Goal: Task Accomplishment & Management: Manage account settings

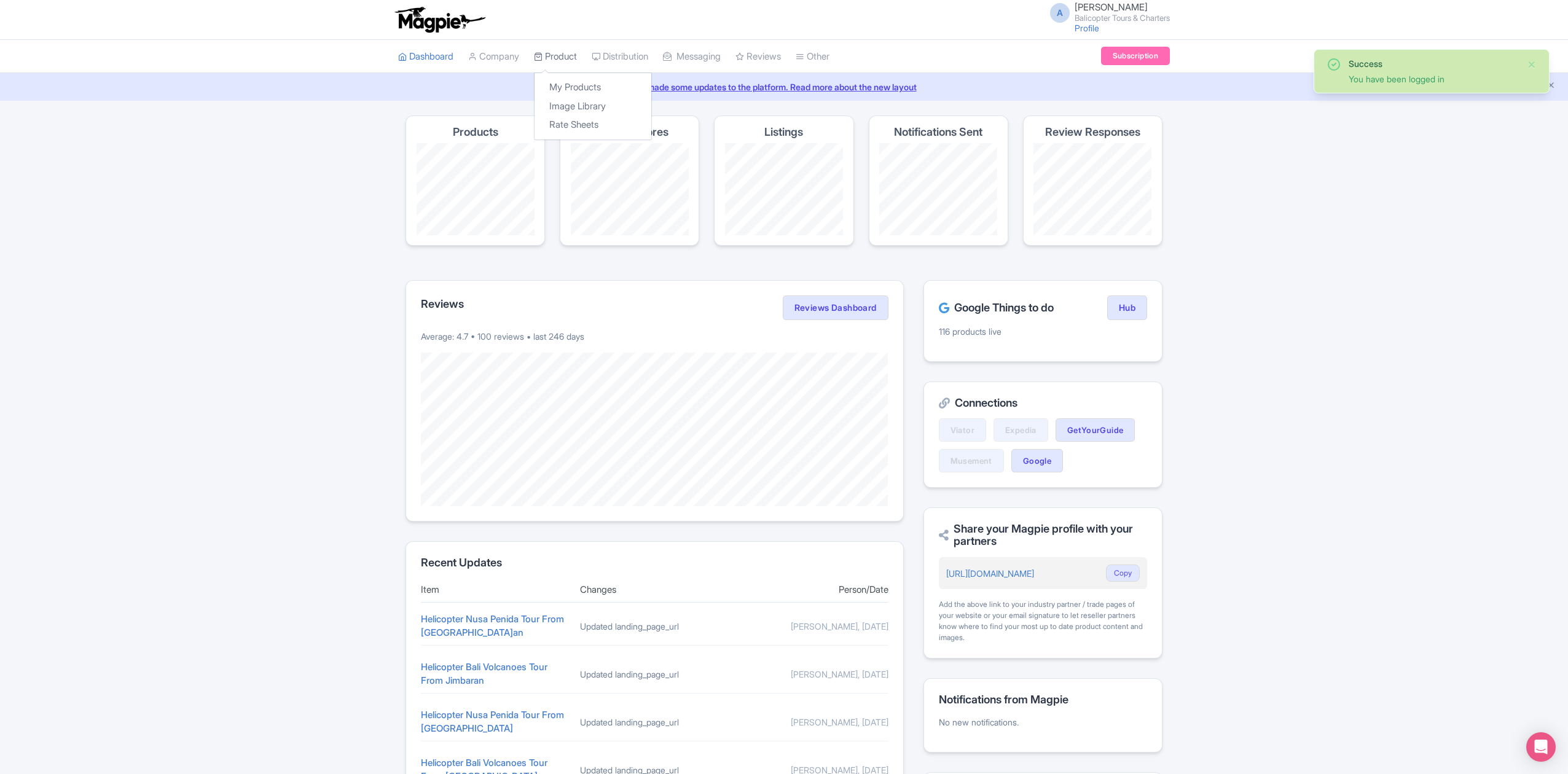
click at [554, 58] on link "Product" at bounding box center [555, 56] width 43 height 34
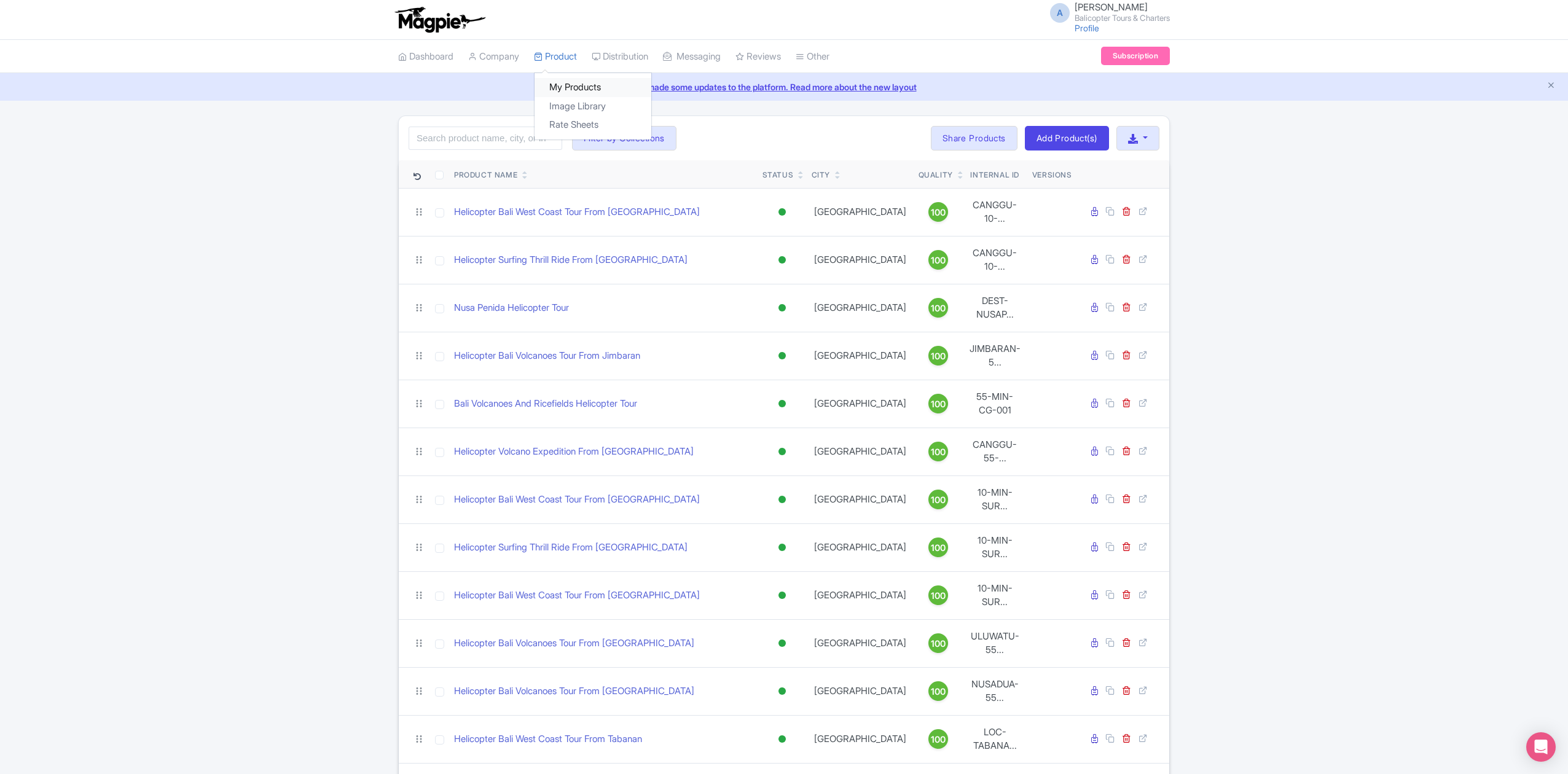
click at [583, 86] on link "My Products" at bounding box center [593, 87] width 116 height 19
click at [1136, 143] on icon "button" at bounding box center [1132, 138] width 10 height 10
click at [1163, 170] on link "Download Product List" at bounding box center [1177, 166] width 121 height 19
click at [507, 143] on input "search" at bounding box center [485, 138] width 153 height 23
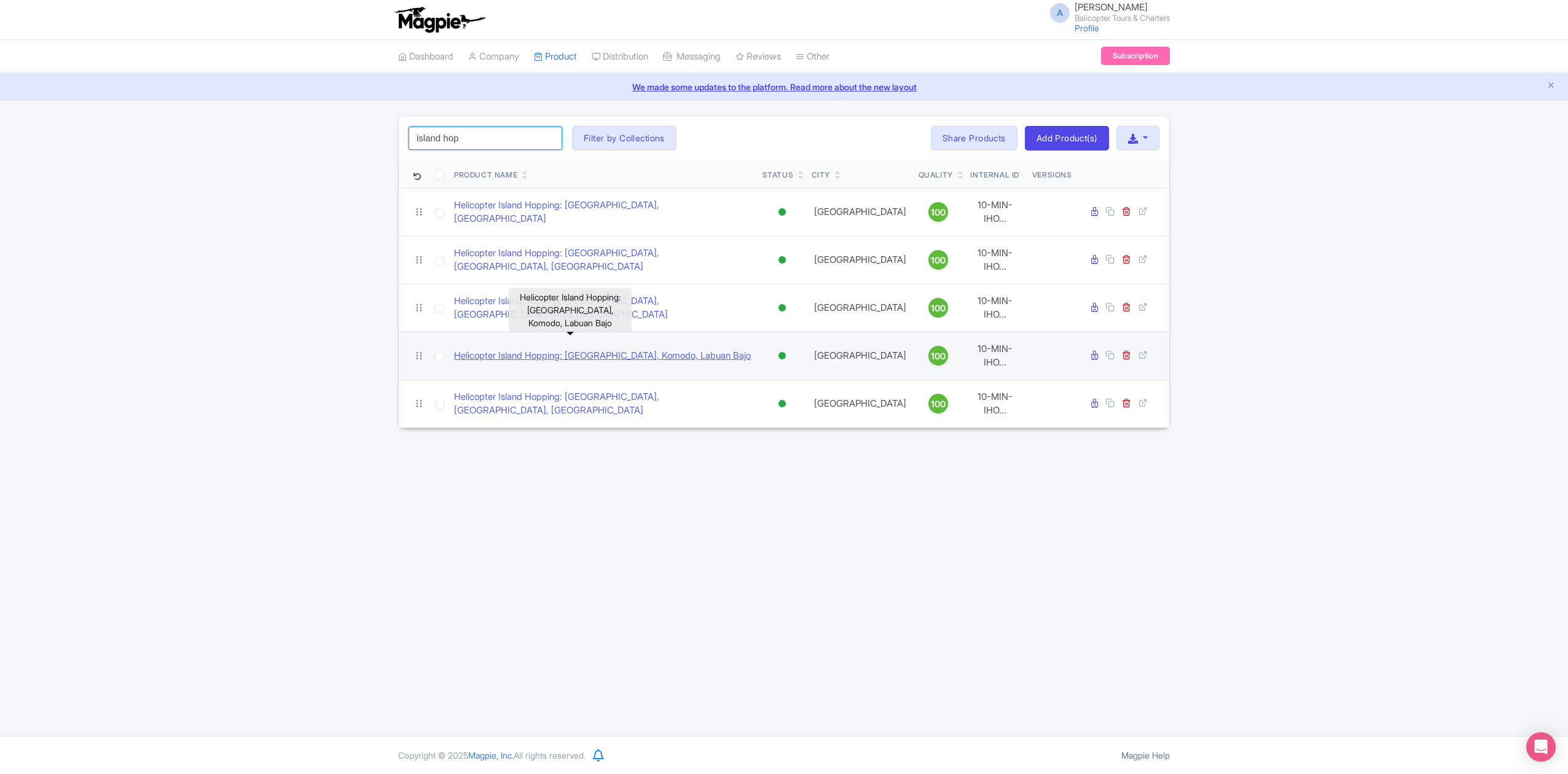
type input "island hop"
click at [667, 349] on link "Helicopter Island Hopping: [GEOGRAPHIC_DATA], Komodo, Labuan Bajo" at bounding box center [602, 356] width 297 height 14
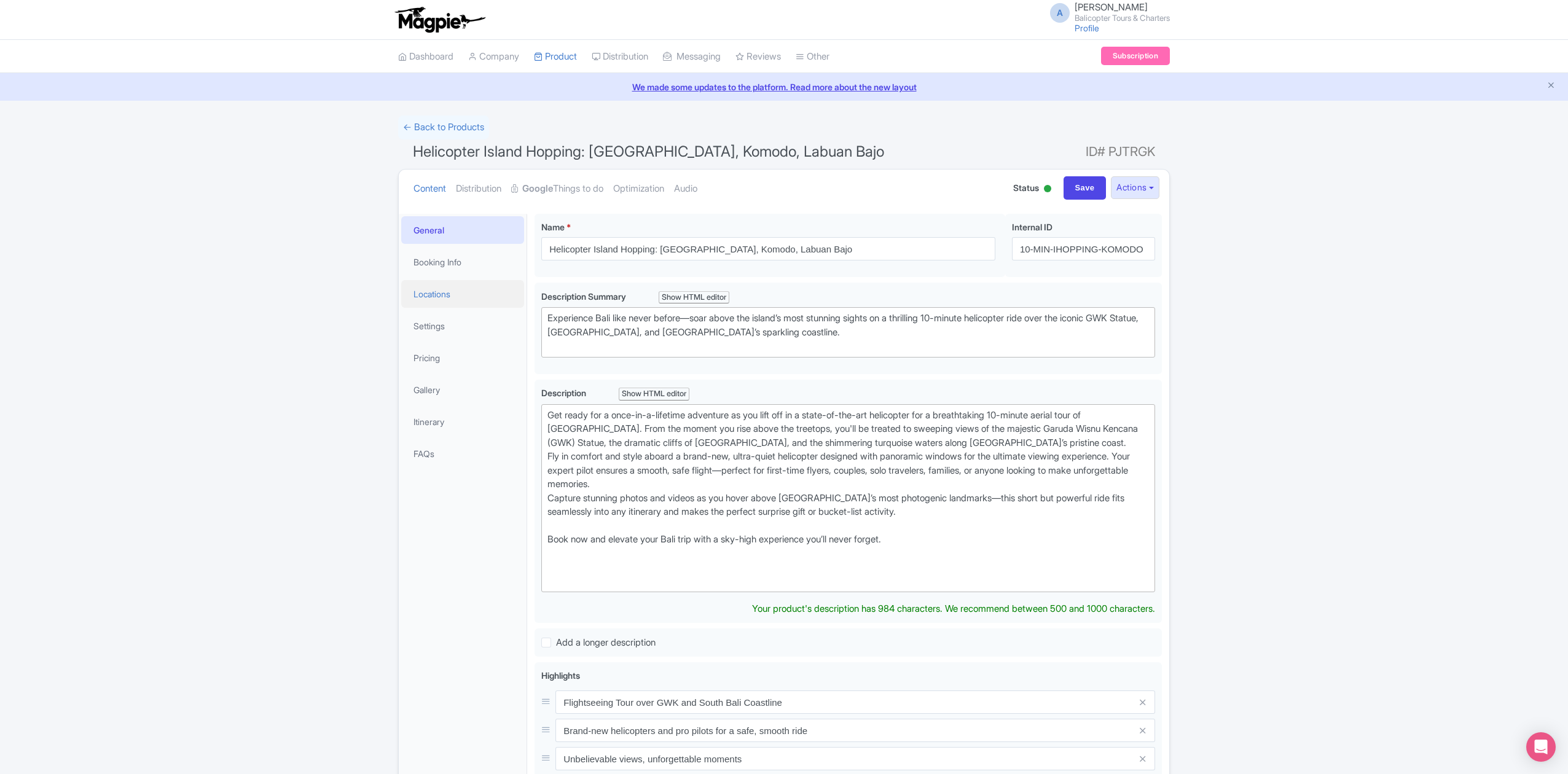
click at [444, 291] on link "Locations" at bounding box center [463, 294] width 123 height 28
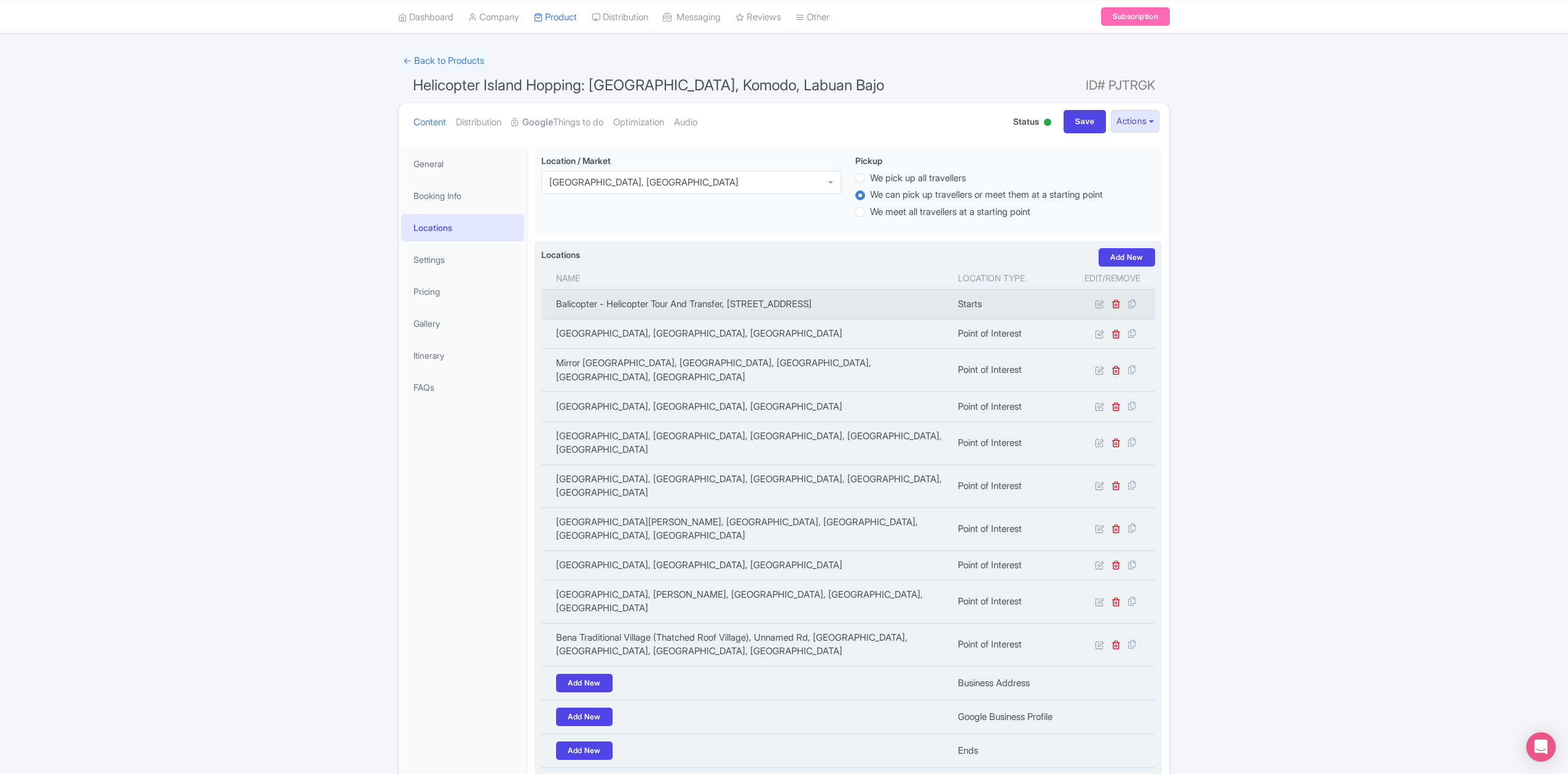
scroll to position [42, 0]
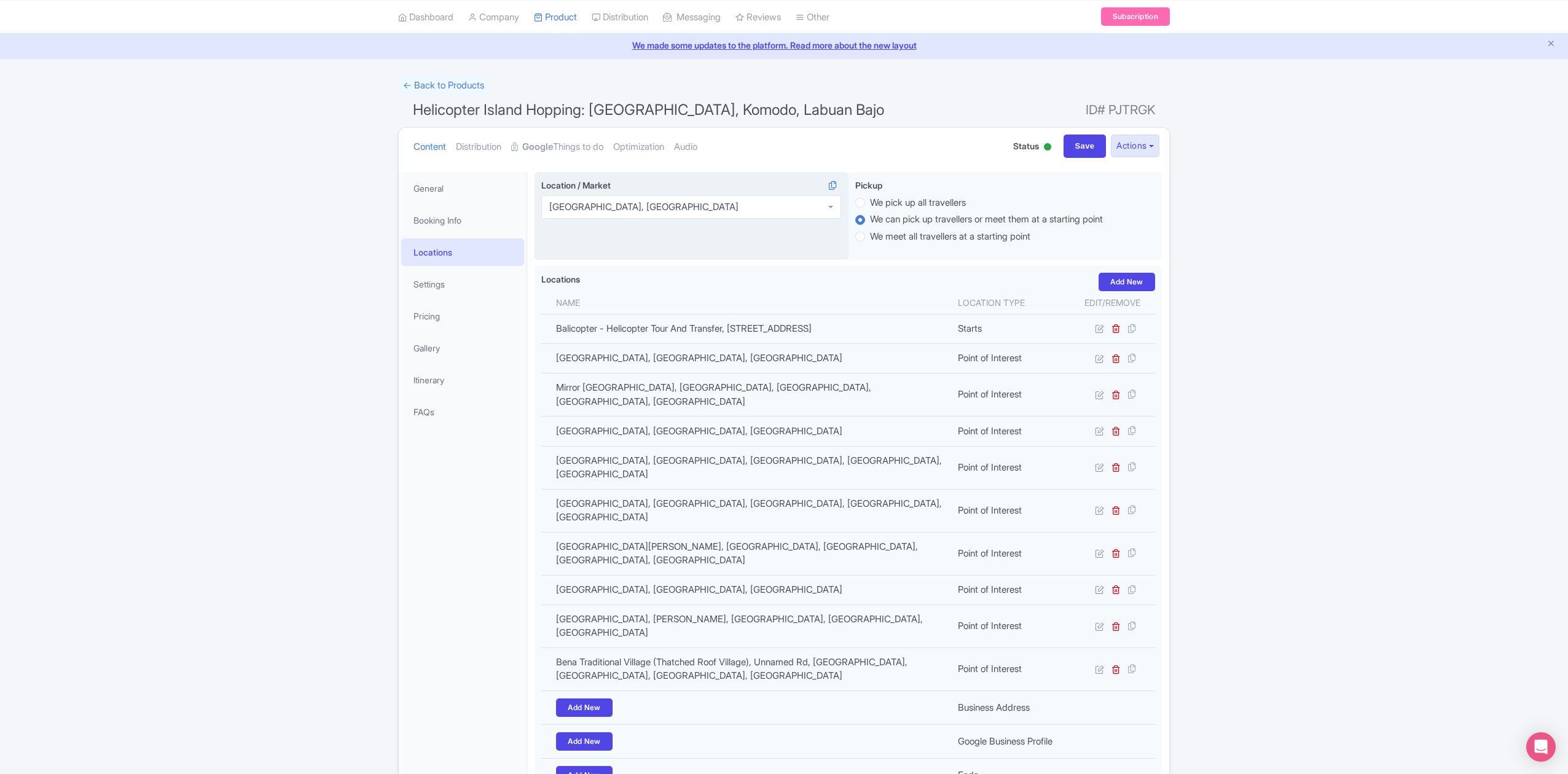
click at [795, 207] on div "Bali, Indonesia" at bounding box center [691, 206] width 300 height 23
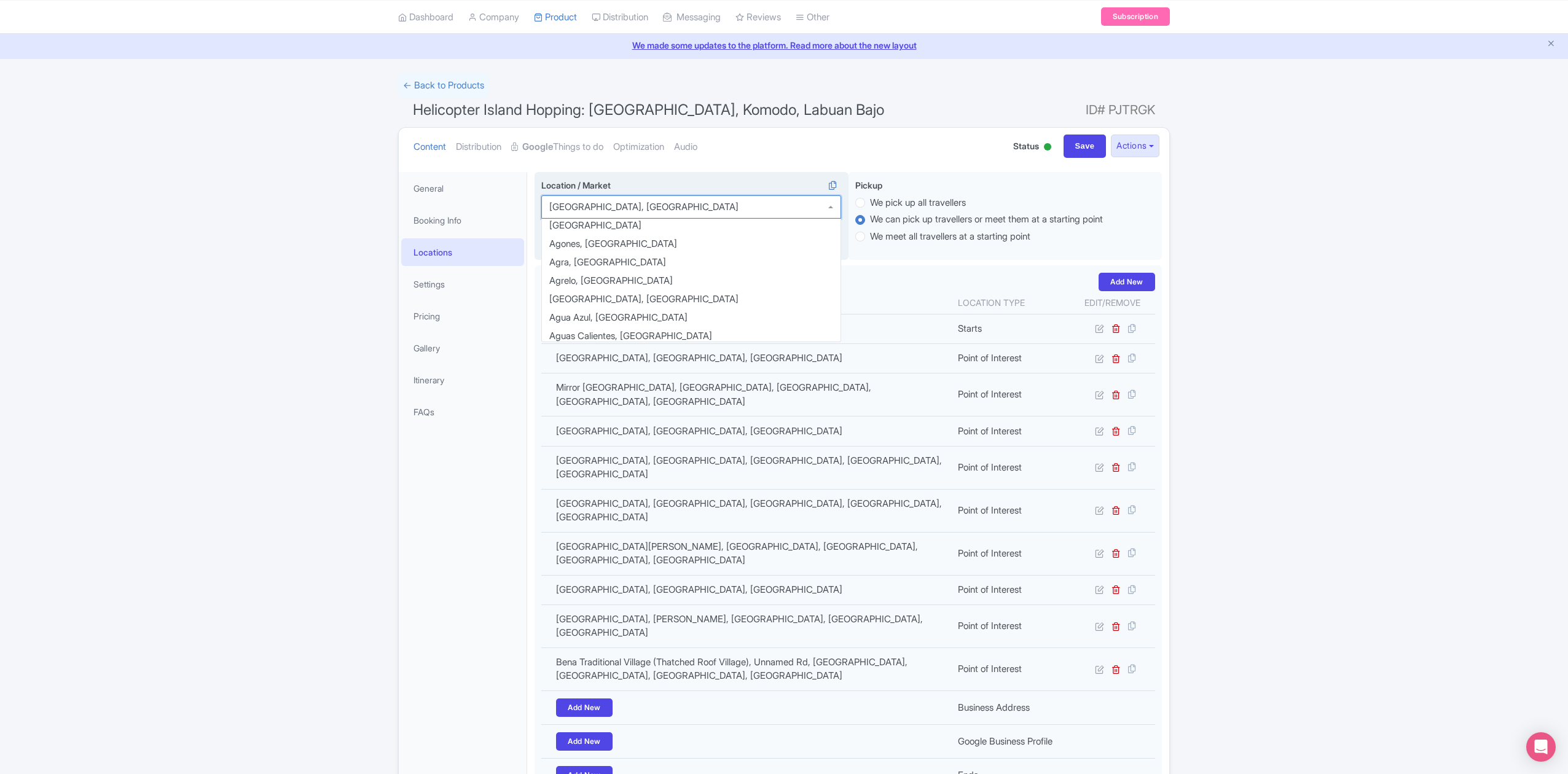
click at [795, 207] on div "[GEOGRAPHIC_DATA], [GEOGRAPHIC_DATA]" at bounding box center [691, 206] width 300 height 23
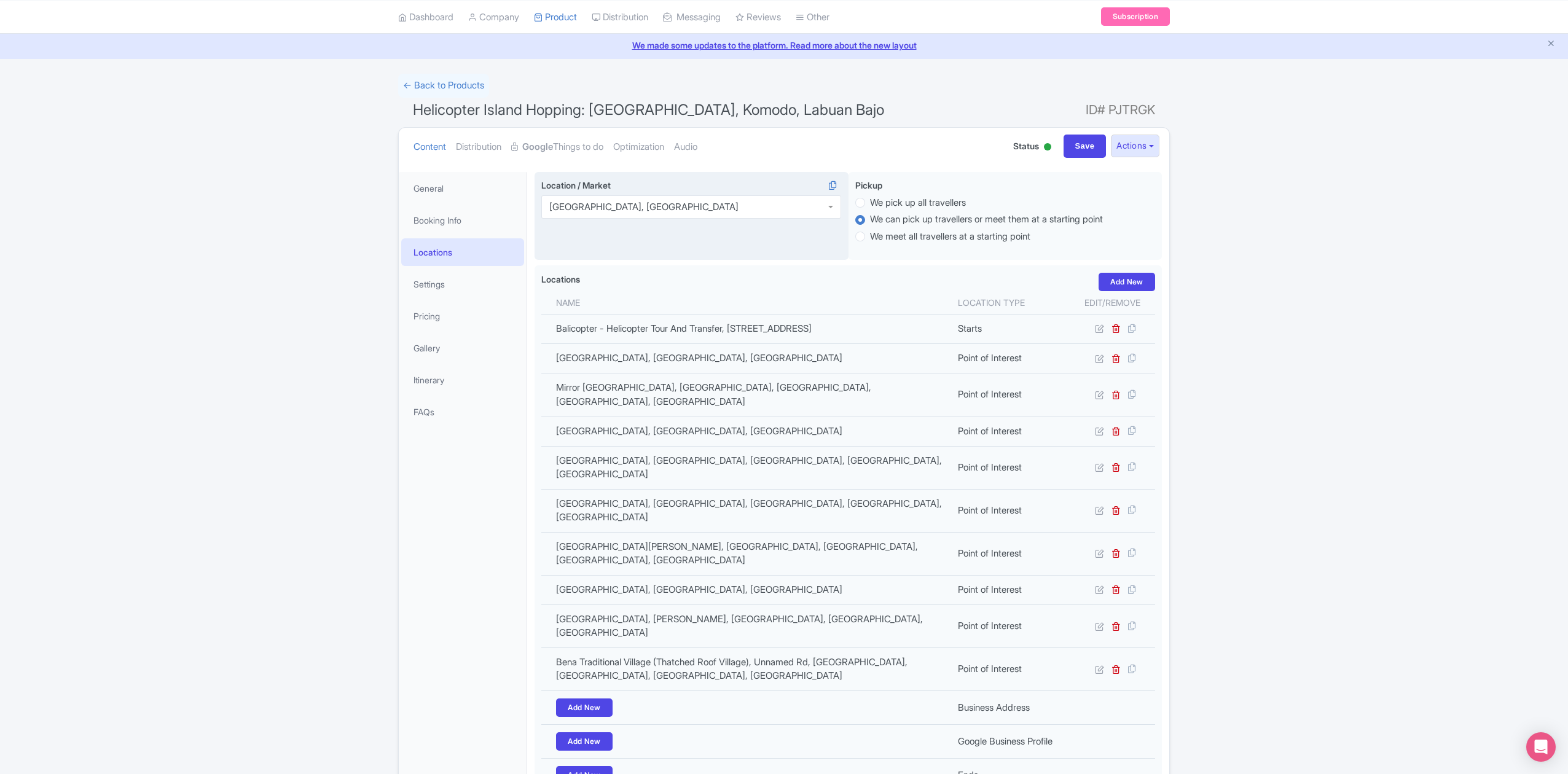
click at [795, 207] on div "[GEOGRAPHIC_DATA], [GEOGRAPHIC_DATA]" at bounding box center [691, 206] width 300 height 23
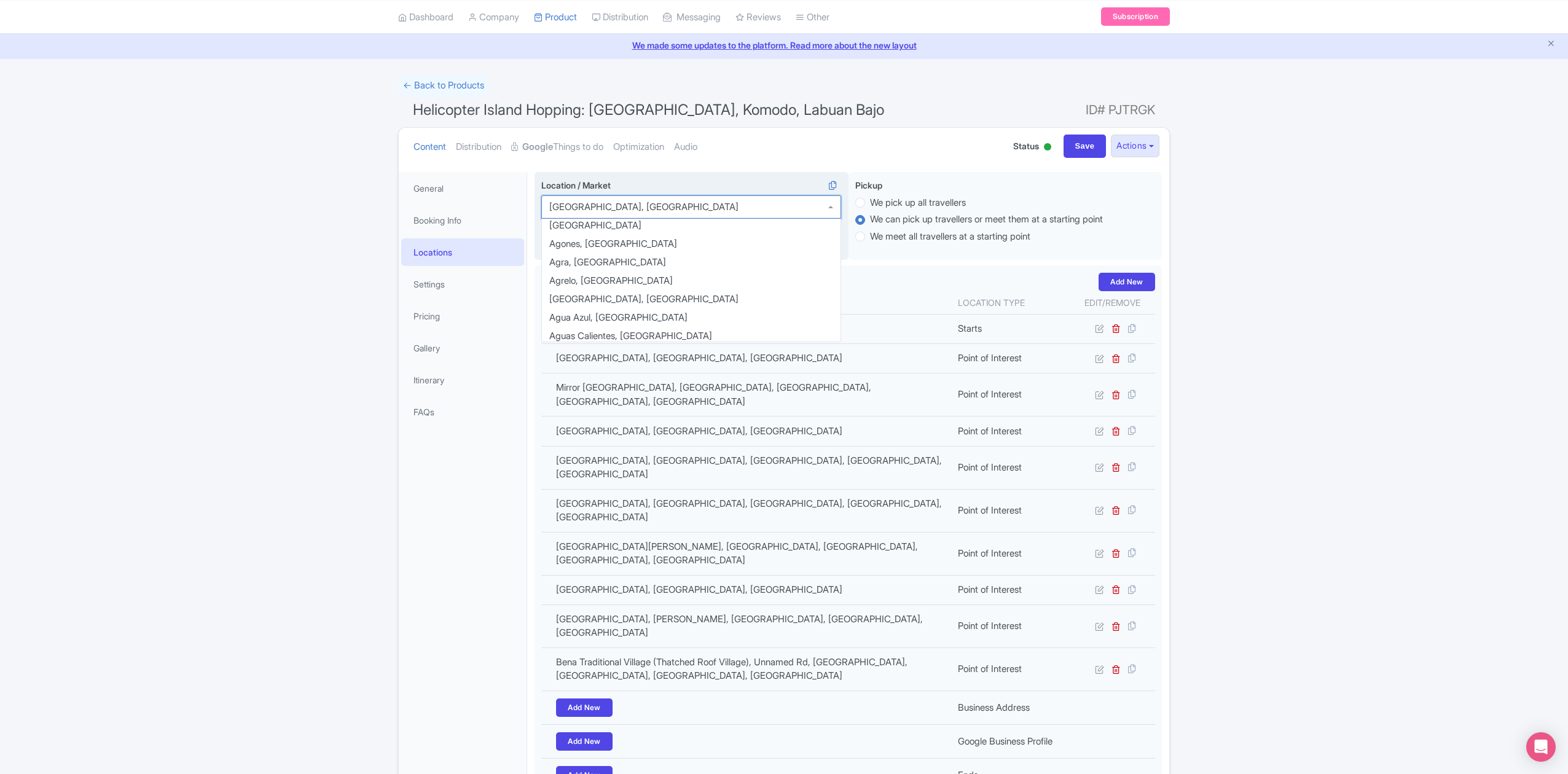
click at [795, 207] on div "[GEOGRAPHIC_DATA], [GEOGRAPHIC_DATA]" at bounding box center [691, 206] width 300 height 23
drag, startPoint x: 411, startPoint y: 513, endPoint x: 444, endPoint y: 475, distance: 50.3
click at [411, 514] on div "General Booking Info Locations Settings Pricing Gallery Itinerary FAQs" at bounding box center [463, 544] width 128 height 745
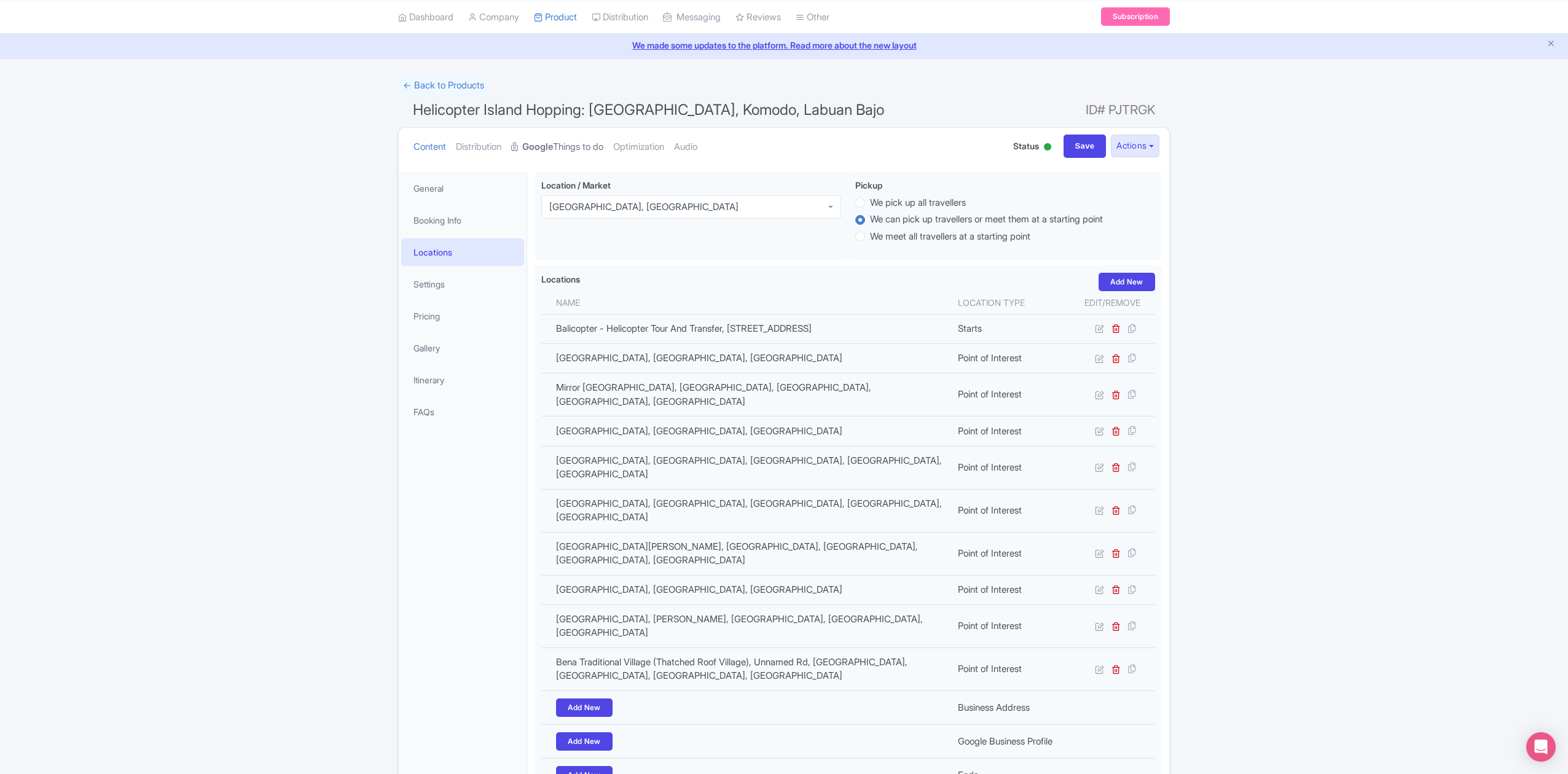
click at [599, 145] on link "Google Things to do" at bounding box center [557, 147] width 92 height 39
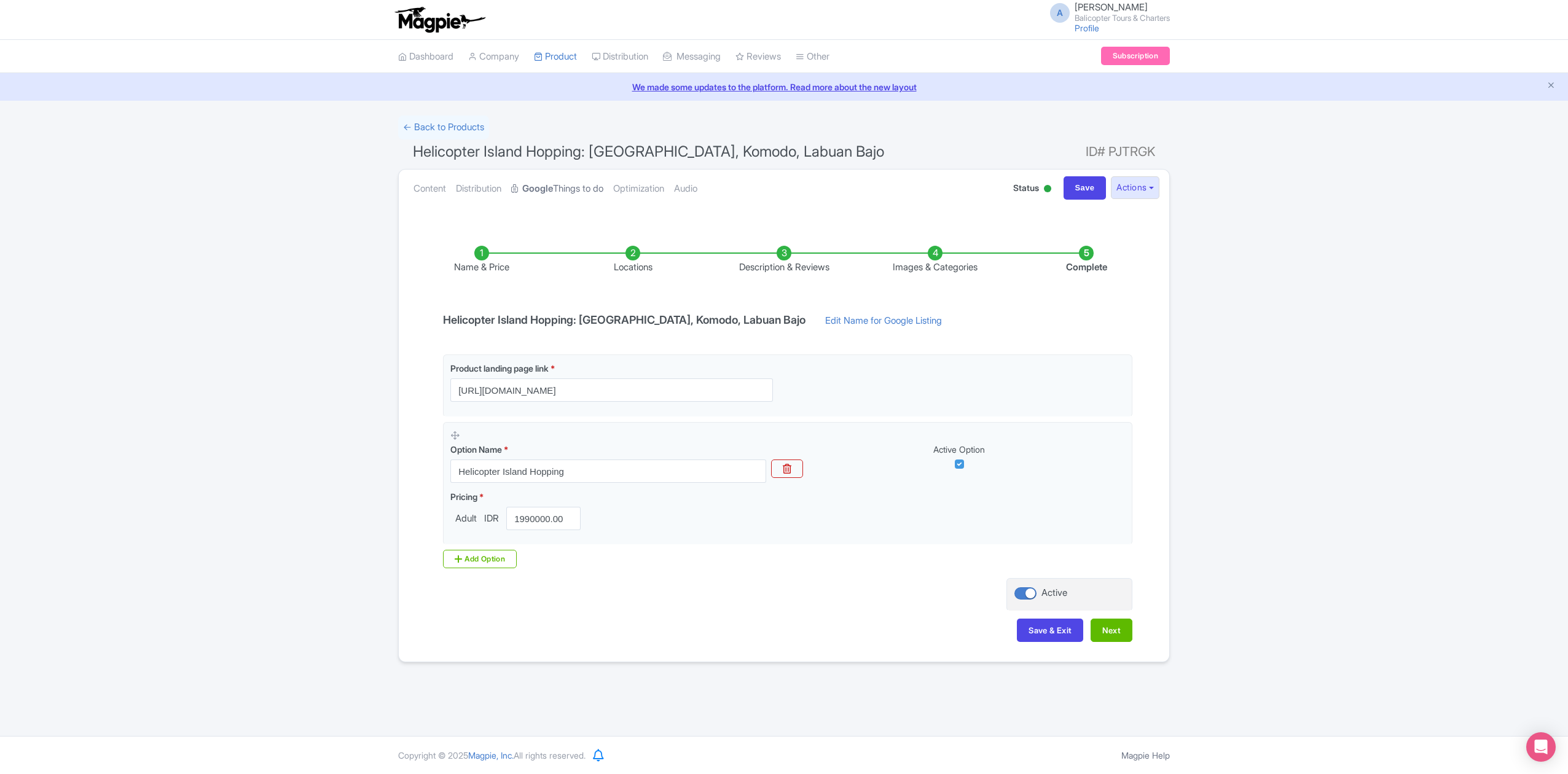
scroll to position [0, 0]
click at [1104, 639] on button "Next" at bounding box center [1111, 630] width 42 height 23
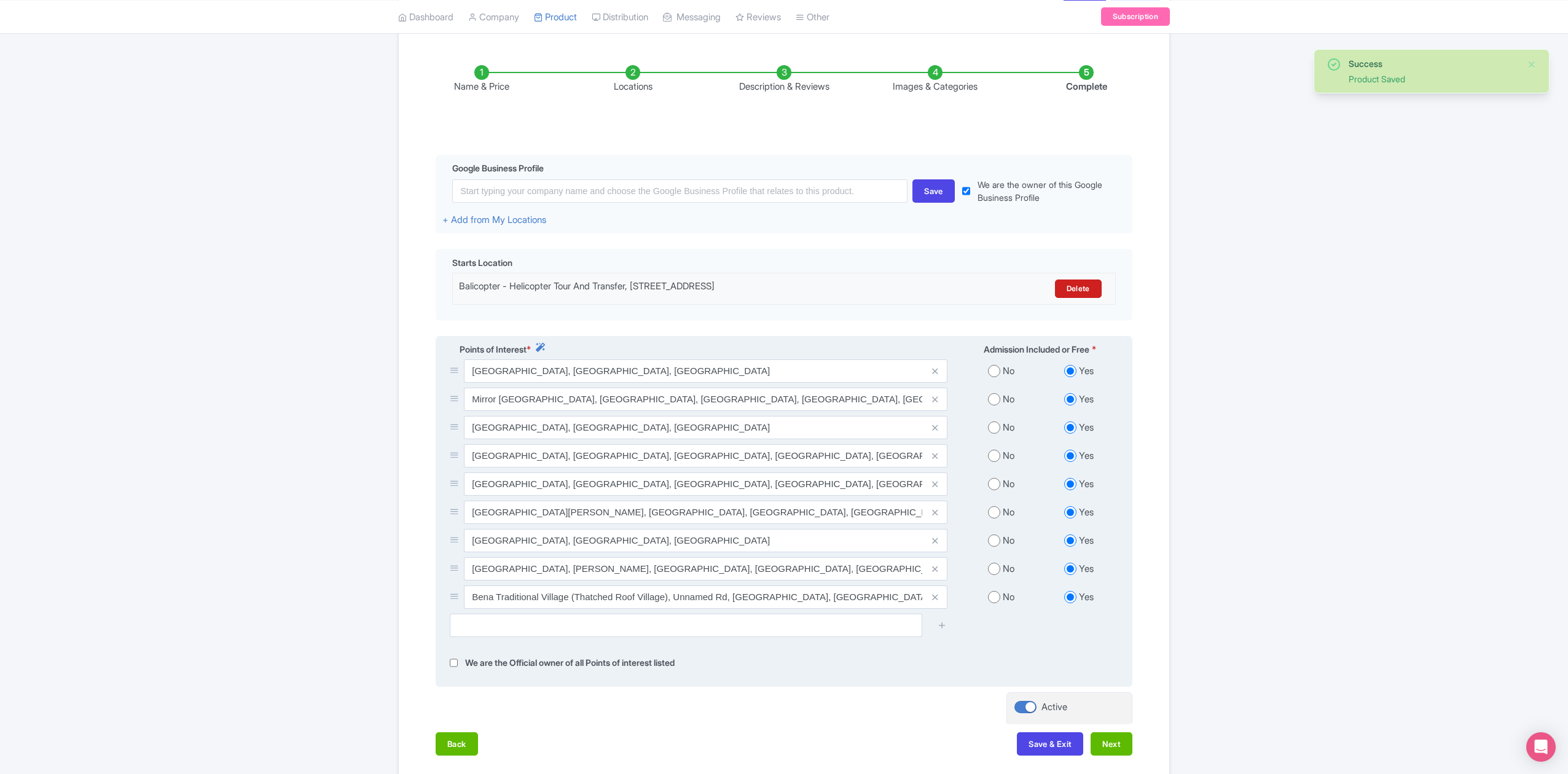
scroll to position [245, 0]
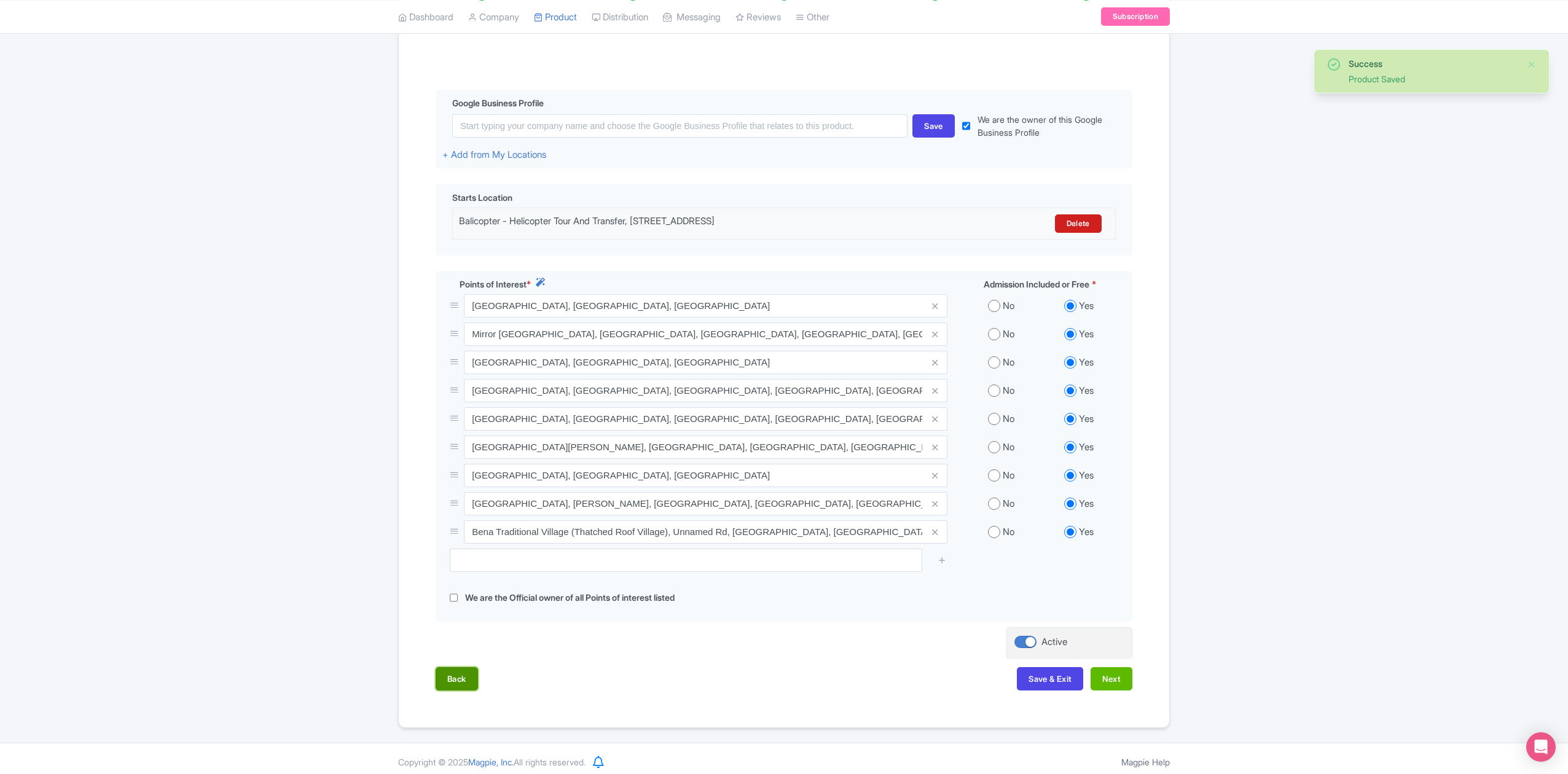
click at [437, 690] on button "Back" at bounding box center [457, 678] width 42 height 23
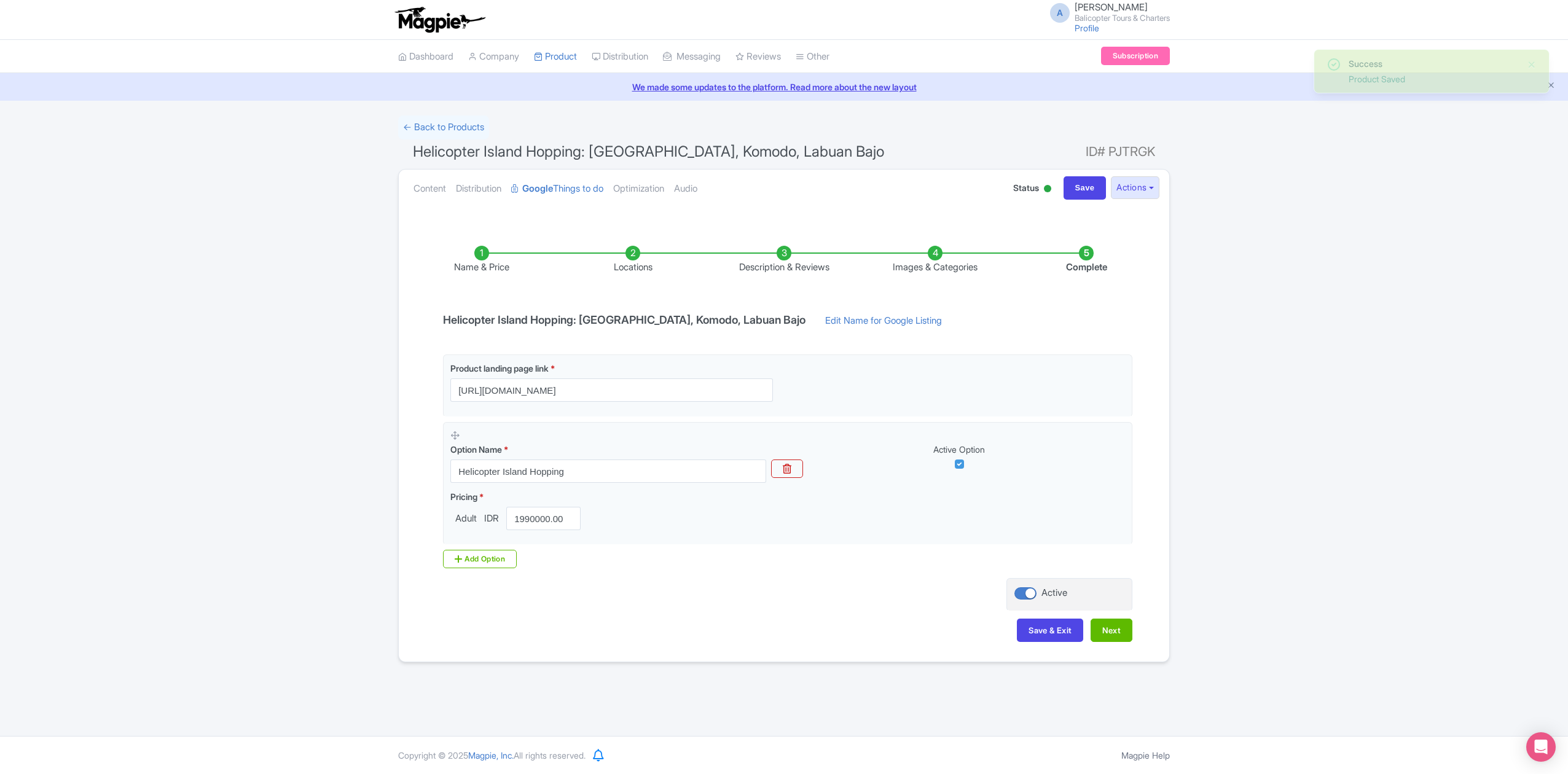
scroll to position [0, 0]
click at [1102, 634] on button "Next" at bounding box center [1111, 630] width 42 height 23
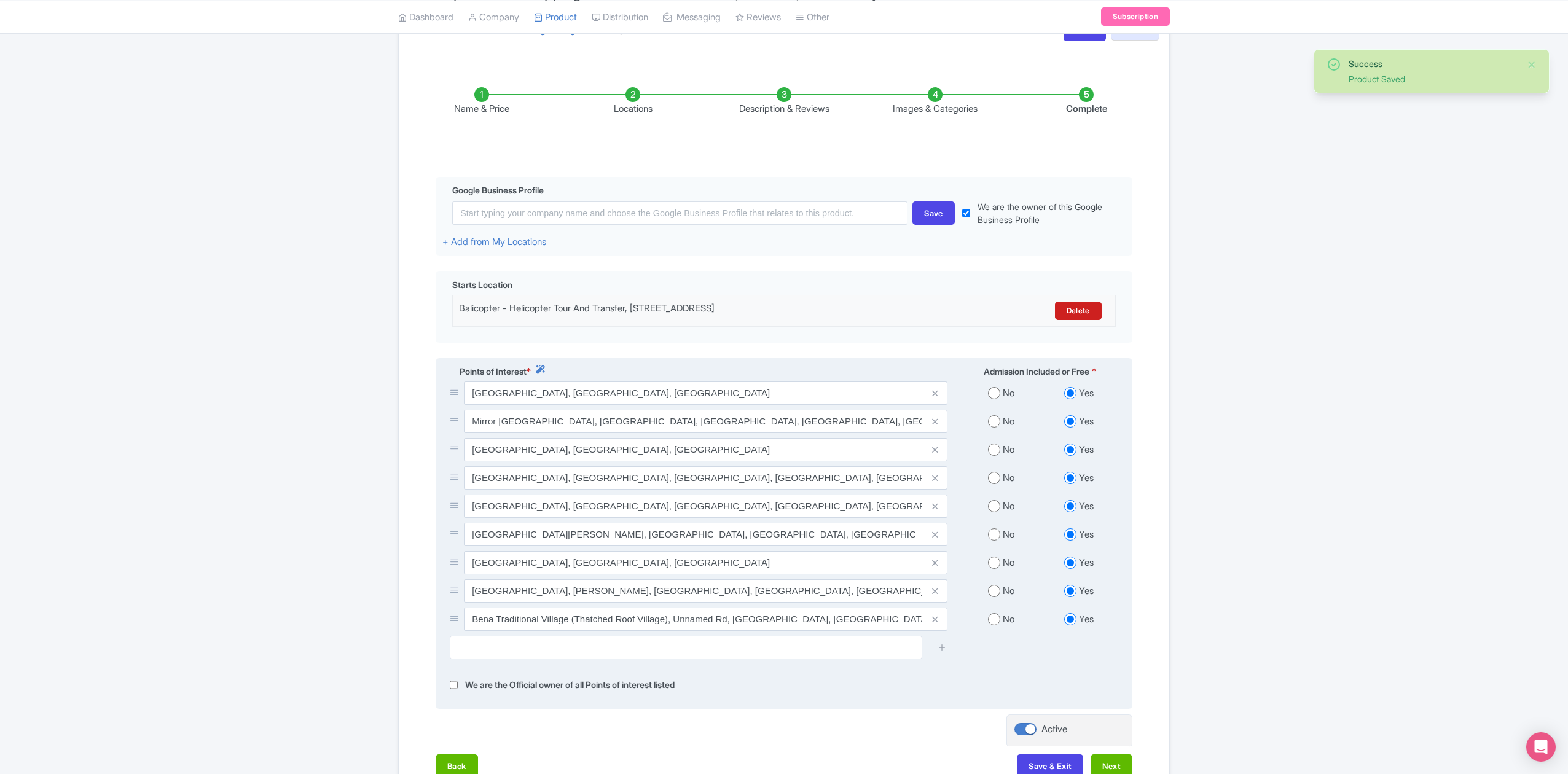
scroll to position [258, 0]
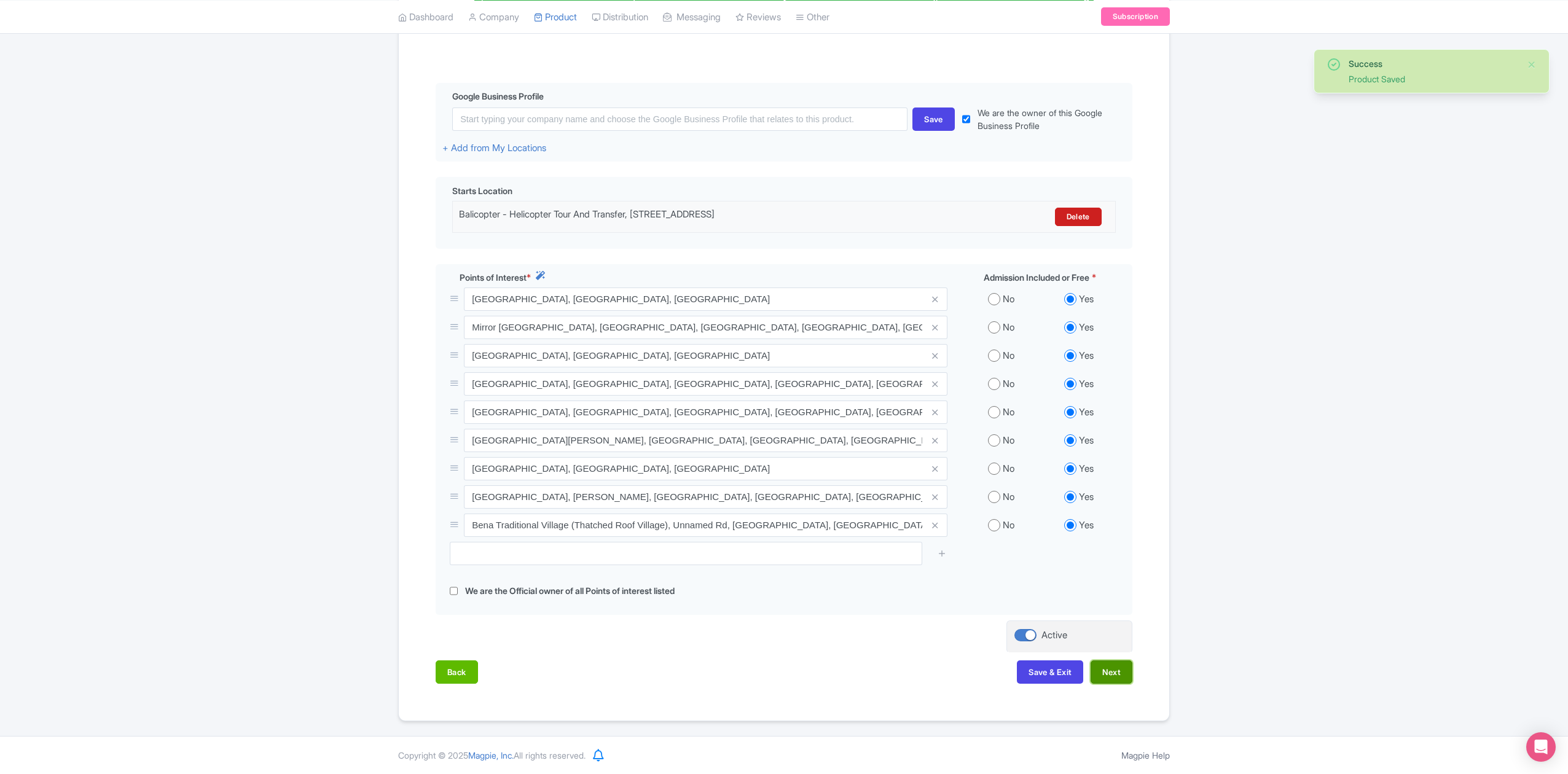
click at [1113, 670] on button "Next" at bounding box center [1111, 671] width 42 height 23
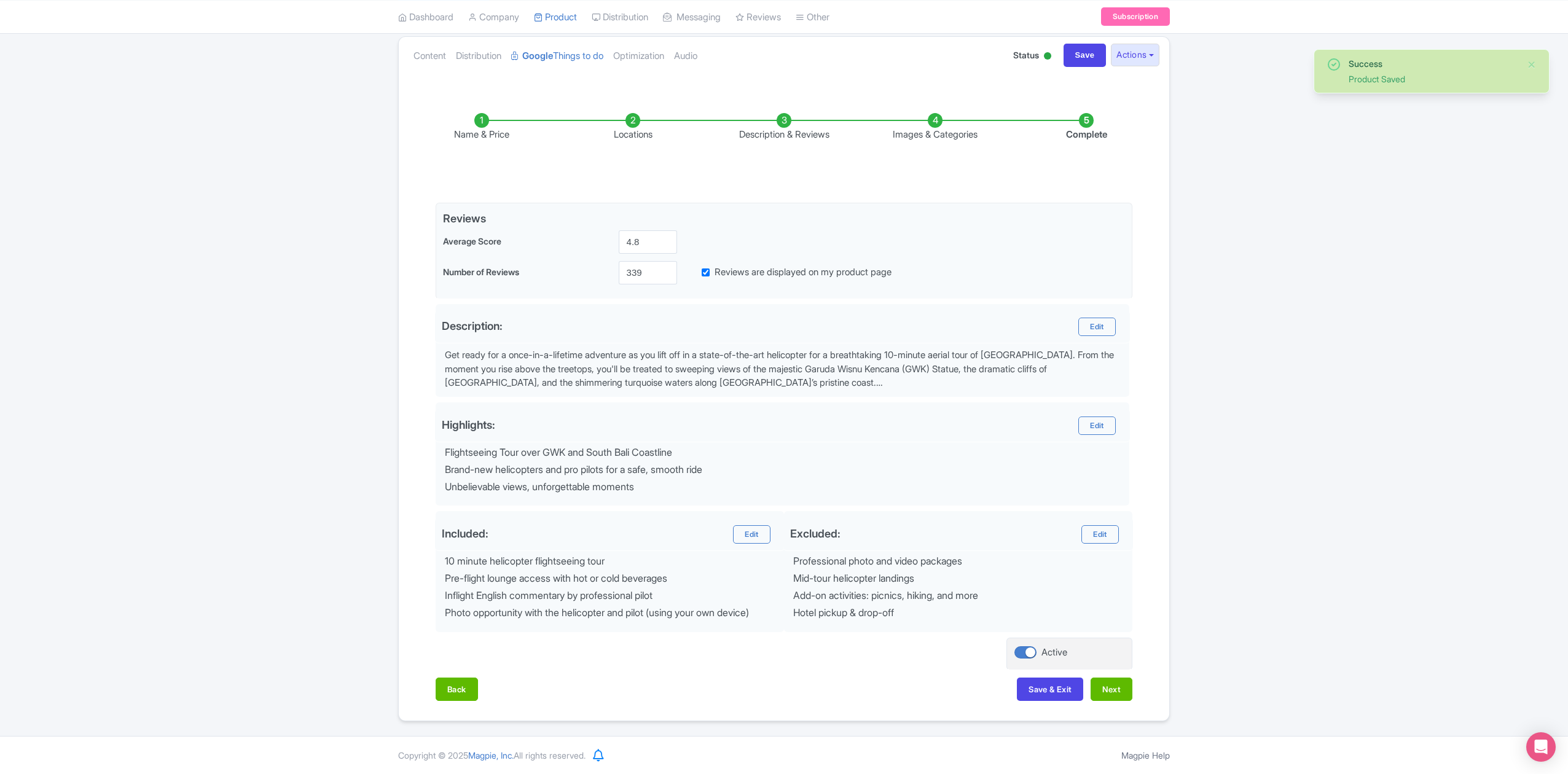
scroll to position [137, 0]
click at [1113, 688] on button "Next" at bounding box center [1111, 688] width 42 height 23
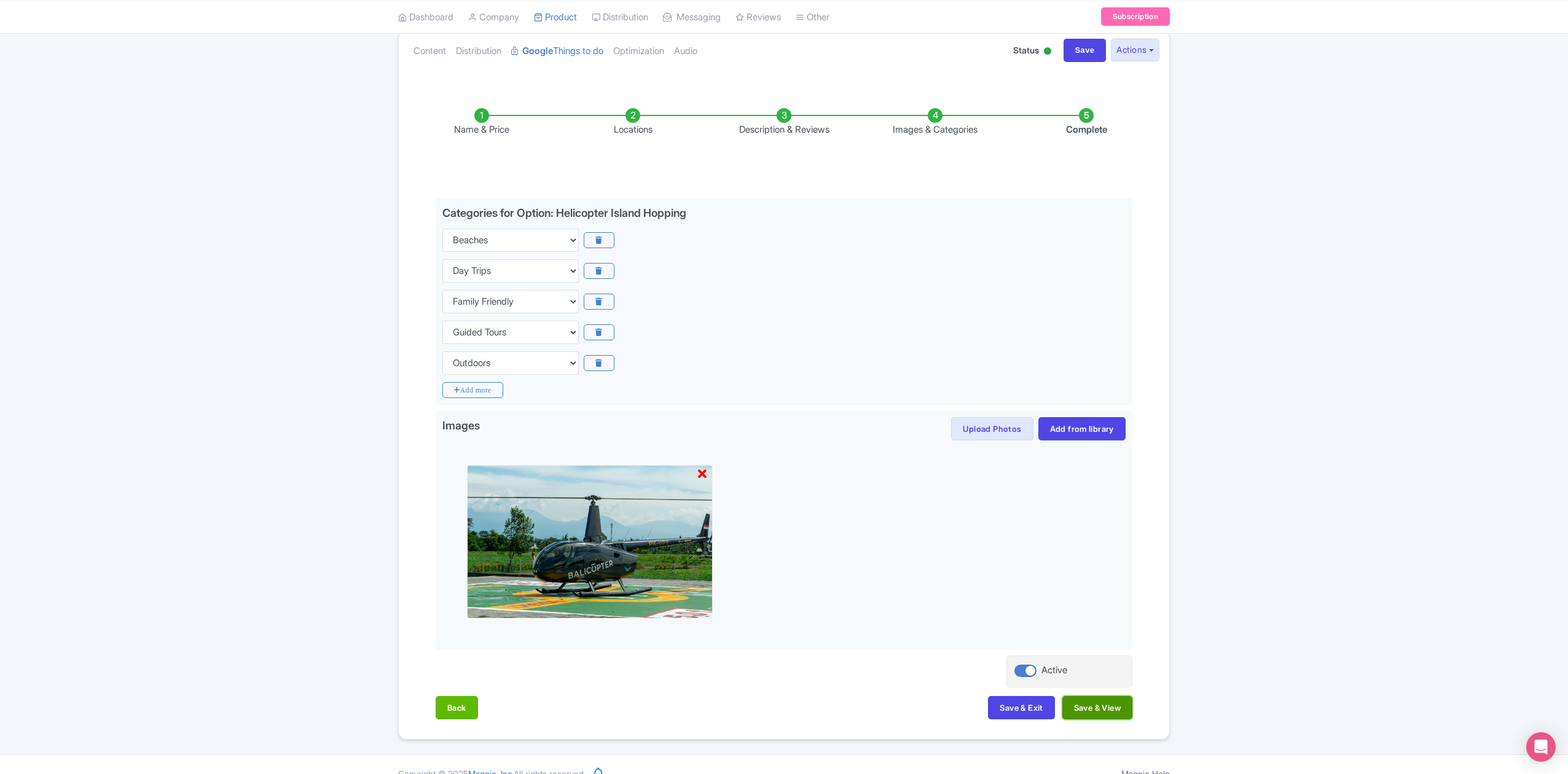
click at [1111, 713] on button "Save & View" at bounding box center [1096, 707] width 70 height 23
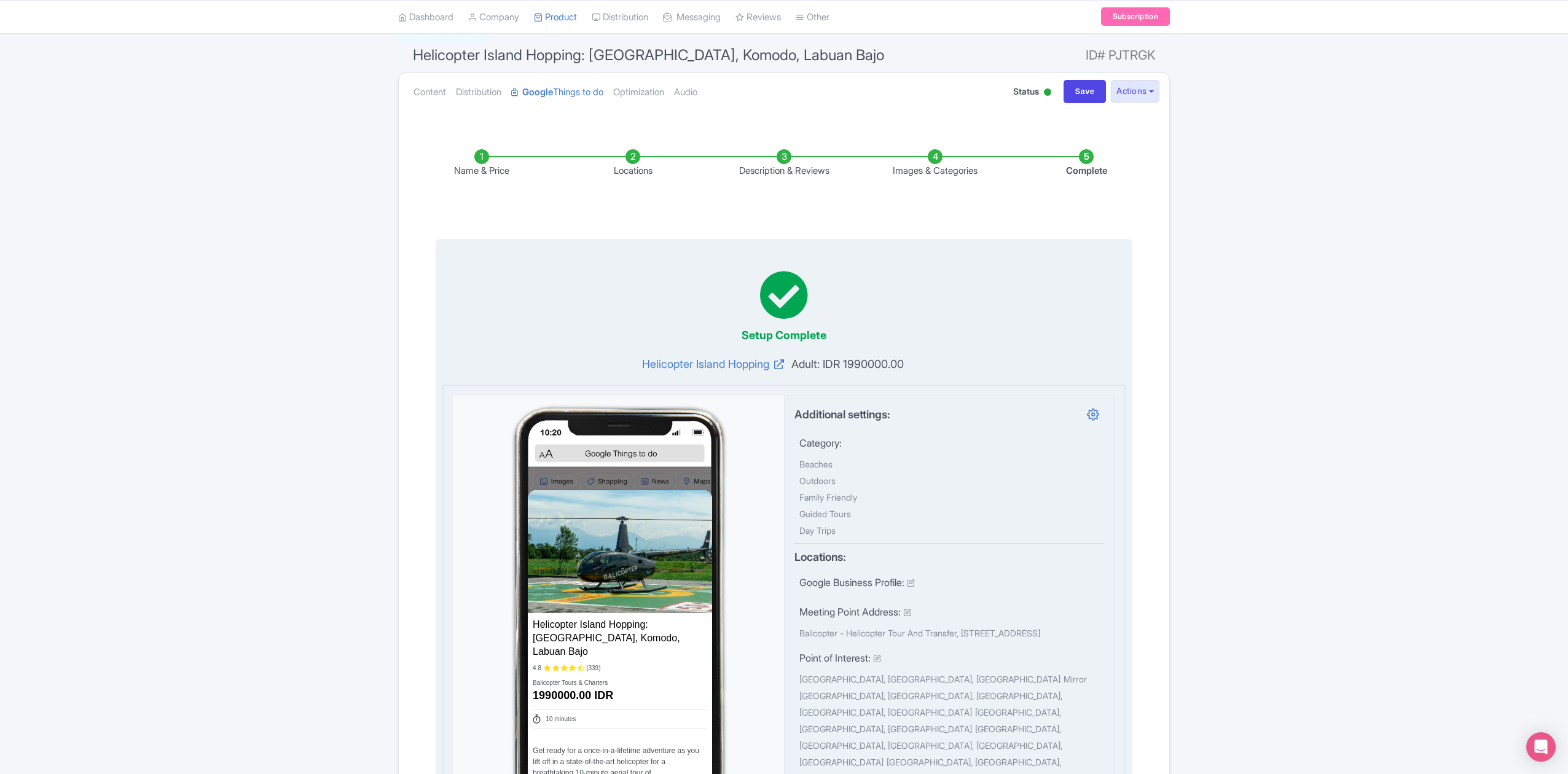
scroll to position [0, 0]
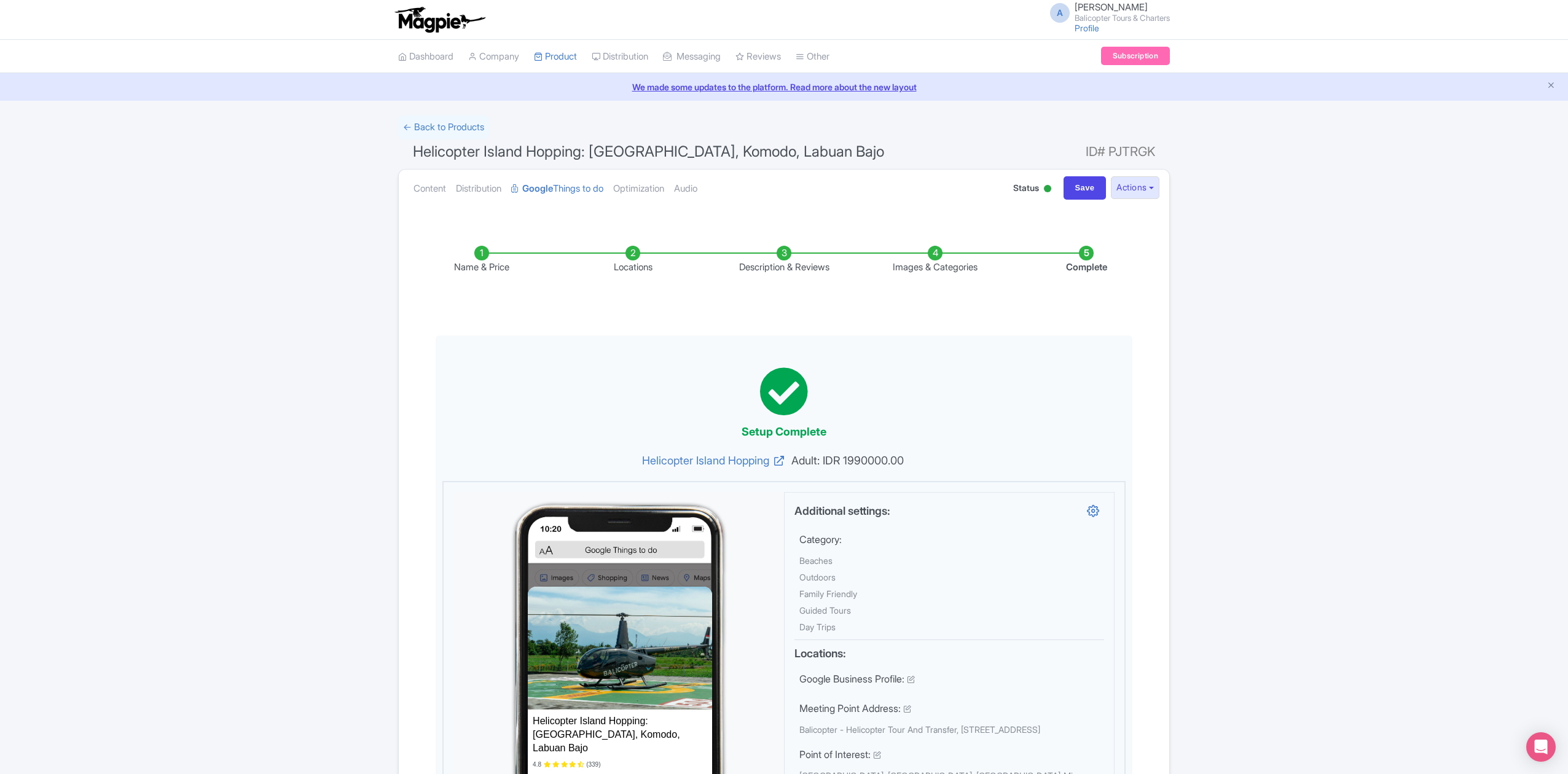
click at [635, 266] on li "Locations" at bounding box center [632, 260] width 151 height 29
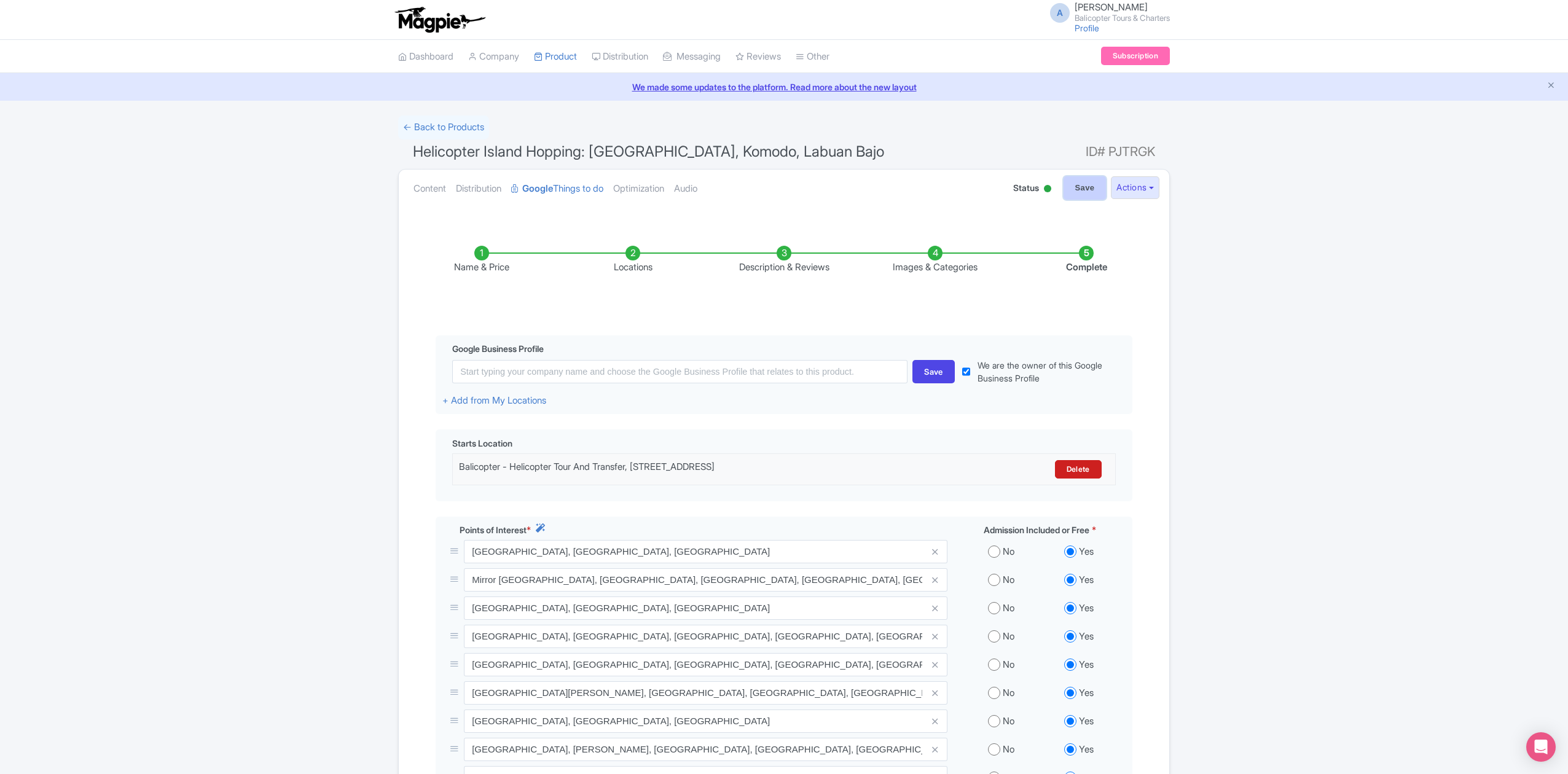
click at [1076, 197] on input "Save" at bounding box center [1084, 188] width 43 height 23
type input "Saving..."
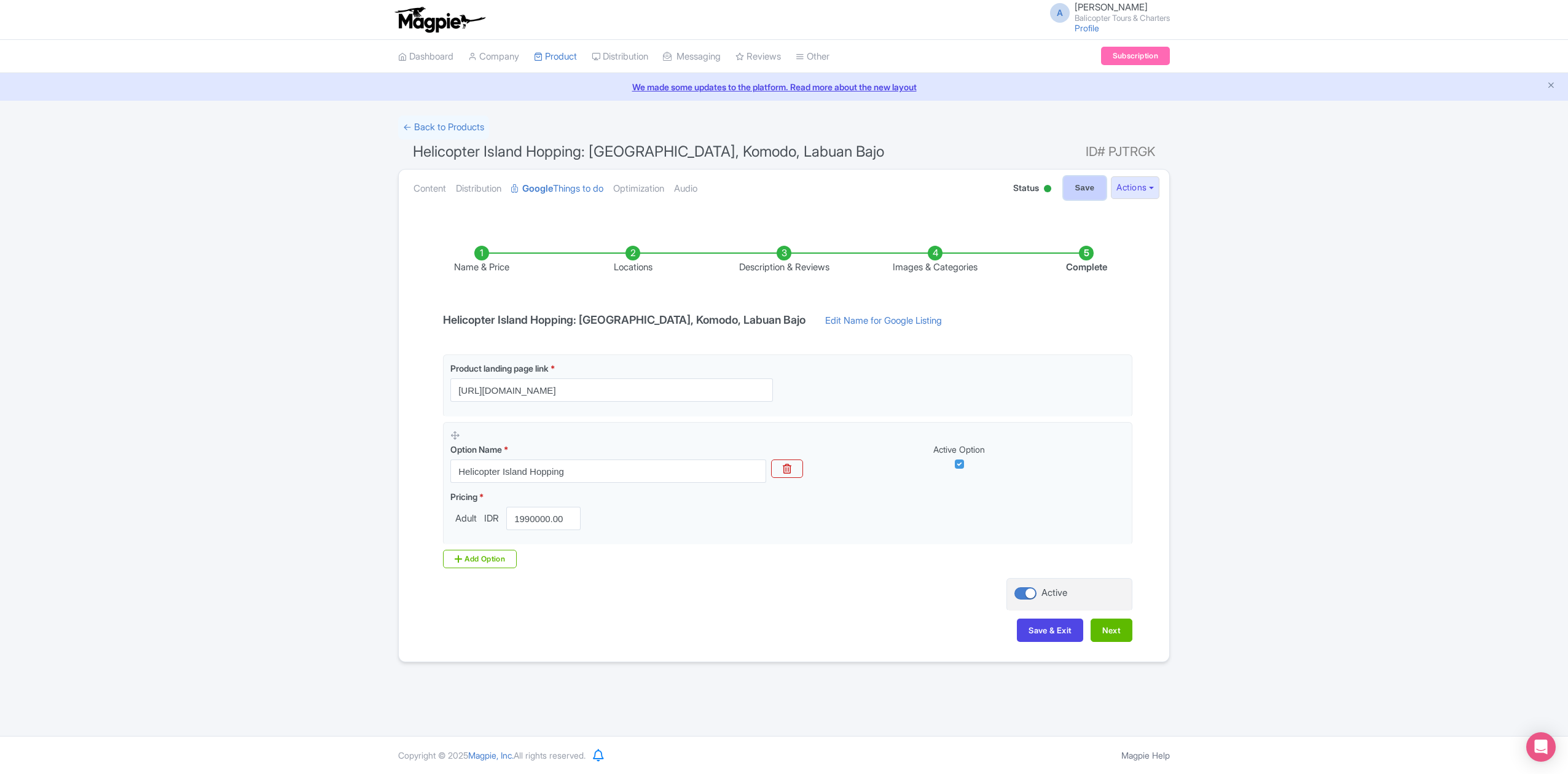
click at [1086, 189] on input "Save" at bounding box center [1084, 188] width 43 height 23
type input "Saving..."
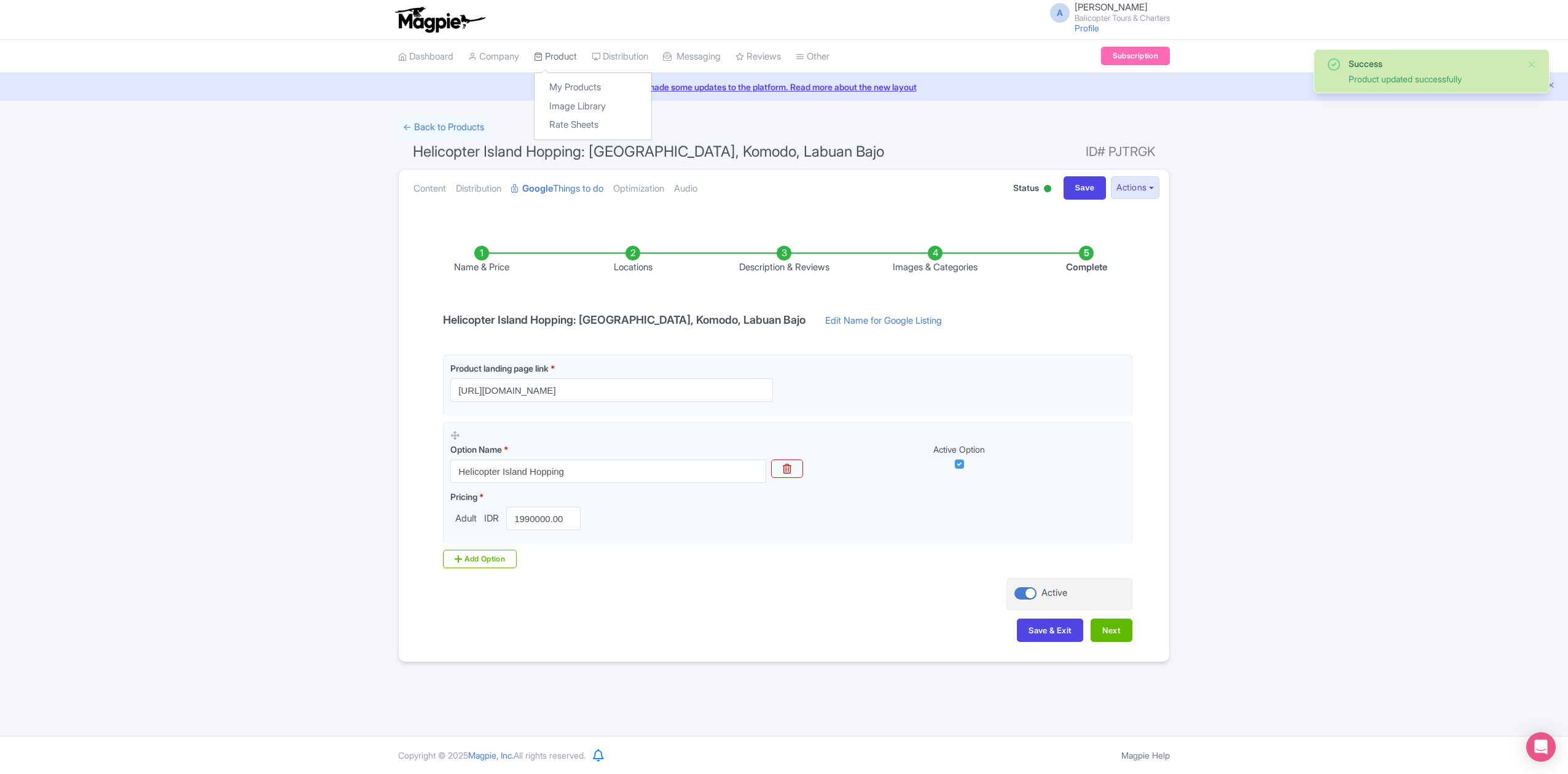
click at [571, 56] on link "Product" at bounding box center [555, 56] width 43 height 34
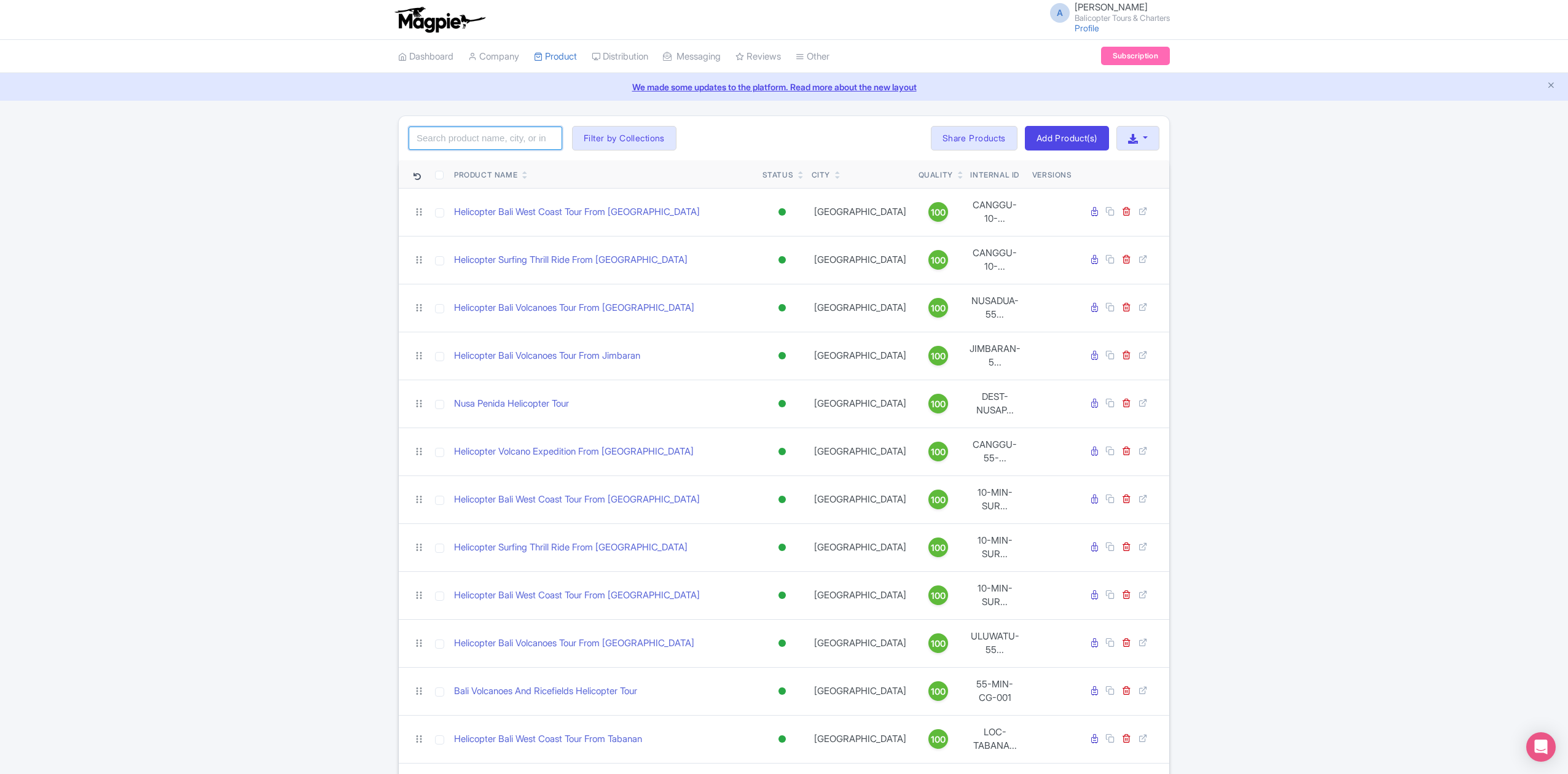
click at [498, 148] on input "search" at bounding box center [485, 138] width 153 height 23
type input "s"
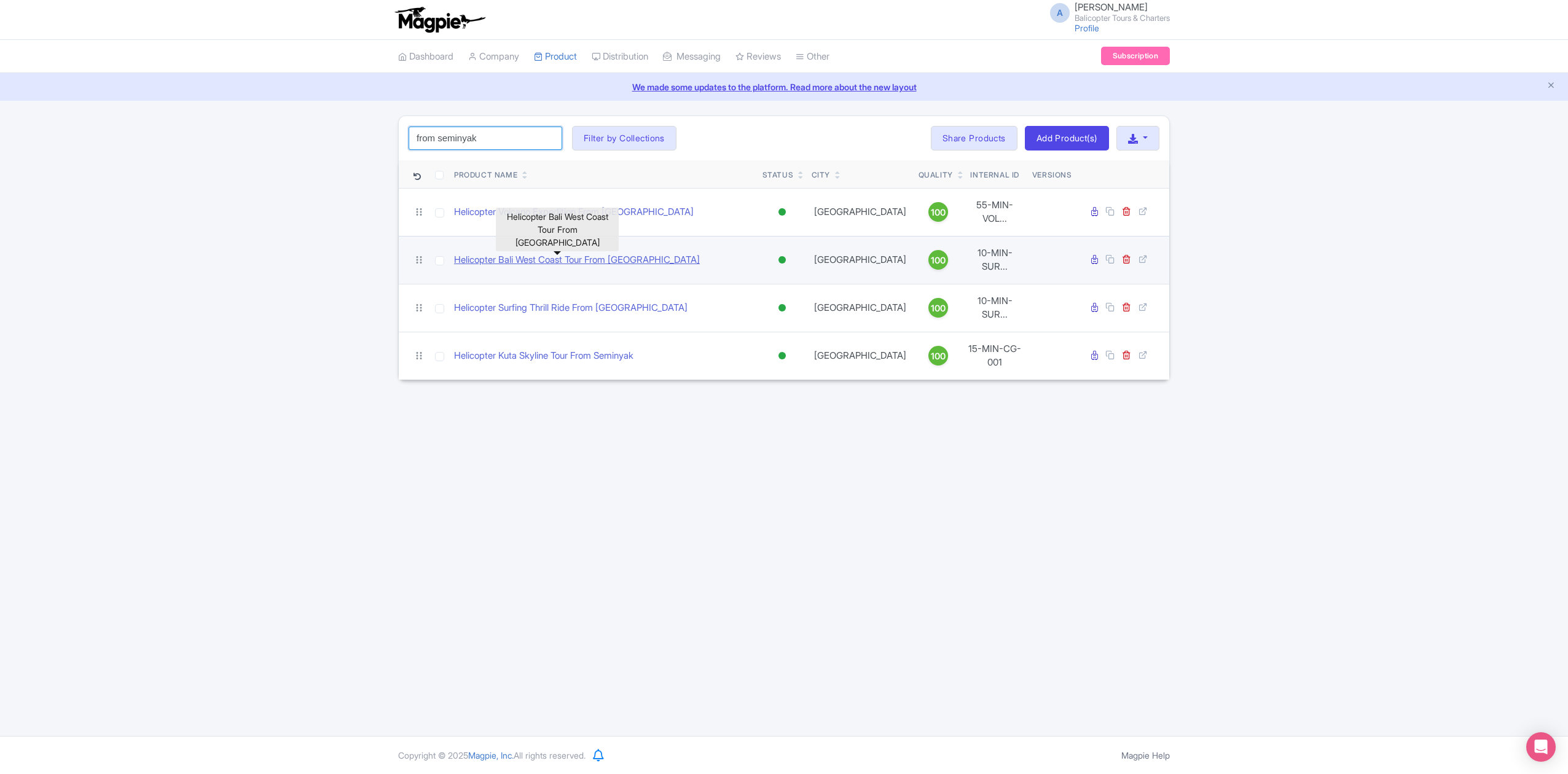
type input "from seminyak"
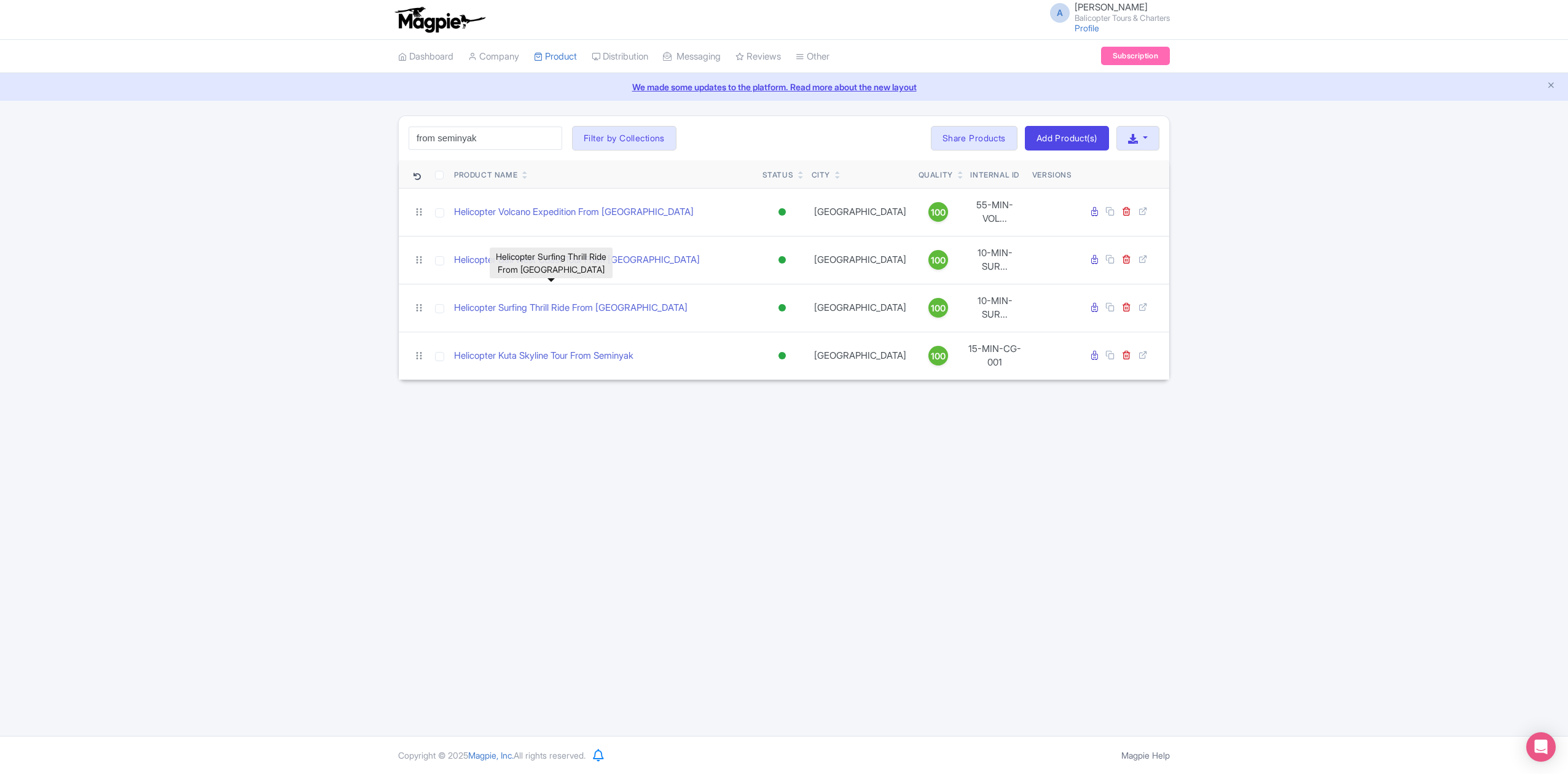
click at [770, 463] on div "A Andrey Astashkin Balicopter Tours & Charters Profile Users Settings Sign out …" at bounding box center [784, 368] width 1568 height 736
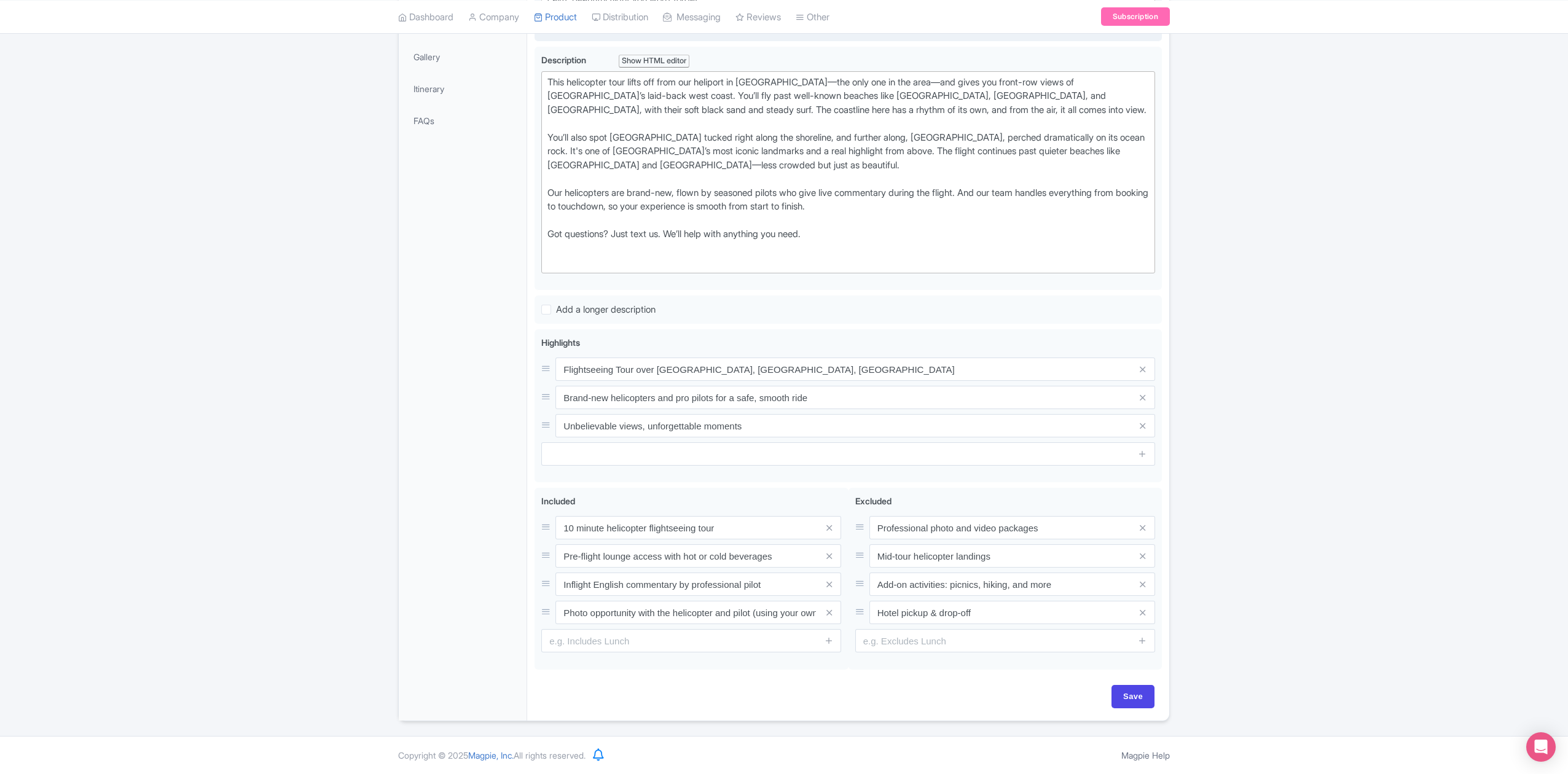
scroll to position [8, 0]
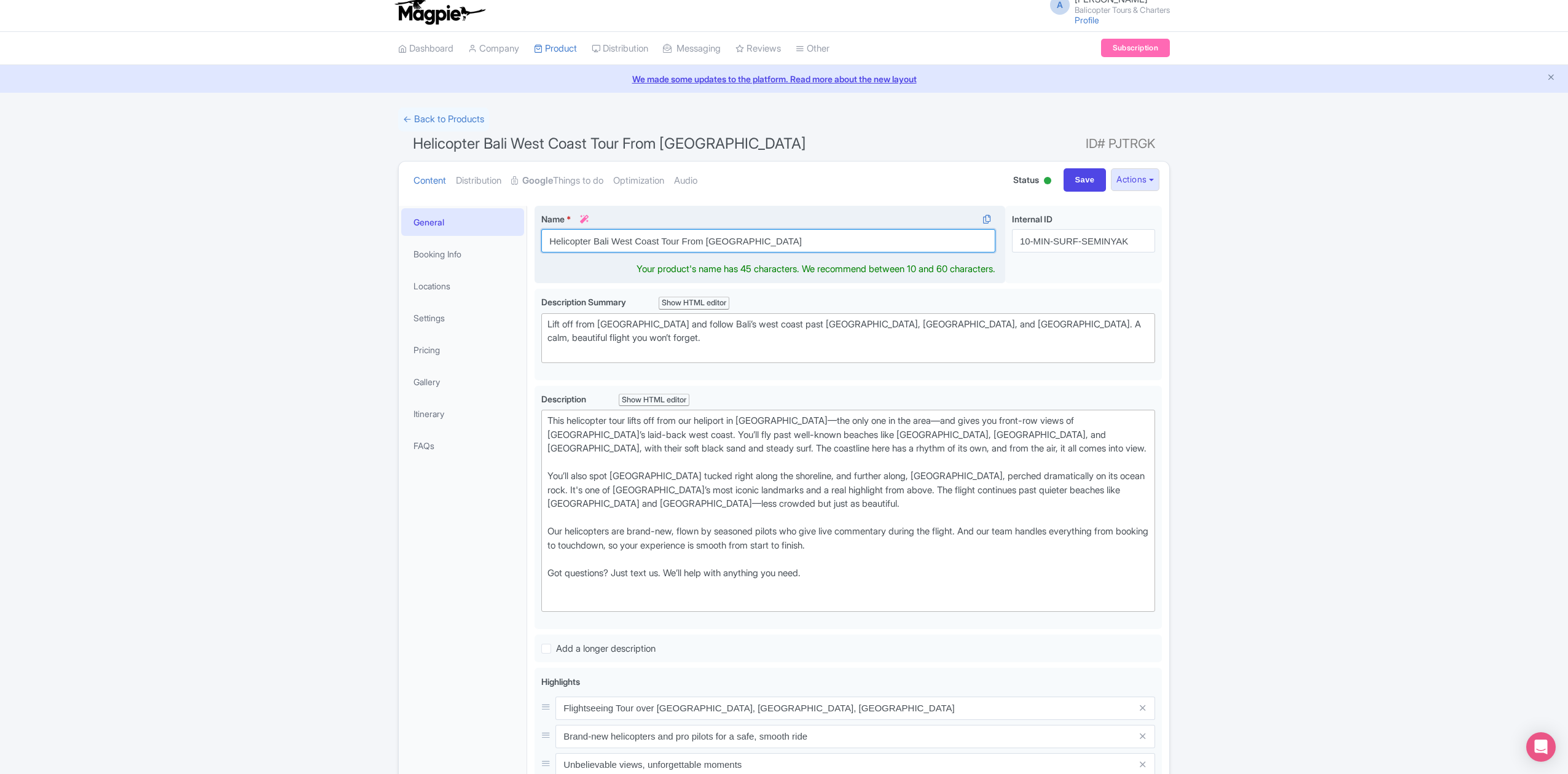
drag, startPoint x: 679, startPoint y: 241, endPoint x: 593, endPoint y: 241, distance: 86.0
click at [593, 241] on input "Helicopter Bali West Coast Tour From [GEOGRAPHIC_DATA]" at bounding box center [768, 240] width 454 height 23
type input "Helicopter Island Hopping From [GEOGRAPHIC_DATA]"
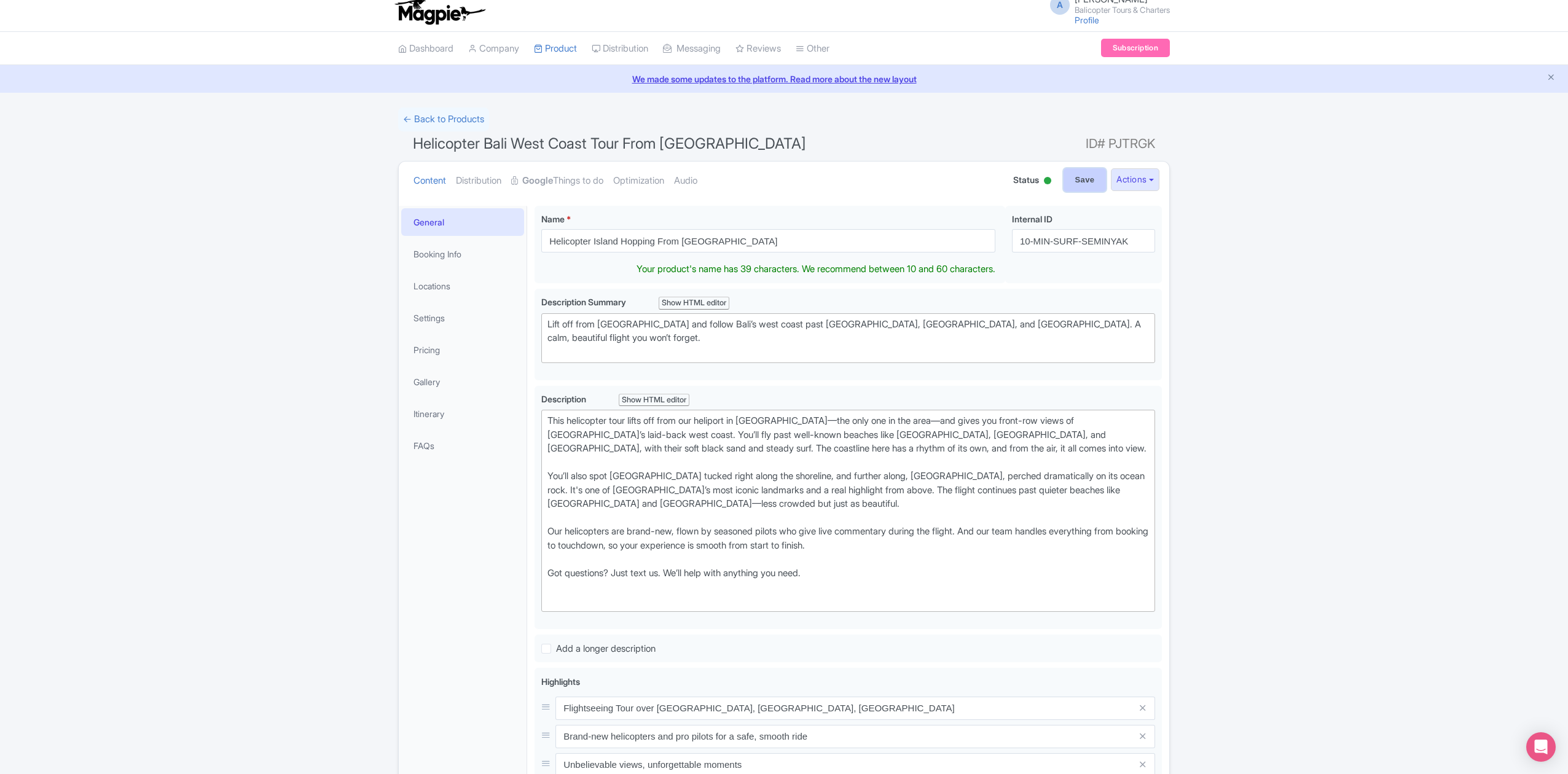
click at [1080, 180] on input "Save" at bounding box center [1084, 179] width 43 height 23
type input "Saving..."
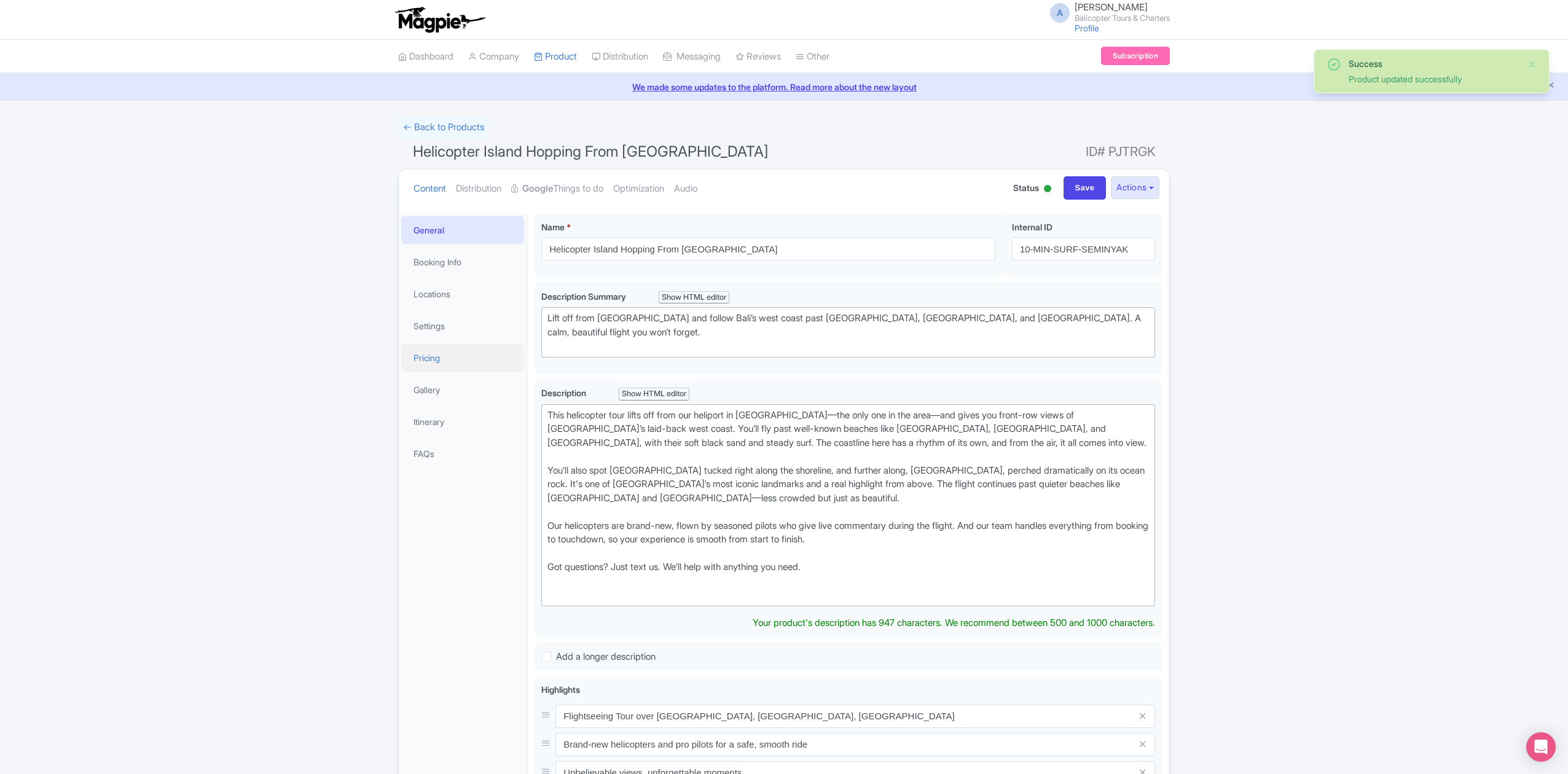
click at [451, 353] on link "Pricing" at bounding box center [463, 357] width 123 height 28
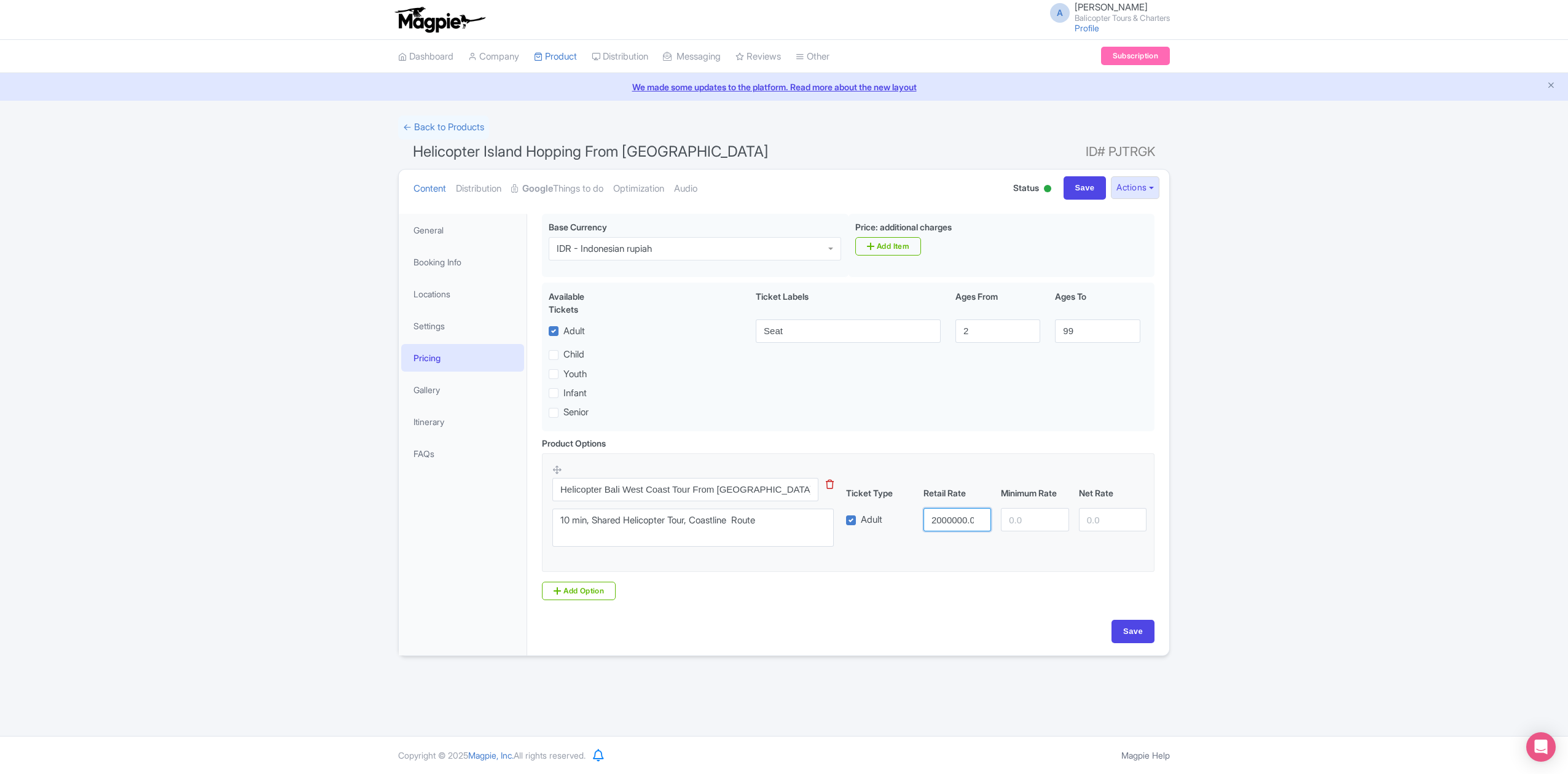
scroll to position [0, 6]
drag, startPoint x: 930, startPoint y: 519, endPoint x: 991, endPoint y: 527, distance: 61.5
click at [991, 527] on input "2000000.00" at bounding box center [957, 519] width 68 height 23
type input "1990000"
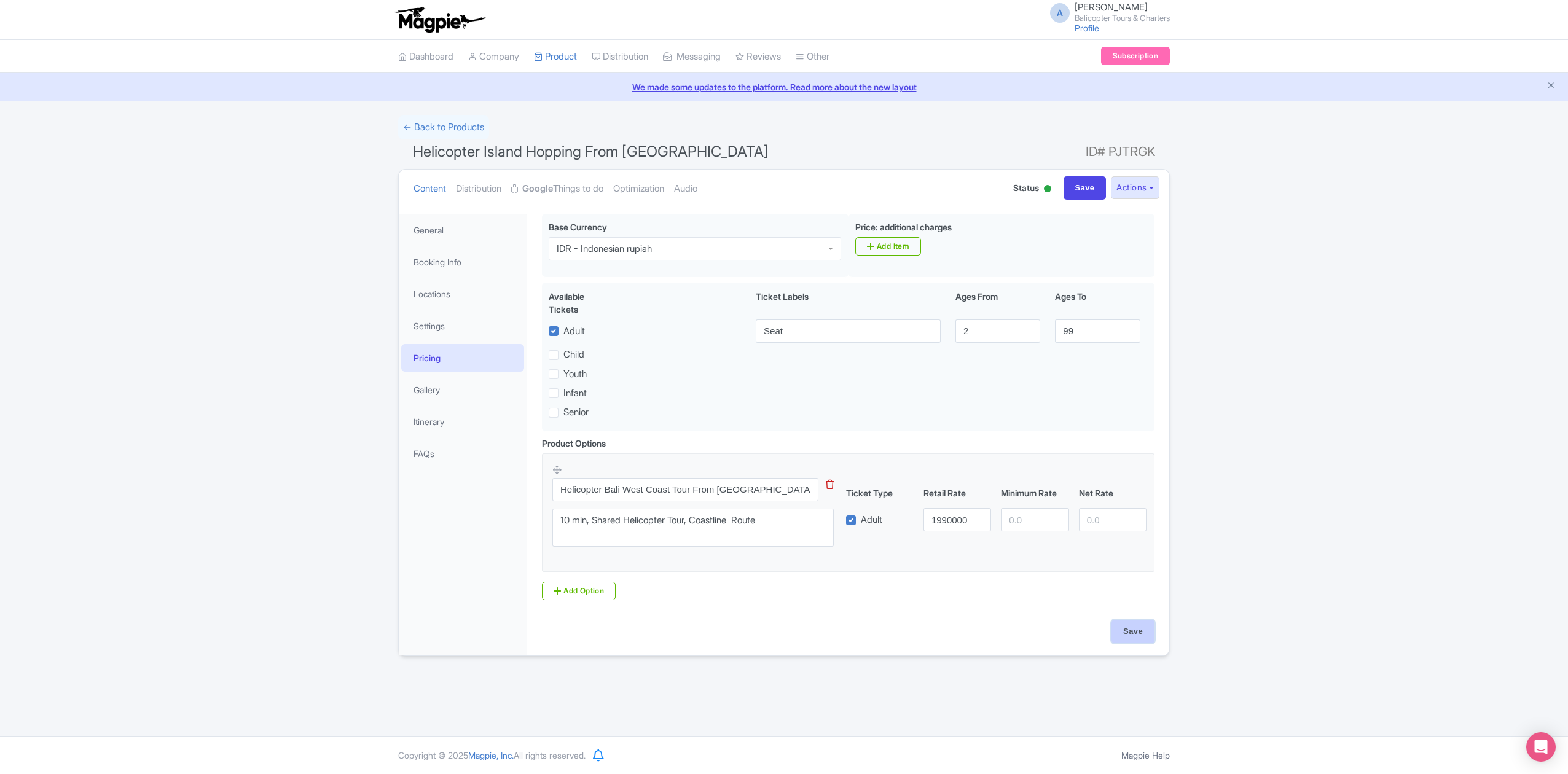
click at [1120, 640] on input "Save" at bounding box center [1132, 631] width 43 height 23
type input "Saving..."
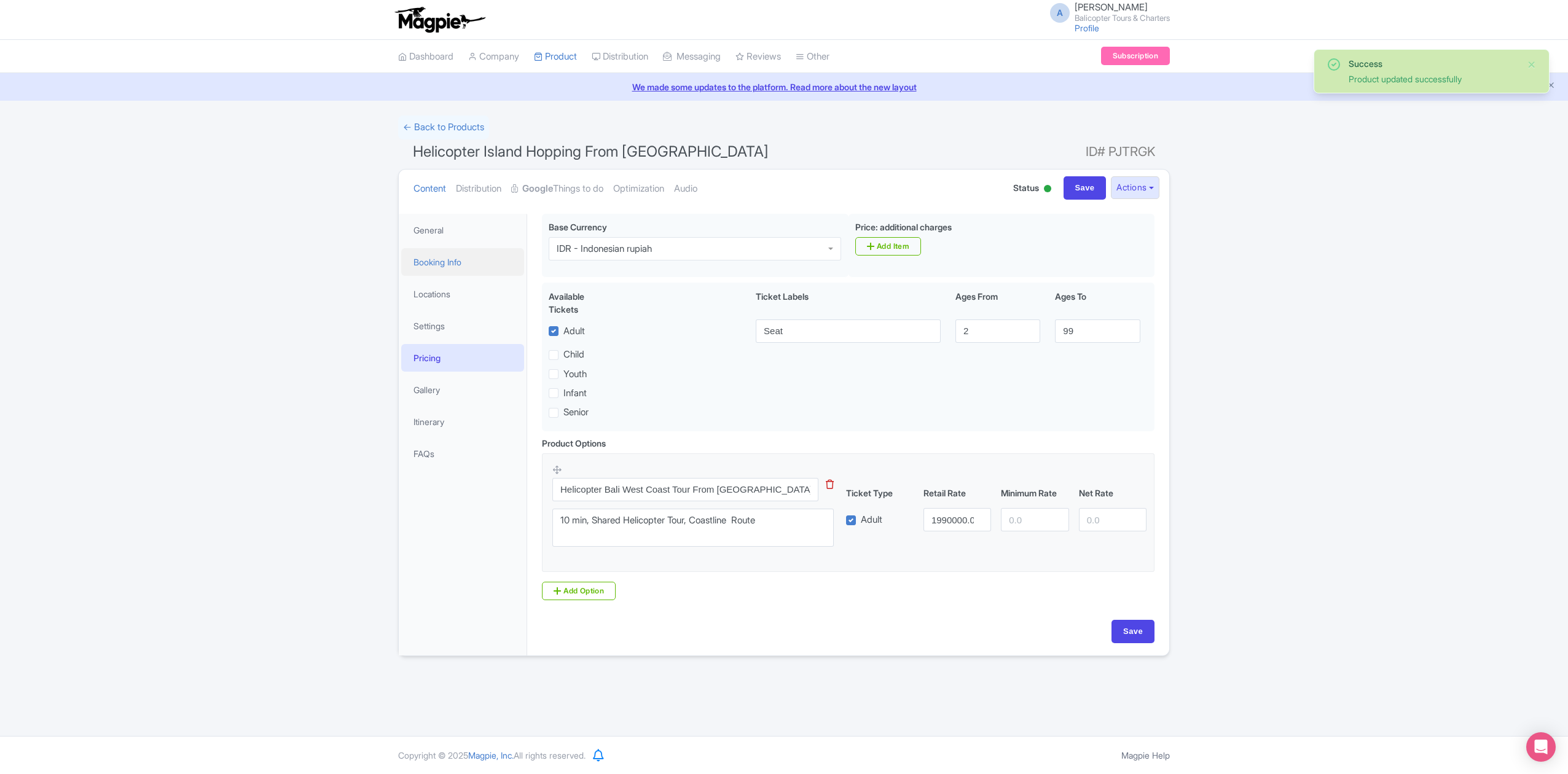
click at [463, 261] on link "Booking Info" at bounding box center [463, 261] width 123 height 28
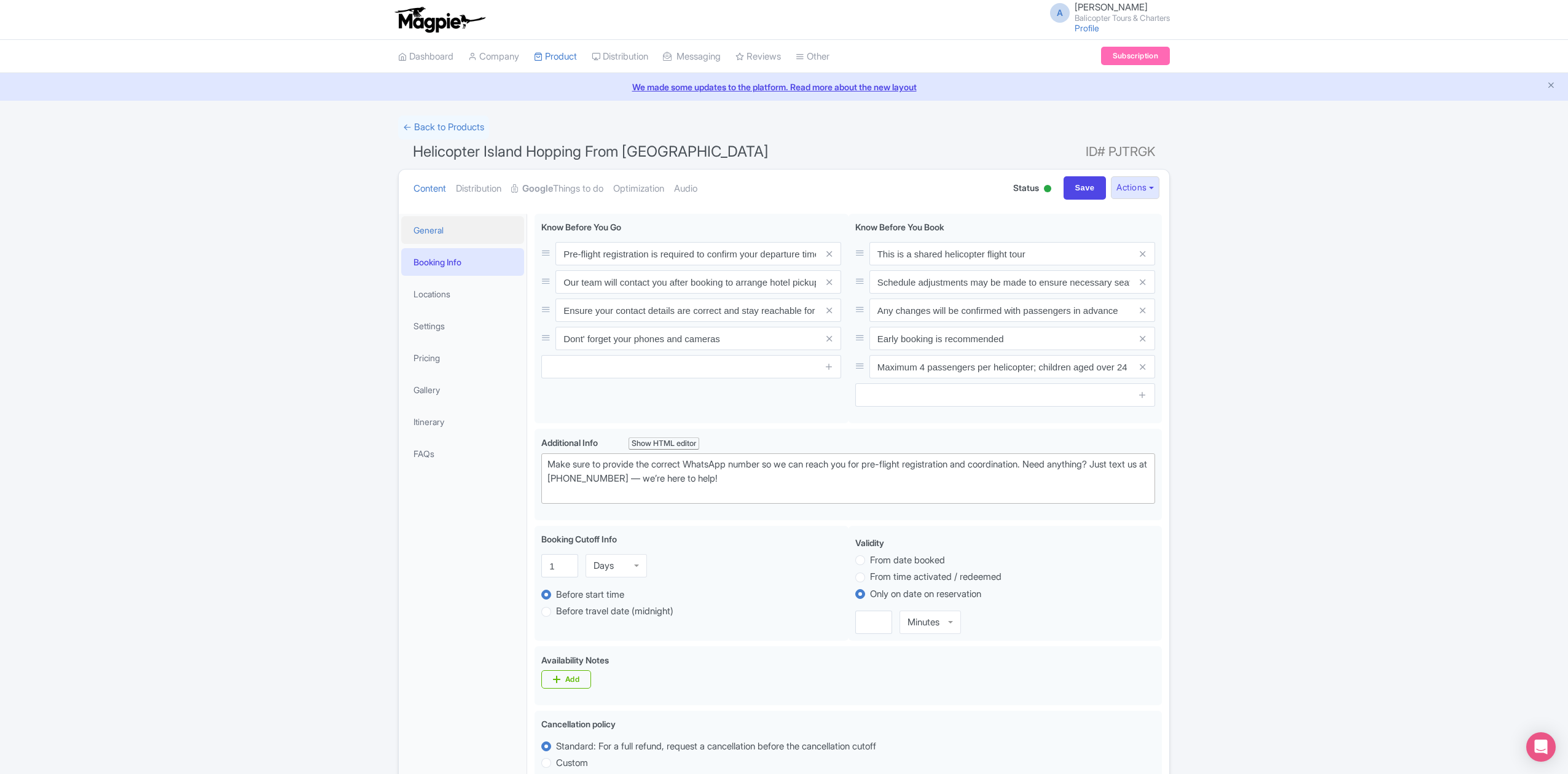
click at [445, 227] on link "General" at bounding box center [463, 230] width 123 height 28
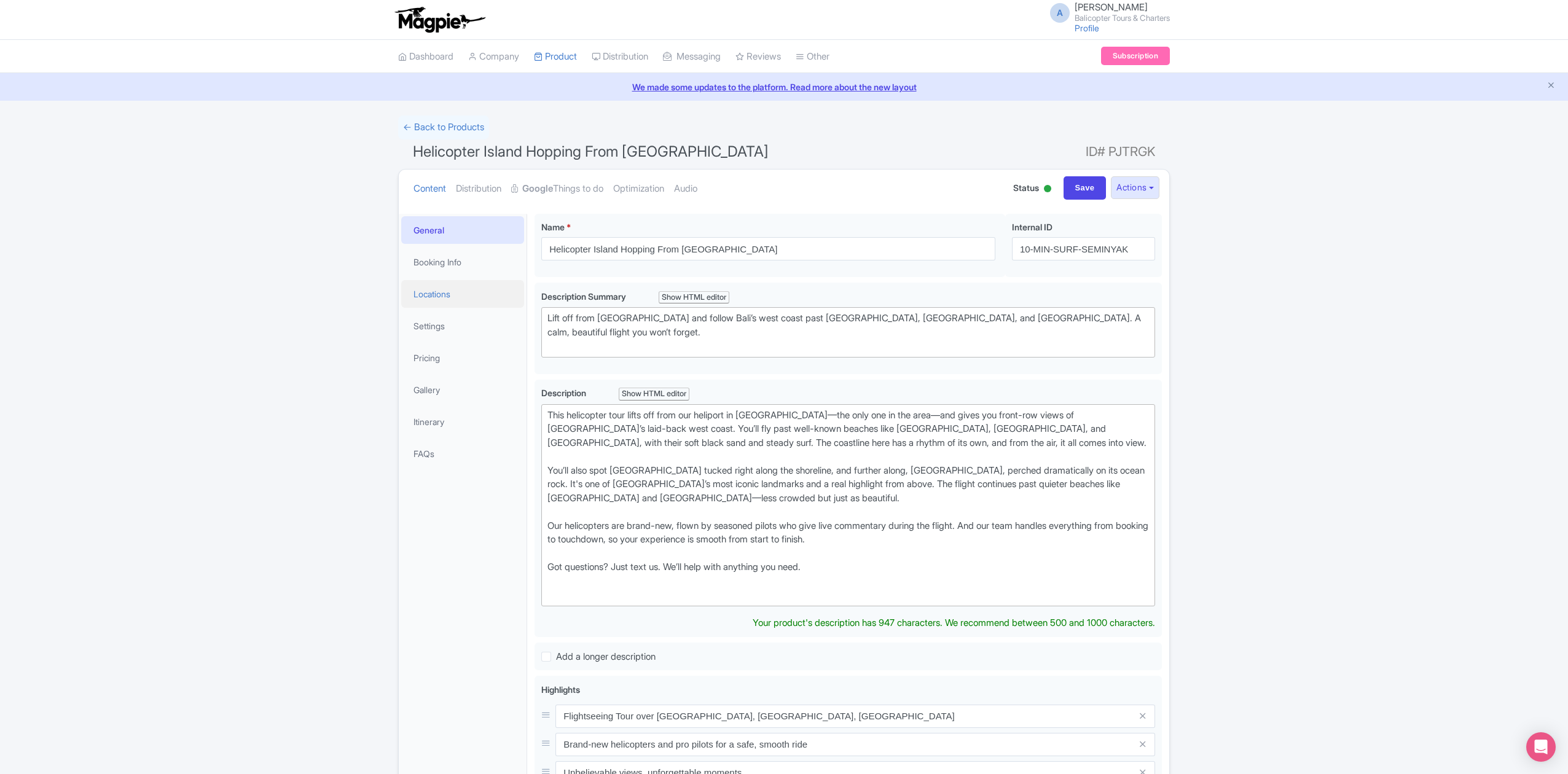
click at [463, 292] on link "Locations" at bounding box center [463, 294] width 123 height 28
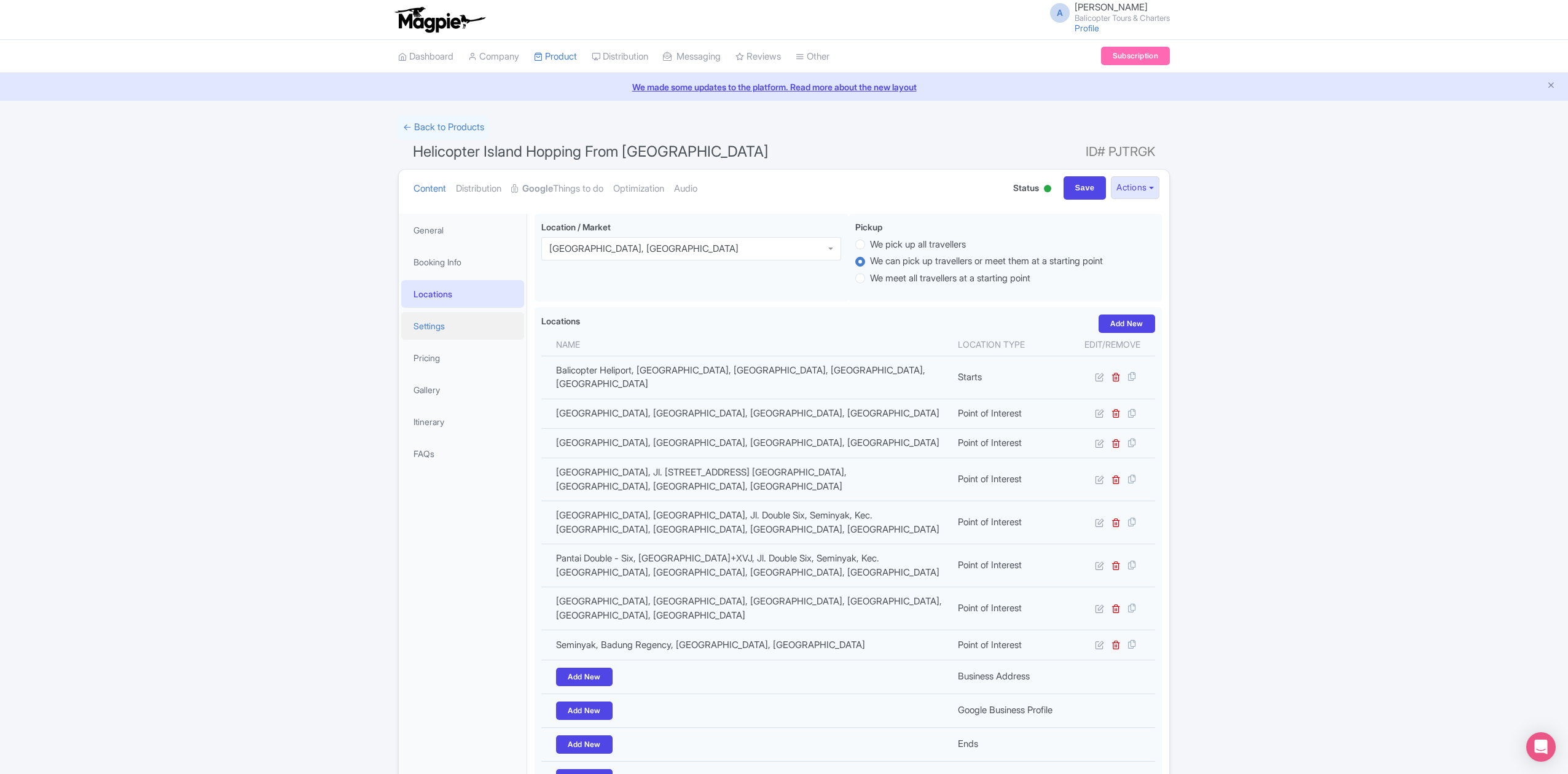
click at [430, 320] on link "Settings" at bounding box center [463, 326] width 123 height 28
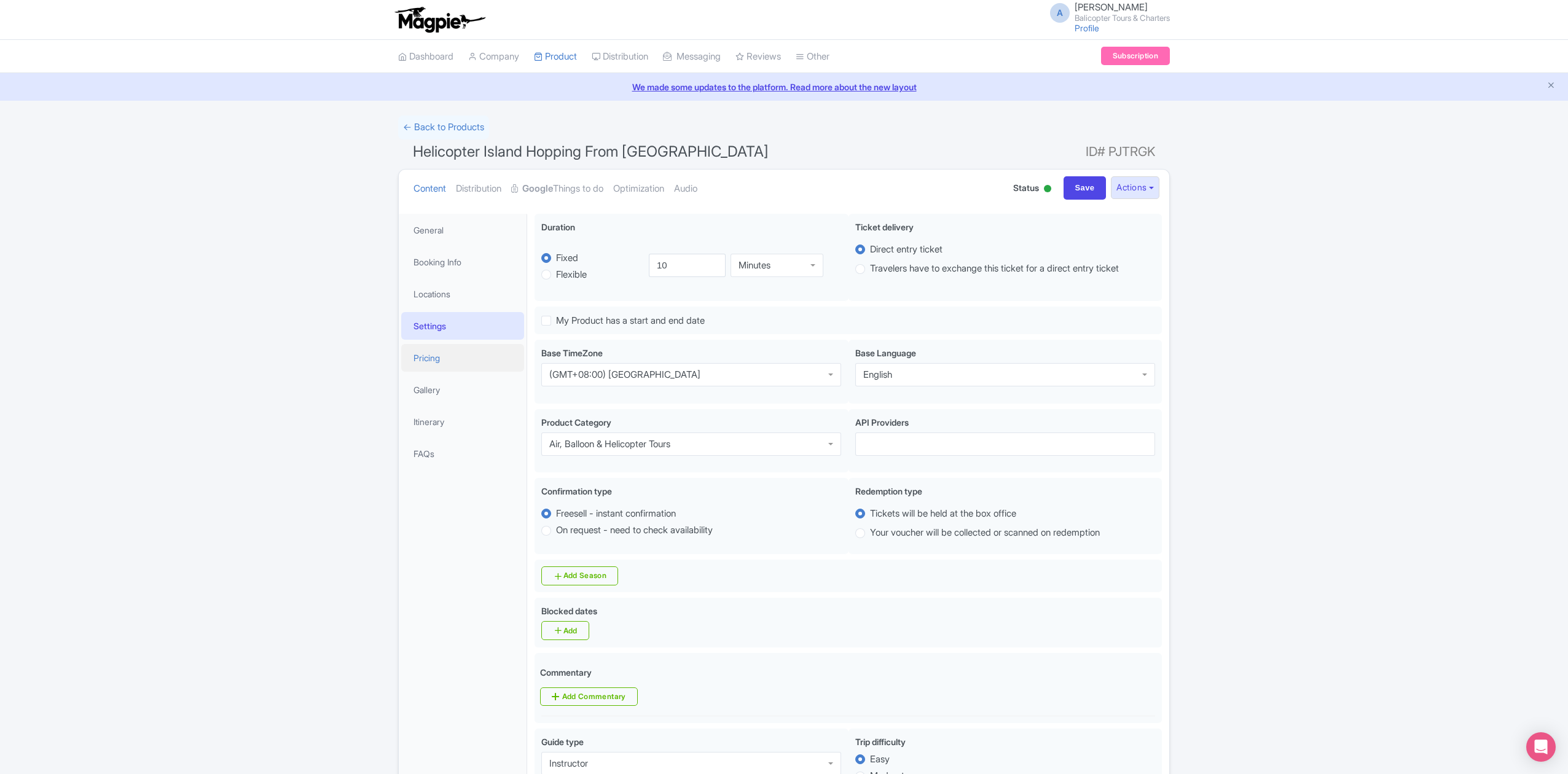
click at [440, 355] on link "Pricing" at bounding box center [463, 357] width 123 height 28
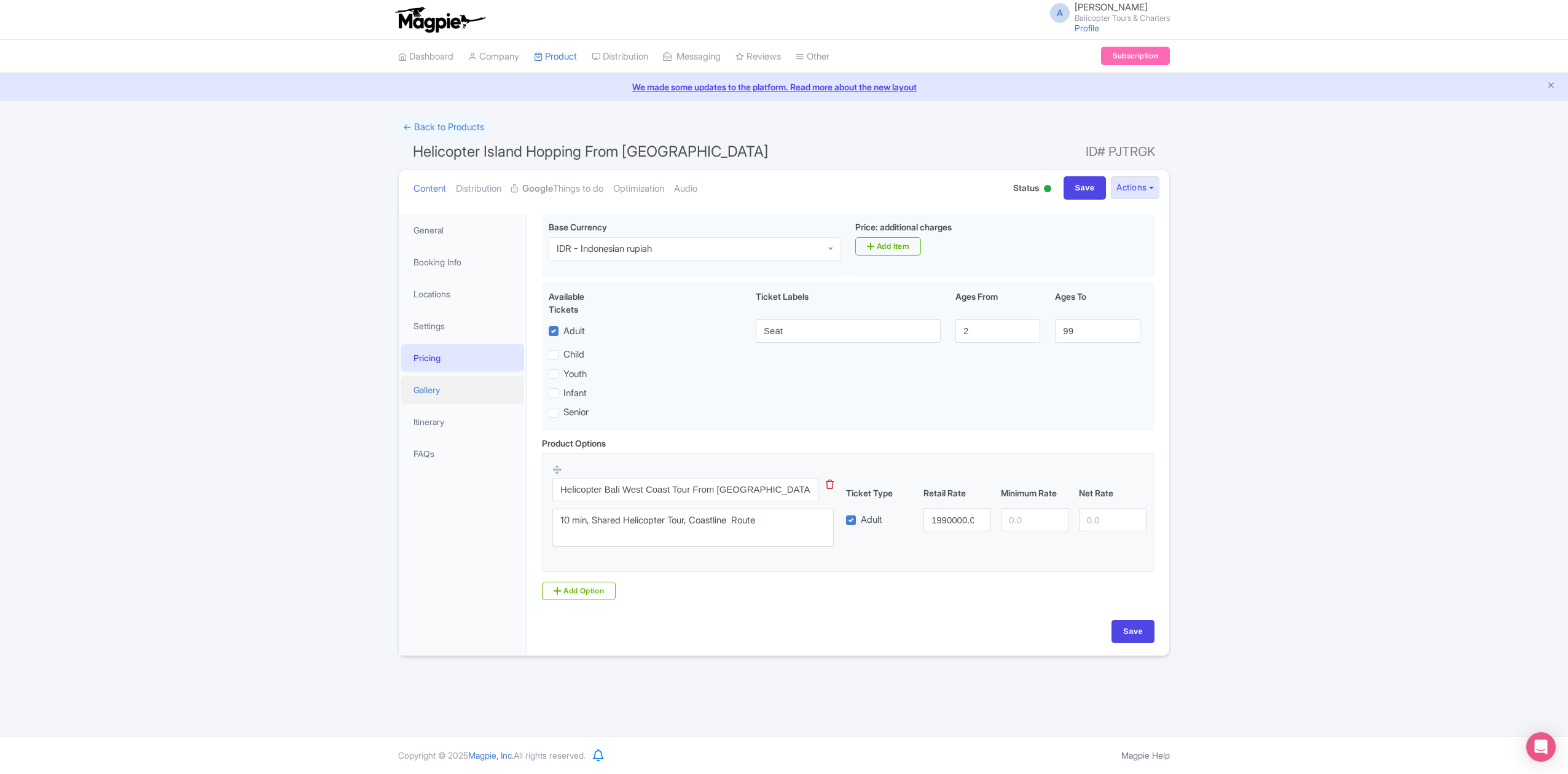
click at [440, 387] on link "Gallery" at bounding box center [463, 390] width 123 height 28
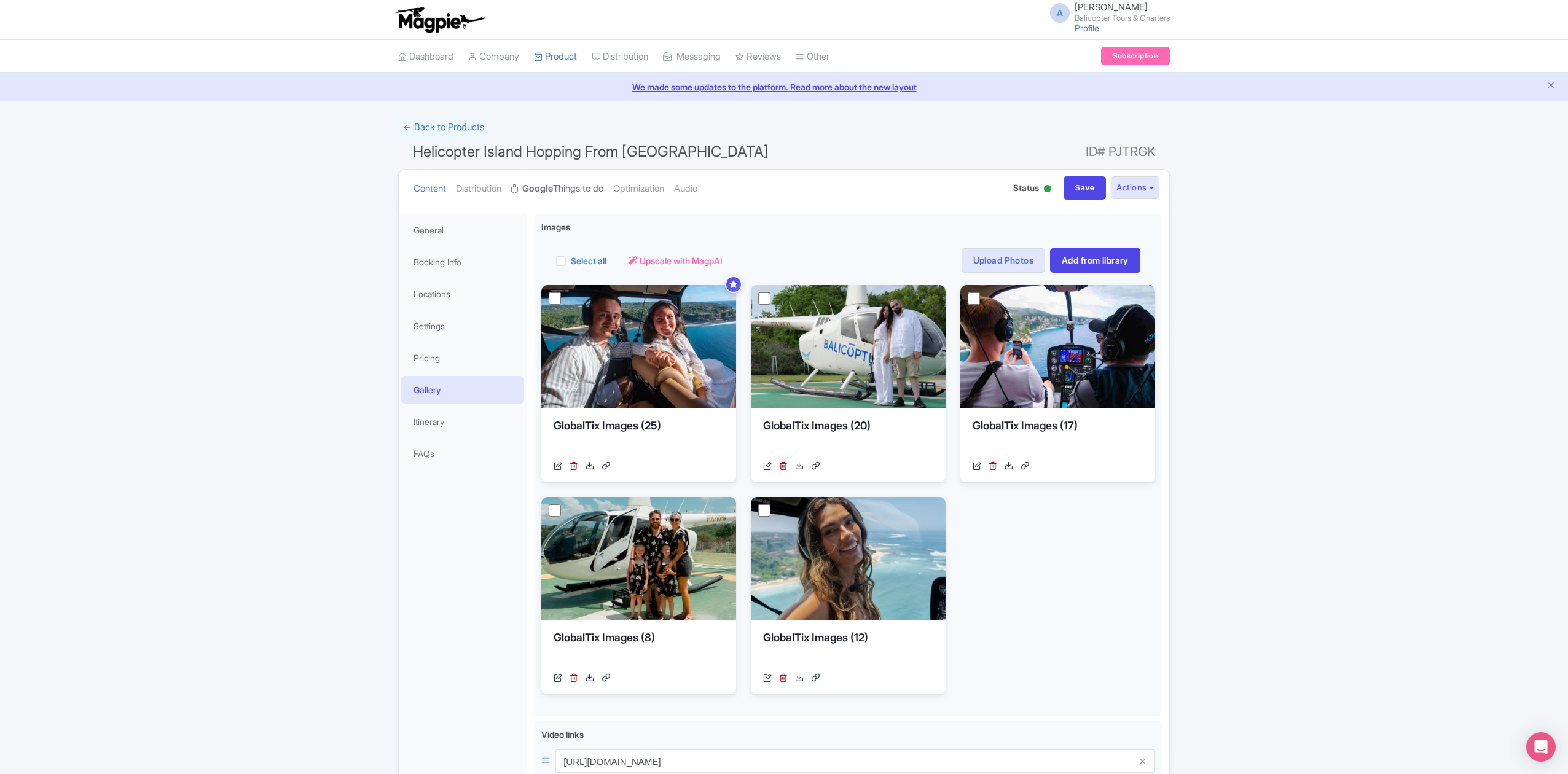
click at [585, 183] on link "Google Things to do" at bounding box center [557, 189] width 92 height 39
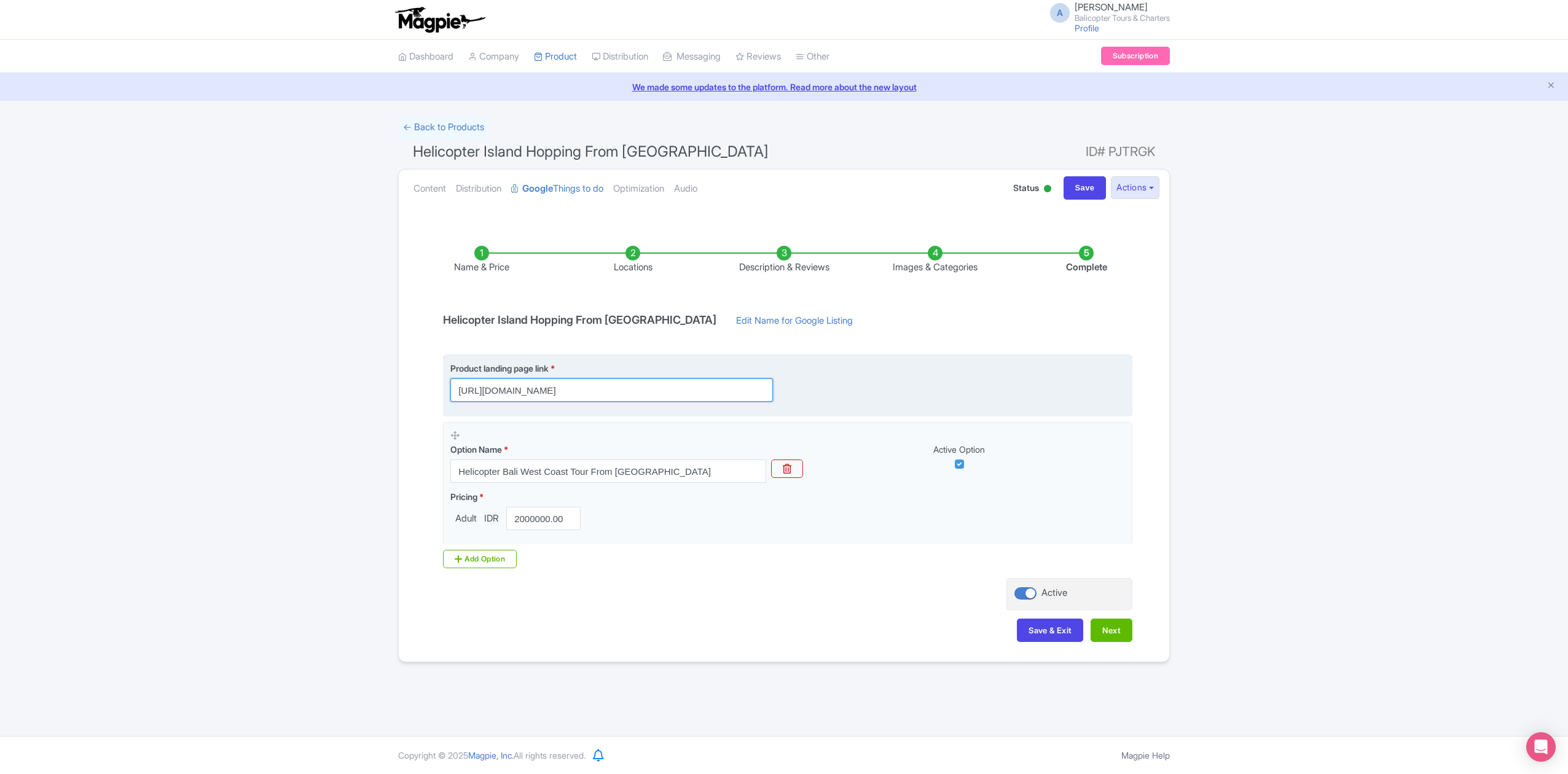
scroll to position [0, 20]
drag, startPoint x: 571, startPoint y: 390, endPoint x: 852, endPoint y: 409, distance: 281.6
click at [852, 409] on fieldset "Product landing page link * https://www.balicopter.com/from-canggu-nuanu/canggu…" at bounding box center [788, 385] width 689 height 62
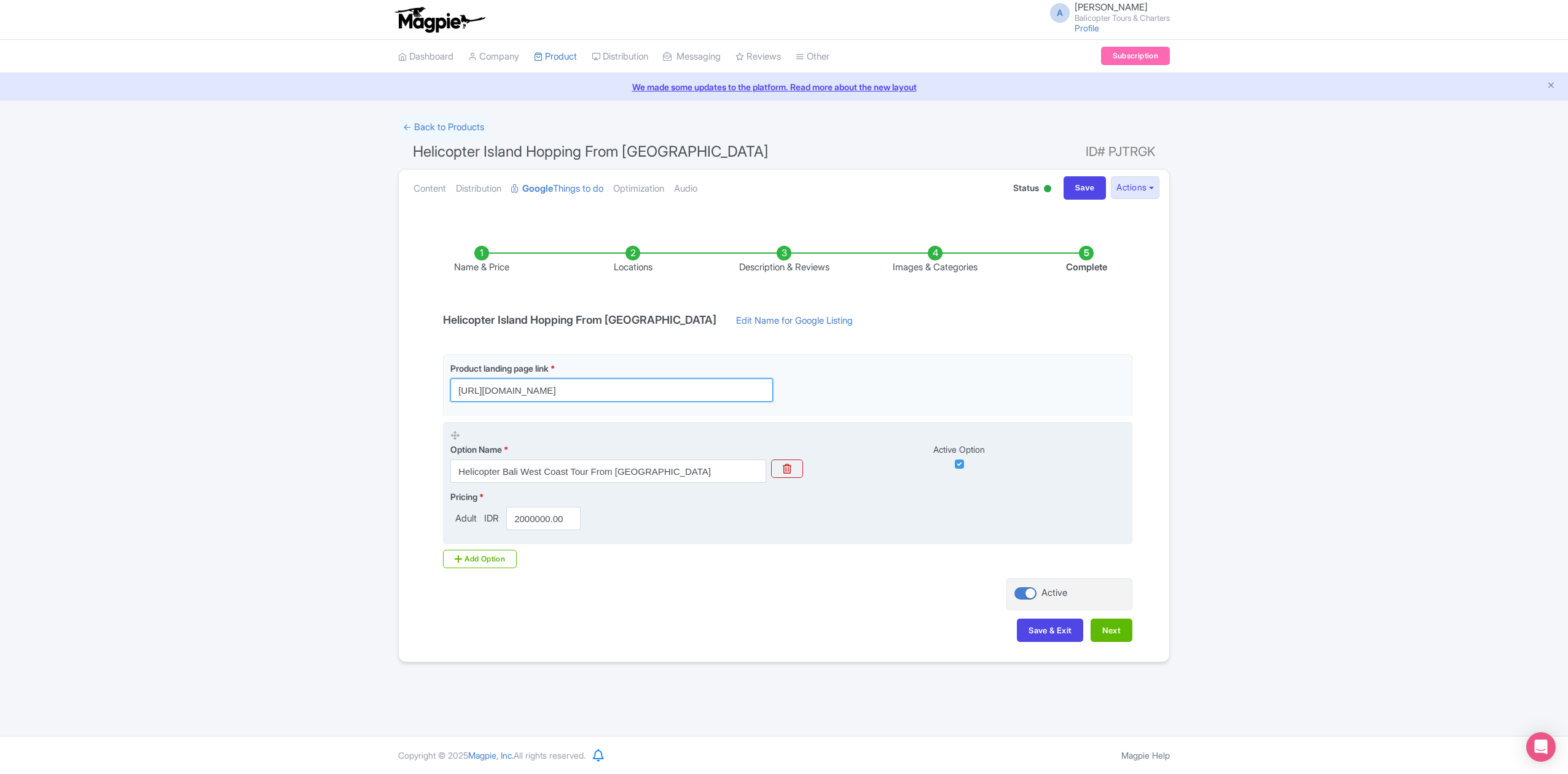
type input "https://www.balicopter.com/"
drag, startPoint x: 514, startPoint y: 521, endPoint x: 701, endPoint y: 536, distance: 187.6
click at [701, 536] on fieldset "Option Name * Helicopter Bali West Coast Tour From Seminyak Active Option Prici…" at bounding box center [788, 483] width 689 height 123
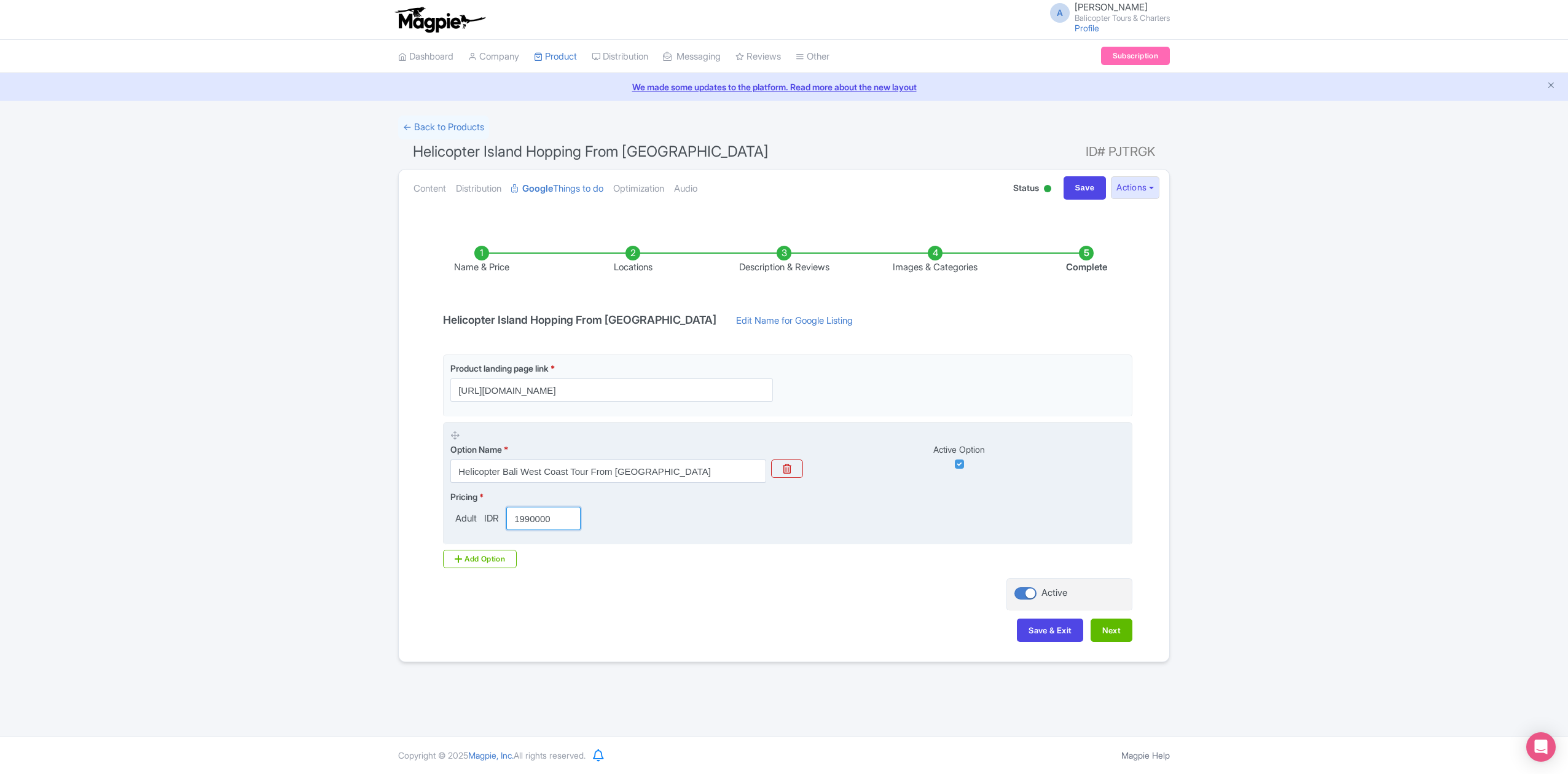
click at [535, 520] on input "1990000" at bounding box center [543, 518] width 74 height 23
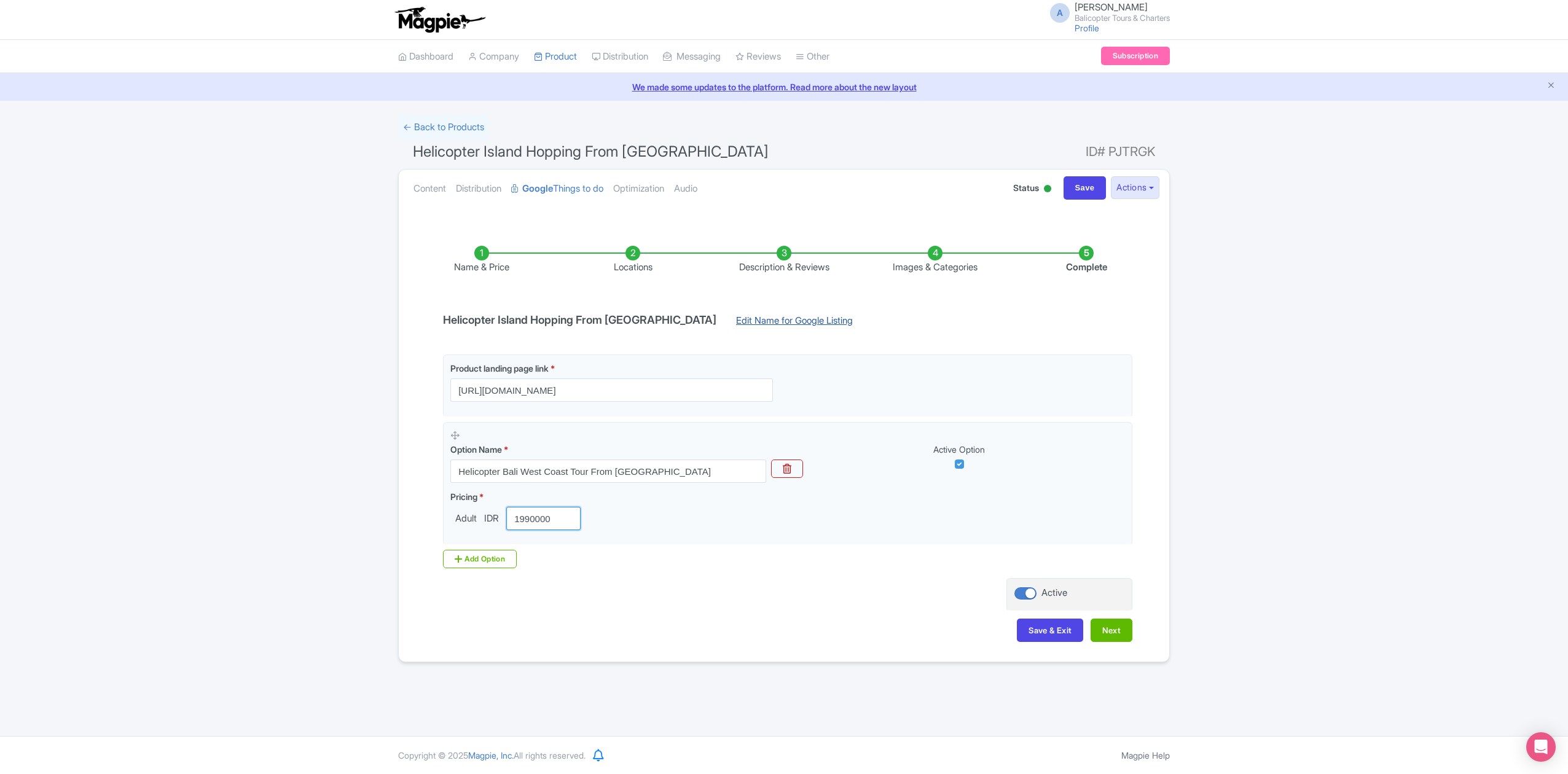
type input "1990000"
click at [755, 324] on link "Edit Name for Google Listing" at bounding box center [795, 324] width 141 height 20
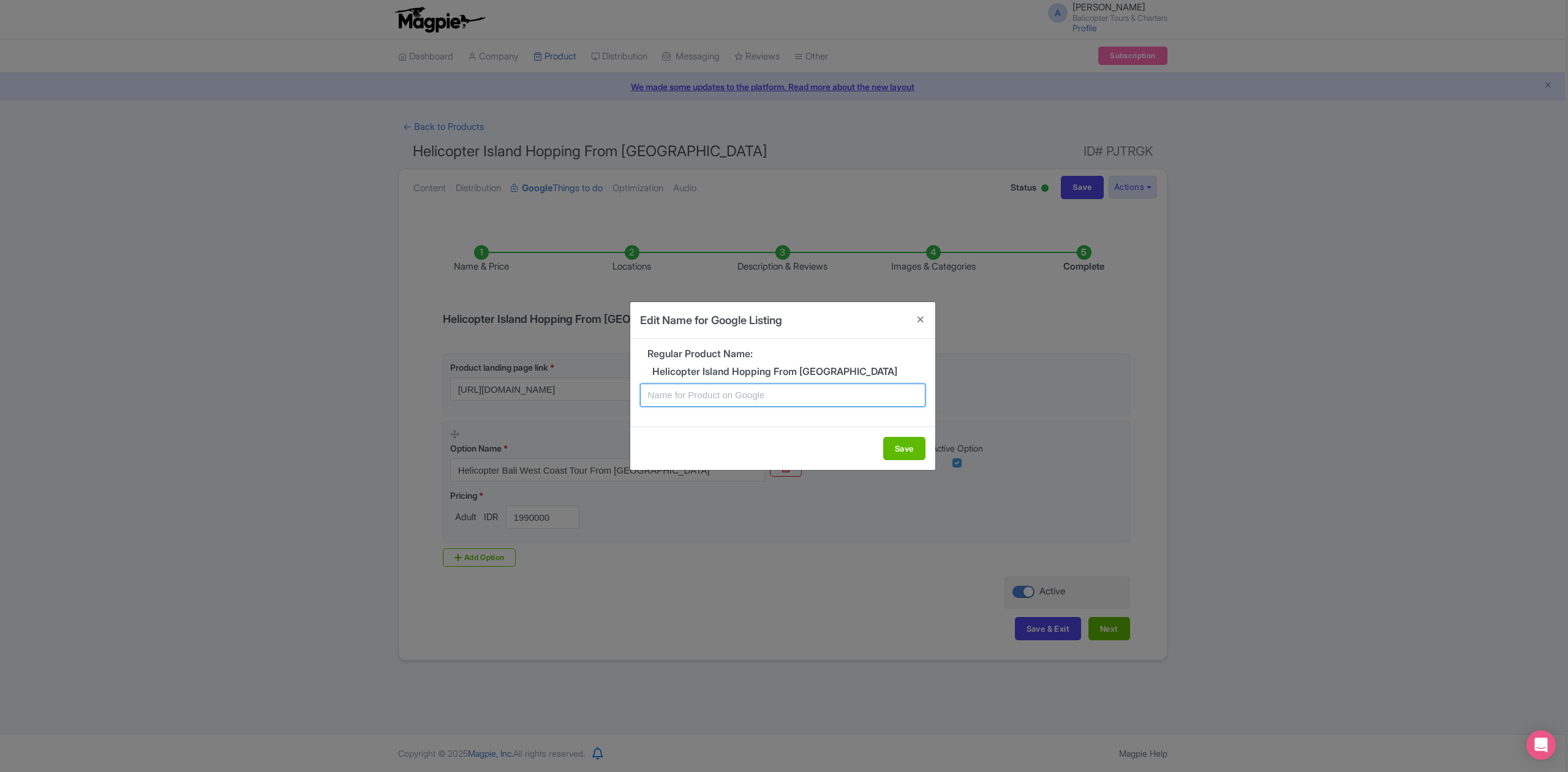
click at [782, 399] on input "text" at bounding box center [783, 395] width 285 height 23
drag, startPoint x: 652, startPoint y: 372, endPoint x: 772, endPoint y: 375, distance: 120.0
click at [772, 375] on h5 "Helicopter Island Hopping From Seminyak" at bounding box center [783, 371] width 285 height 11
copy h5 "Helicopter Island Hopping"
click at [738, 395] on input "text" at bounding box center [783, 395] width 285 height 23
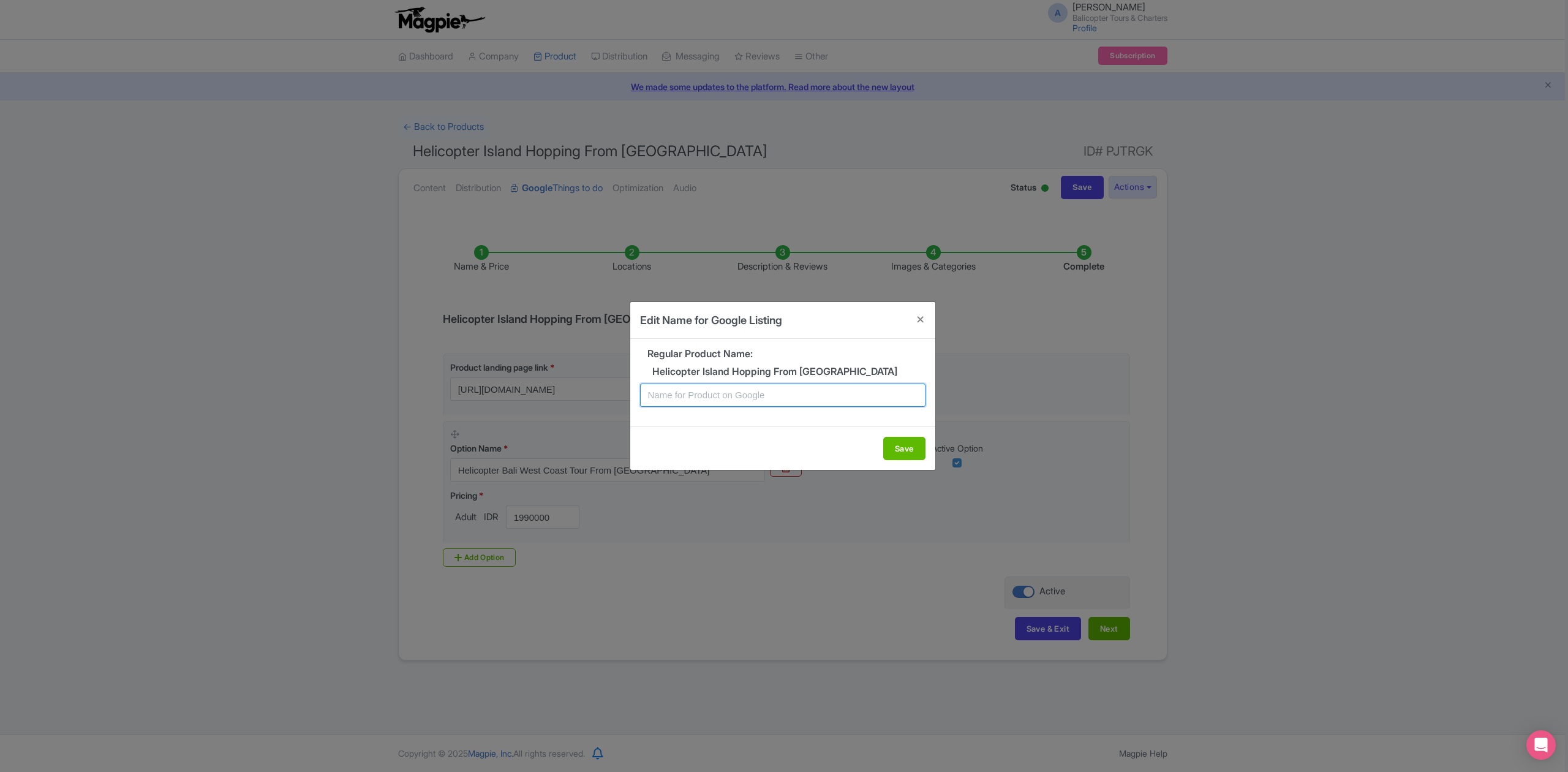
paste input "Helicopter Island Hopping"
click at [898, 451] on button "Save" at bounding box center [905, 448] width 42 height 23
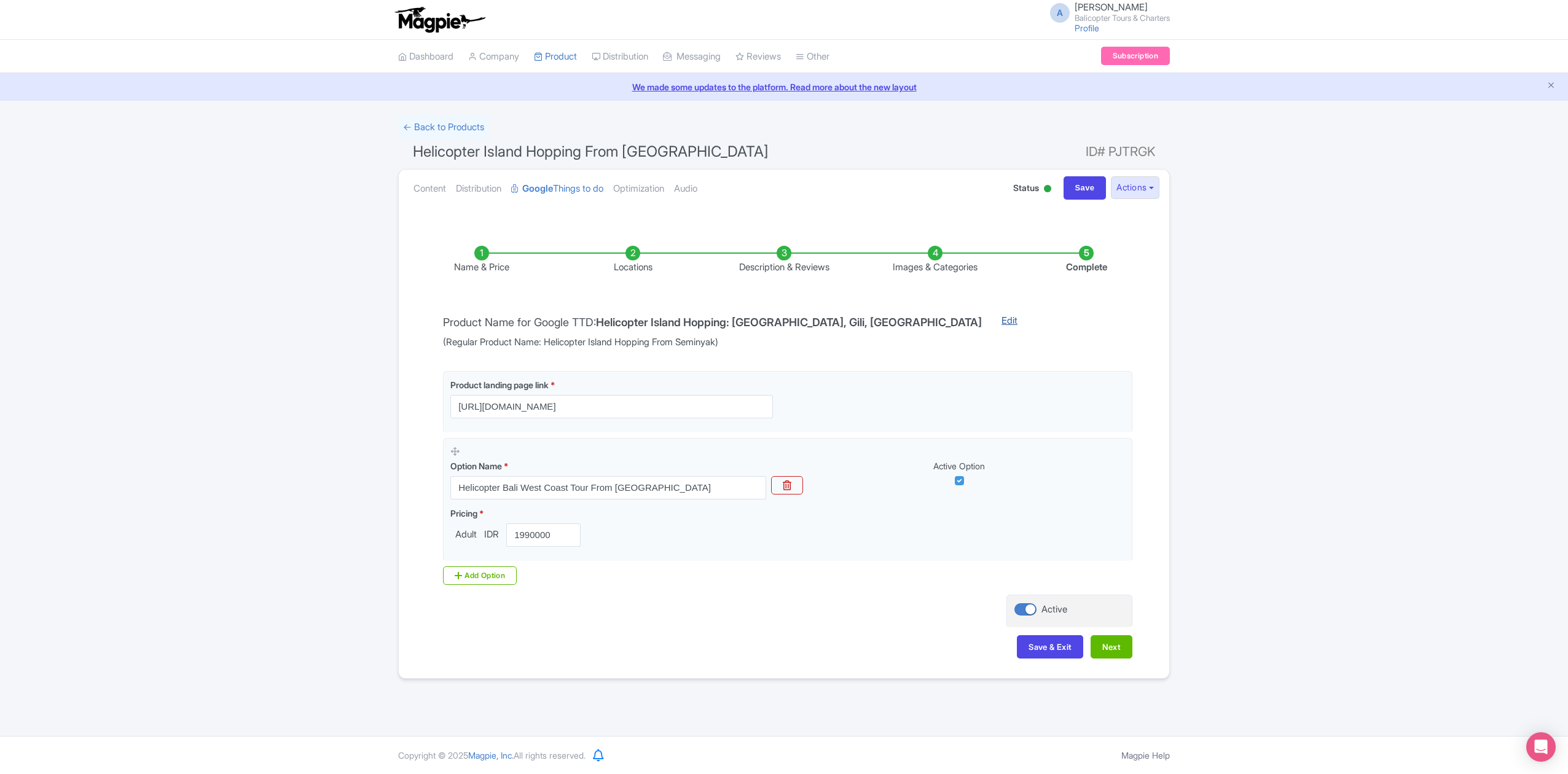
click at [989, 322] on link "Edit" at bounding box center [1009, 331] width 41 height 35
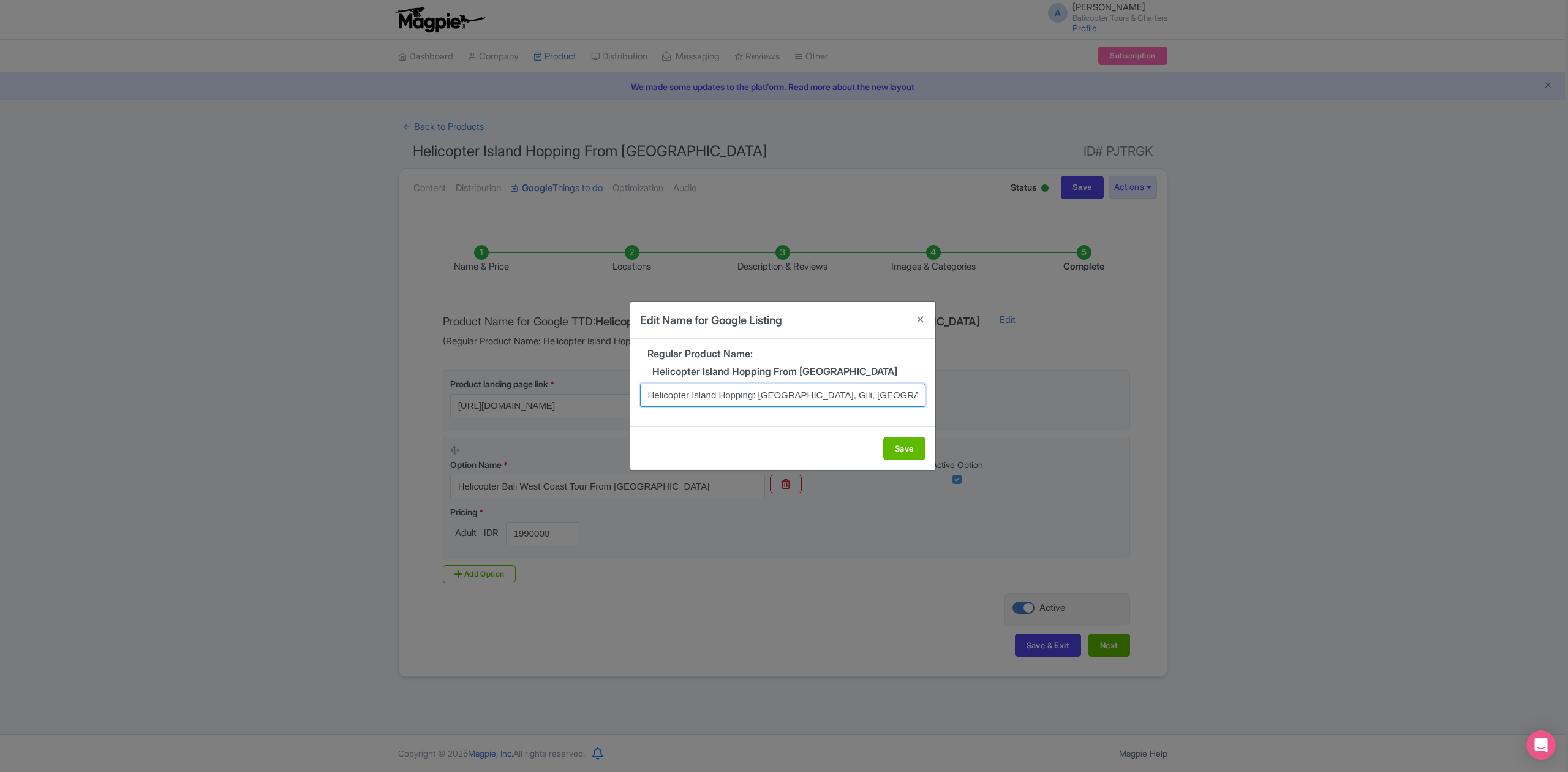
click at [796, 392] on input "Helicopter Island Hopping: Bali, Gili, Penida" at bounding box center [783, 395] width 285 height 23
type input "Helicopter Island Hopping: Bali, Gili, Nusa Penida"
click at [914, 447] on button "Save" at bounding box center [905, 448] width 42 height 23
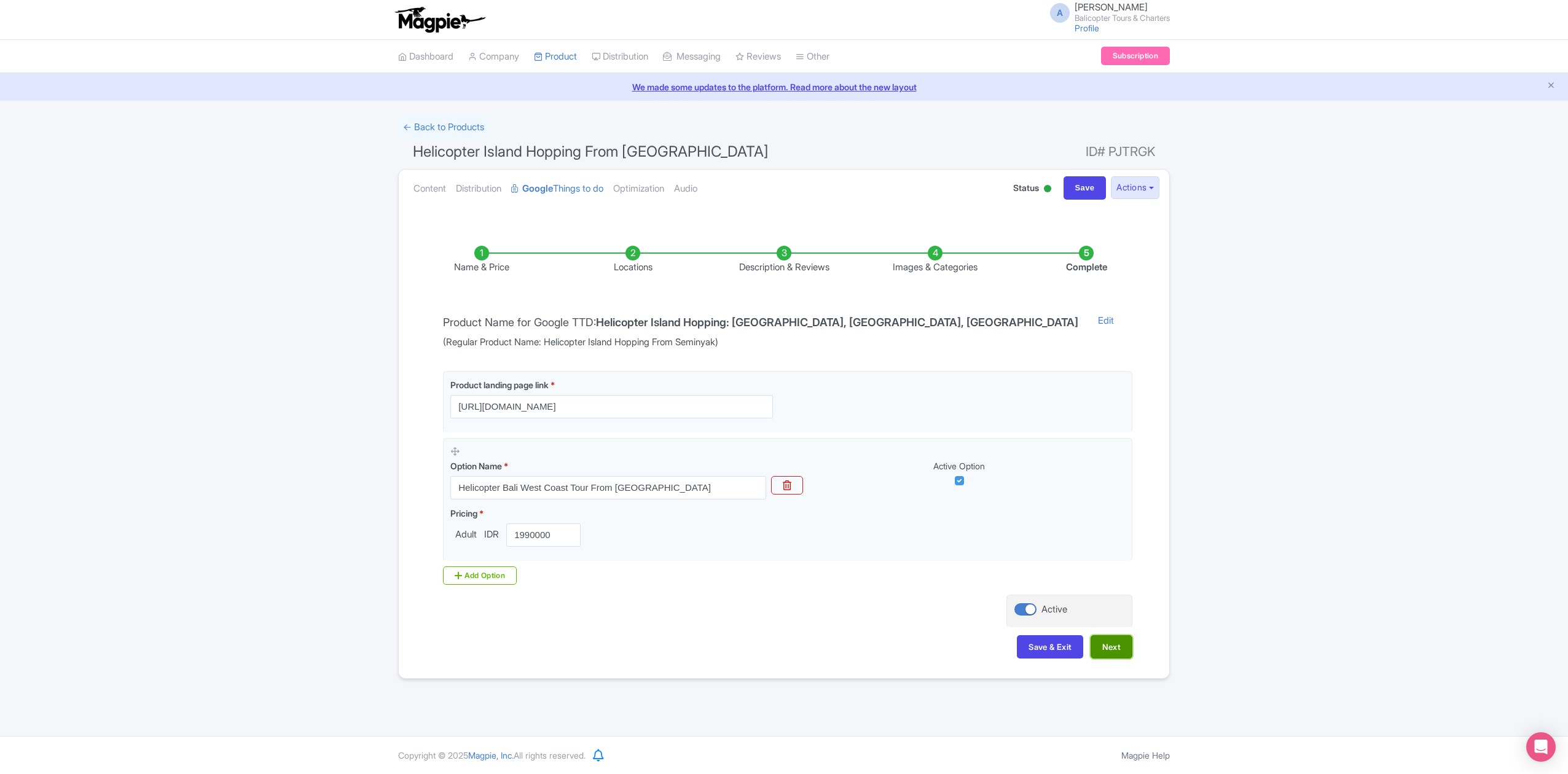
click at [1119, 656] on button "Next" at bounding box center [1111, 646] width 42 height 23
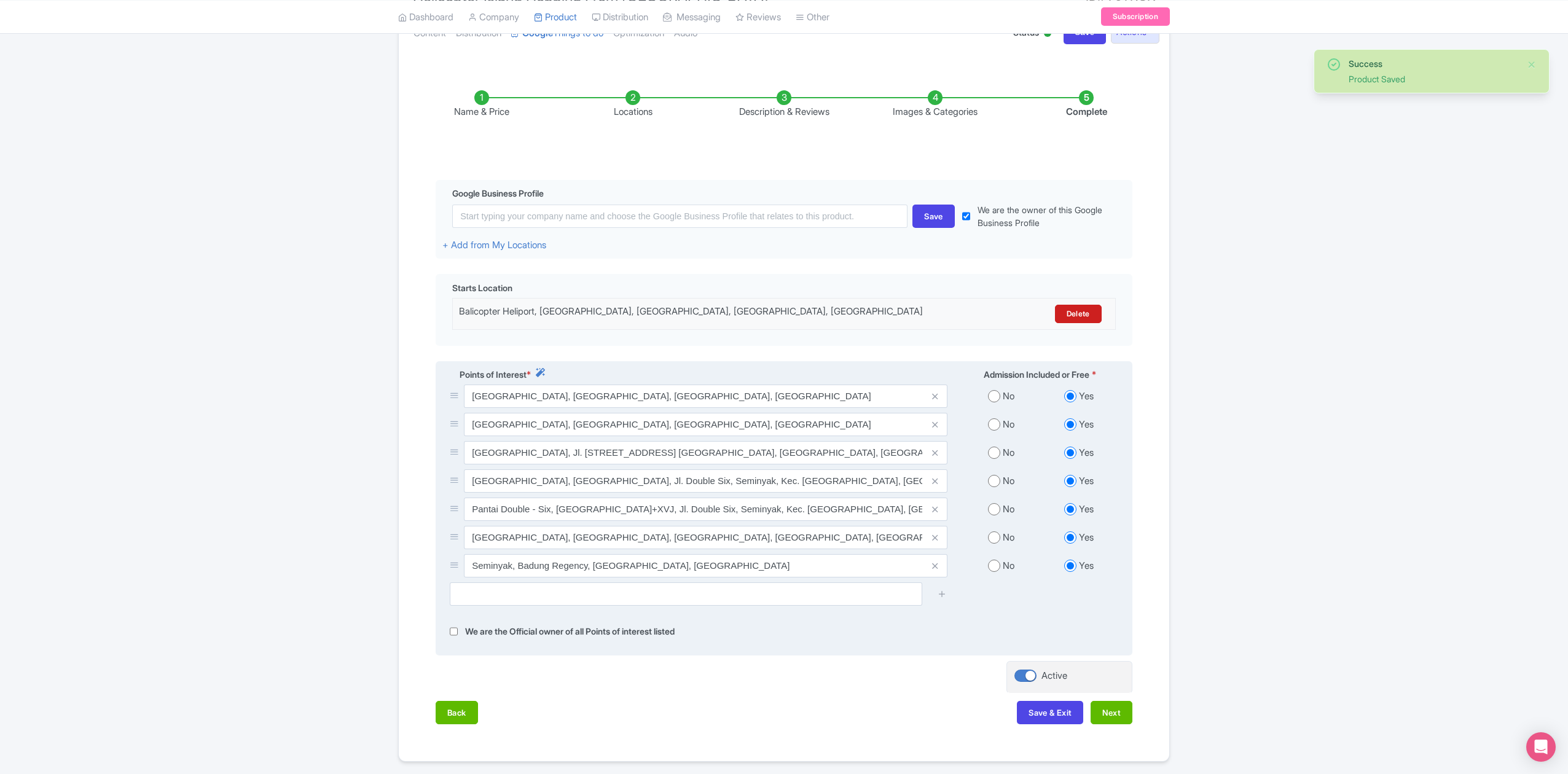
scroll to position [202, 0]
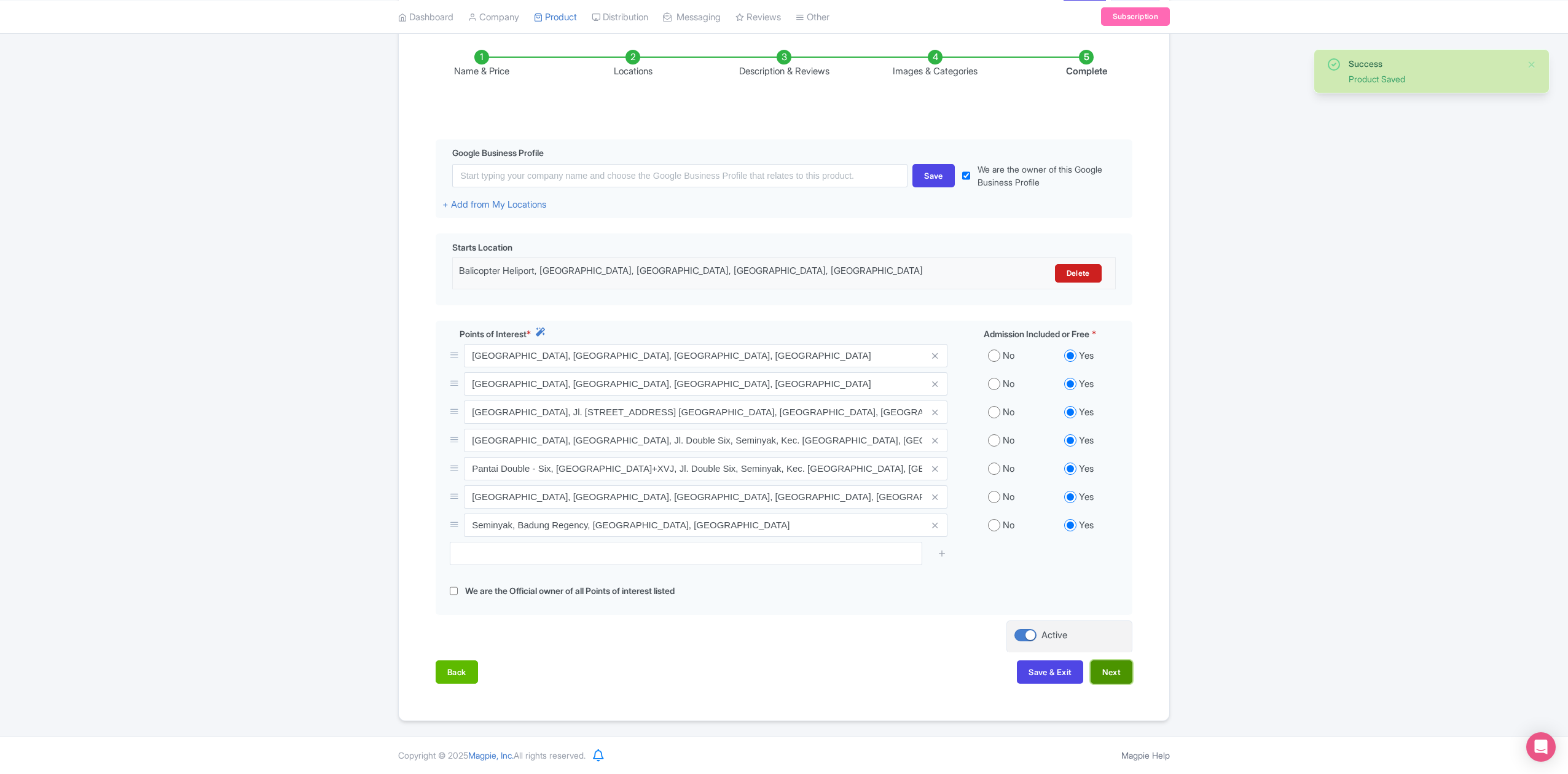
click at [1114, 676] on button "Next" at bounding box center [1111, 671] width 42 height 23
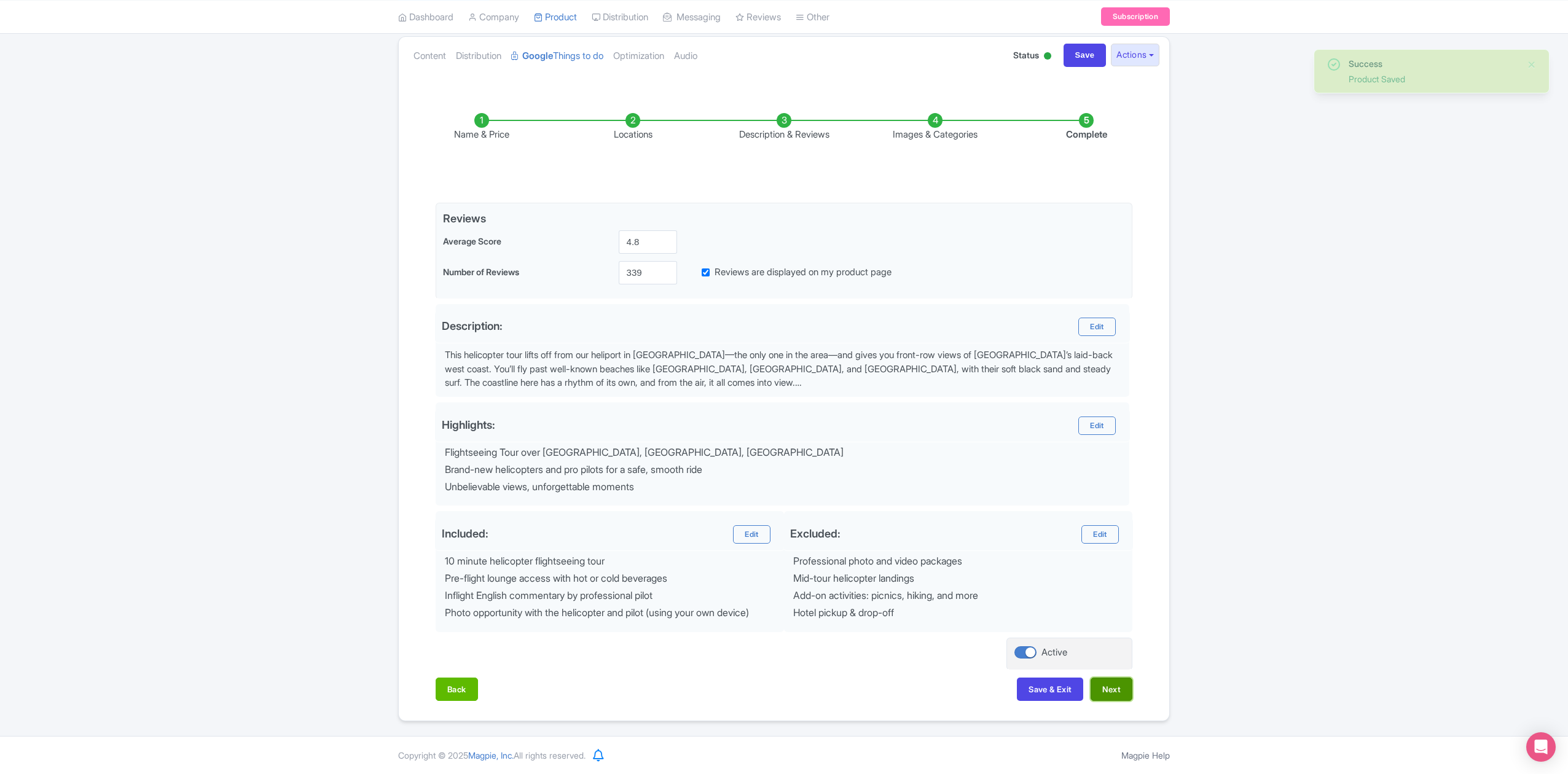
click at [1114, 683] on button "Next" at bounding box center [1111, 688] width 42 height 23
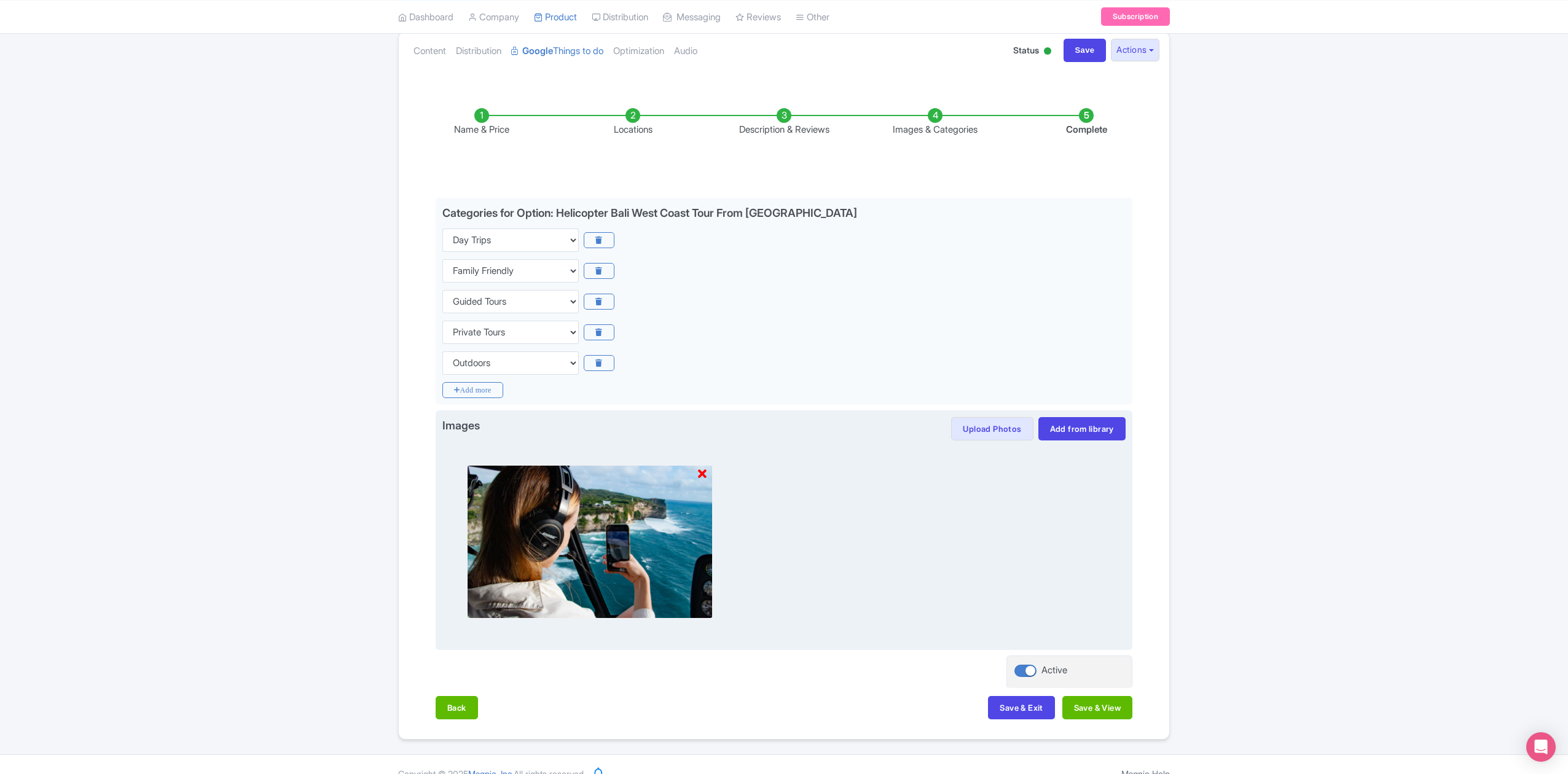
click at [701, 474] on icon at bounding box center [701, 474] width 8 height 12
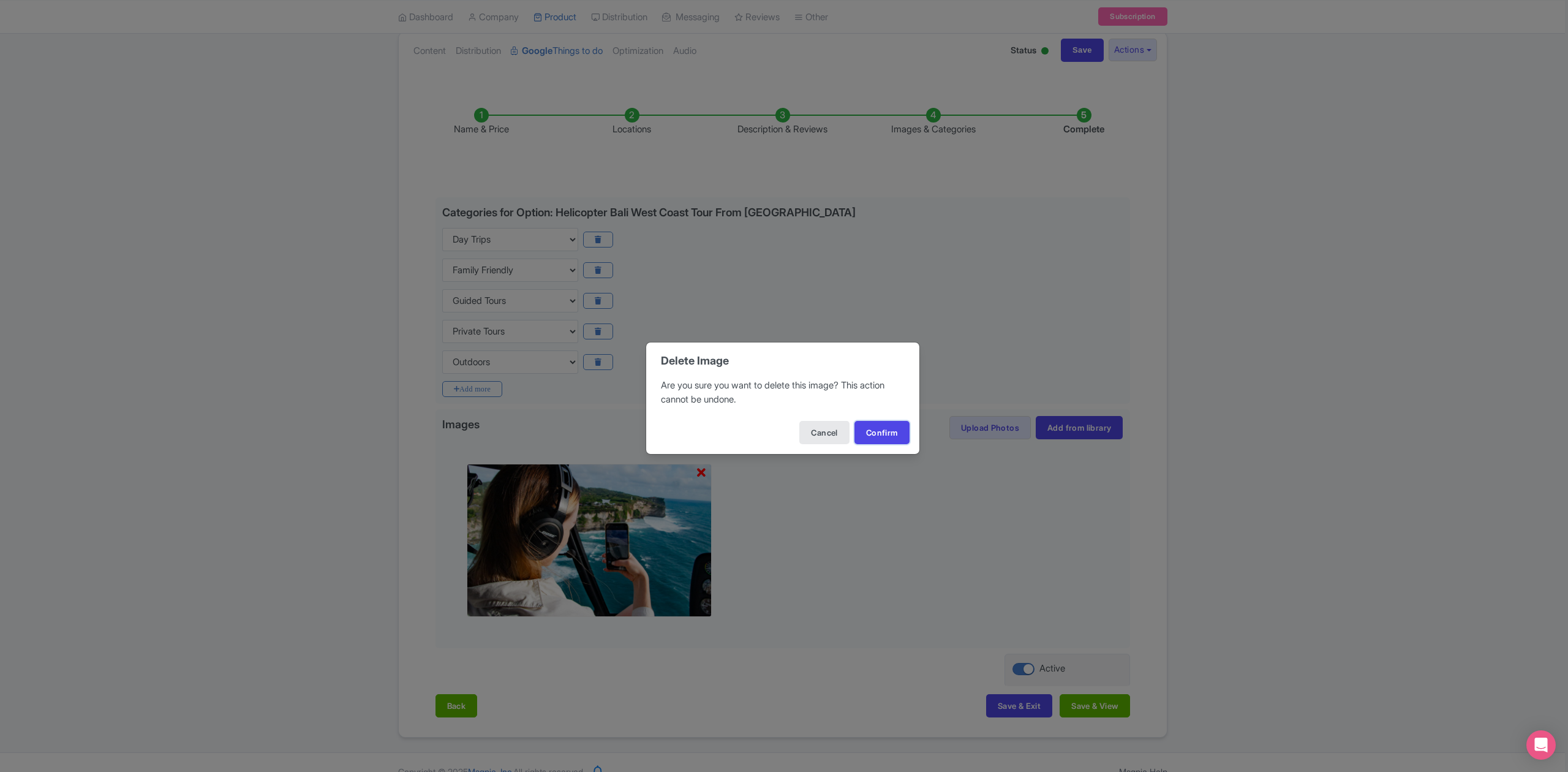
click at [866, 434] on button "Confirm" at bounding box center [882, 432] width 55 height 23
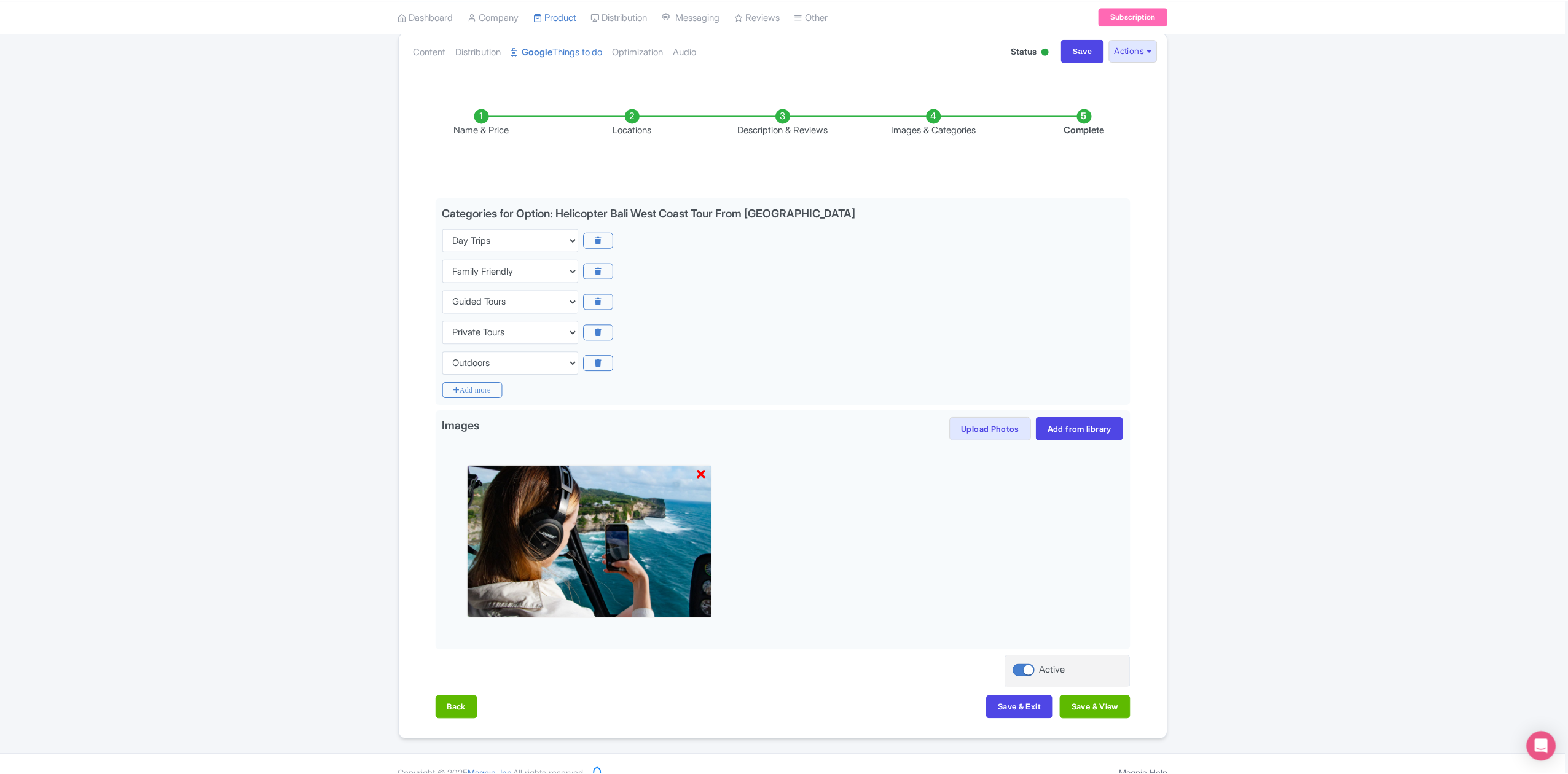
scroll to position [0, 0]
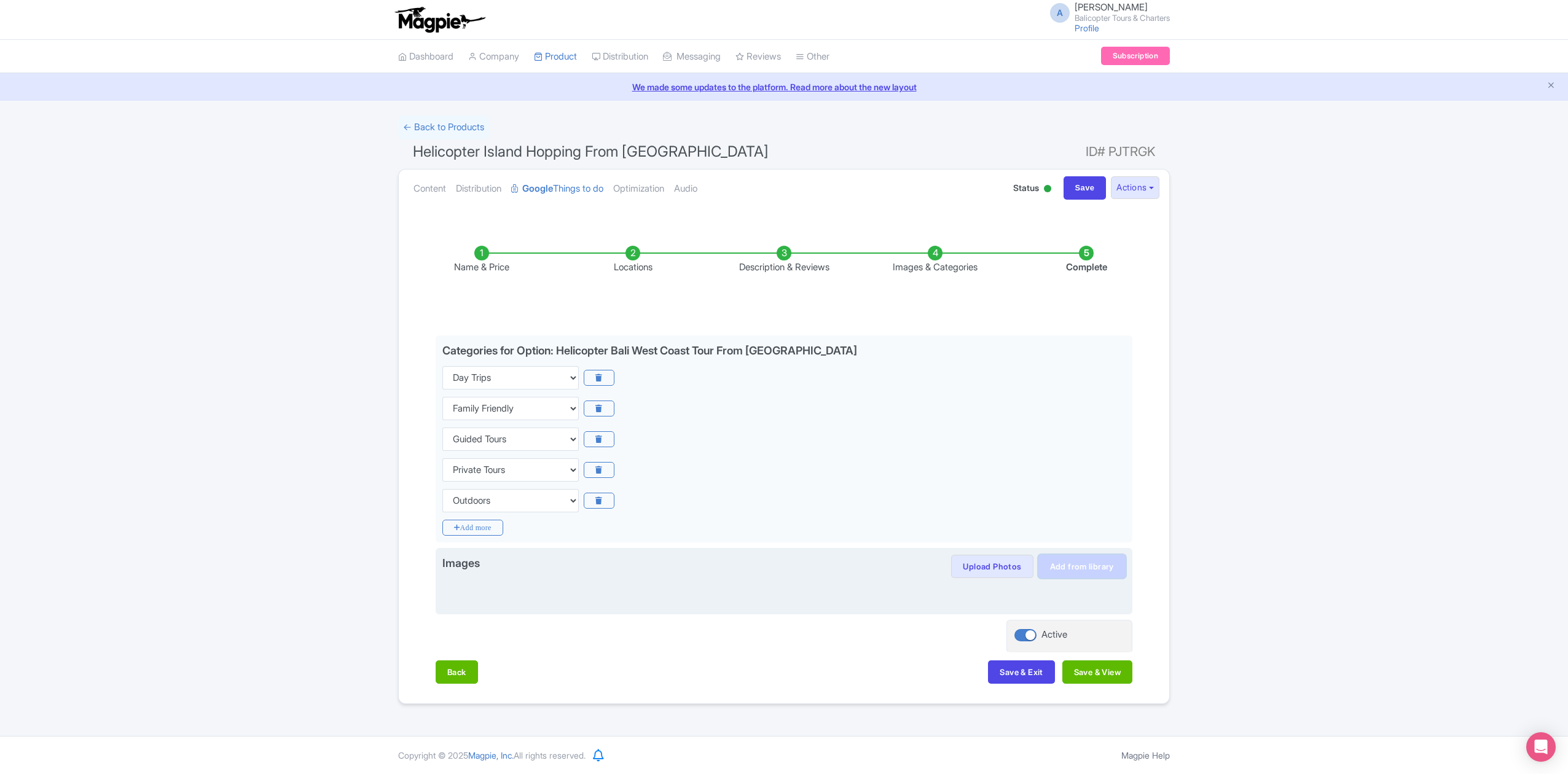
click at [1050, 562] on link "Add from library" at bounding box center [1081, 566] width 87 height 23
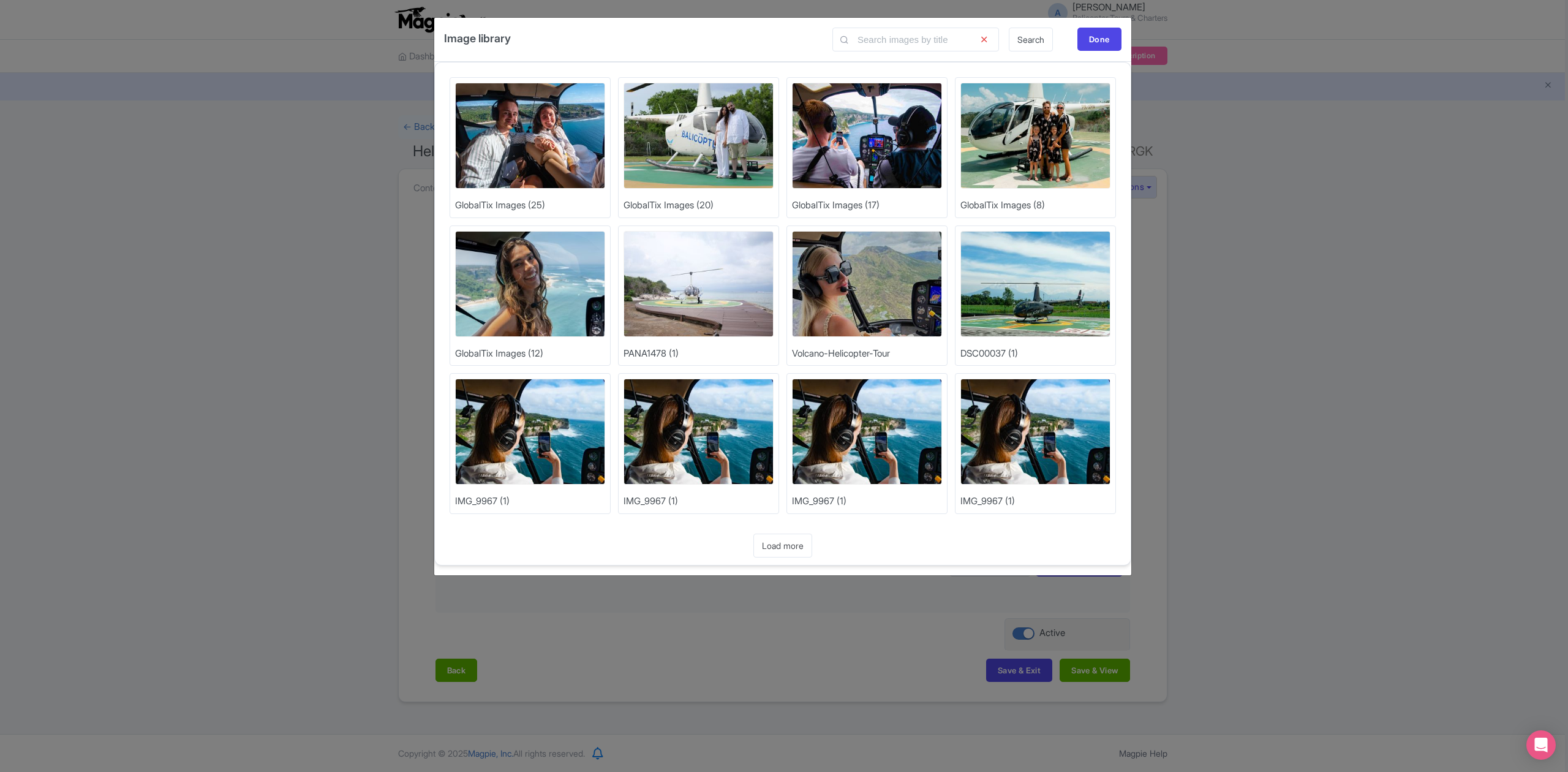
click at [730, 276] on img at bounding box center [699, 284] width 150 height 106
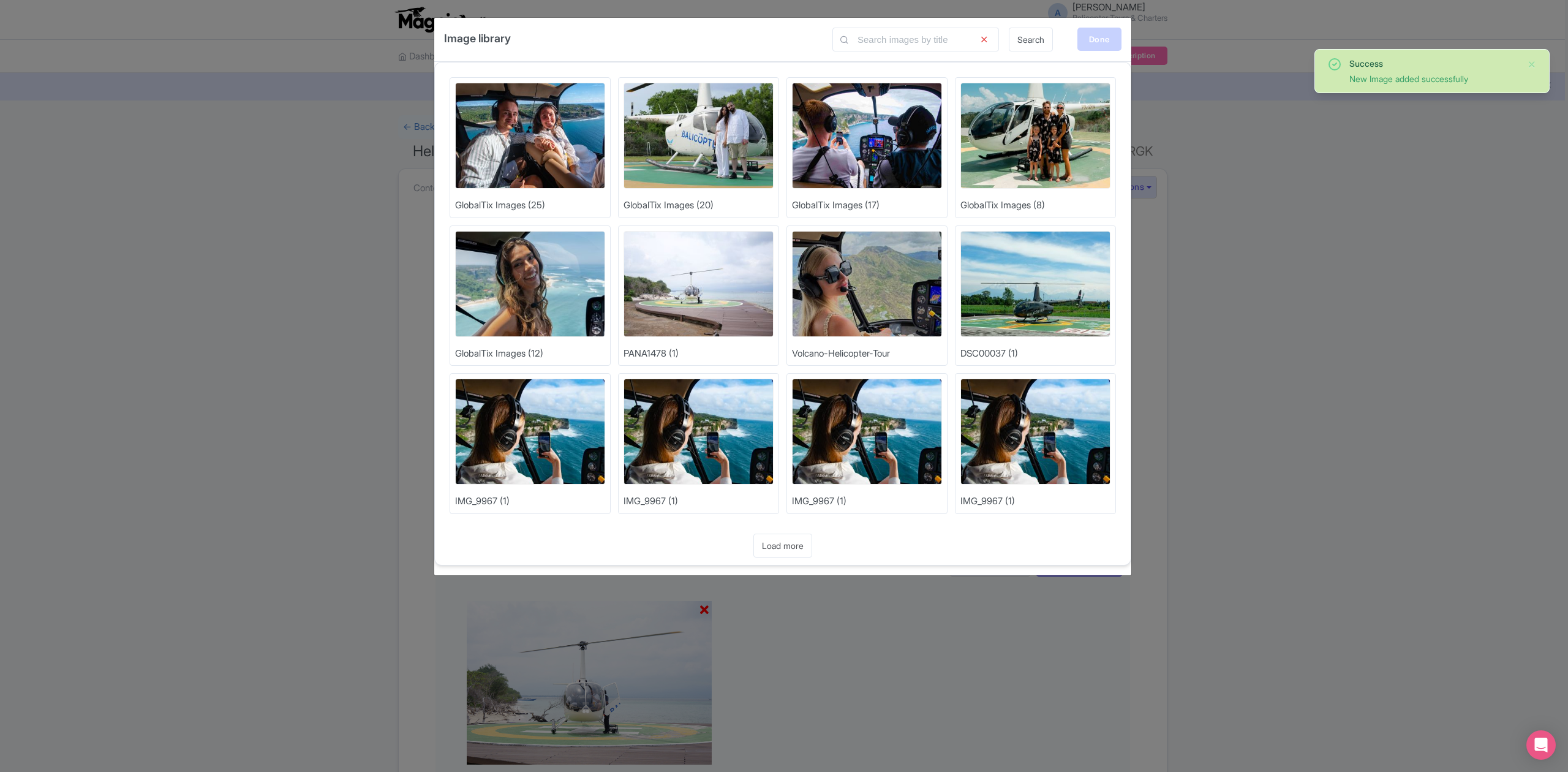
click at [1110, 35] on div "Done" at bounding box center [1099, 39] width 44 height 23
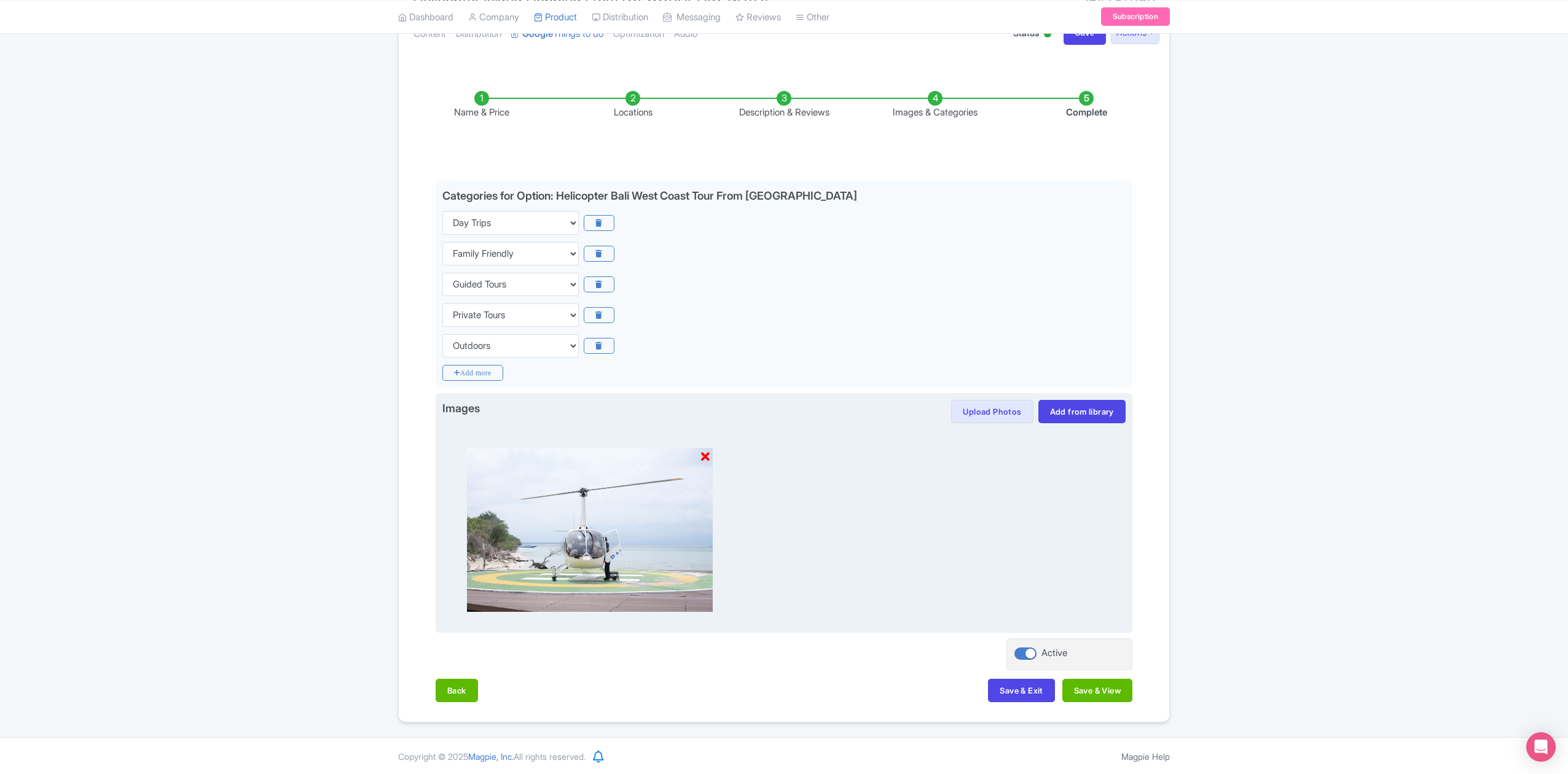
scroll to position [158, 0]
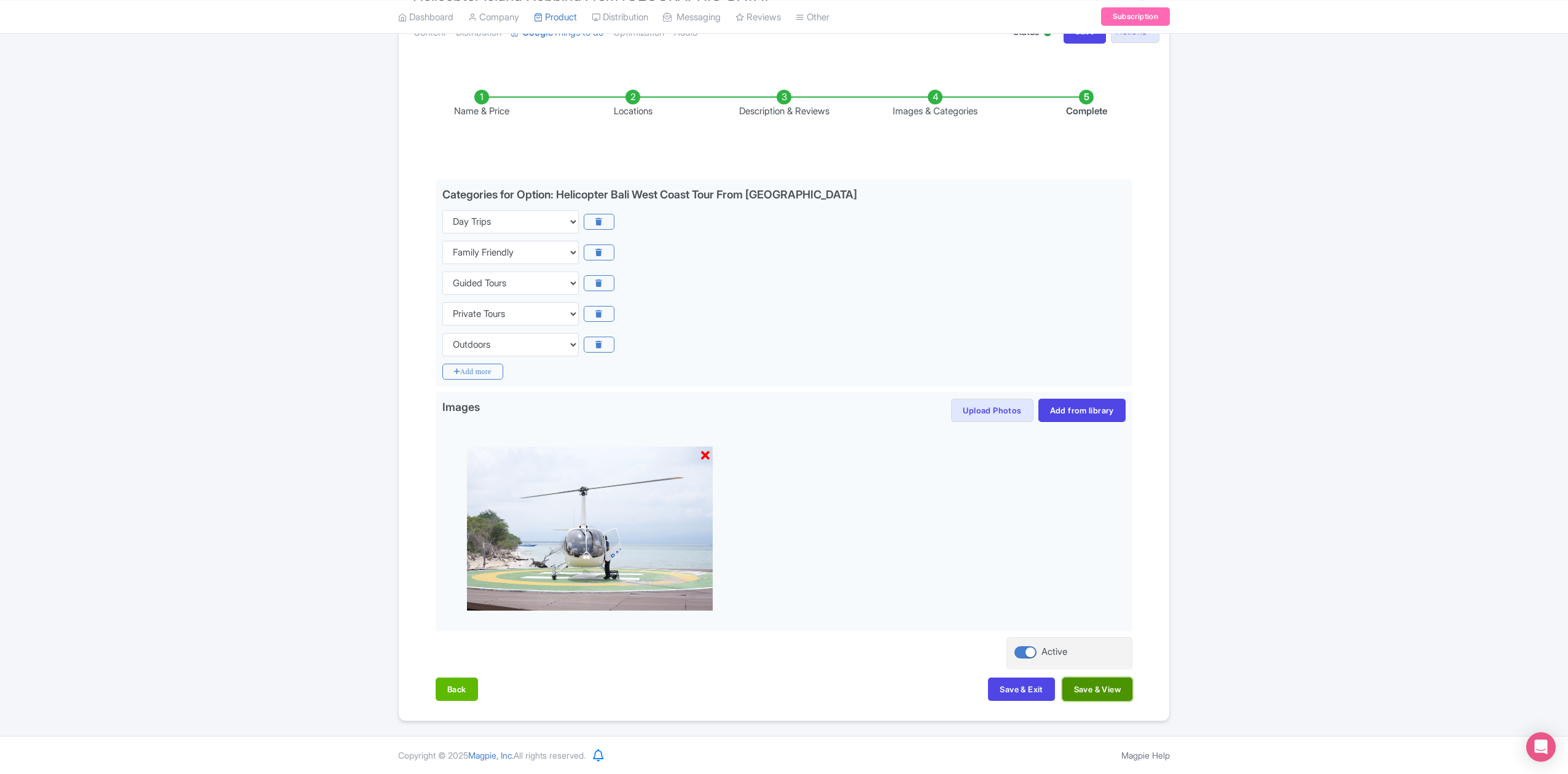
click at [1114, 691] on button "Save & View" at bounding box center [1096, 688] width 70 height 23
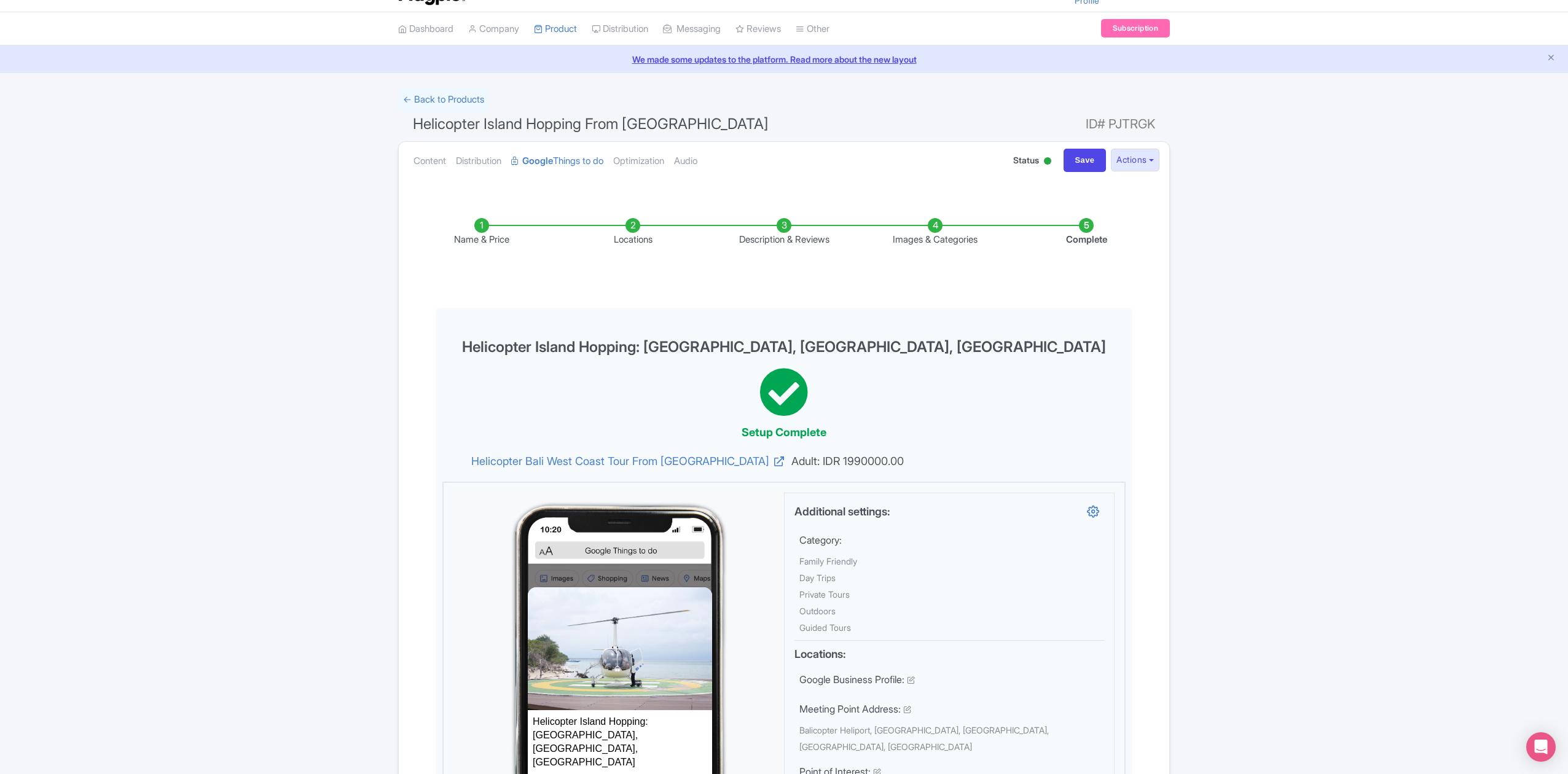
scroll to position [0, 0]
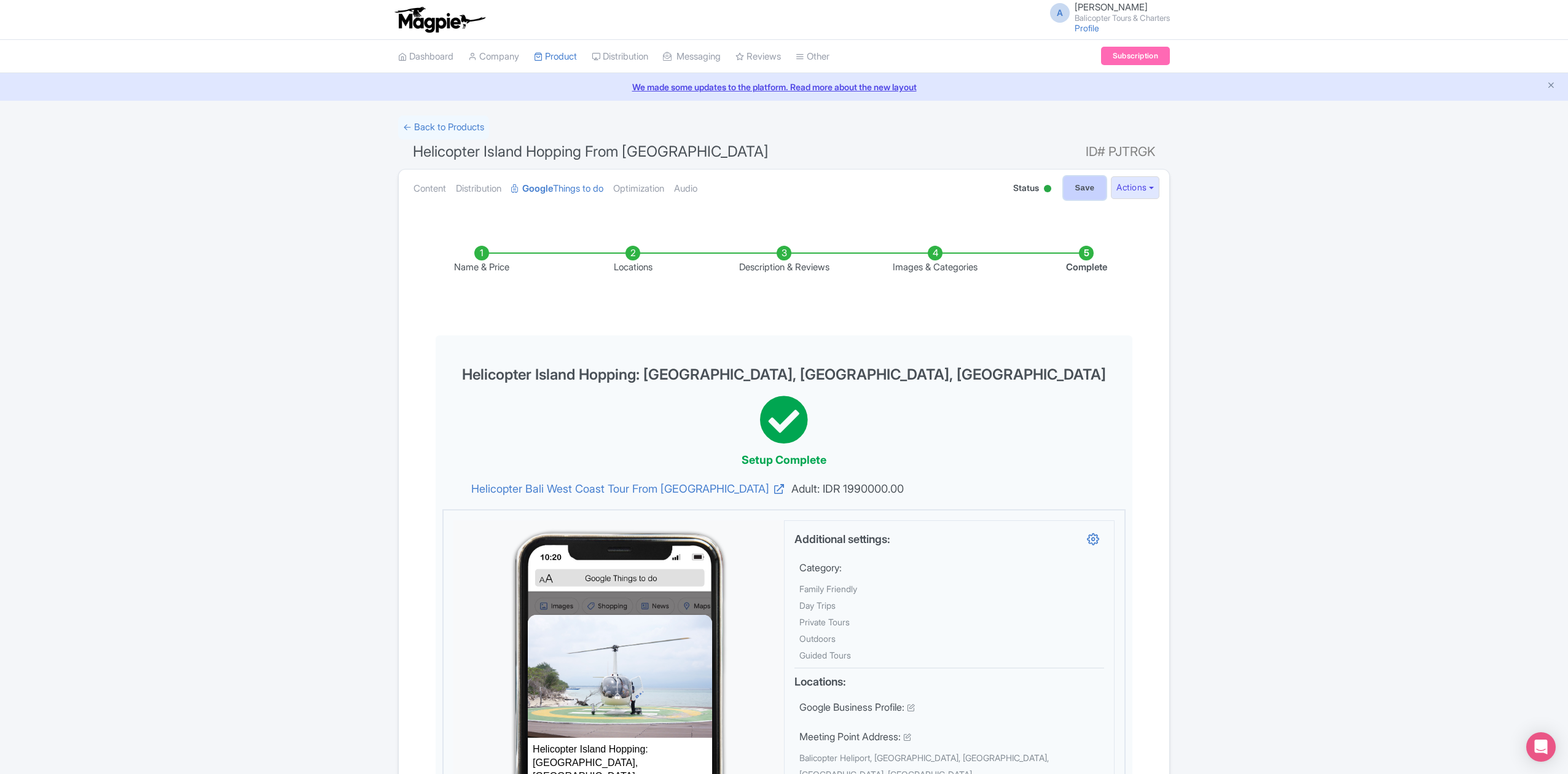
click at [1078, 184] on input "Save" at bounding box center [1084, 188] width 43 height 23
type input "Saving..."
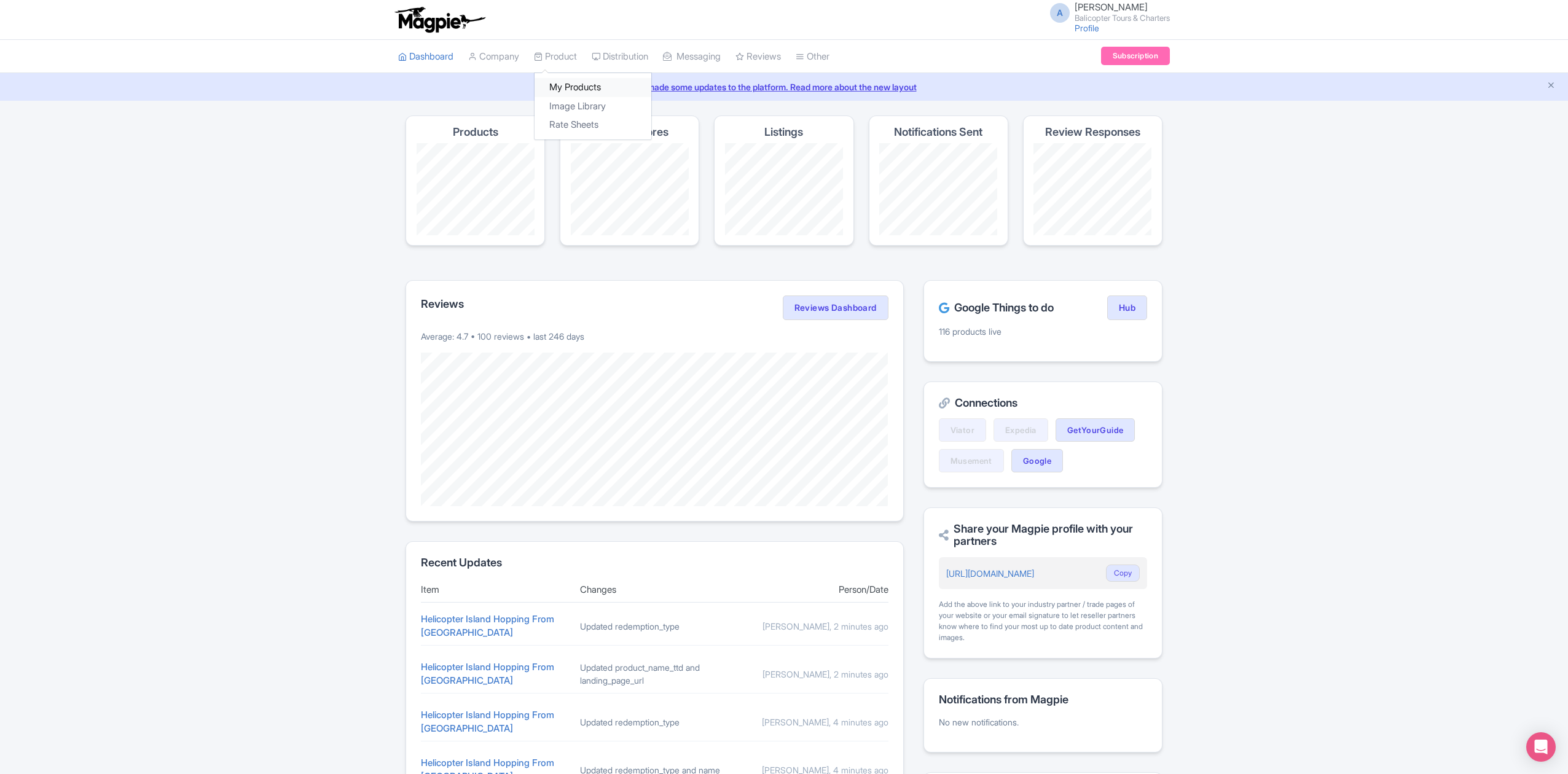
click at [585, 89] on link "My Products" at bounding box center [593, 87] width 116 height 19
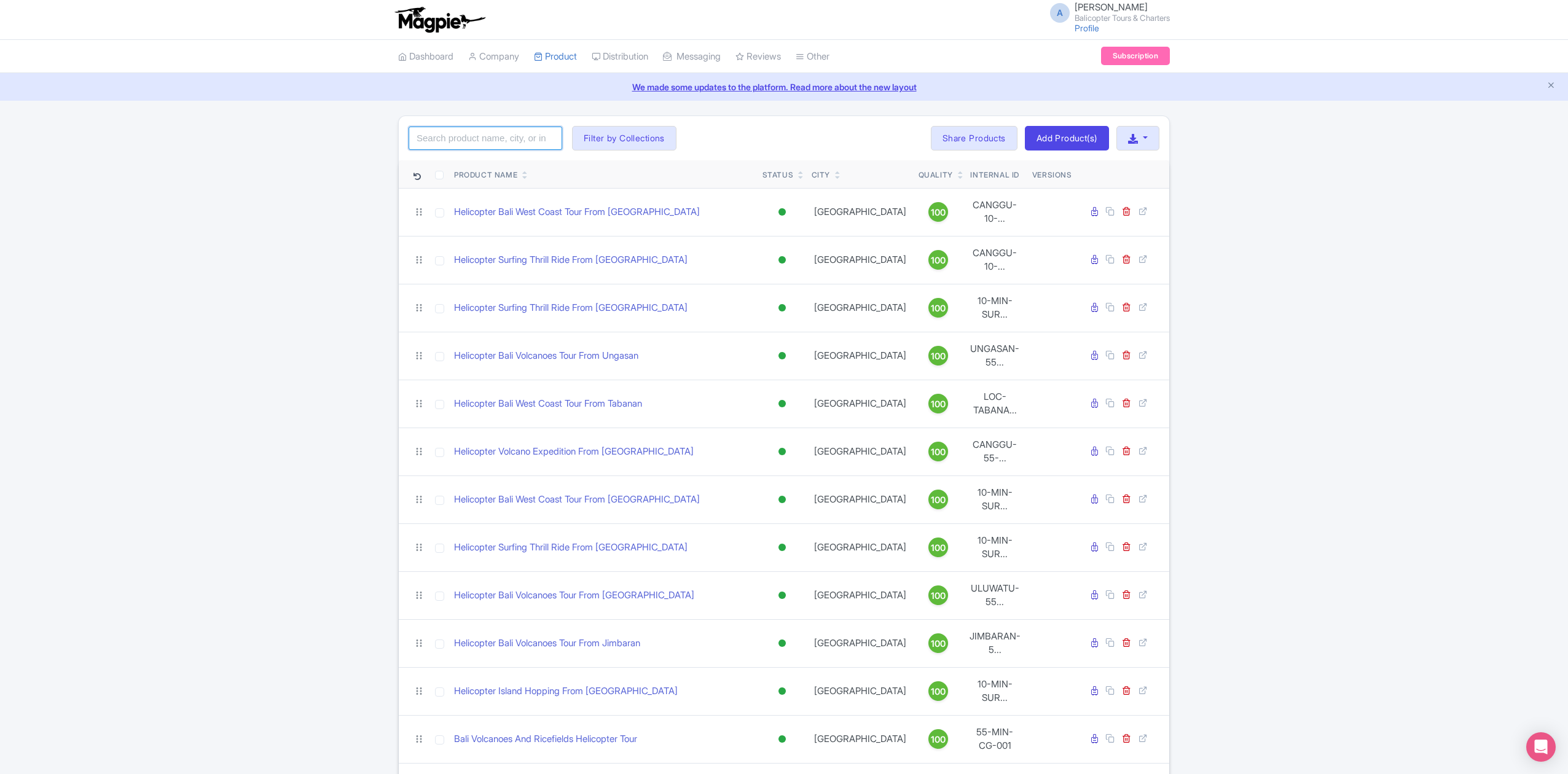
click at [534, 139] on input "search" at bounding box center [485, 138] width 153 height 23
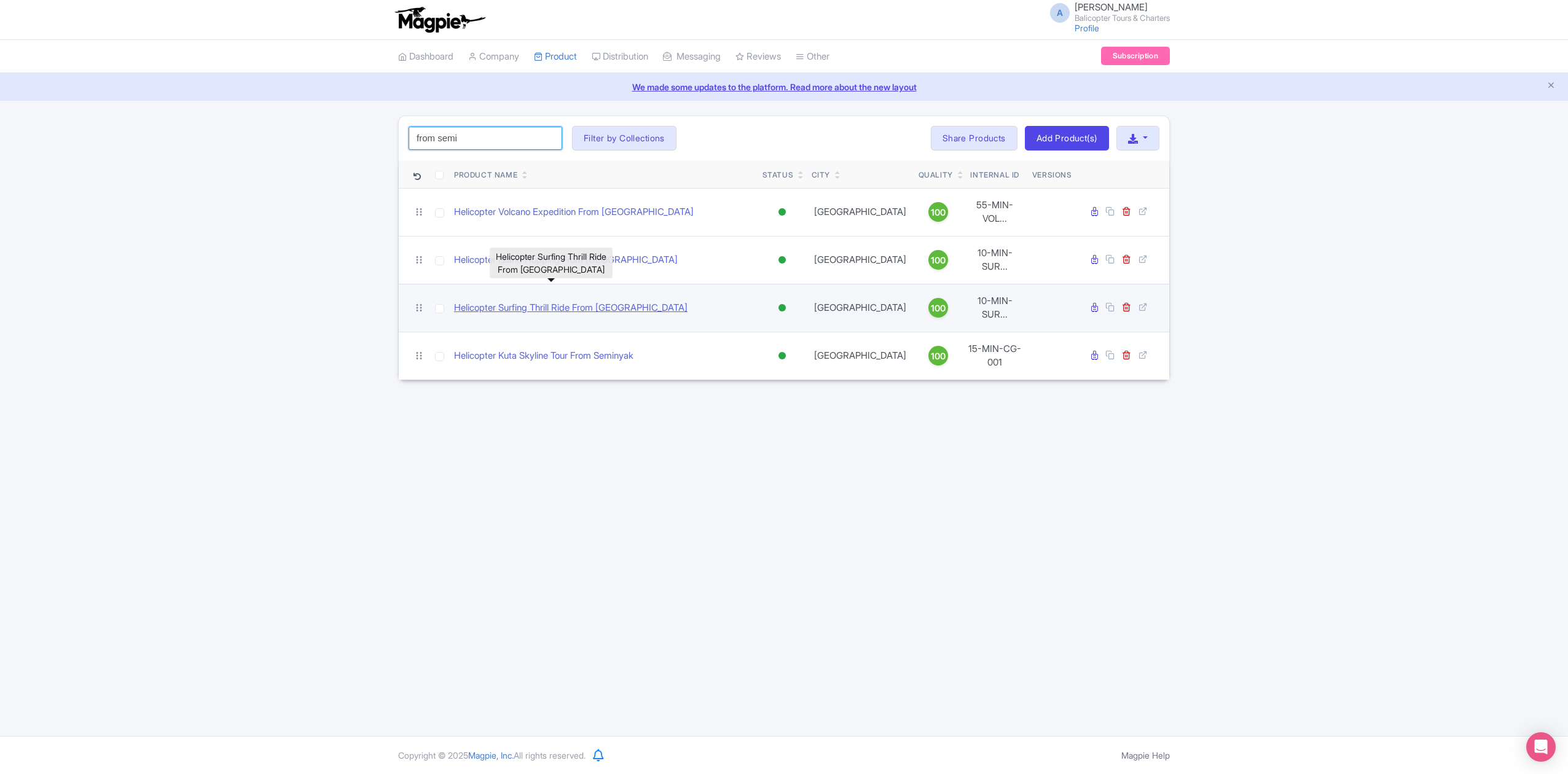
type input "from semi"
click at [624, 301] on link "Helicopter Surfing Thrill Ride From [GEOGRAPHIC_DATA]" at bounding box center [570, 308] width 234 height 14
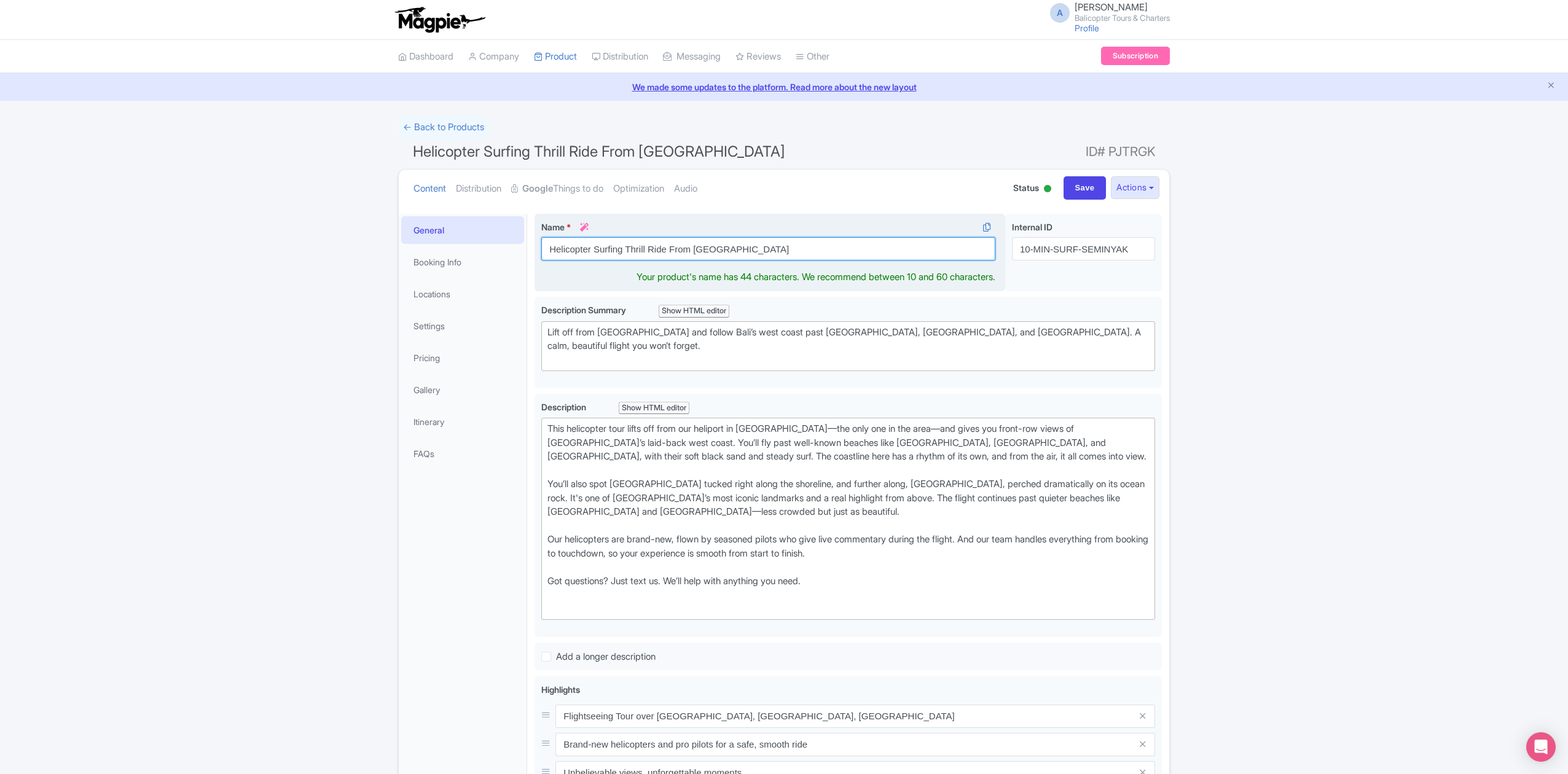
drag, startPoint x: 684, startPoint y: 251, endPoint x: 773, endPoint y: 251, distance: 89.0
click at [773, 251] on input "Helicopter Surfing Thrill Ride From [GEOGRAPHIC_DATA]" at bounding box center [768, 248] width 454 height 23
drag, startPoint x: 623, startPoint y: 251, endPoint x: 595, endPoint y: 247, distance: 28.3
click at [595, 247] on input "Helicopter Surfing Thrill Ride" at bounding box center [768, 248] width 454 height 23
click at [740, 248] on input "Helicopter Surfing Thrill Ride" at bounding box center [768, 248] width 454 height 23
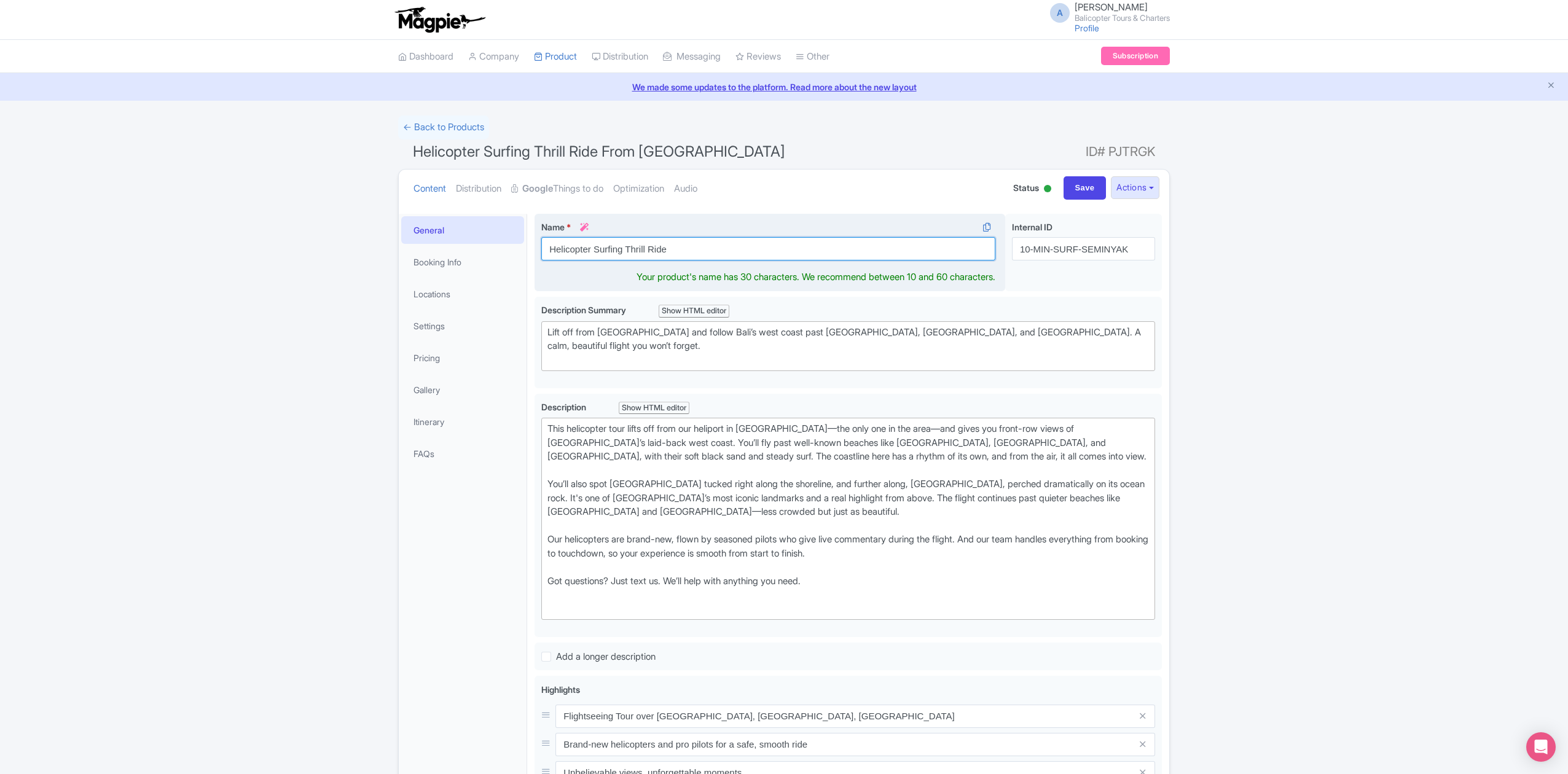
paste input "Surfing"
drag, startPoint x: 593, startPoint y: 248, endPoint x: 624, endPoint y: 251, distance: 31.1
click at [624, 251] on input "Helicopter Surfing Thrill Ride Surfing" at bounding box center [768, 248] width 454 height 23
drag, startPoint x: 670, startPoint y: 248, endPoint x: 639, endPoint y: 247, distance: 31.0
click at [639, 247] on input "Helicopter Thrill Ride Surfing" at bounding box center [768, 248] width 454 height 23
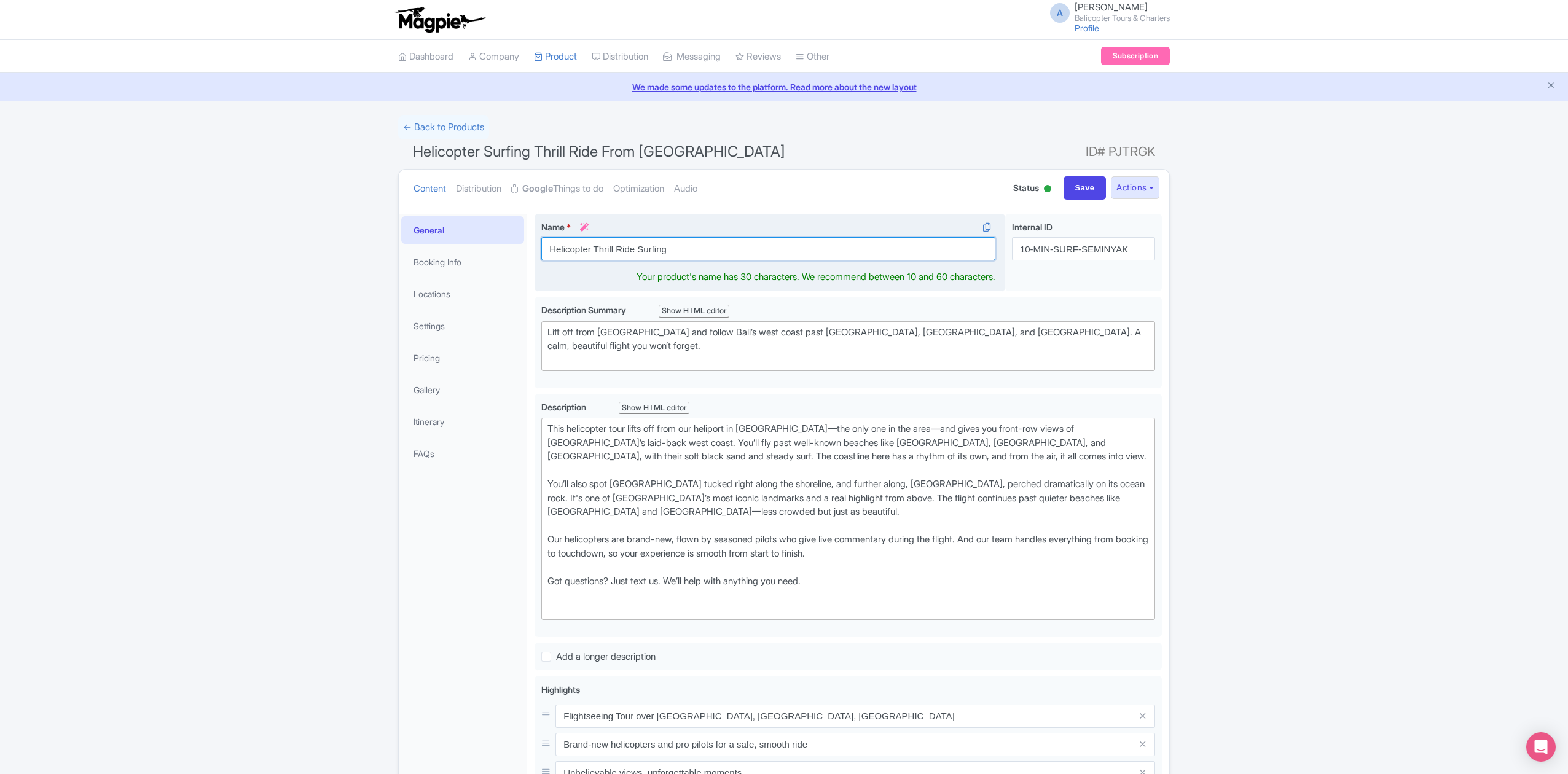
click at [595, 249] on input "Helicopter Thrill Ride Surfing" at bounding box center [768, 248] width 454 height 23
click at [637, 251] on input "Helicopter Thrill Ride Surfing" at bounding box center [768, 248] width 454 height 23
drag, startPoint x: 669, startPoint y: 251, endPoint x: 639, endPoint y: 249, distance: 30.1
click at [639, 249] on input "Helicopter Thrill Ride Surfing" at bounding box center [768, 248] width 454 height 23
paste input "Surfing"
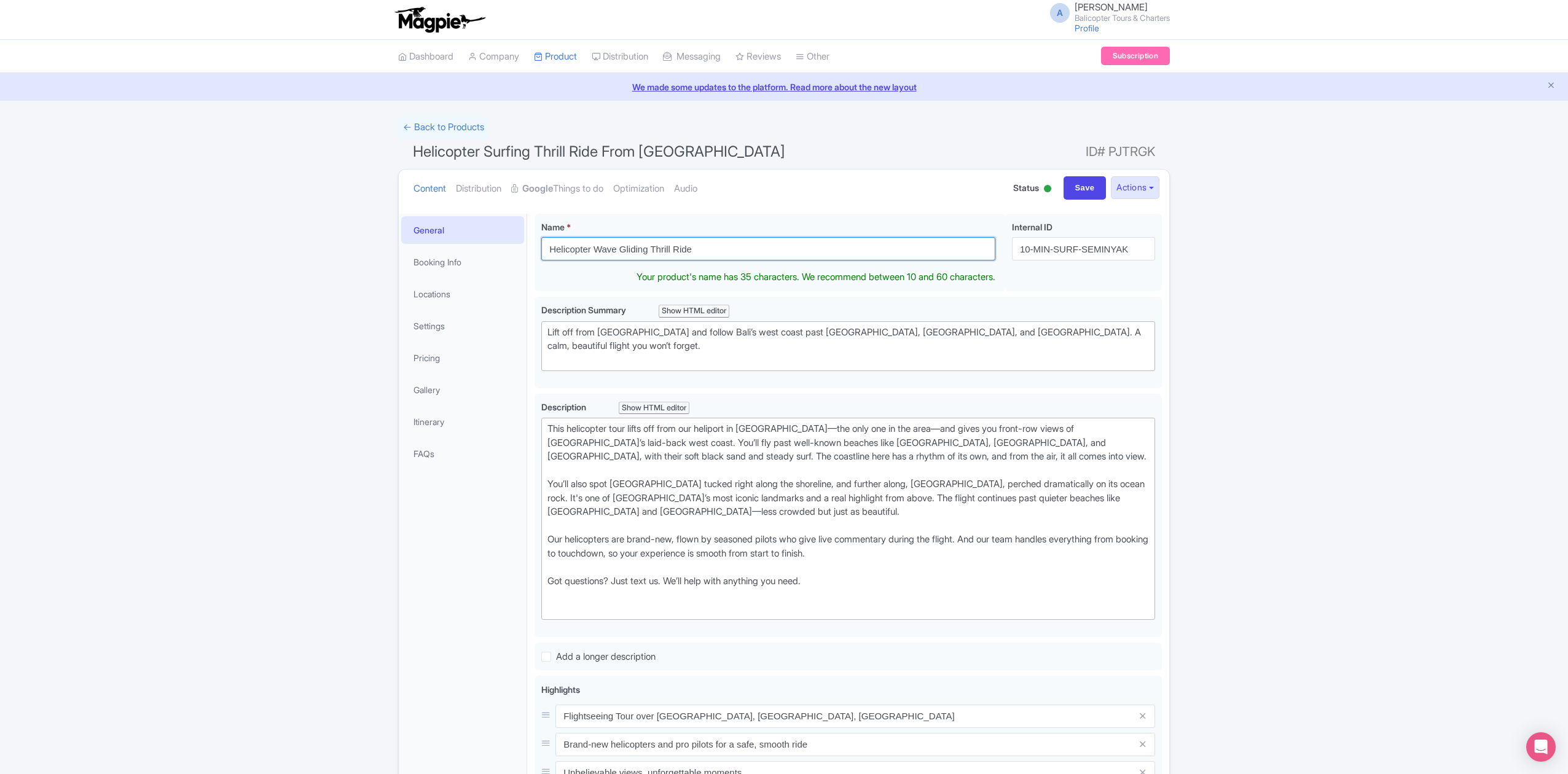
type input "Helicopter Wave Gliding Thrill Ride"
click at [1358, 375] on div "Success Data saved automatically ← Back to Products Helicopter Surfing Thrill R…" at bounding box center [784, 592] width 1568 height 952
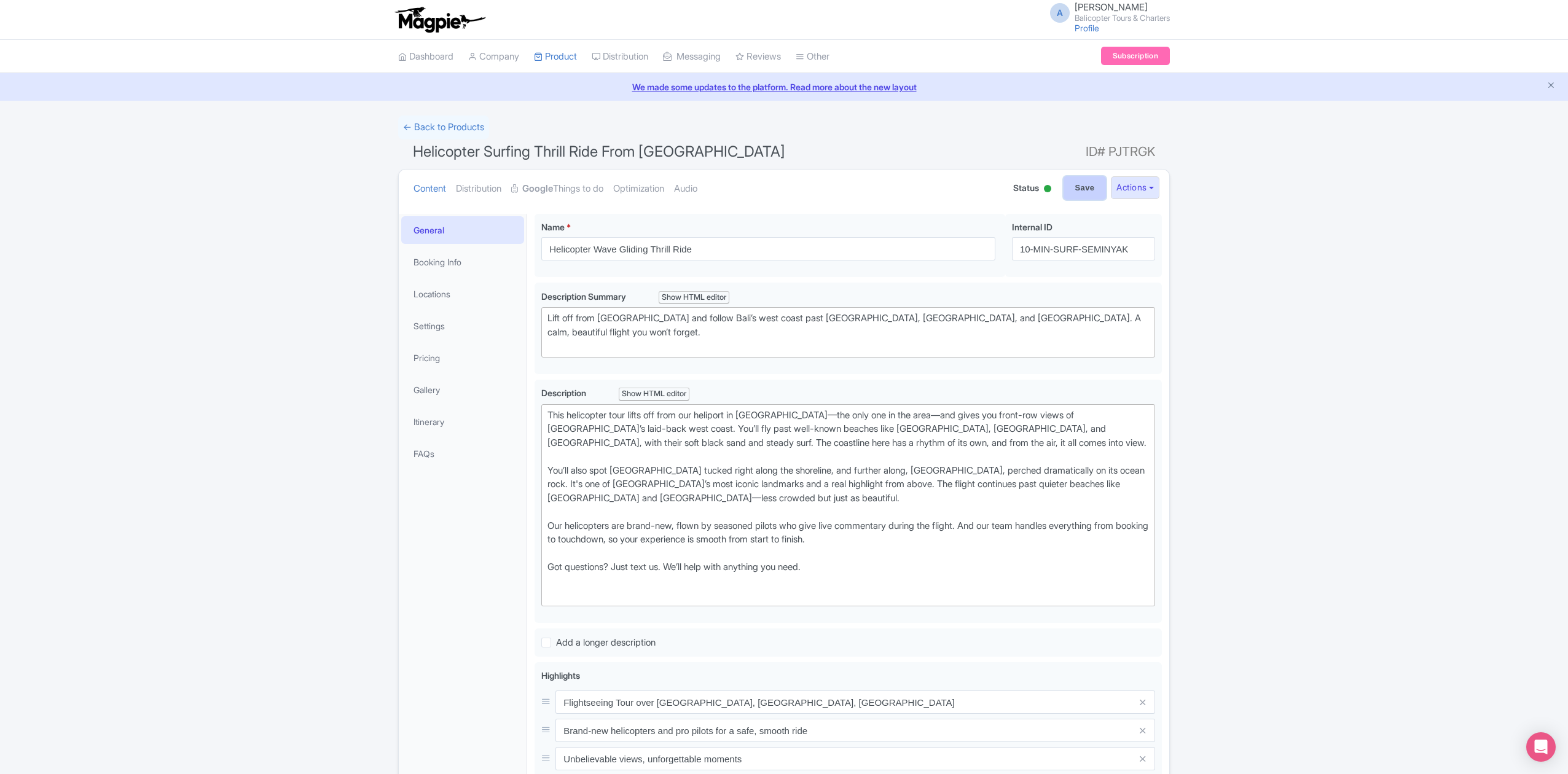
click at [1066, 191] on input "Save" at bounding box center [1084, 188] width 43 height 23
type input "Saving..."
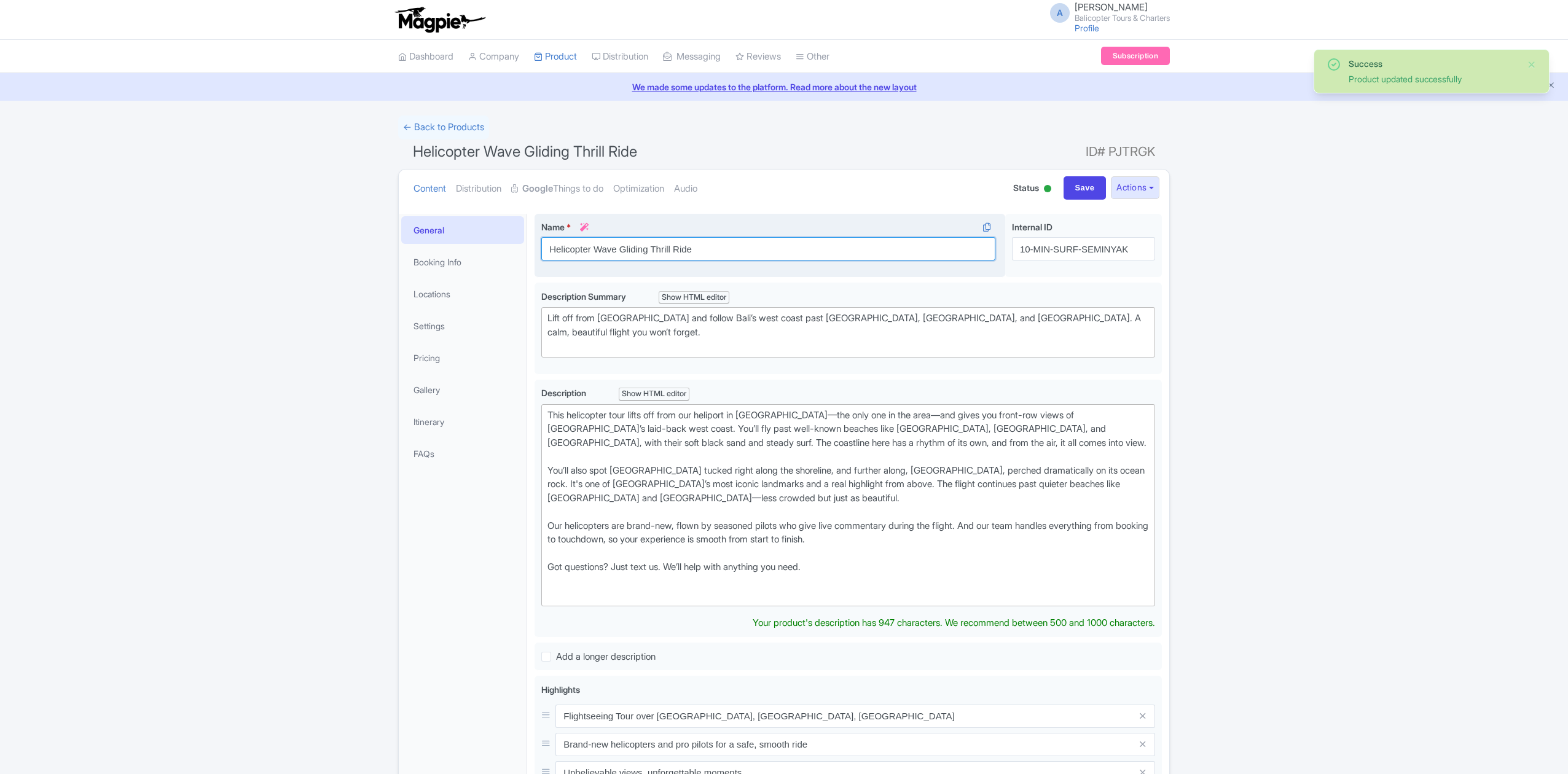
click at [750, 258] on input "Helicopter Wave Gliding Thrill Ride" at bounding box center [768, 248] width 454 height 23
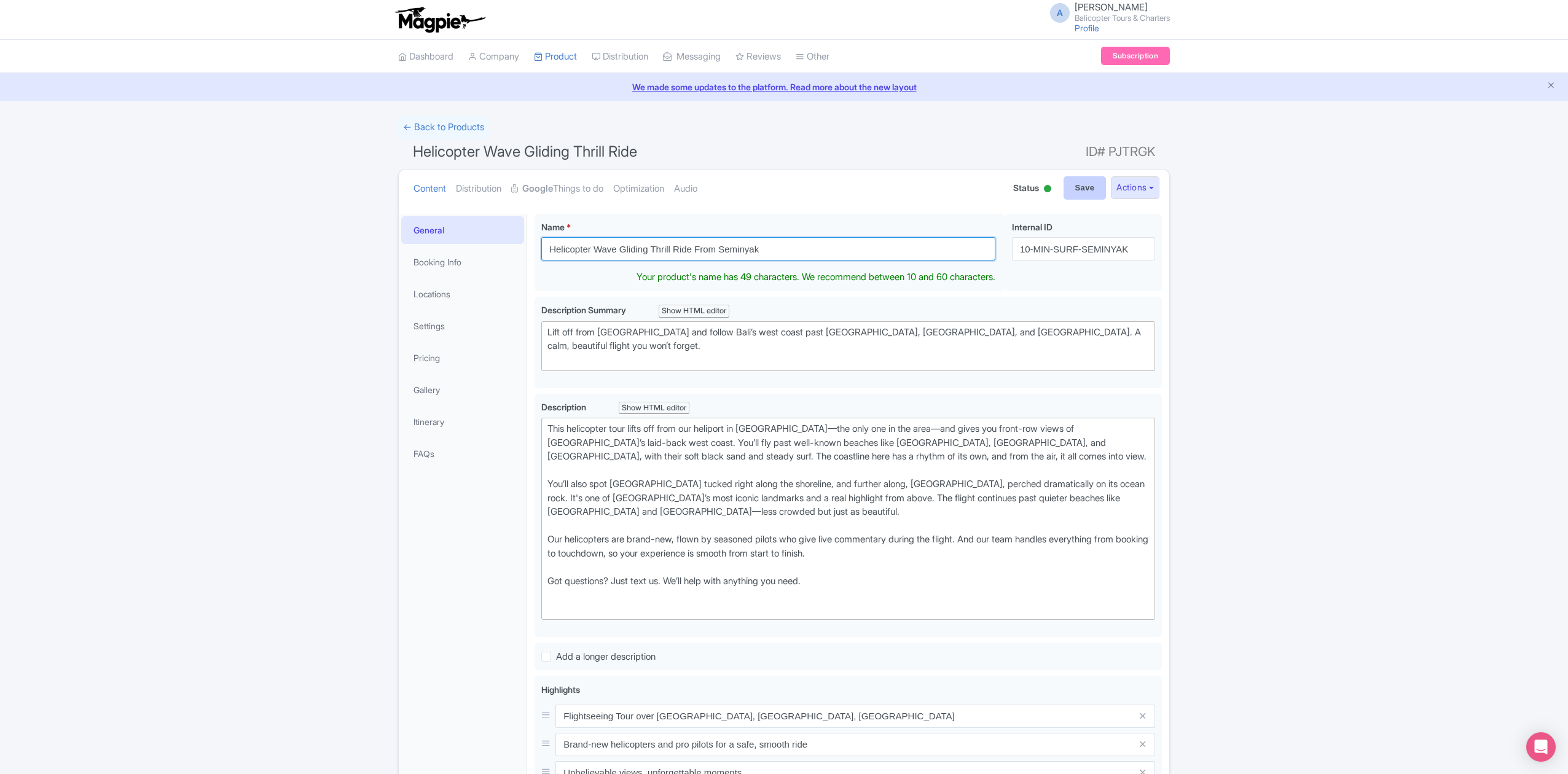
type input "Helicopter Wave Gliding Thrill Ride From Seminyak"
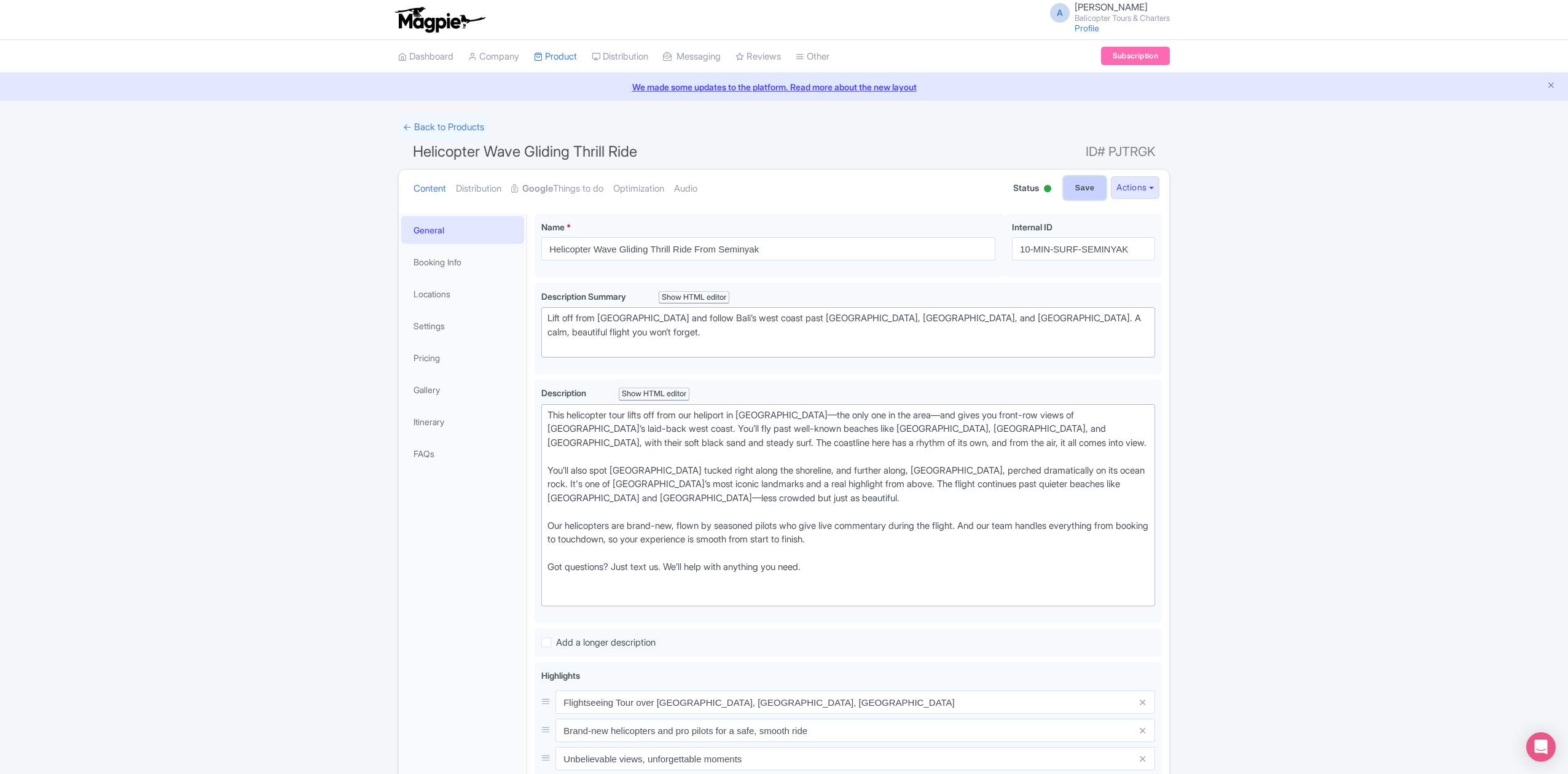
click at [1065, 187] on input "Save" at bounding box center [1084, 188] width 43 height 23
type input "Saving..."
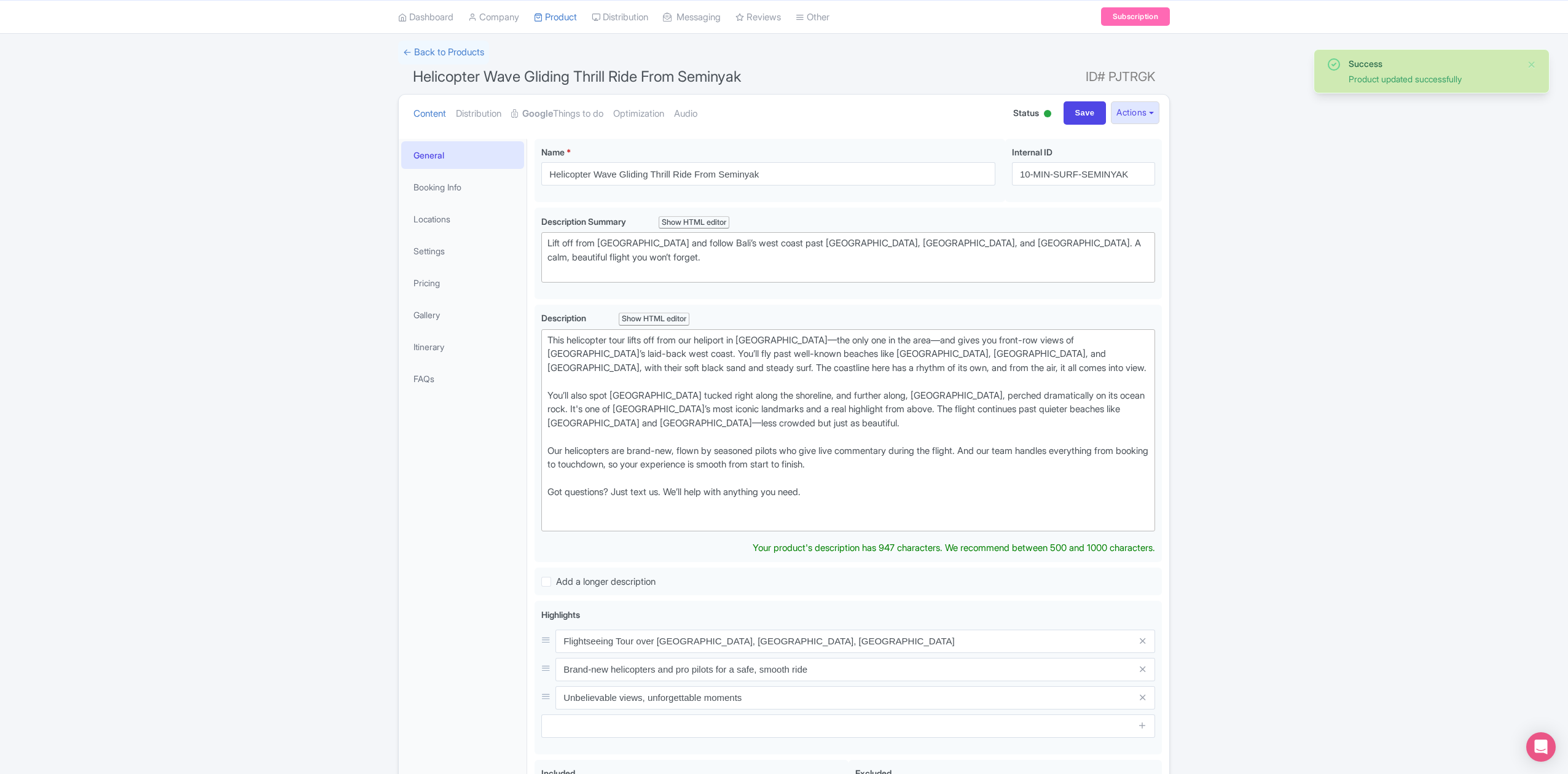
scroll to position [50, 0]
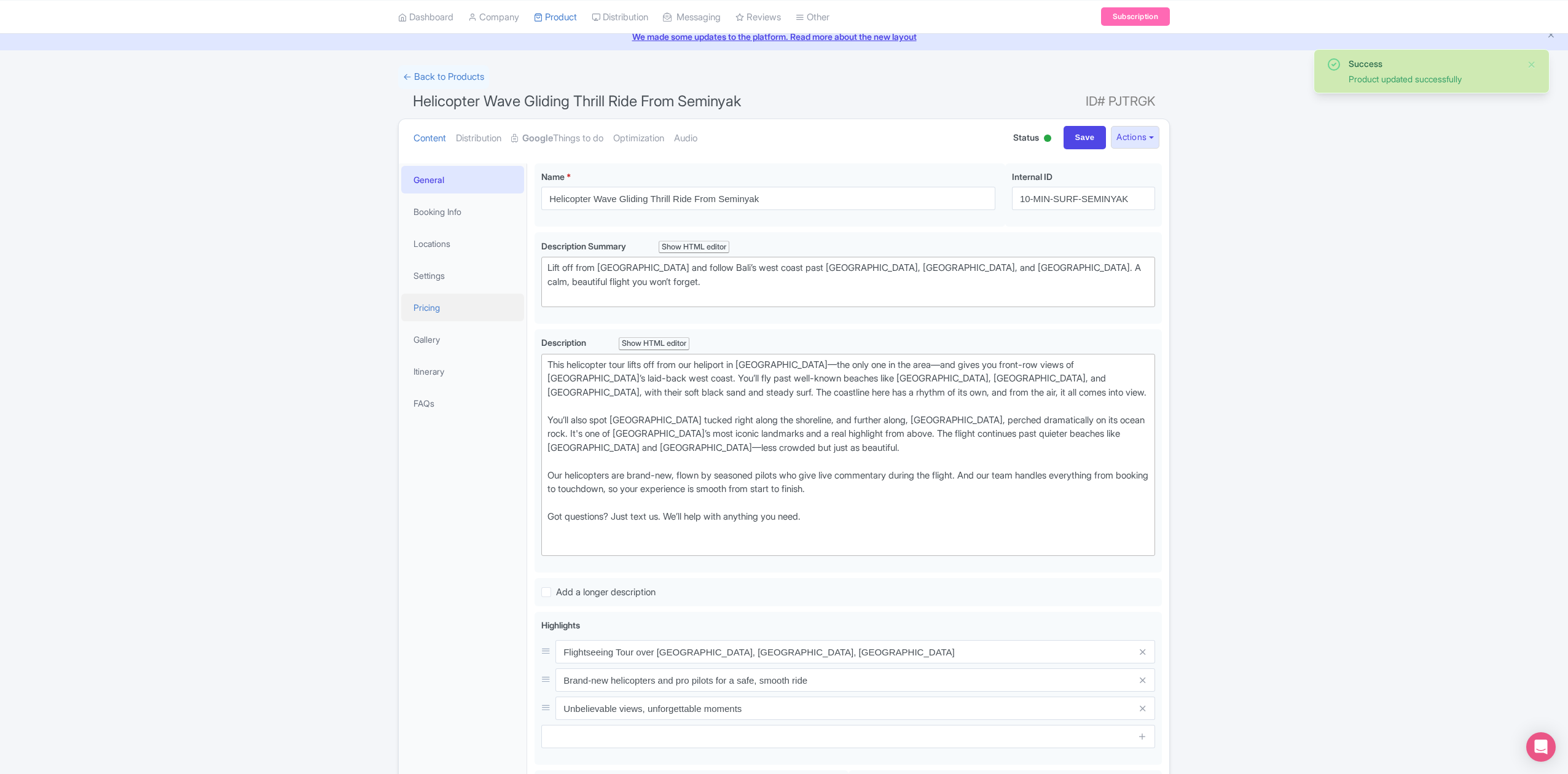
click at [438, 302] on link "Pricing" at bounding box center [463, 307] width 123 height 28
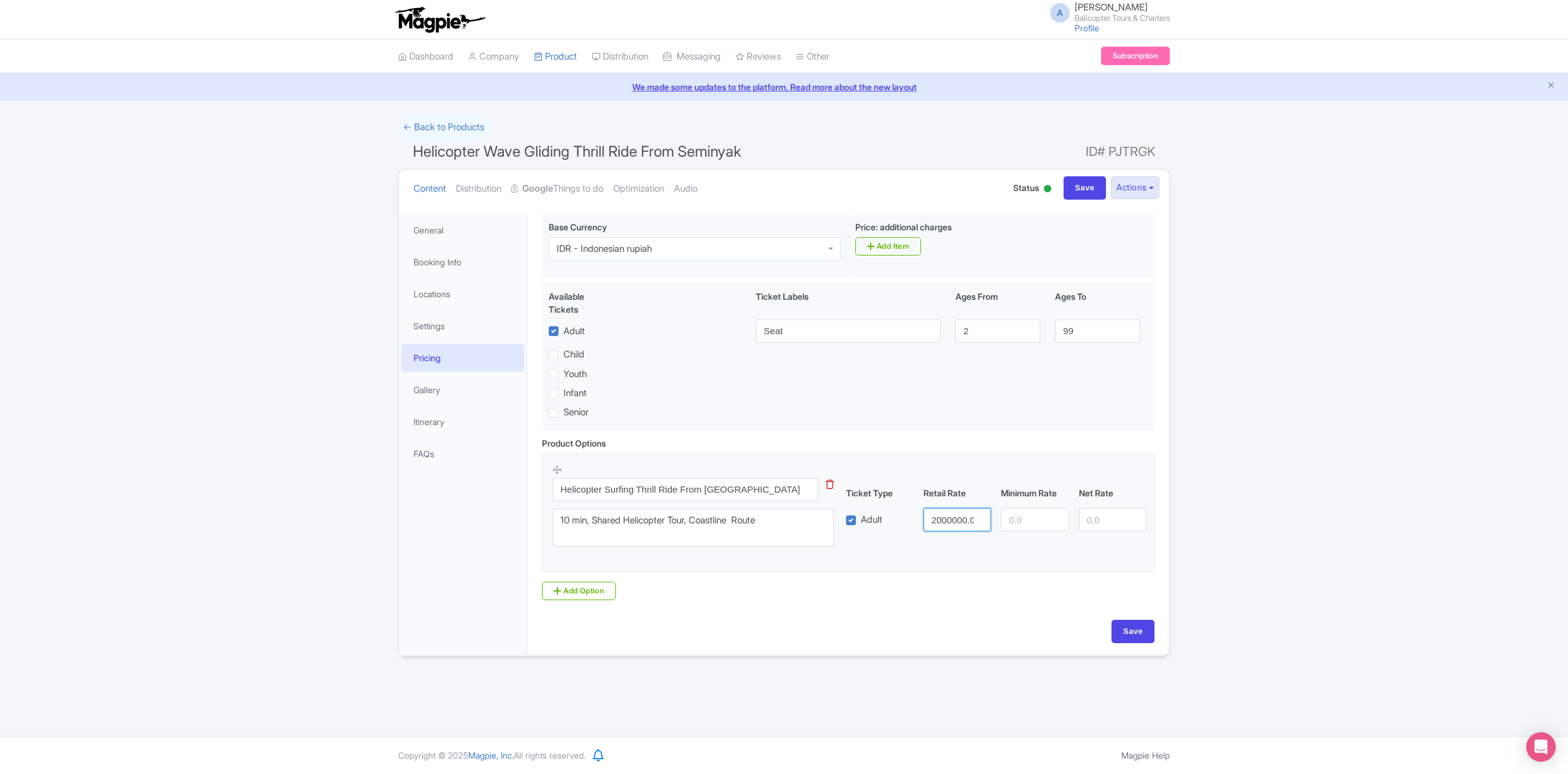
scroll to position [0, 6]
drag, startPoint x: 930, startPoint y: 519, endPoint x: 1001, endPoint y: 526, distance: 71.3
click at [1001, 526] on div "Adult 2000000.00" at bounding box center [997, 519] width 311 height 23
type input "1990000"
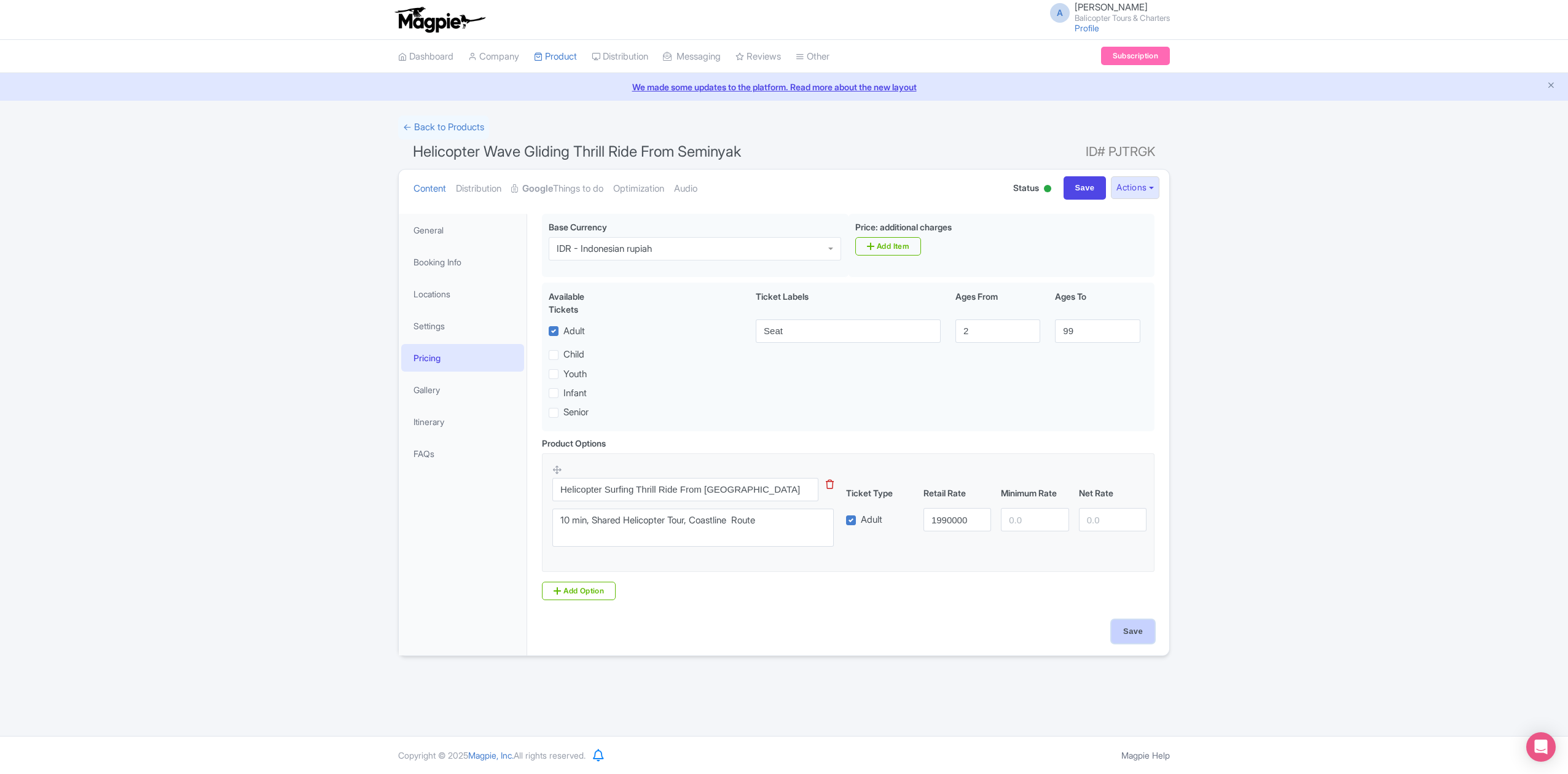
click at [1139, 639] on input "Save" at bounding box center [1132, 631] width 43 height 23
type input "Saving..."
click at [560, 182] on link "Google Things to do" at bounding box center [557, 189] width 92 height 39
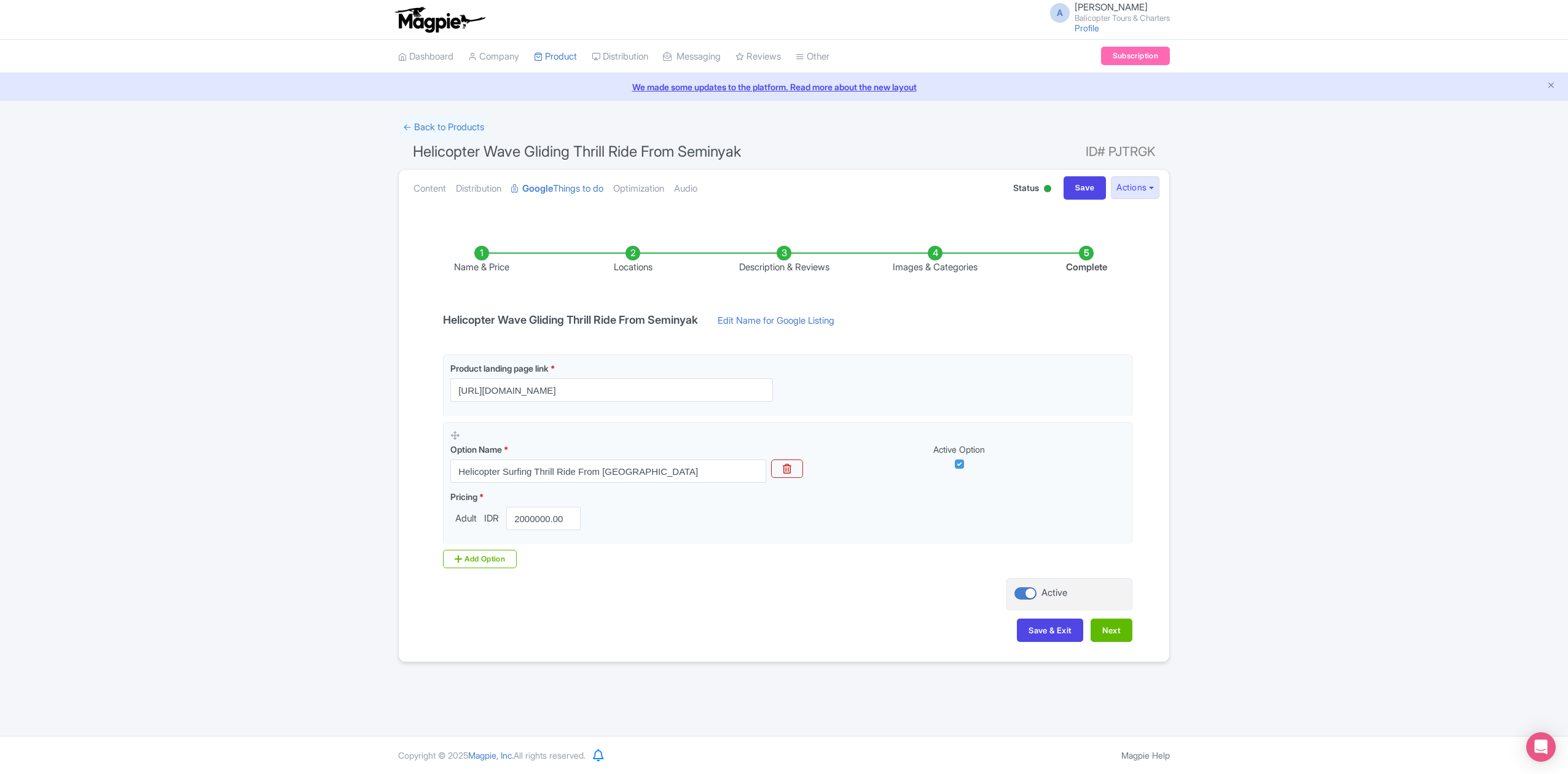
click at [779, 320] on link "Edit Name for Google Listing" at bounding box center [776, 324] width 141 height 20
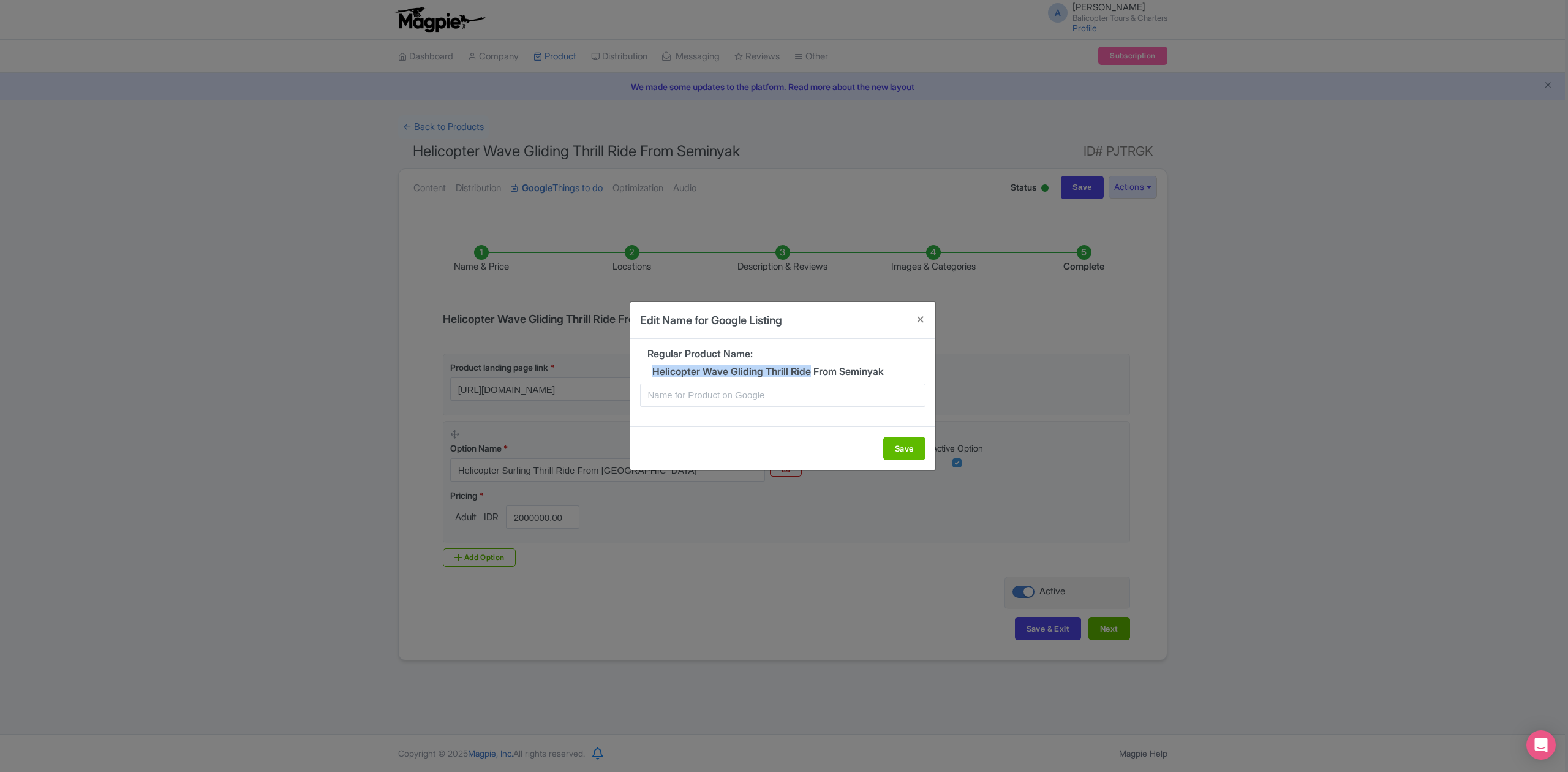
drag, startPoint x: 653, startPoint y: 371, endPoint x: 812, endPoint y: 372, distance: 159.0
click at [812, 372] on h5 "Helicopter Wave Gliding Thrill Ride From Seminyak" at bounding box center [783, 371] width 285 height 11
copy h5 "Helicopter Wave Gliding Thrill Ride"
click at [750, 395] on input "text" at bounding box center [783, 395] width 285 height 23
paste input "Helicopter Wave Gliding Thrill Ride"
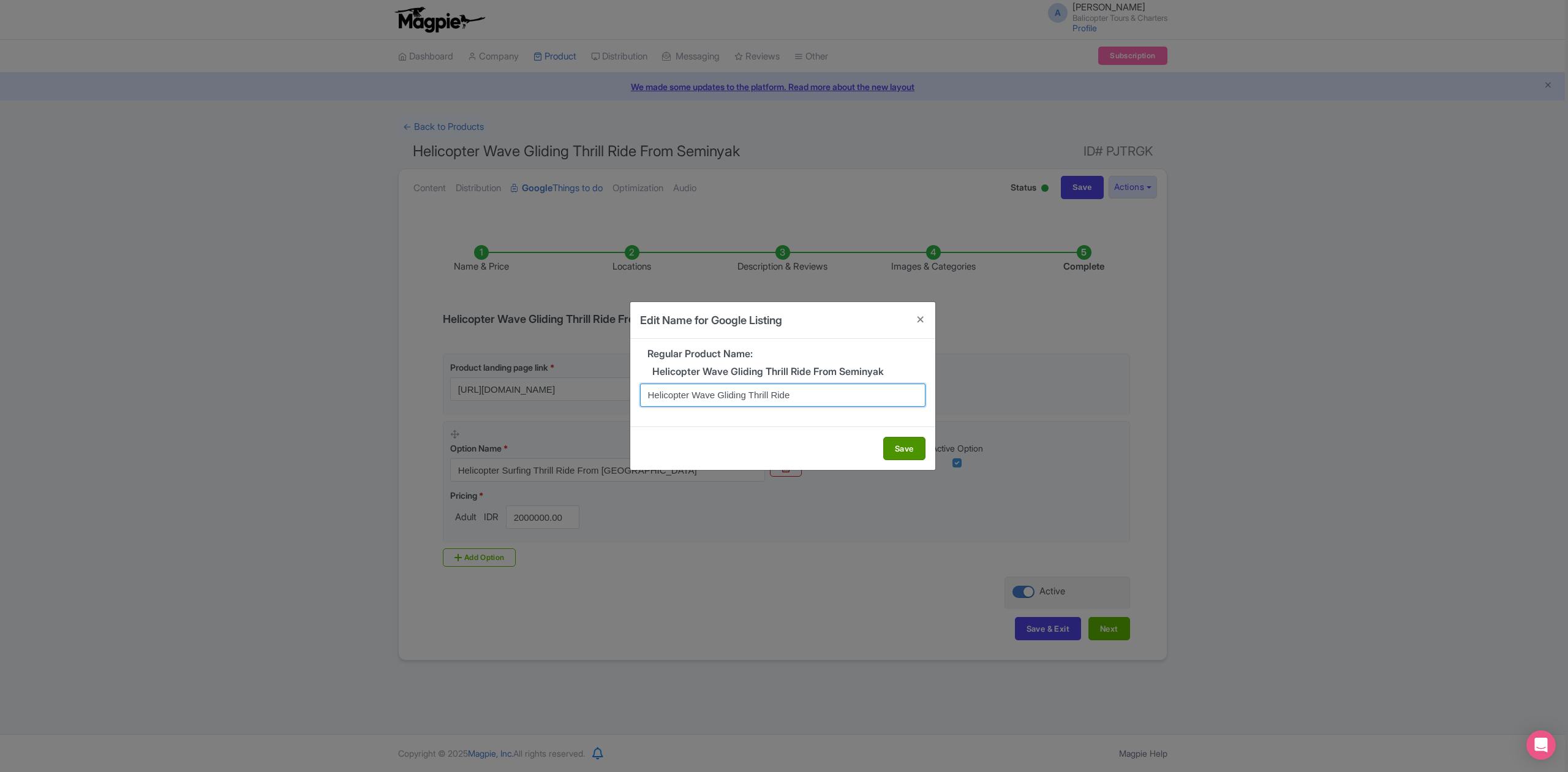
type input "Helicopter Wave Gliding Thrill Ride"
click at [900, 439] on button "Save" at bounding box center [905, 448] width 42 height 23
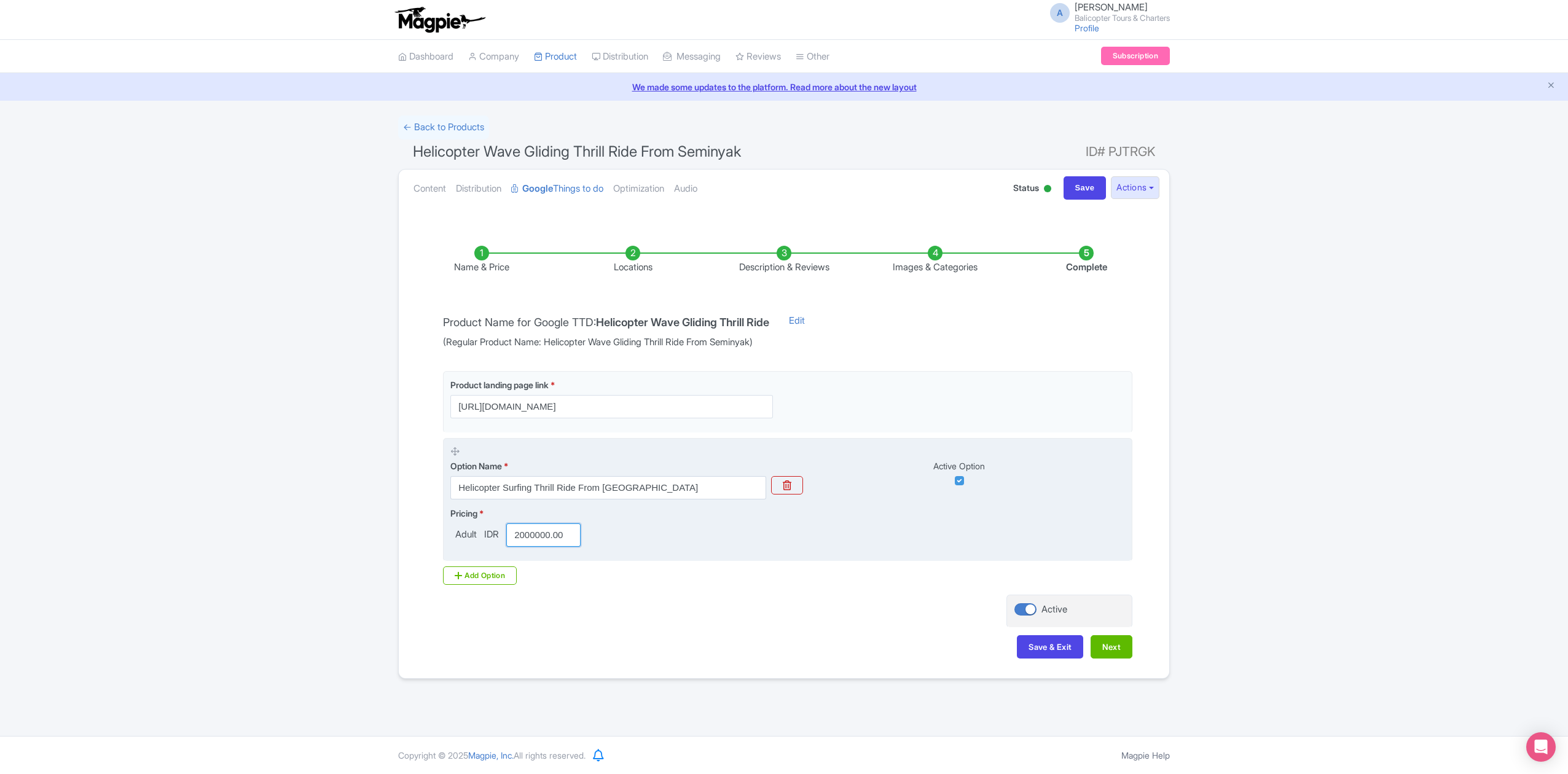
scroll to position [0, 2]
drag, startPoint x: 514, startPoint y: 538, endPoint x: 683, endPoint y: 539, distance: 169.0
click at [653, 541] on div "Pricing * Adult IDR 2000000.00" at bounding box center [788, 526] width 674 height 40
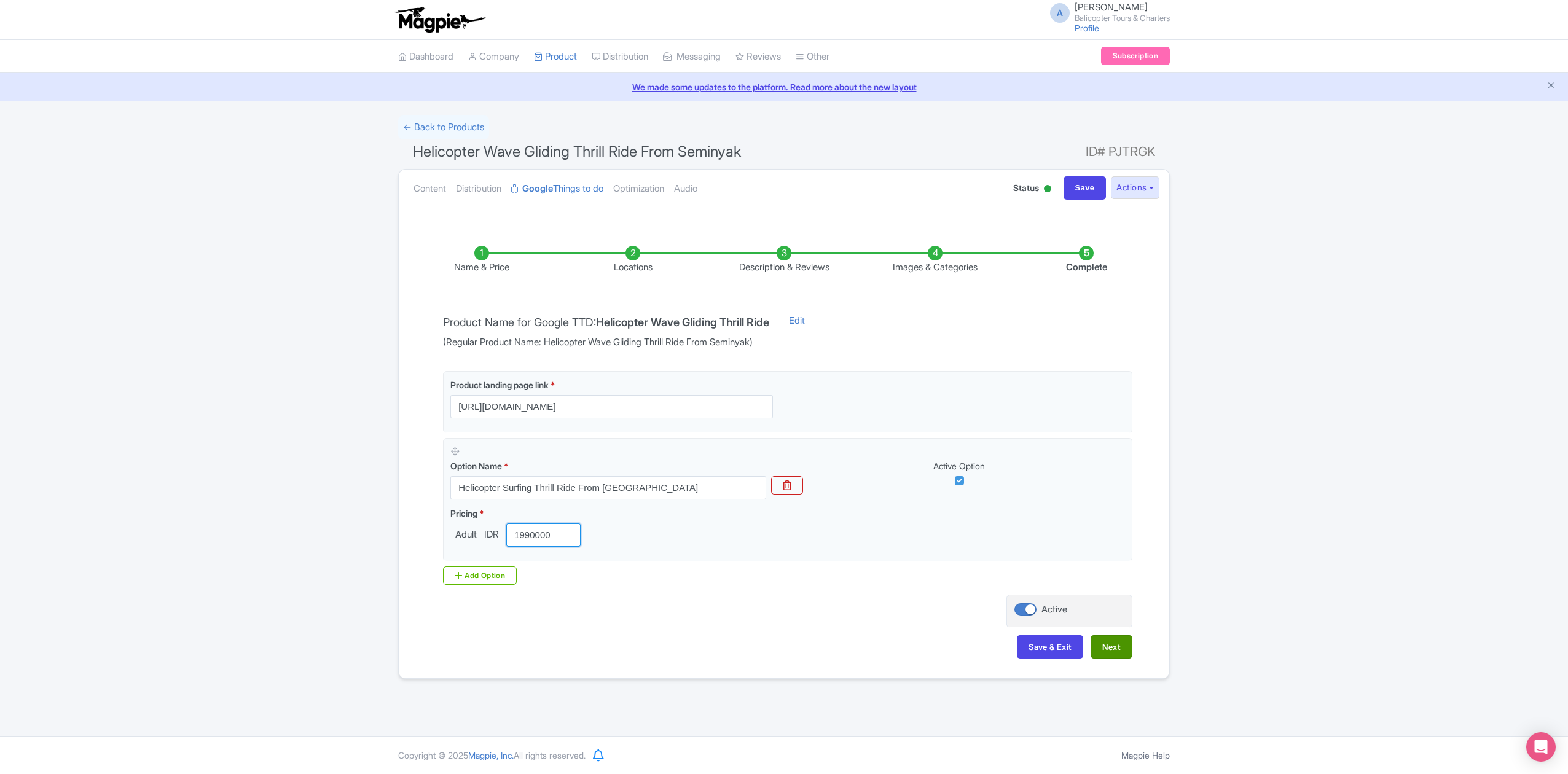
type input "1990000"
click at [1109, 656] on button "Next" at bounding box center [1111, 646] width 42 height 23
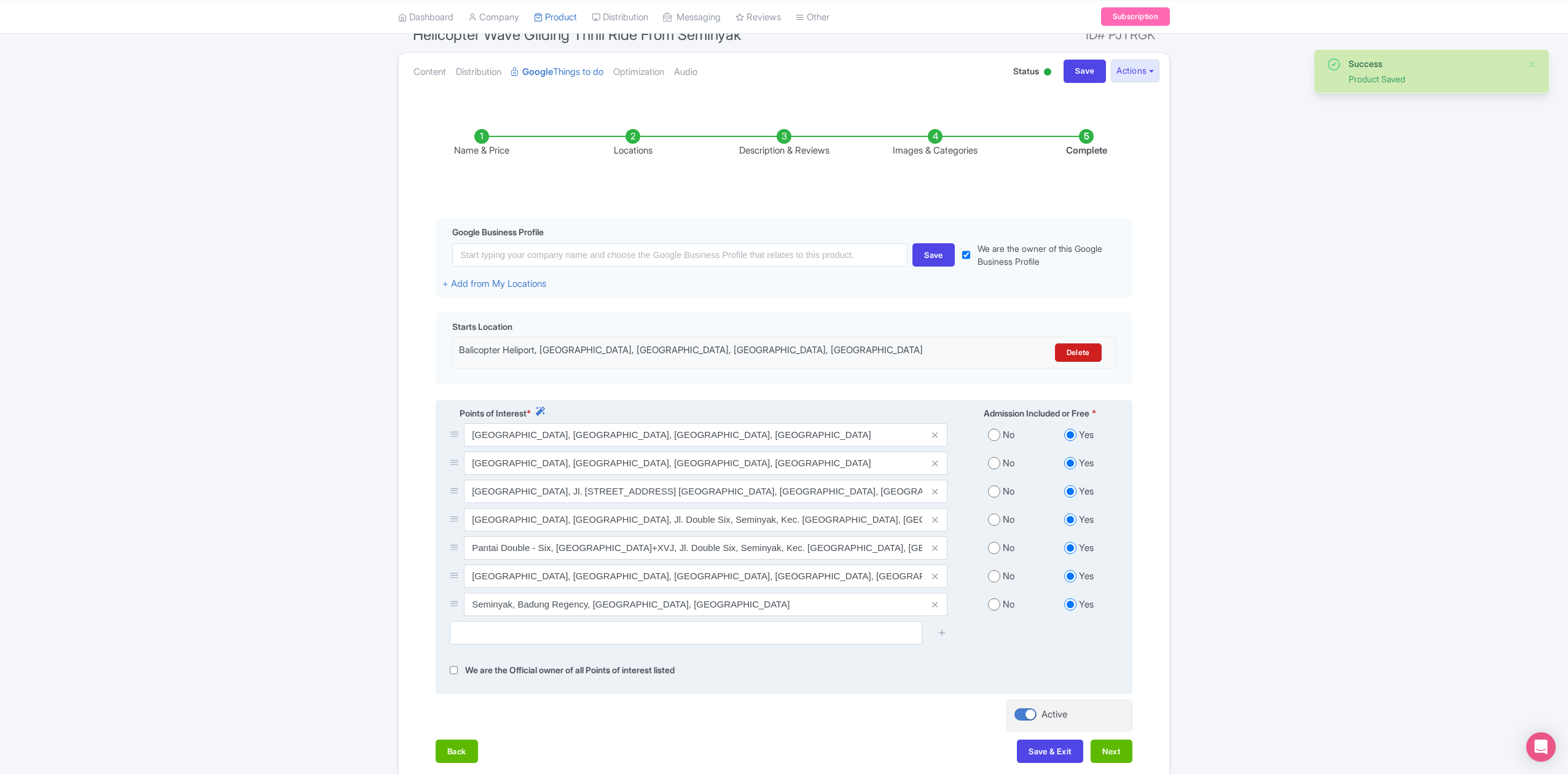
scroll to position [202, 0]
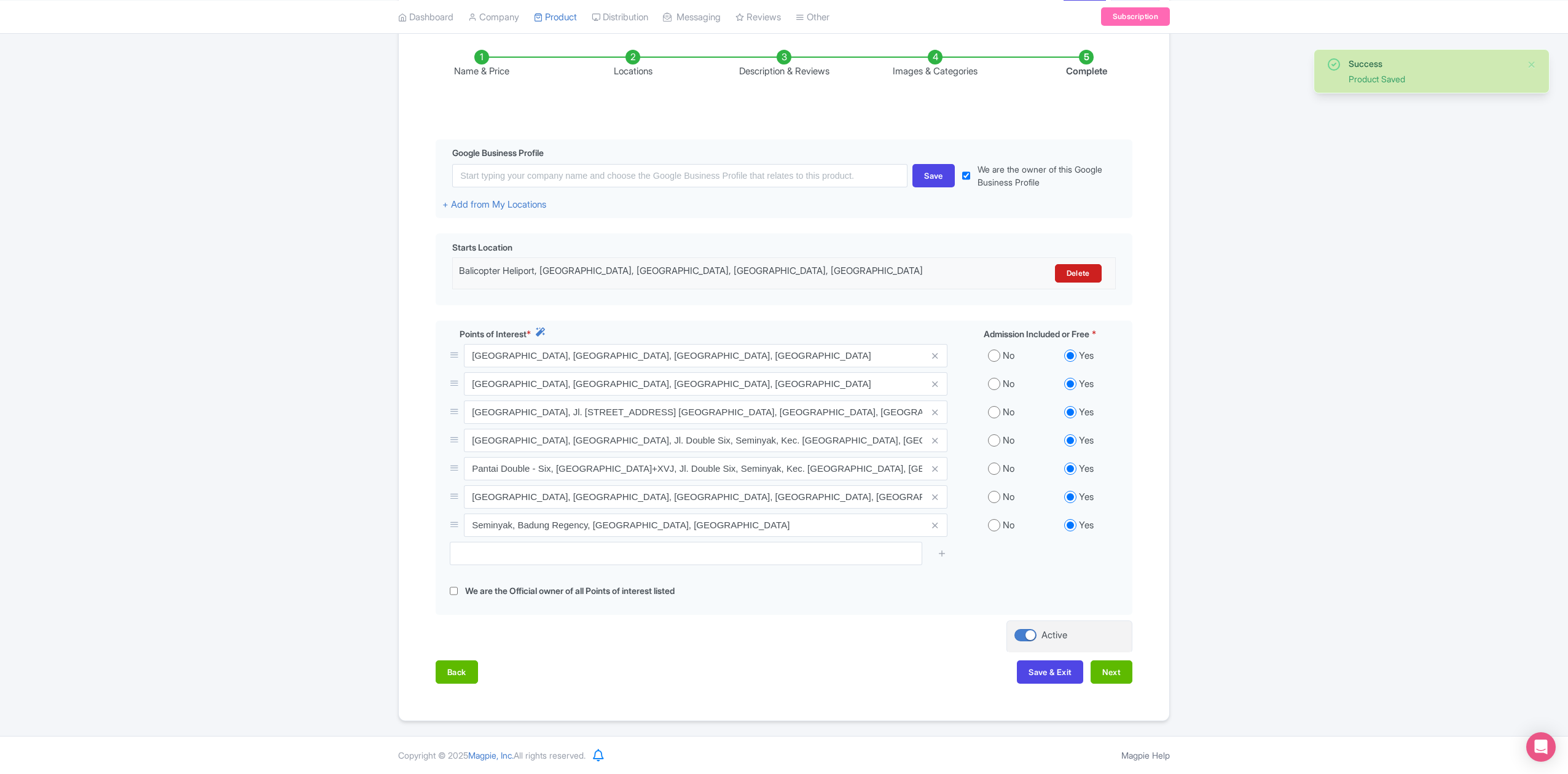
click at [1114, 683] on div "Back Save & Exit Next" at bounding box center [784, 677] width 697 height 35
click at [1114, 676] on button "Next" at bounding box center [1111, 671] width 42 height 23
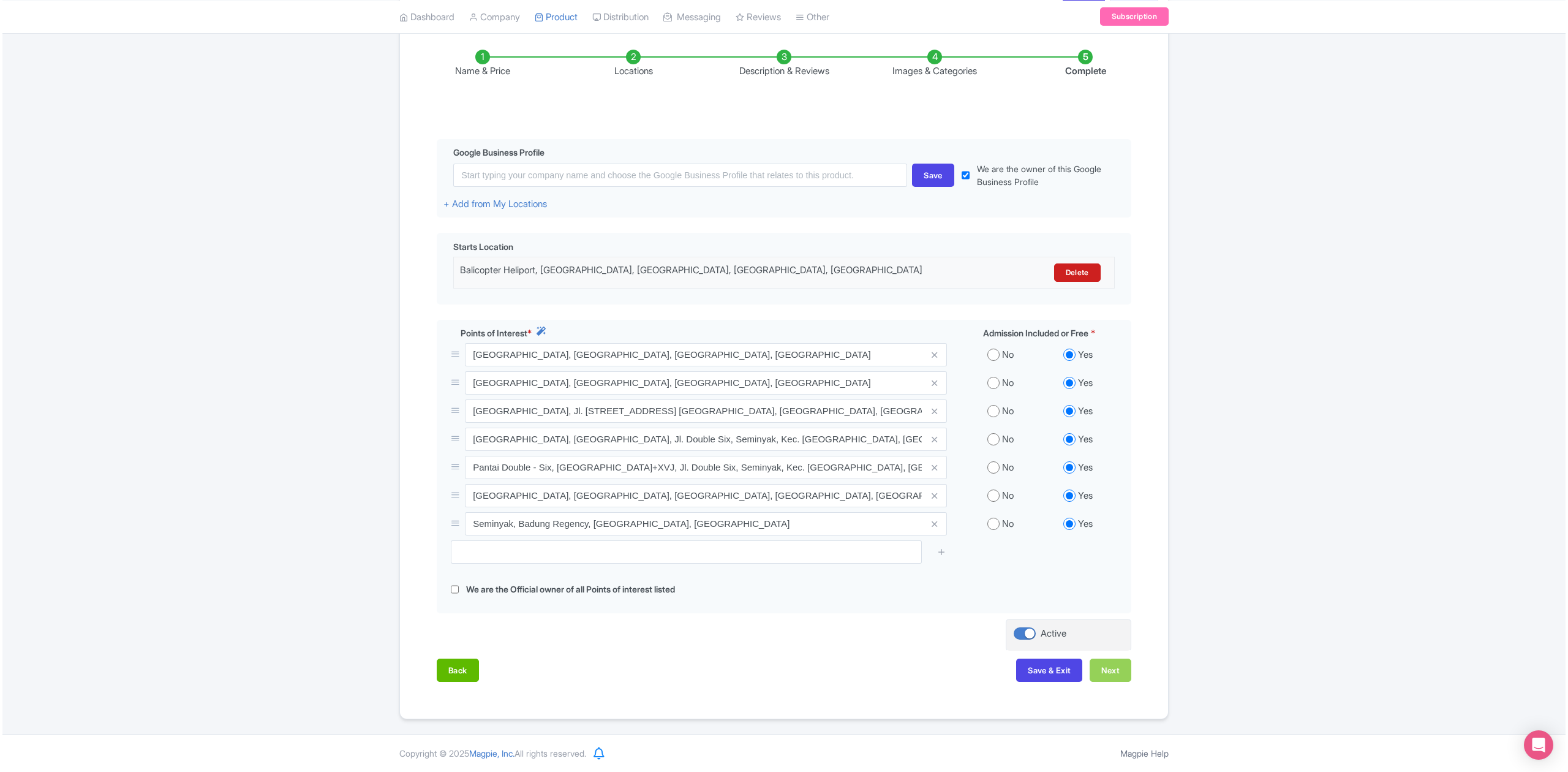
scroll to position [137, 0]
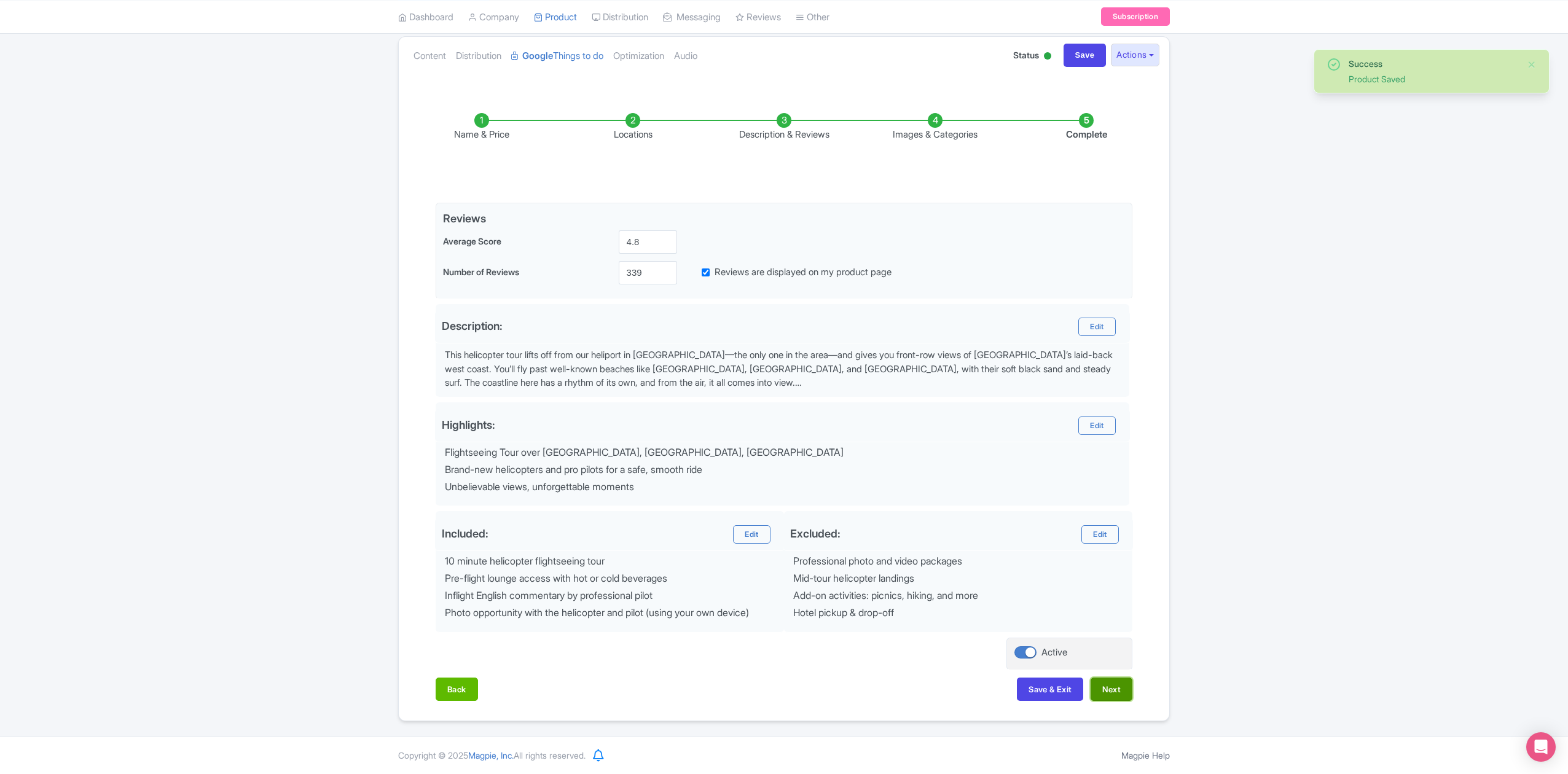
click at [1114, 680] on button "Next" at bounding box center [1111, 688] width 42 height 23
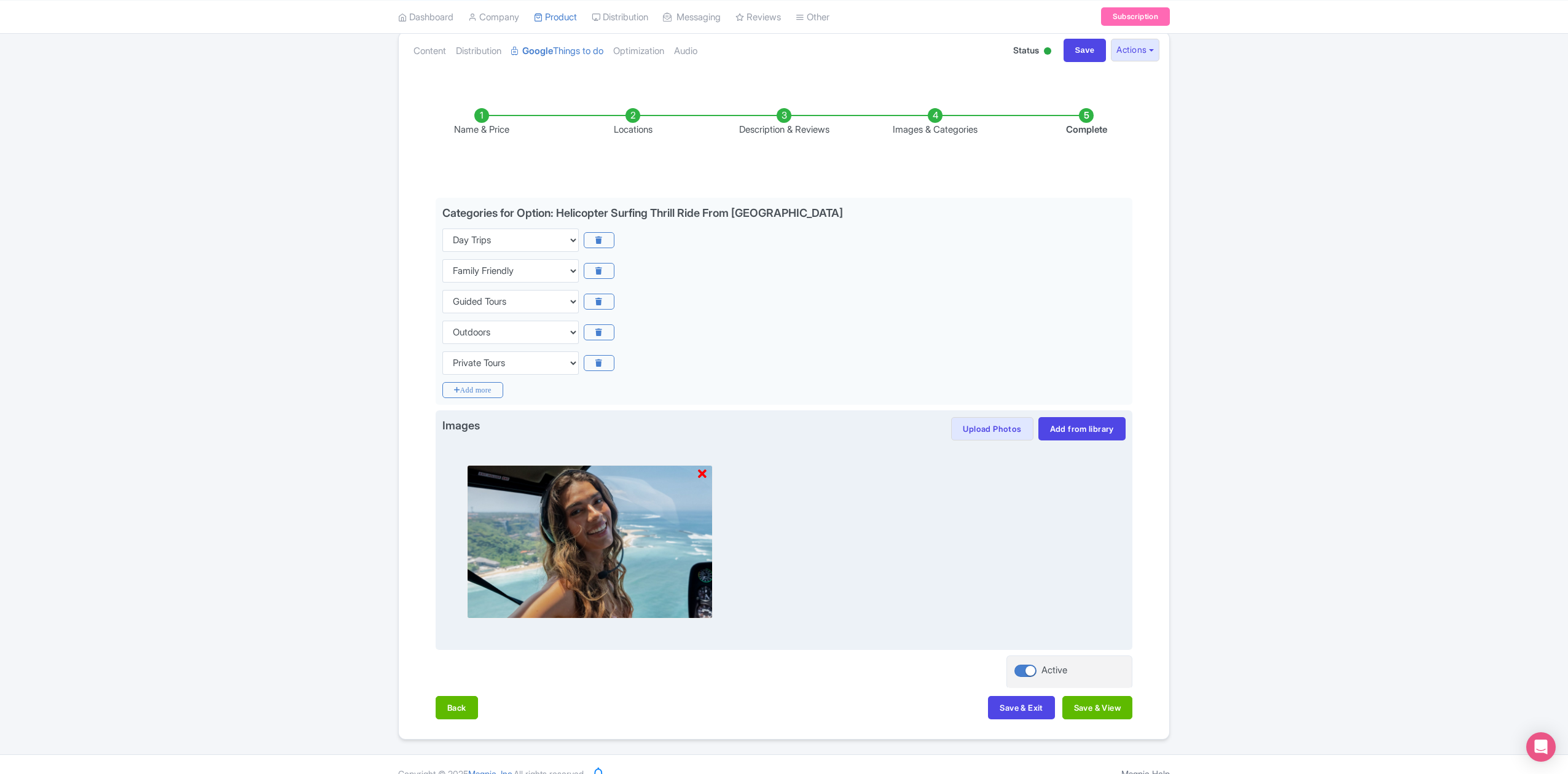
click at [705, 472] on icon at bounding box center [701, 474] width 8 height 12
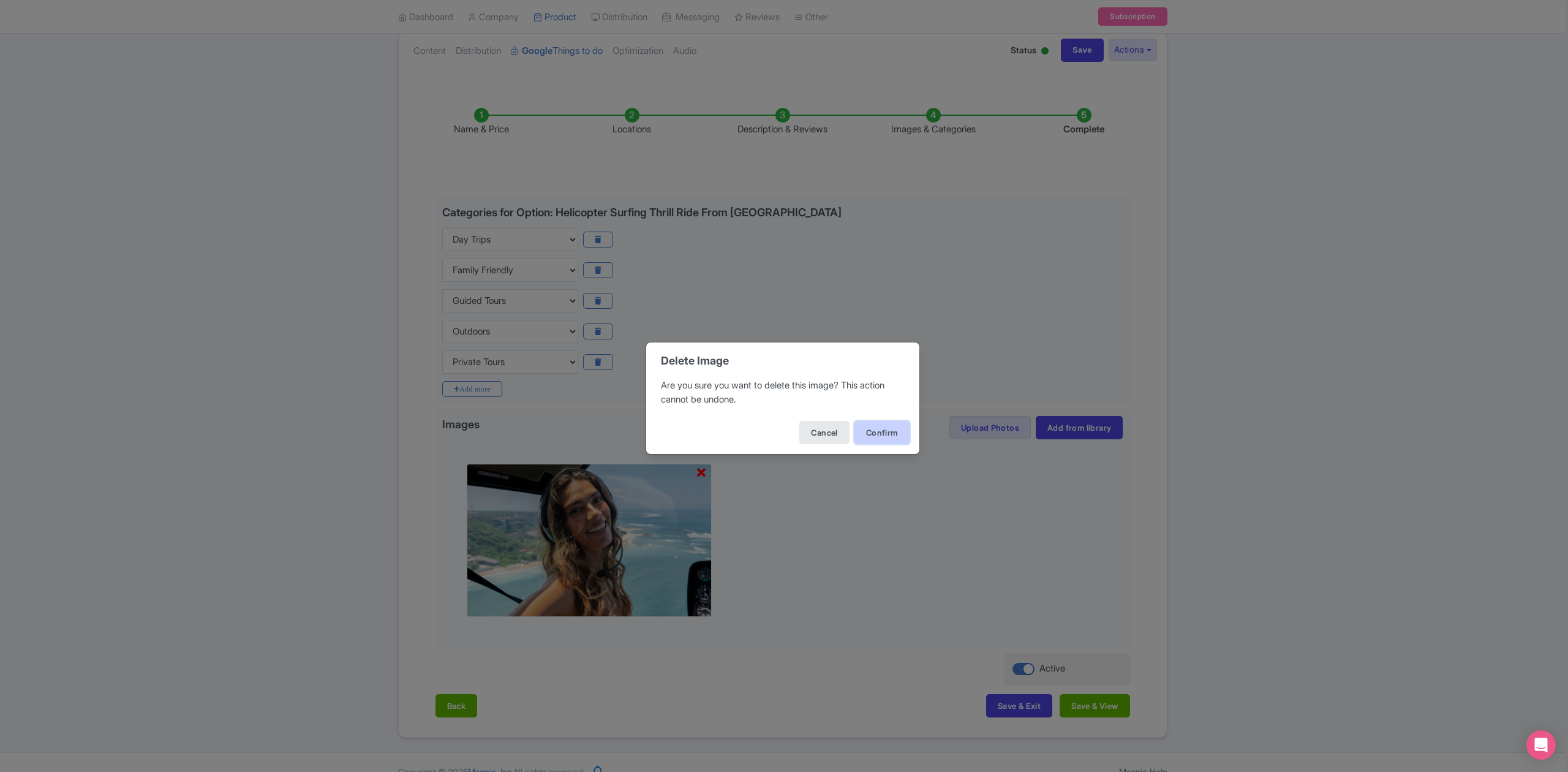
click at [868, 437] on button "Confirm" at bounding box center [882, 432] width 55 height 23
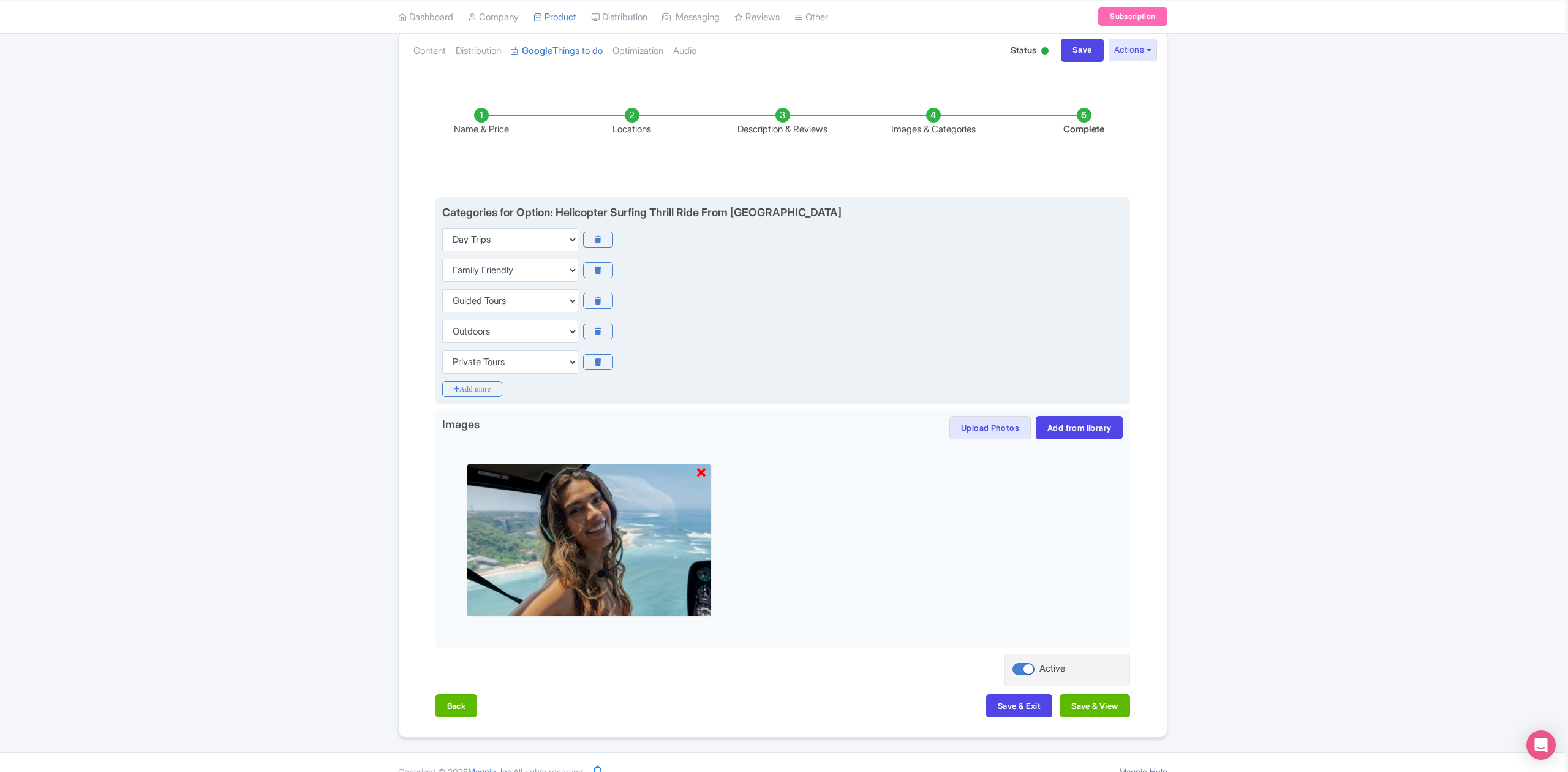
scroll to position [0, 0]
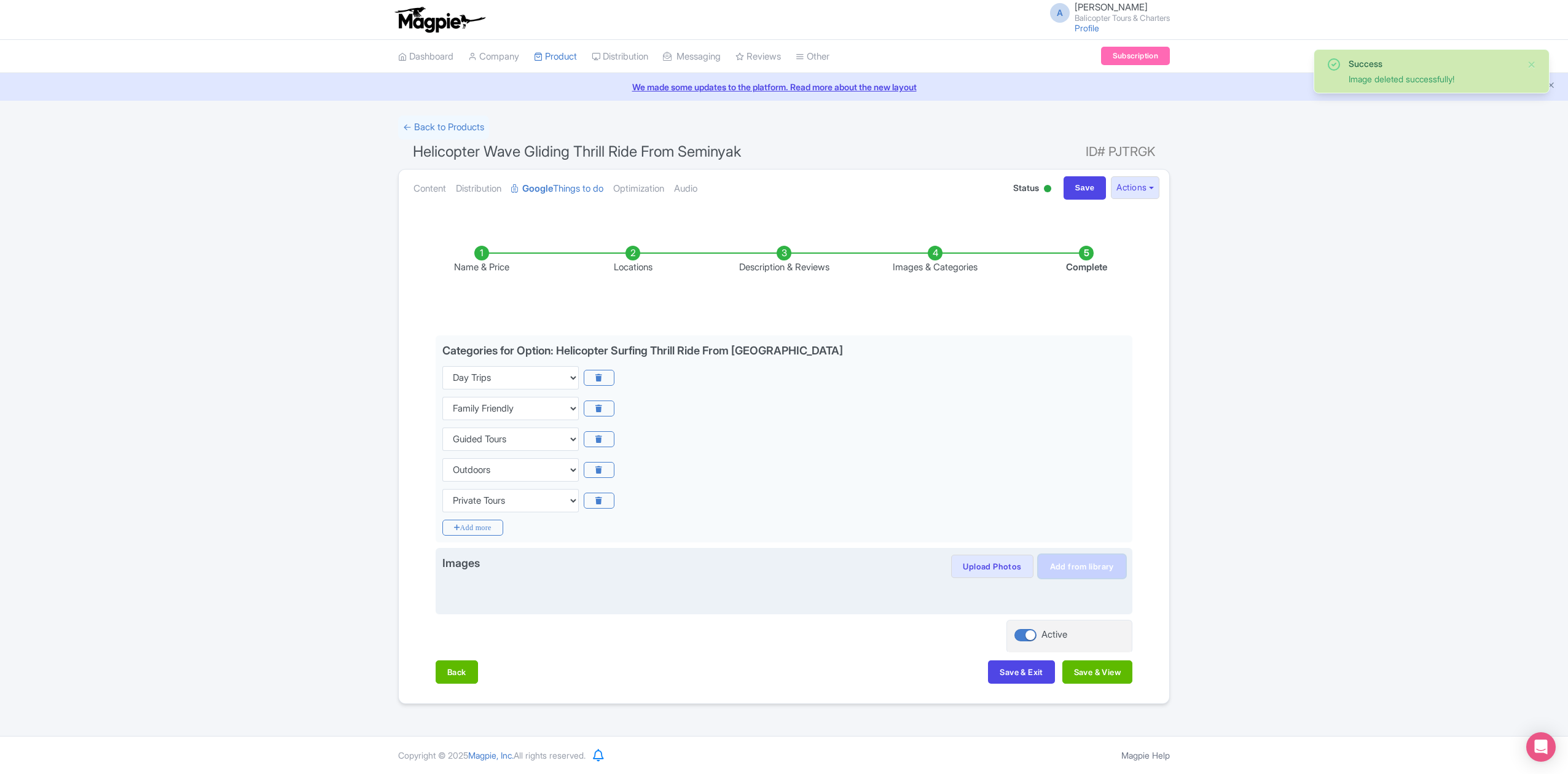
click at [1072, 570] on link "Add from library" at bounding box center [1081, 566] width 87 height 23
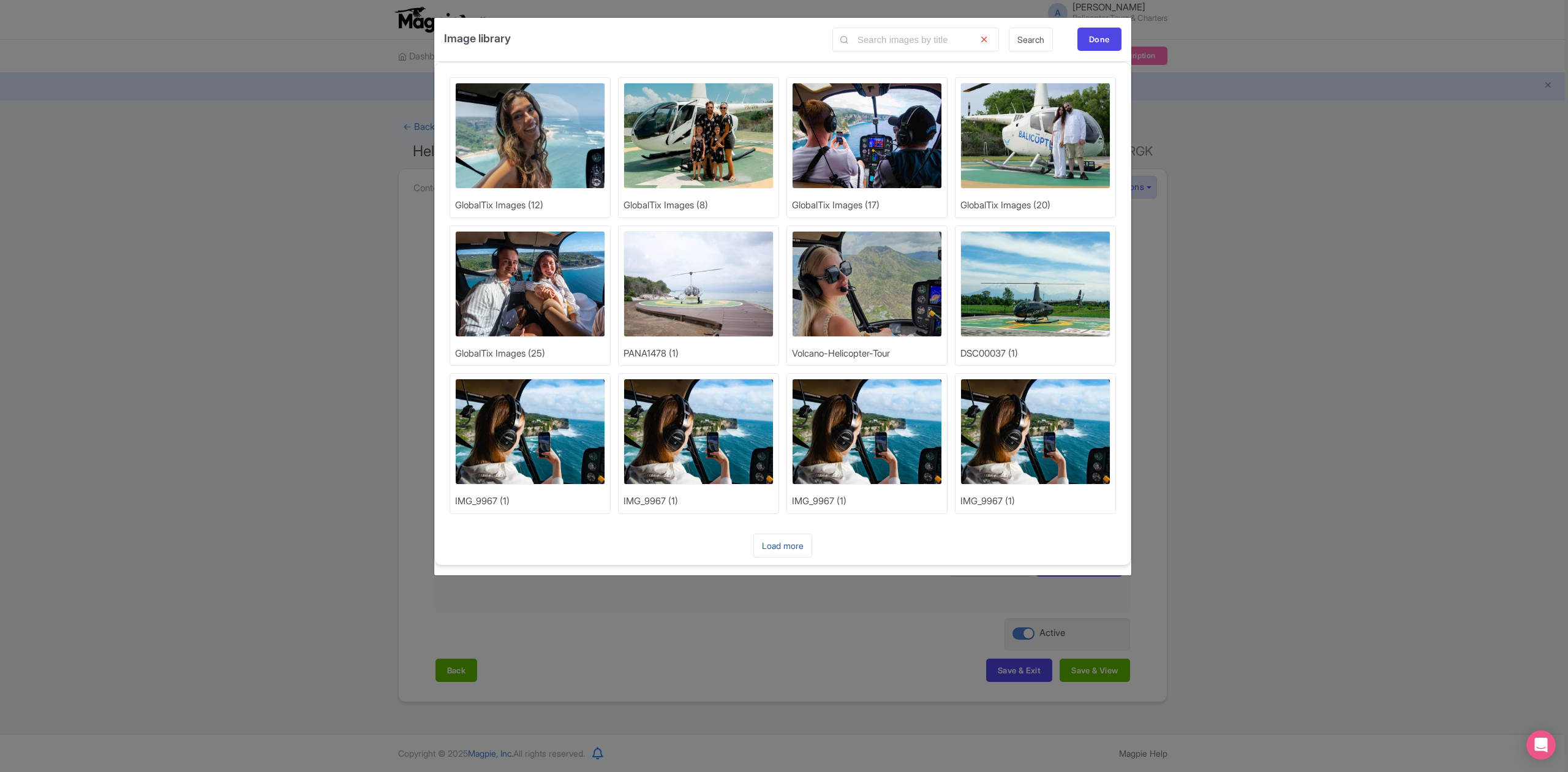
click at [806, 540] on link "Load more" at bounding box center [783, 545] width 59 height 24
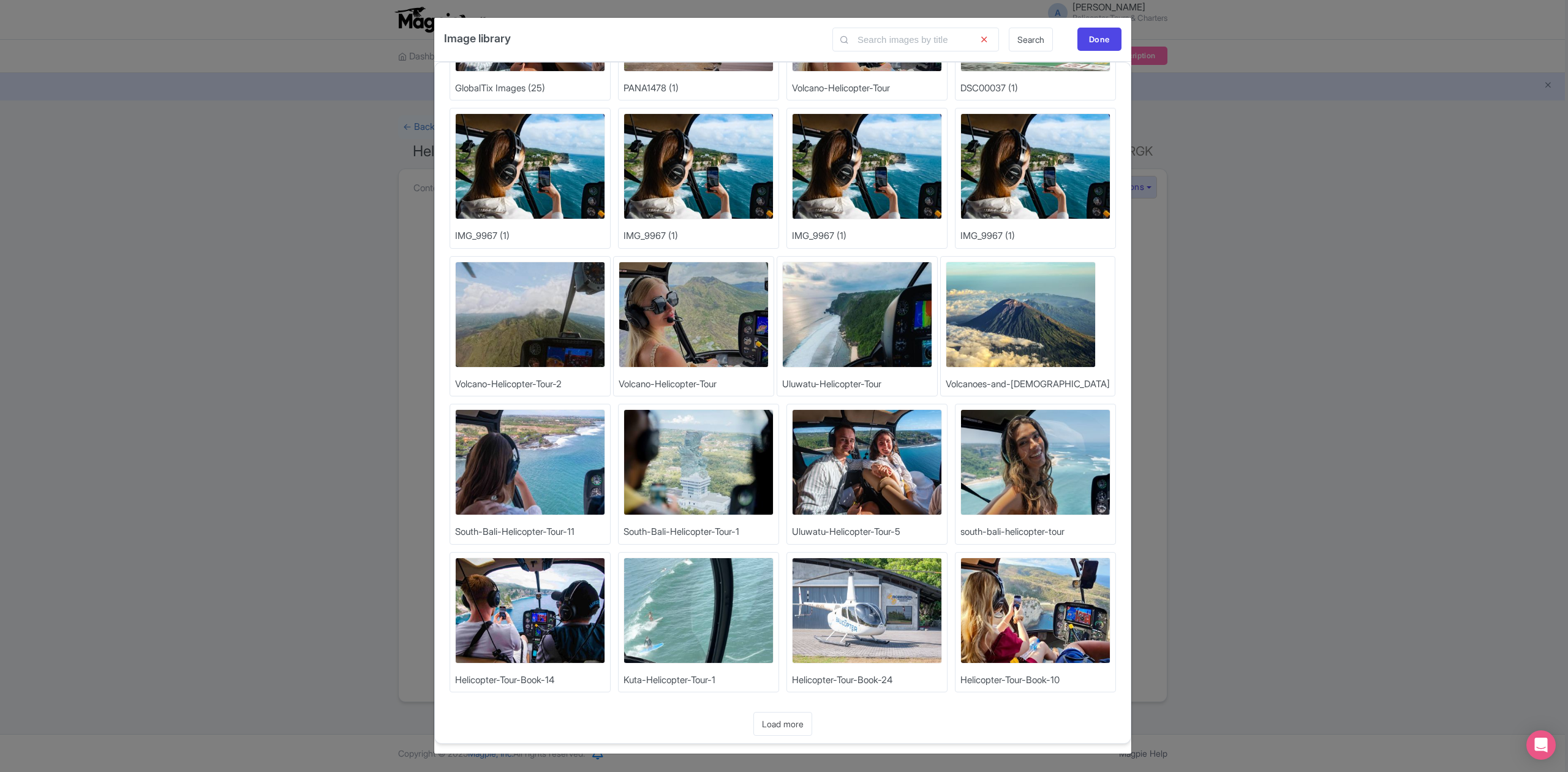
scroll to position [1, 0]
click at [789, 723] on link "Load more" at bounding box center [783, 724] width 59 height 24
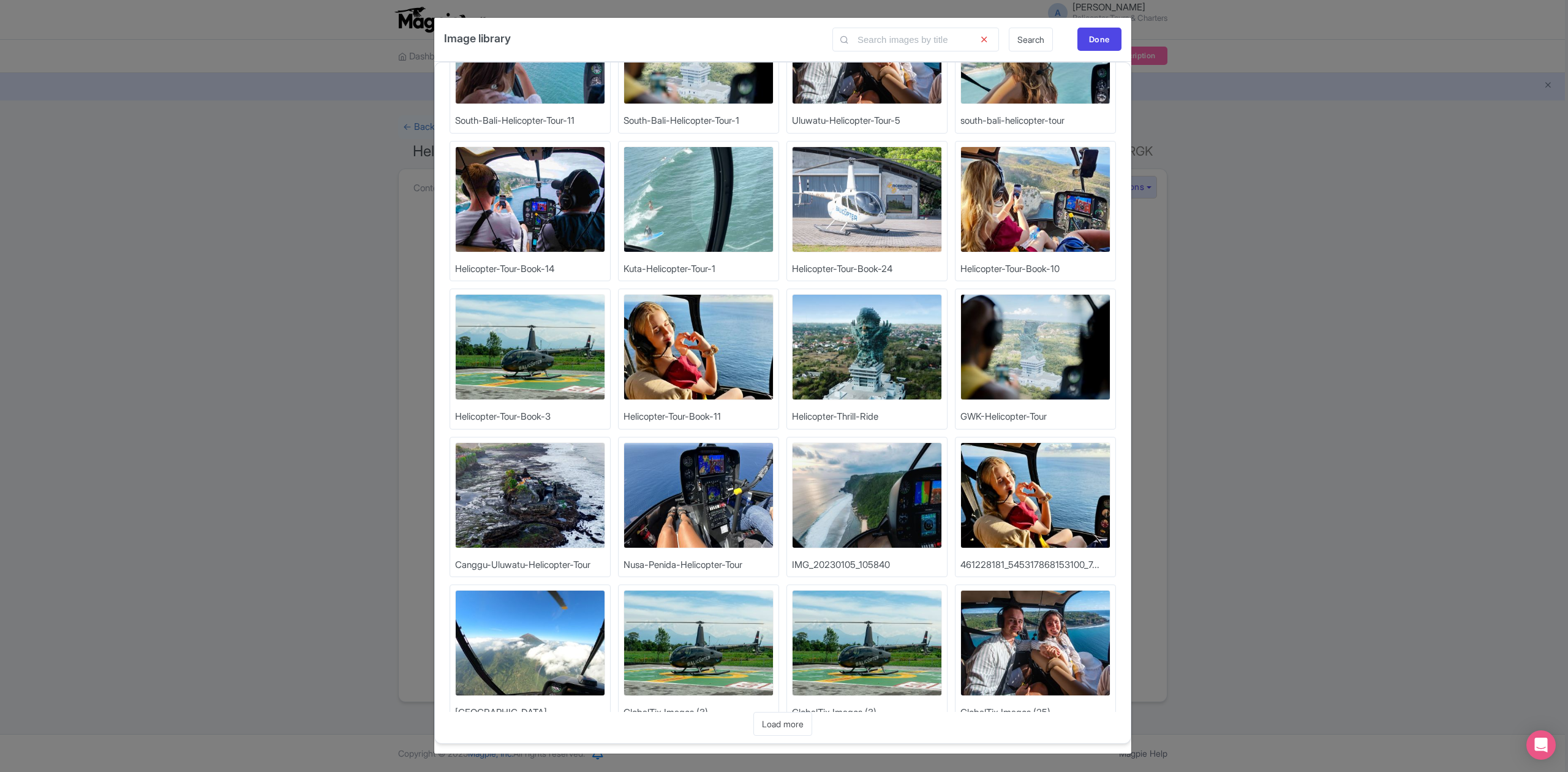
scroll to position [713, 0]
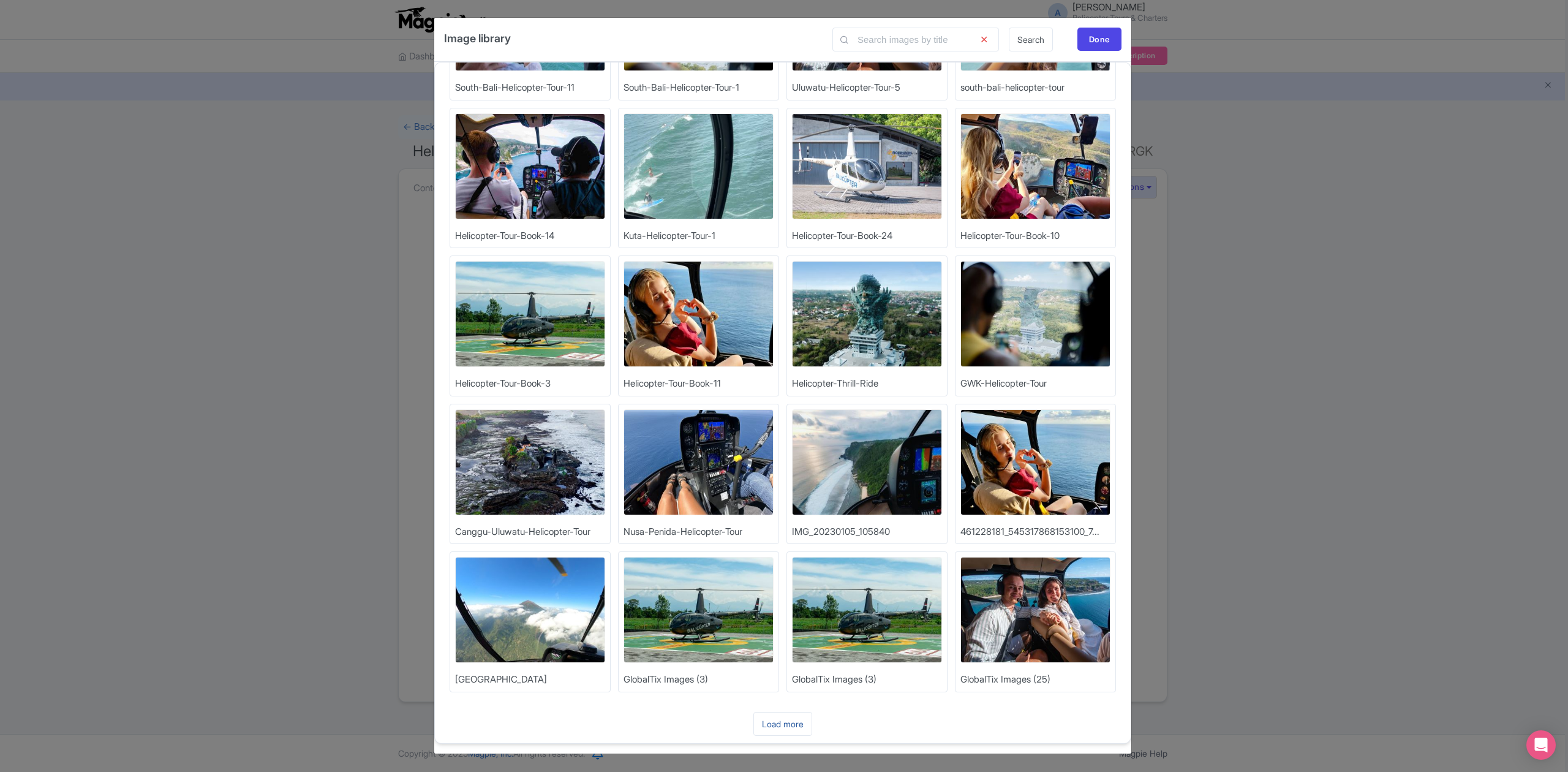
click at [792, 721] on link "Load more" at bounding box center [783, 724] width 59 height 24
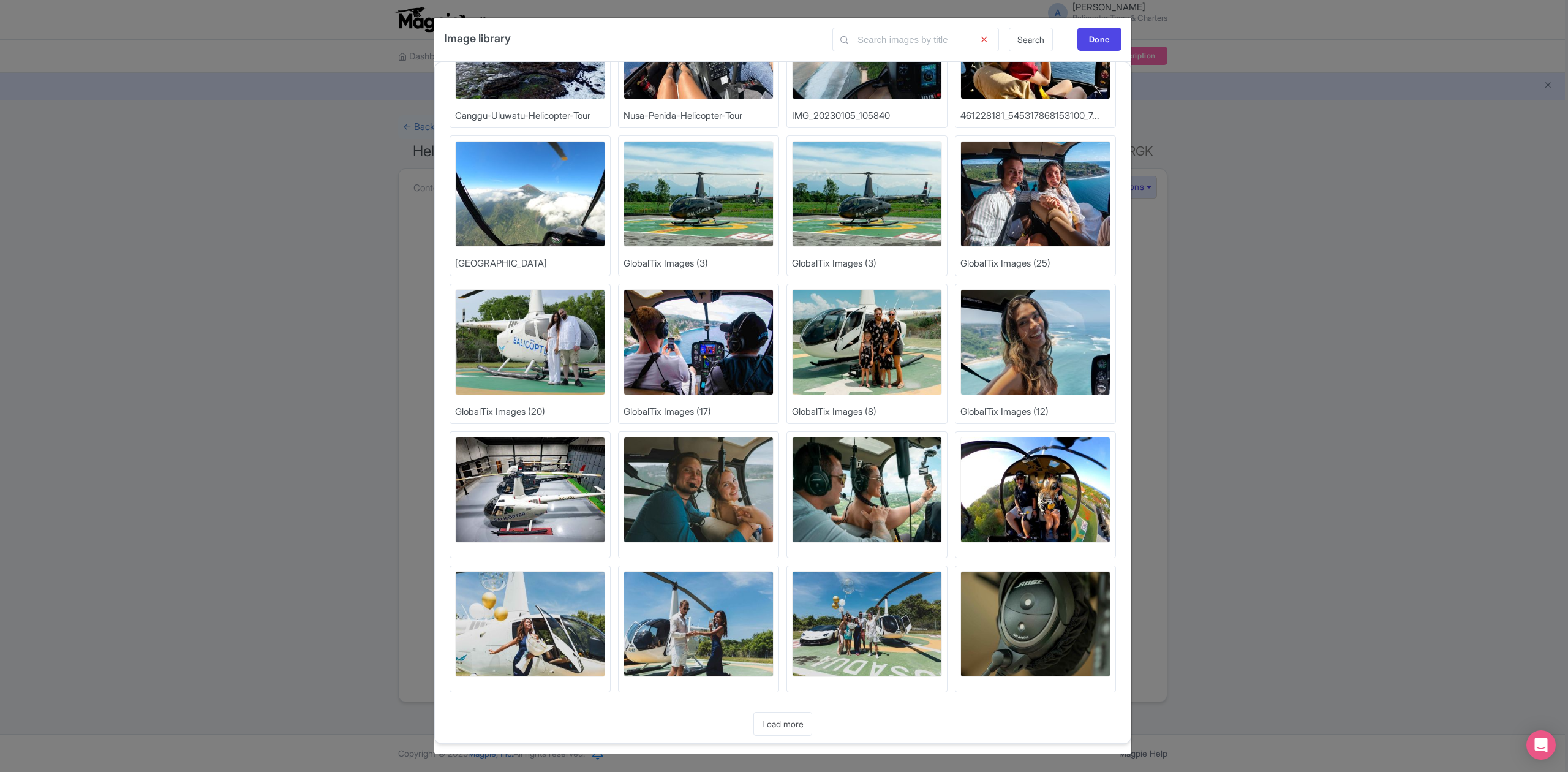
scroll to position [1130, 0]
click at [797, 726] on link "Load more" at bounding box center [783, 724] width 59 height 24
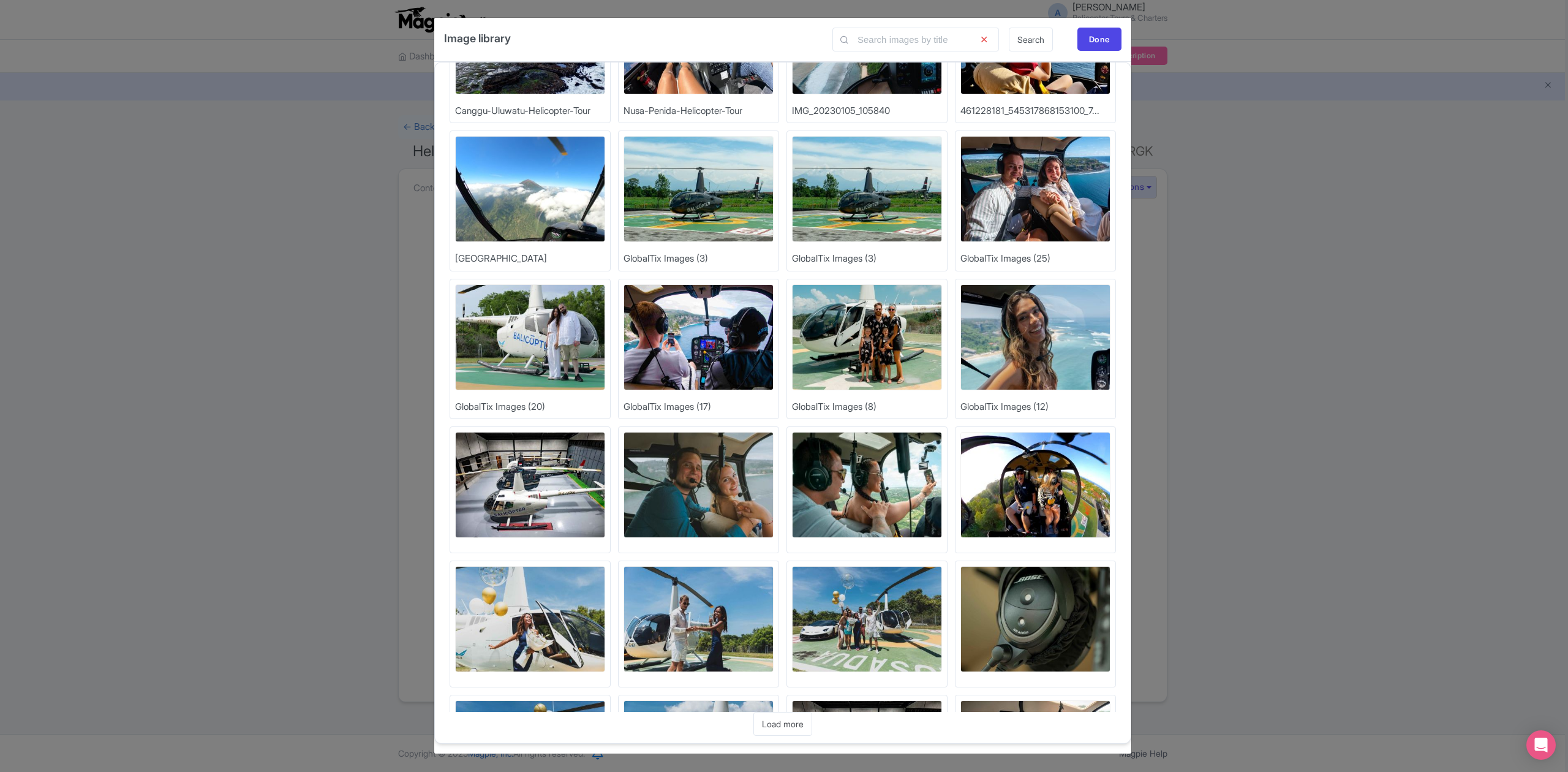
scroll to position [1534, 0]
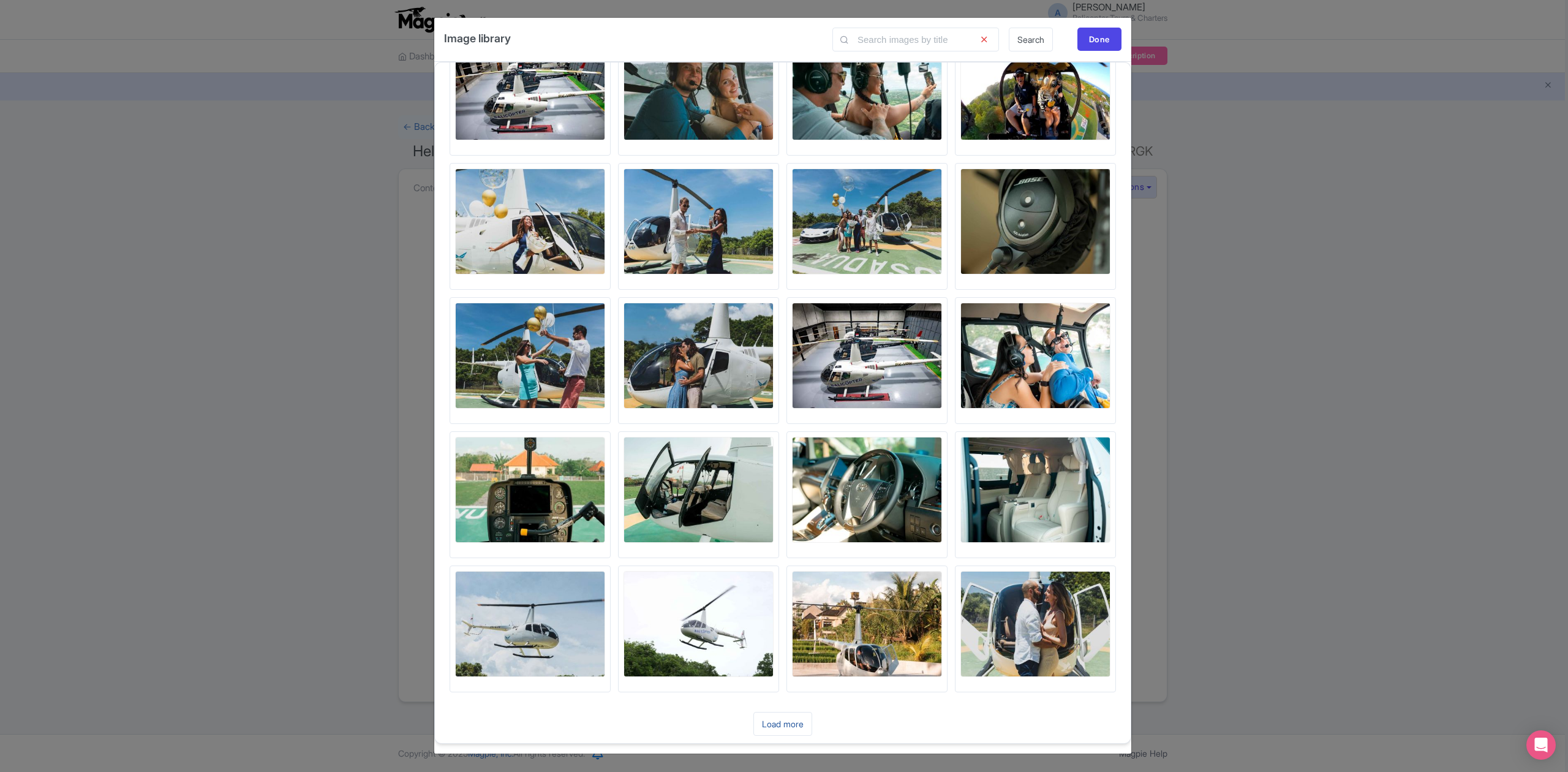
click at [790, 723] on link "Load more" at bounding box center [783, 724] width 59 height 24
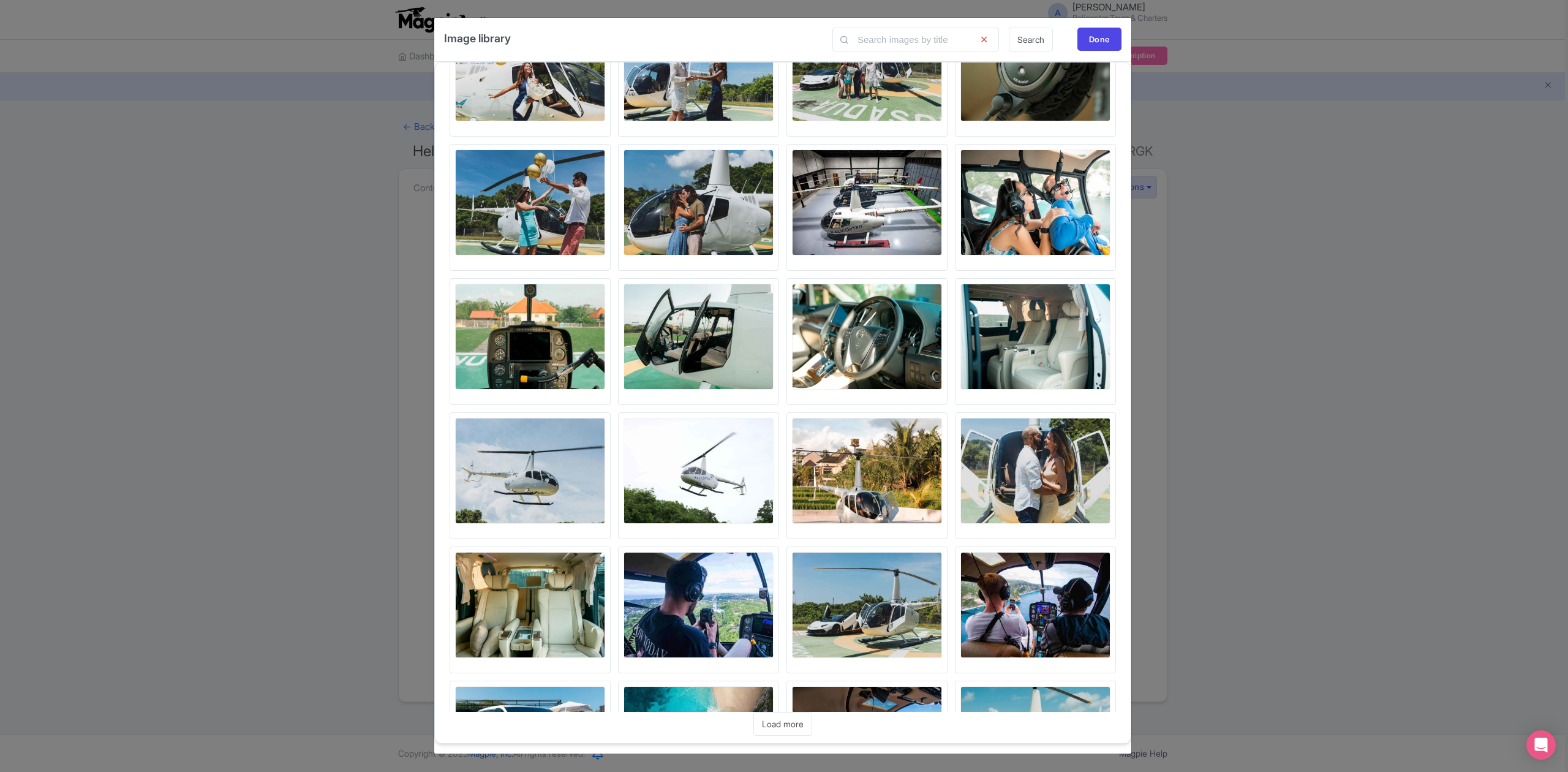
scroll to position [1936, 0]
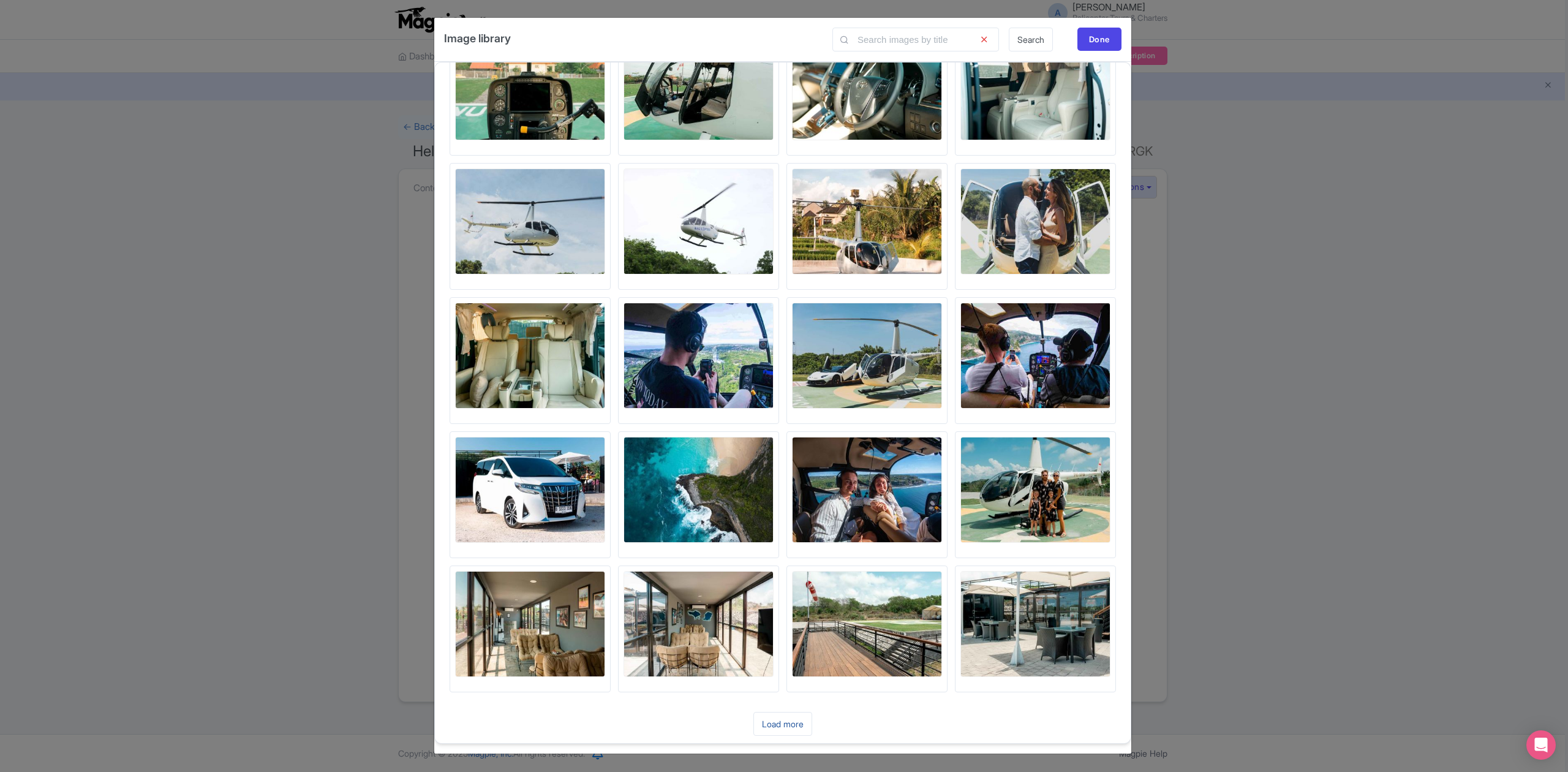
click at [802, 717] on link "Load more" at bounding box center [783, 724] width 59 height 24
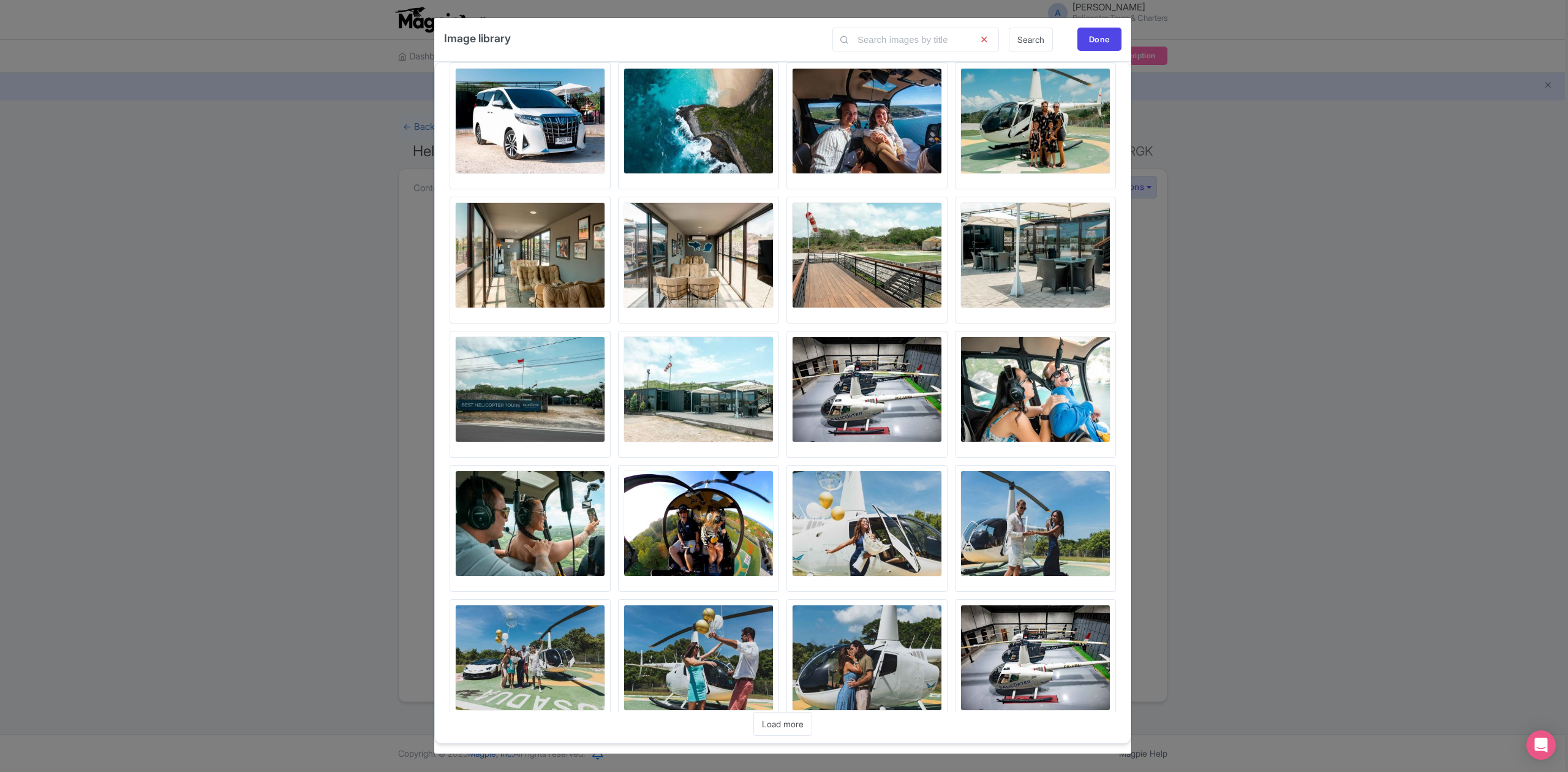
scroll to position [2341, 0]
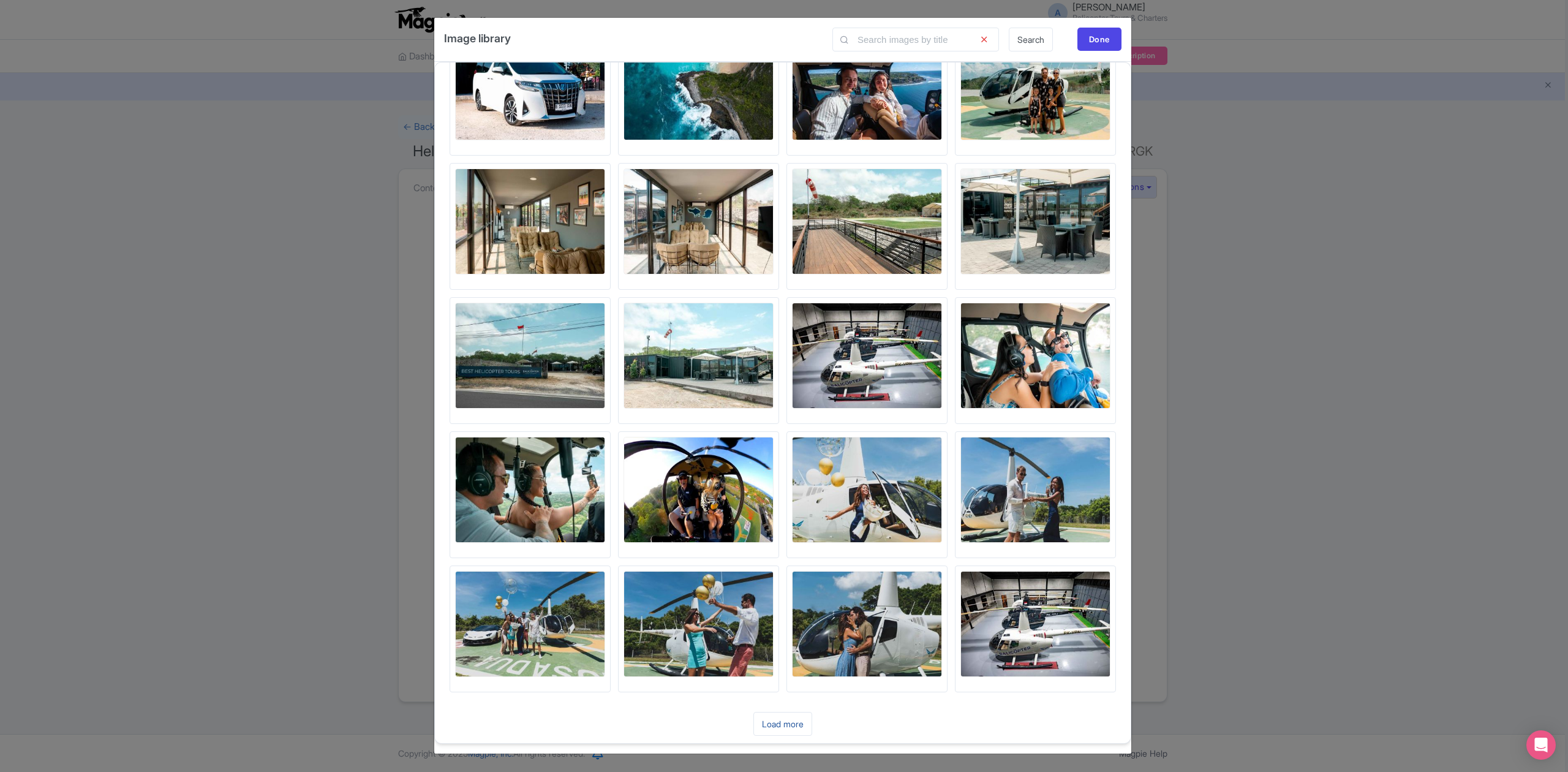
click at [799, 726] on link "Load more" at bounding box center [783, 724] width 59 height 24
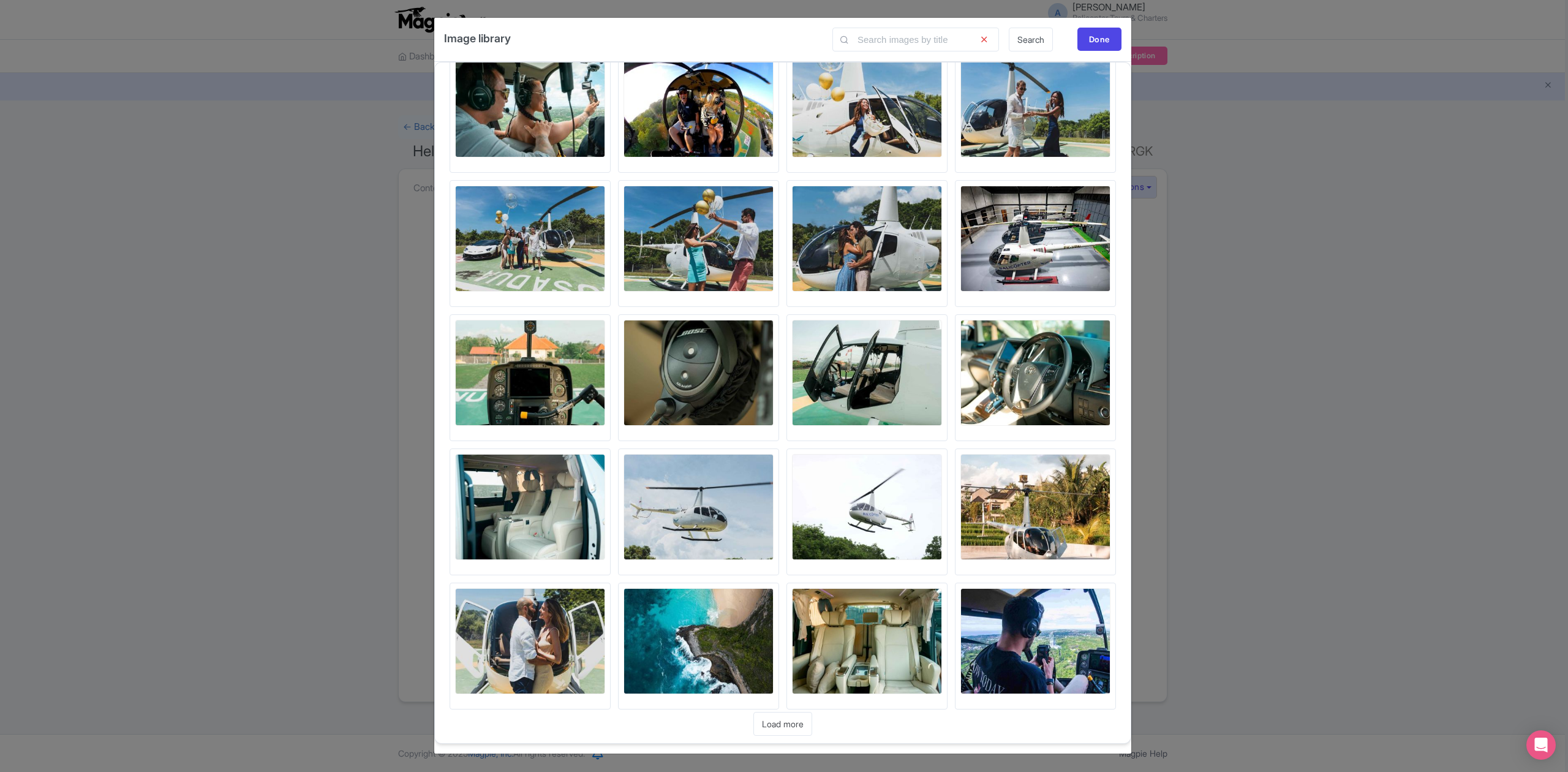
scroll to position [2744, 0]
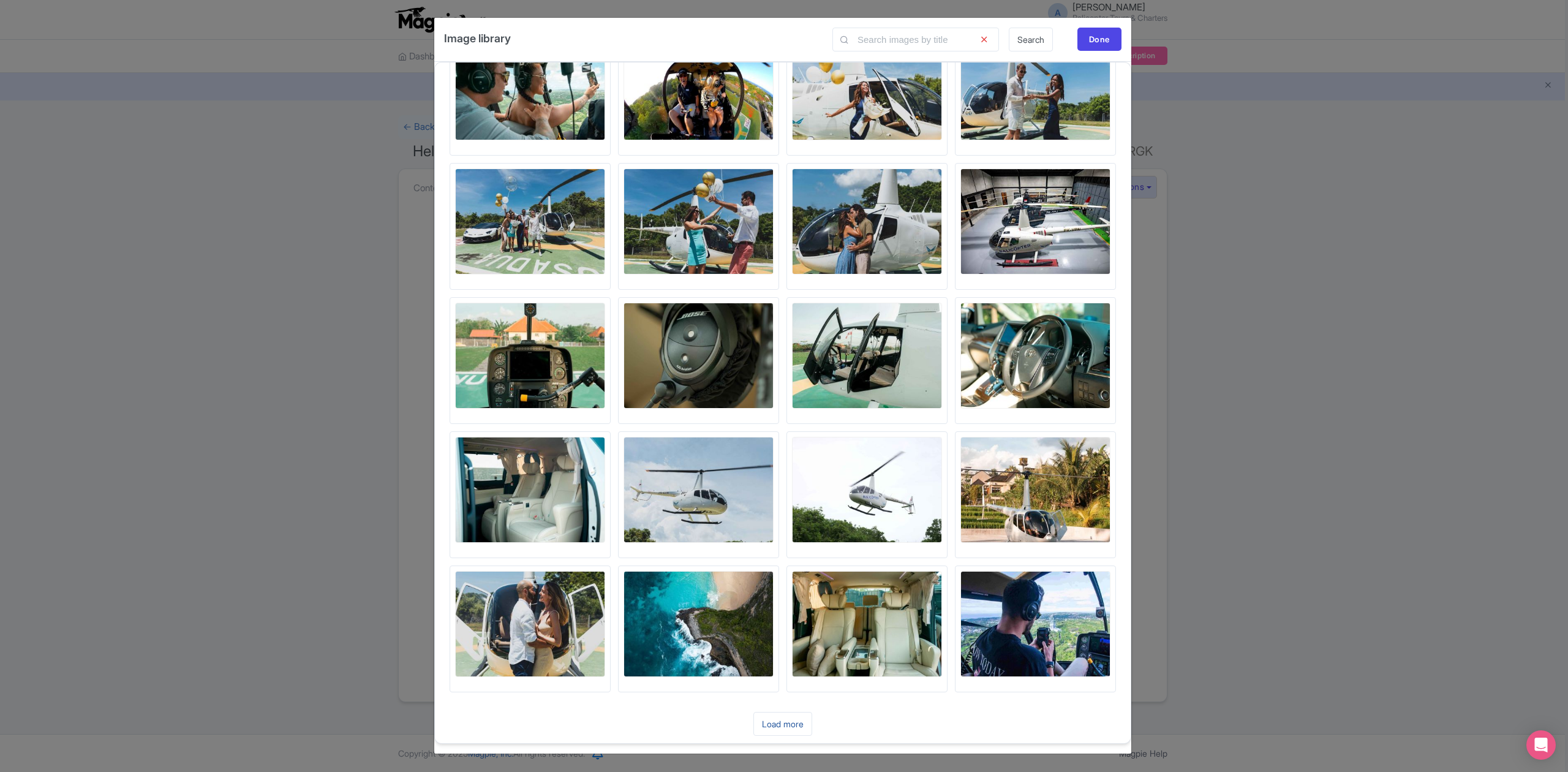
click at [803, 724] on link "Load more" at bounding box center [783, 724] width 59 height 24
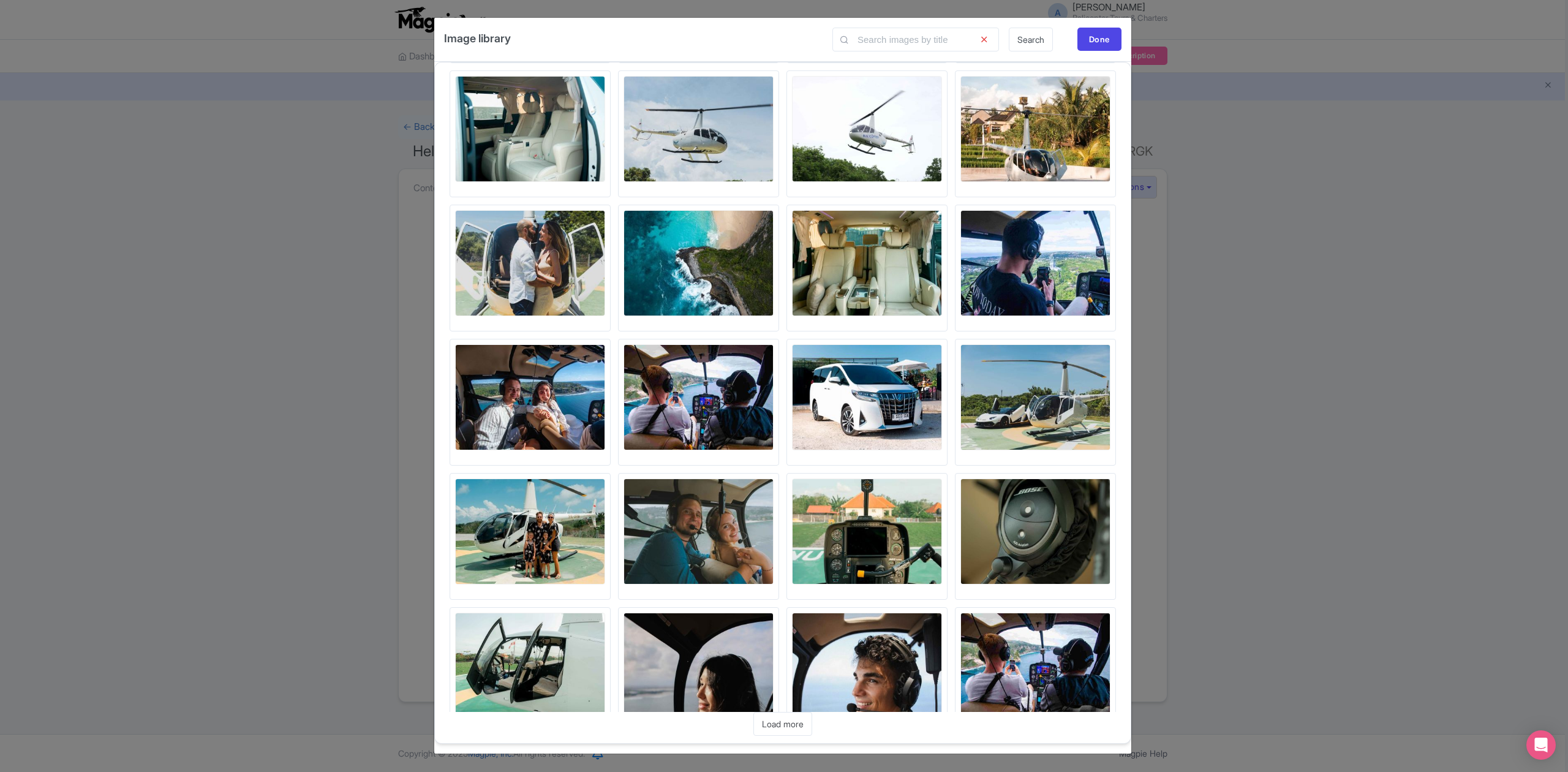
scroll to position [3148, 0]
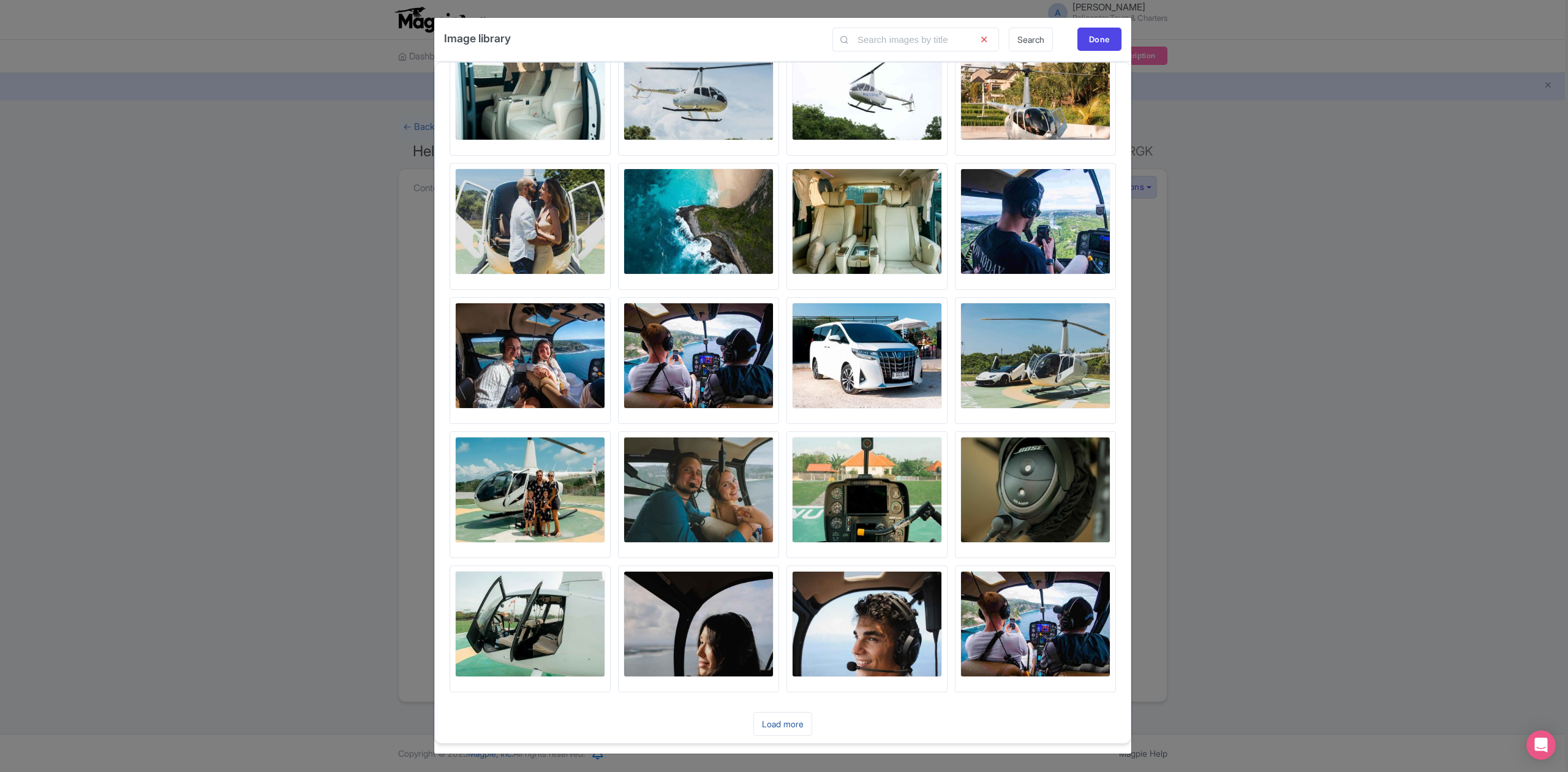
click at [789, 716] on link "Load more" at bounding box center [783, 724] width 59 height 24
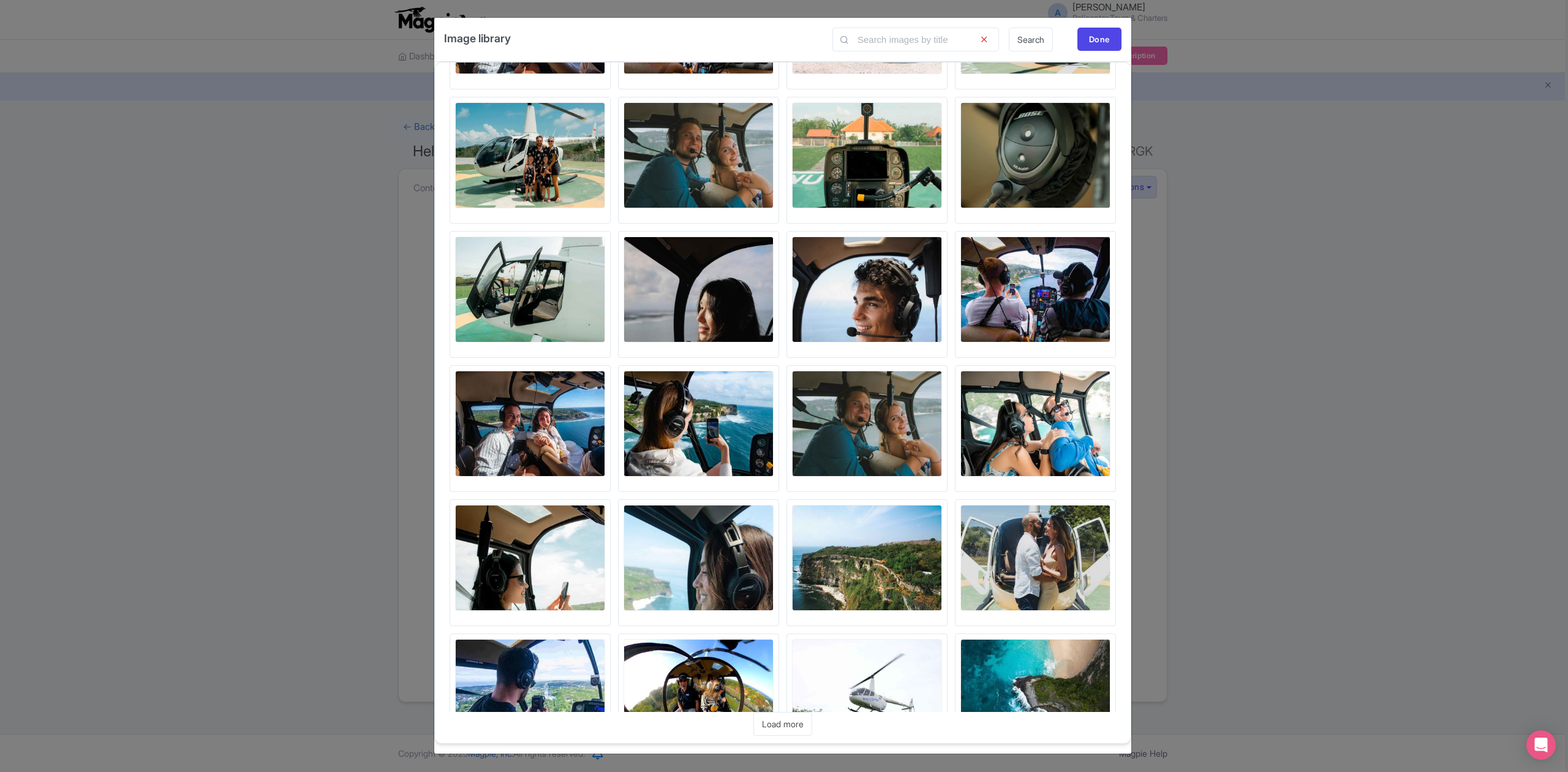
scroll to position [3551, 0]
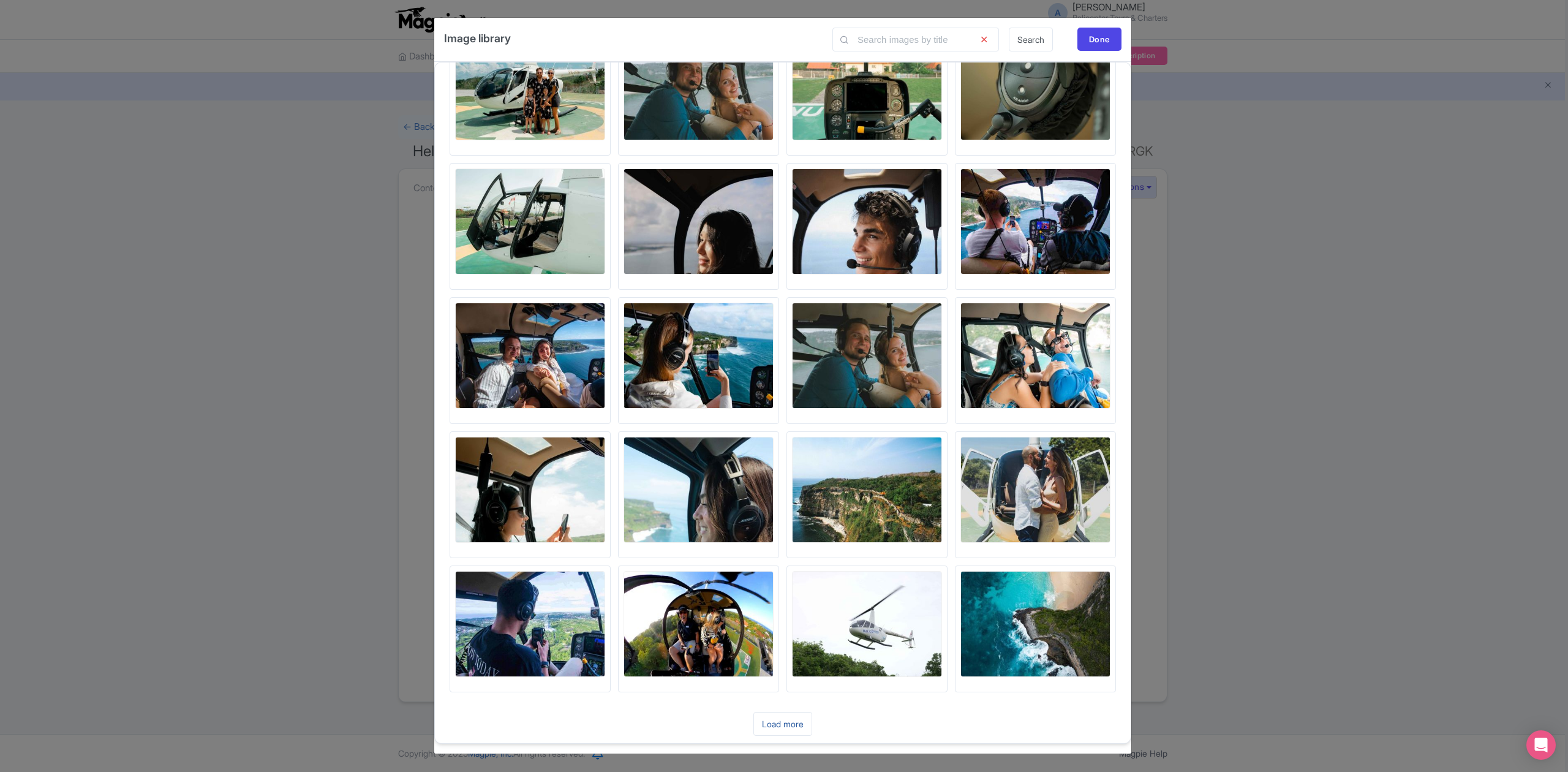
click at [792, 720] on link "Load more" at bounding box center [783, 724] width 59 height 24
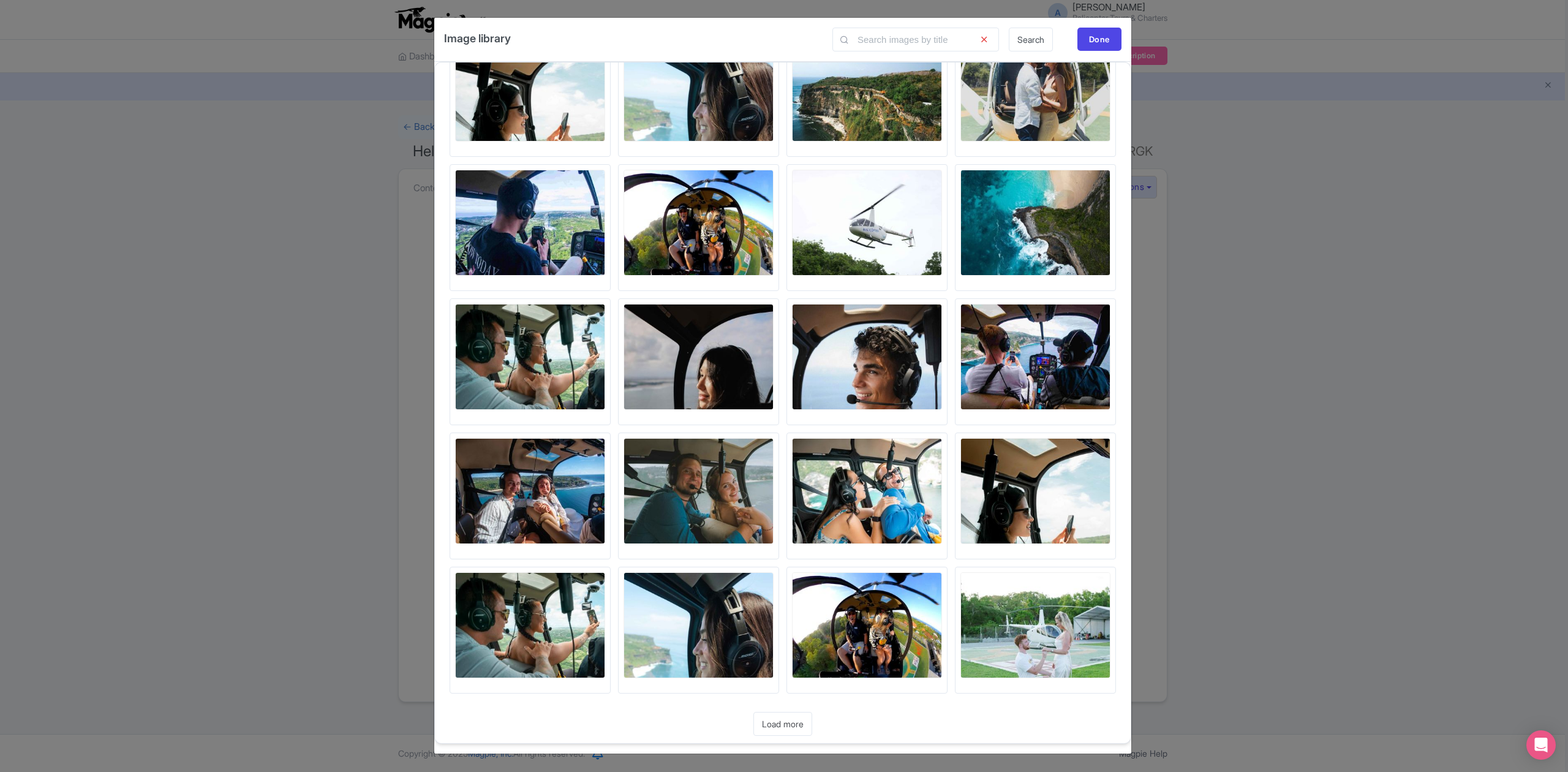
scroll to position [3956, 0]
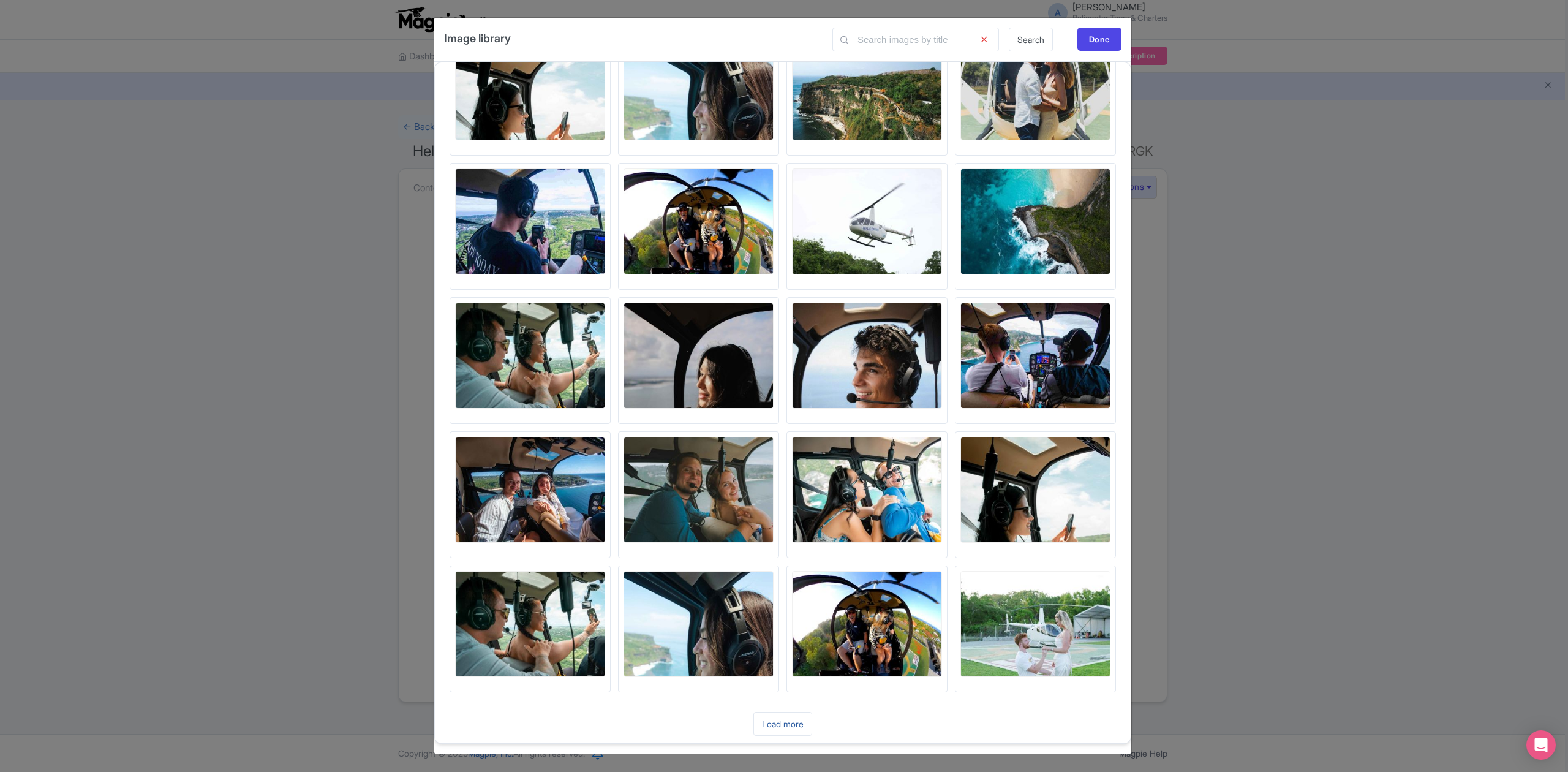
click at [784, 721] on link "Load more" at bounding box center [783, 724] width 59 height 24
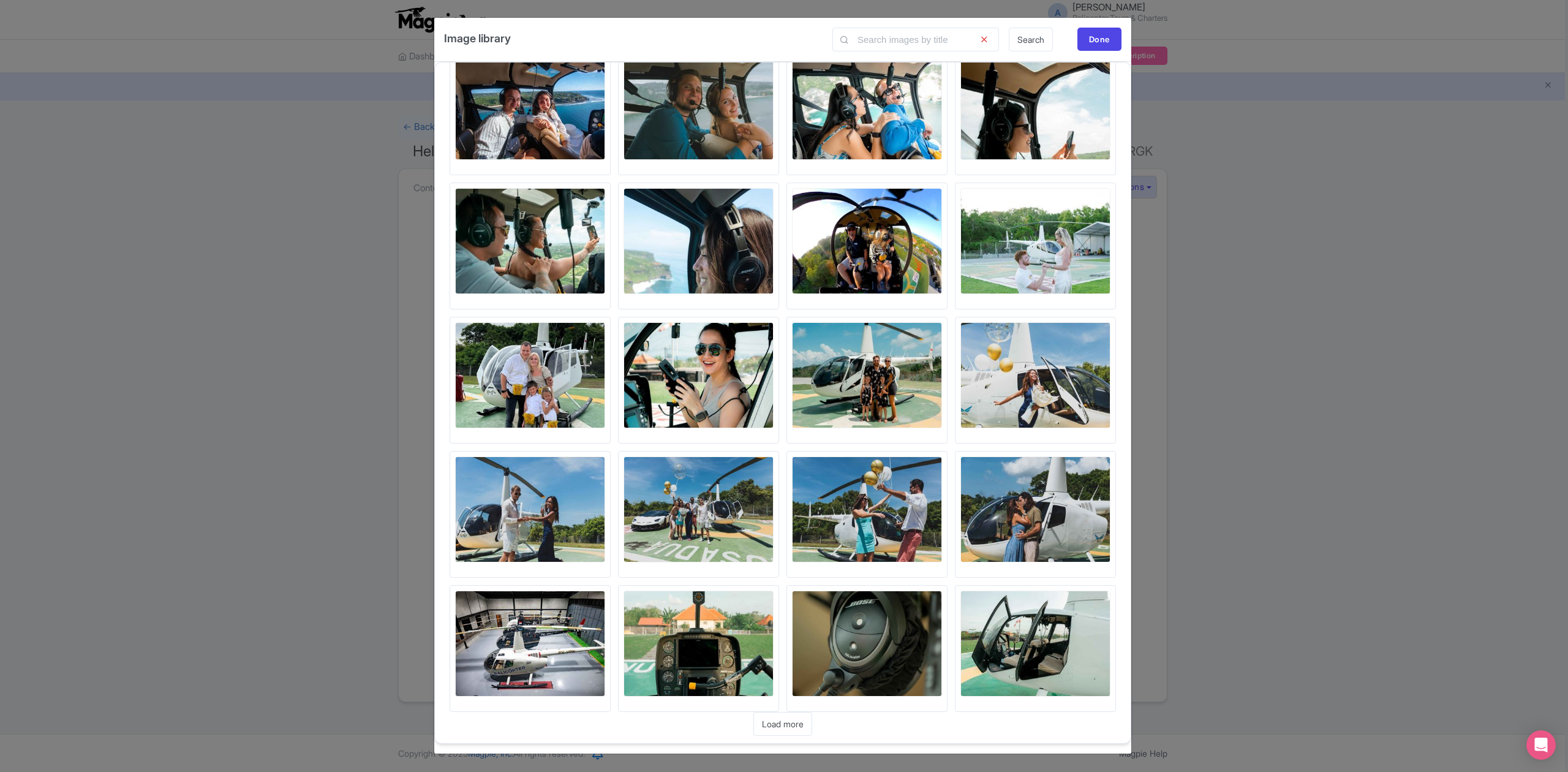
scroll to position [4359, 0]
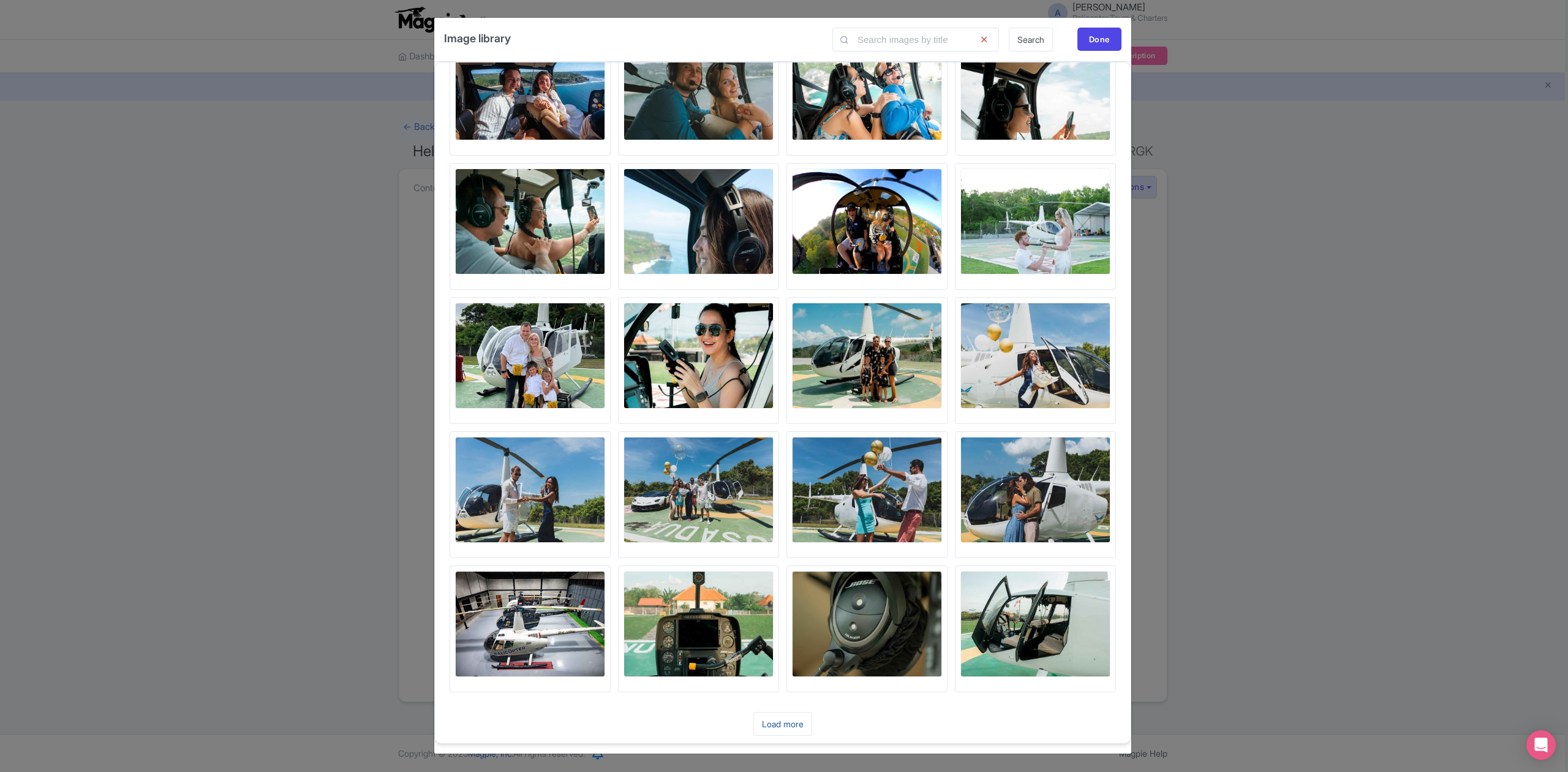
click at [799, 722] on link "Load more" at bounding box center [783, 724] width 59 height 24
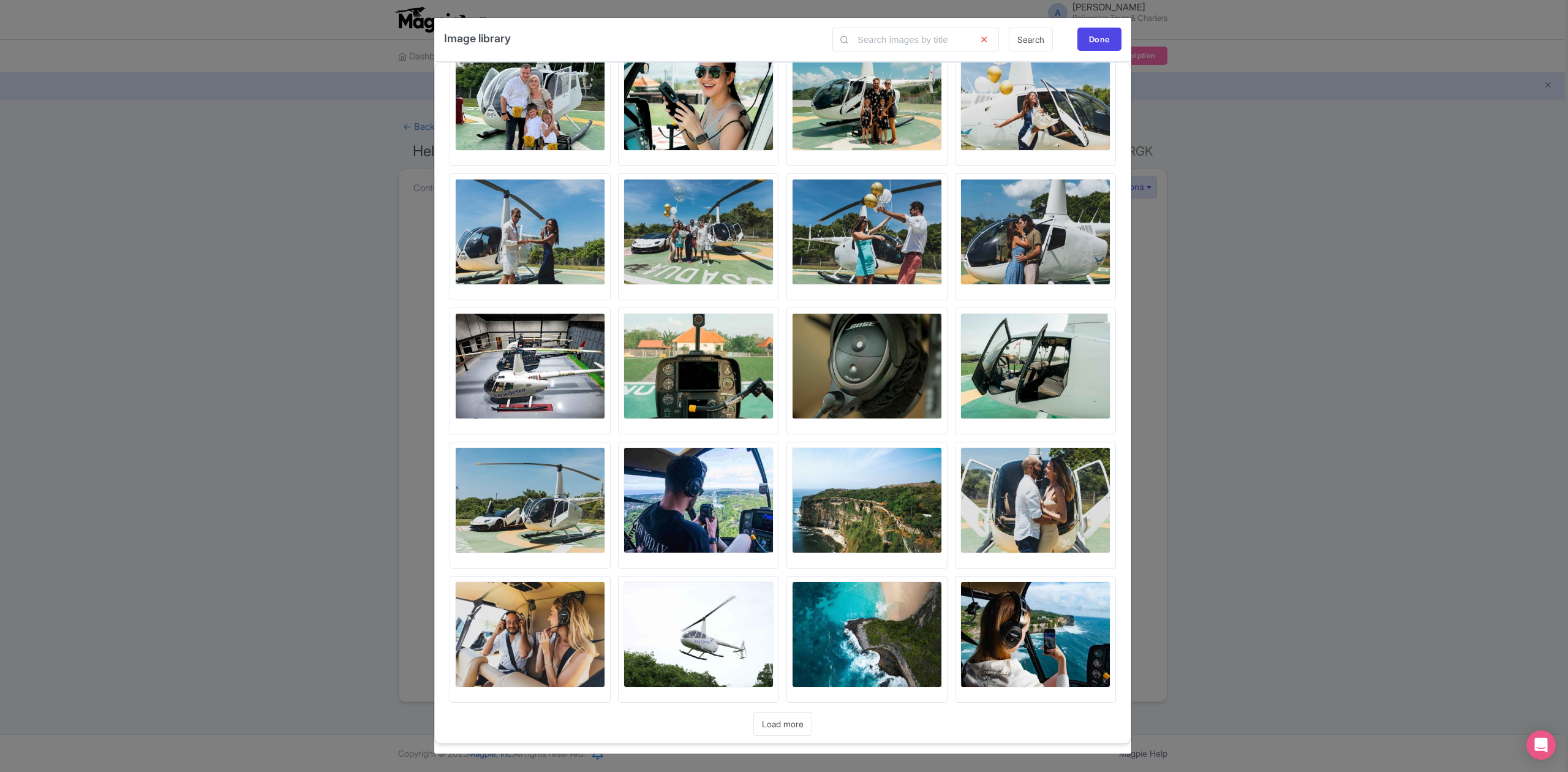
scroll to position [4628, 0]
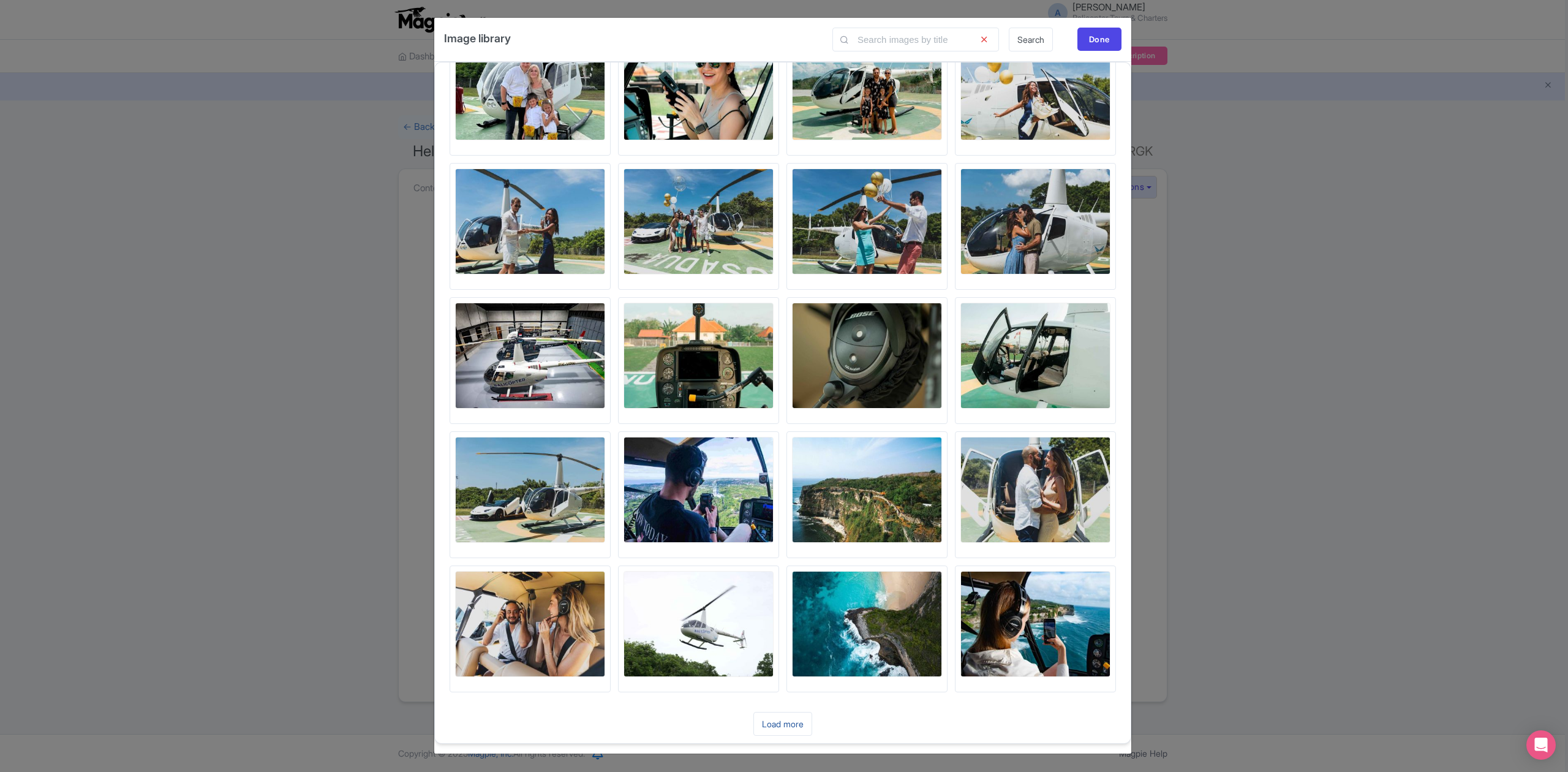
click at [785, 715] on link "Load more" at bounding box center [783, 724] width 59 height 24
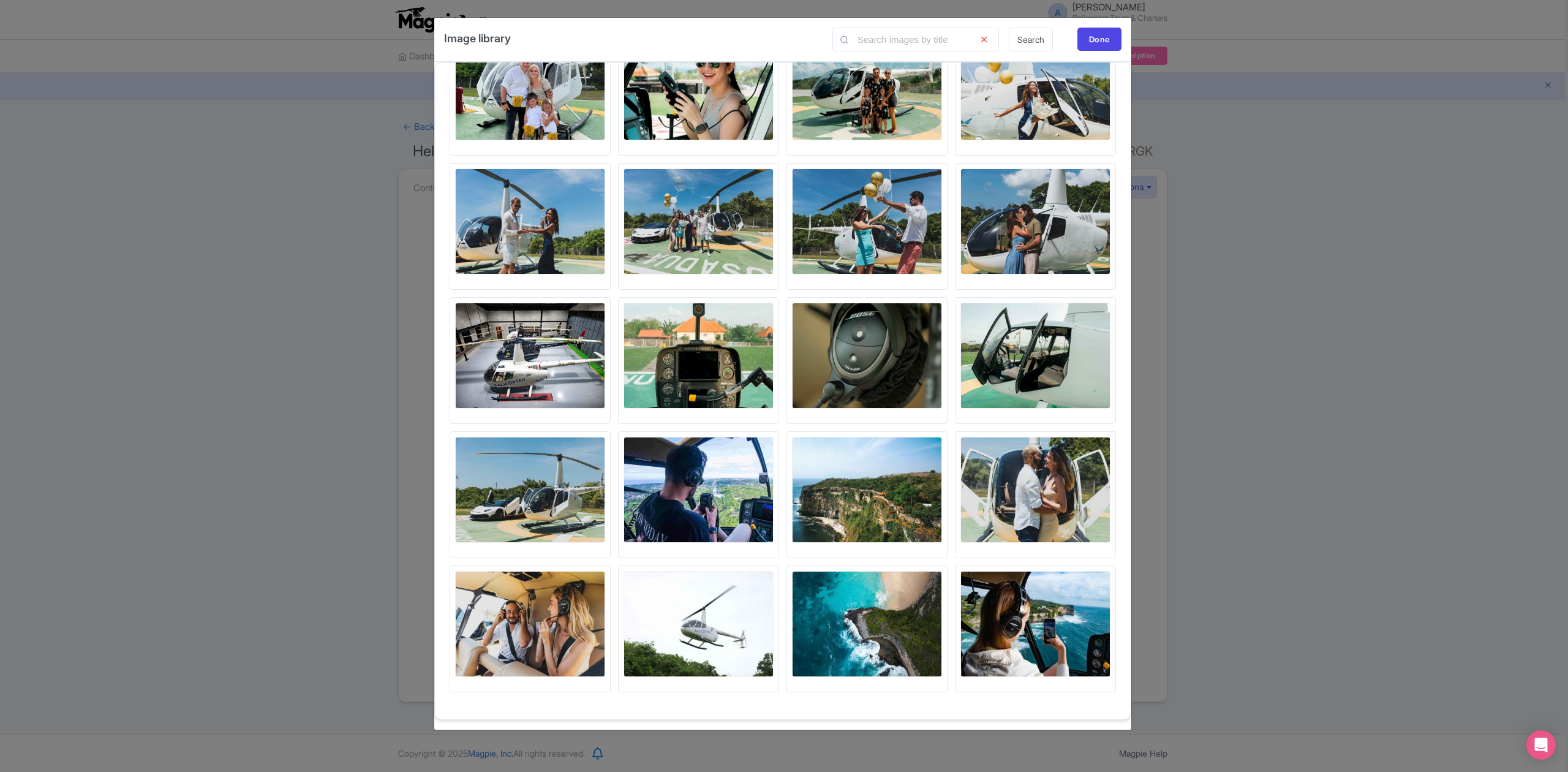
click at [1019, 620] on img at bounding box center [1036, 624] width 150 height 106
click at [1023, 621] on img at bounding box center [1036, 624] width 150 height 106
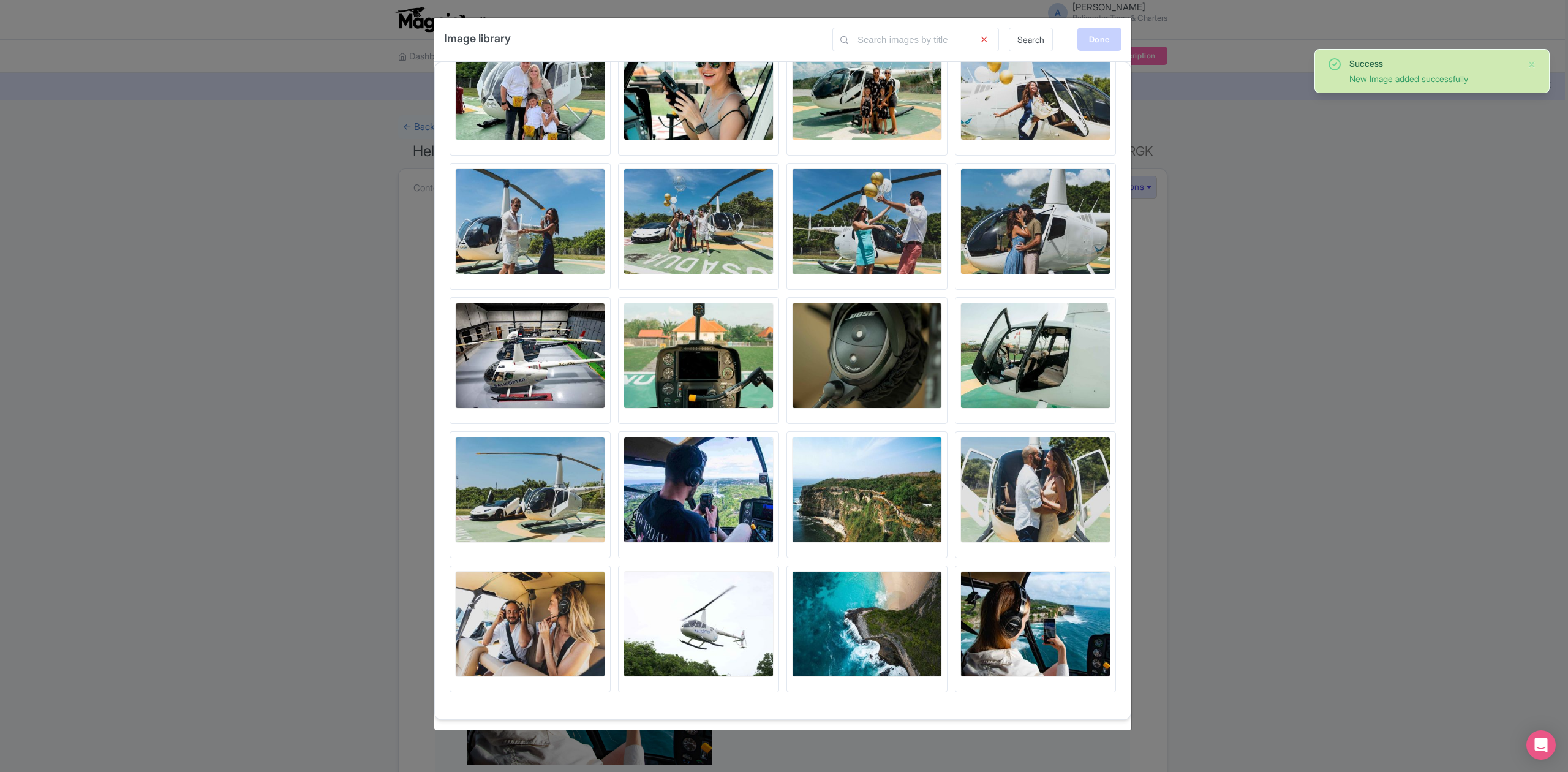
click at [1098, 40] on div "Done" at bounding box center [1099, 39] width 44 height 23
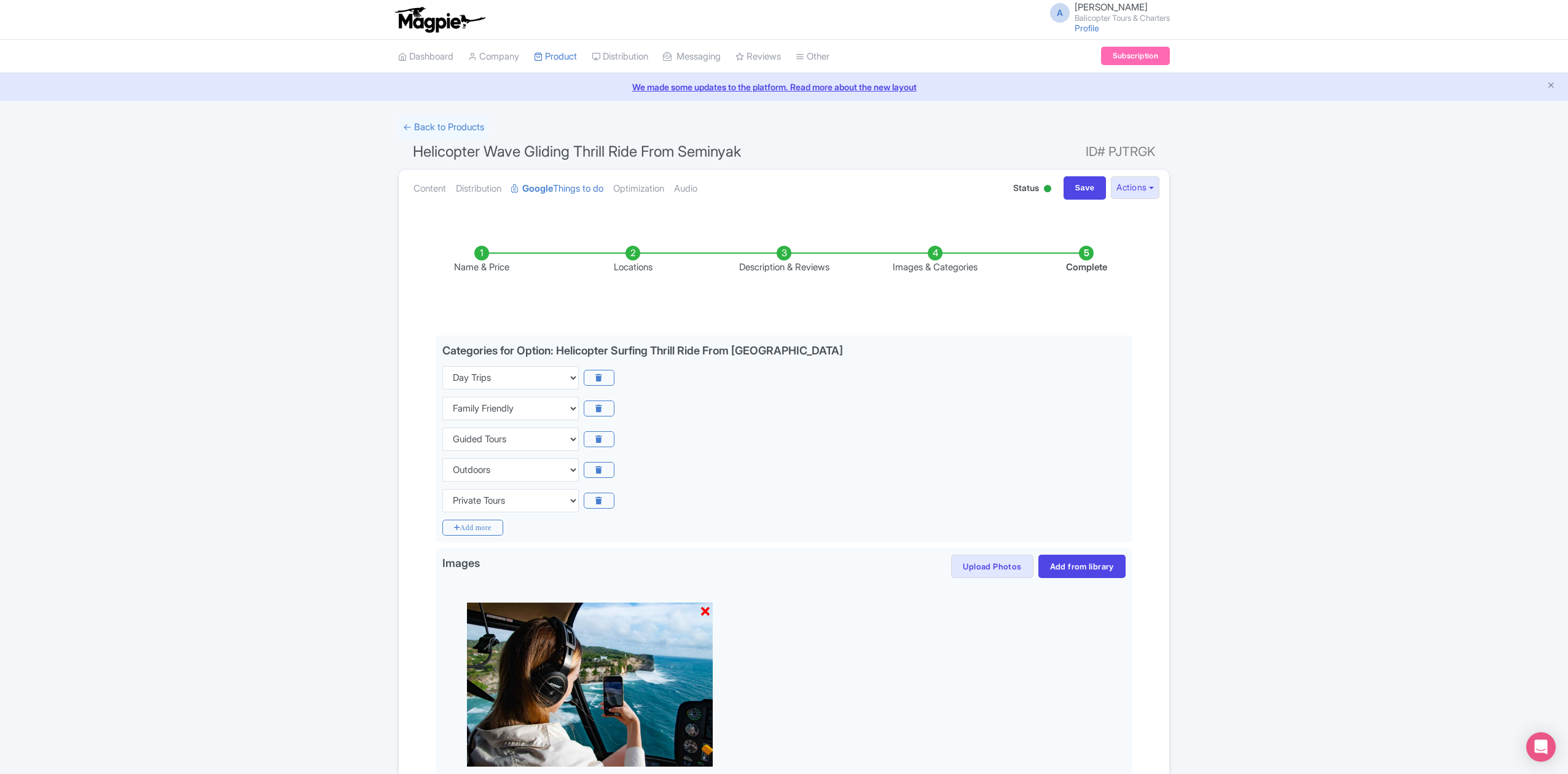
scroll to position [158, 0]
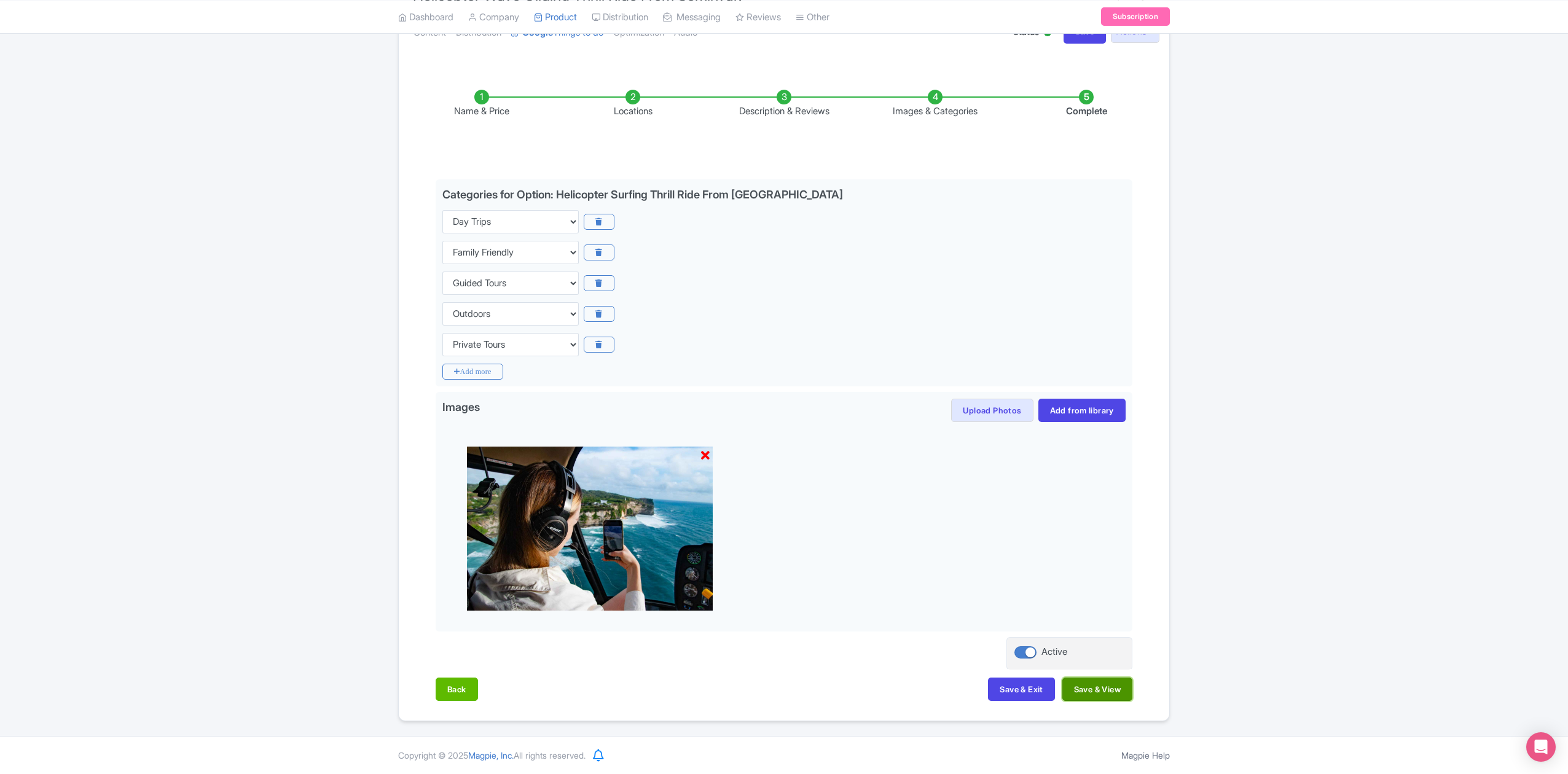
click at [1104, 694] on button "Save & View" at bounding box center [1096, 688] width 70 height 23
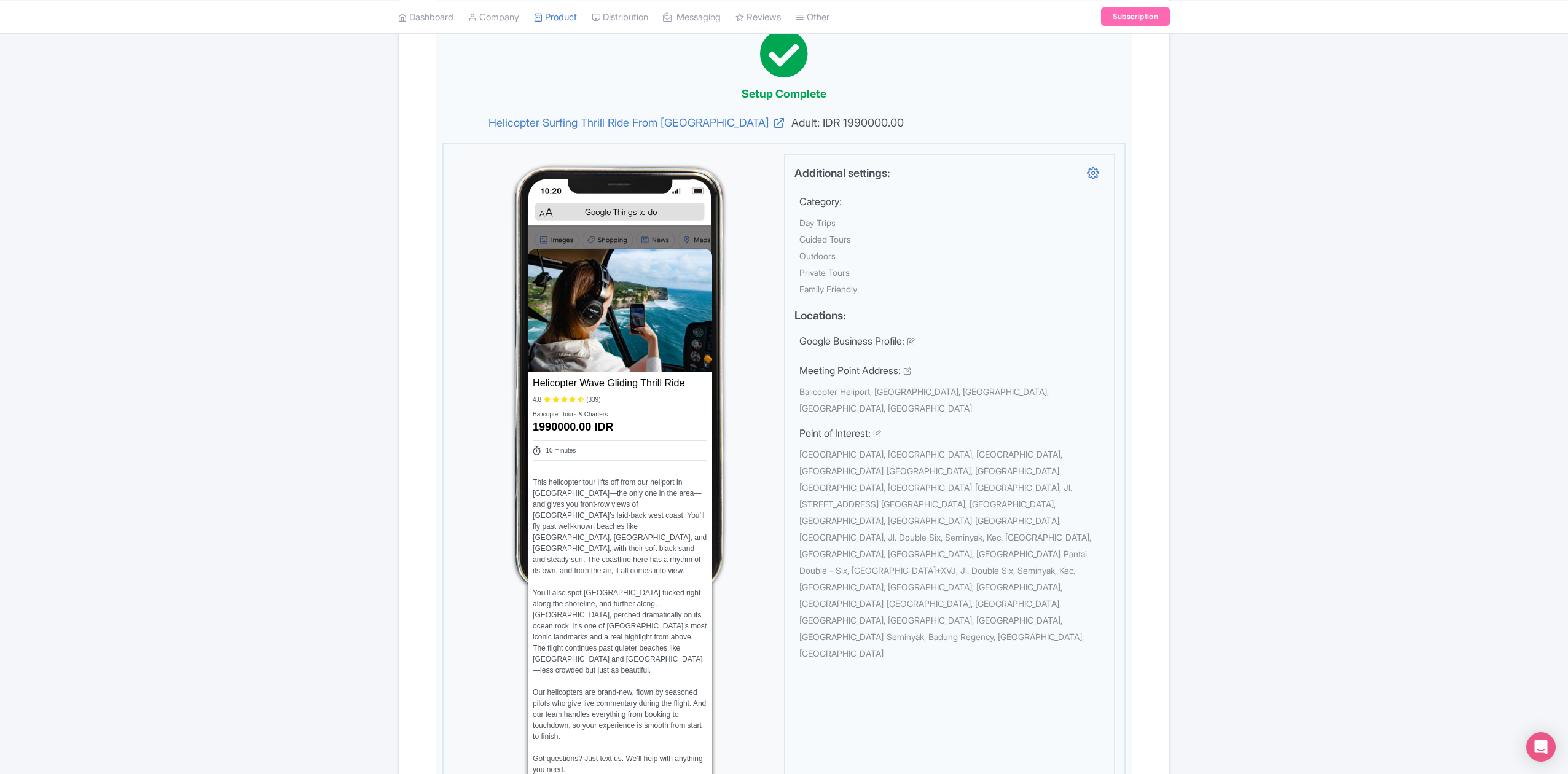
scroll to position [77, 0]
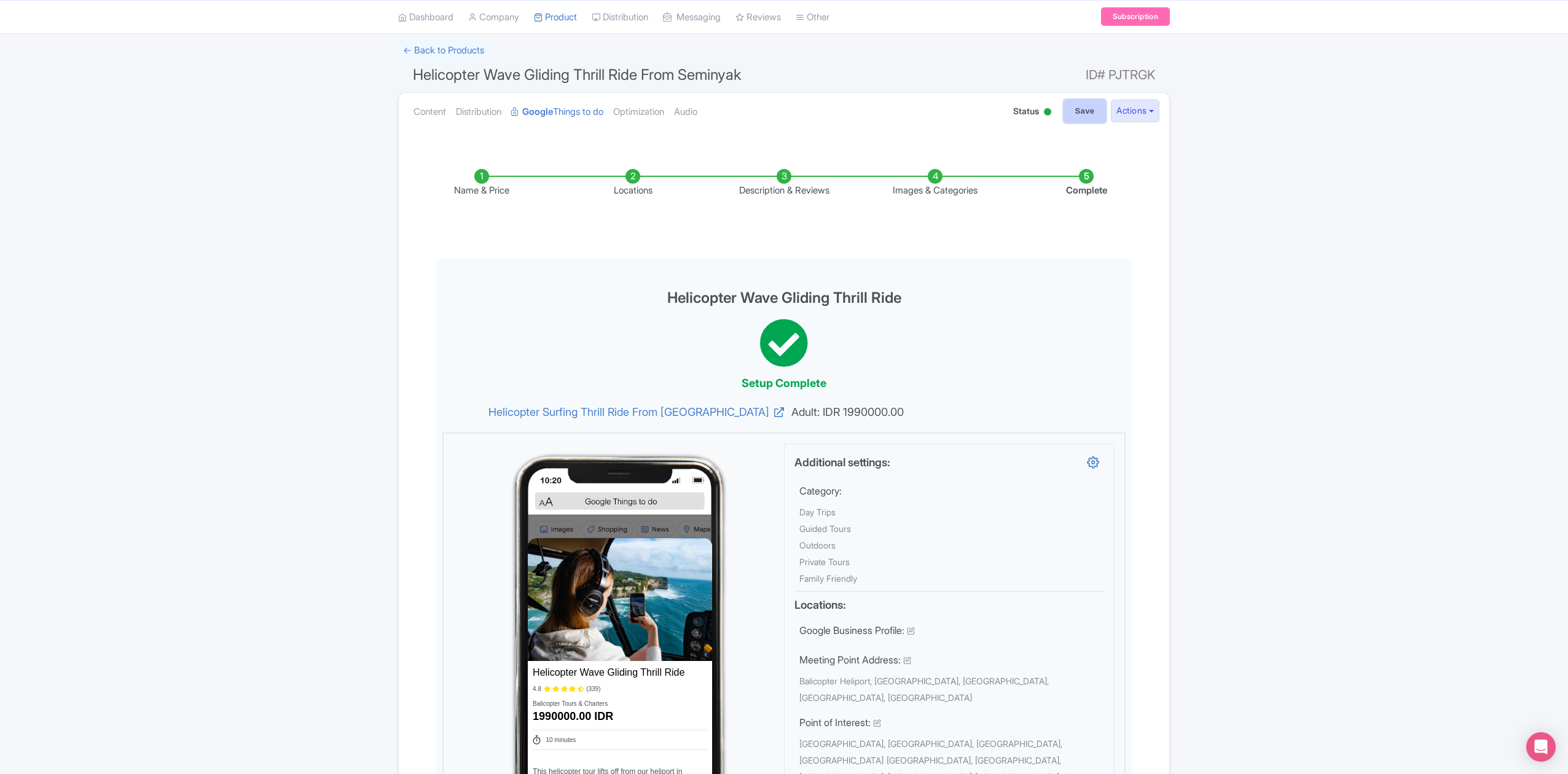
click at [1081, 110] on input "Save" at bounding box center [1084, 111] width 43 height 23
type input "Saving..."
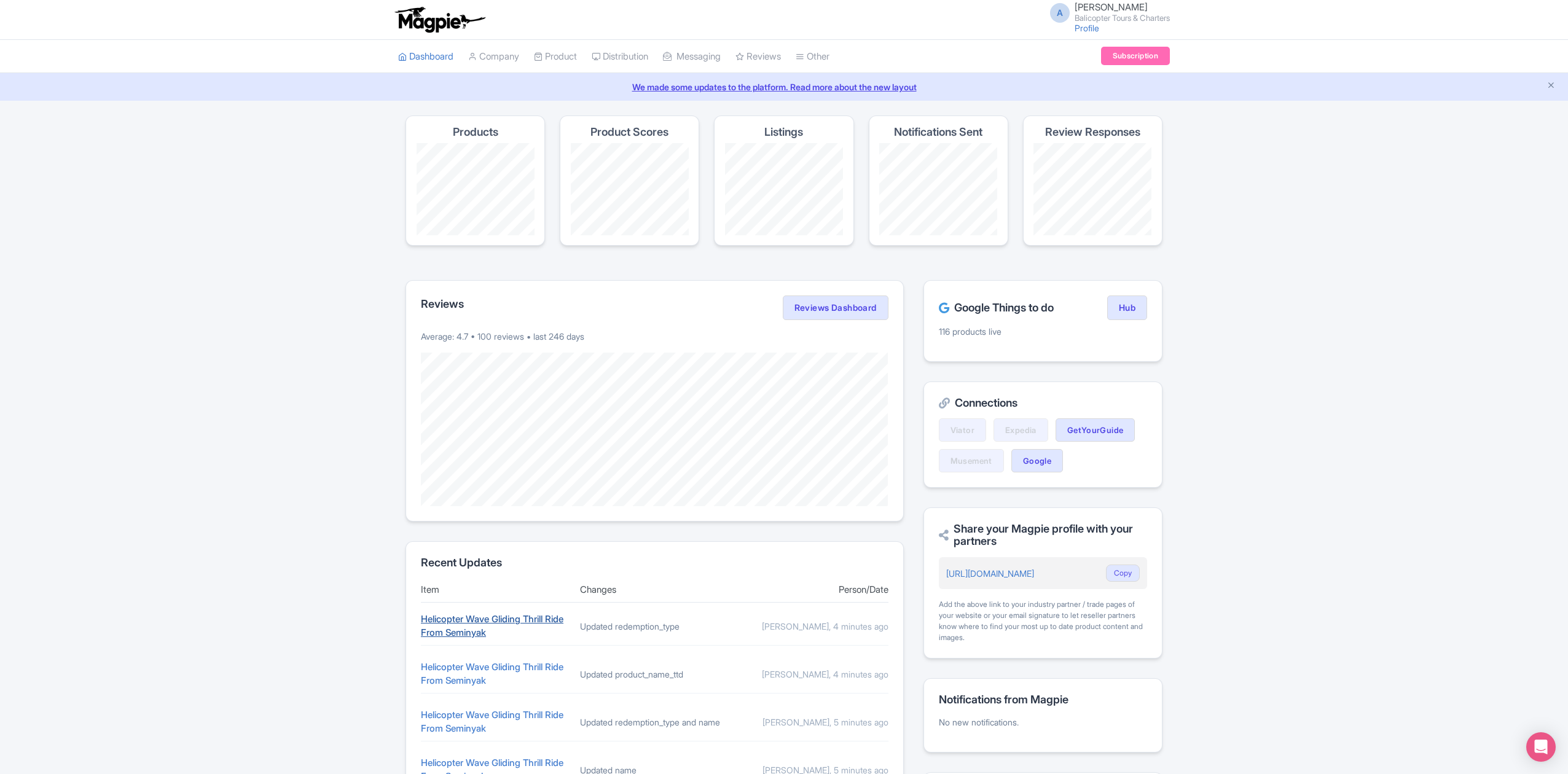
click at [492, 629] on link "Helicopter Wave Gliding Thrill Ride From Seminyak" at bounding box center [492, 625] width 143 height 26
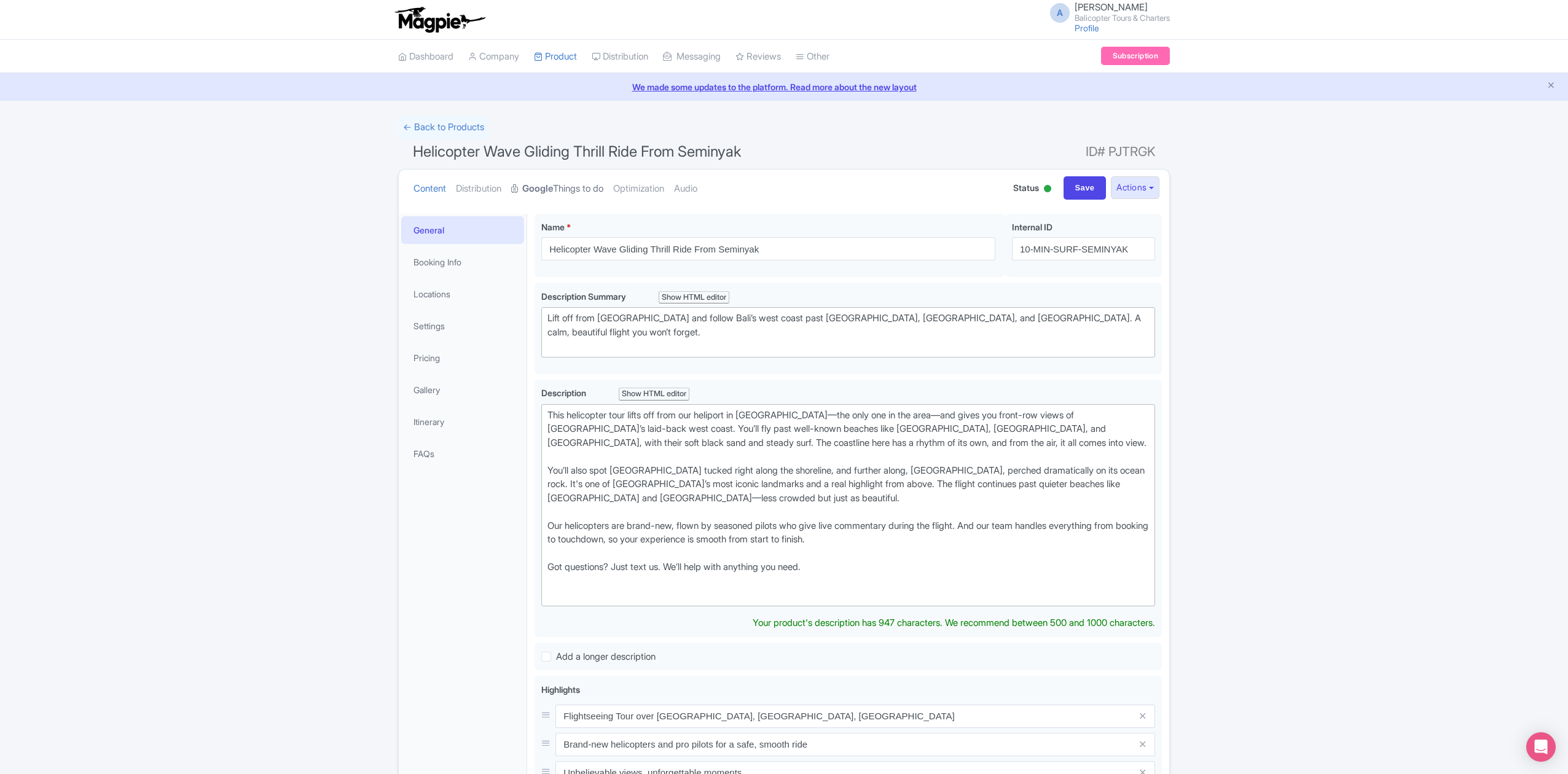
click at [562, 191] on link "Google Things to do" at bounding box center [557, 189] width 92 height 39
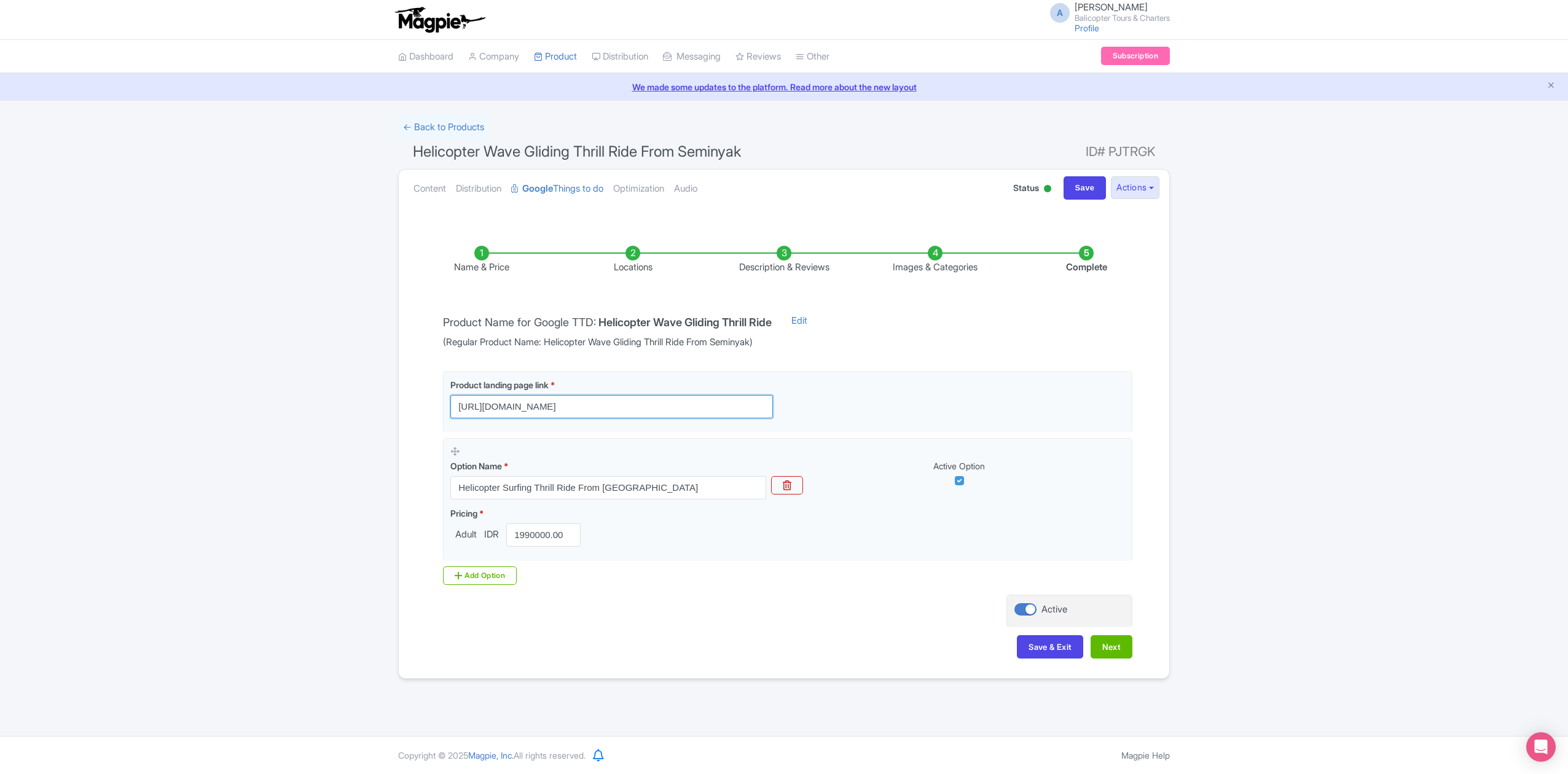
scroll to position [0, 20]
drag, startPoint x: 568, startPoint y: 408, endPoint x: 934, endPoint y: 438, distance: 367.2
click at [934, 438] on div "Product landing page link * [URL][DOMAIN_NAME] Option Name * Helicopter Surfing…" at bounding box center [788, 466] width 689 height 191
type input "[URL][DOMAIN_NAME]"
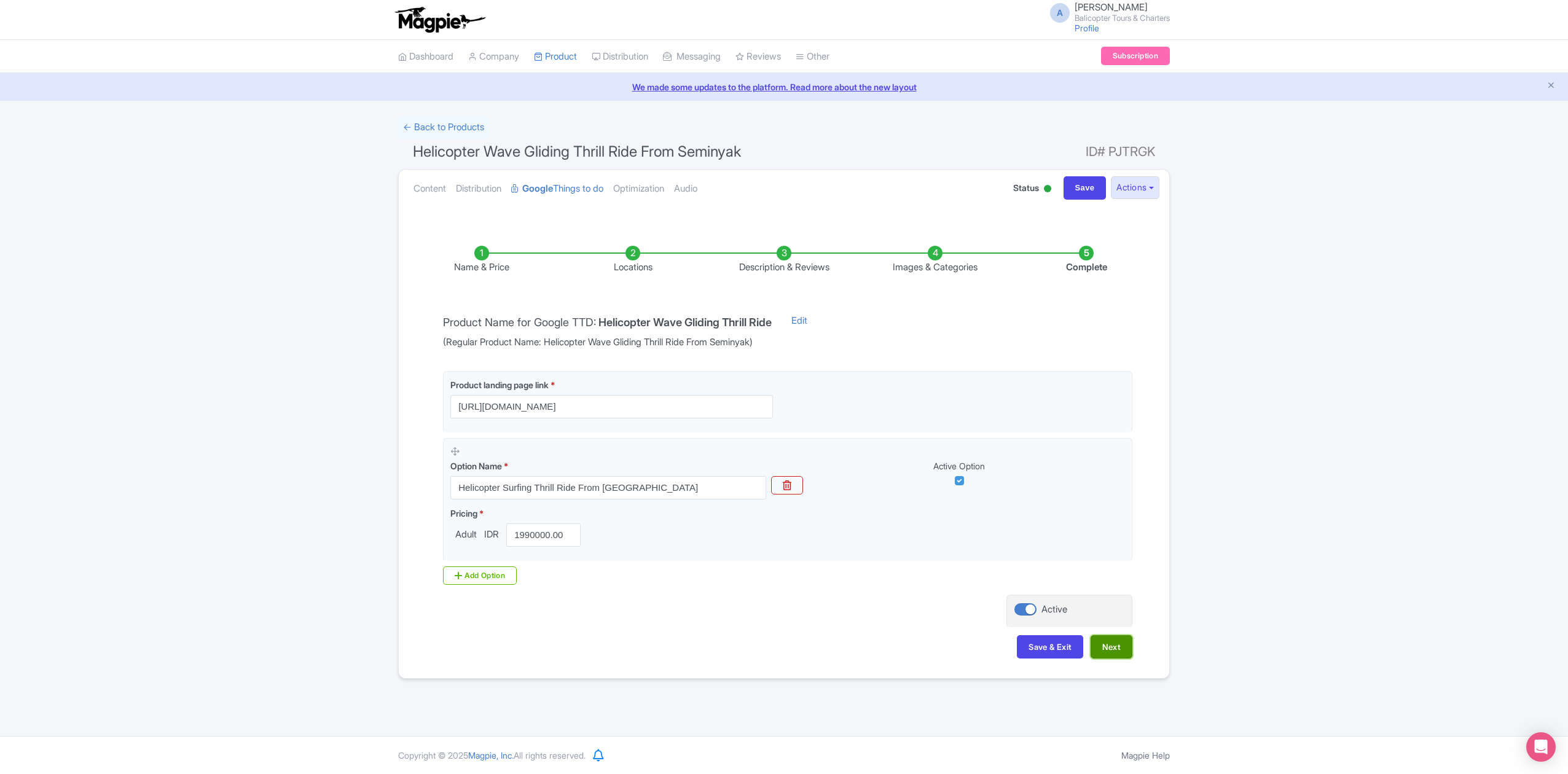
click at [1115, 652] on button "Next" at bounding box center [1111, 646] width 42 height 23
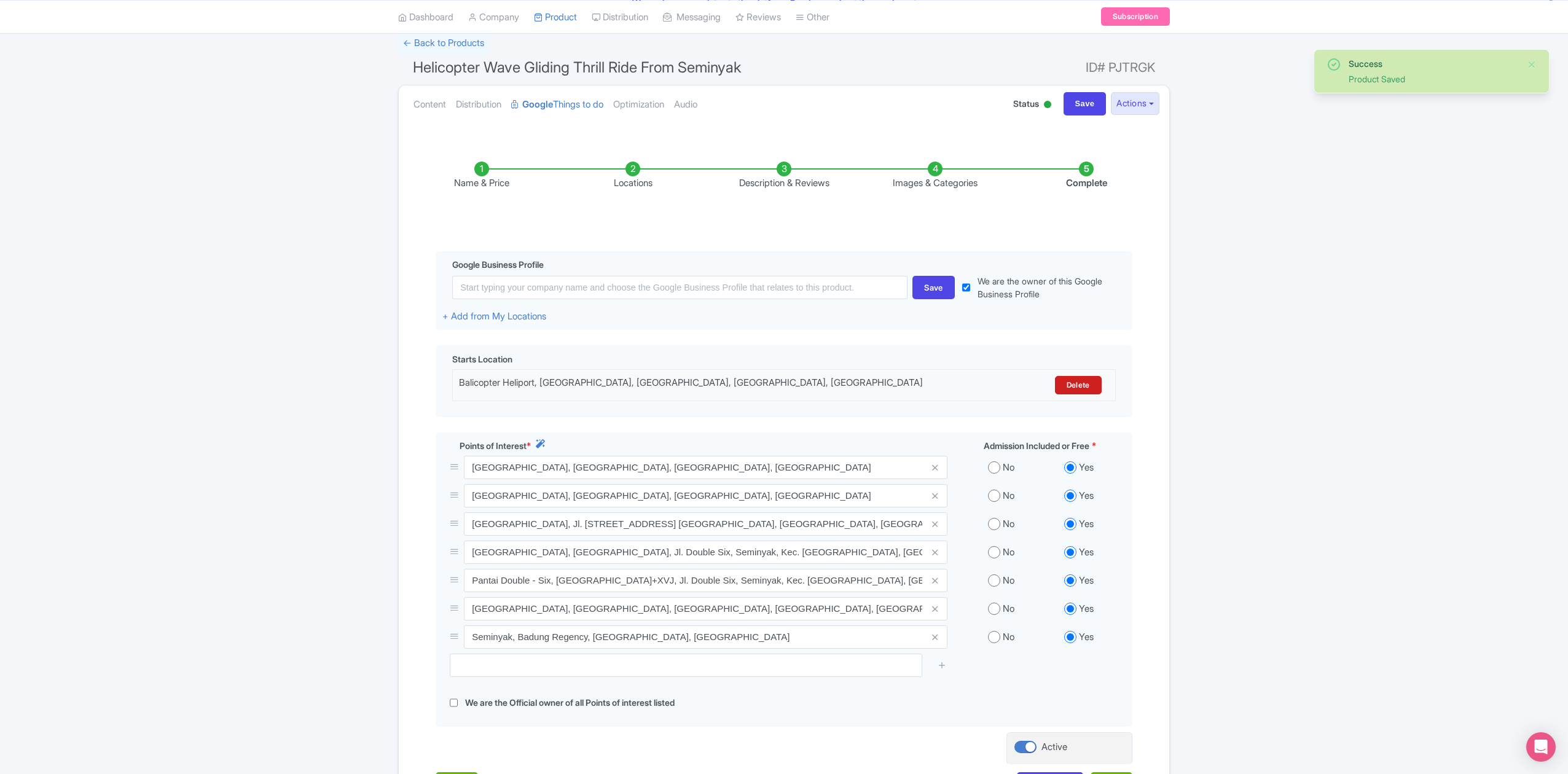
scroll to position [202, 0]
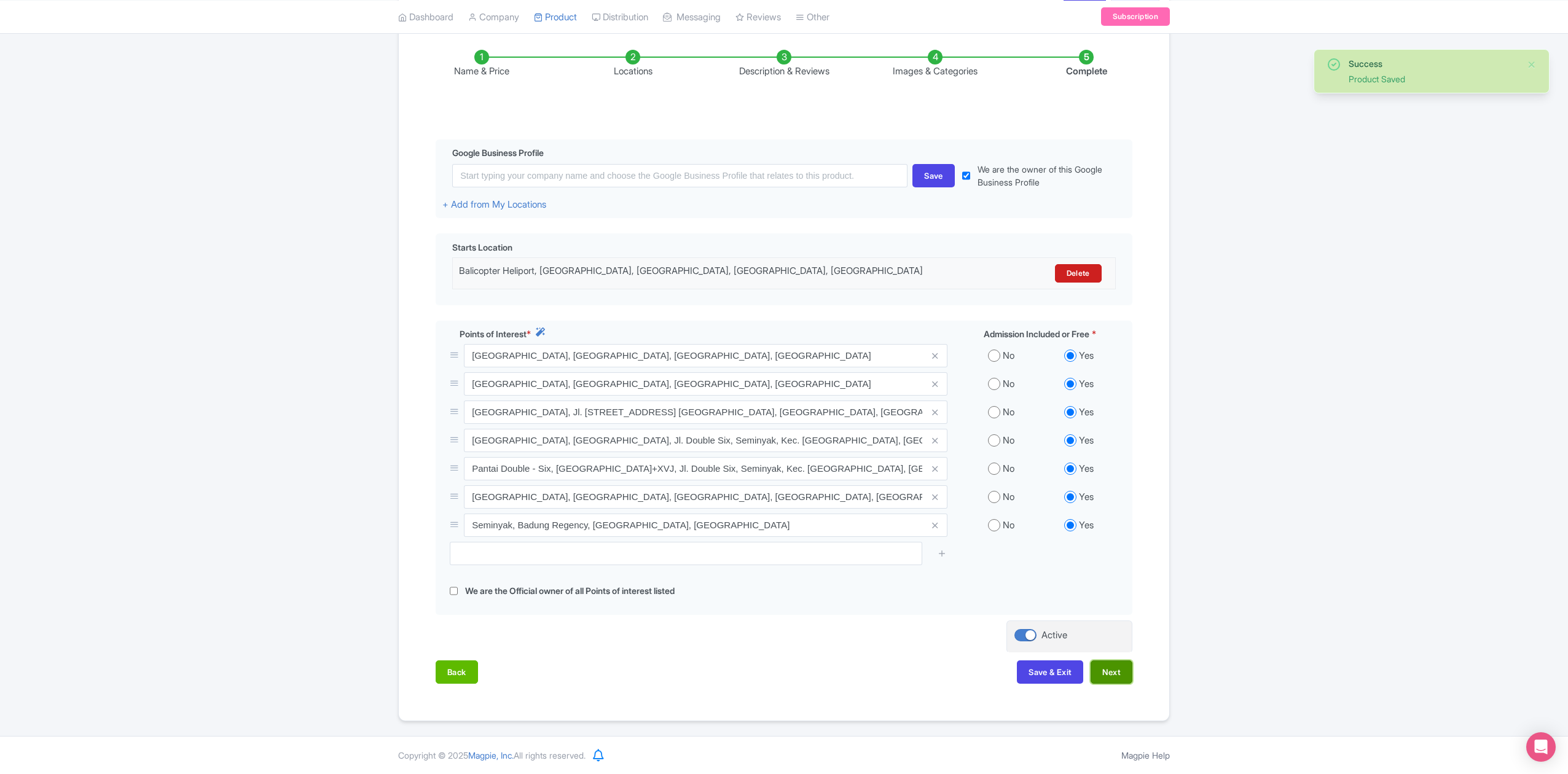
click at [1109, 666] on button "Next" at bounding box center [1111, 671] width 42 height 23
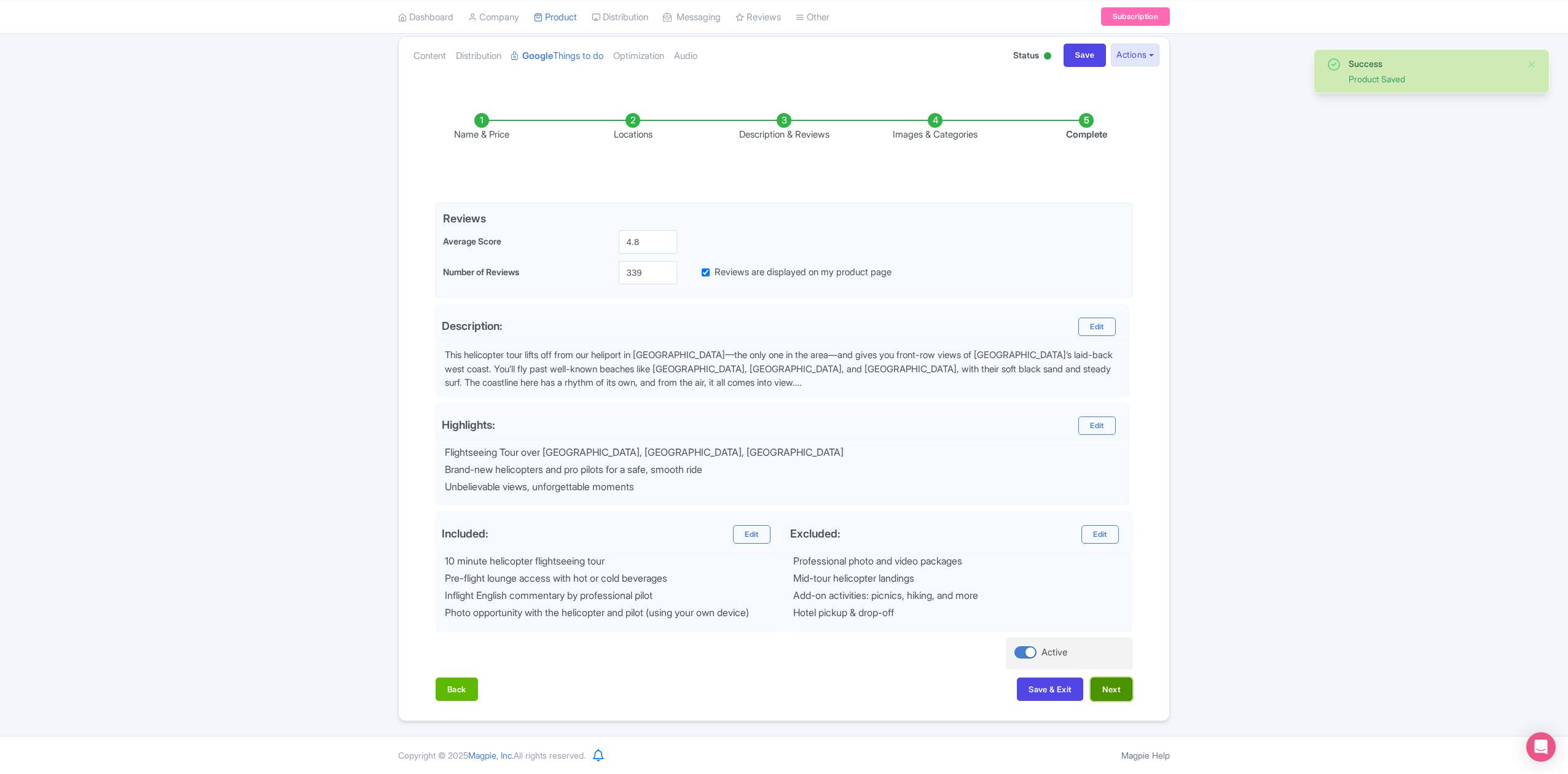
click at [1112, 683] on button "Next" at bounding box center [1111, 688] width 42 height 23
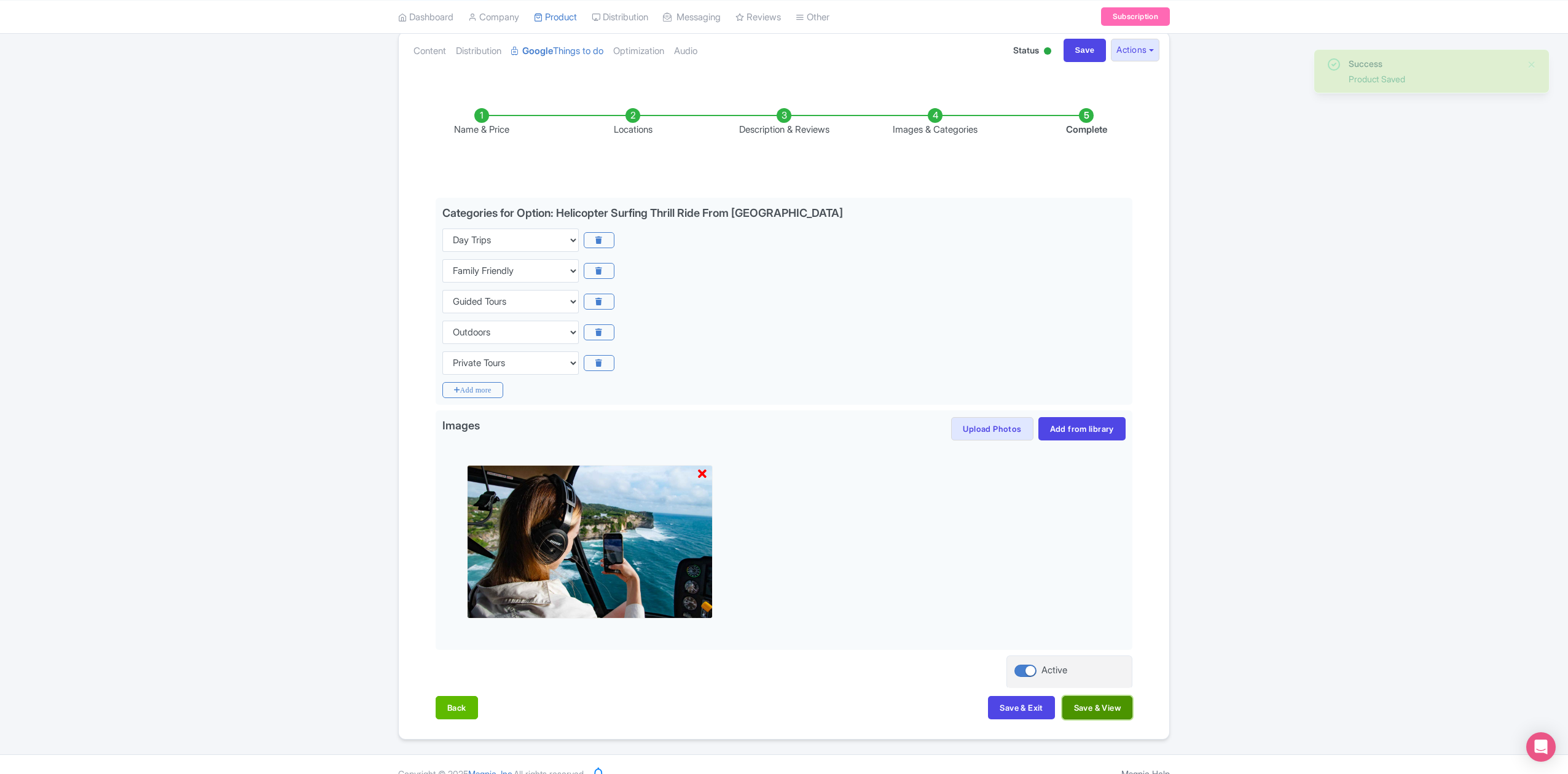
click at [1108, 710] on button "Save & View" at bounding box center [1096, 707] width 70 height 23
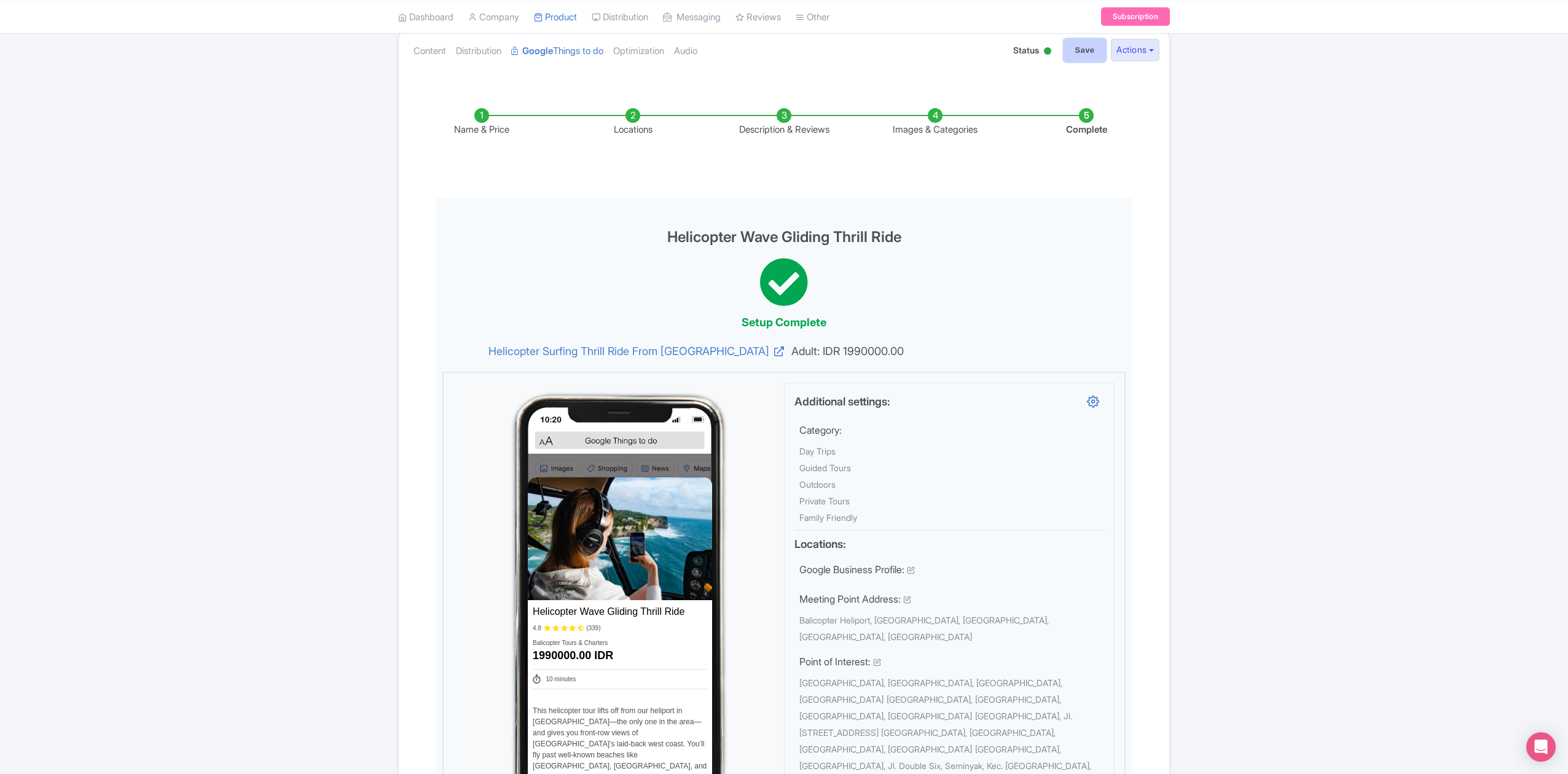
click at [1069, 57] on input "Save" at bounding box center [1084, 50] width 43 height 23
type input "Saving..."
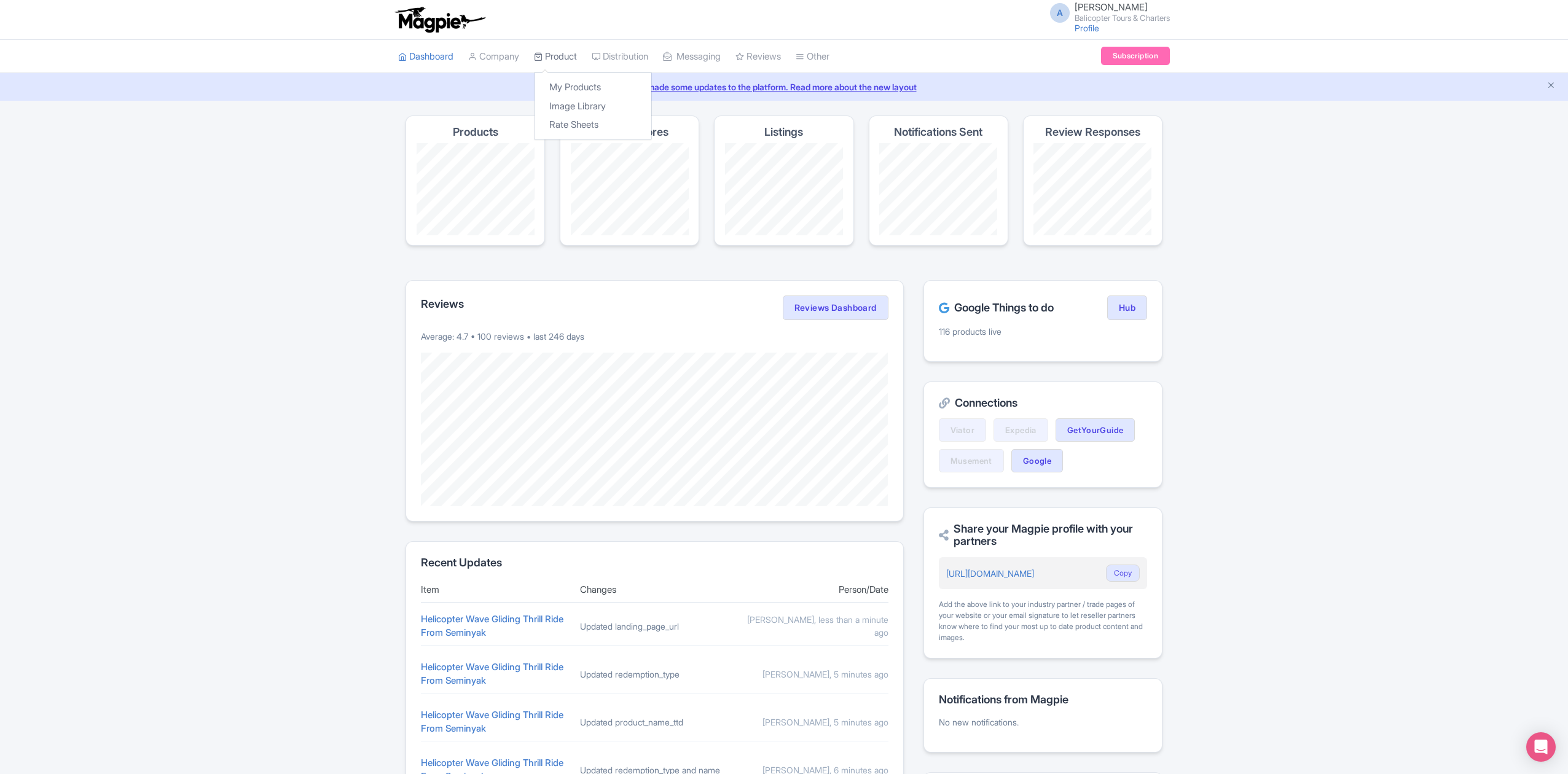
click at [568, 59] on link "Product" at bounding box center [555, 56] width 43 height 34
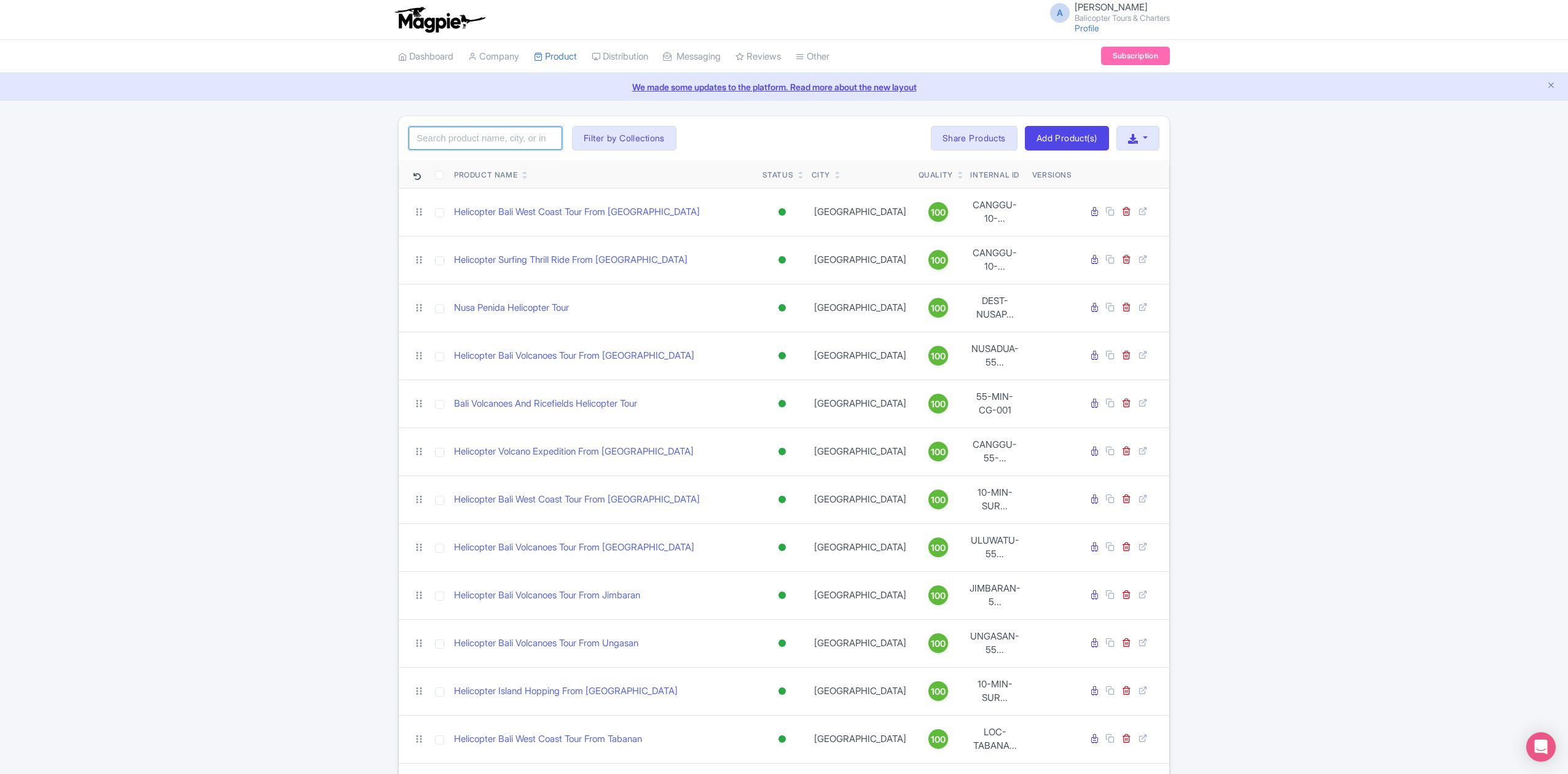
click at [505, 140] on input "search" at bounding box center [485, 138] width 153 height 23
type input "from canggu"
click button "Search" at bounding box center [0, 0] width 0 height 0
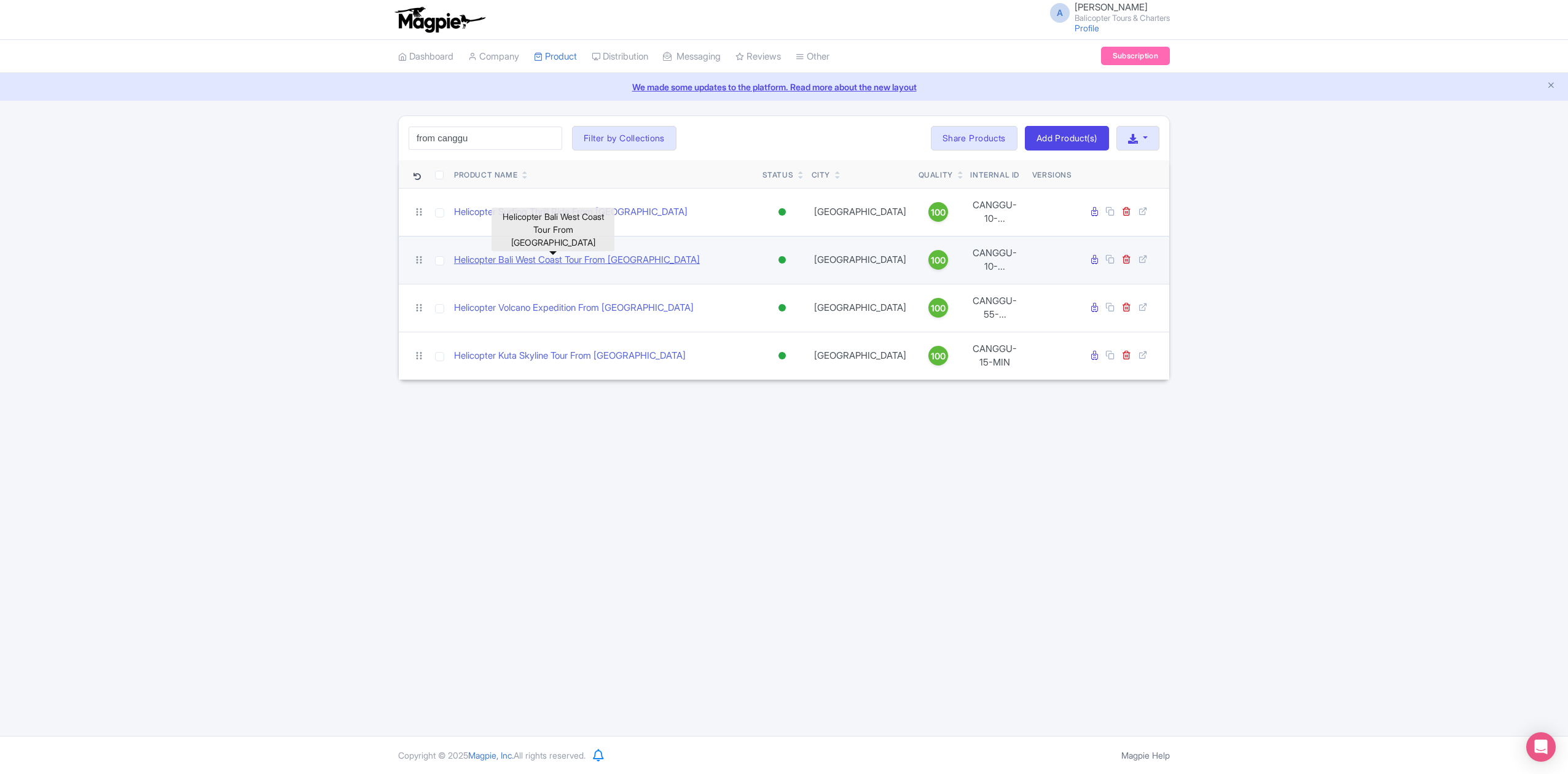
click at [611, 253] on link "Helicopter Bali West Coast Tour From [GEOGRAPHIC_DATA]" at bounding box center [576, 260] width 246 height 14
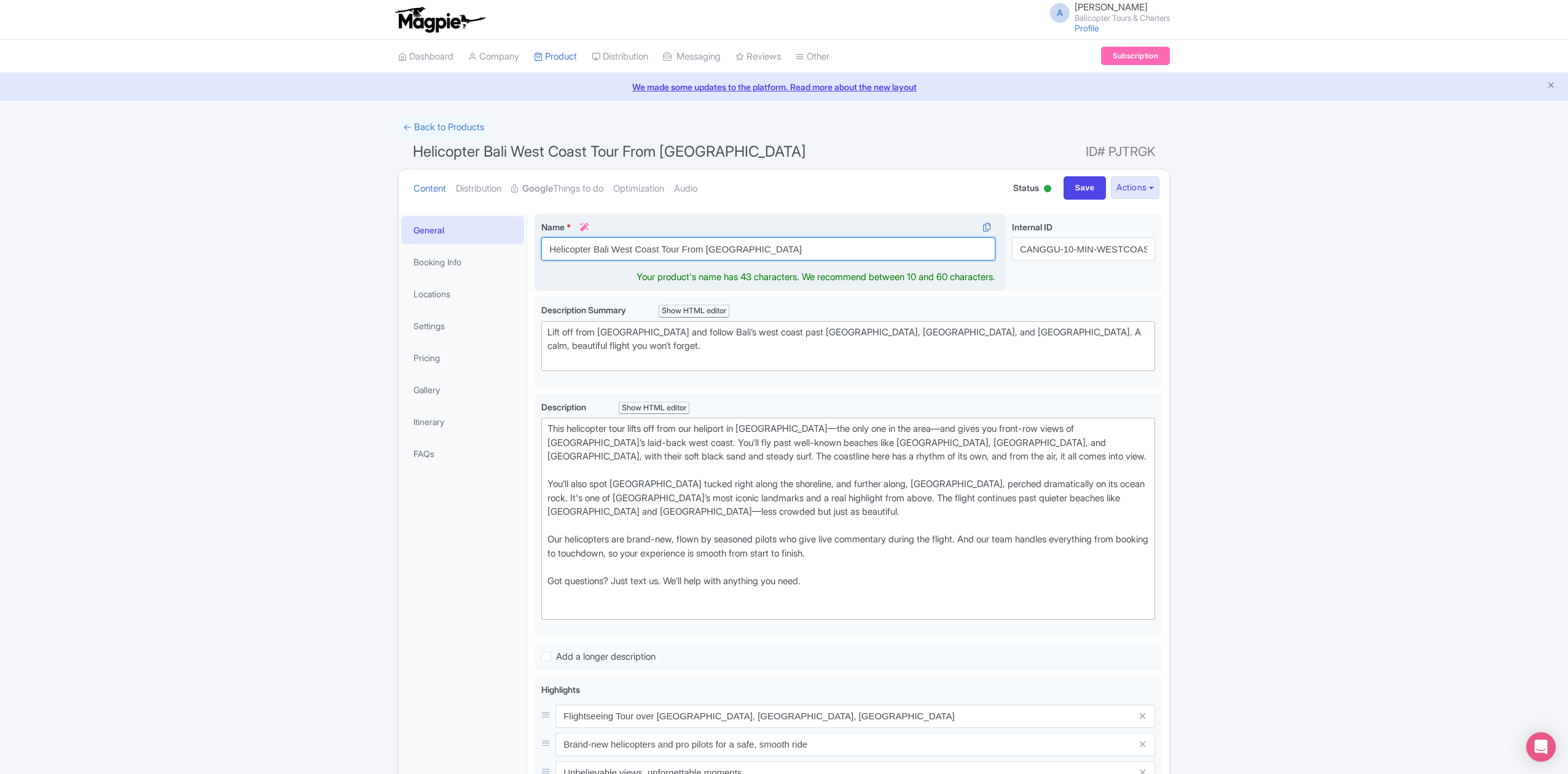
drag, startPoint x: 680, startPoint y: 248, endPoint x: 596, endPoint y: 255, distance: 84.3
click at [596, 255] on input "Helicopter Bali West Coast Tour From [GEOGRAPHIC_DATA]" at bounding box center [768, 248] width 454 height 23
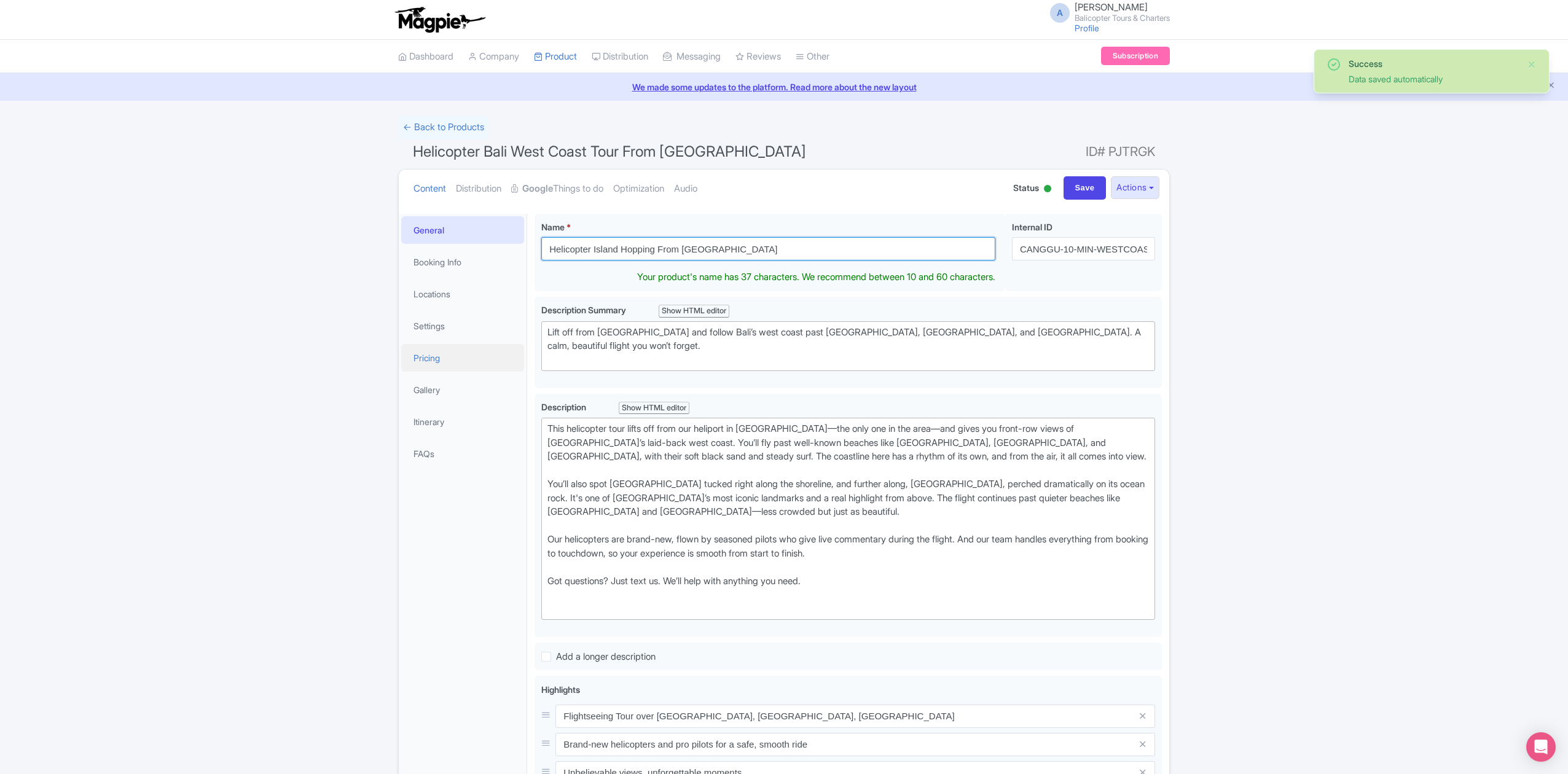
type input "Helicopter Island Hopping From [GEOGRAPHIC_DATA]"
click at [455, 364] on link "Pricing" at bounding box center [463, 357] width 123 height 28
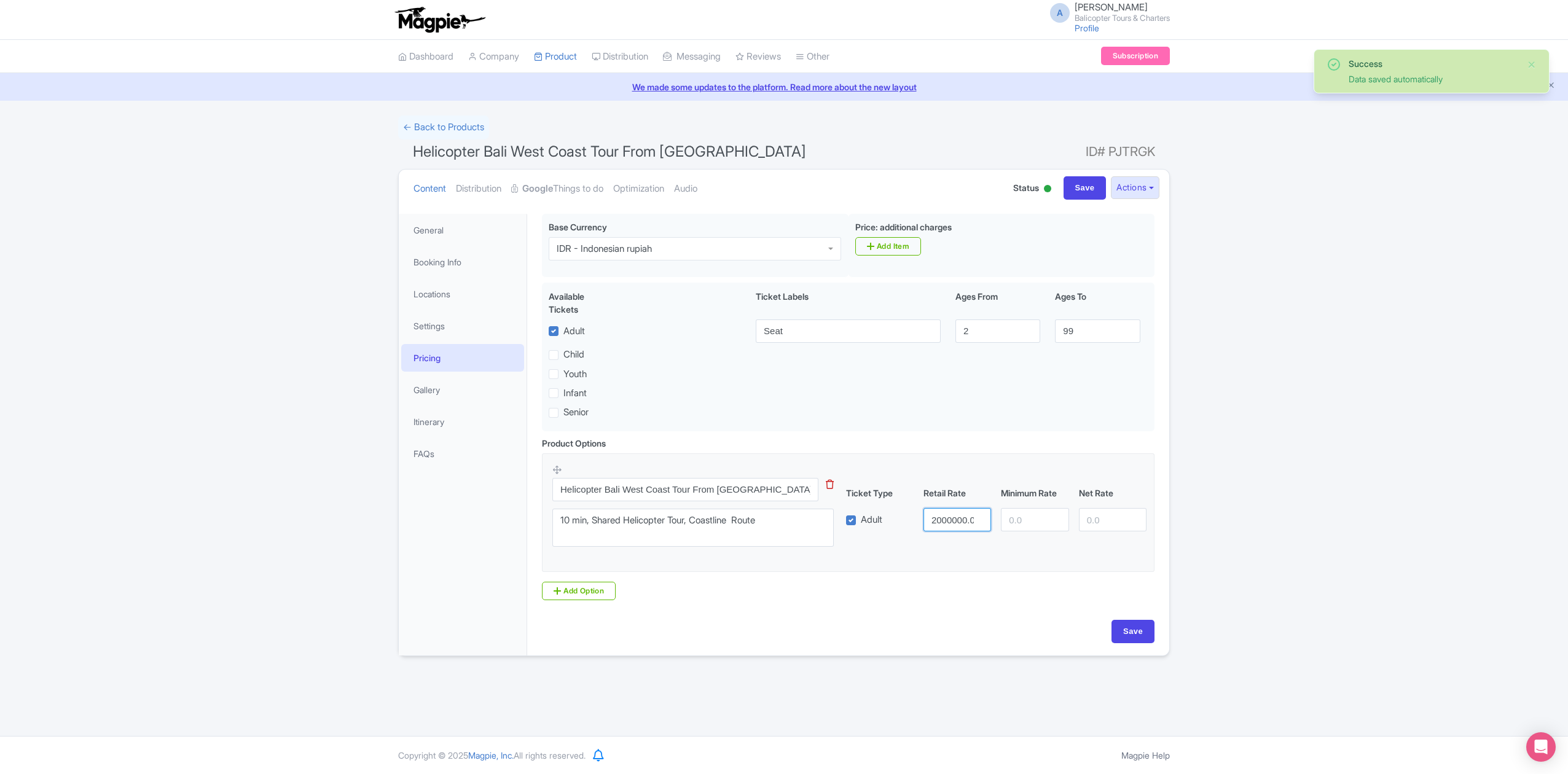
scroll to position [0, 6]
drag, startPoint x: 932, startPoint y: 526, endPoint x: 1048, endPoint y: 523, distance: 116.0
click at [1048, 523] on div "Adult 2000000.00" at bounding box center [997, 519] width 311 height 23
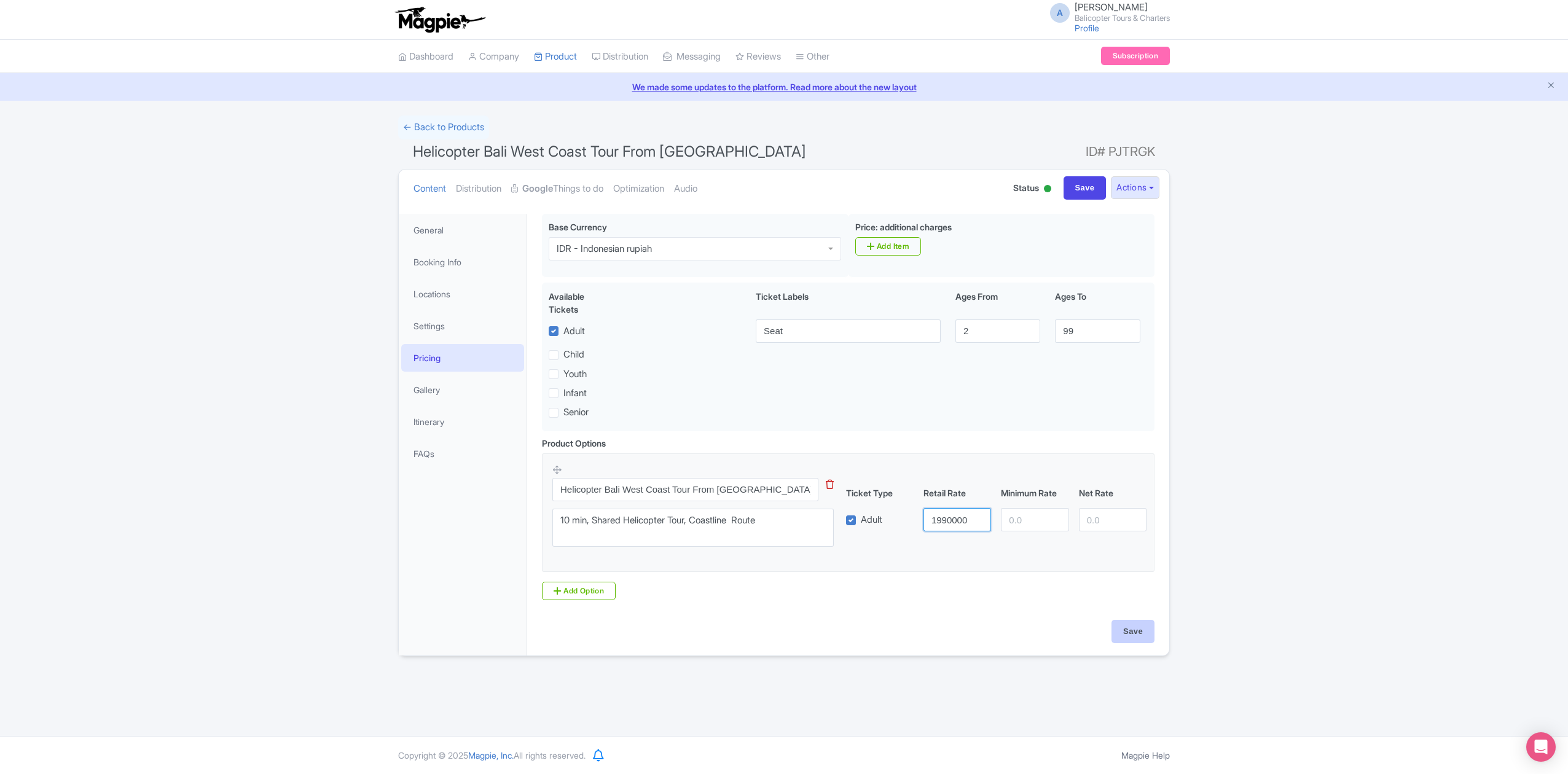
type input "1990000"
click at [1126, 629] on input "Save" at bounding box center [1132, 631] width 43 height 23
type input "Saving..."
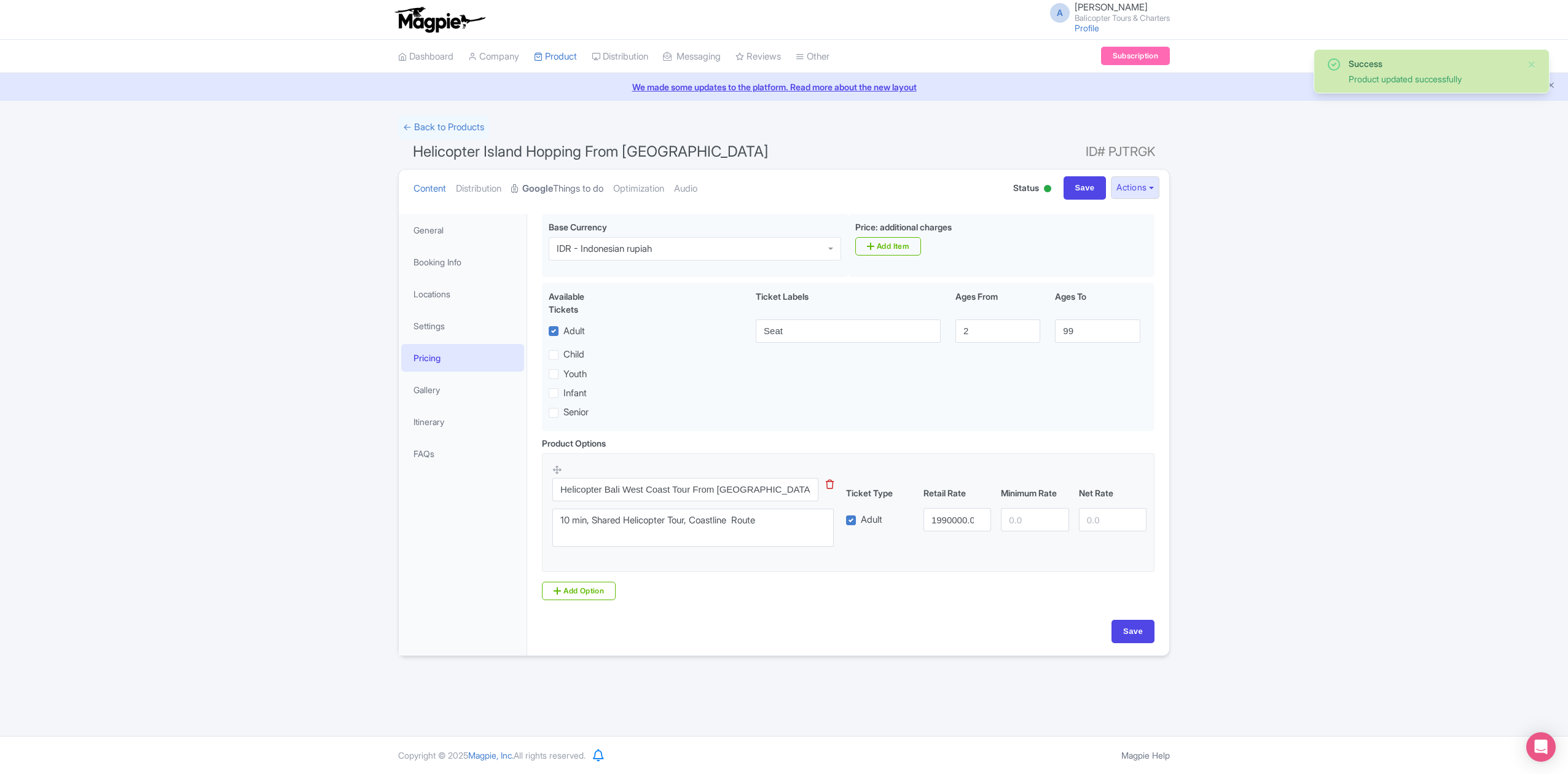
click at [579, 188] on link "Google Things to do" at bounding box center [557, 189] width 92 height 39
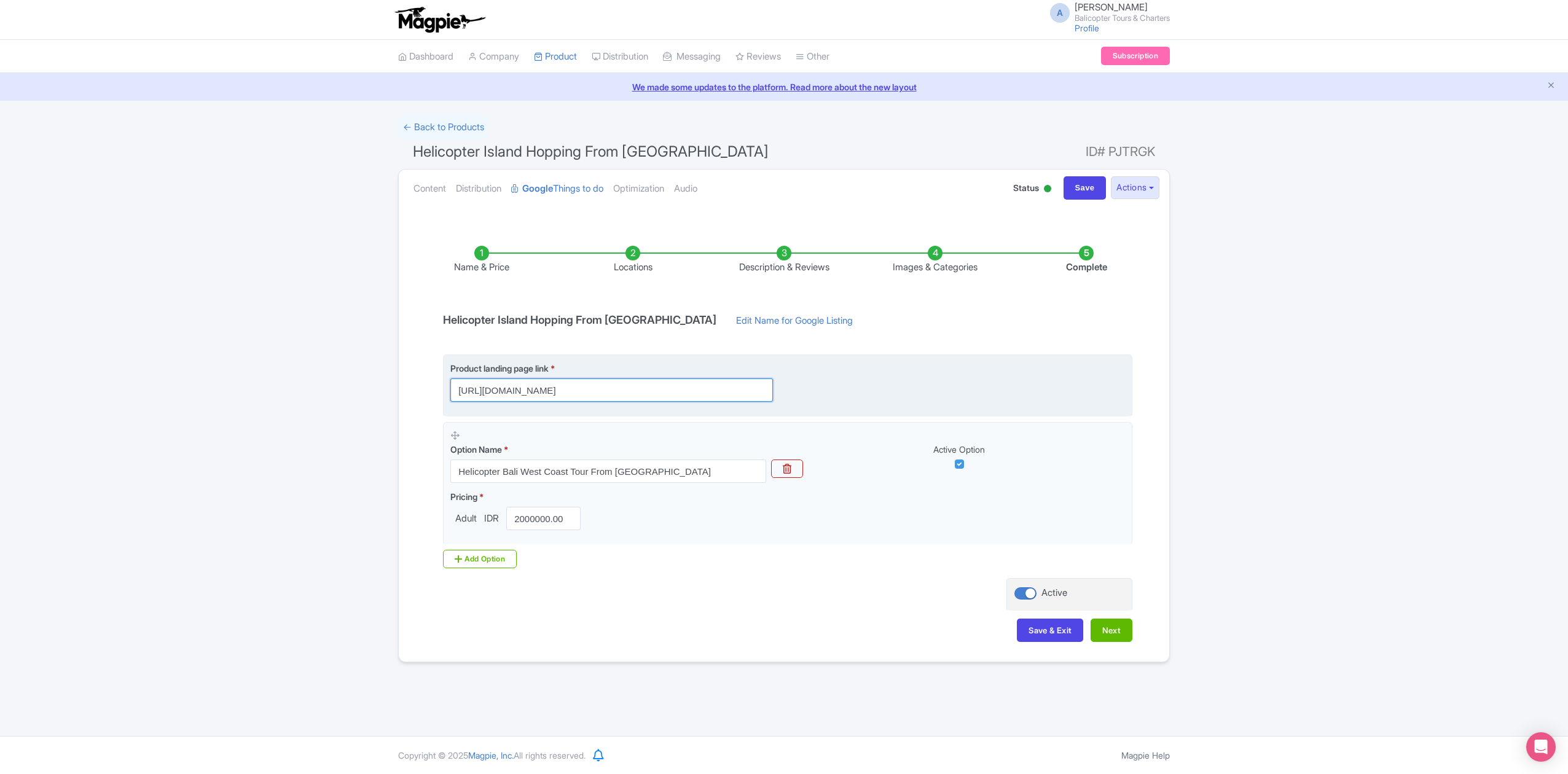
click at [568, 392] on input "https://www.balicopter.com/from-canggu-nuanu/canggu-coastline-helicopter-tour" at bounding box center [611, 390] width 322 height 23
click at [571, 392] on input "https://www.balicopter.com/from-canggu-nuanu/canggu-coastline-helicopter-tour" at bounding box center [611, 390] width 322 height 23
drag, startPoint x: 568, startPoint y: 390, endPoint x: 837, endPoint y: 393, distance: 269.0
click at [837, 393] on div "Product landing page link * https://www.balicopter.com/from-canggu-nuanu/canggu…" at bounding box center [788, 381] width 674 height 40
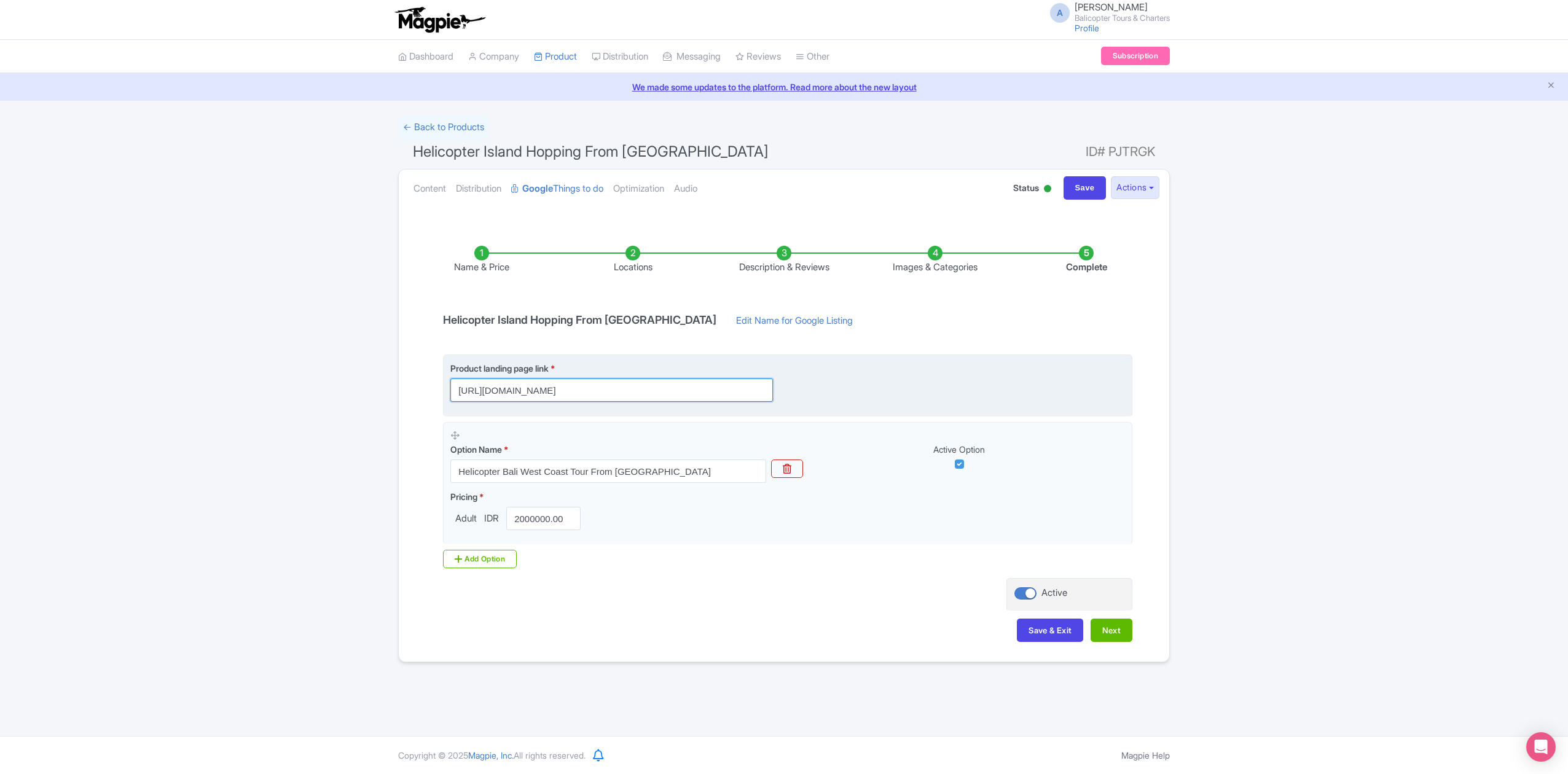
scroll to position [0, 0]
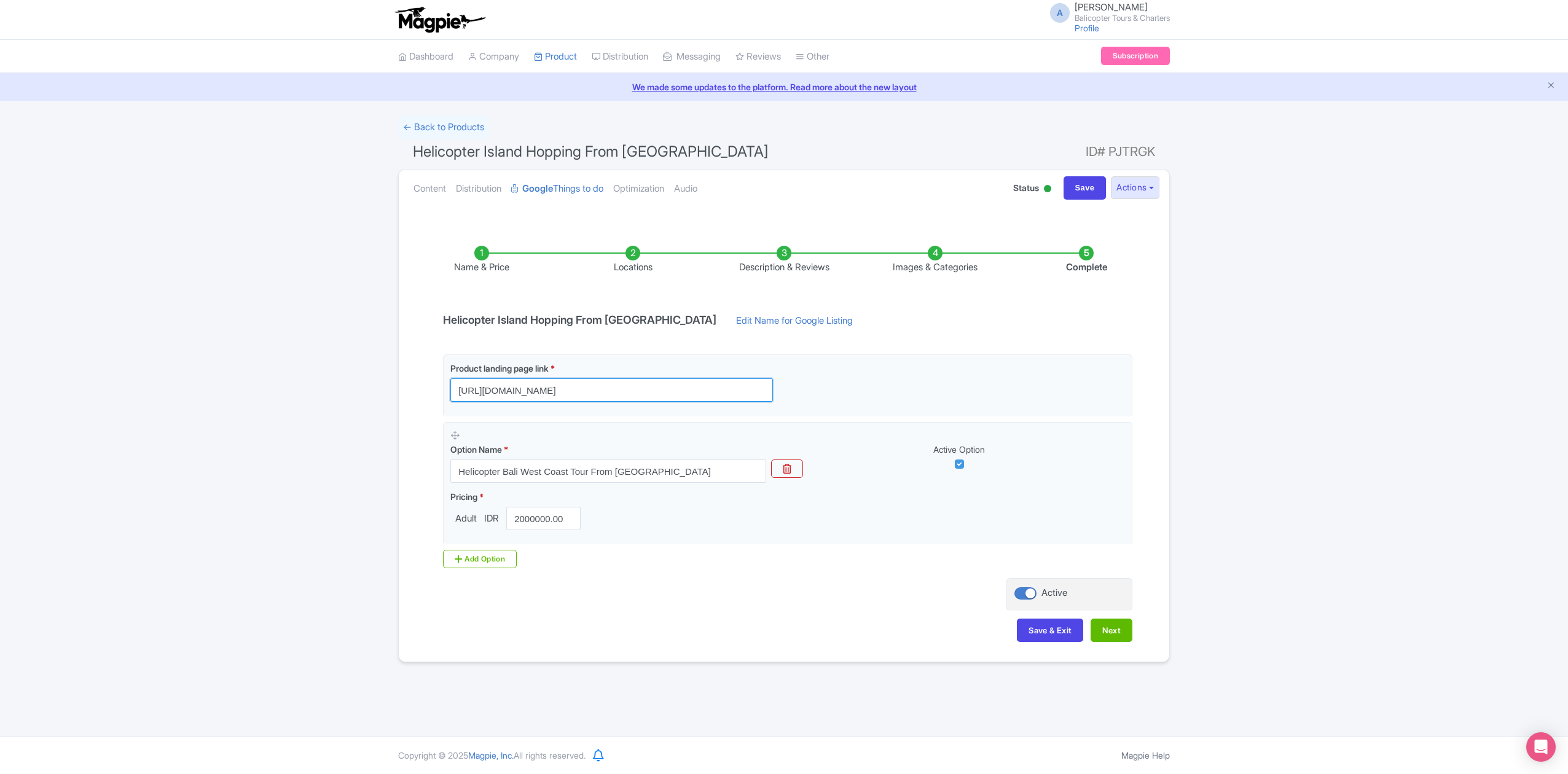
type input "[URL][DOMAIN_NAME]"
click at [877, 352] on div "Name & Price Locations Description & Reviews Images & Categories Complete Helic…" at bounding box center [784, 437] width 755 height 433
click at [761, 321] on link "Edit Name for Google Listing" at bounding box center [795, 324] width 141 height 20
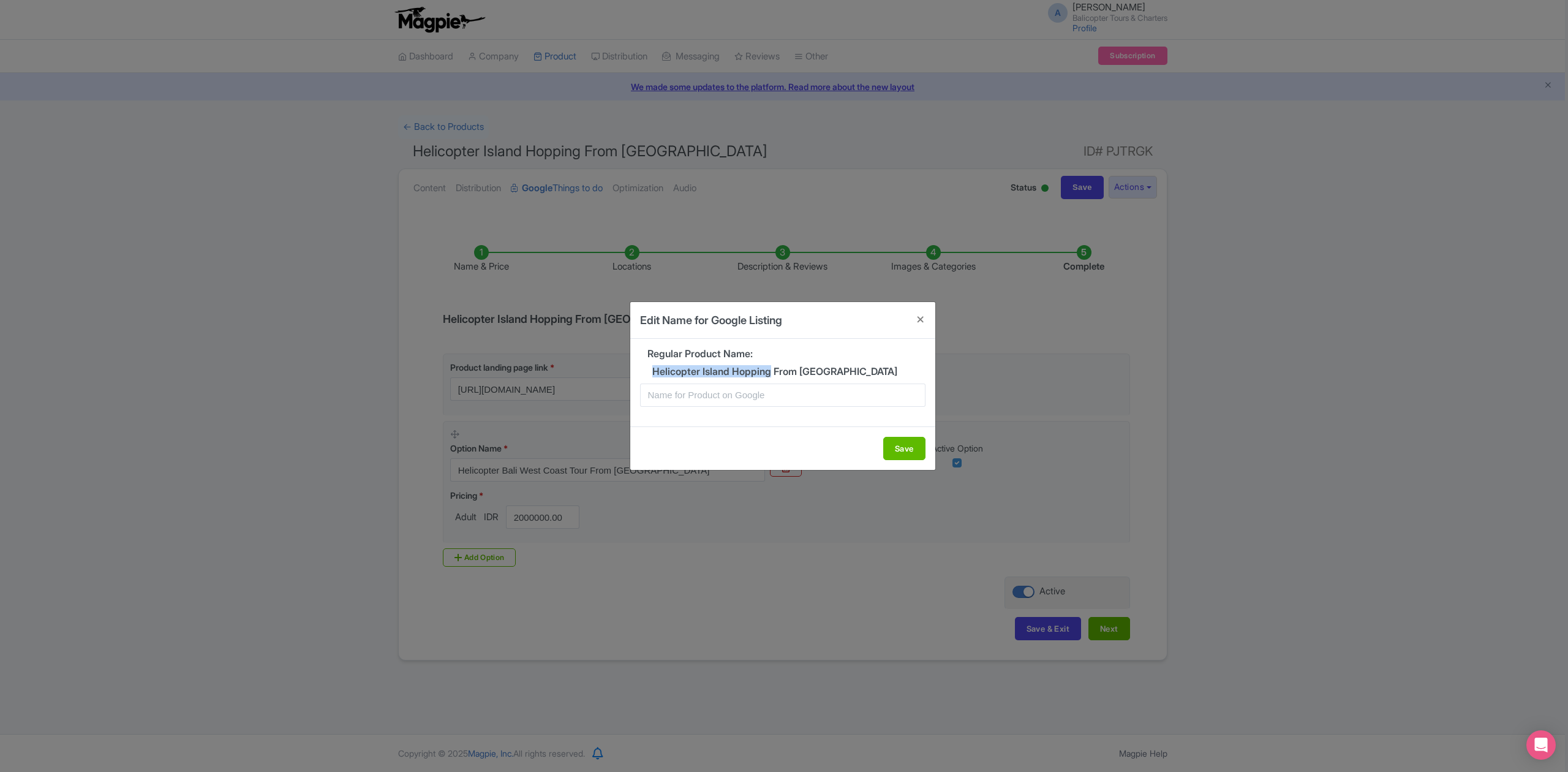
drag, startPoint x: 654, startPoint y: 371, endPoint x: 771, endPoint y: 372, distance: 117.0
click at [771, 372] on h5 "Helicopter Island Hopping From [GEOGRAPHIC_DATA]" at bounding box center [783, 371] width 285 height 11
copy h5 "Helicopter Island Hopping"
click at [732, 402] on input "text" at bounding box center [783, 395] width 285 height 23
paste input "Helicopter Island Hopping"
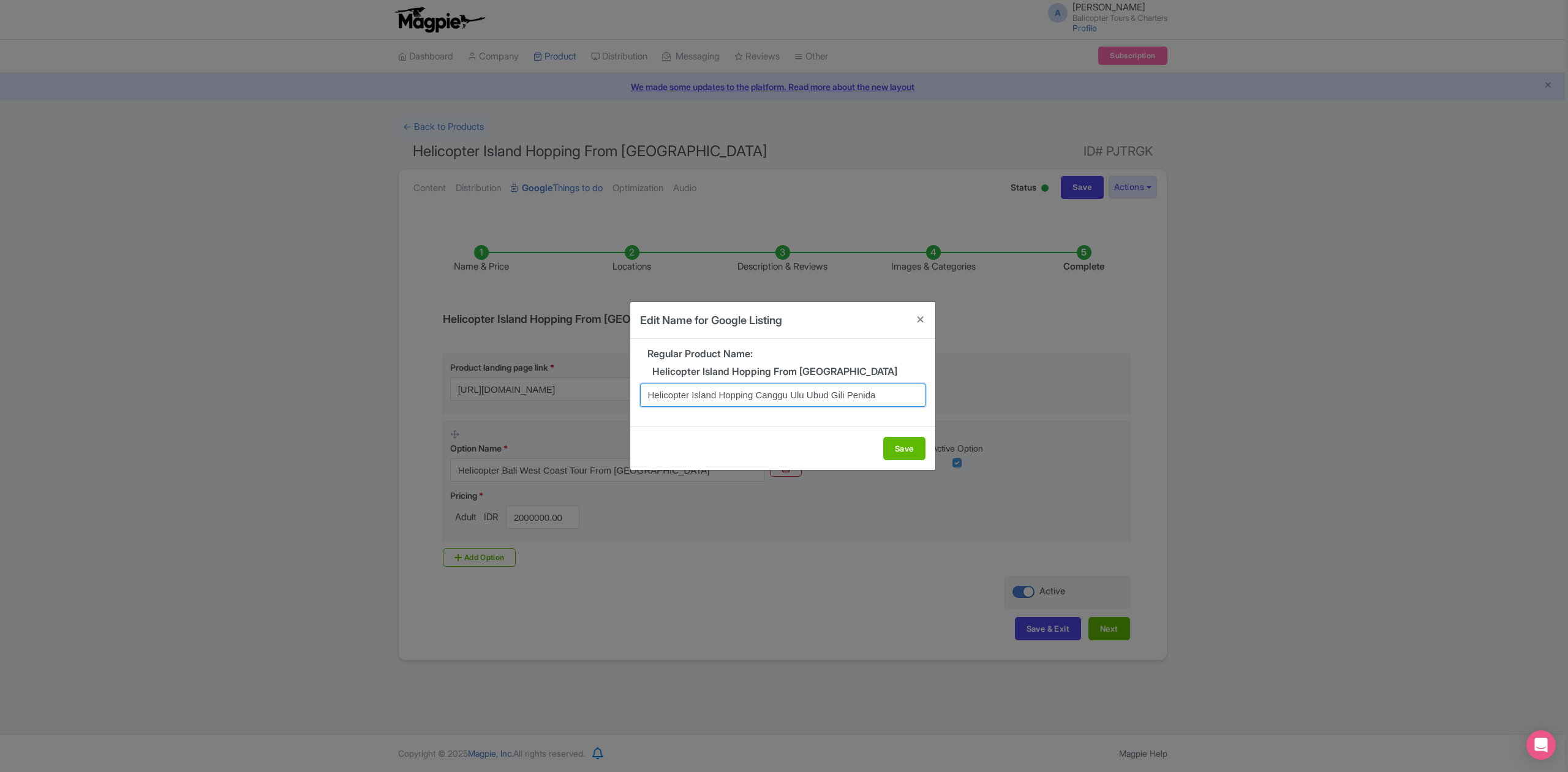
click at [753, 395] on input "Helicopter Island Hopping Canggu Ulu Ubud Gili Penida" at bounding box center [783, 395] width 285 height 23
type input "Helicopter Island Hopping: Canggu, Ulu, Ubud, Gili, Penida"
click at [905, 451] on button "Save" at bounding box center [905, 448] width 42 height 23
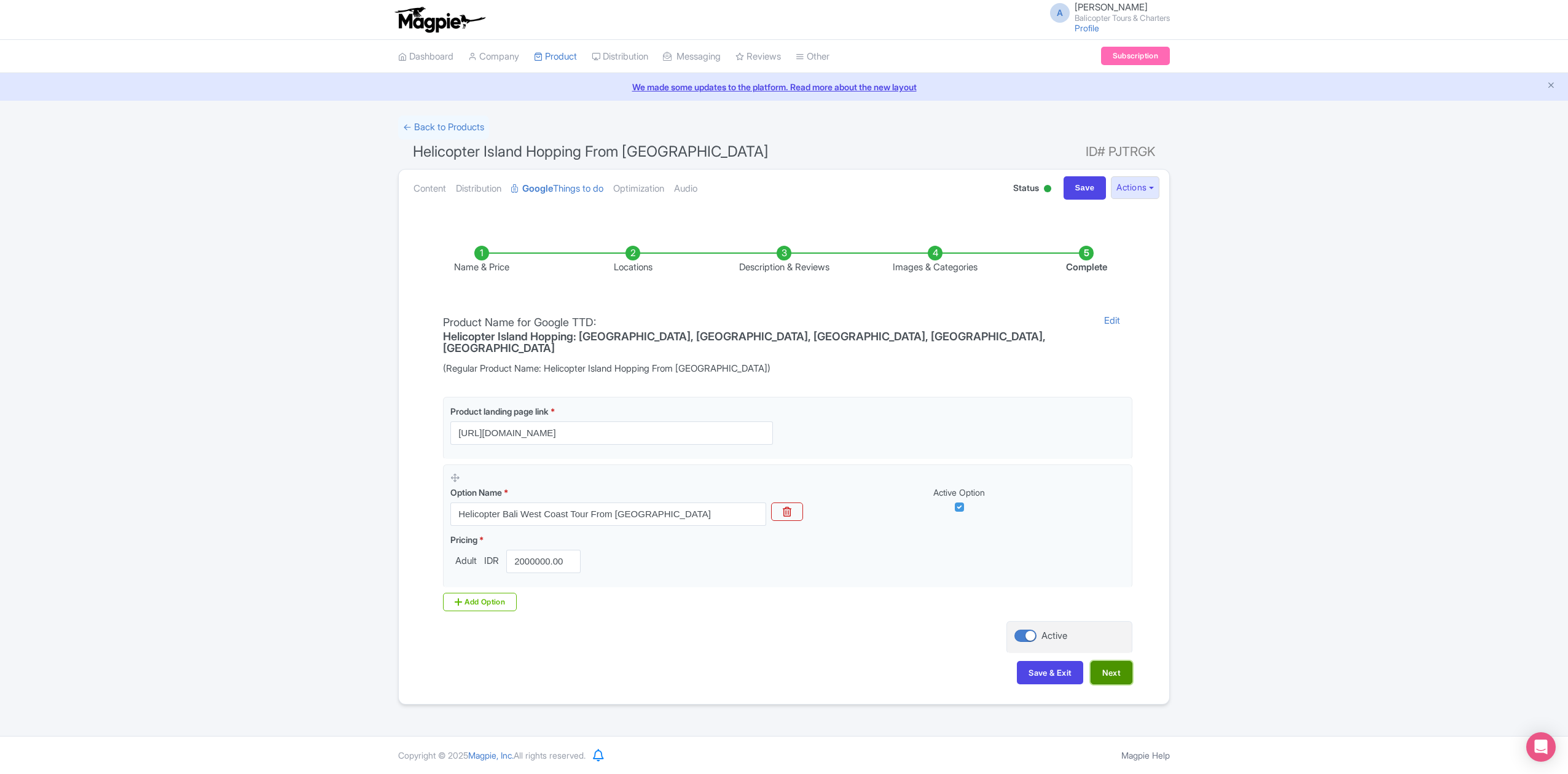
click at [1105, 661] on button "Next" at bounding box center [1111, 672] width 42 height 23
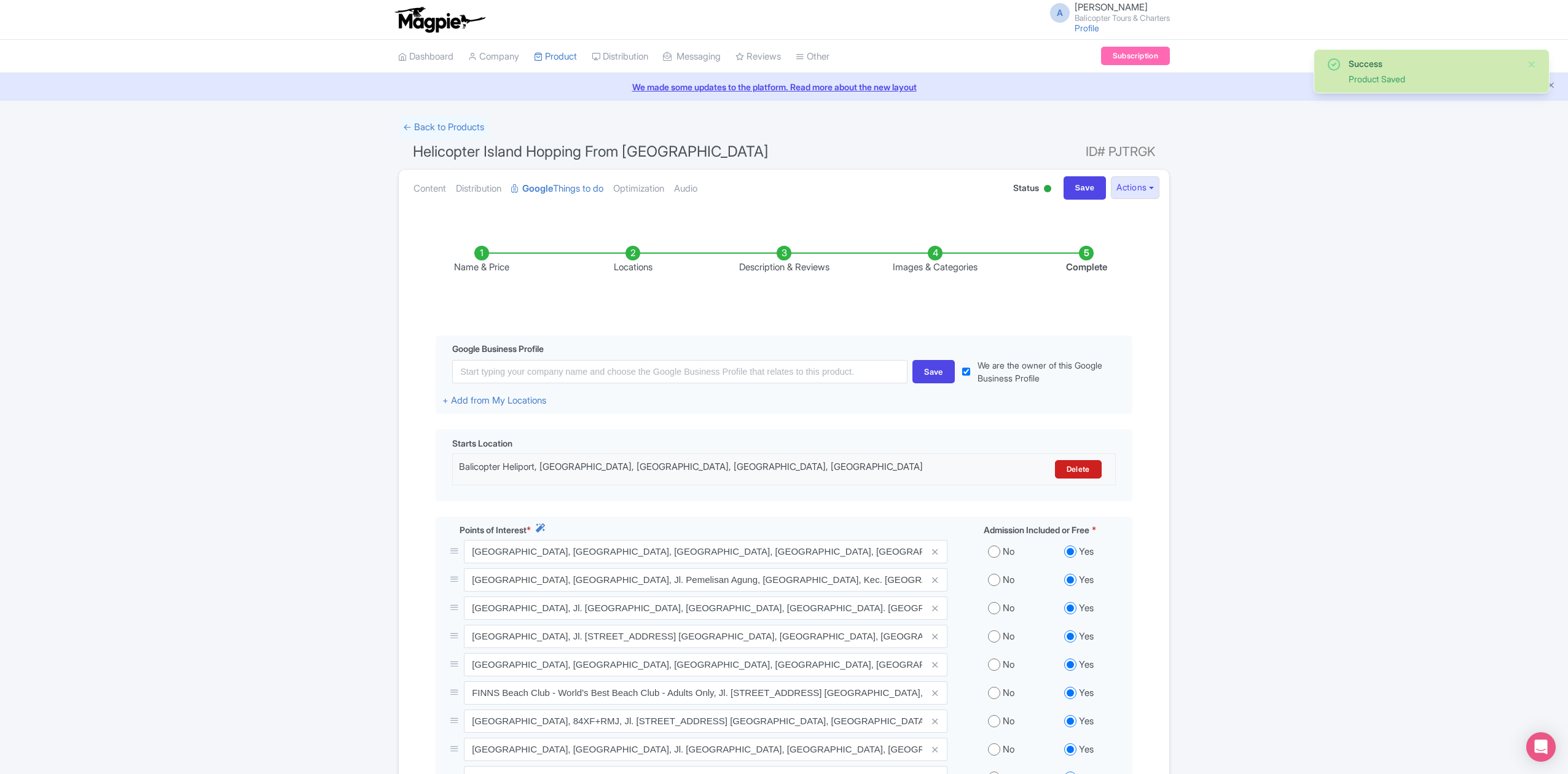
click at [484, 258] on li "Name & Price" at bounding box center [481, 260] width 151 height 29
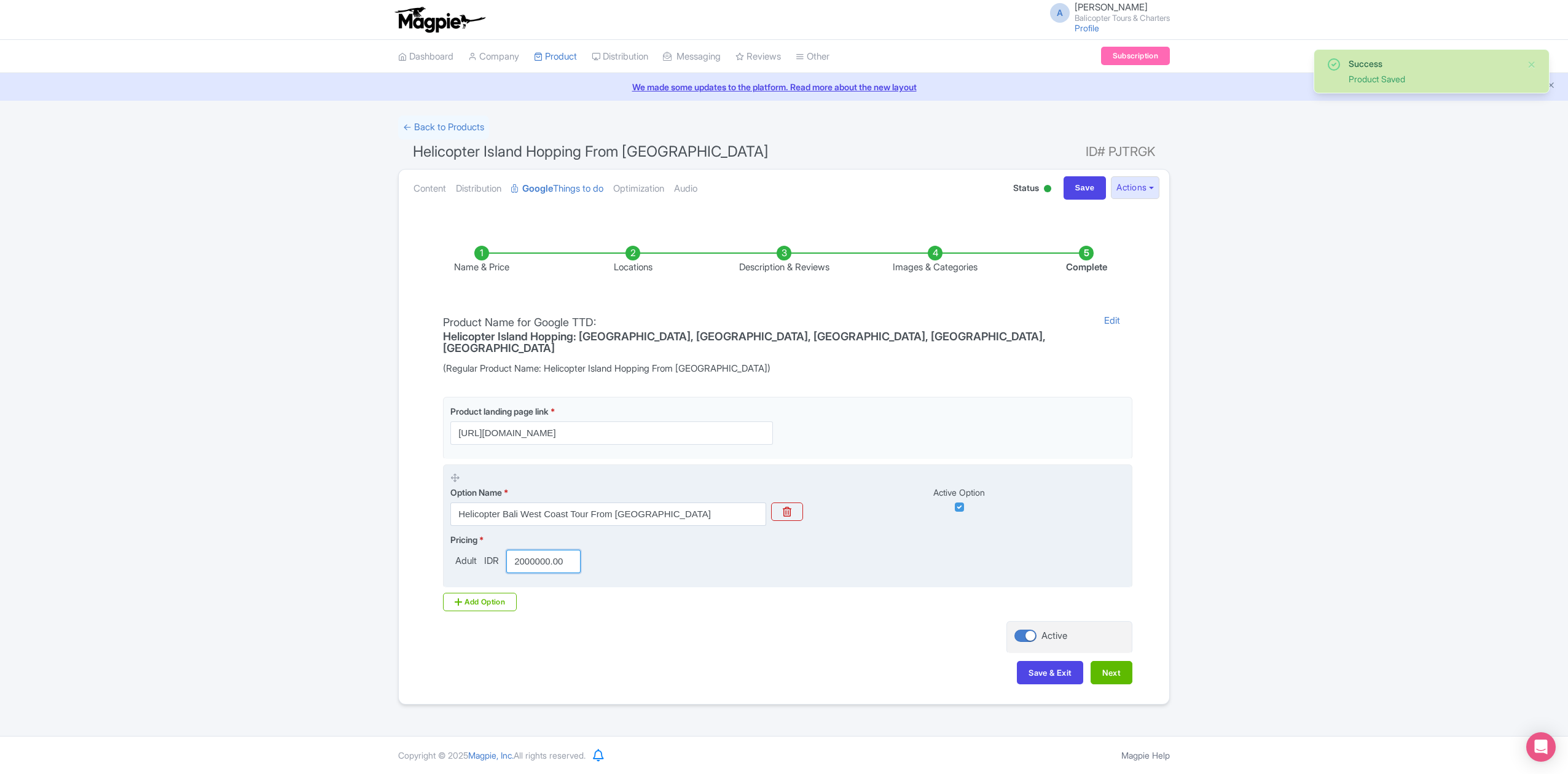
scroll to position [0, 2]
drag, startPoint x: 517, startPoint y: 537, endPoint x: 548, endPoint y: 535, distance: 31.1
click at [548, 550] on input "2000000.00" at bounding box center [543, 561] width 74 height 23
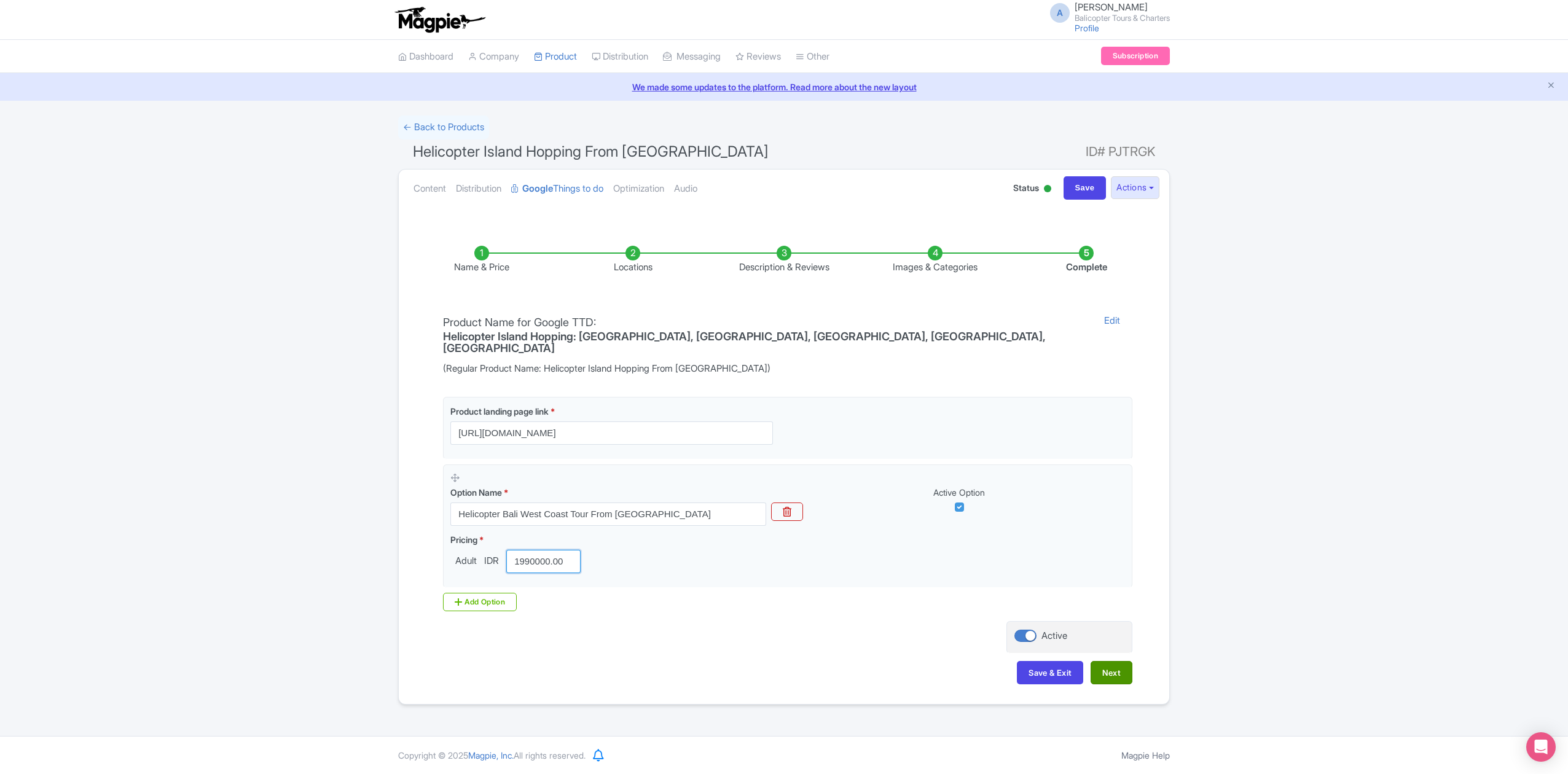
type input "1990000.00"
click at [1107, 661] on button "Next" at bounding box center [1111, 672] width 42 height 23
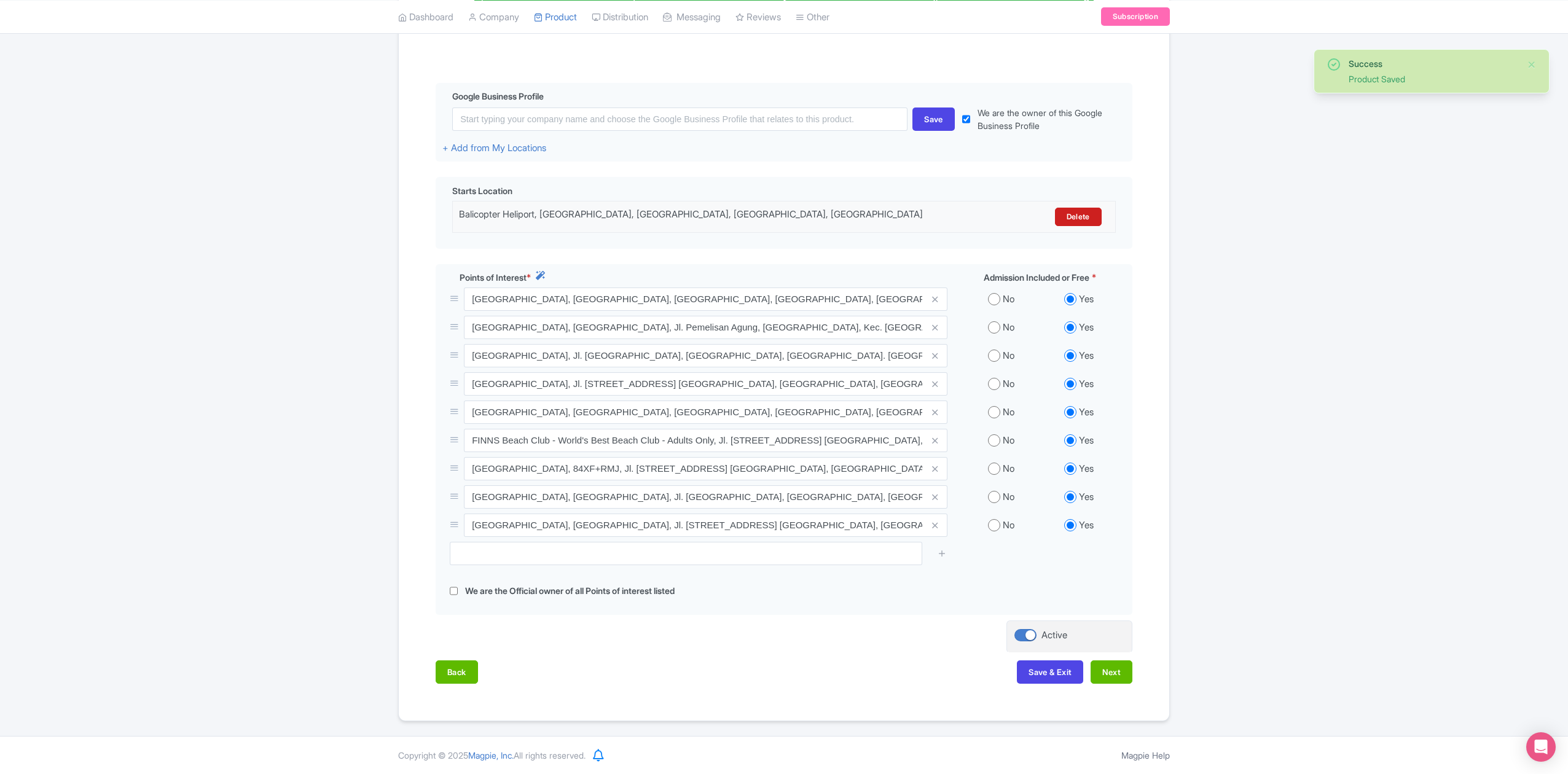
scroll to position [258, 0]
click at [1107, 664] on button "Next" at bounding box center [1111, 671] width 42 height 23
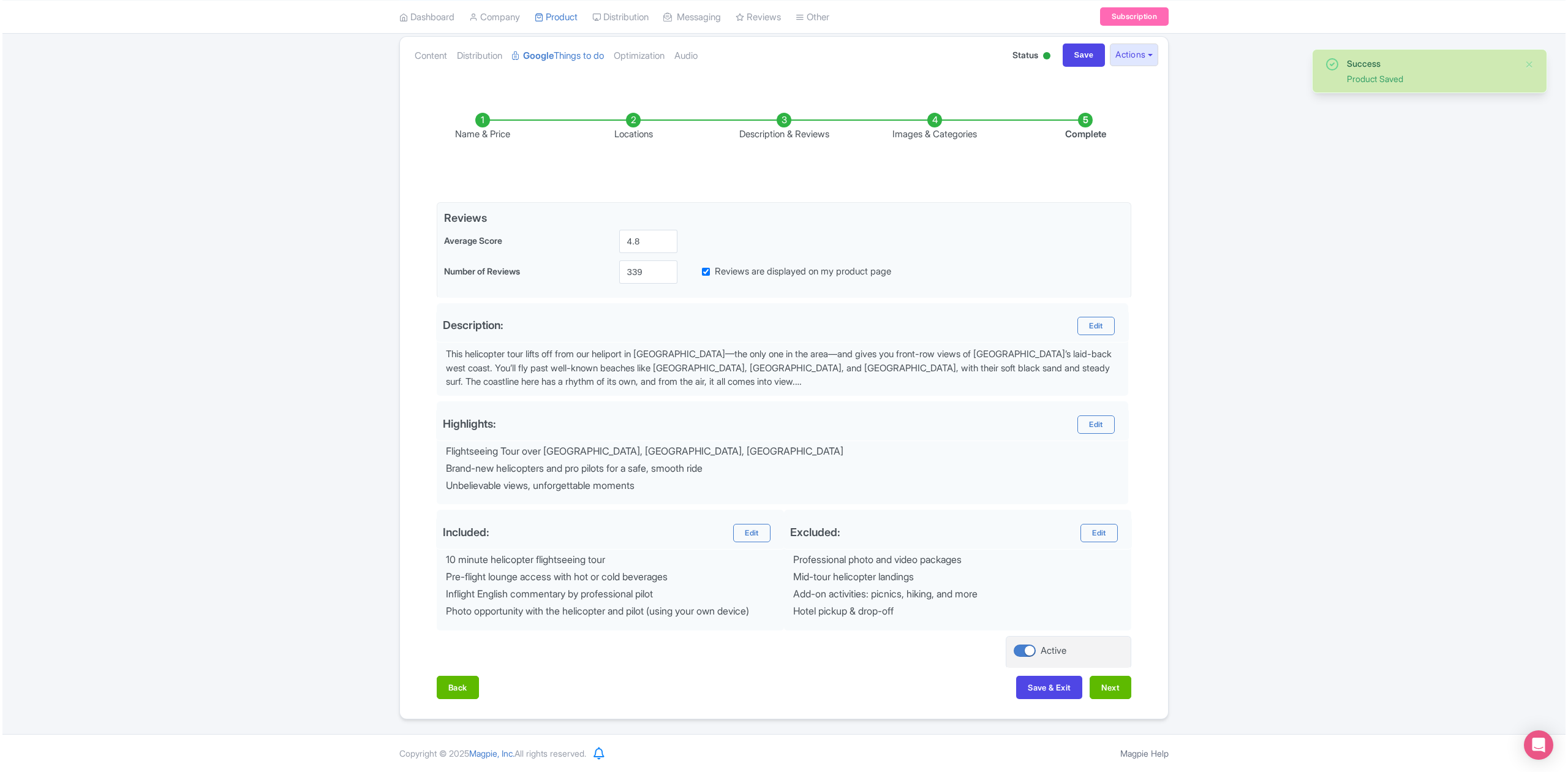
scroll to position [137, 0]
click at [1104, 689] on button "Next" at bounding box center [1108, 687] width 42 height 23
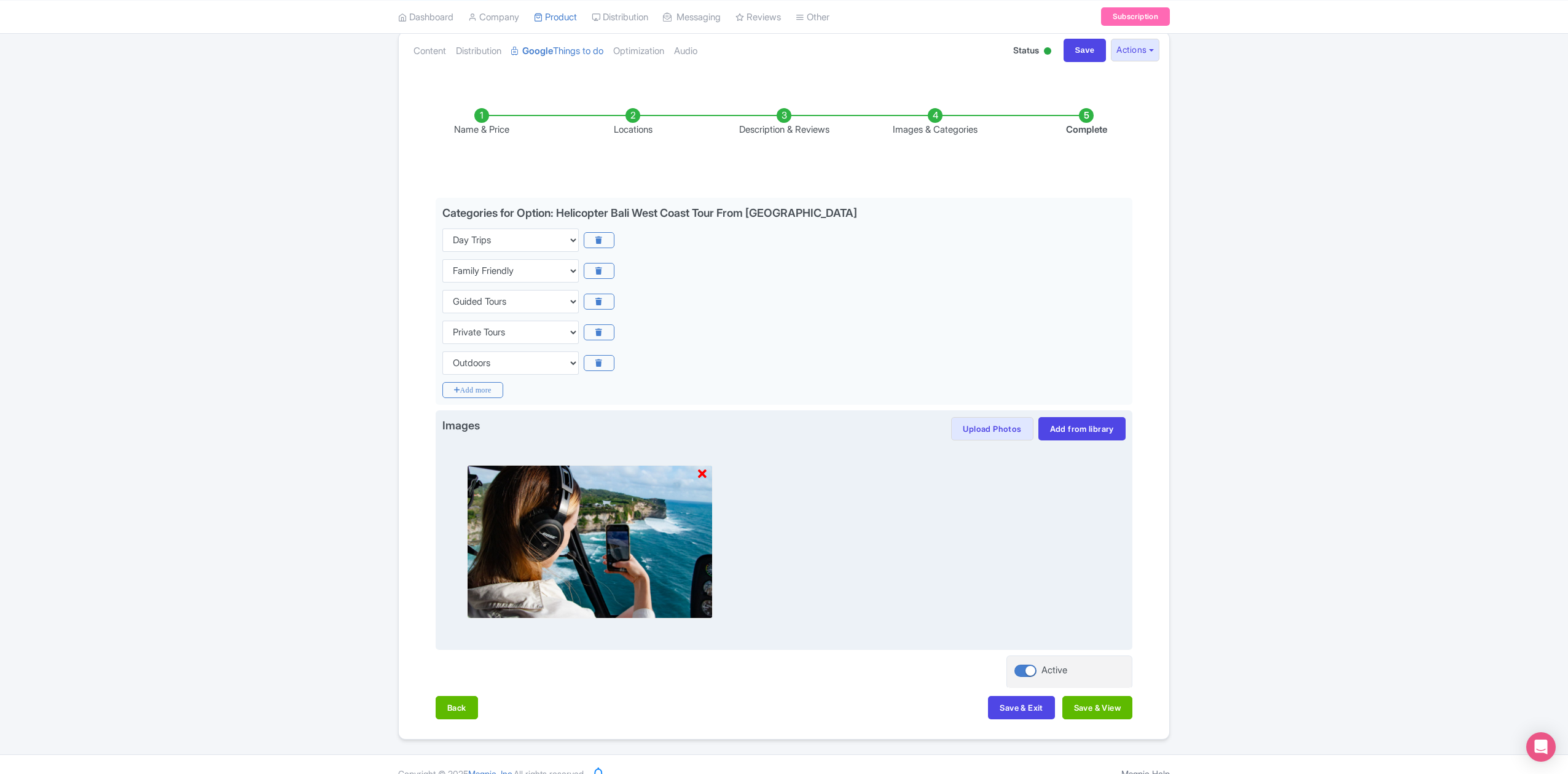
click at [701, 475] on icon at bounding box center [701, 474] width 8 height 12
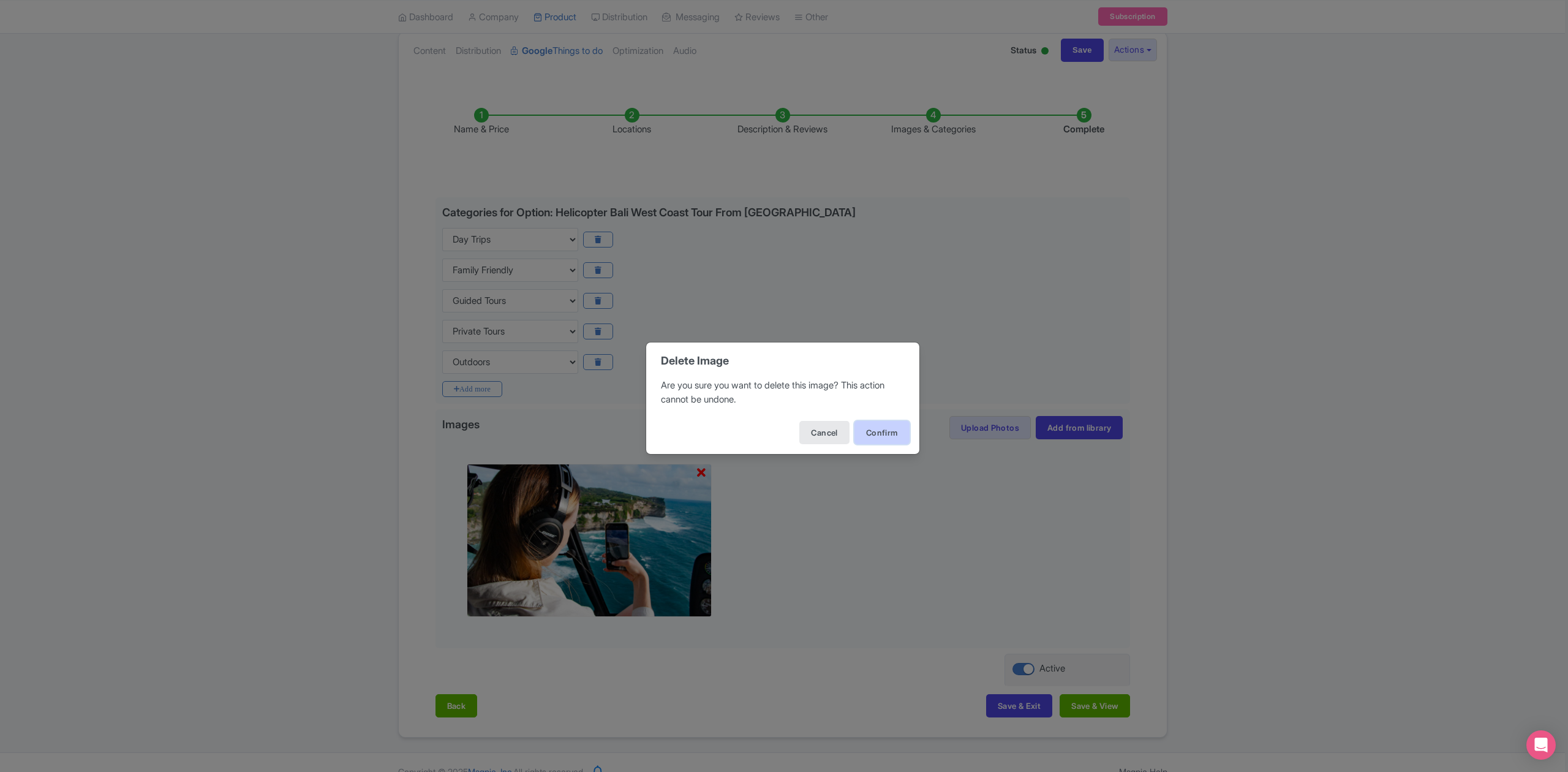
click at [869, 434] on button "Confirm" at bounding box center [882, 432] width 55 height 23
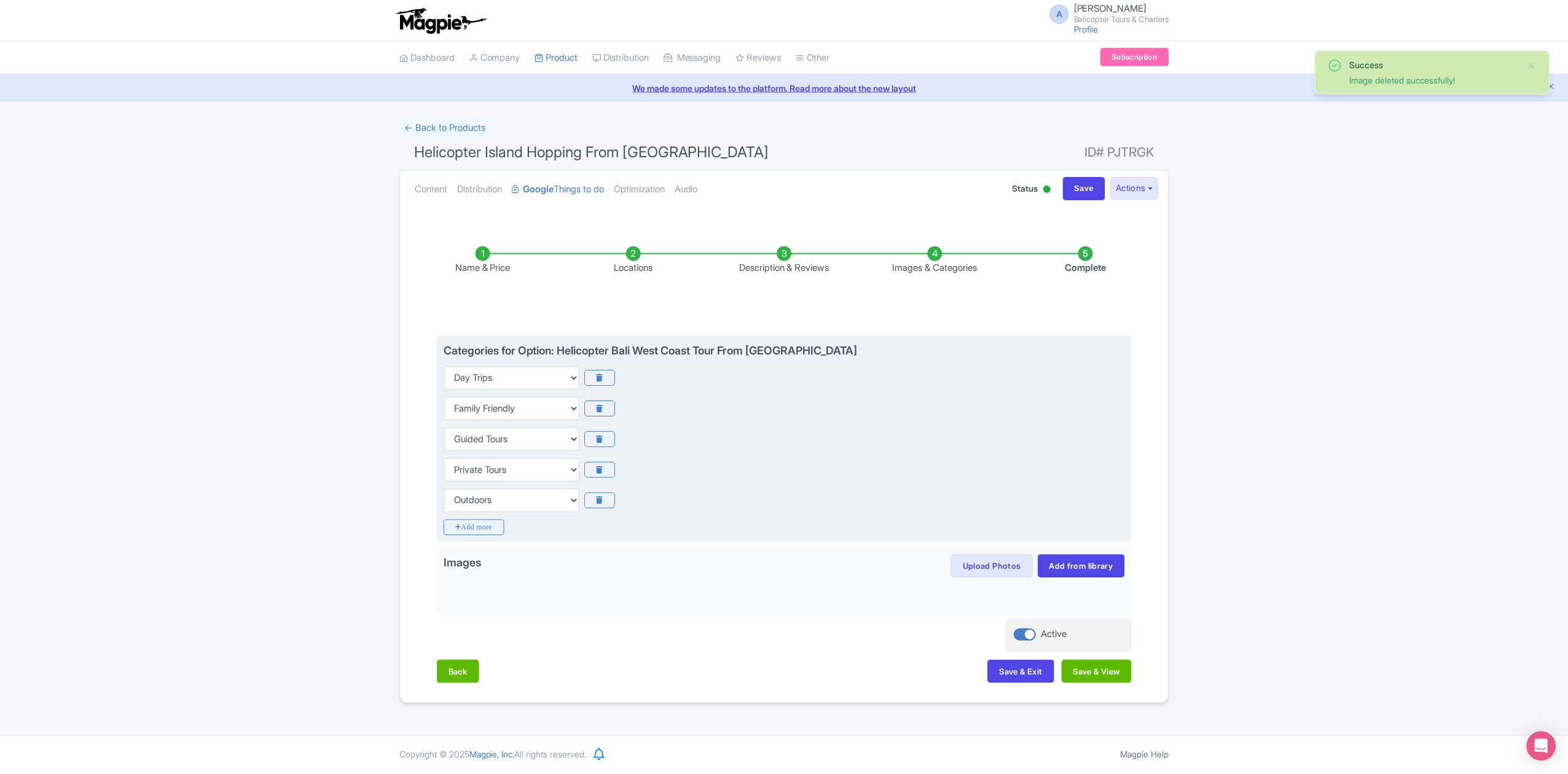
scroll to position [0, 0]
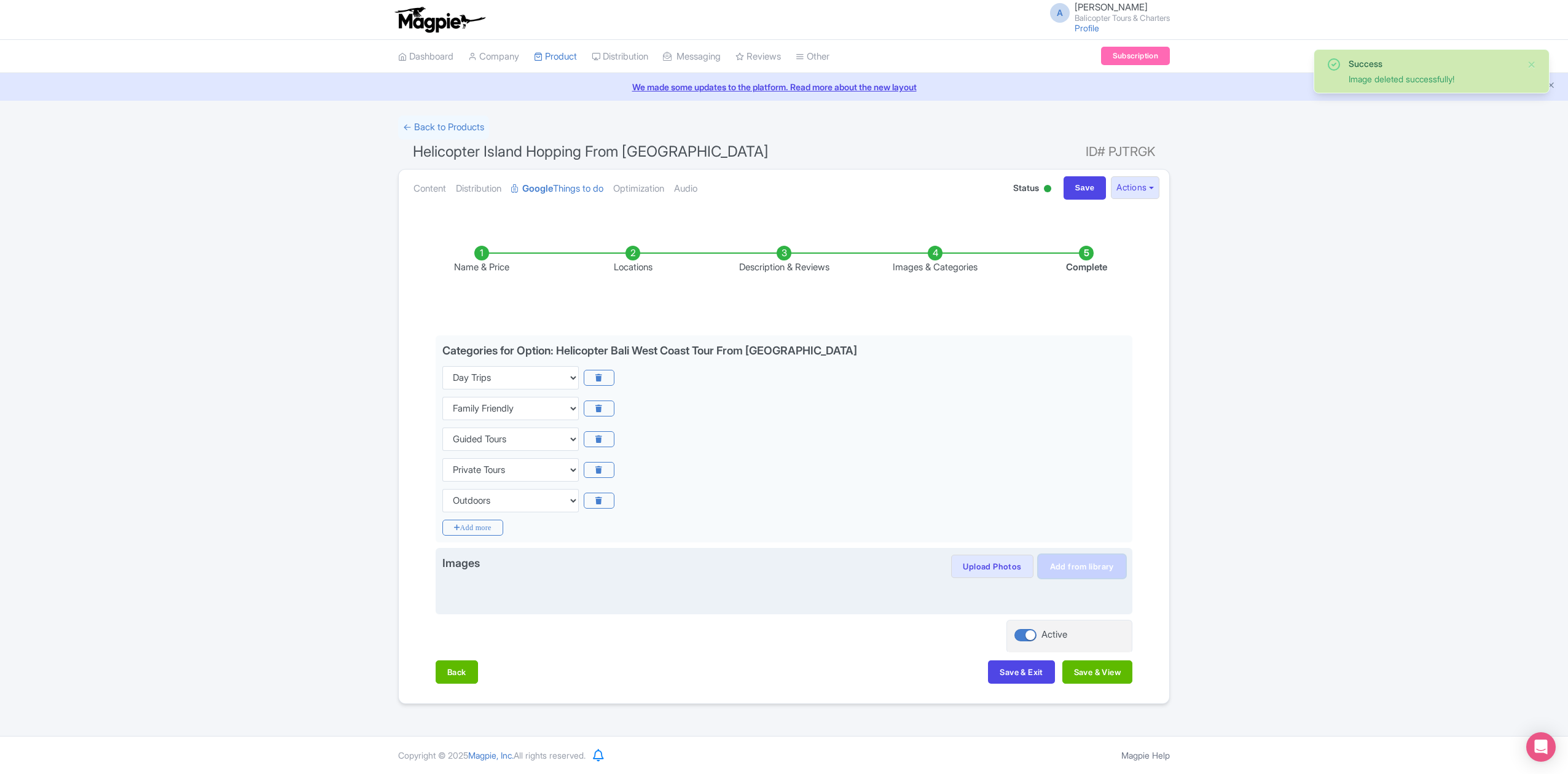
click at [1069, 573] on link "Add from library" at bounding box center [1081, 566] width 87 height 23
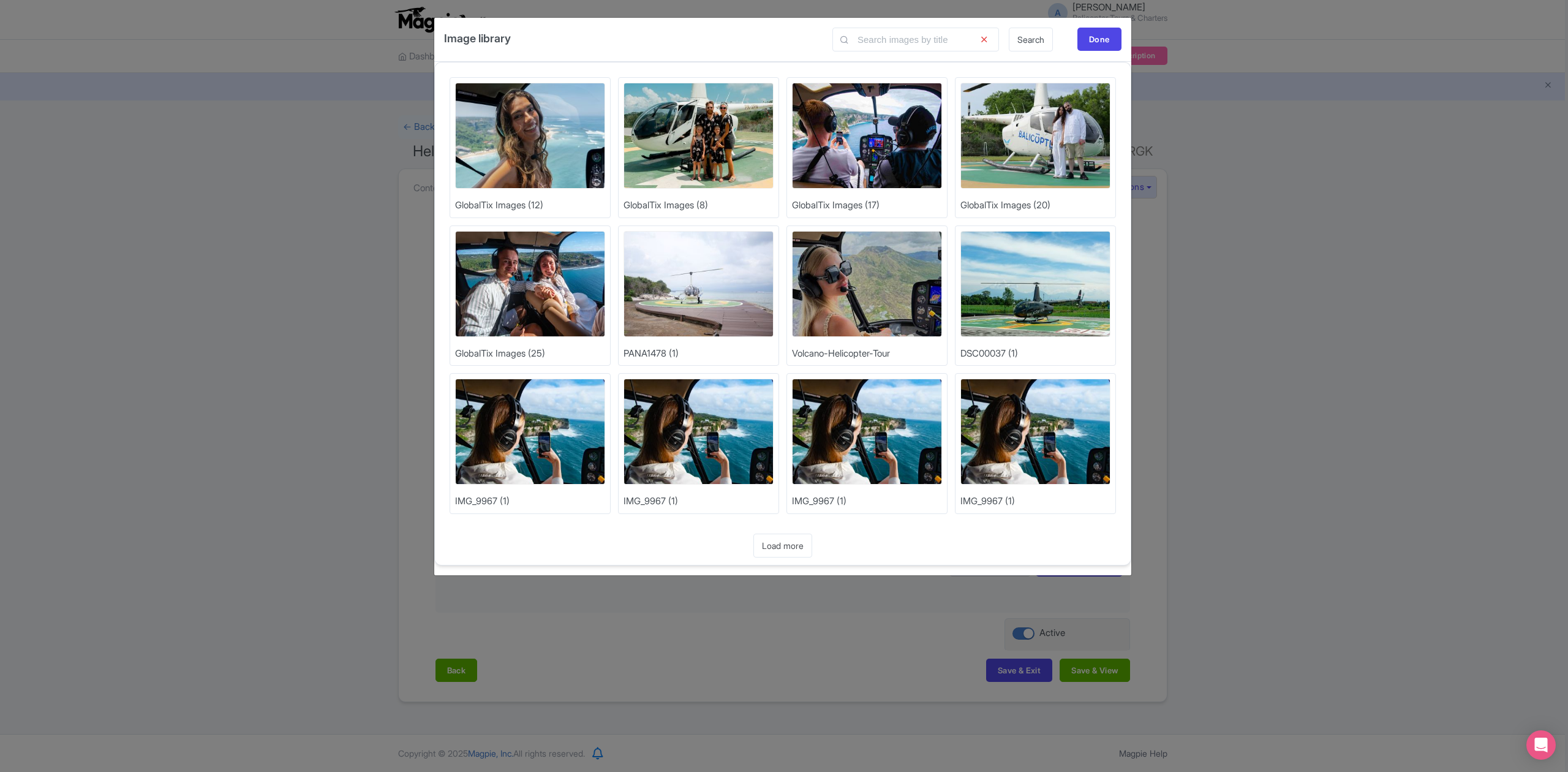
click at [1057, 293] on img at bounding box center [1036, 284] width 150 height 106
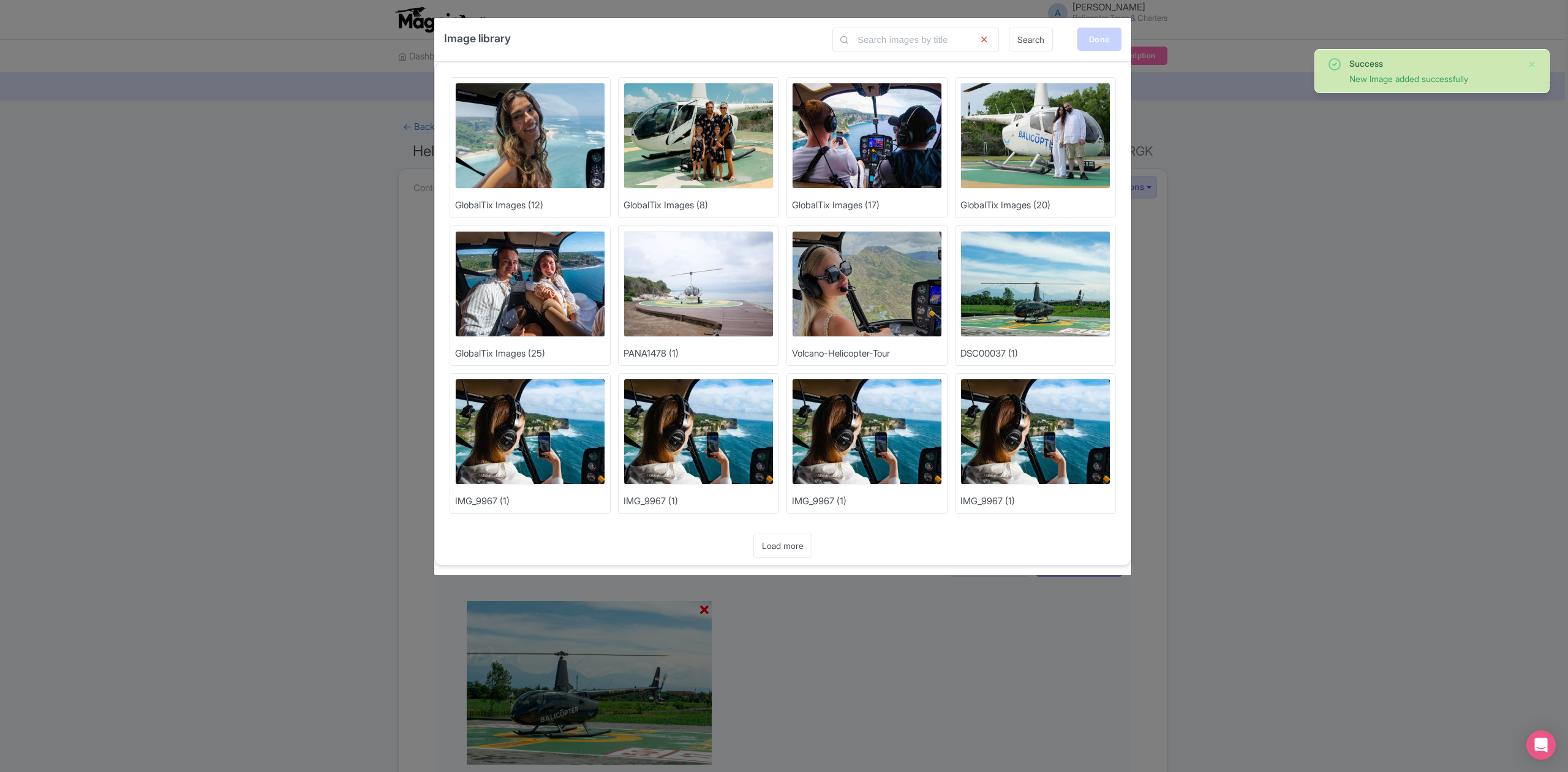
click at [1096, 40] on div "Done" at bounding box center [1099, 39] width 44 height 23
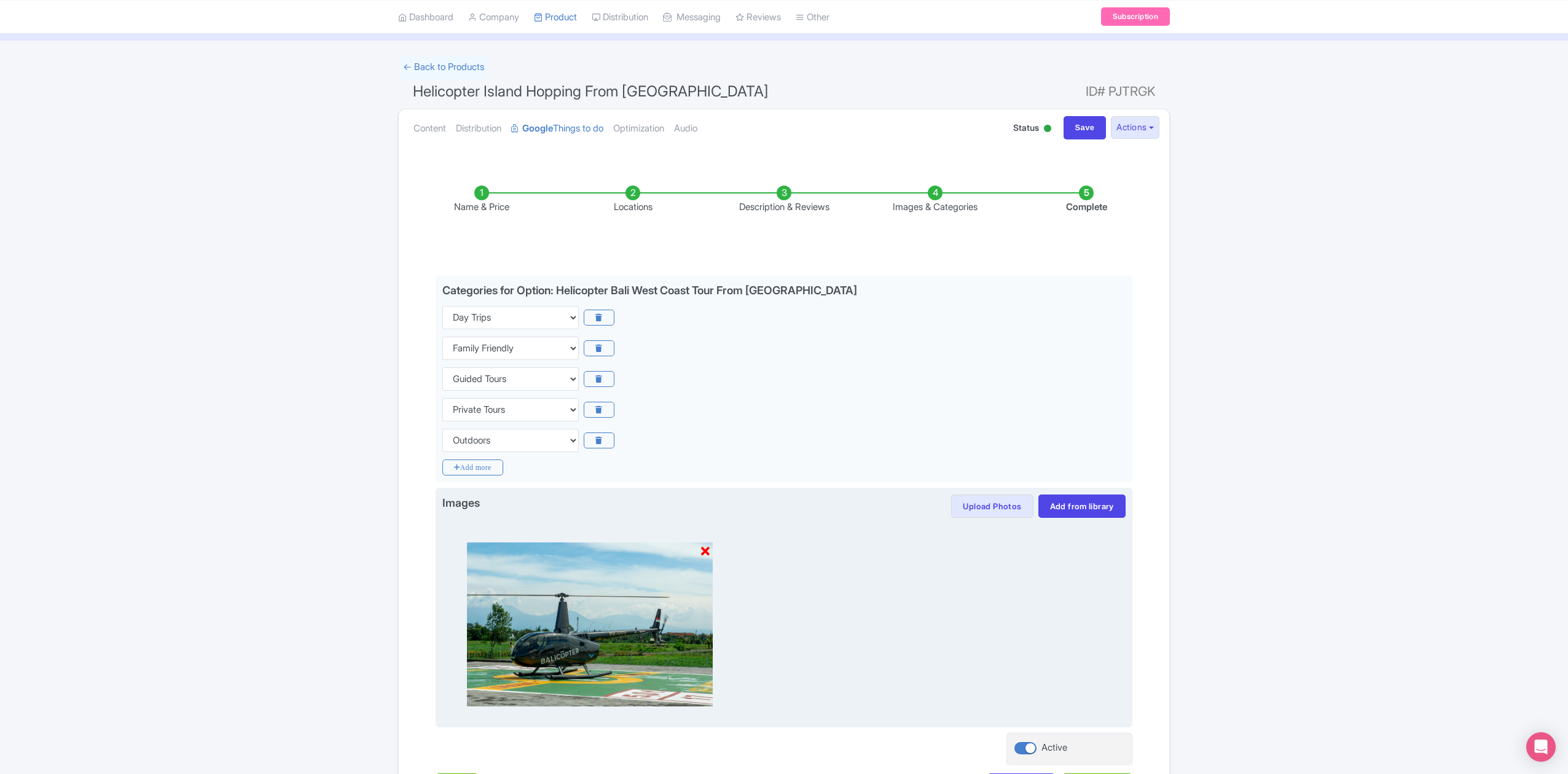
scroll to position [158, 0]
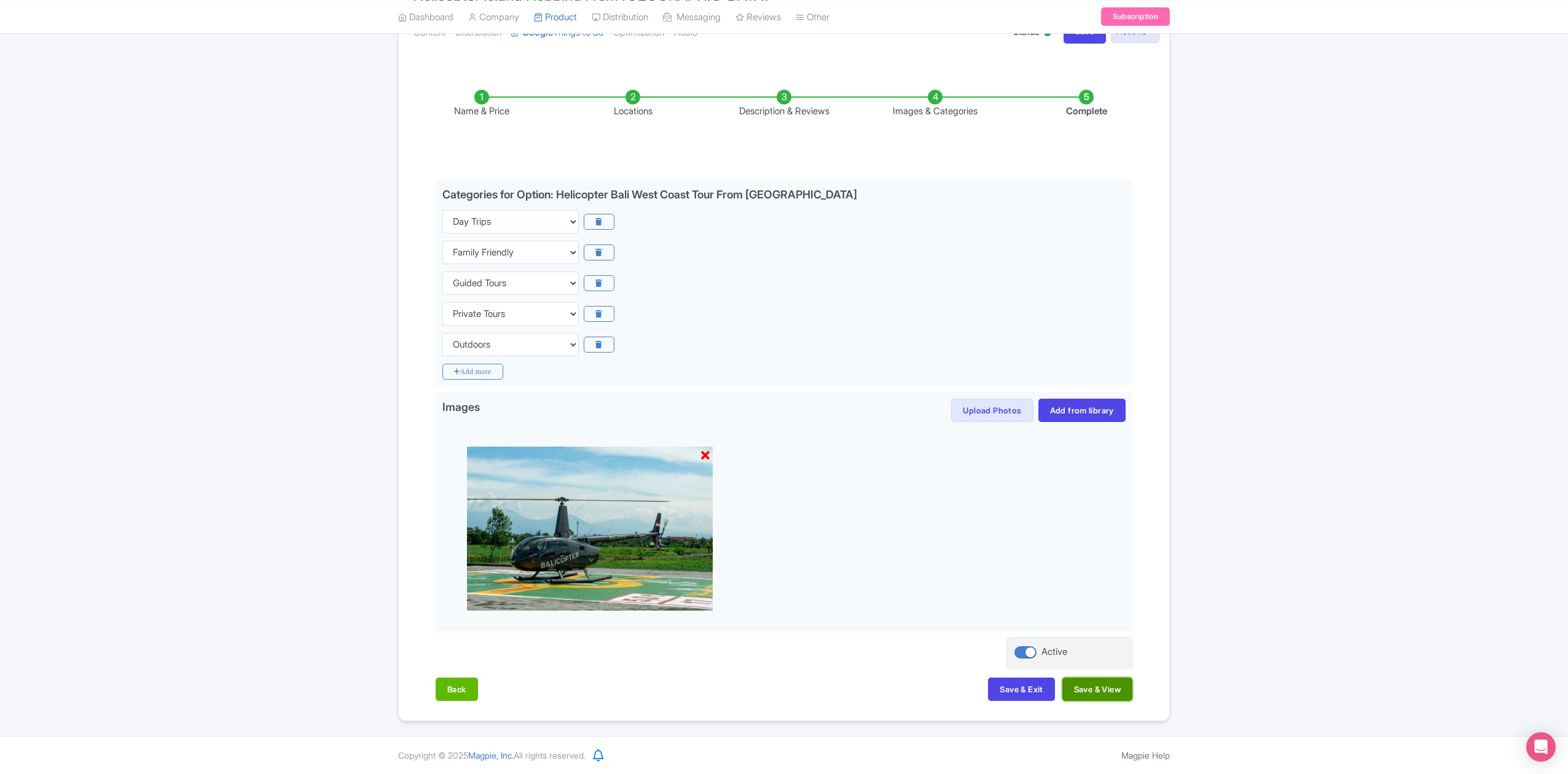
click at [1084, 688] on button "Save & View" at bounding box center [1096, 688] width 70 height 23
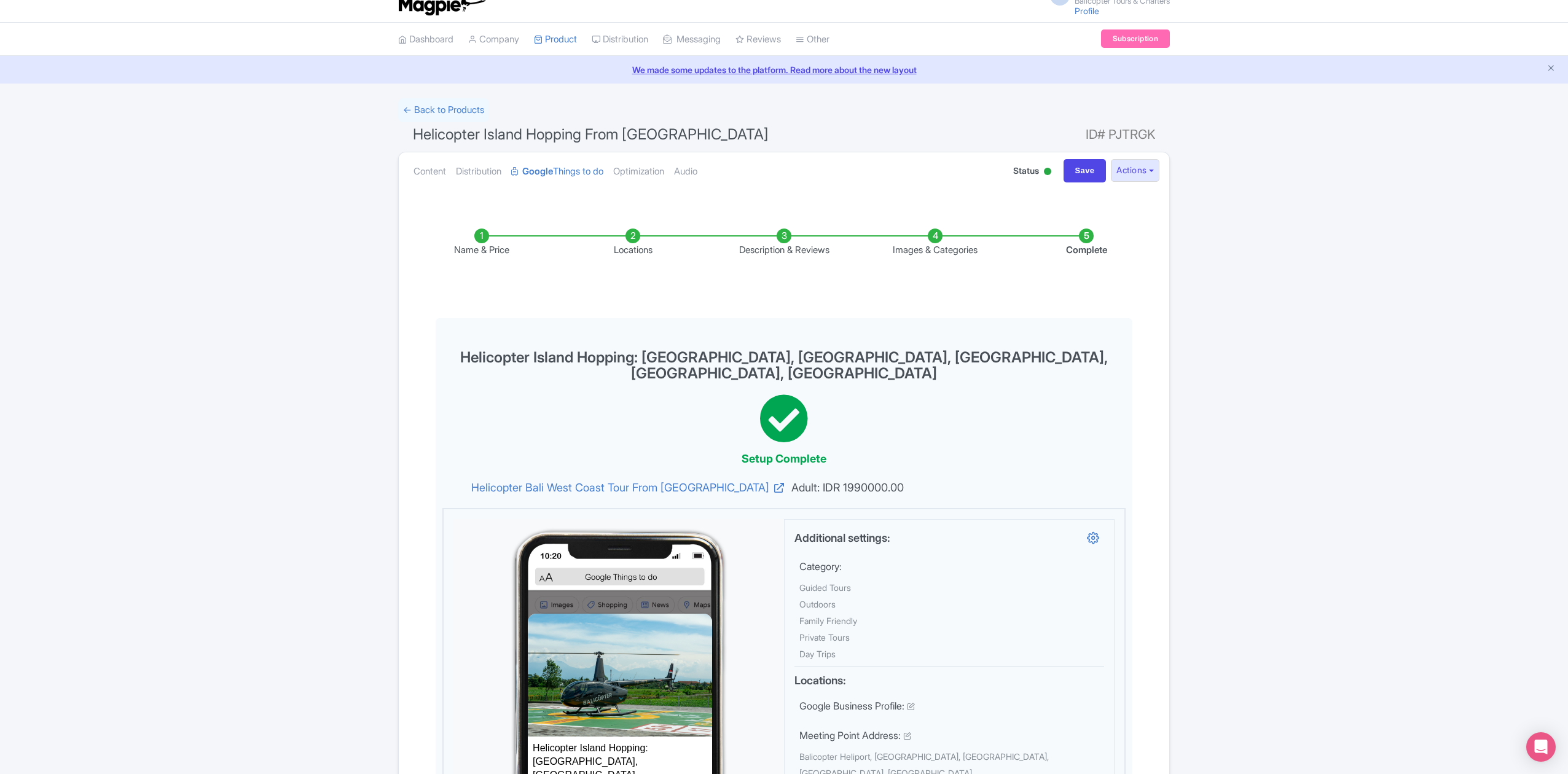
scroll to position [0, 0]
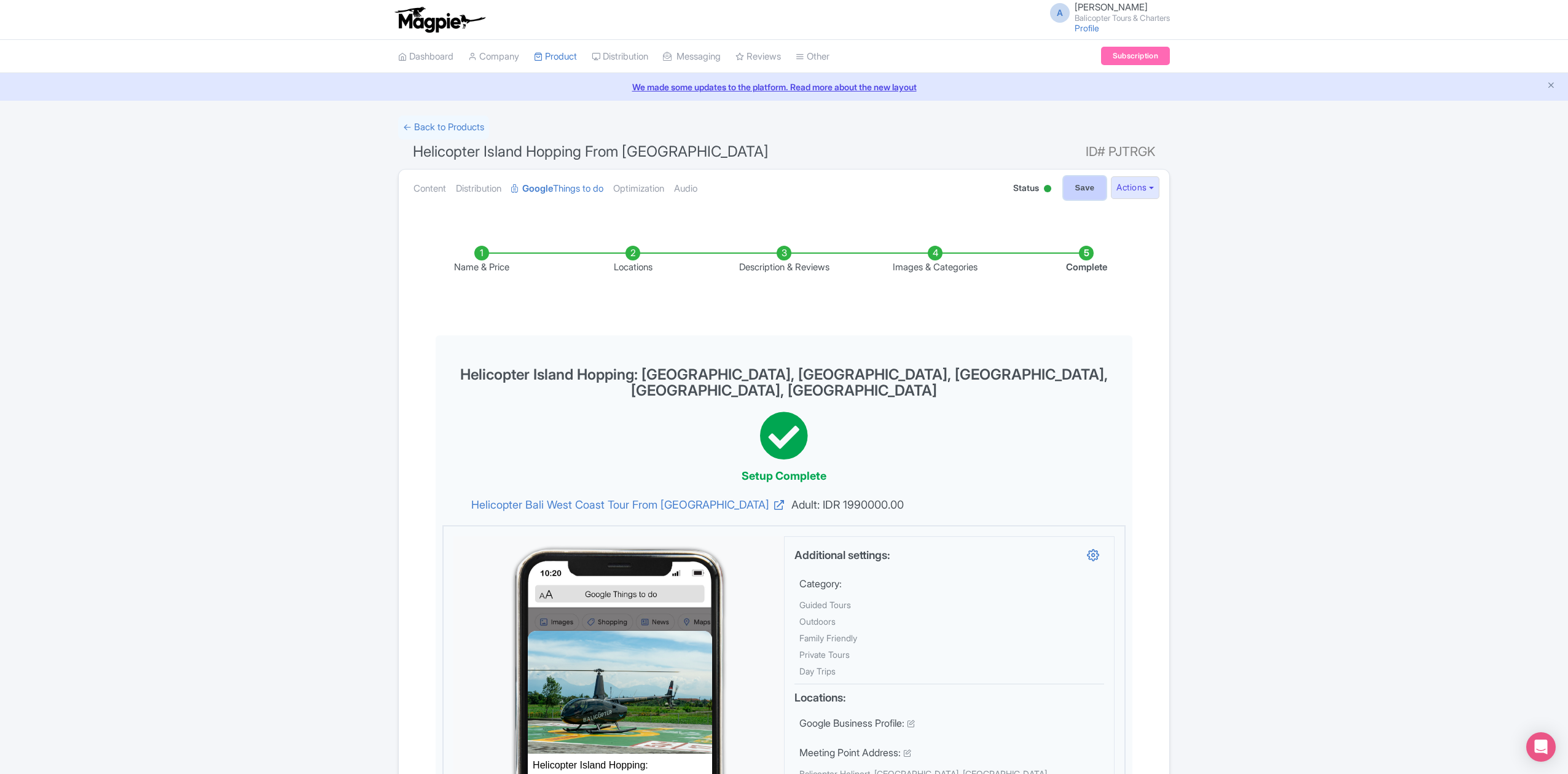
click at [1078, 182] on input "Save" at bounding box center [1084, 188] width 43 height 23
type input "Saving..."
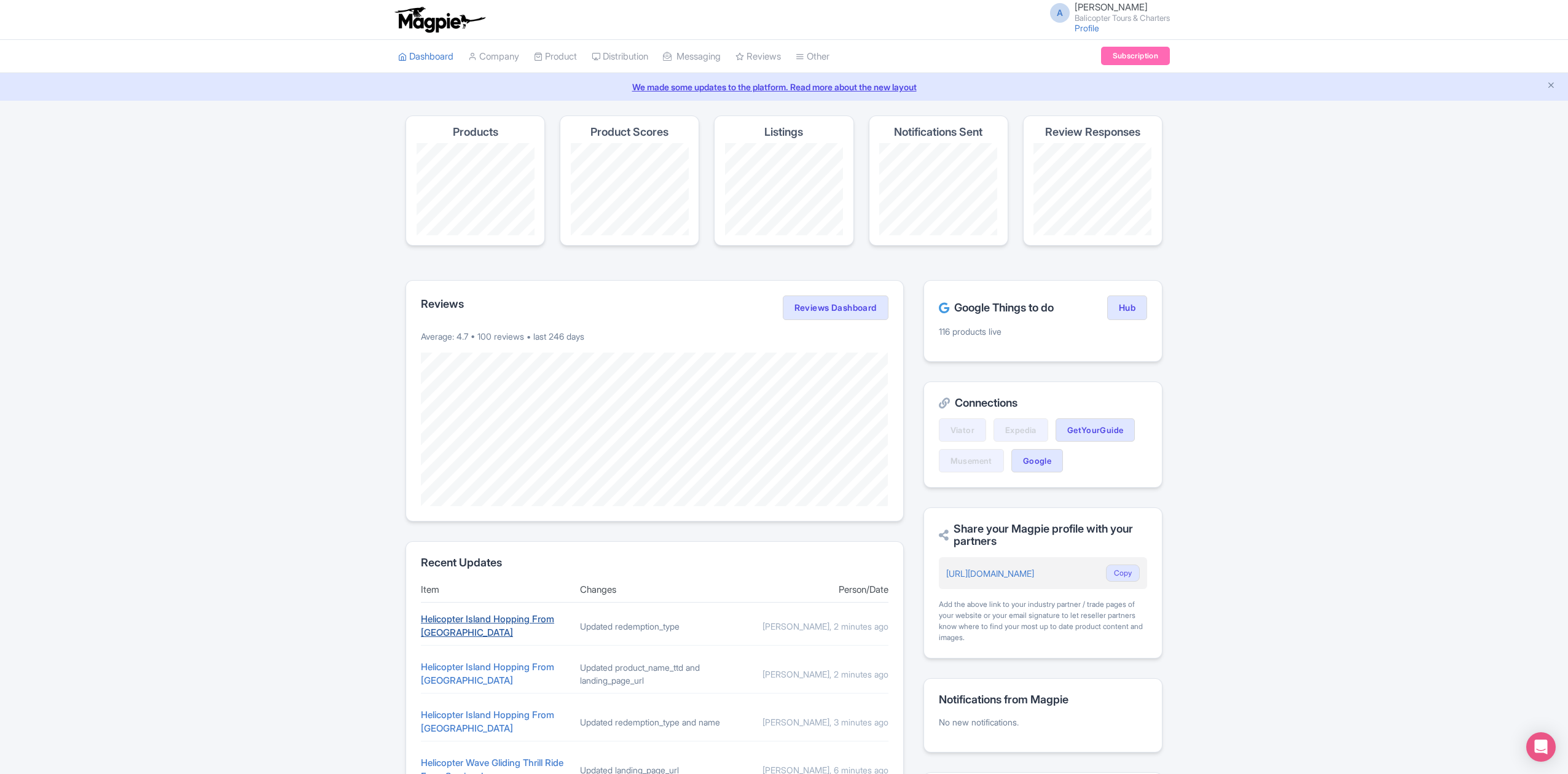
click at [531, 625] on link "Helicopter Island Hopping From [GEOGRAPHIC_DATA]" at bounding box center [487, 625] width 134 height 26
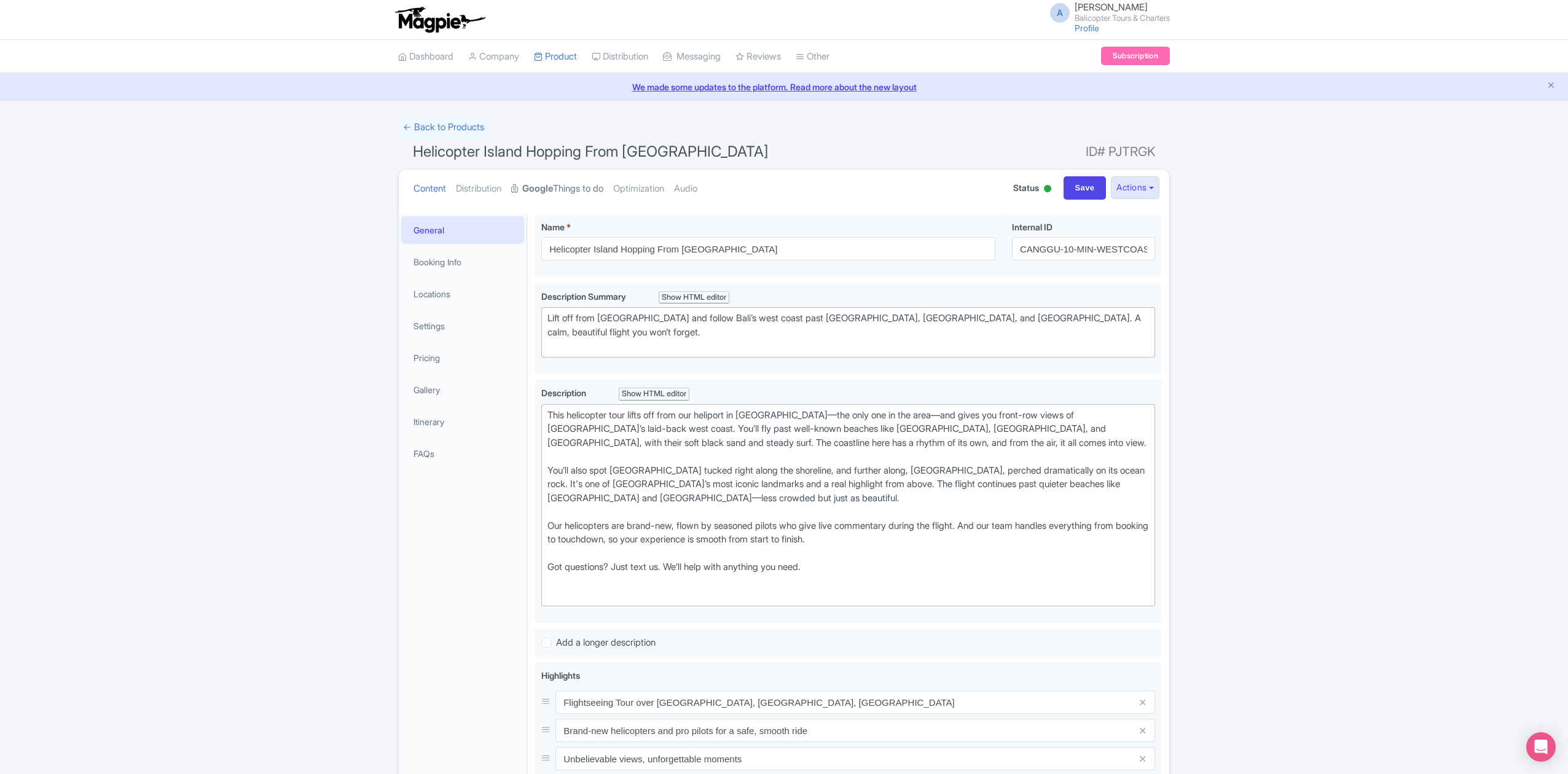
click at [565, 185] on link "Google Things to do" at bounding box center [557, 189] width 92 height 39
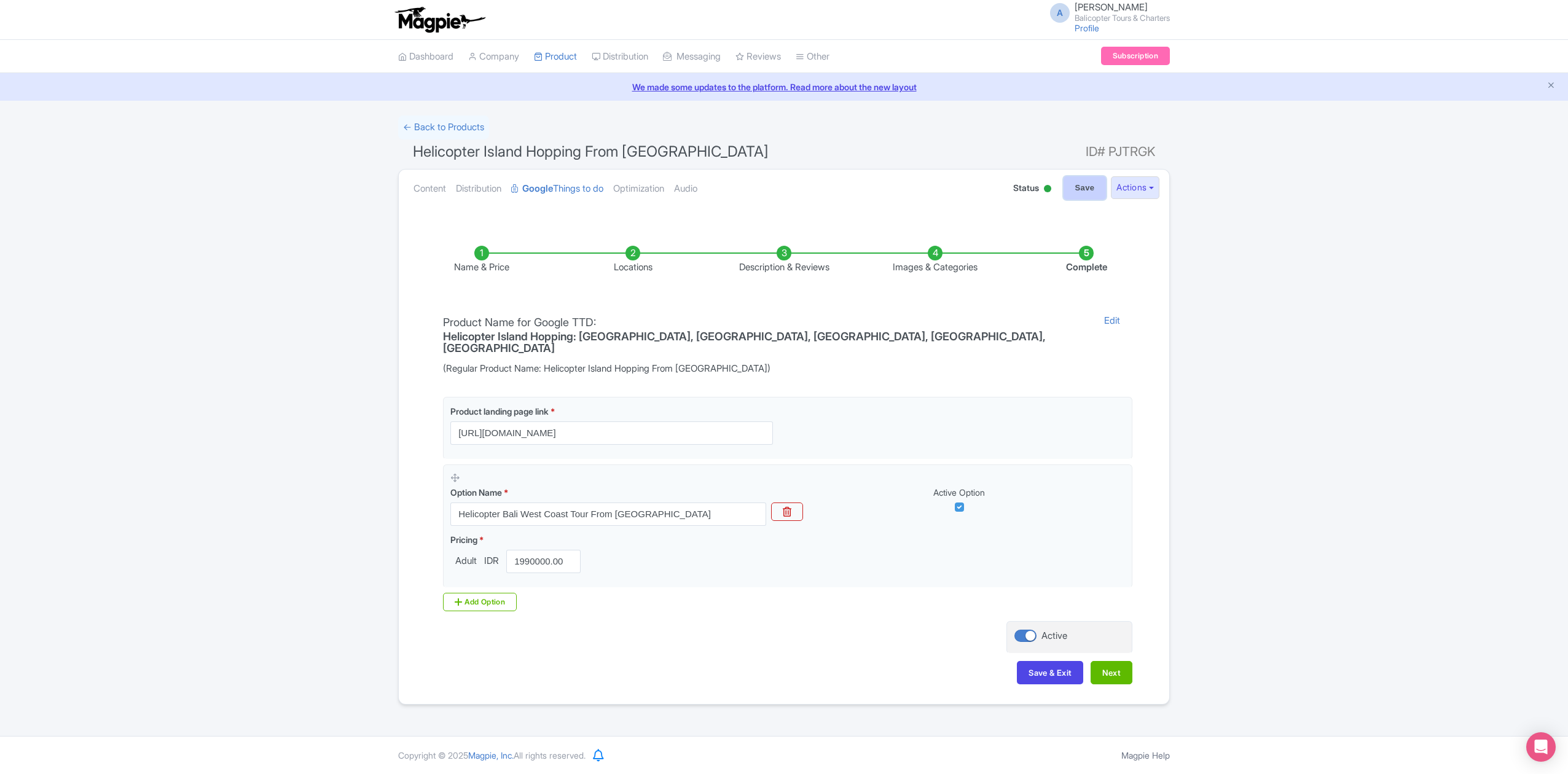
click at [1074, 195] on input "Save" at bounding box center [1084, 188] width 43 height 23
type input "Saving..."
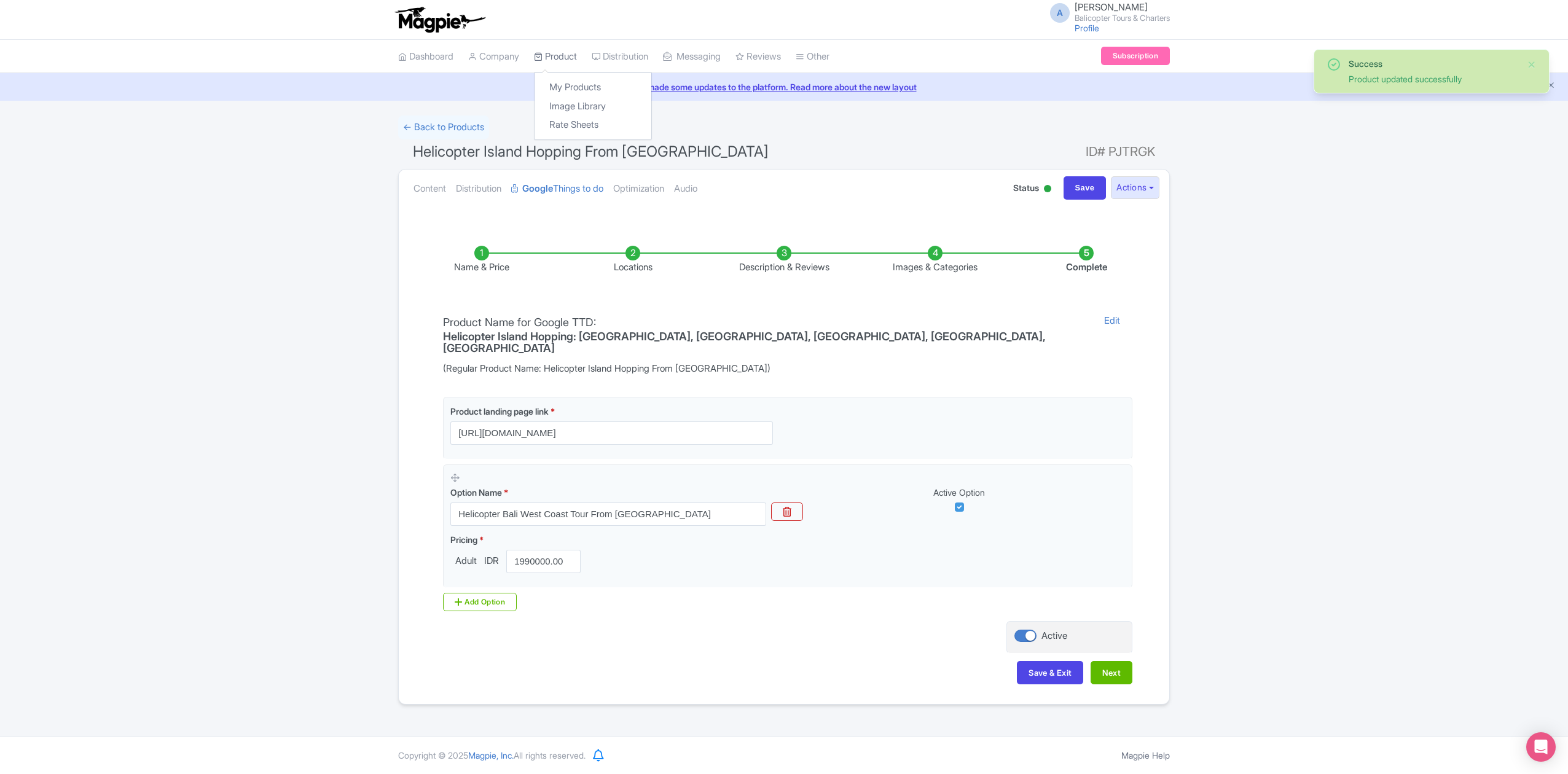
click at [570, 56] on link "Product" at bounding box center [555, 56] width 43 height 34
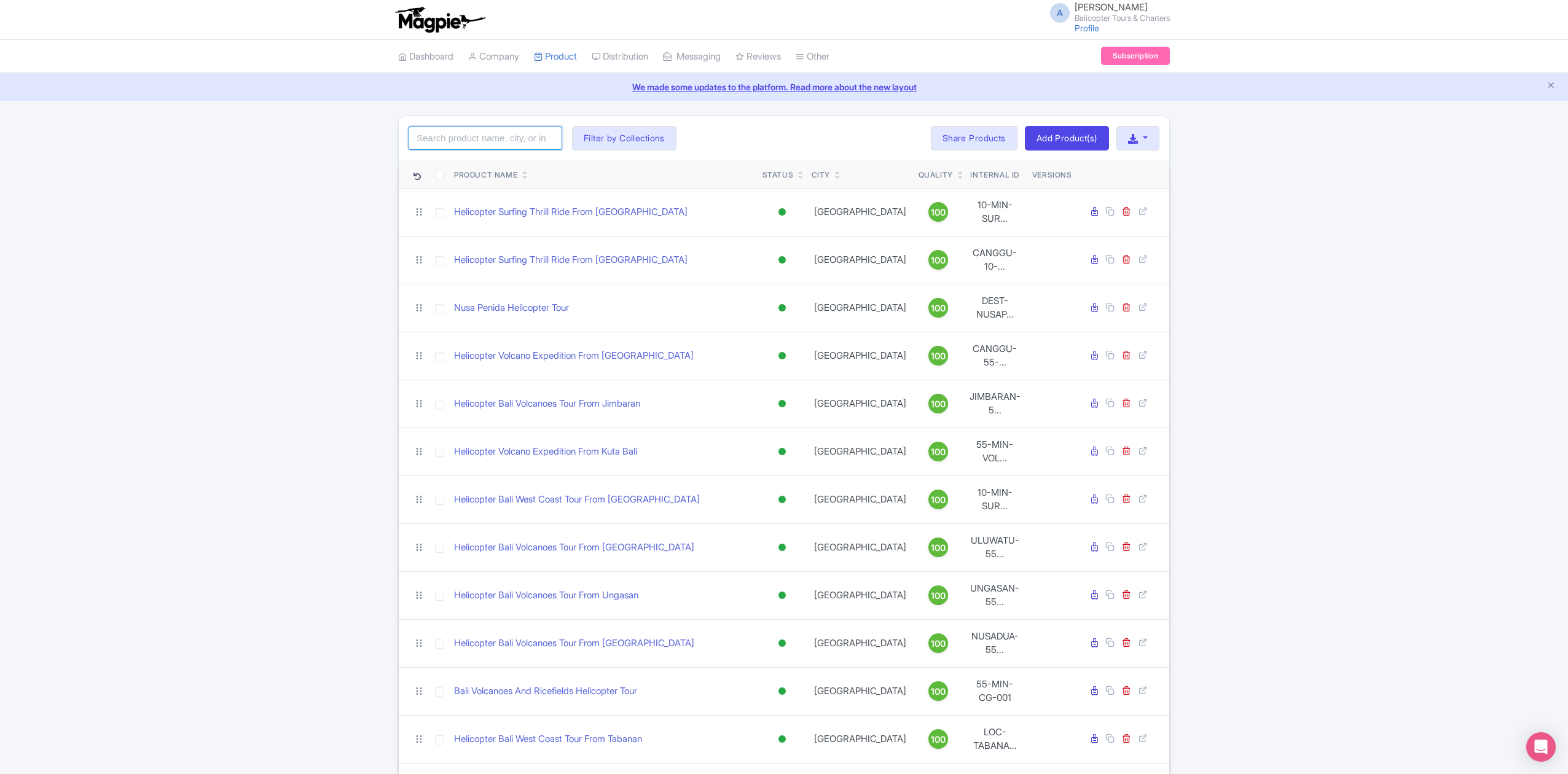
click at [523, 143] on input "search" at bounding box center [485, 138] width 153 height 23
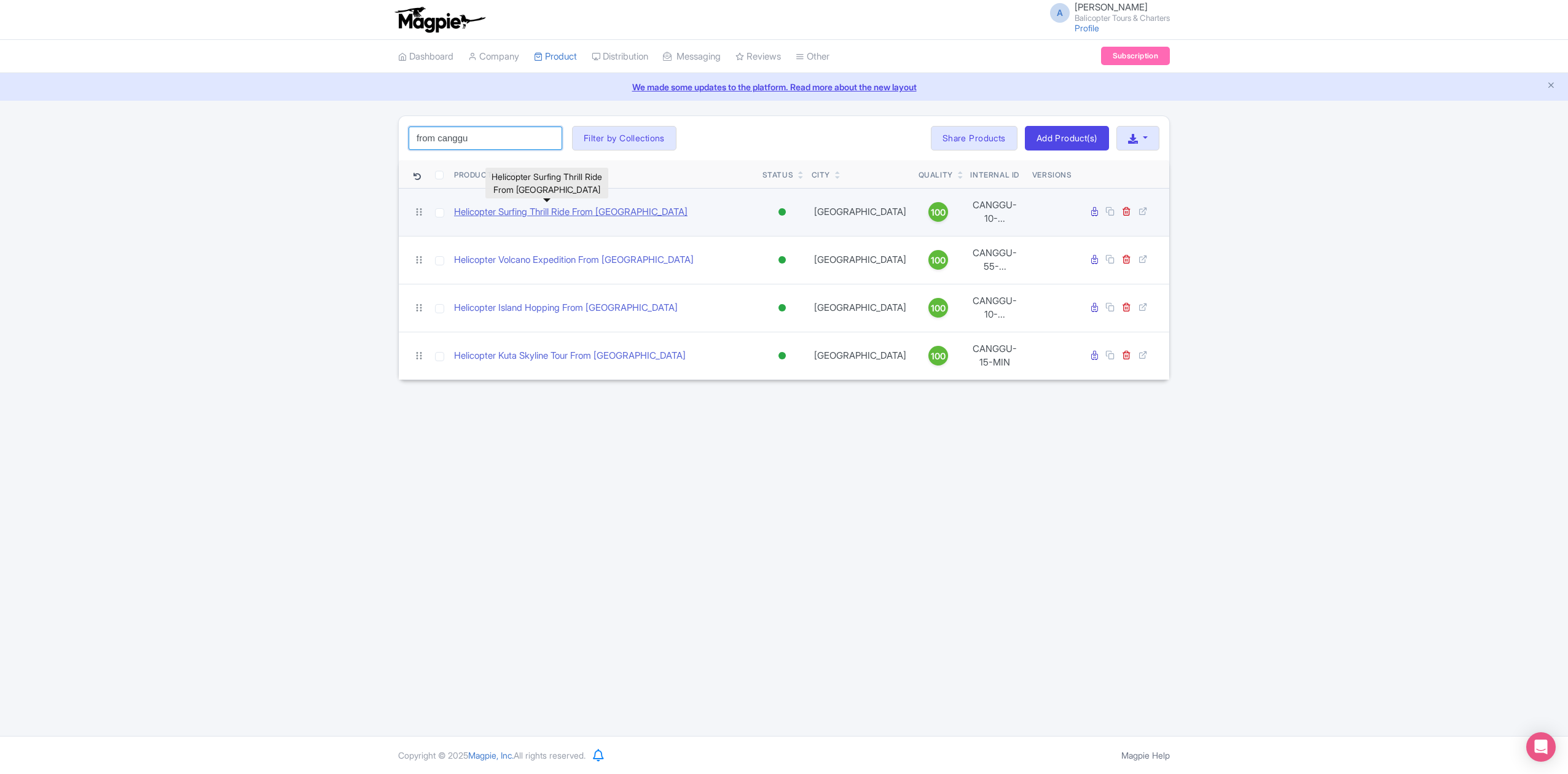
type input "from canggu"
click at [615, 209] on link "Helicopter Surfing Thrill Ride From [GEOGRAPHIC_DATA]" at bounding box center [570, 212] width 234 height 14
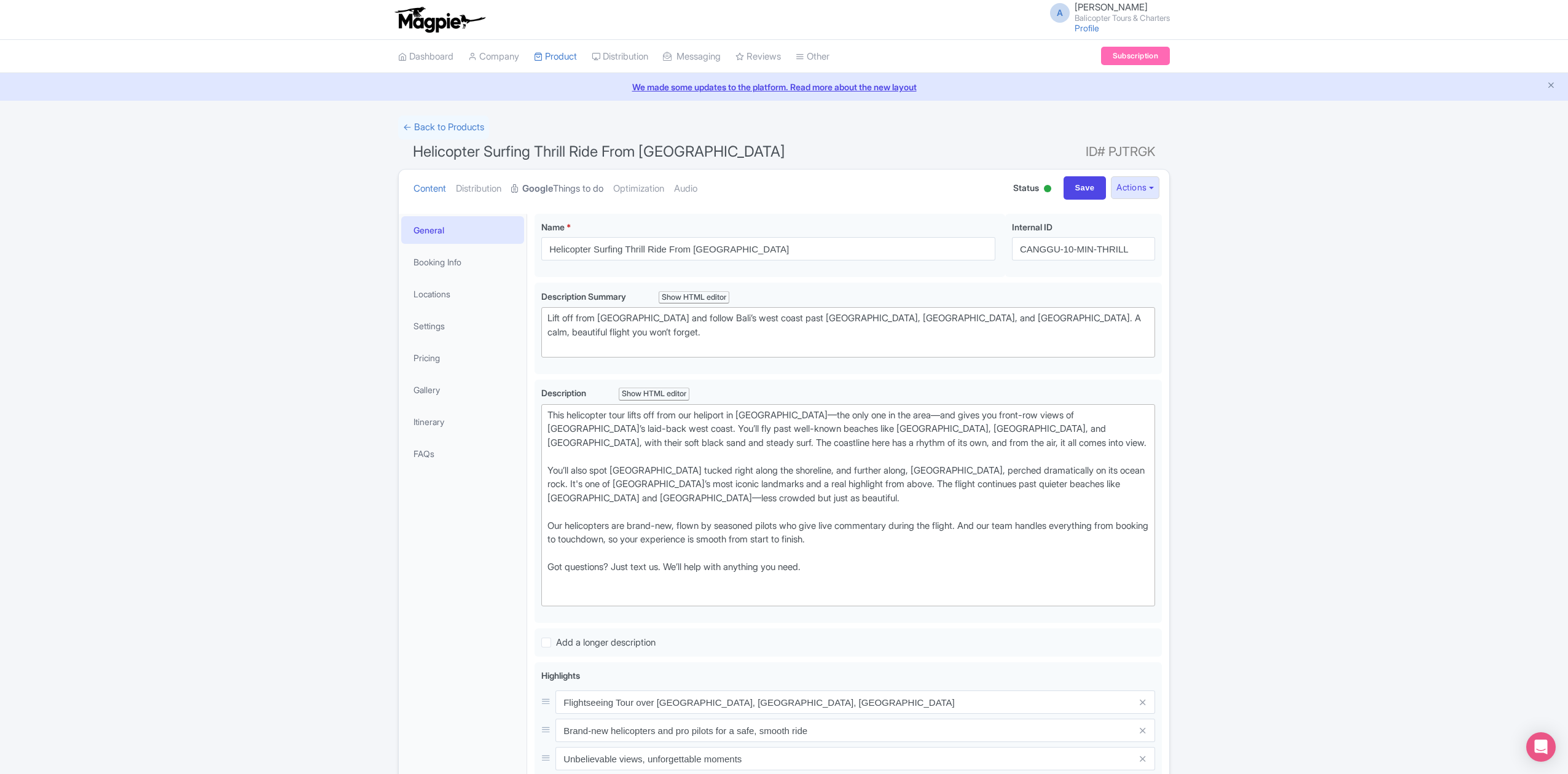
click at [599, 191] on link "Google Things to do" at bounding box center [557, 189] width 92 height 39
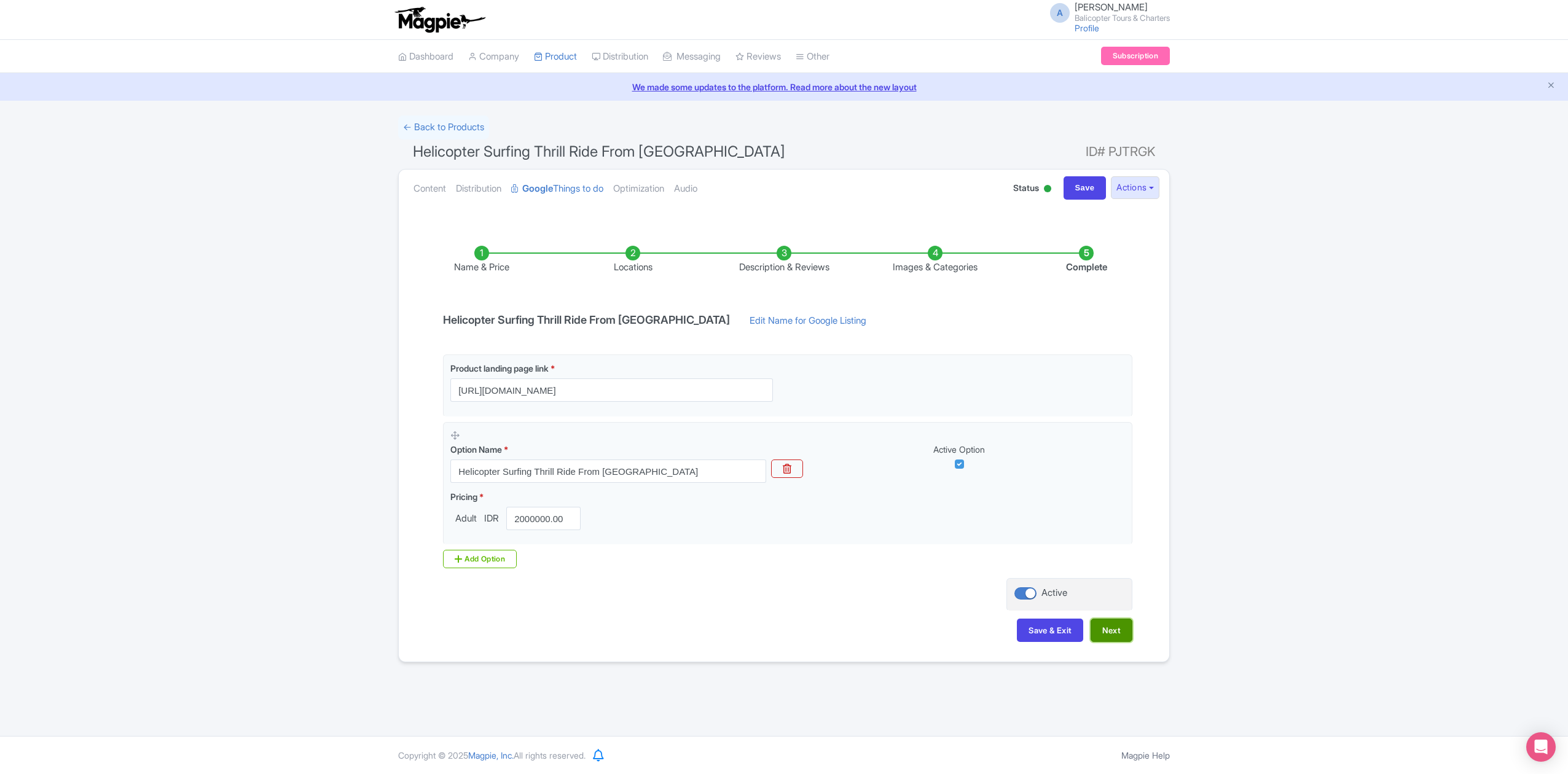
click at [1116, 637] on button "Next" at bounding box center [1111, 630] width 42 height 23
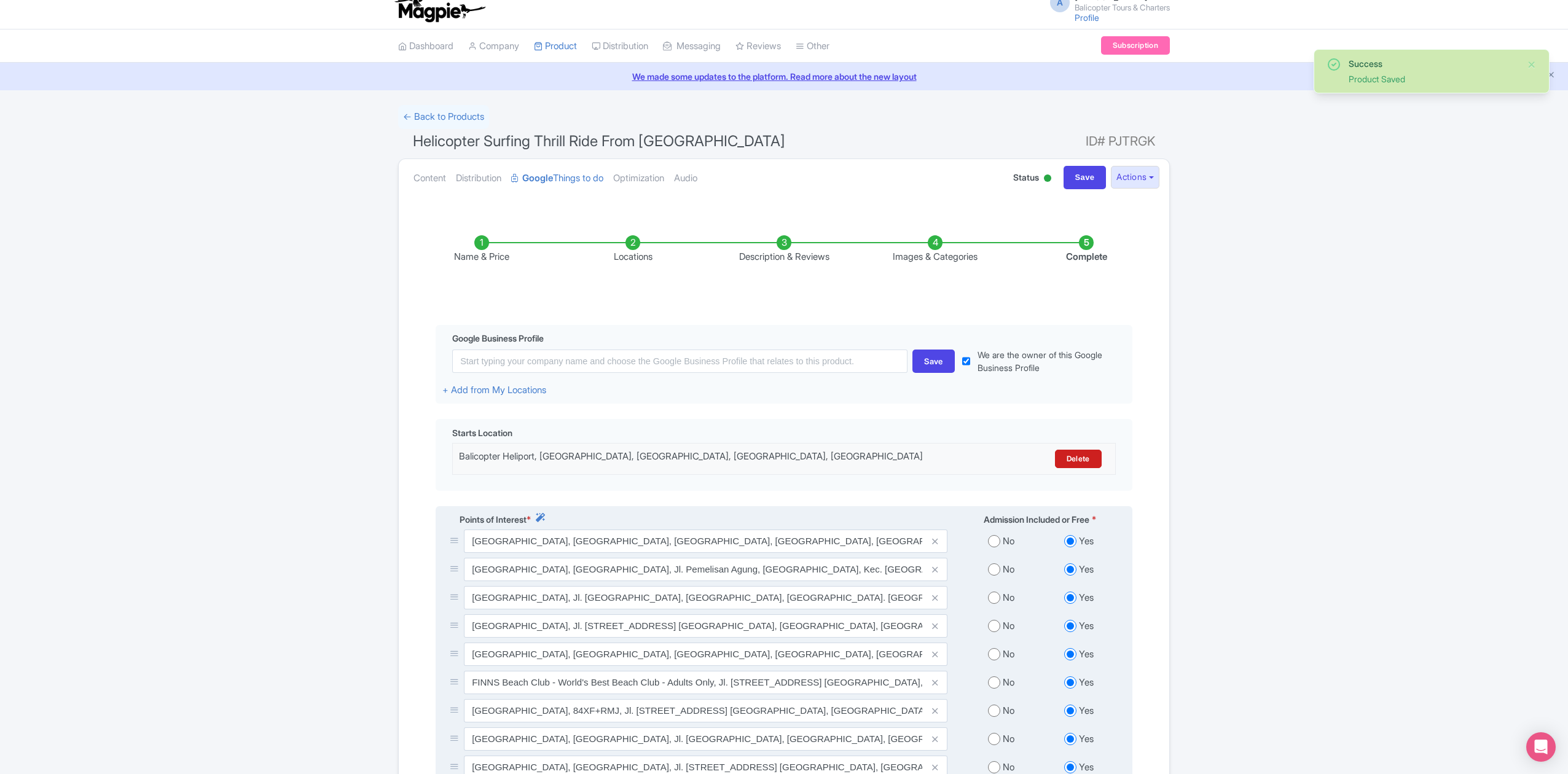
scroll to position [258, 0]
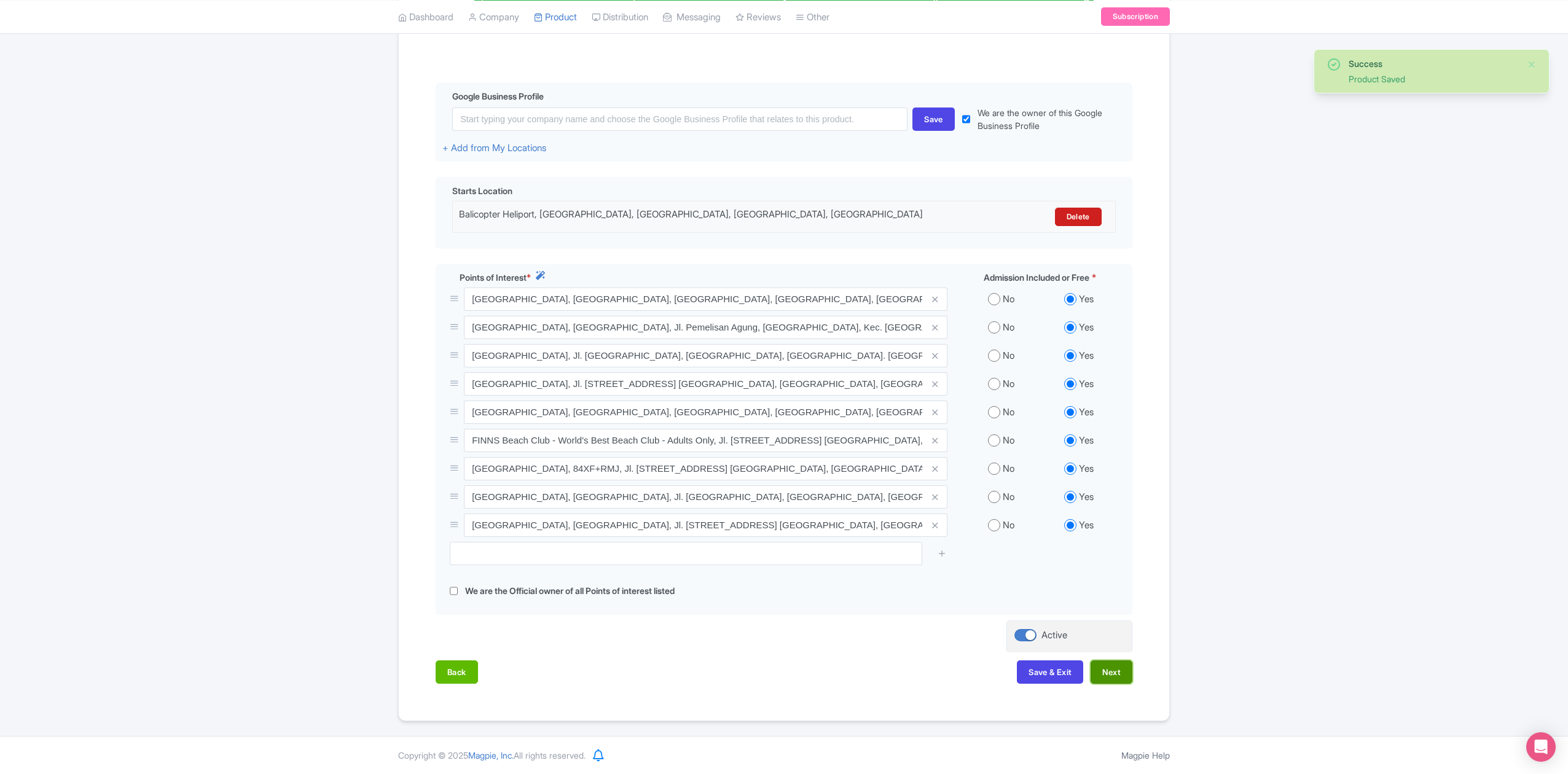
click at [1119, 679] on button "Next" at bounding box center [1111, 671] width 42 height 23
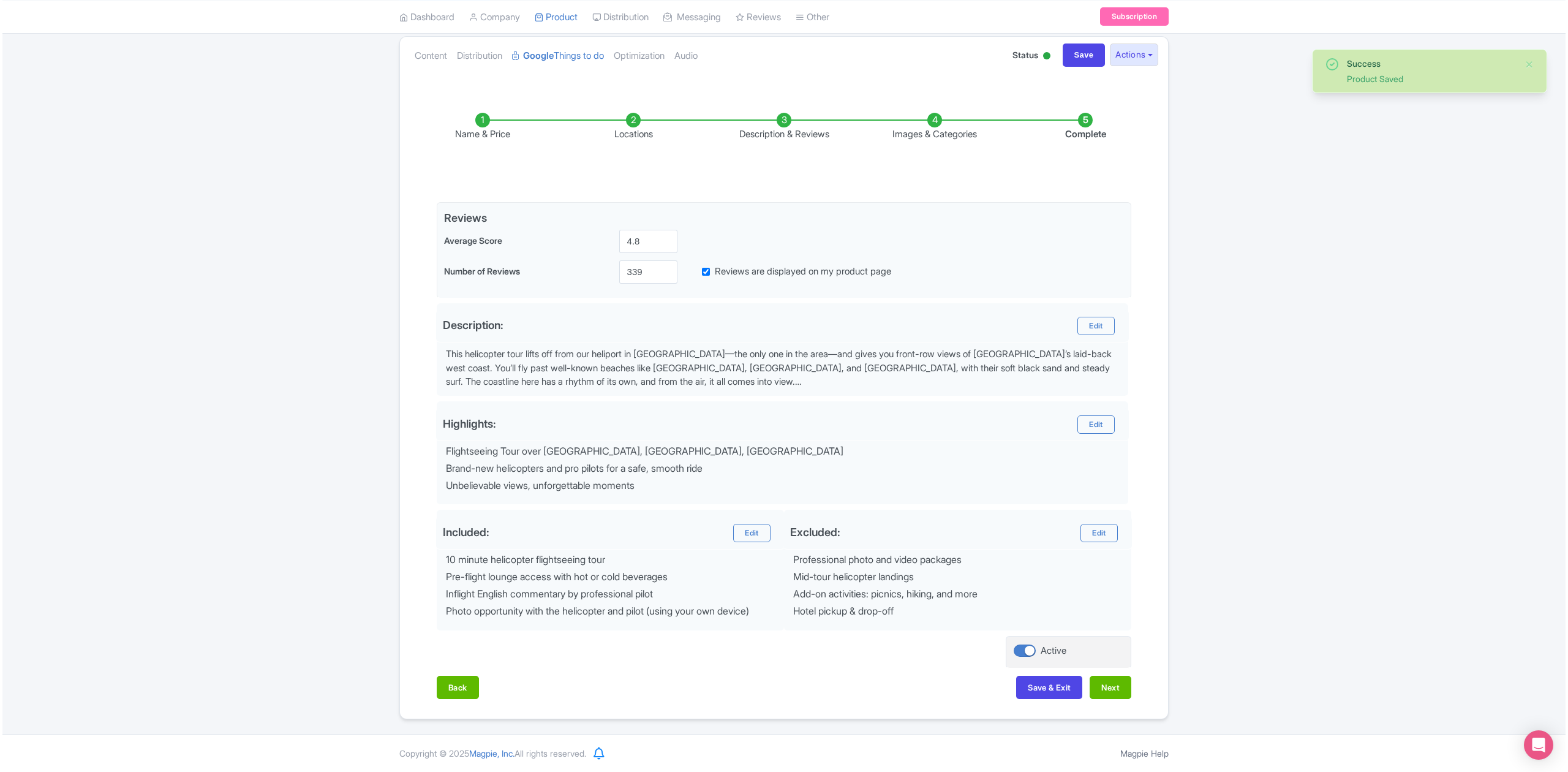
scroll to position [137, 0]
click at [1116, 677] on button "Next" at bounding box center [1108, 687] width 42 height 23
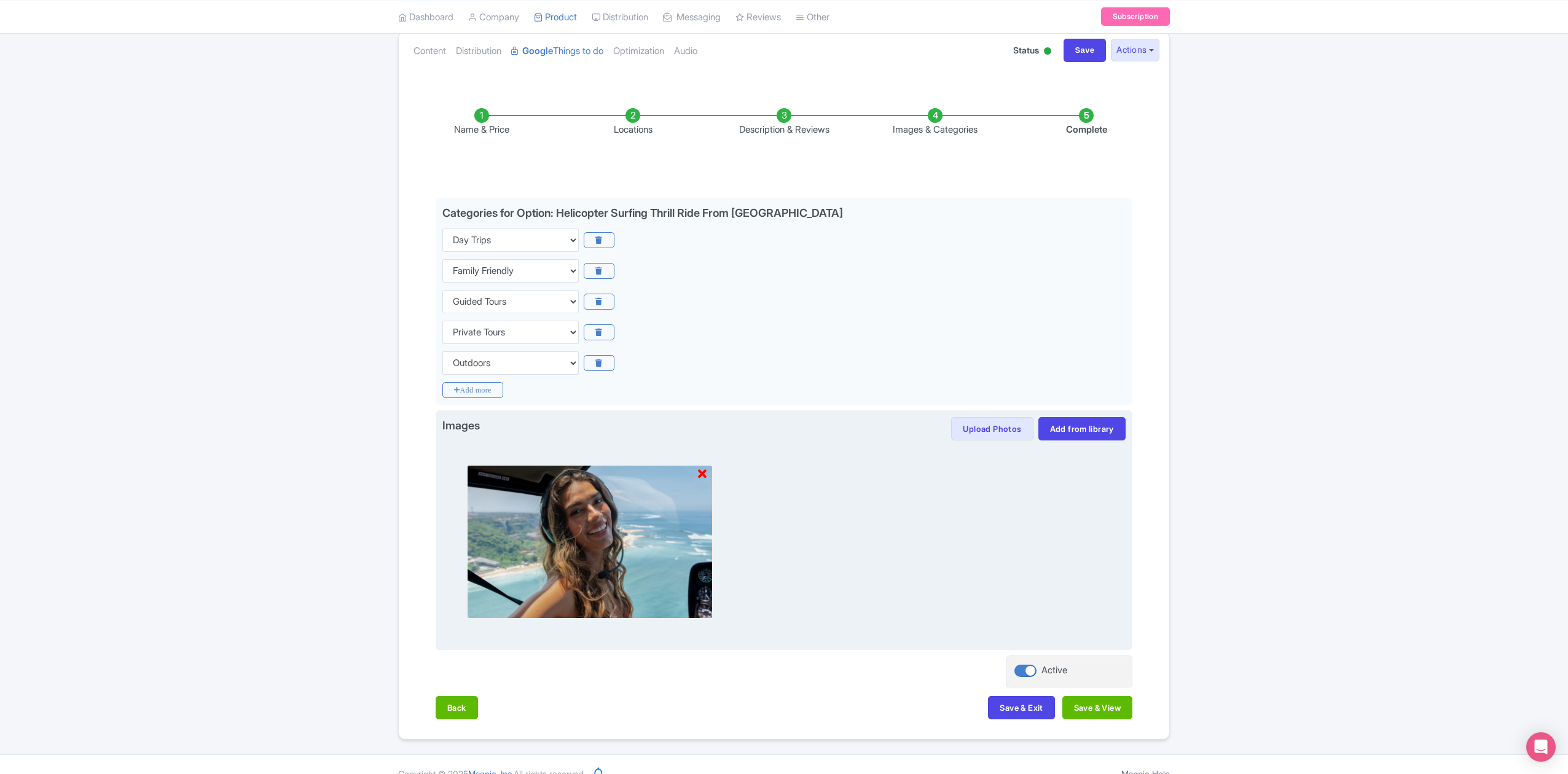
click at [703, 477] on icon at bounding box center [701, 474] width 8 height 12
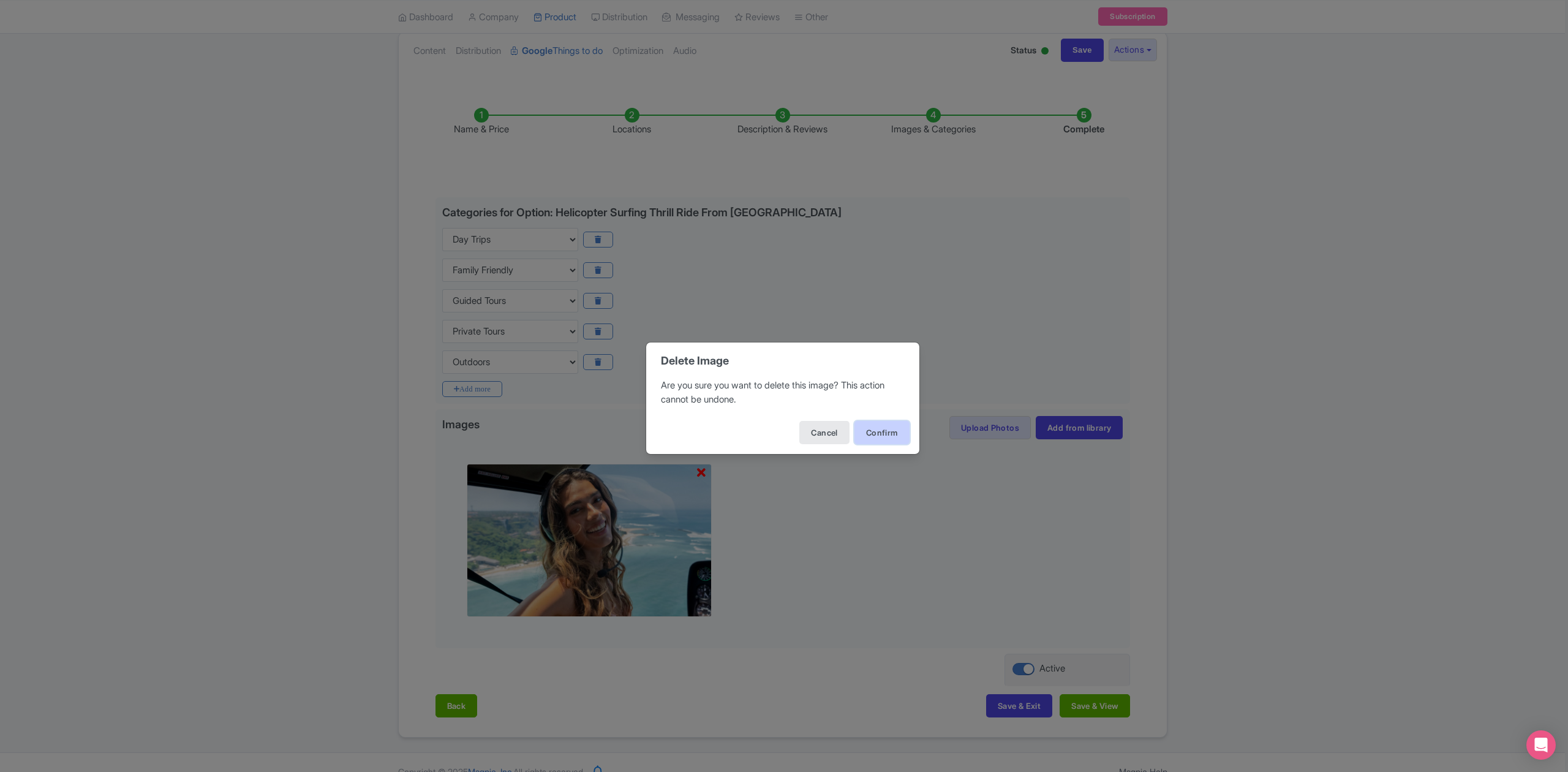
click at [863, 429] on button "Confirm" at bounding box center [882, 432] width 55 height 23
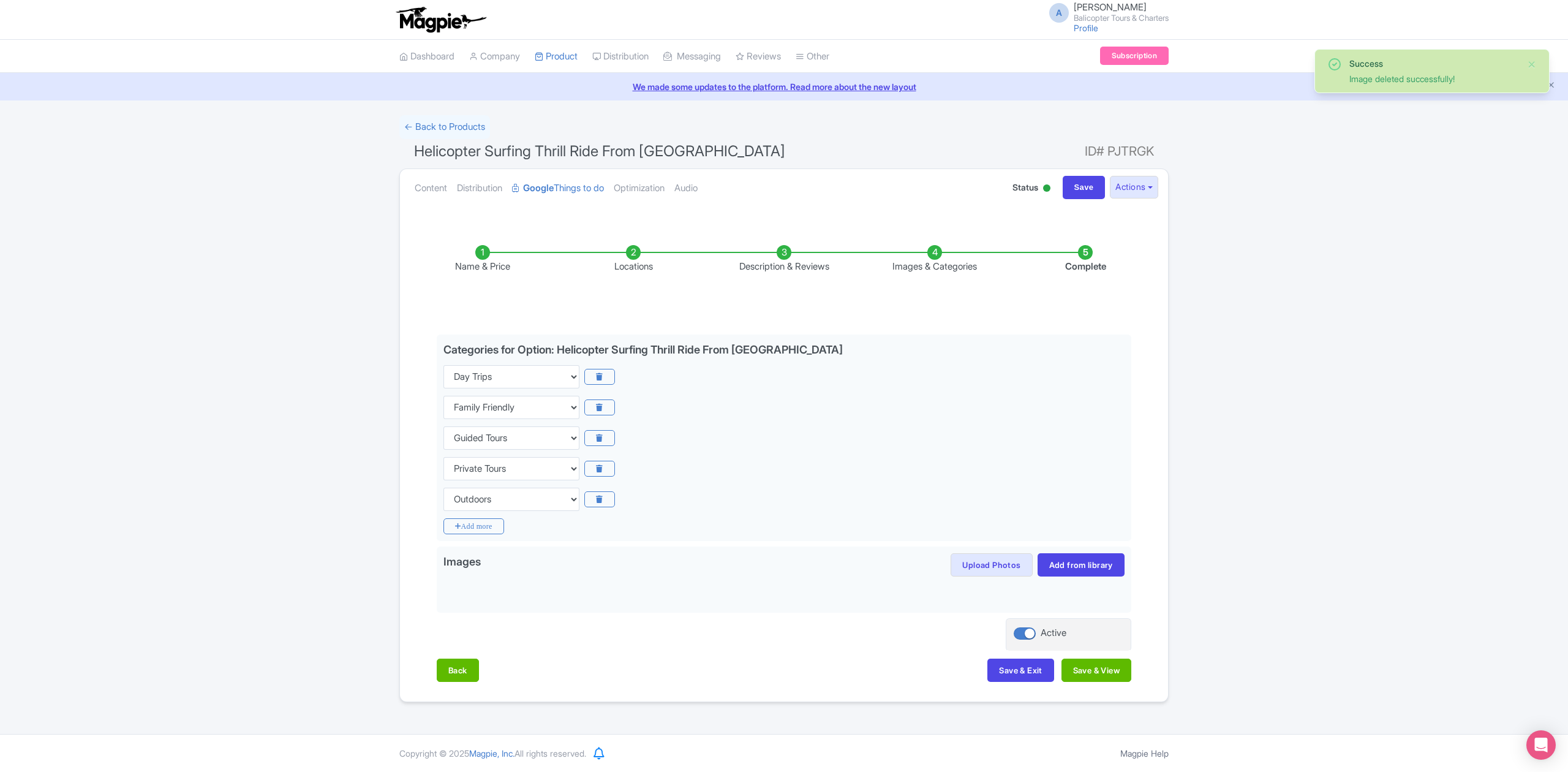
scroll to position [0, 0]
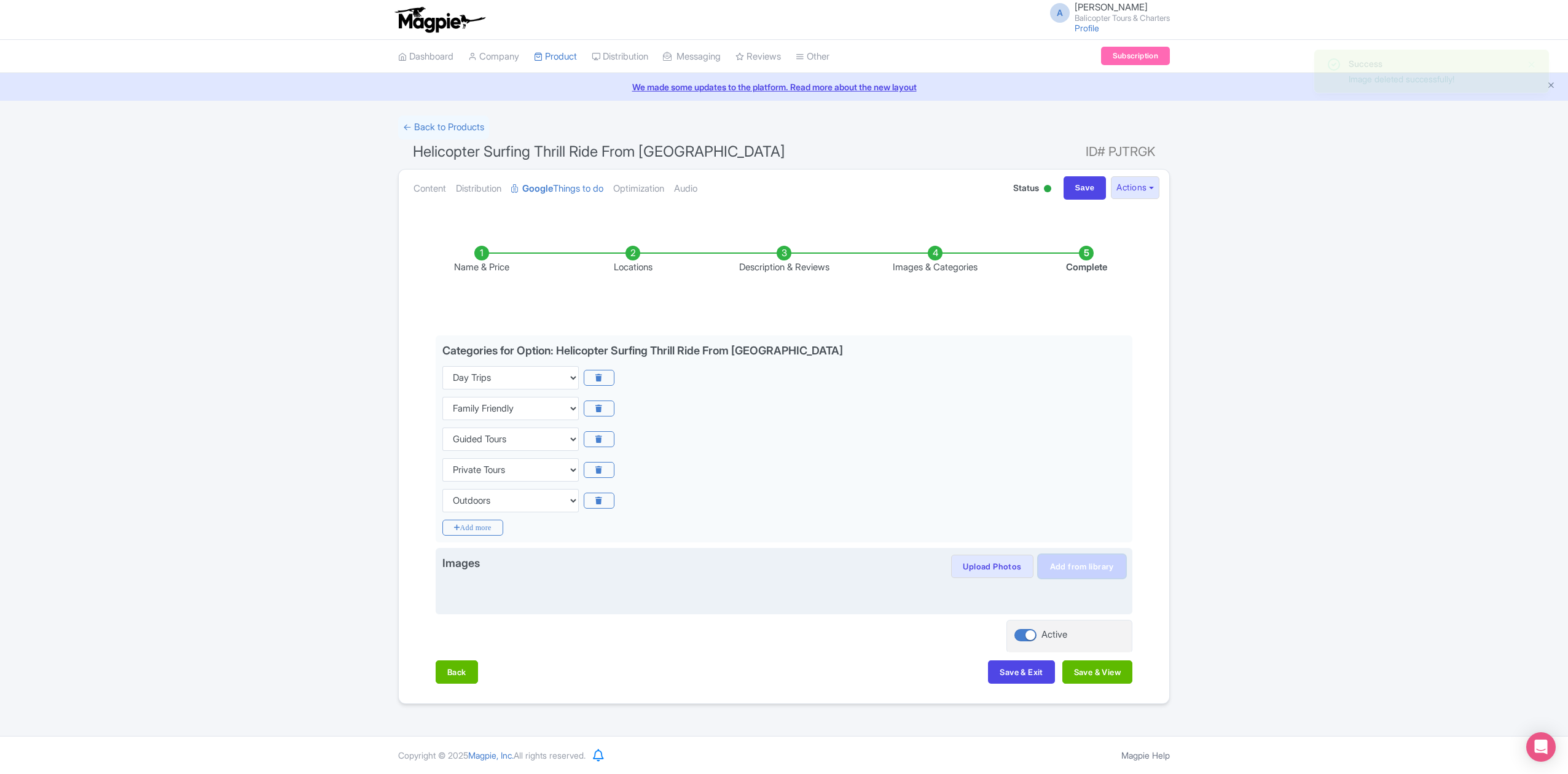
click at [1052, 572] on link "Add from library" at bounding box center [1081, 566] width 87 height 23
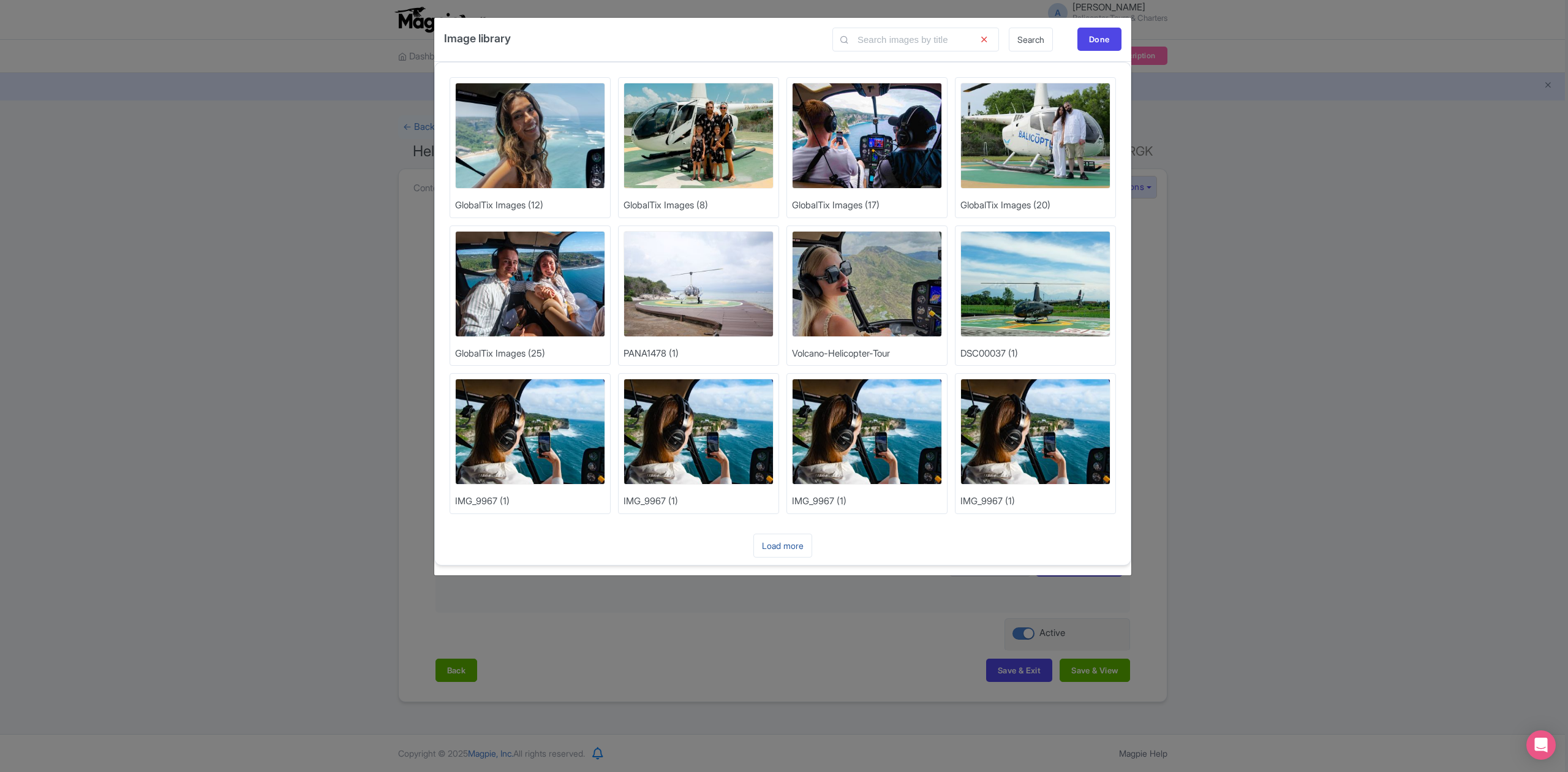
click at [805, 547] on link "Load more" at bounding box center [783, 545] width 59 height 24
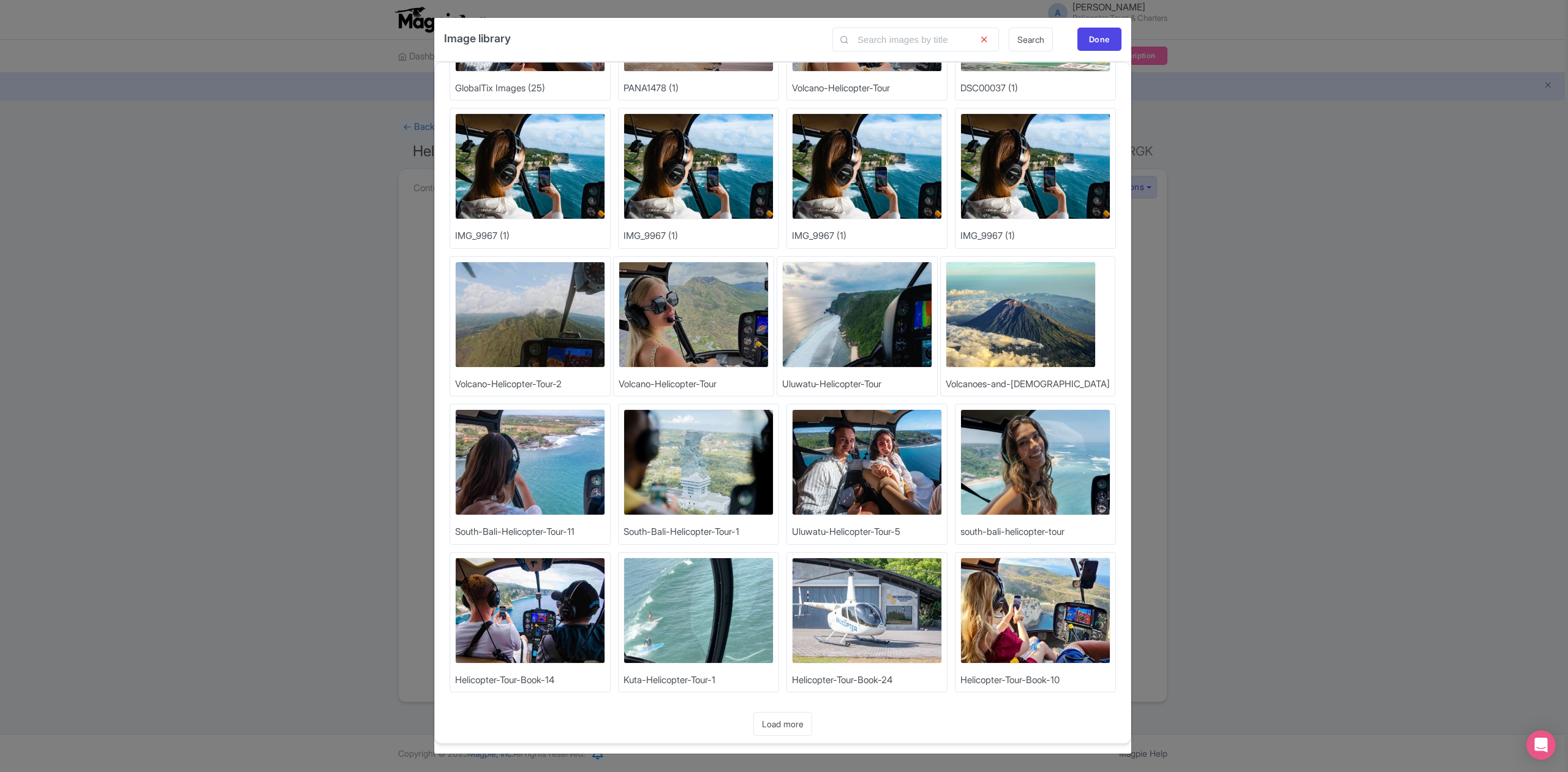
scroll to position [1, 0]
click at [796, 719] on link "Load more" at bounding box center [783, 724] width 59 height 24
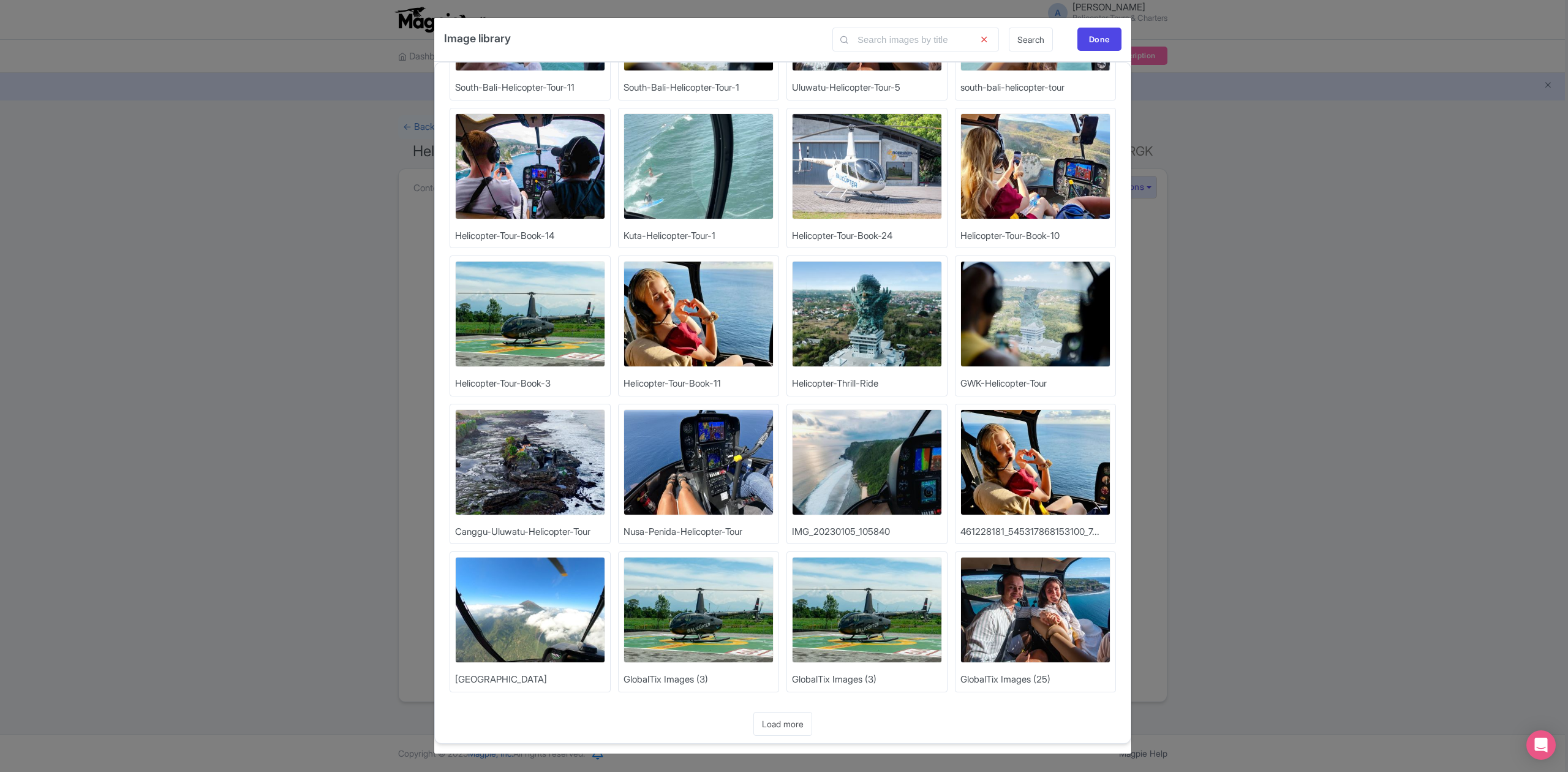
scroll to position [713, 0]
click at [790, 719] on link "Load more" at bounding box center [783, 724] width 59 height 24
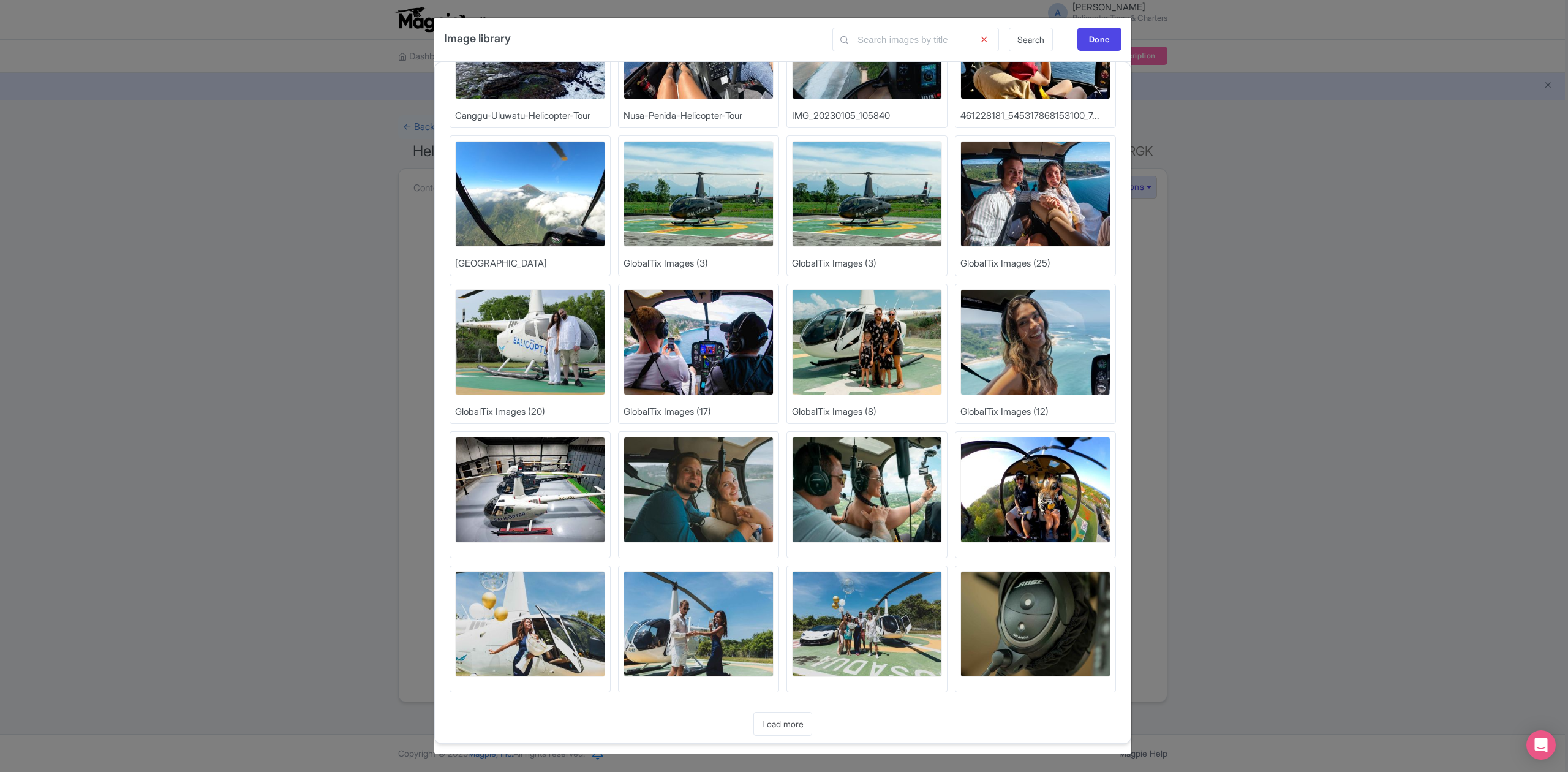
scroll to position [1130, 0]
click at [789, 718] on link "Load more" at bounding box center [783, 724] width 59 height 24
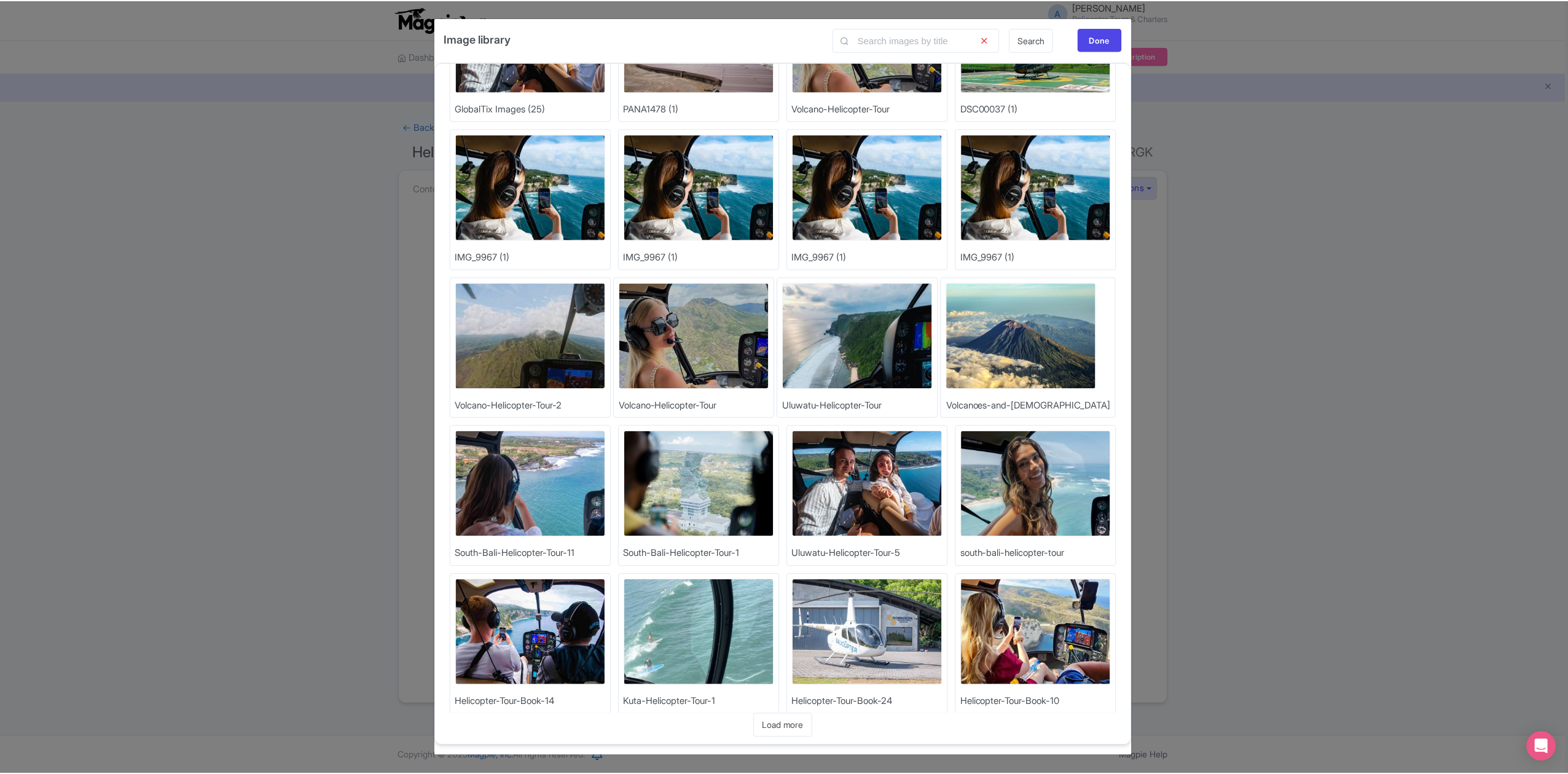
scroll to position [327, 0]
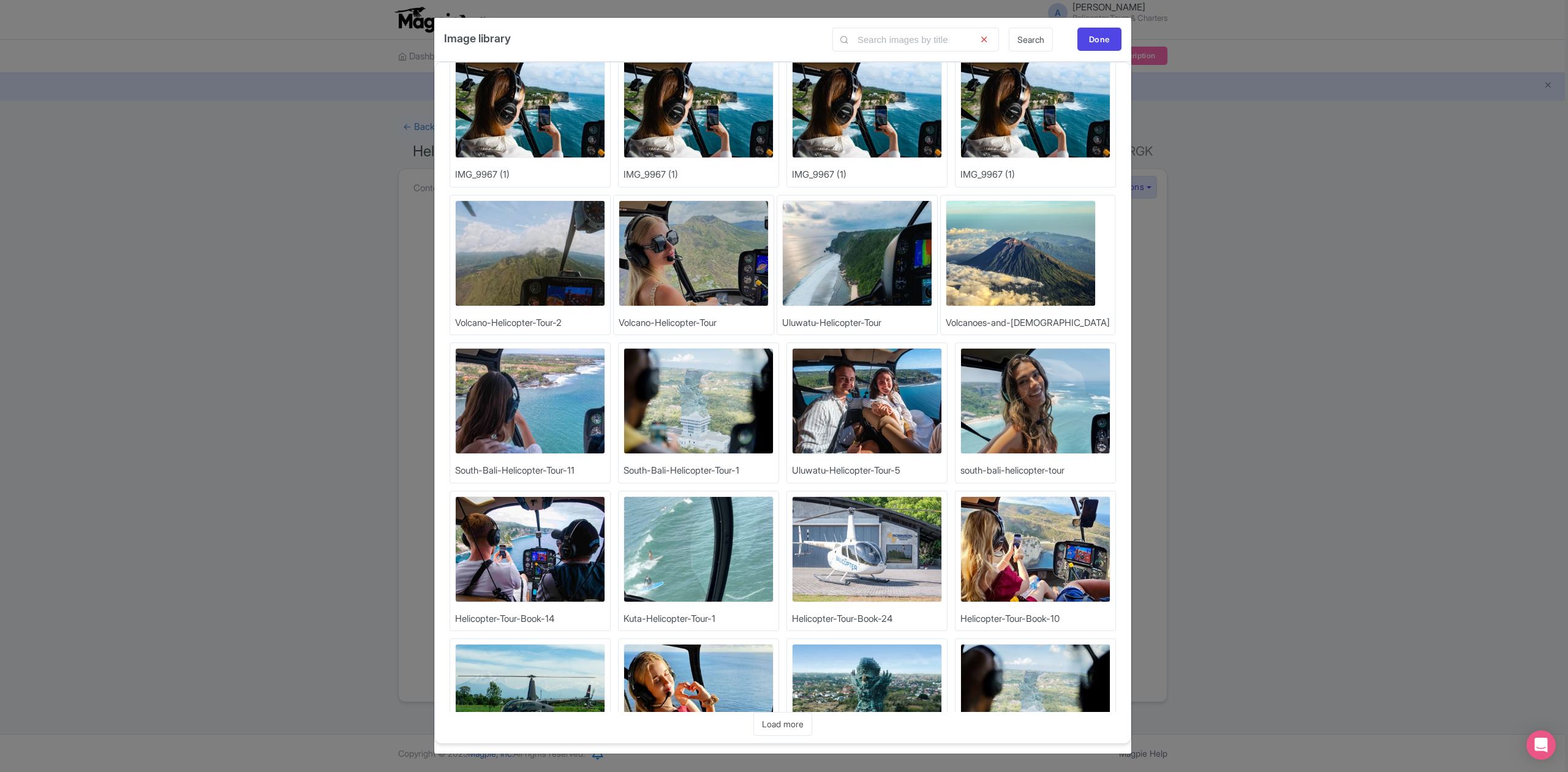
click at [1017, 434] on img at bounding box center [1036, 401] width 150 height 106
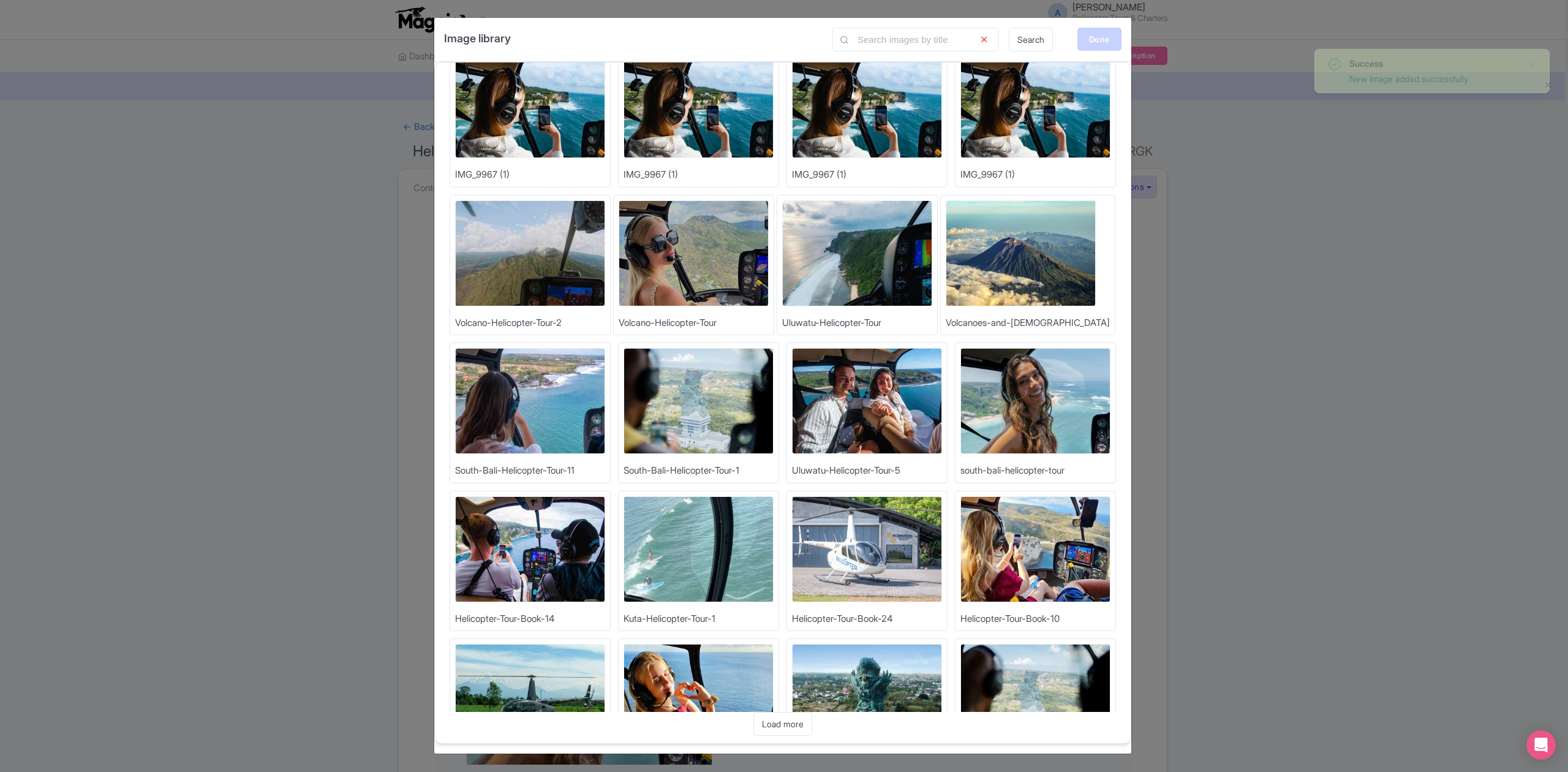
click at [1087, 30] on div "Done" at bounding box center [1099, 39] width 44 height 23
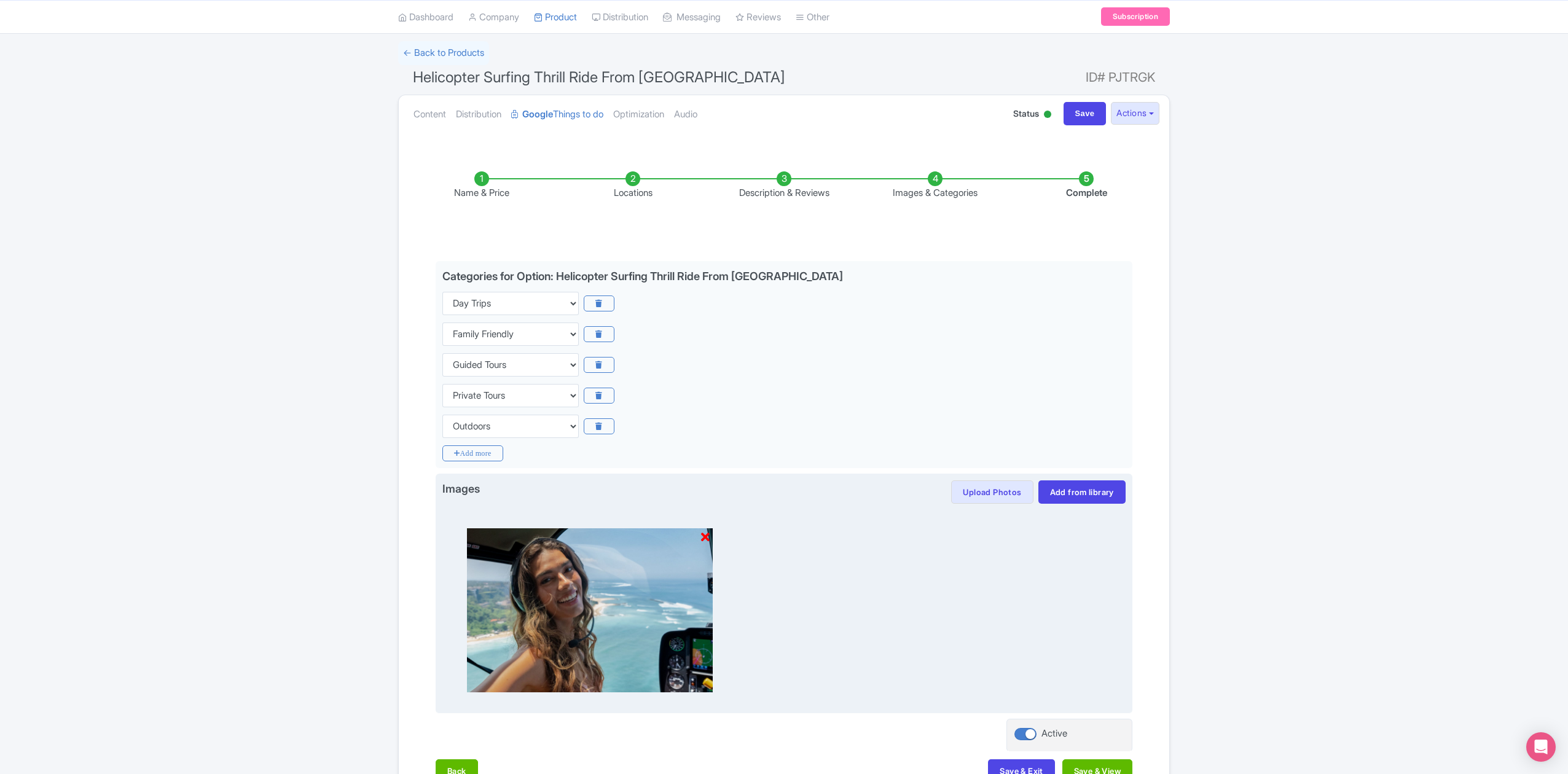
scroll to position [158, 0]
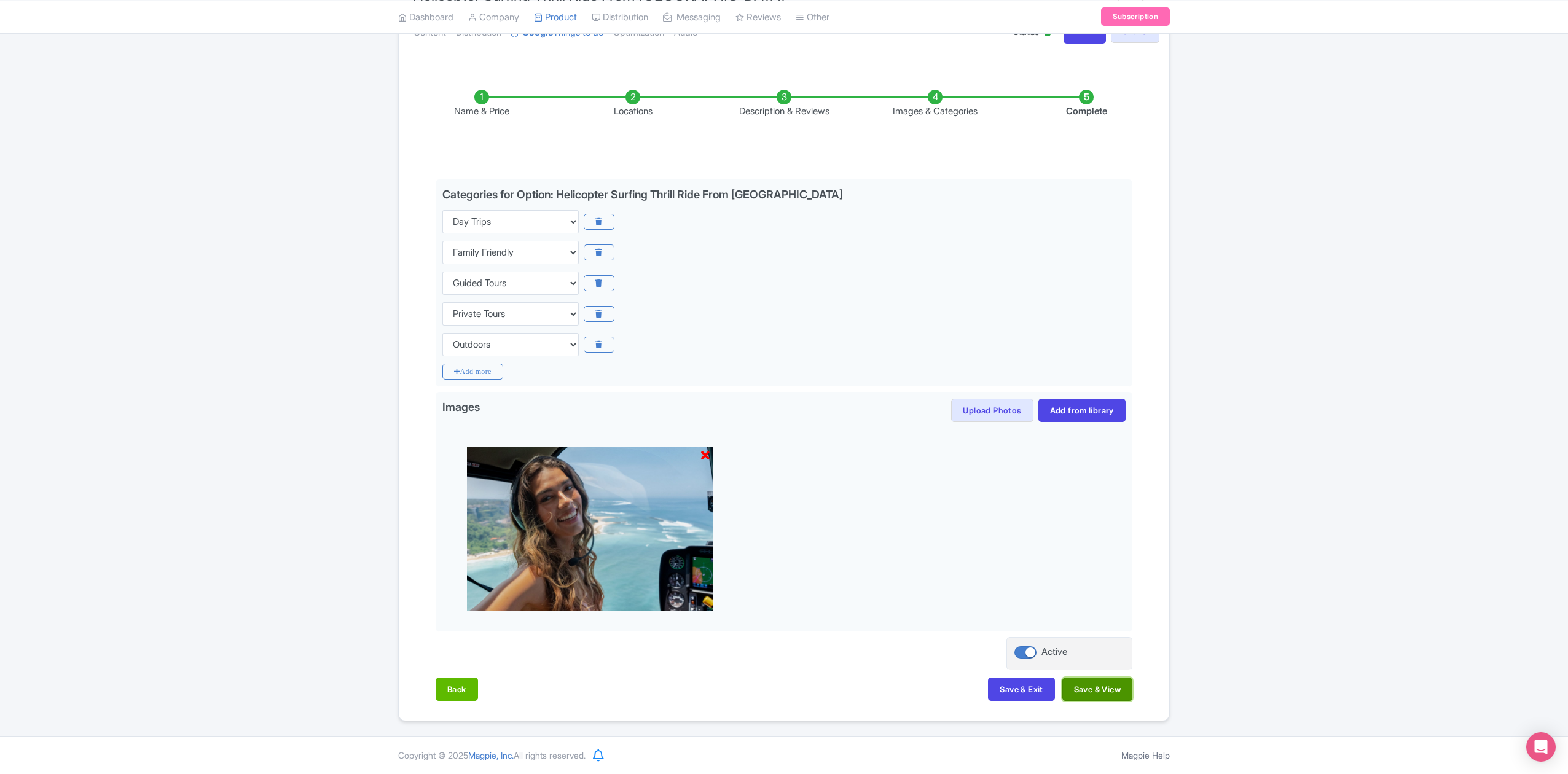
click at [1081, 688] on button "Save & View" at bounding box center [1096, 688] width 70 height 23
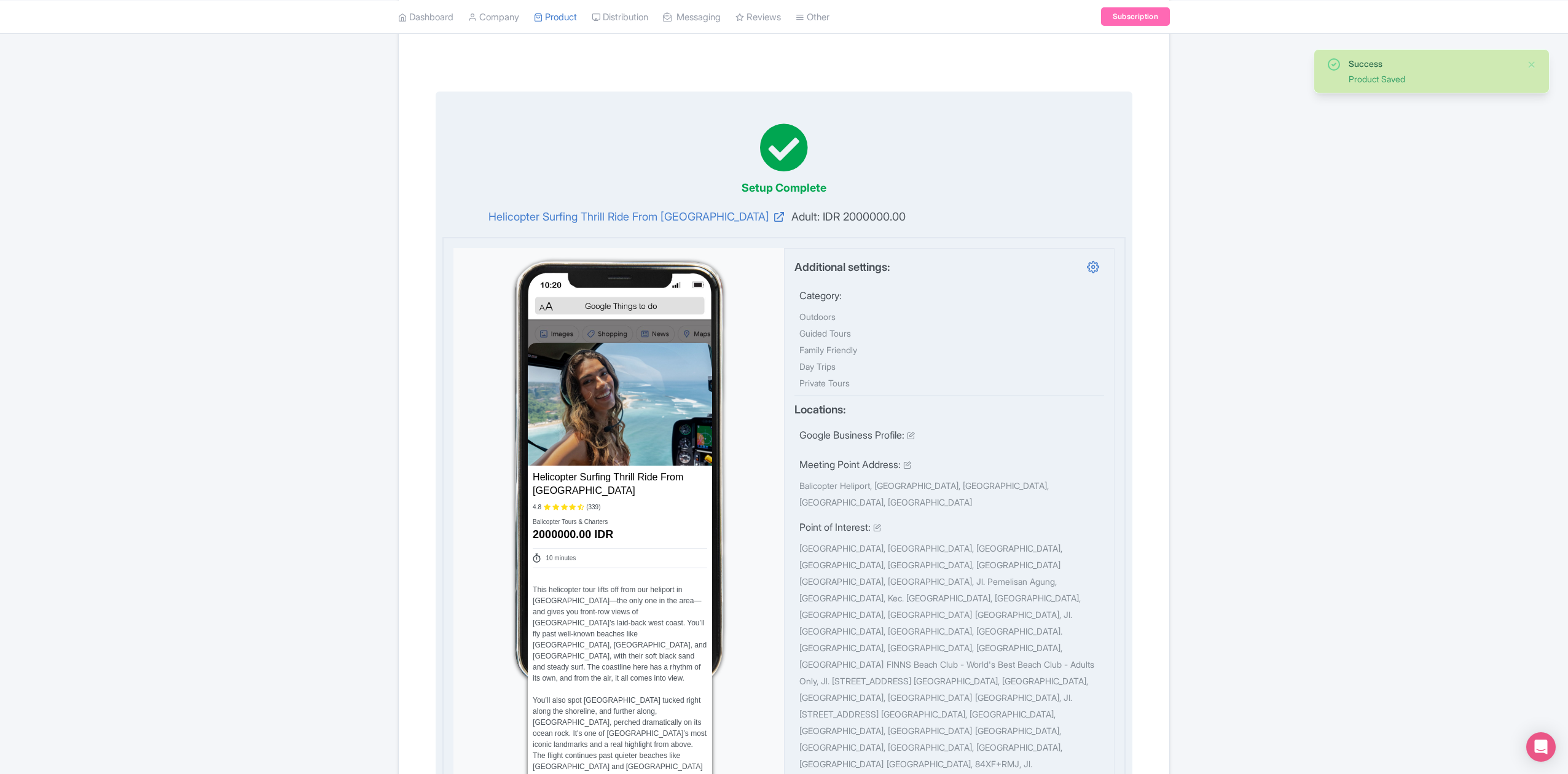
scroll to position [0, 0]
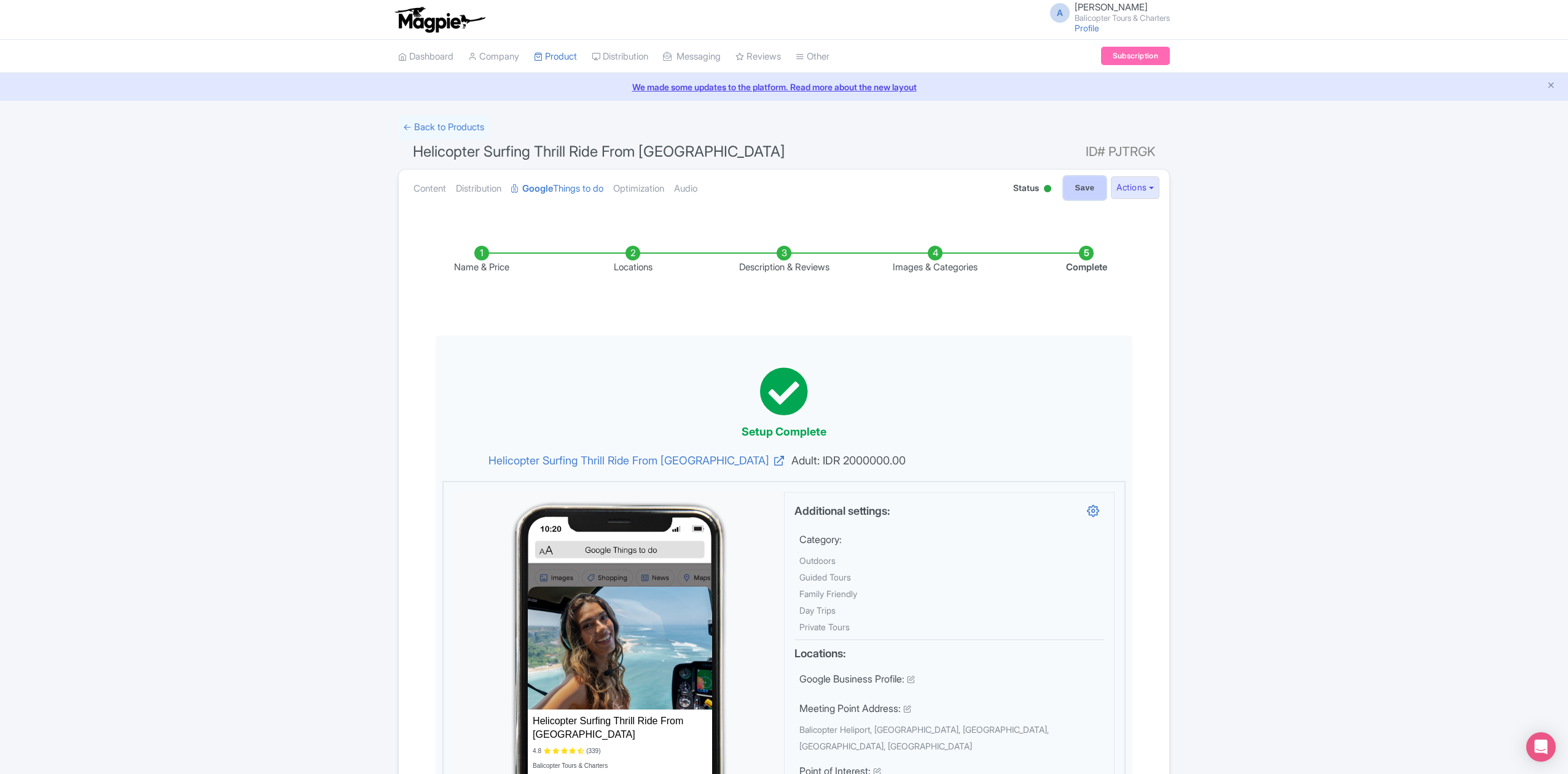
click at [1078, 193] on input "Save" at bounding box center [1084, 188] width 43 height 23
type input "Saving..."
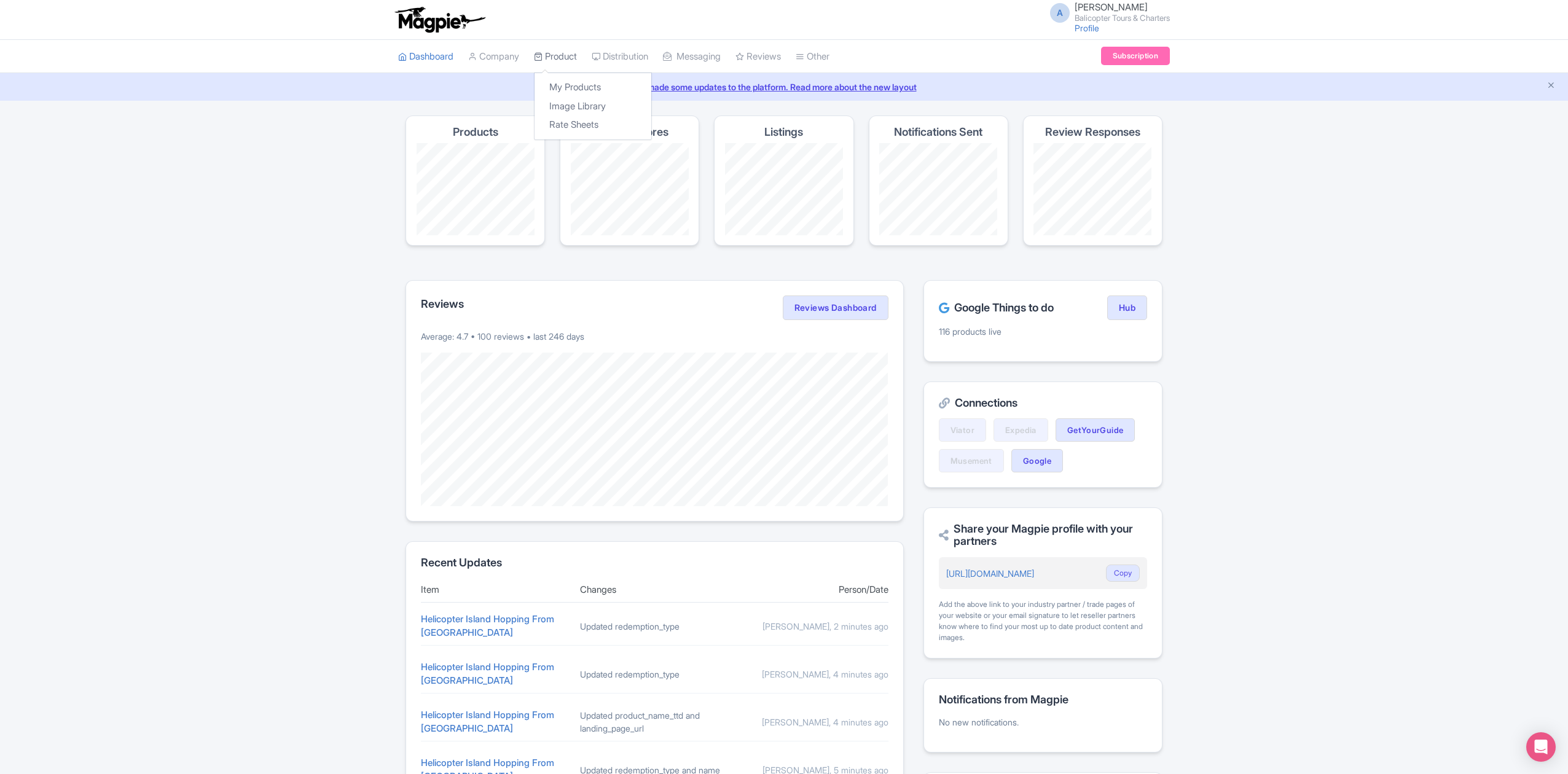
click at [553, 55] on link "Product" at bounding box center [555, 56] width 43 height 34
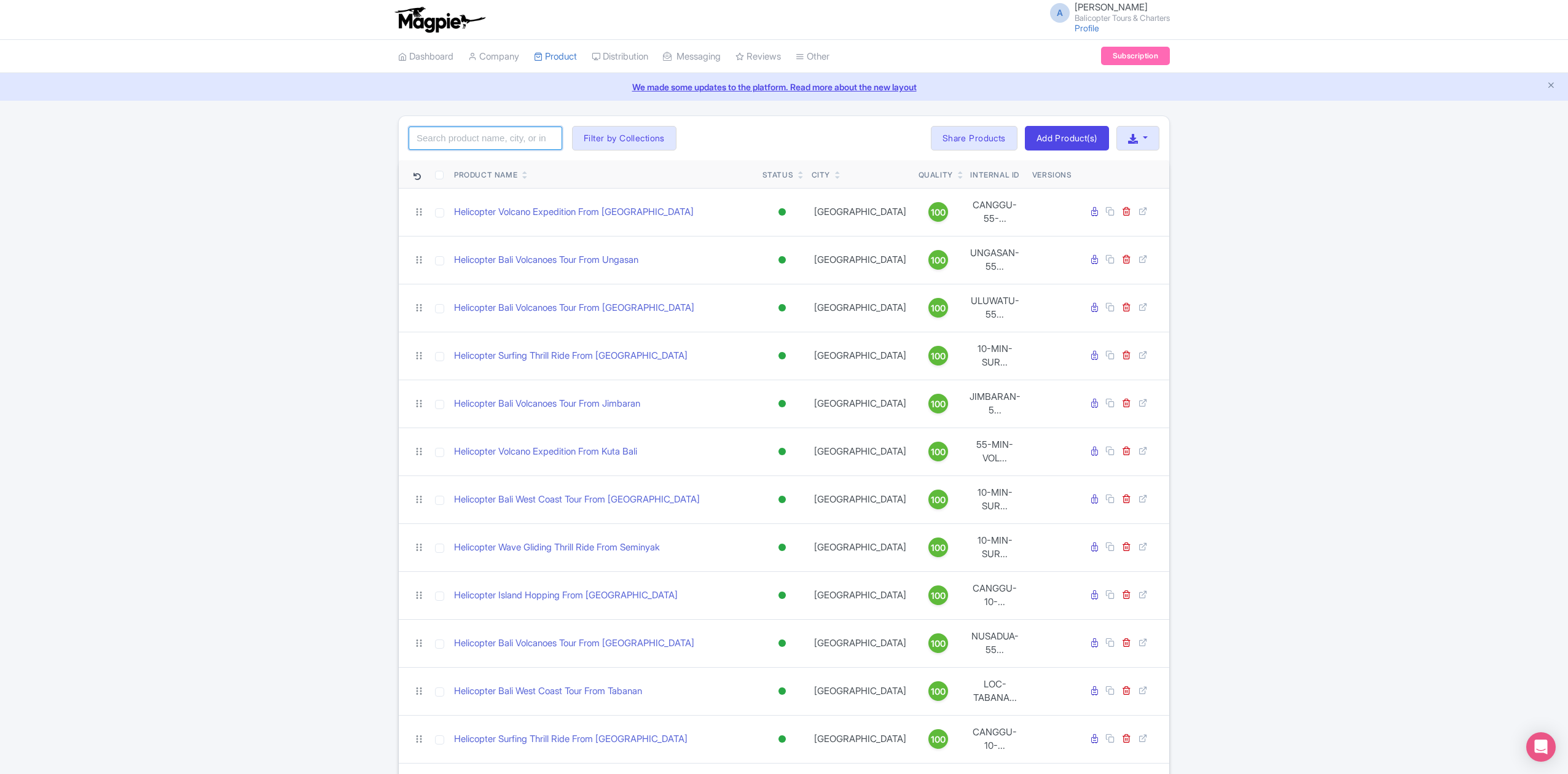
click at [532, 141] on input "search" at bounding box center [485, 138] width 153 height 23
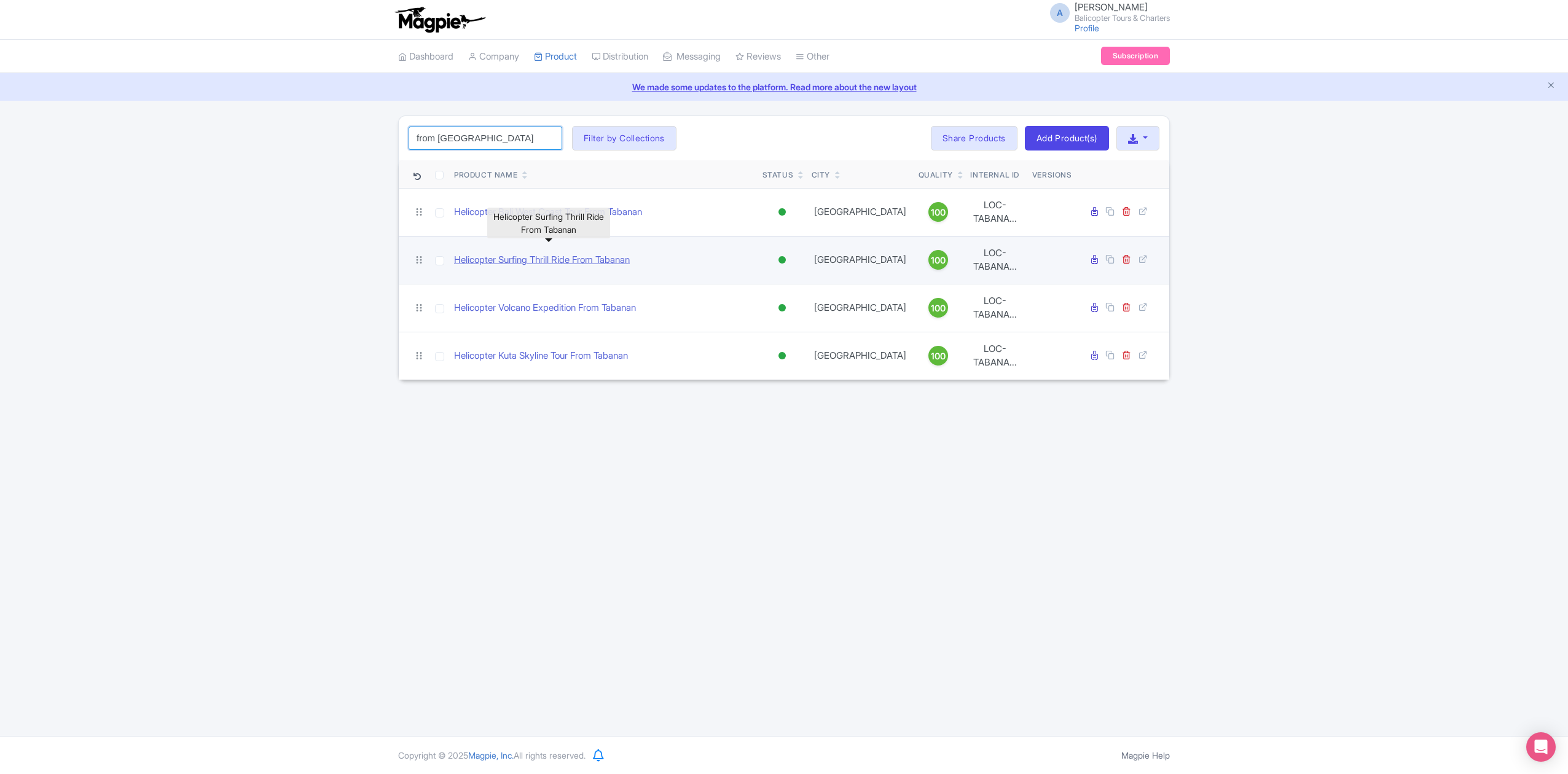
type input "from [GEOGRAPHIC_DATA]"
drag, startPoint x: 607, startPoint y: 248, endPoint x: 538, endPoint y: 245, distance: 69.1
click at [538, 253] on link "Helicopter Surfing Thrill Ride From Tabanan" at bounding box center [541, 260] width 176 height 14
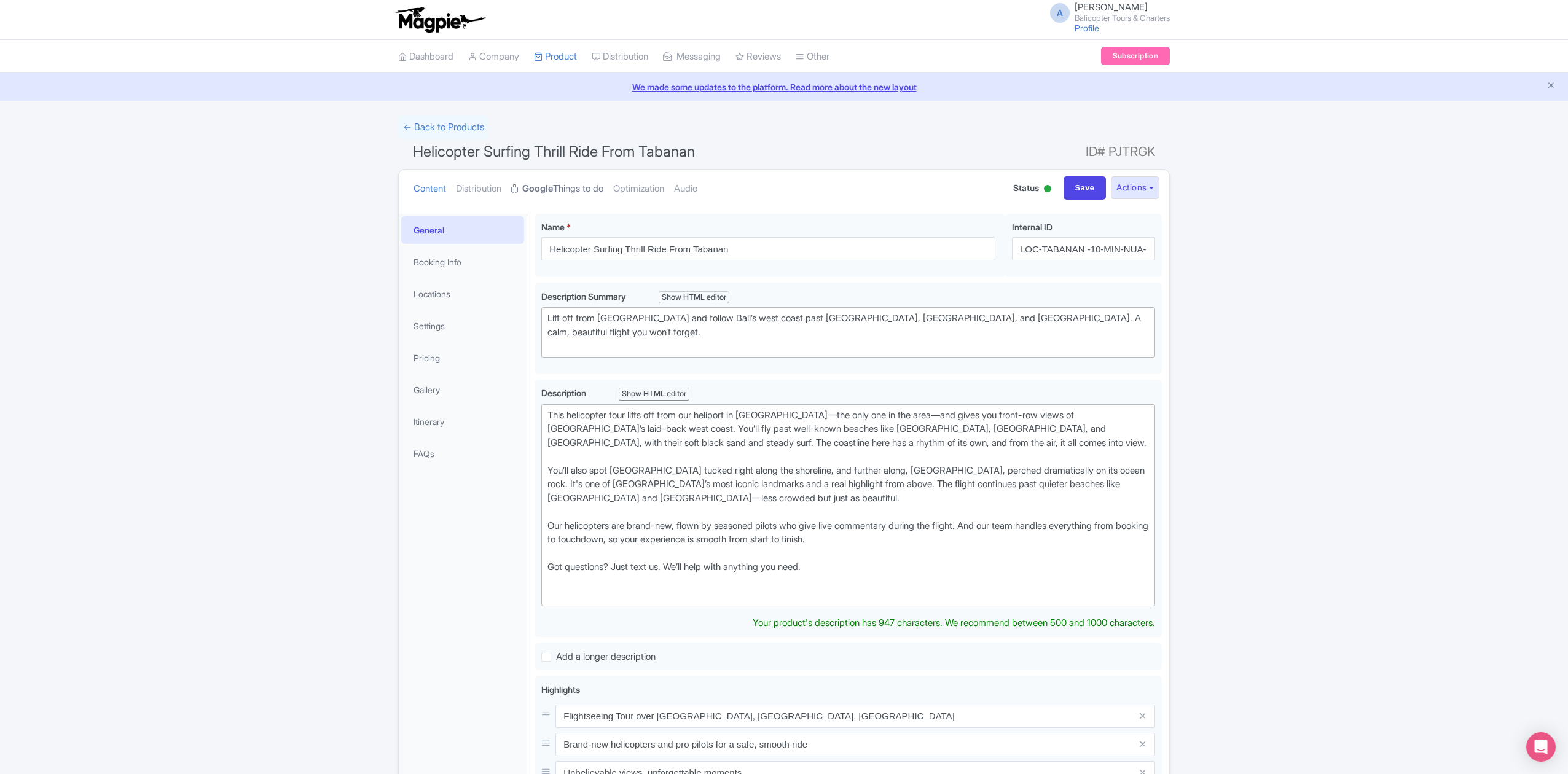
click at [590, 187] on link "Google Things to do" at bounding box center [557, 189] width 92 height 39
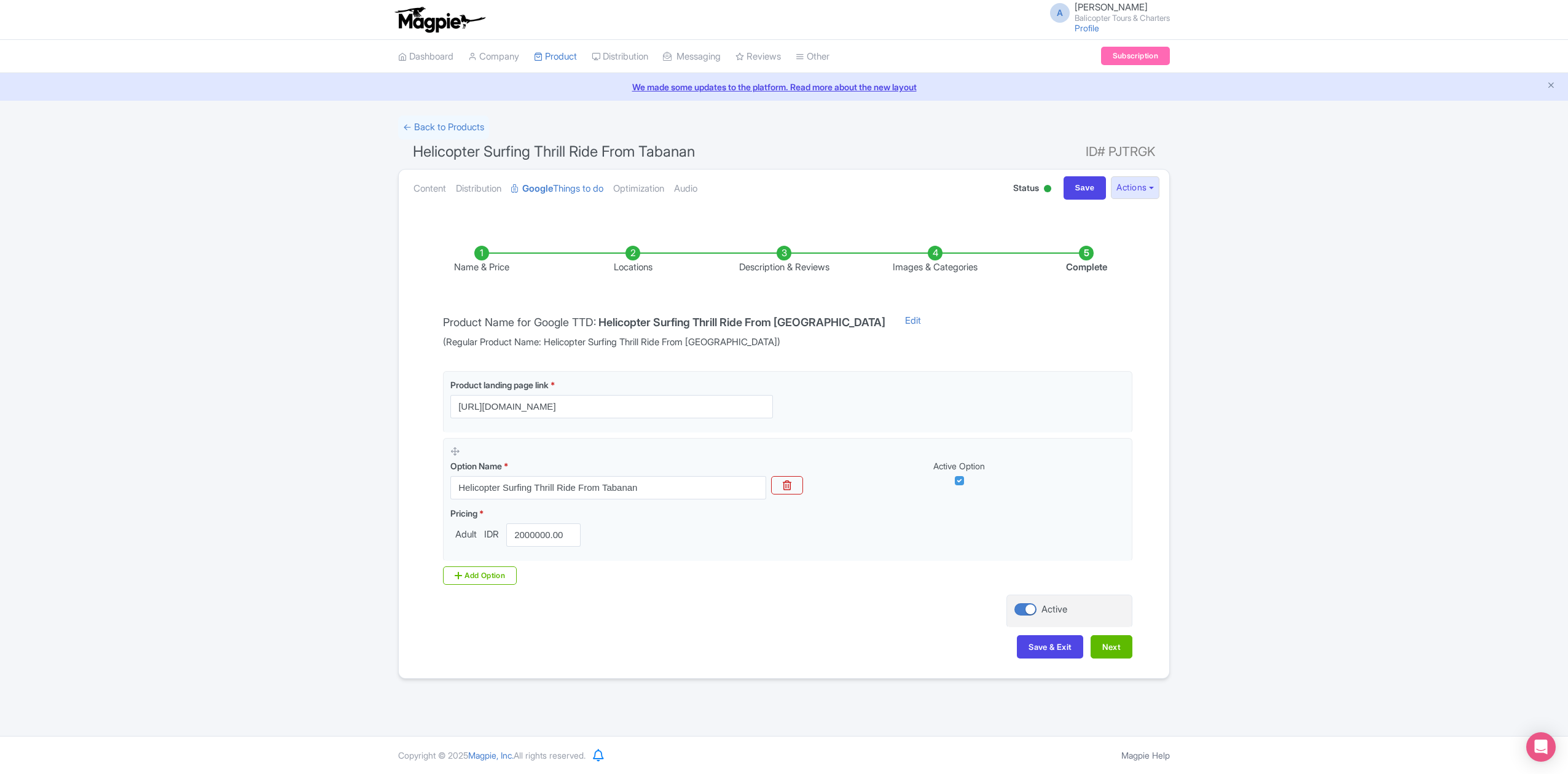
click at [1077, 258] on li "Complete" at bounding box center [1086, 260] width 151 height 29
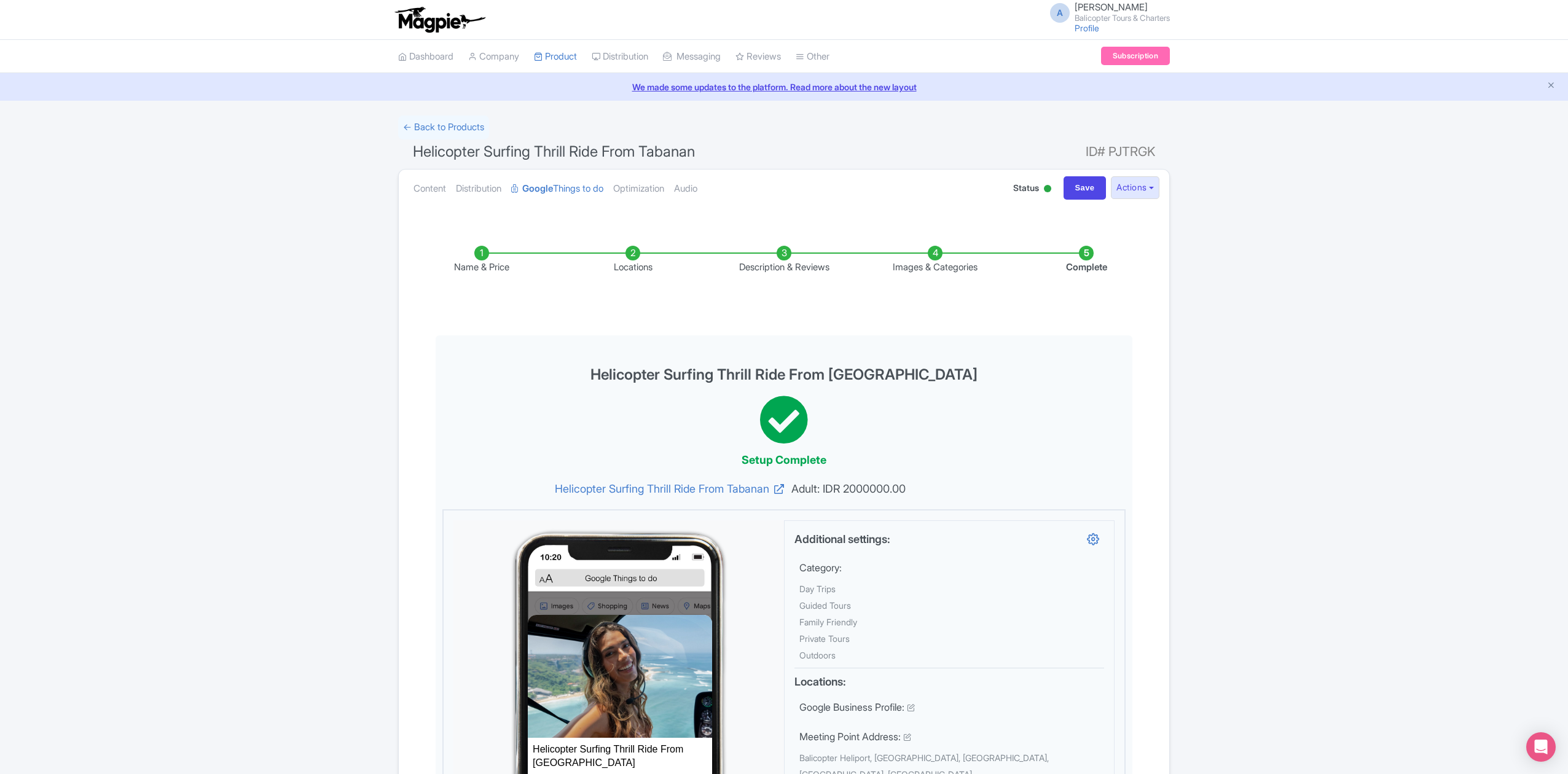
click at [932, 256] on li "Images & Categories" at bounding box center [934, 260] width 151 height 29
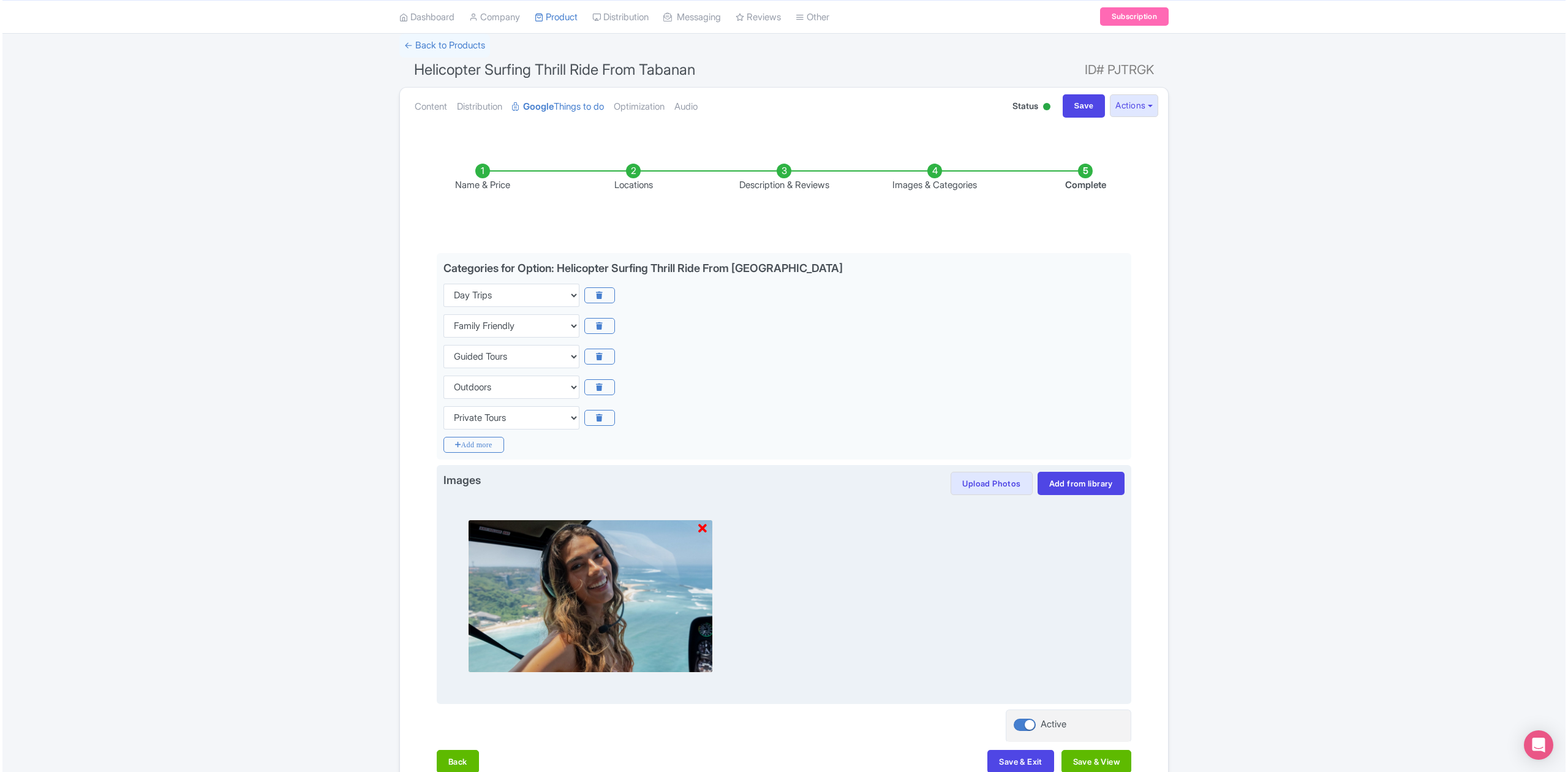
scroll to position [158, 0]
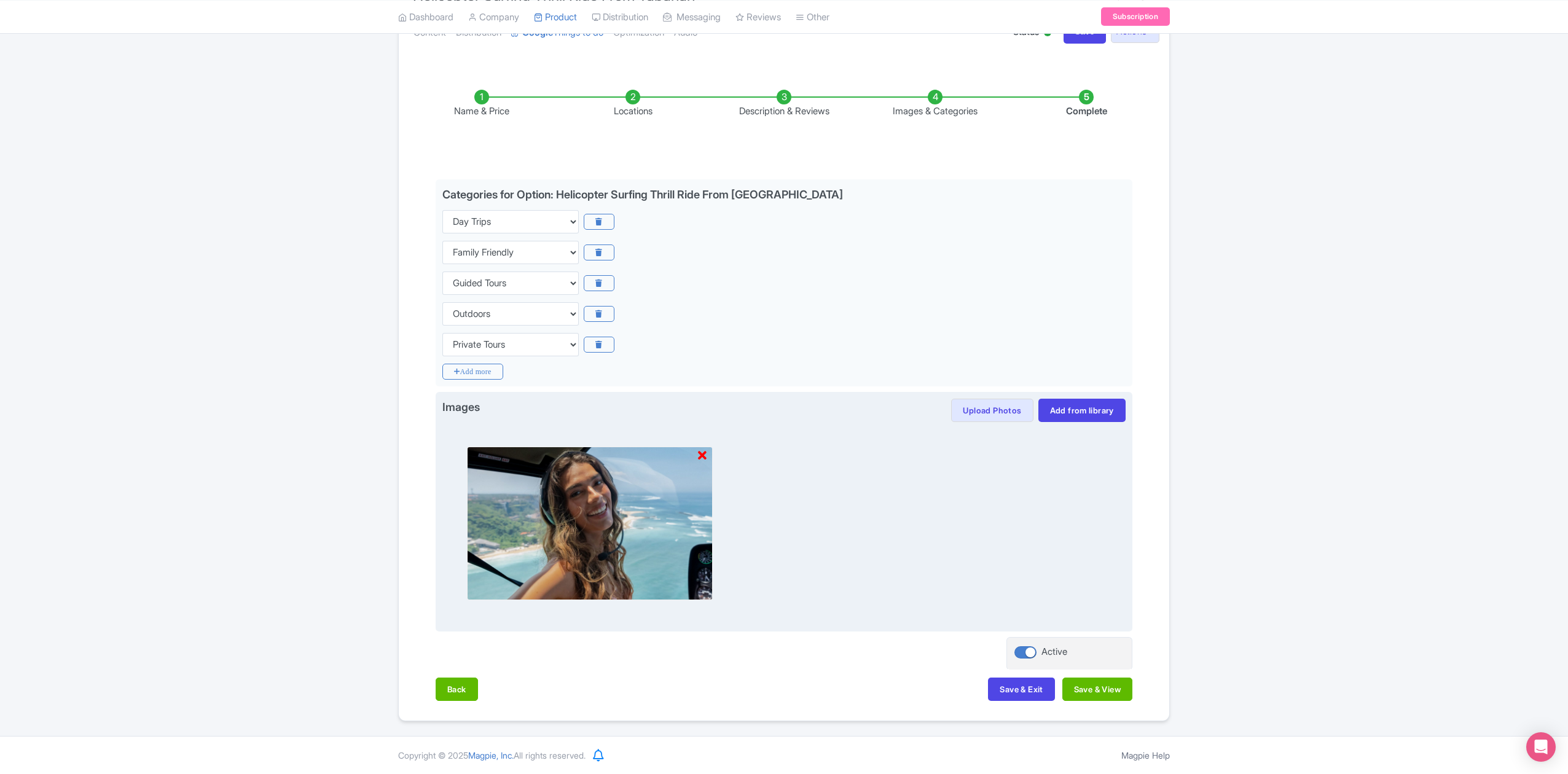
click at [701, 453] on icon at bounding box center [701, 456] width 8 height 12
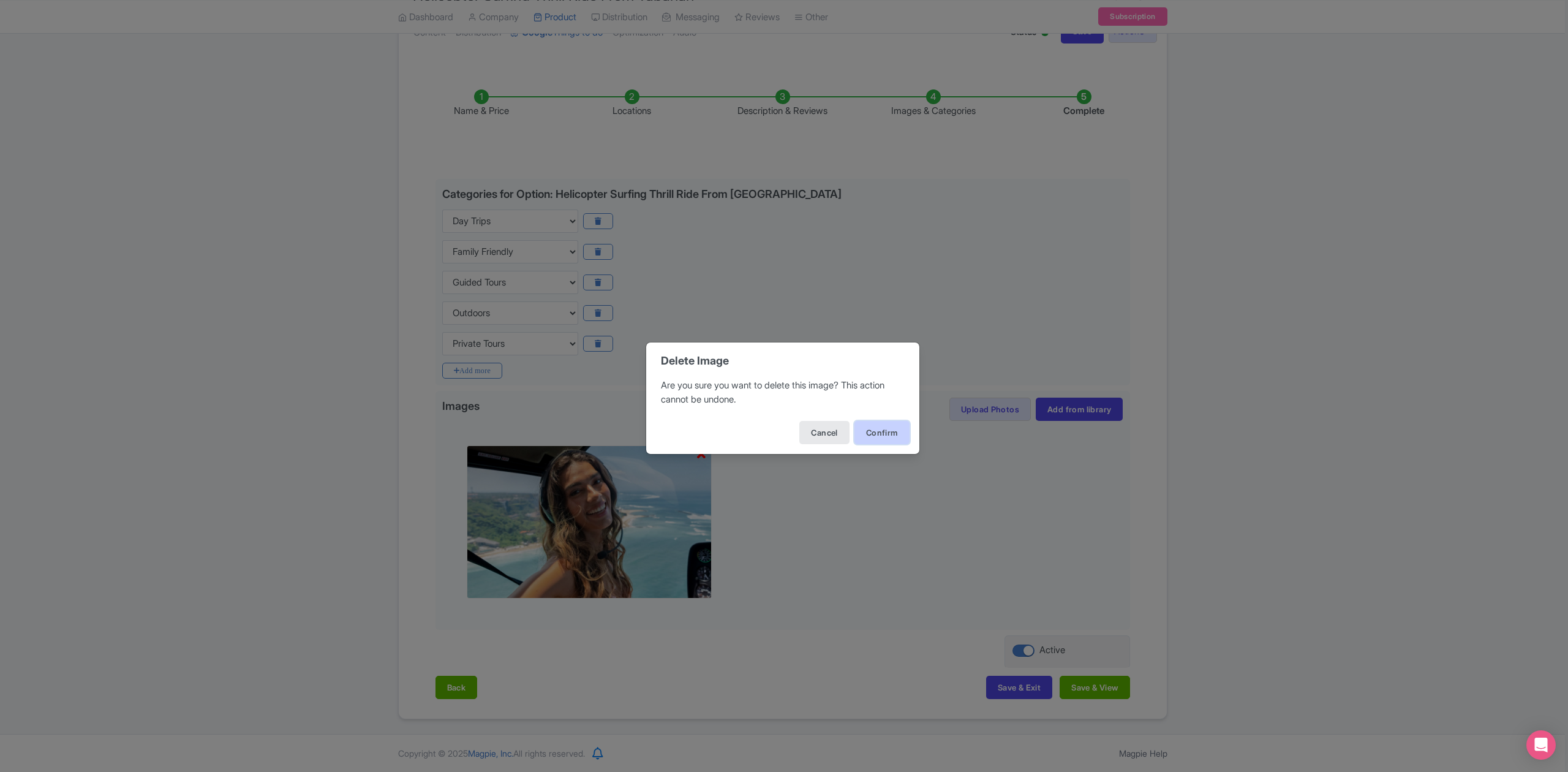
click at [881, 435] on button "Confirm" at bounding box center [882, 432] width 55 height 23
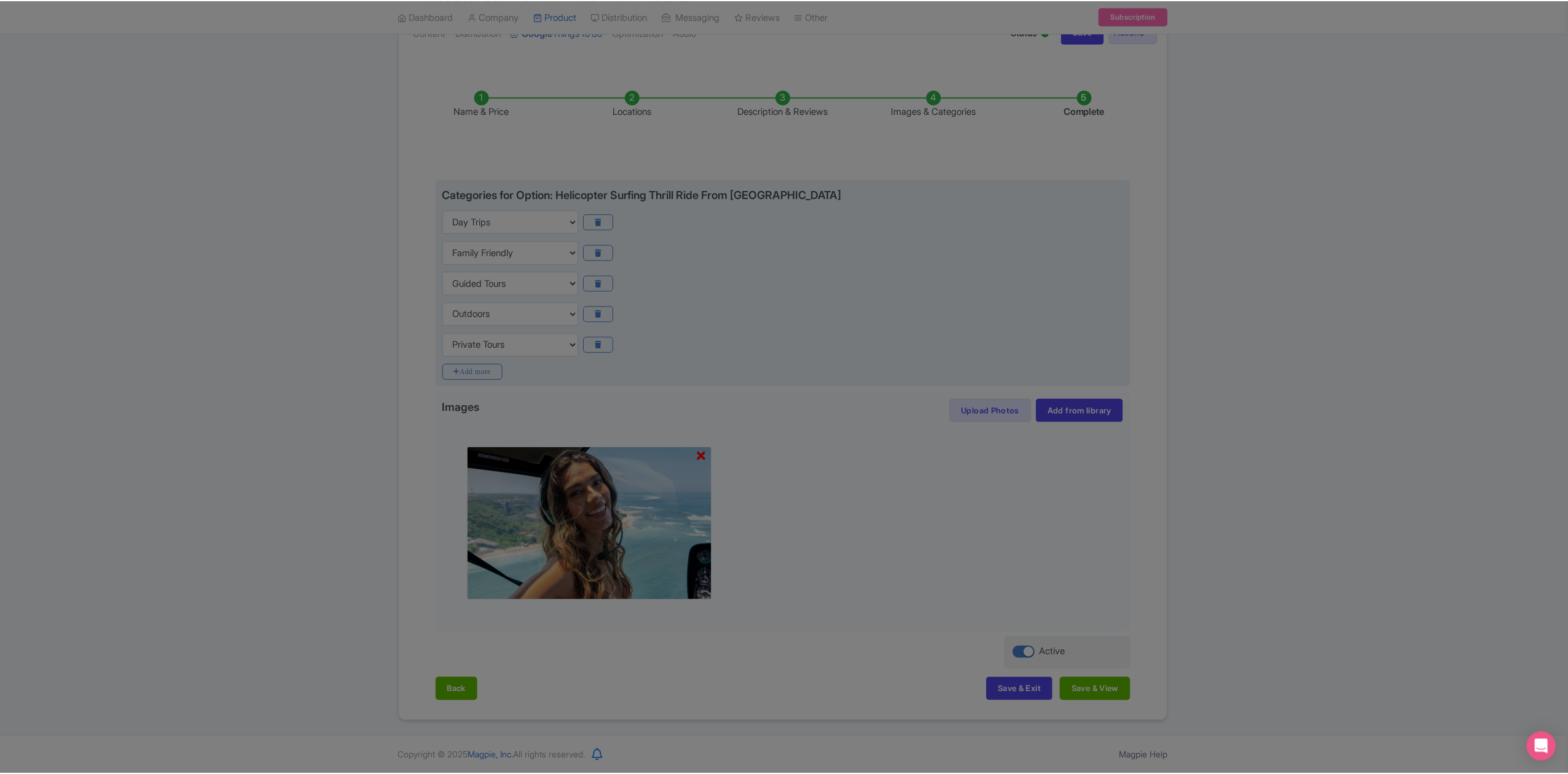
scroll to position [0, 0]
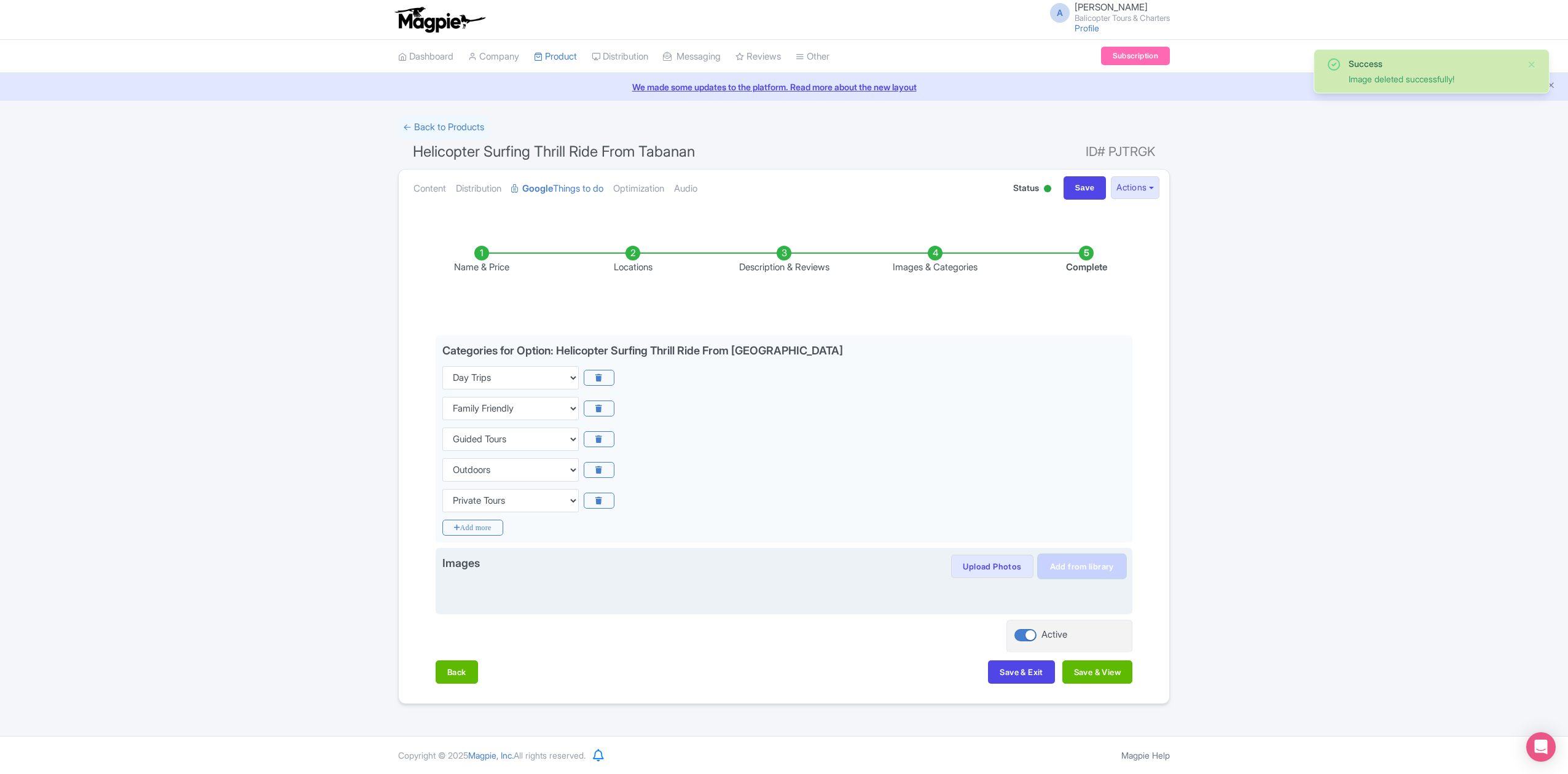
click at [1096, 568] on link "Add from library" at bounding box center [1081, 566] width 87 height 23
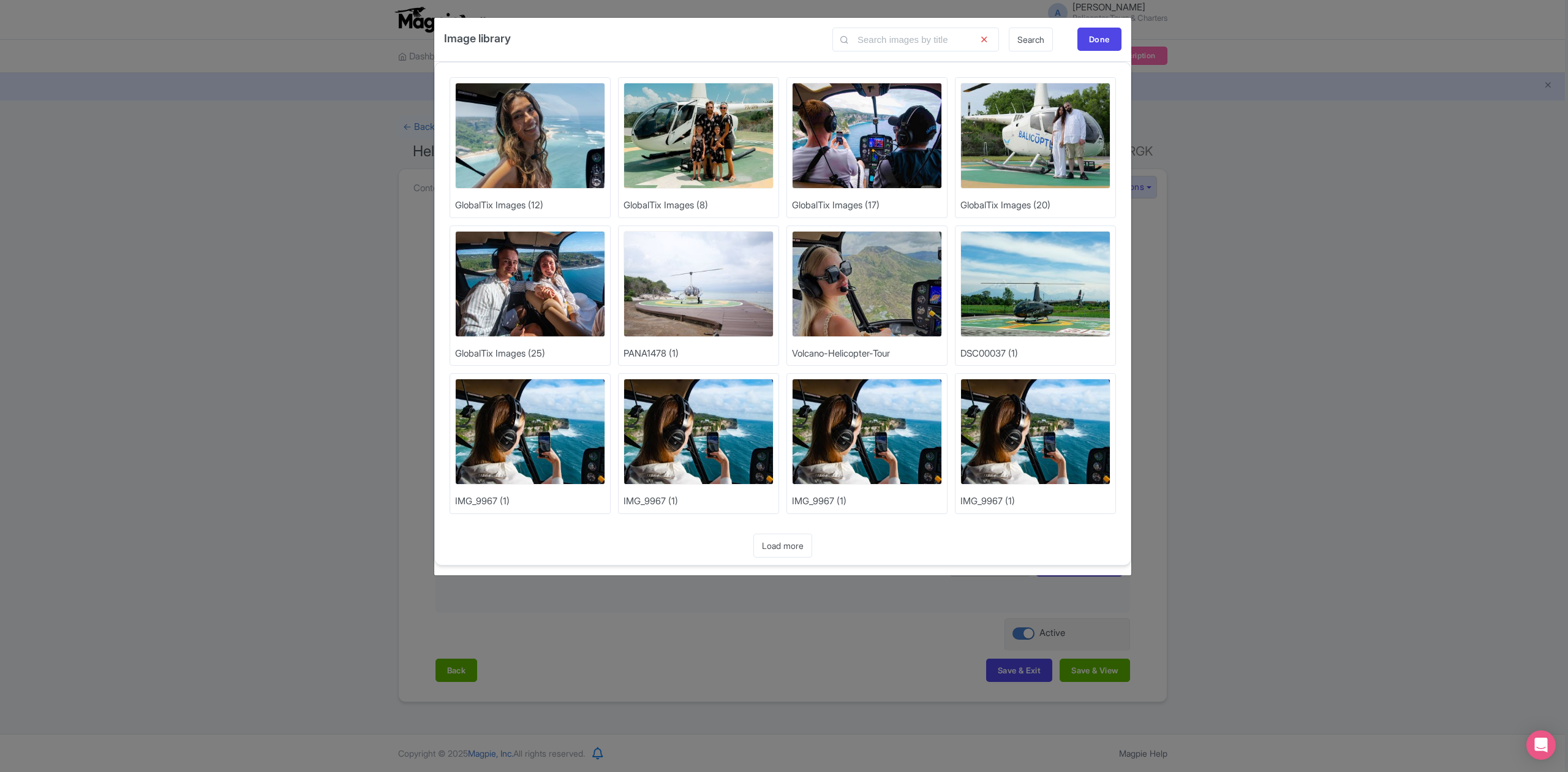
click at [522, 121] on img at bounding box center [530, 136] width 150 height 106
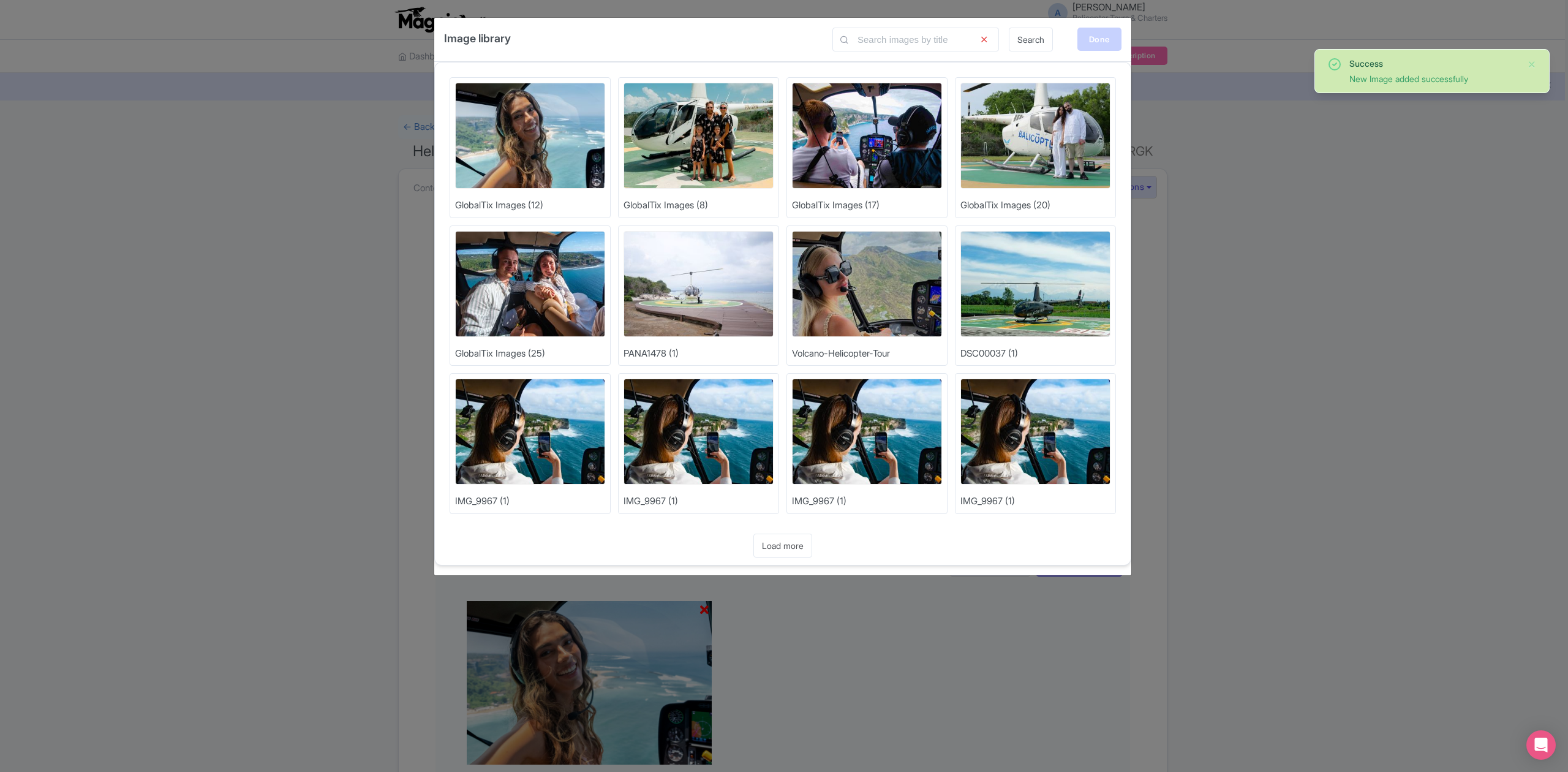
click at [1110, 37] on div "Done" at bounding box center [1099, 39] width 44 height 23
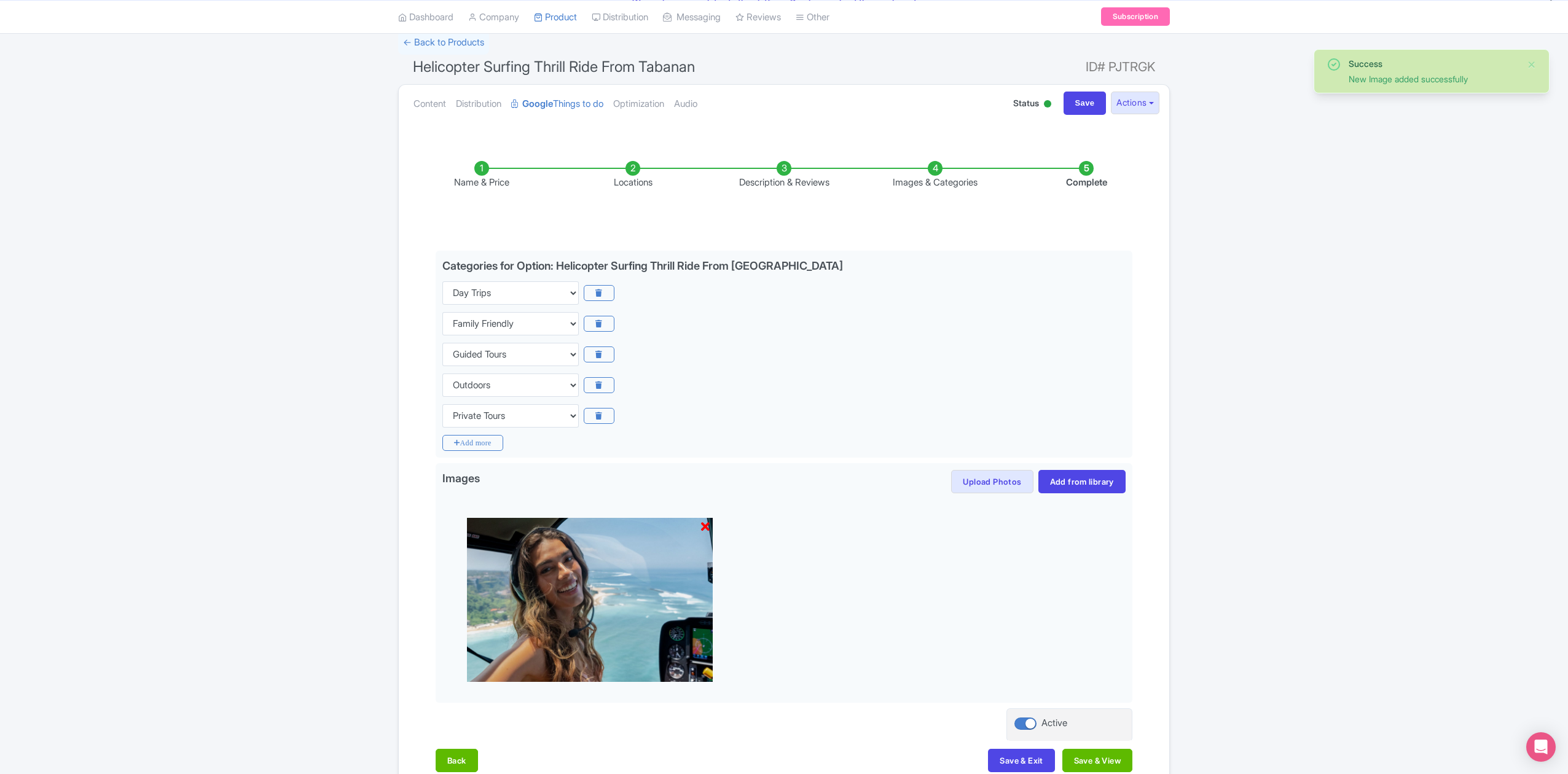
scroll to position [158, 0]
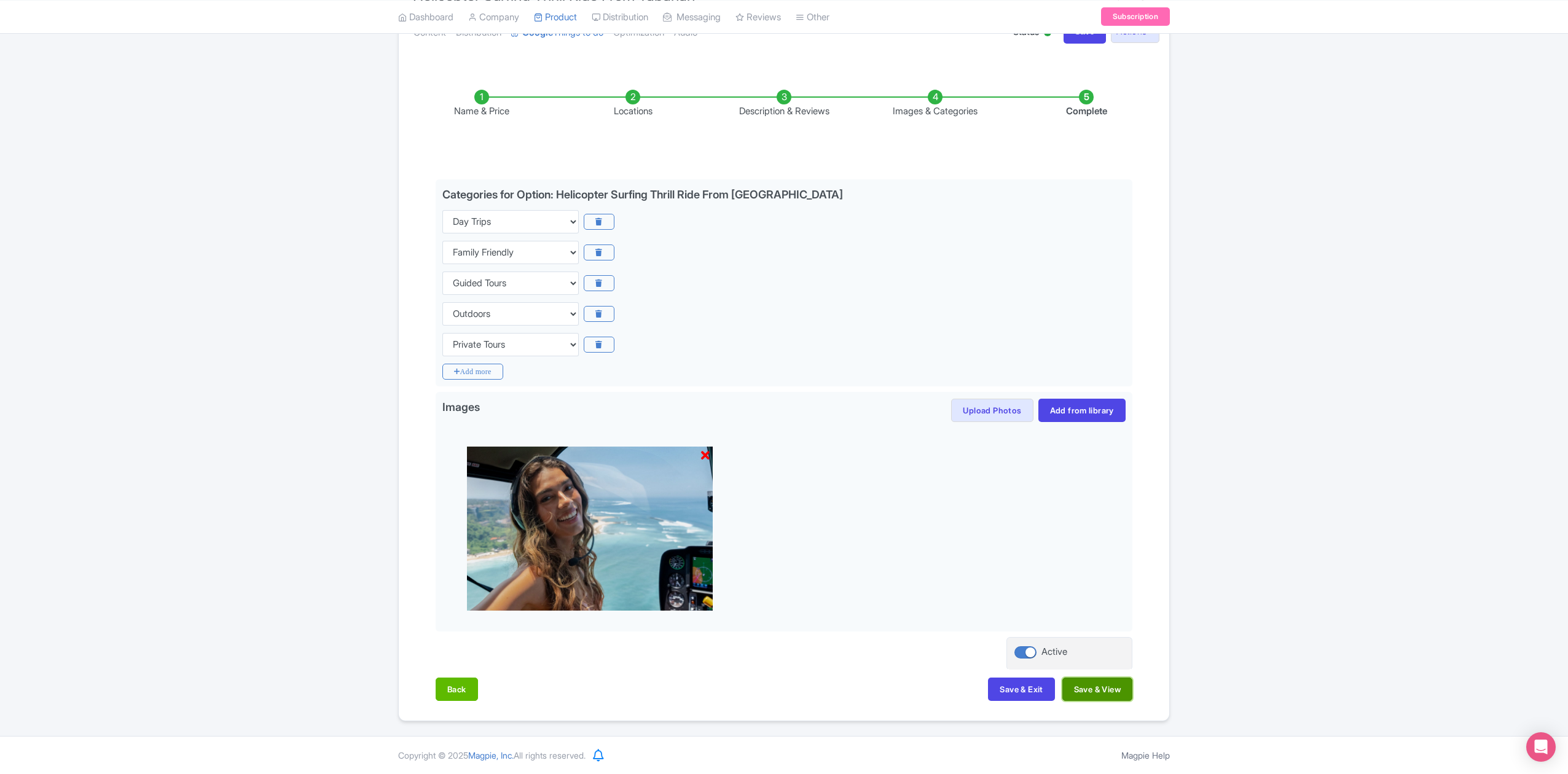
click at [1095, 694] on button "Save & View" at bounding box center [1096, 688] width 70 height 23
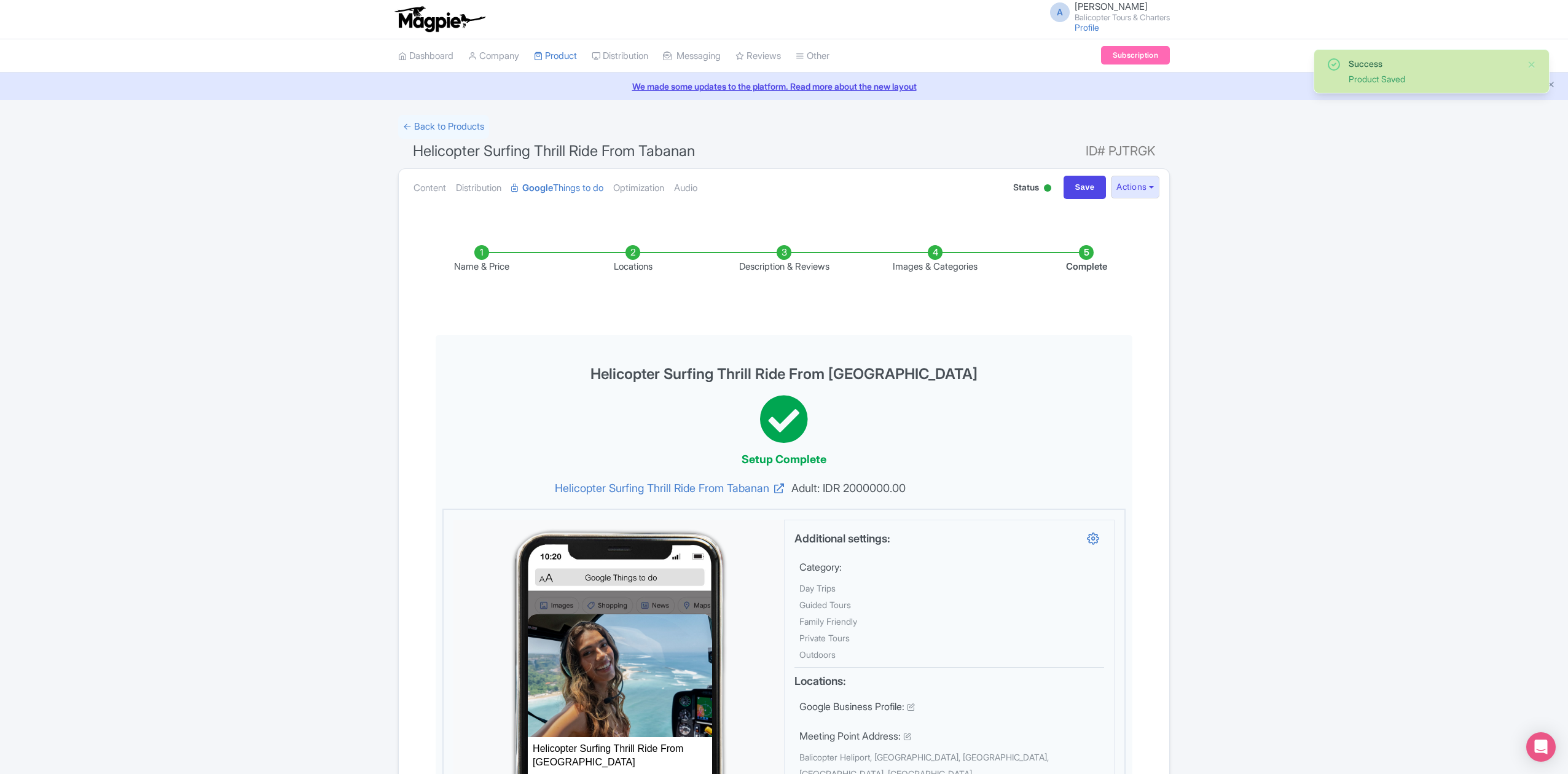
scroll to position [0, 0]
click at [1075, 187] on input "Save" at bounding box center [1084, 188] width 43 height 23
type input "Saving..."
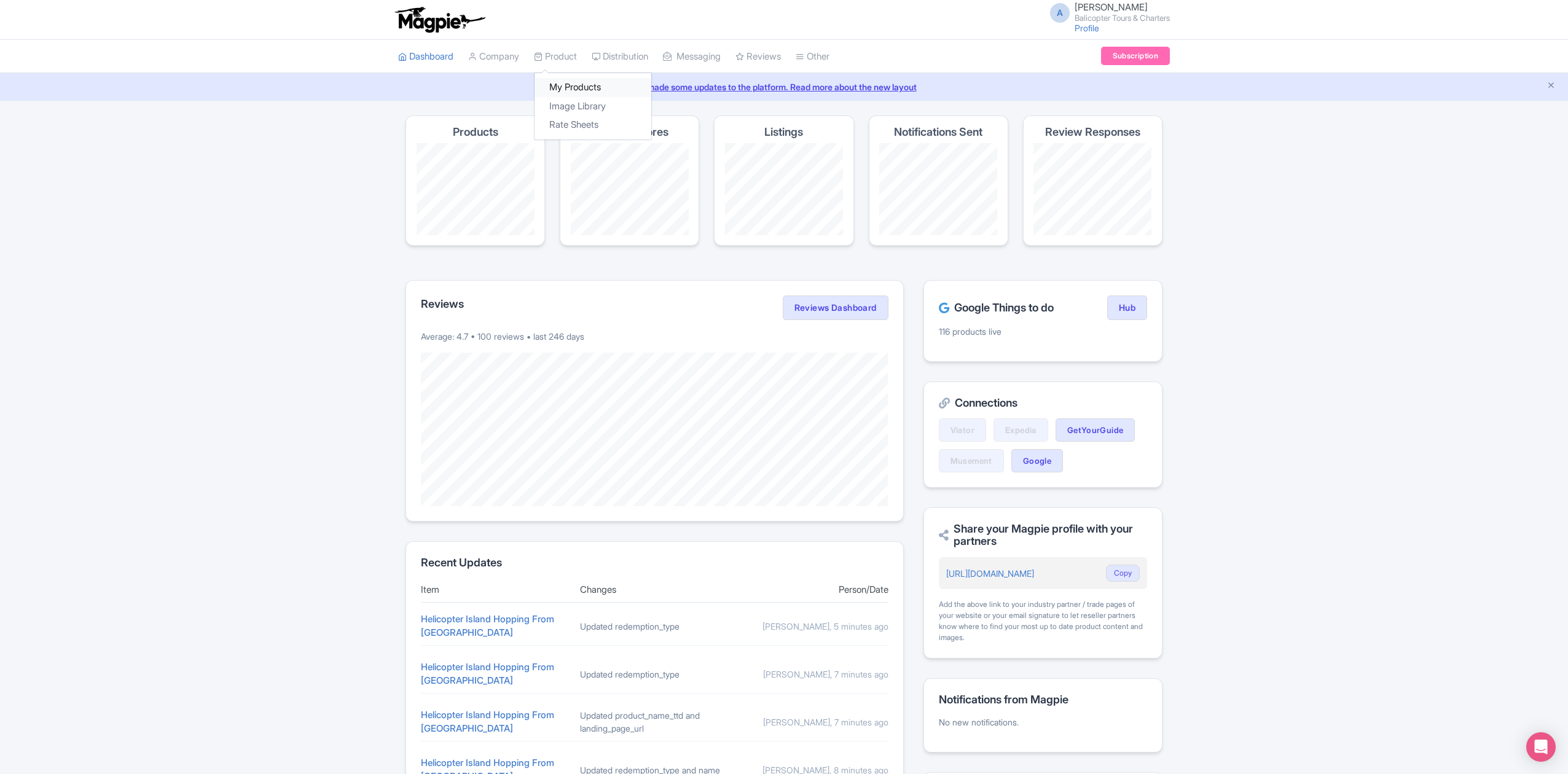
click at [580, 85] on link "My Products" at bounding box center [593, 87] width 116 height 19
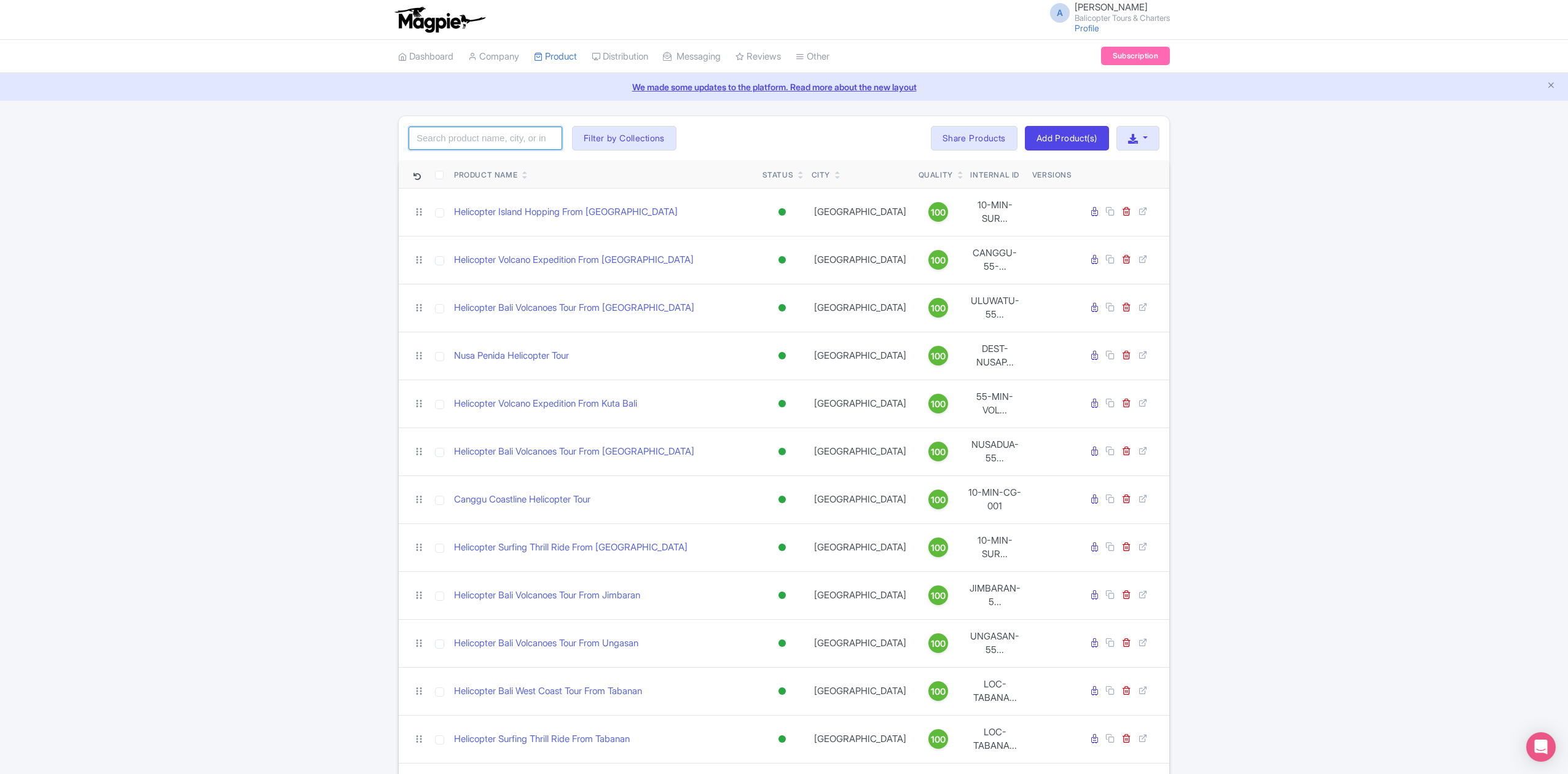
click at [529, 136] on input "search" at bounding box center [485, 138] width 153 height 23
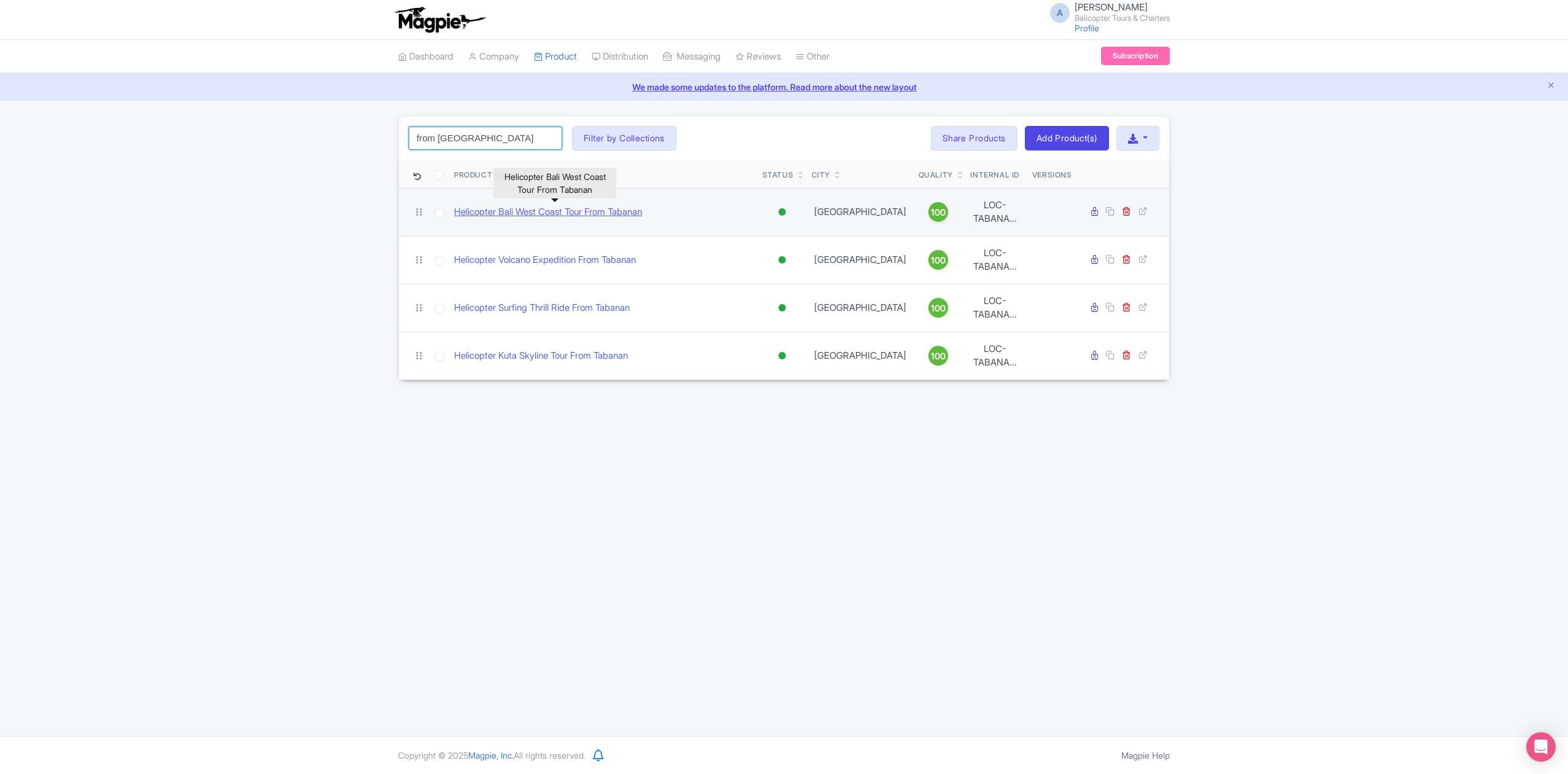
type input "from [GEOGRAPHIC_DATA]"
click at [629, 209] on link "Helicopter Bali West Coast Tour From Tabanan" at bounding box center [547, 212] width 188 height 14
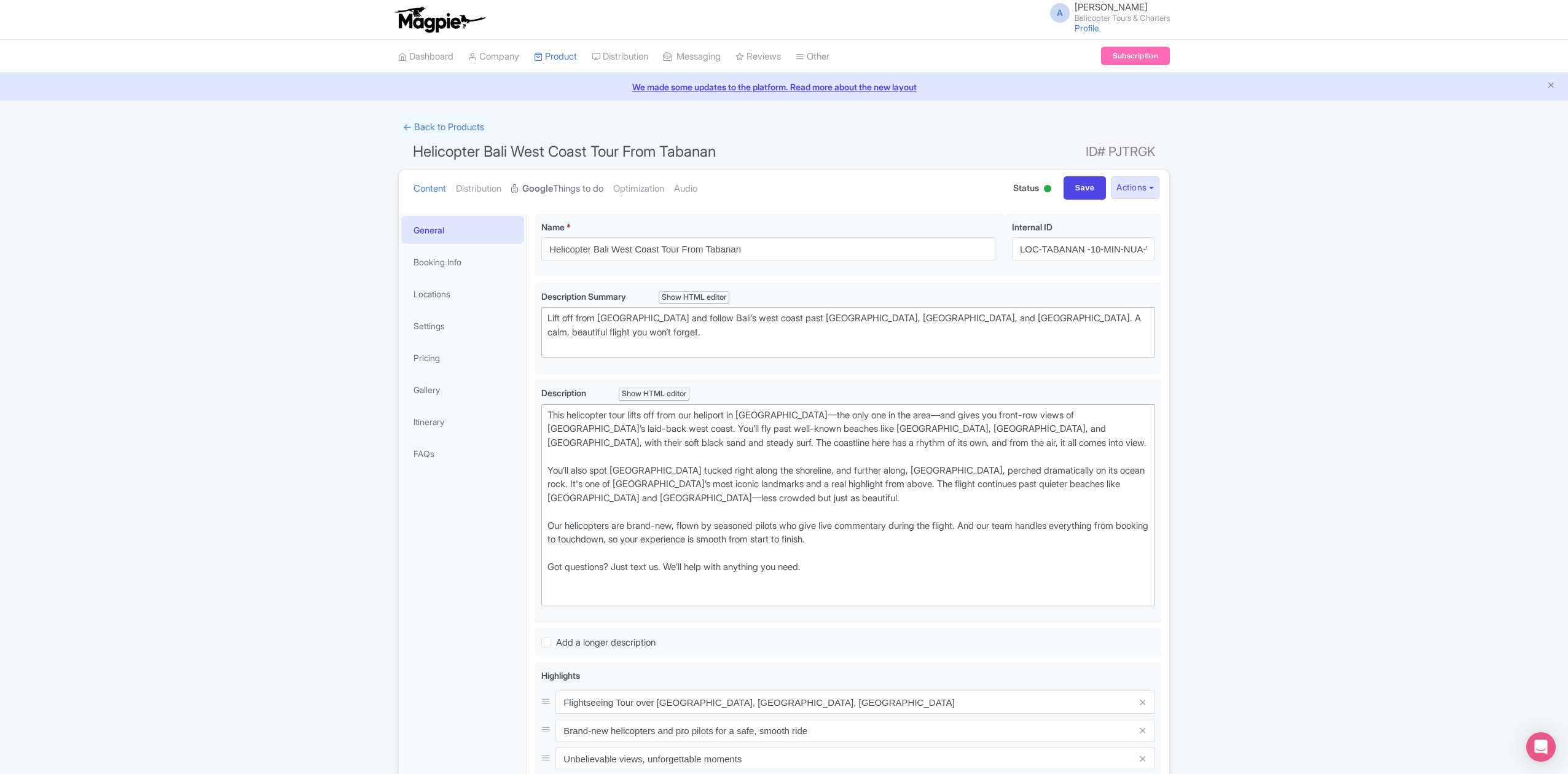
click at [600, 191] on link "Google Things to do" at bounding box center [557, 189] width 92 height 39
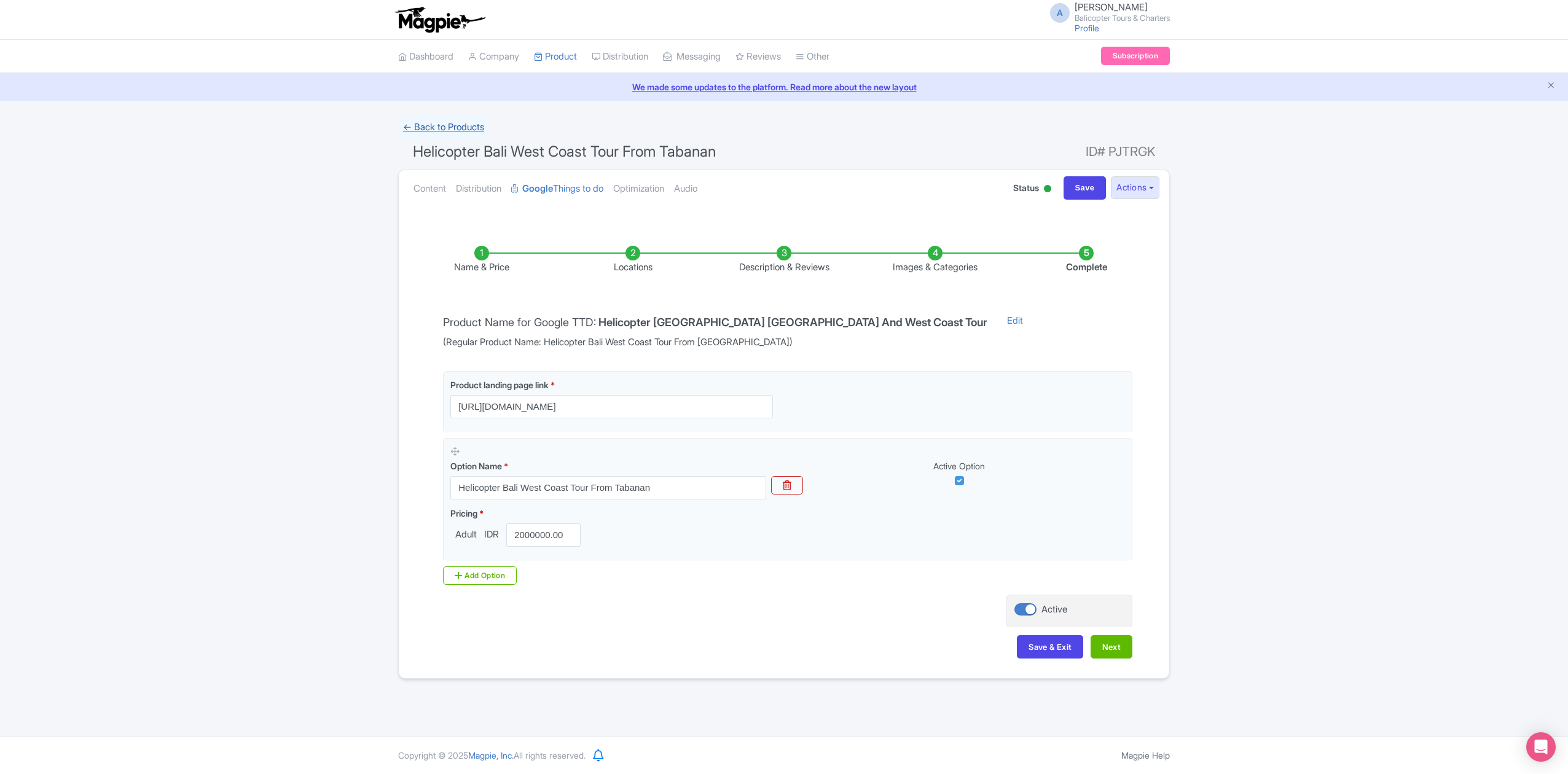
click at [484, 128] on link "← Back to Products" at bounding box center [443, 128] width 91 height 24
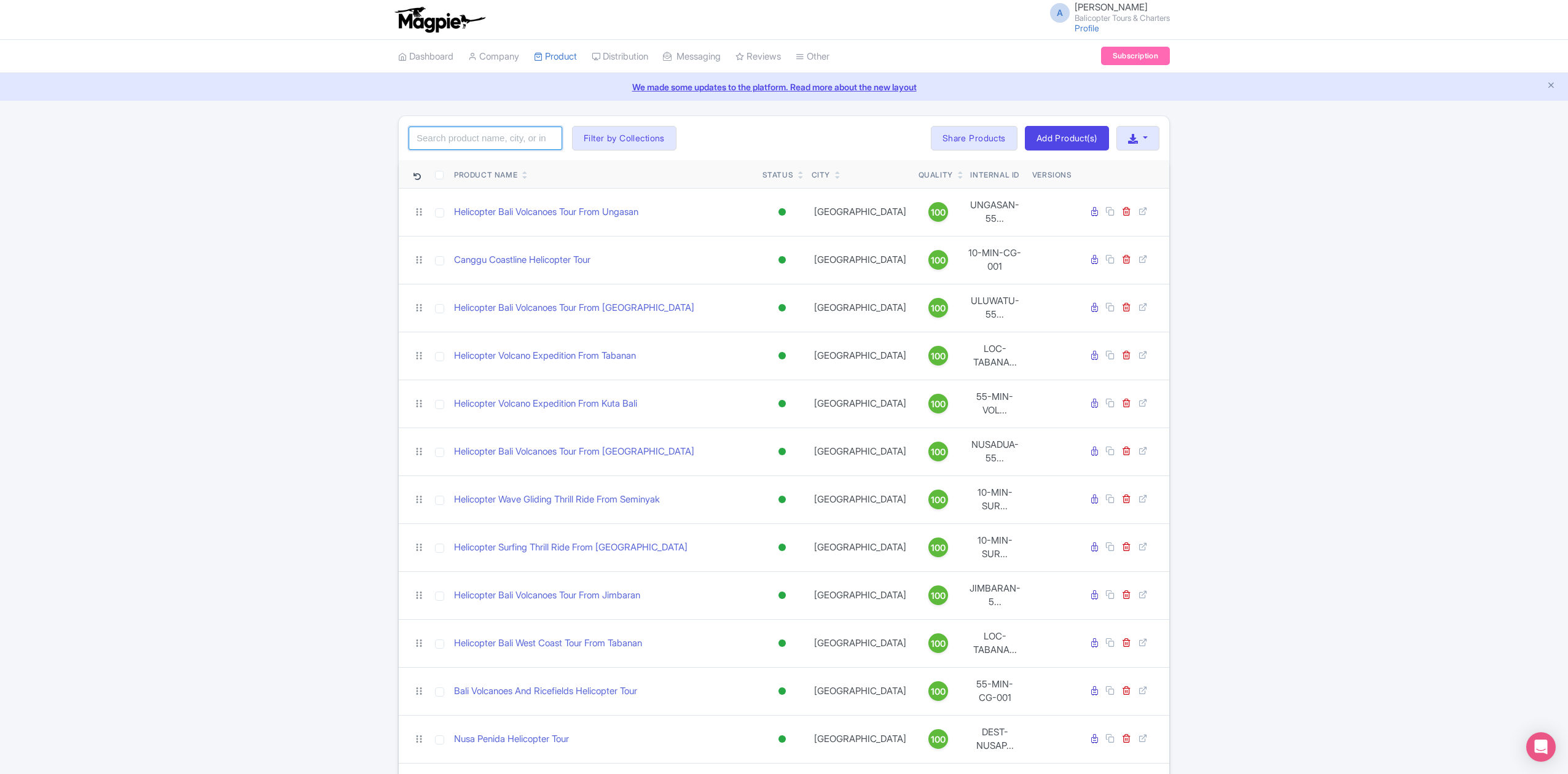
drag, startPoint x: 0, startPoint y: 0, endPoint x: 484, endPoint y: 128, distance: 500.6
click at [484, 128] on input "search" at bounding box center [485, 138] width 153 height 23
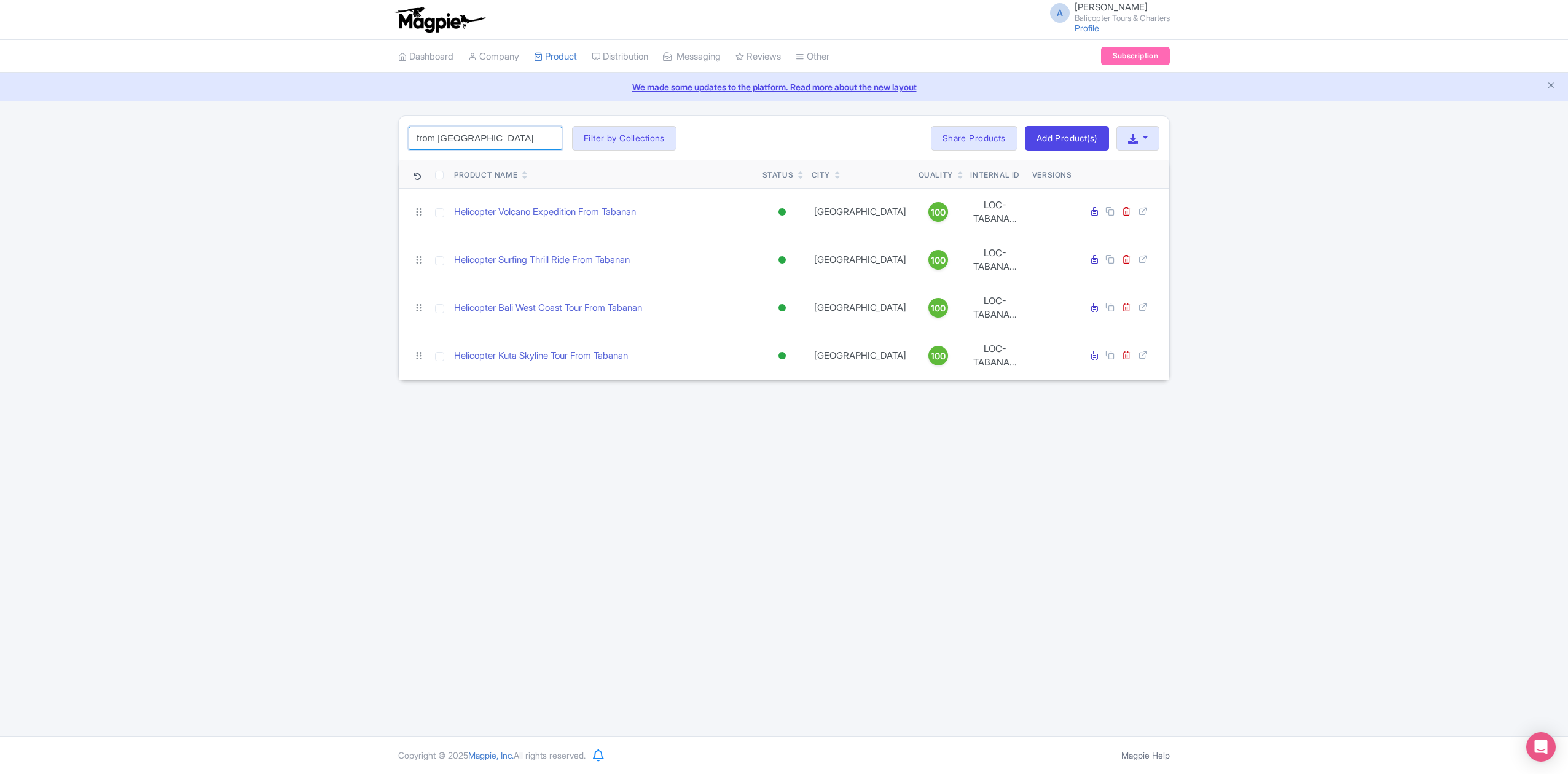
type input "from [GEOGRAPHIC_DATA]"
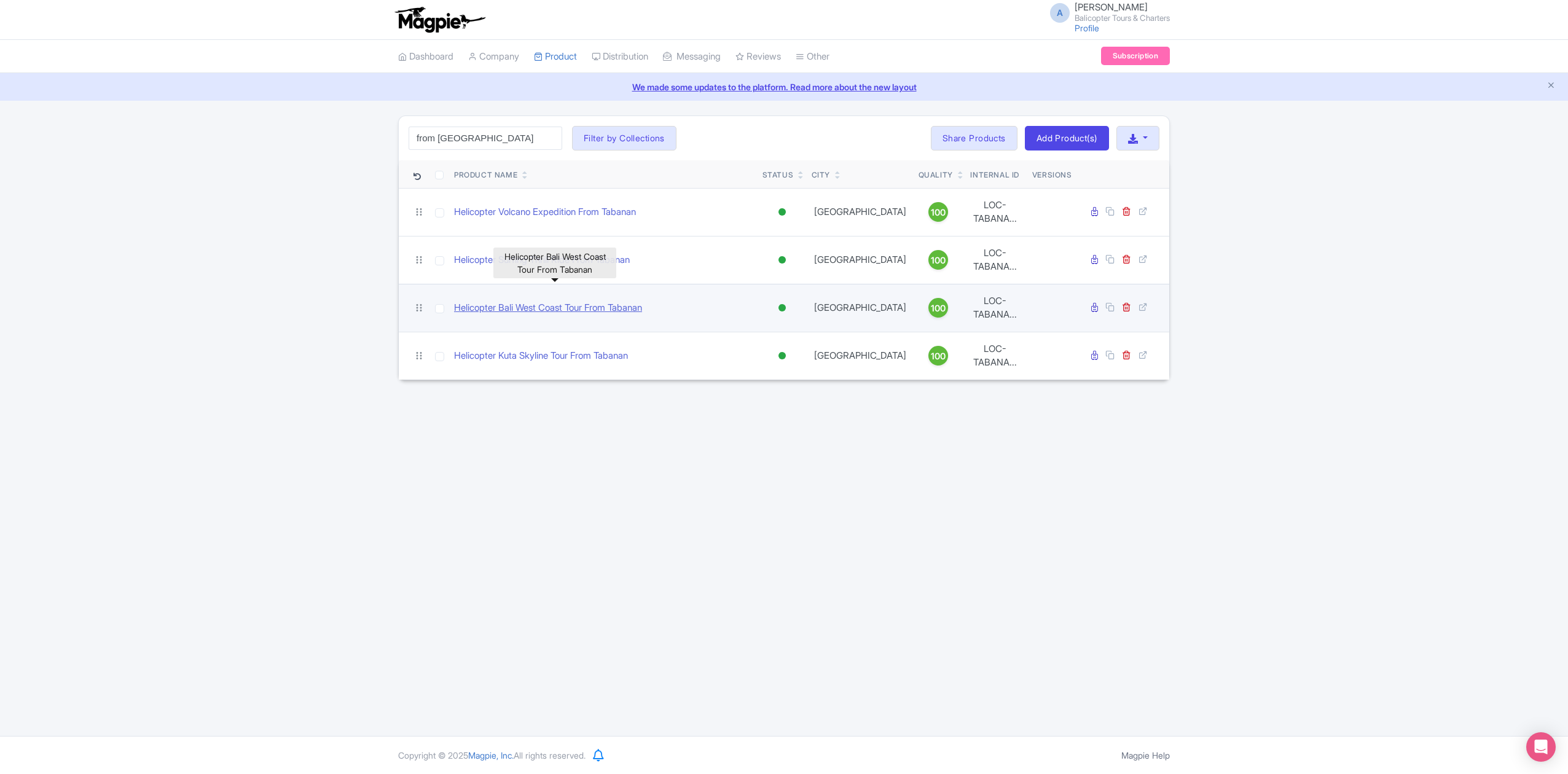
click at [635, 301] on link "Helicopter Bali West Coast Tour From Tabanan" at bounding box center [547, 308] width 188 height 14
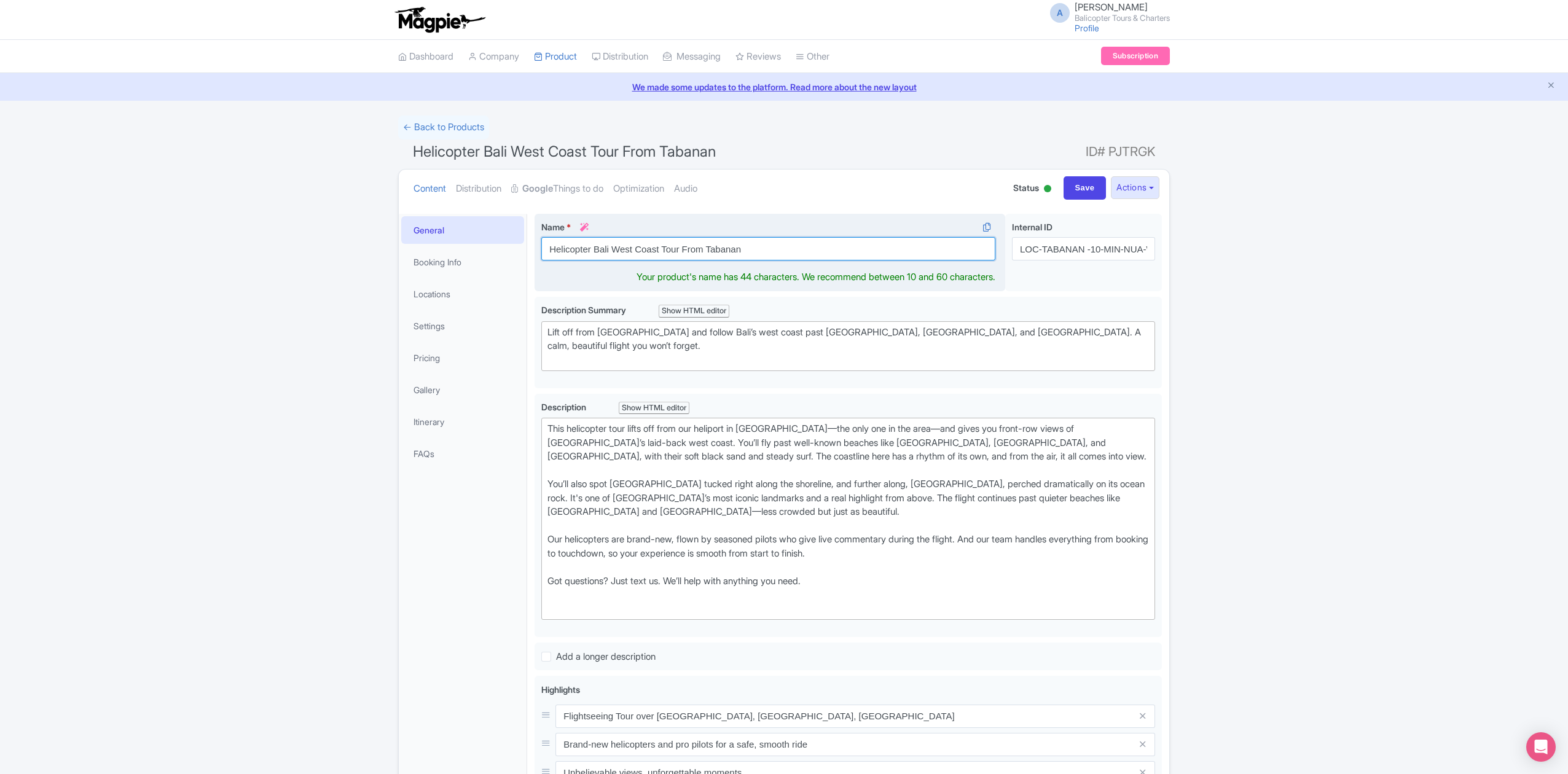
drag, startPoint x: 595, startPoint y: 248, endPoint x: 680, endPoint y: 251, distance: 85.1
click at [680, 251] on input "Helicopter Bali West Coast Tour From Tabanan" at bounding box center [768, 248] width 454 height 23
type input "Helicopter Island Hopping From Tabanan"
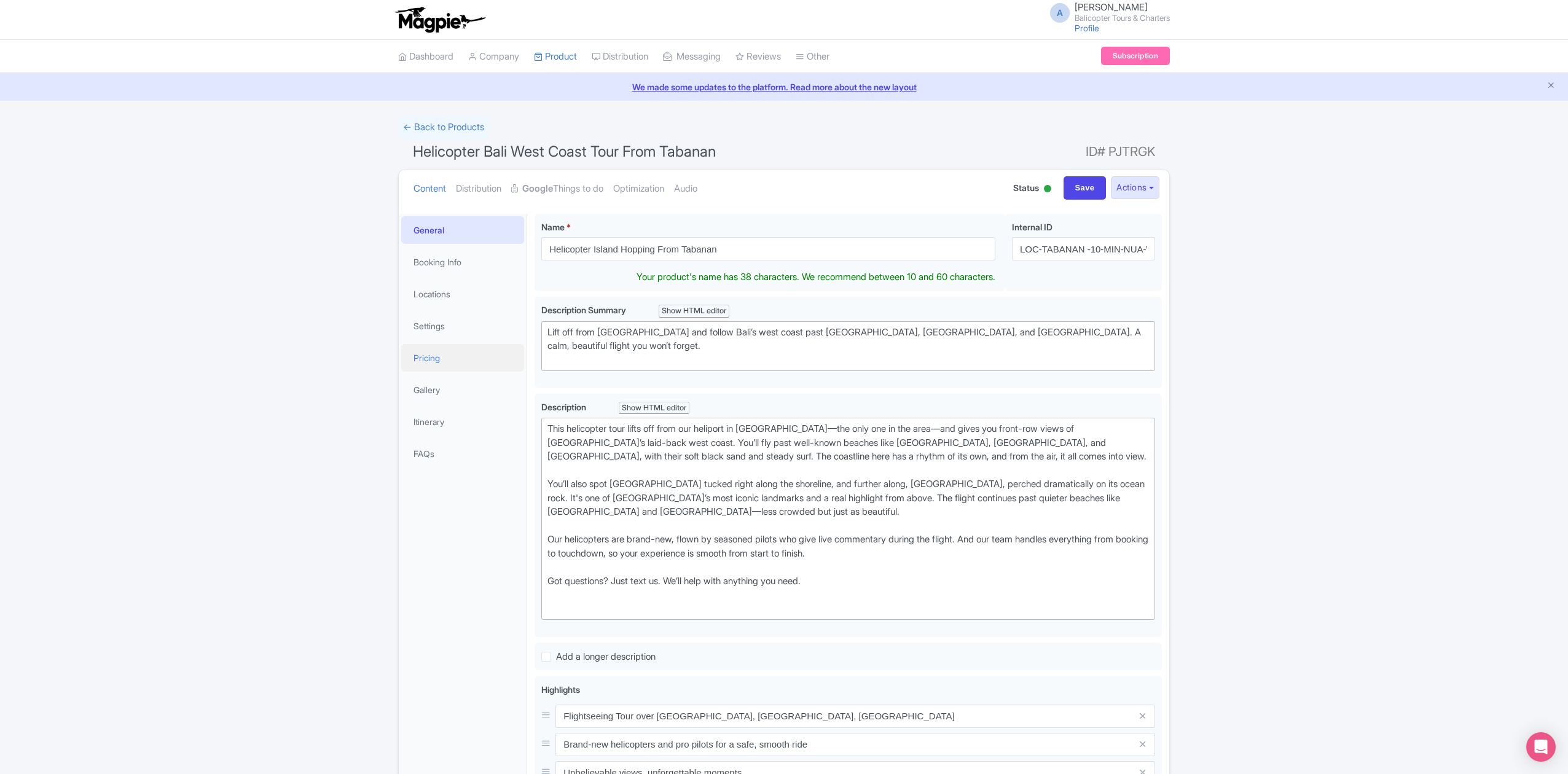
click at [451, 354] on link "Pricing" at bounding box center [463, 357] width 123 height 28
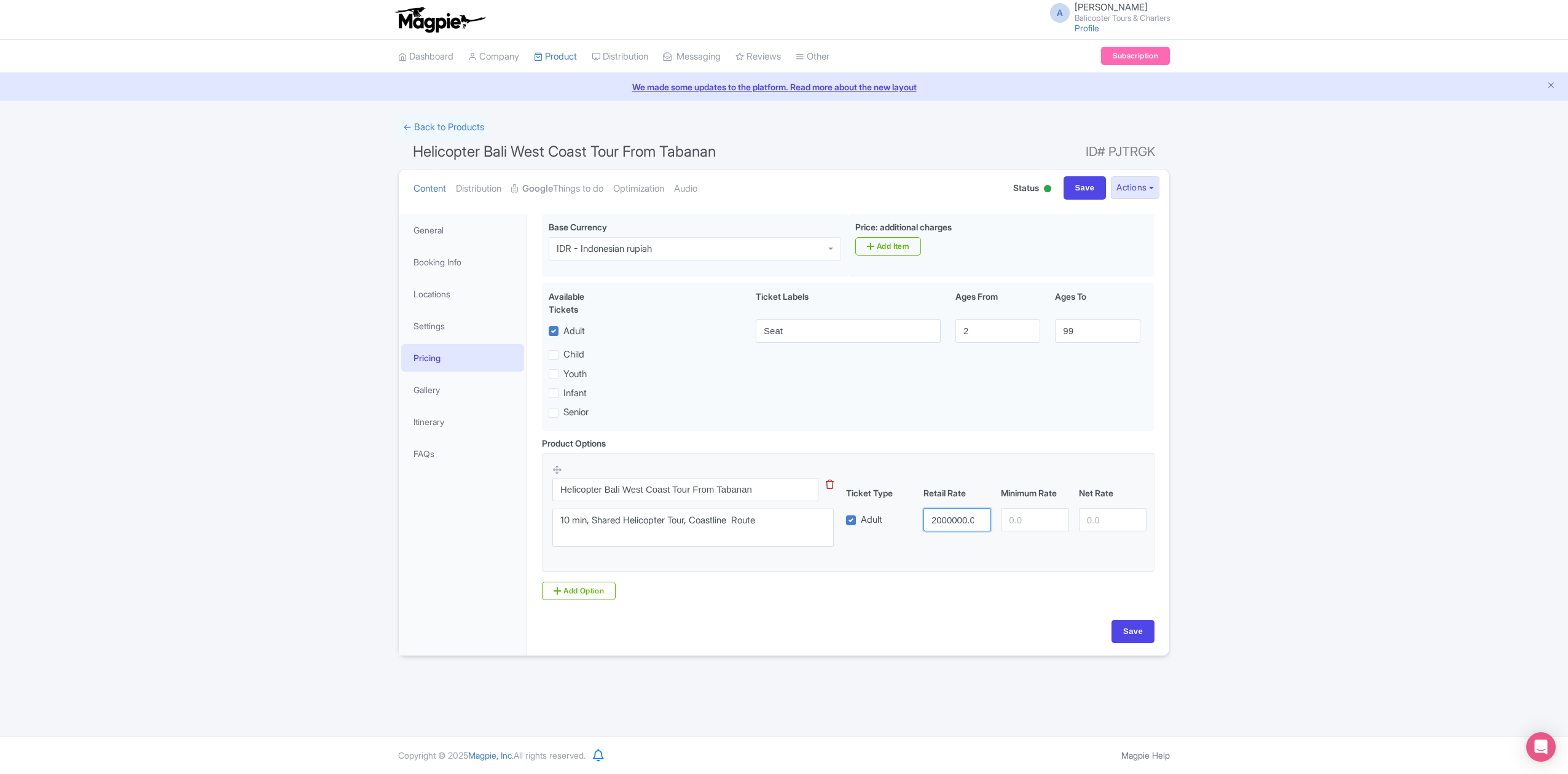
scroll to position [0, 6]
drag, startPoint x: 930, startPoint y: 524, endPoint x: 1076, endPoint y: 547, distance: 147.8
click at [1076, 547] on div "Helicopter Bali West Coast Tour From [GEOGRAPHIC_DATA] This tip has not data. C…" at bounding box center [848, 509] width 592 height 90
type input "1990000"
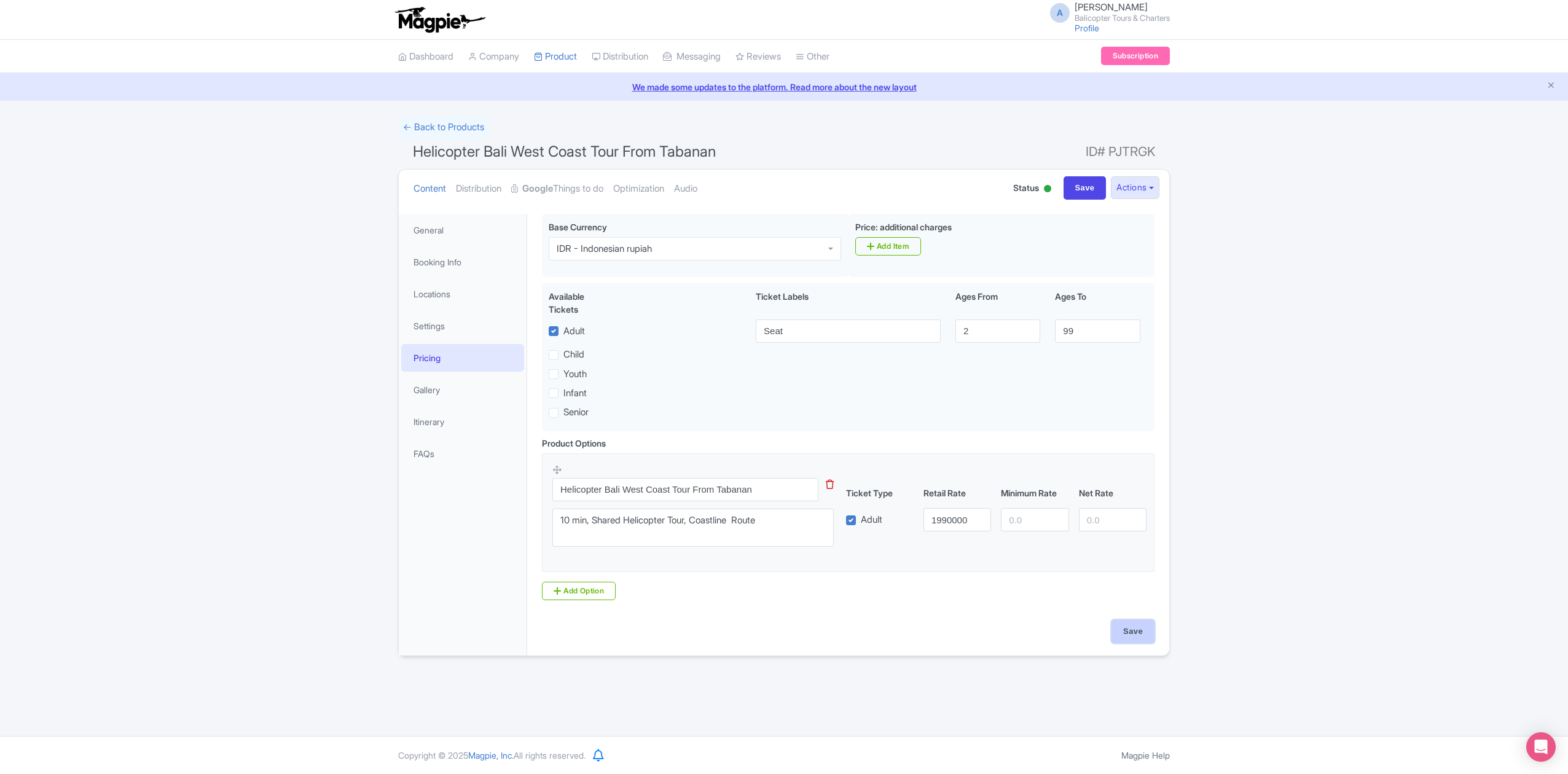
click at [1126, 626] on input "Save" at bounding box center [1132, 631] width 43 height 23
type input "Saving..."
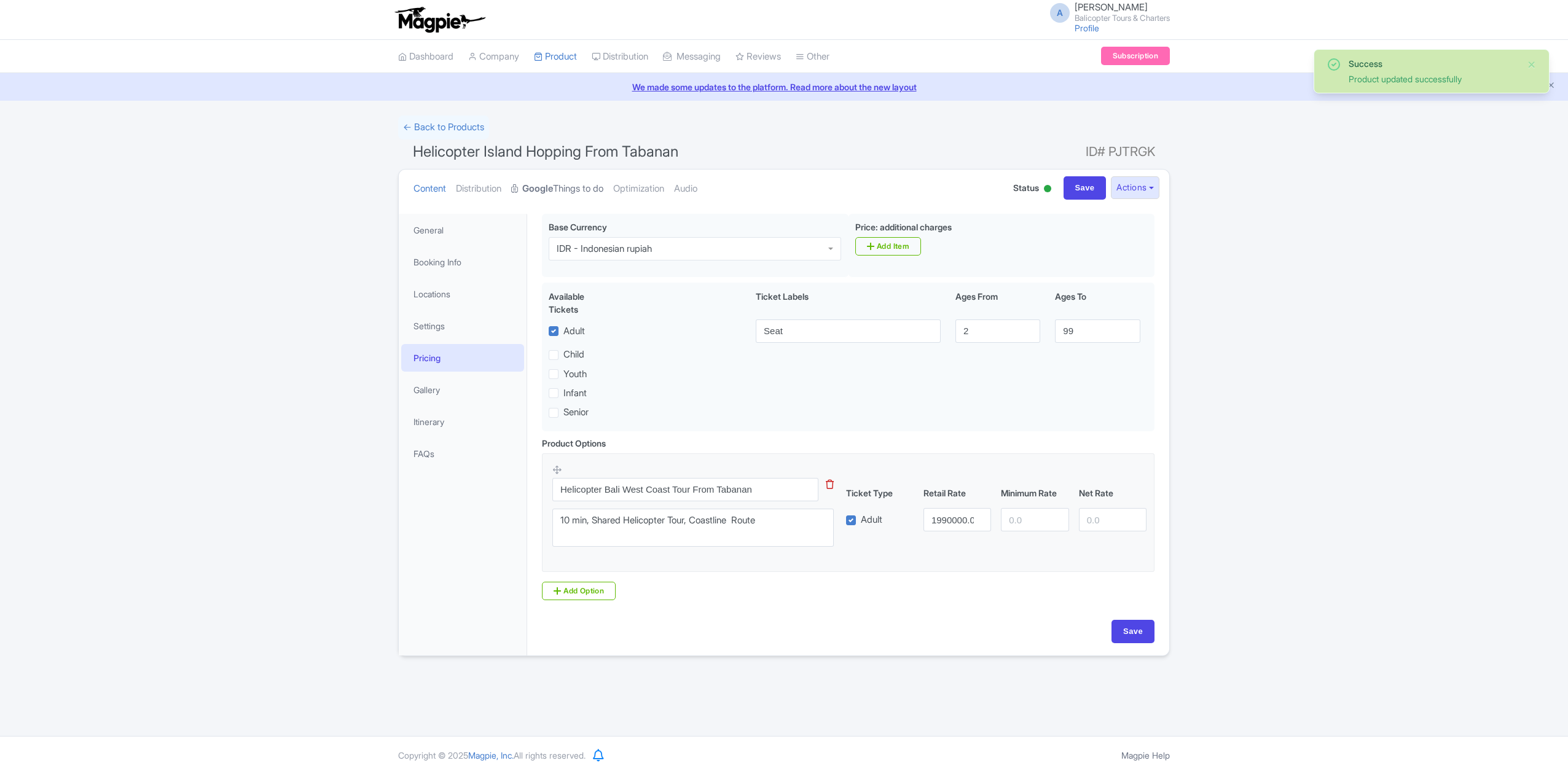
click at [578, 192] on link "Google Things to do" at bounding box center [557, 189] width 92 height 39
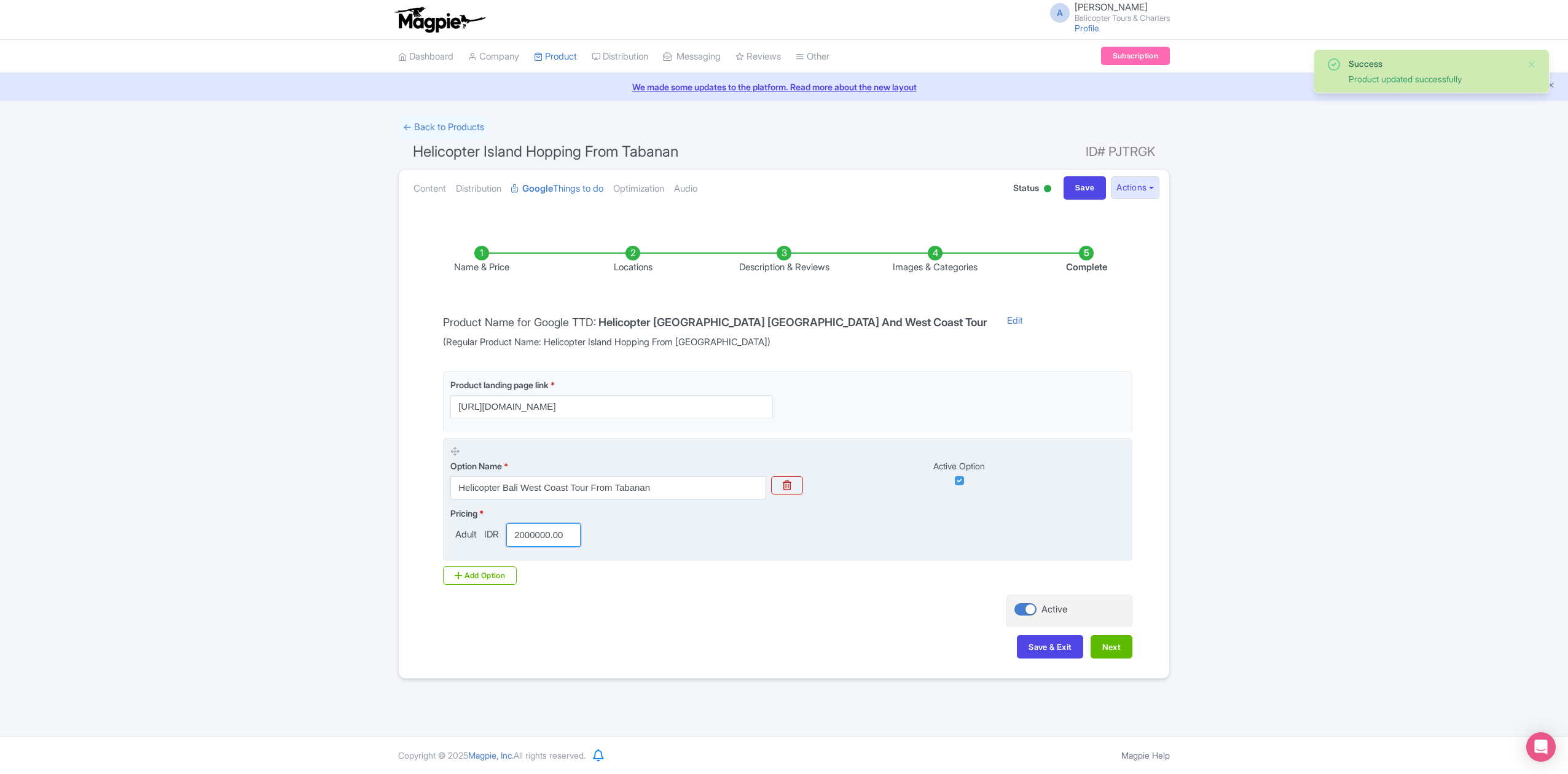
scroll to position [0, 2]
drag, startPoint x: 514, startPoint y: 535, endPoint x: 772, endPoint y: 532, distance: 258.0
click at [765, 536] on div "Pricing * Adult IDR 2000000.00" at bounding box center [788, 526] width 674 height 40
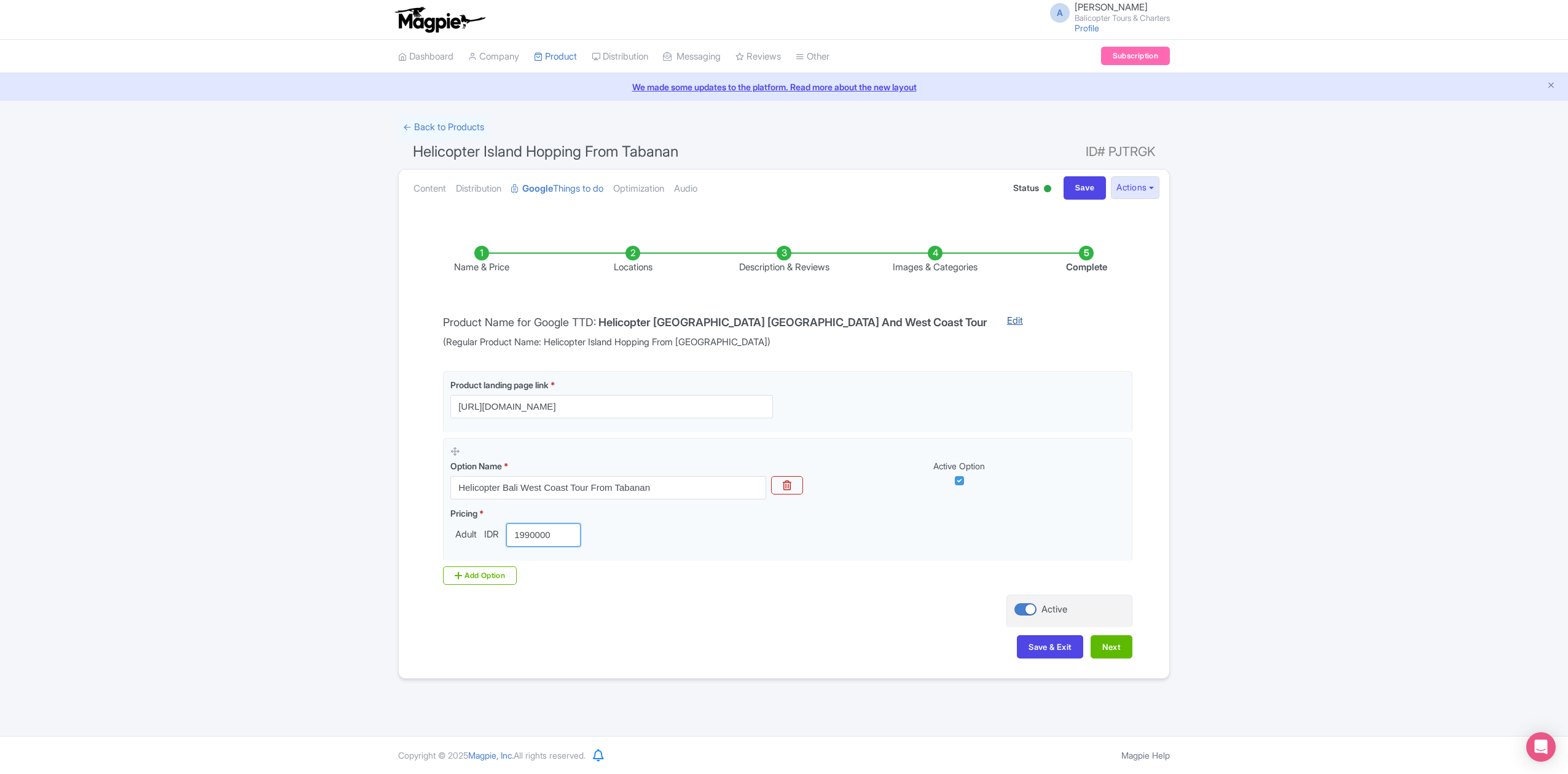
type input "1990000"
click at [994, 321] on link "Edit" at bounding box center [1015, 331] width 41 height 35
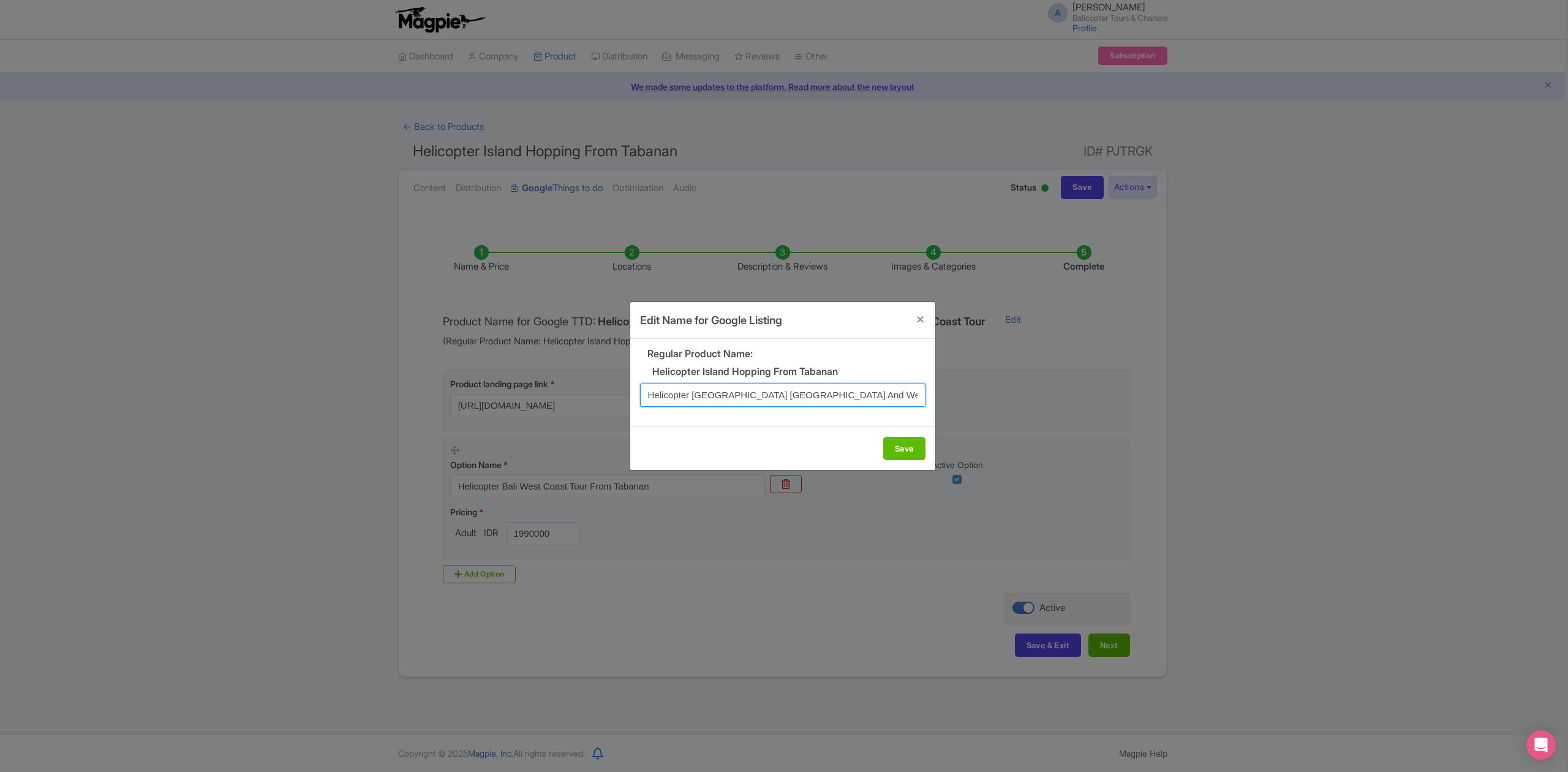
drag, startPoint x: 839, startPoint y: 395, endPoint x: 711, endPoint y: 400, distance: 128.1
click at [711, 400] on input "Helicopter Bali Tanah Lot And West Coast Tour" at bounding box center [783, 395] width 285 height 23
type input "Helicopter Island Hopping: Bali, Gili, Penida"
click at [907, 446] on button "Save" at bounding box center [905, 448] width 42 height 23
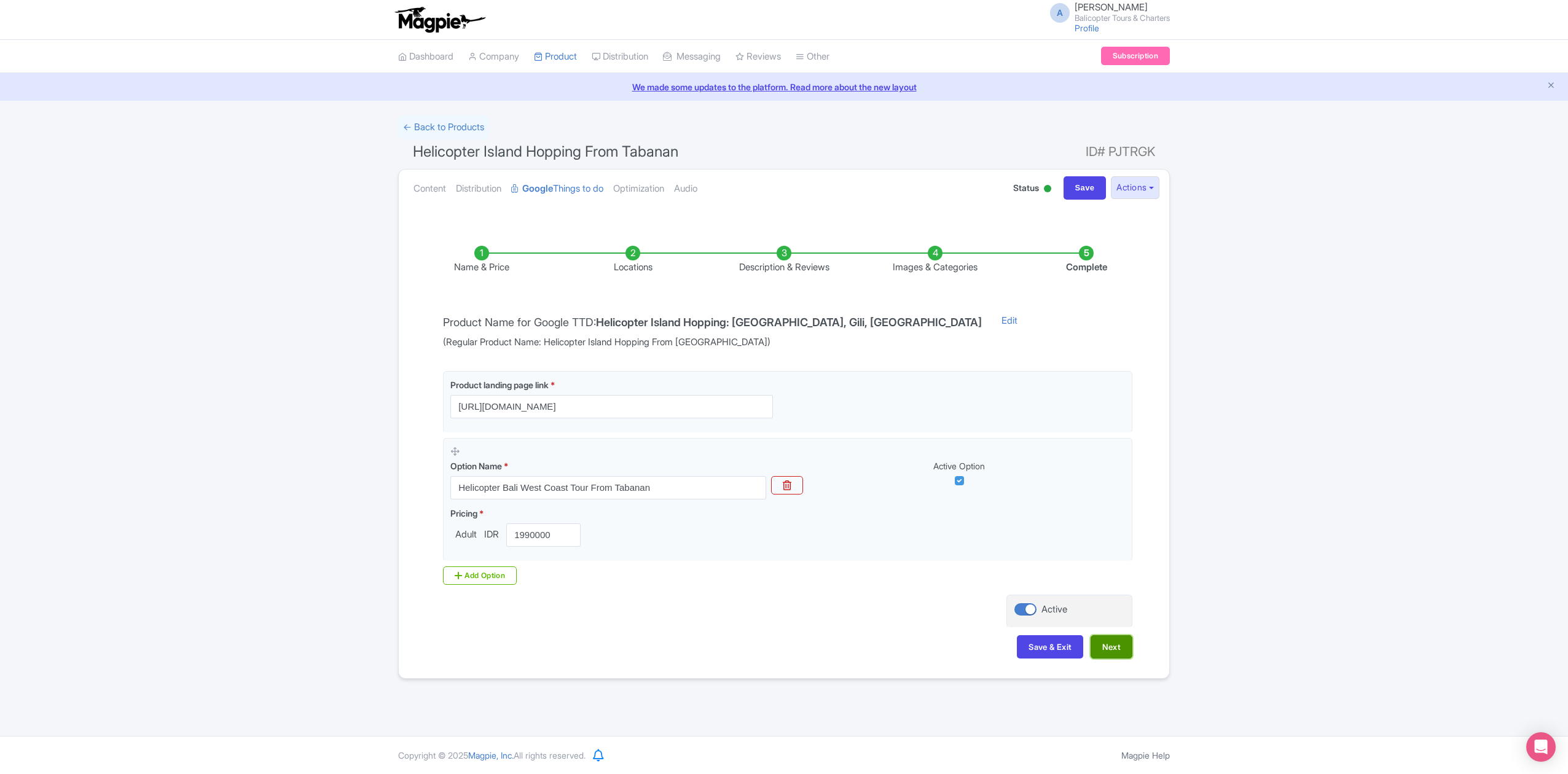
click at [1120, 654] on button "Next" at bounding box center [1111, 646] width 42 height 23
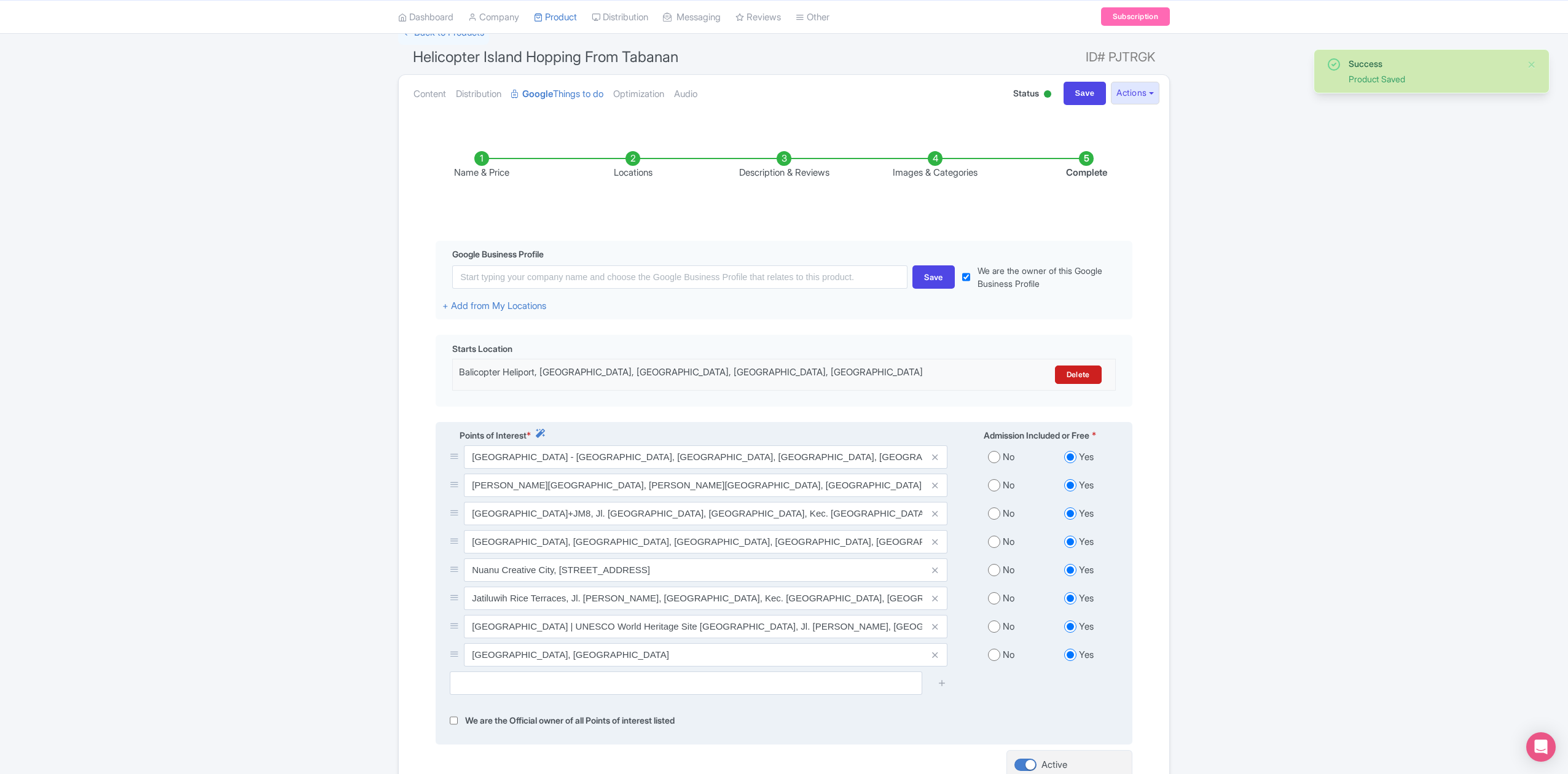
scroll to position [230, 0]
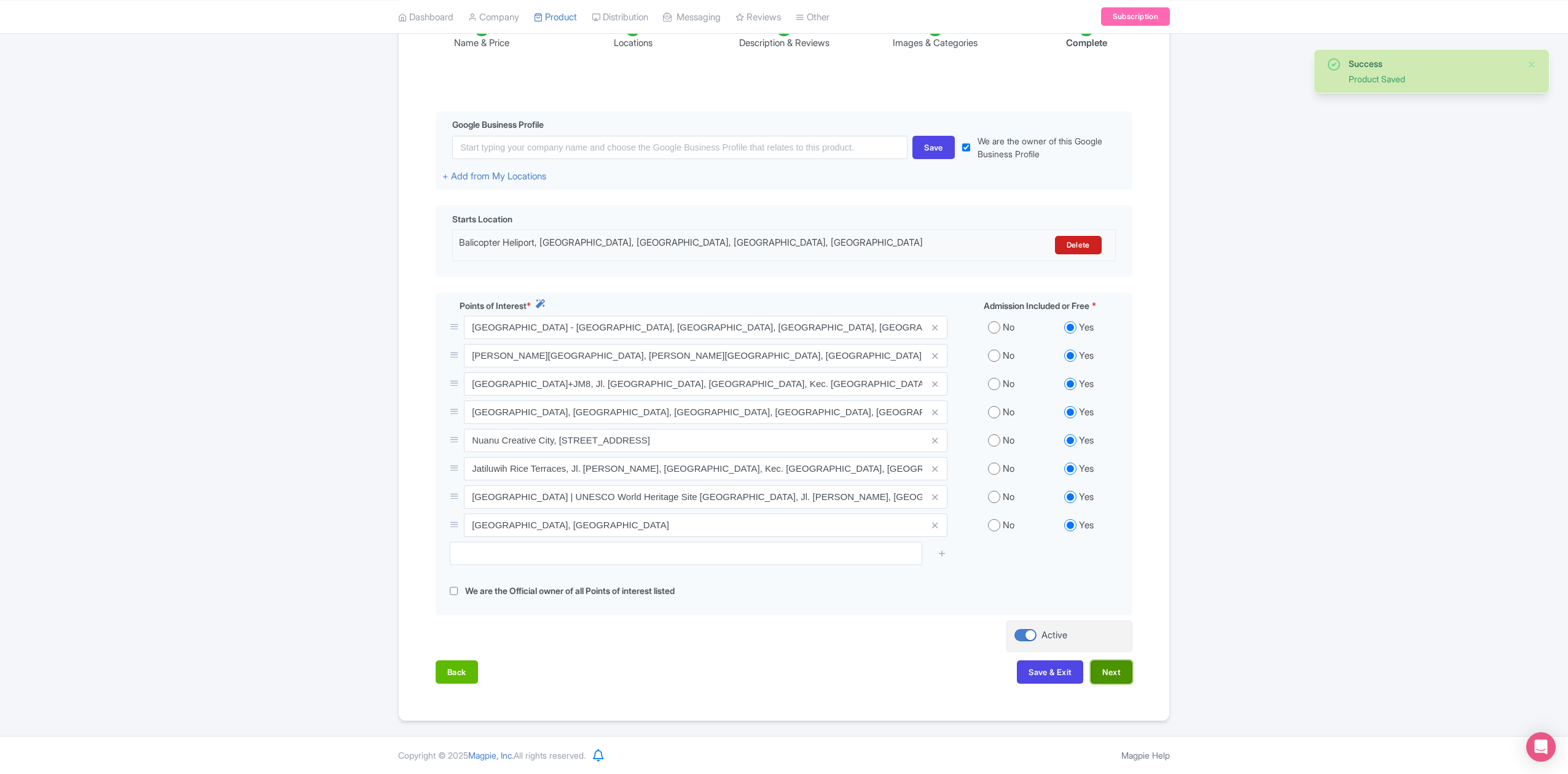
click at [1122, 672] on button "Next" at bounding box center [1111, 671] width 42 height 23
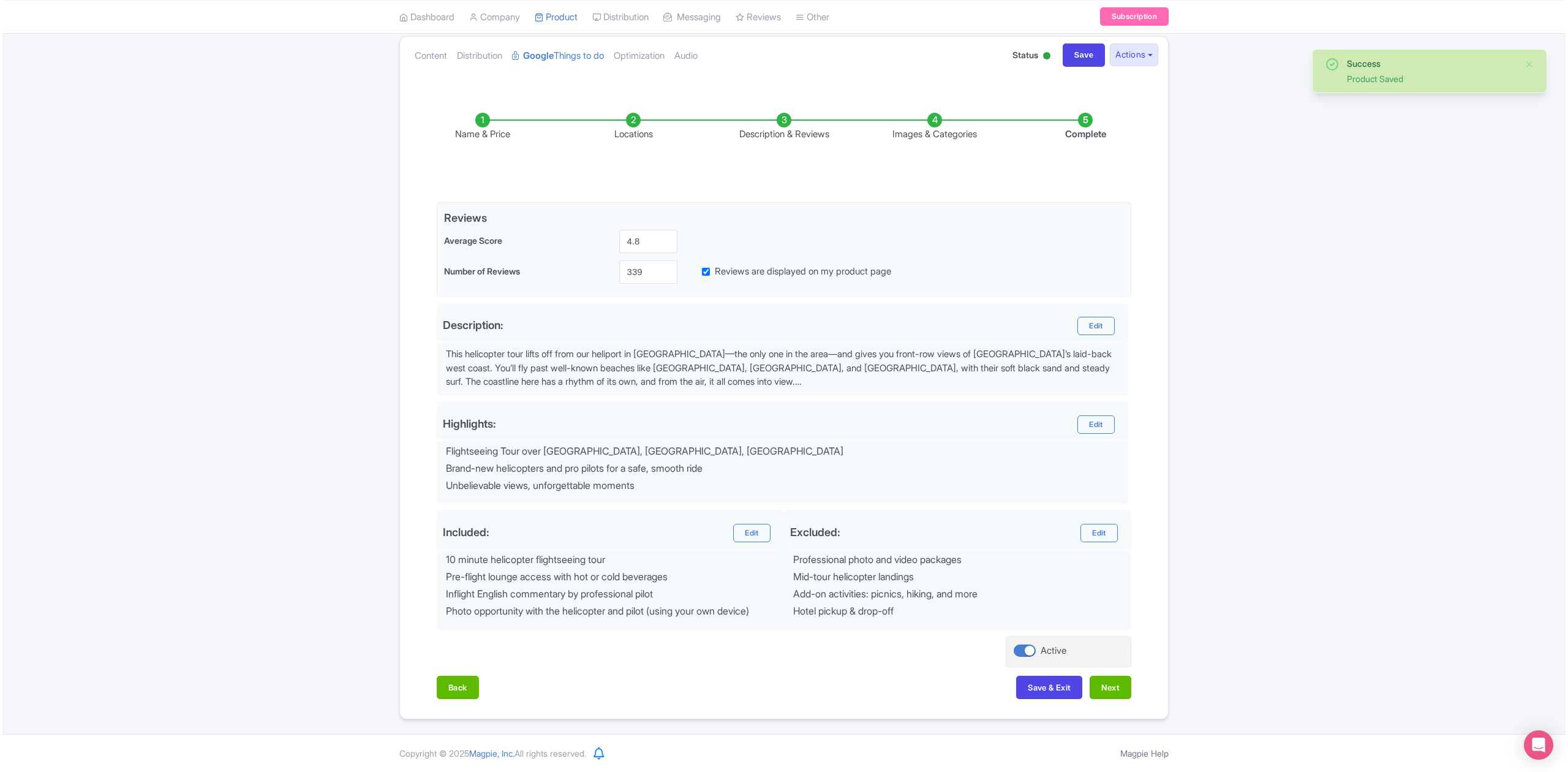
scroll to position [137, 0]
click at [1119, 692] on button "Next" at bounding box center [1108, 687] width 42 height 23
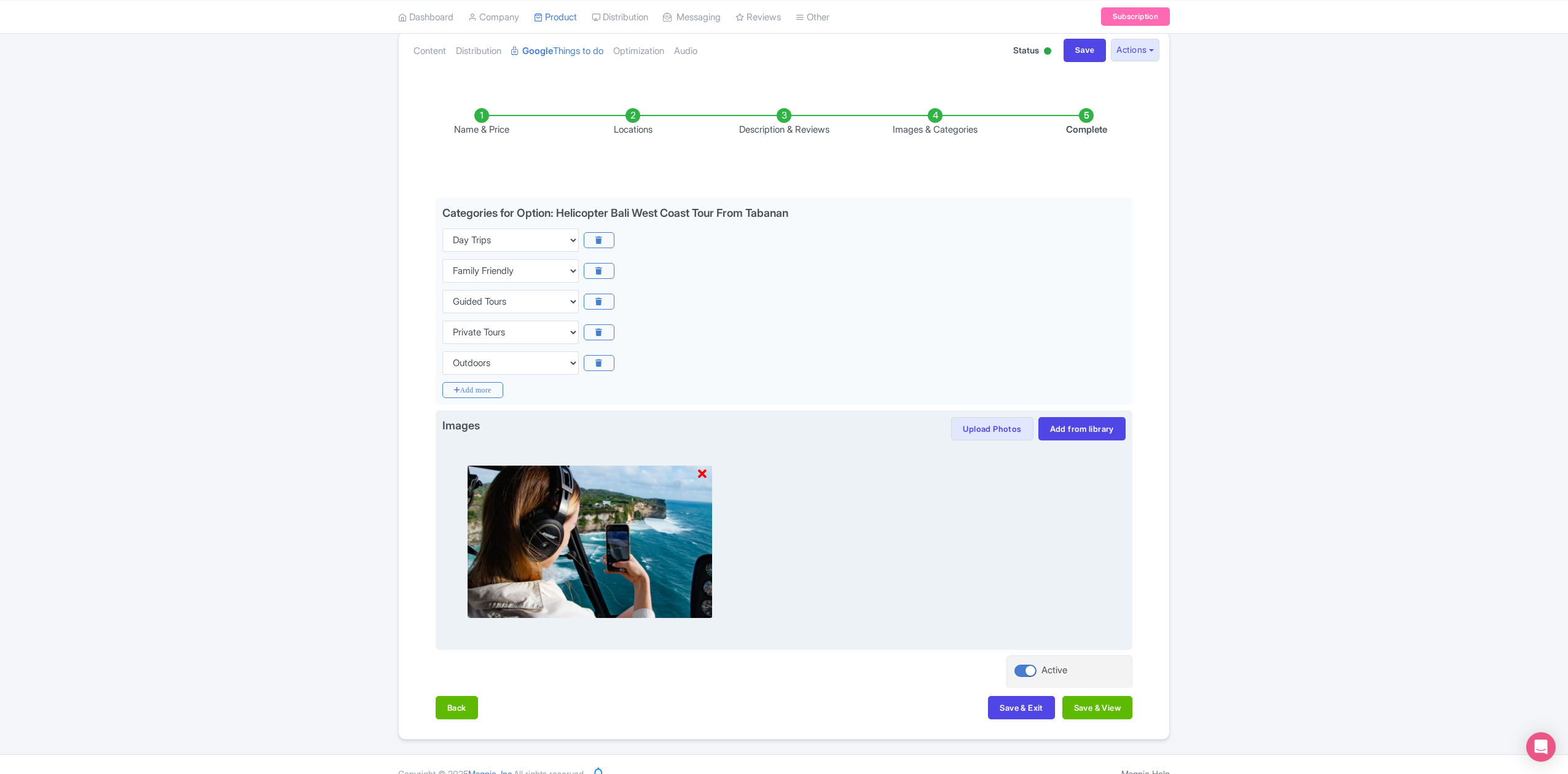
click at [705, 477] on icon at bounding box center [701, 474] width 8 height 12
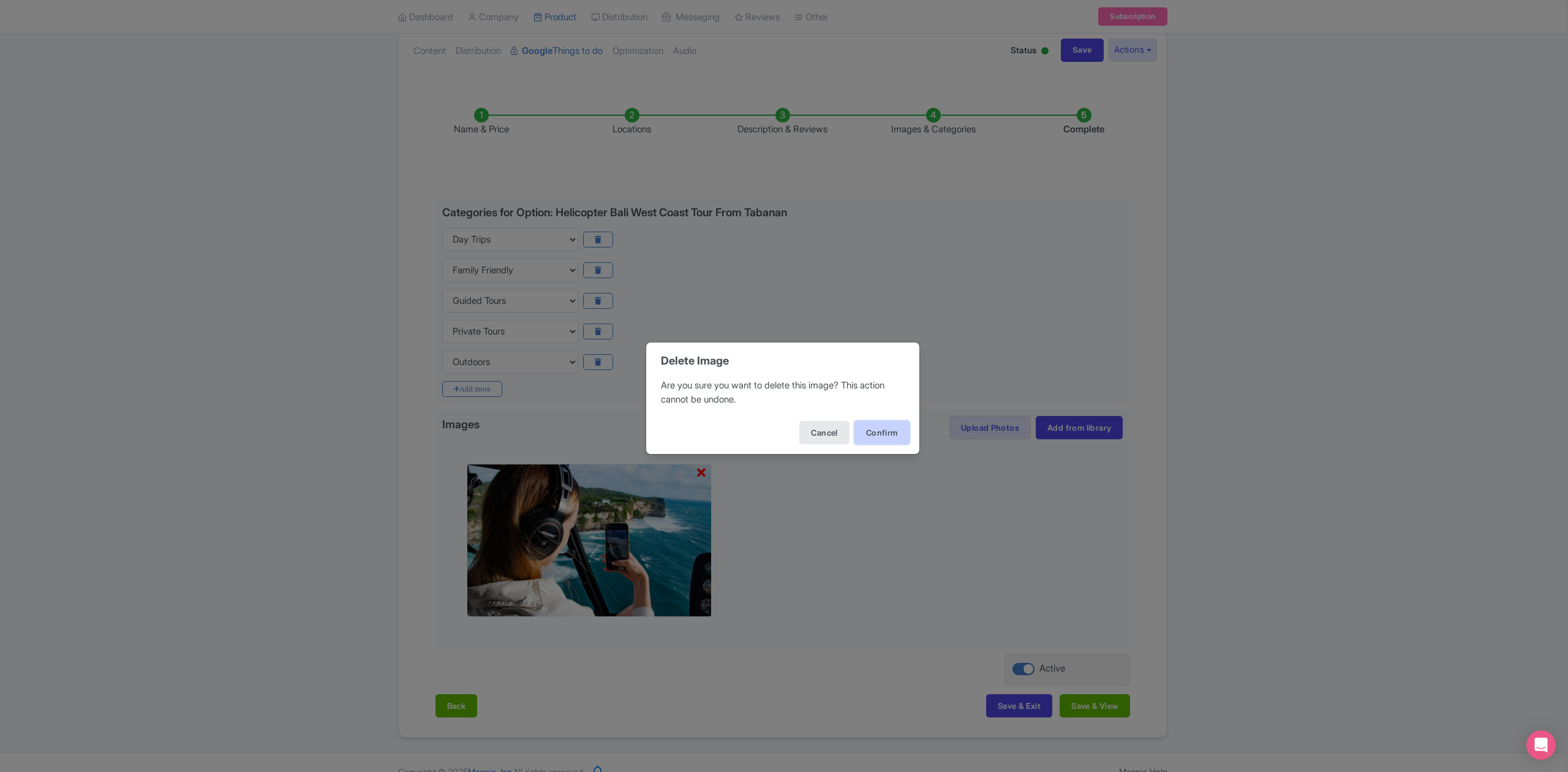
click at [893, 429] on button "Confirm" at bounding box center [882, 432] width 55 height 23
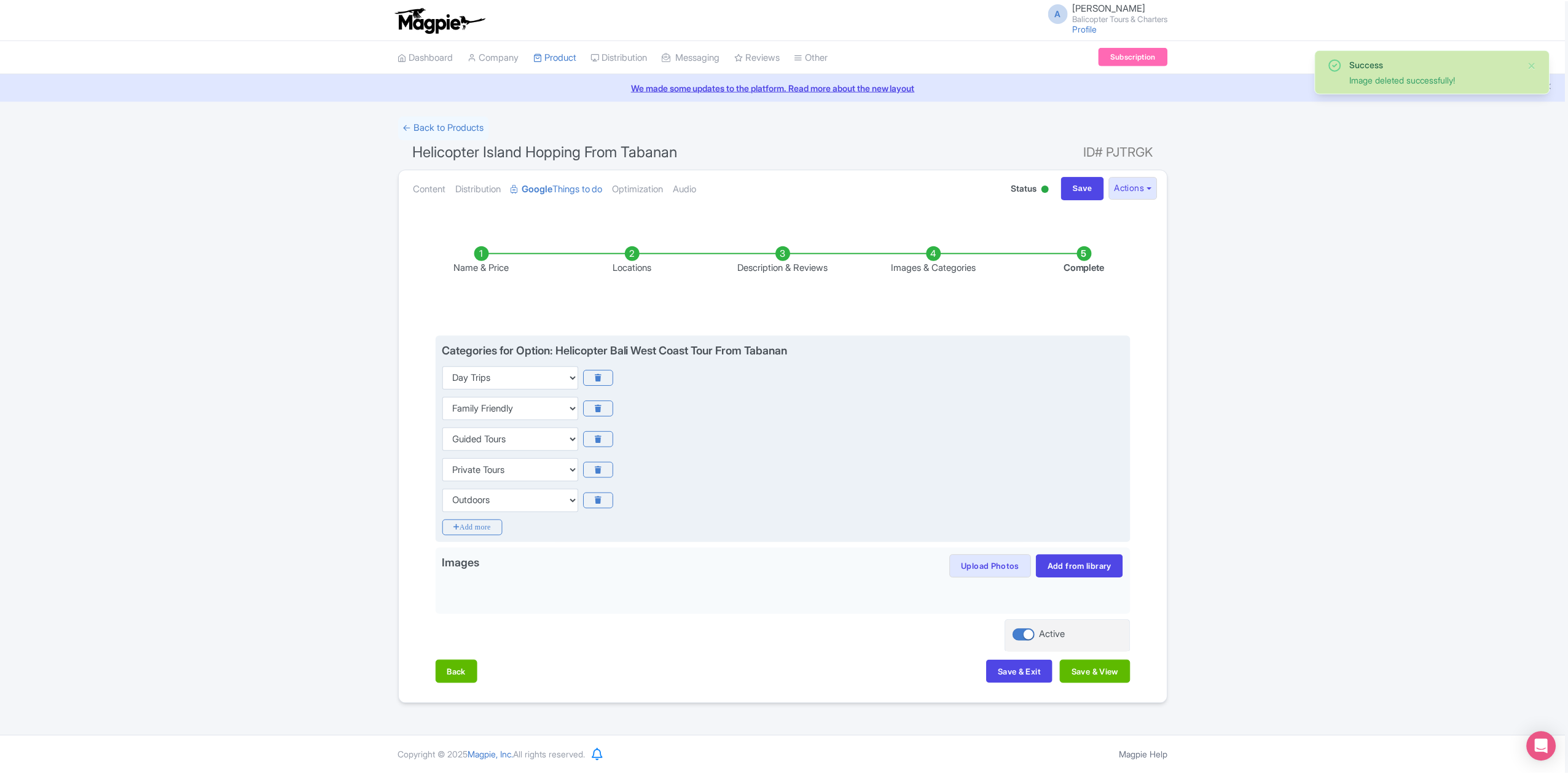
scroll to position [0, 0]
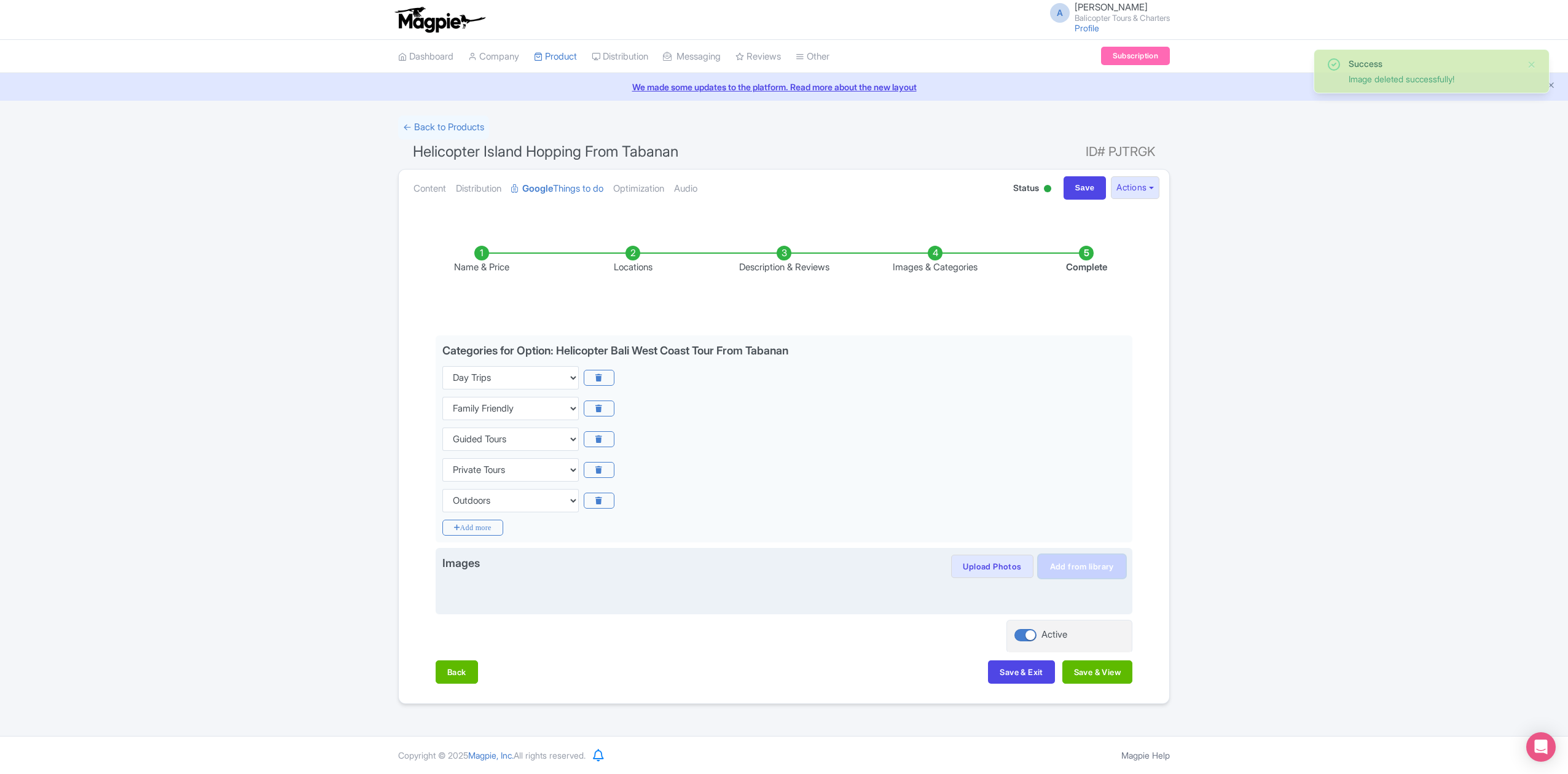
click at [1078, 571] on link "Add from library" at bounding box center [1081, 566] width 87 height 23
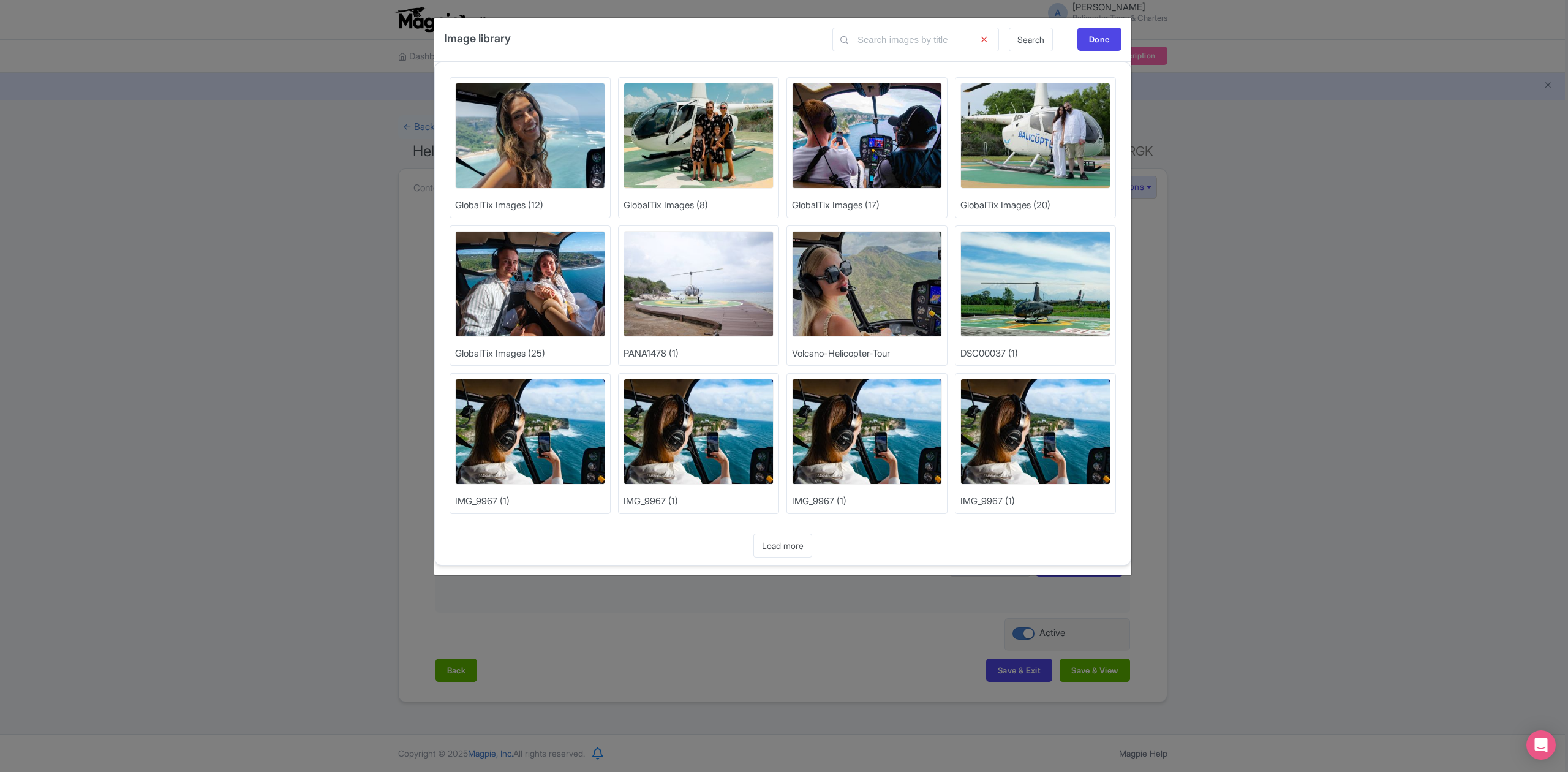
click at [723, 291] on img at bounding box center [699, 284] width 150 height 106
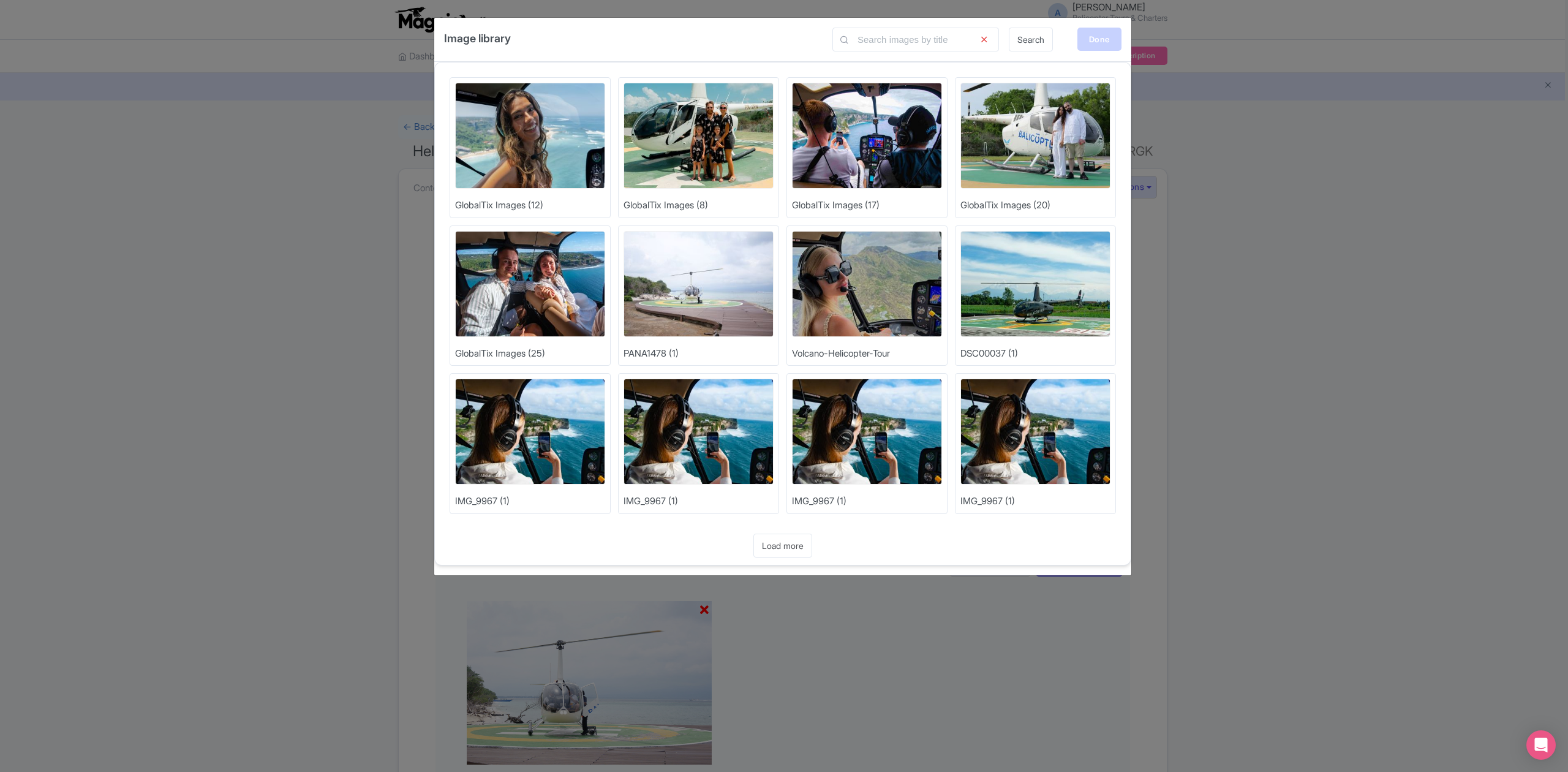
click at [1090, 49] on div "Done" at bounding box center [1099, 39] width 44 height 23
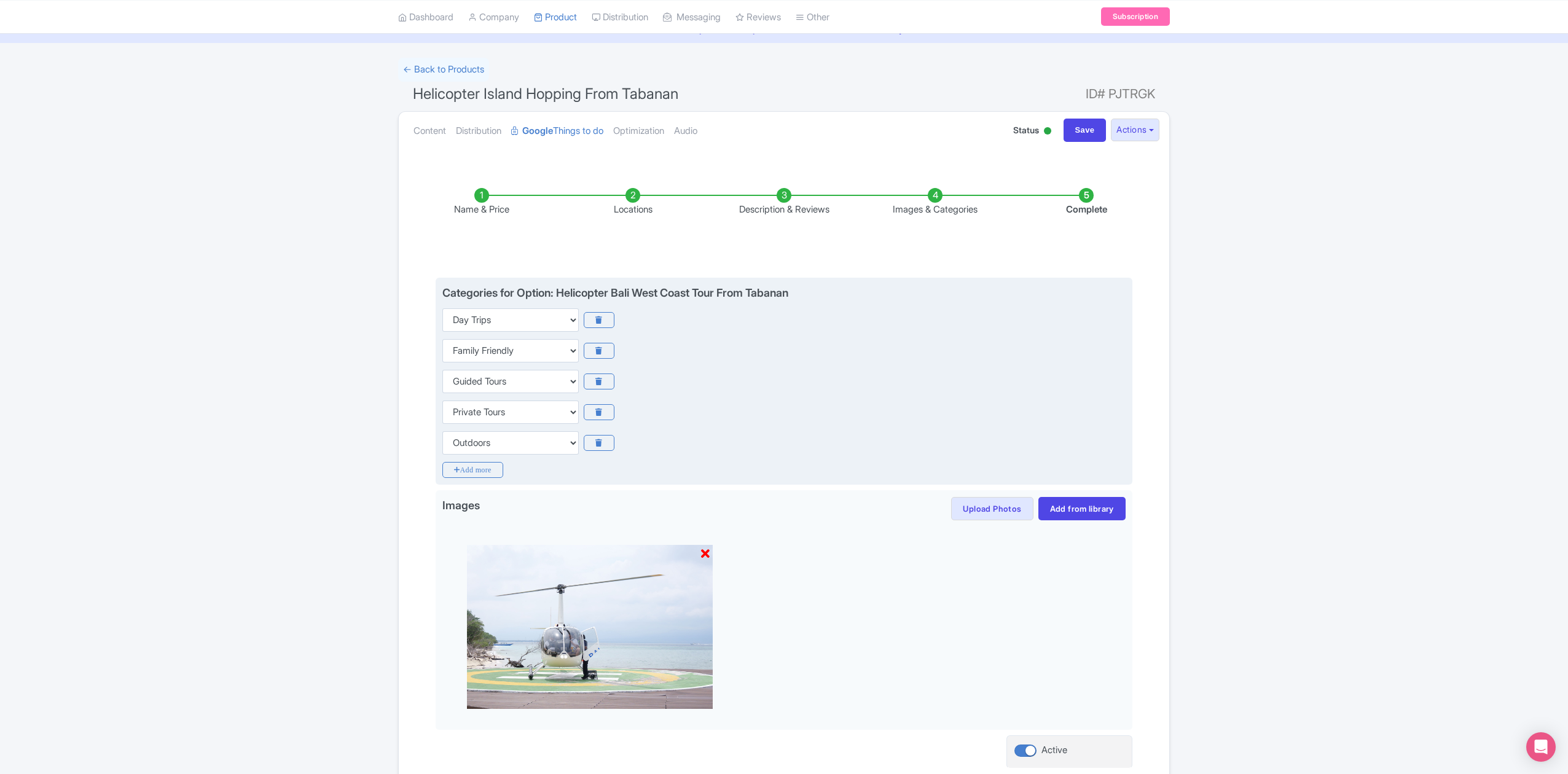
scroll to position [158, 0]
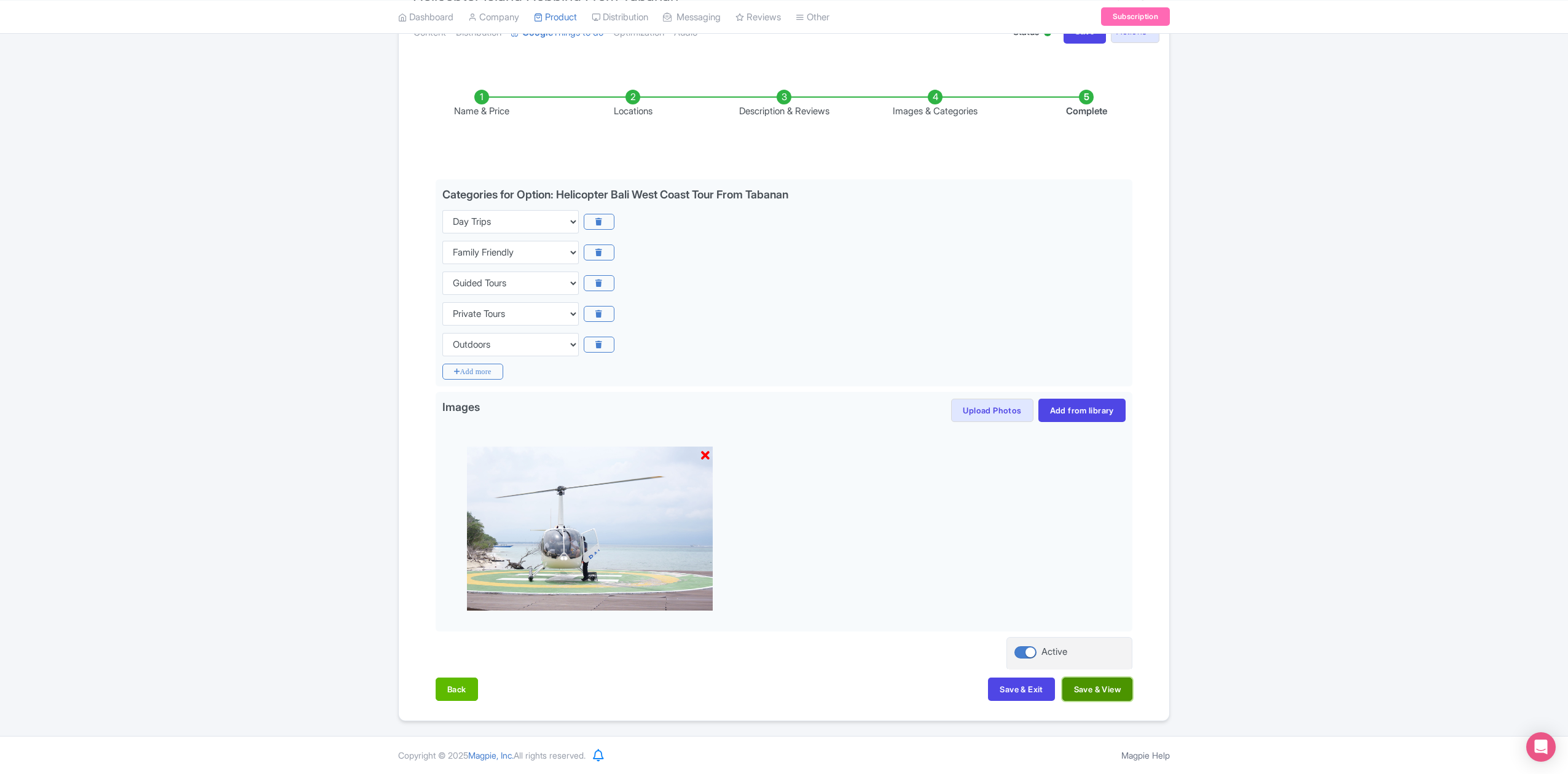
click at [1085, 688] on button "Save & View" at bounding box center [1096, 688] width 70 height 23
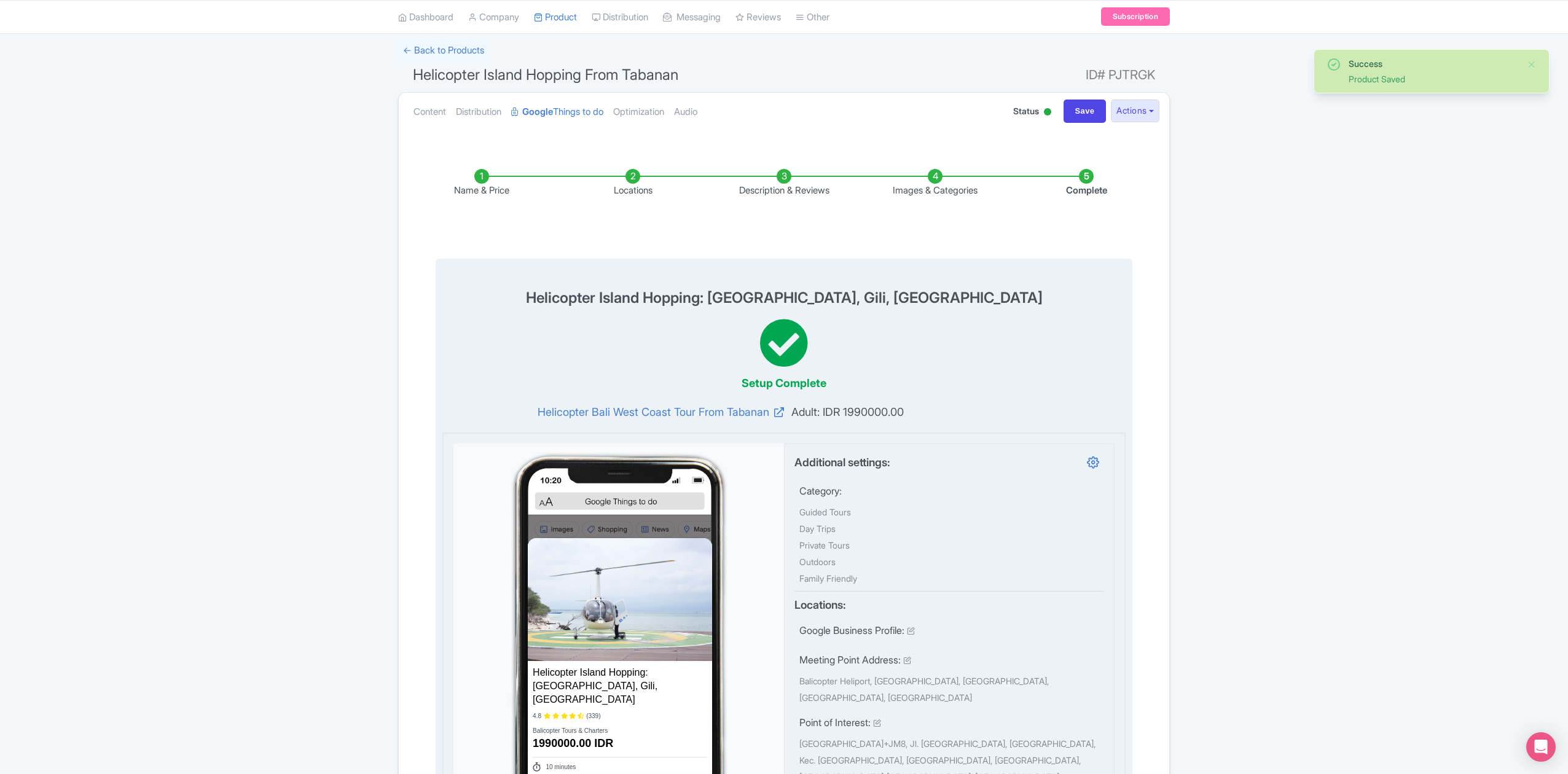
scroll to position [0, 0]
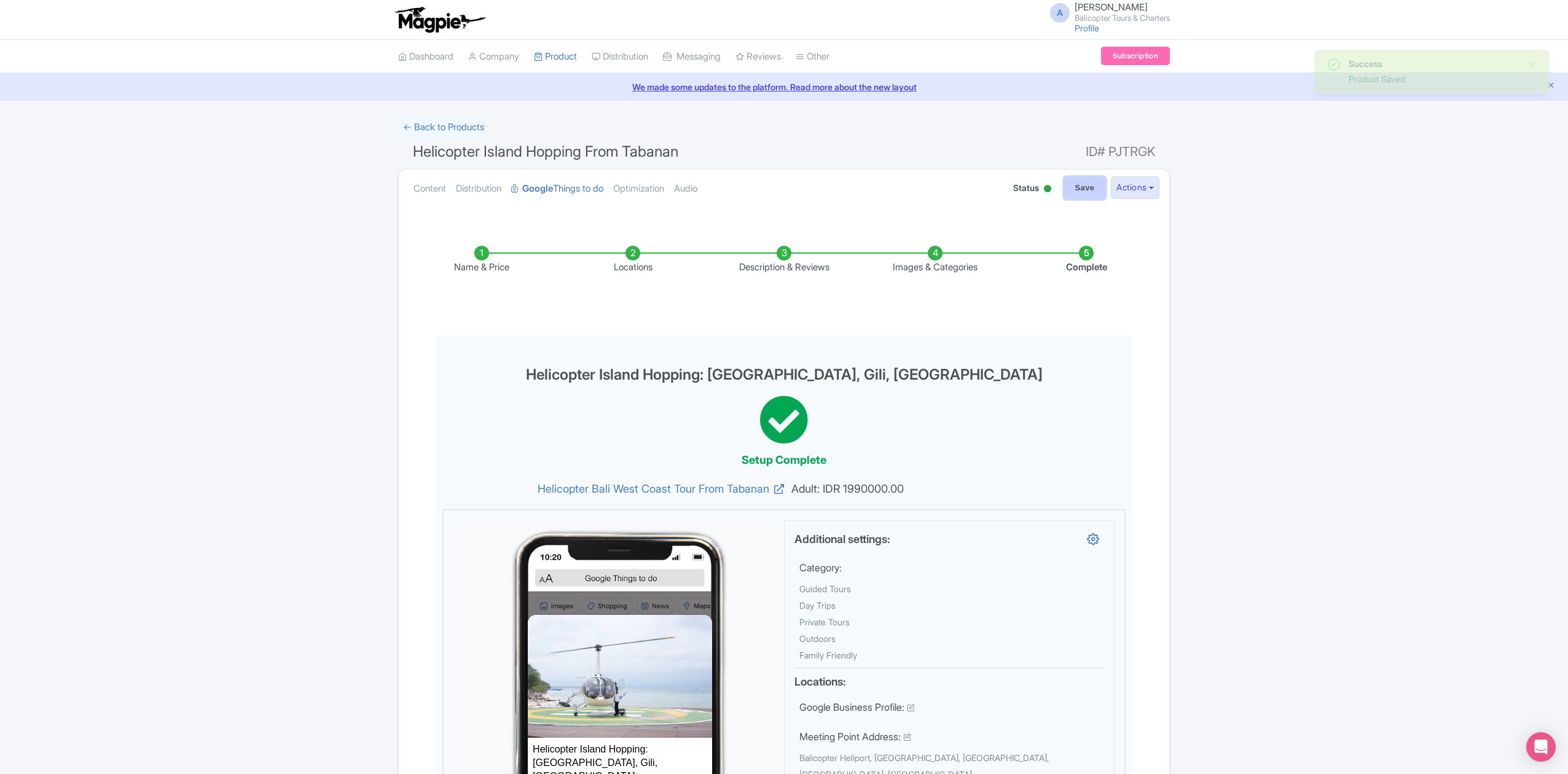
click at [1088, 194] on input "Save" at bounding box center [1084, 188] width 43 height 23
type input "Saving..."
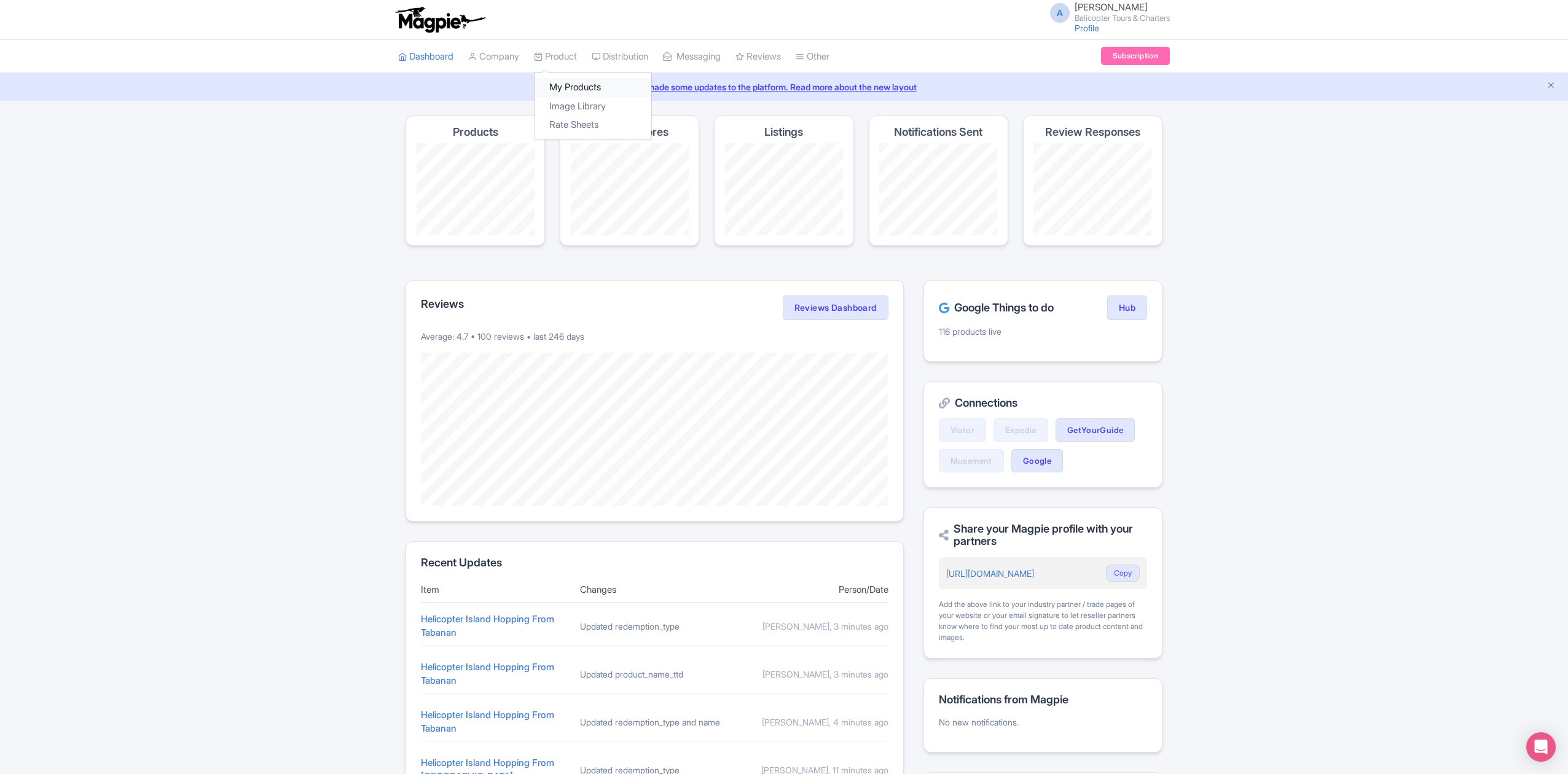
click at [575, 83] on link "My Products" at bounding box center [593, 87] width 116 height 19
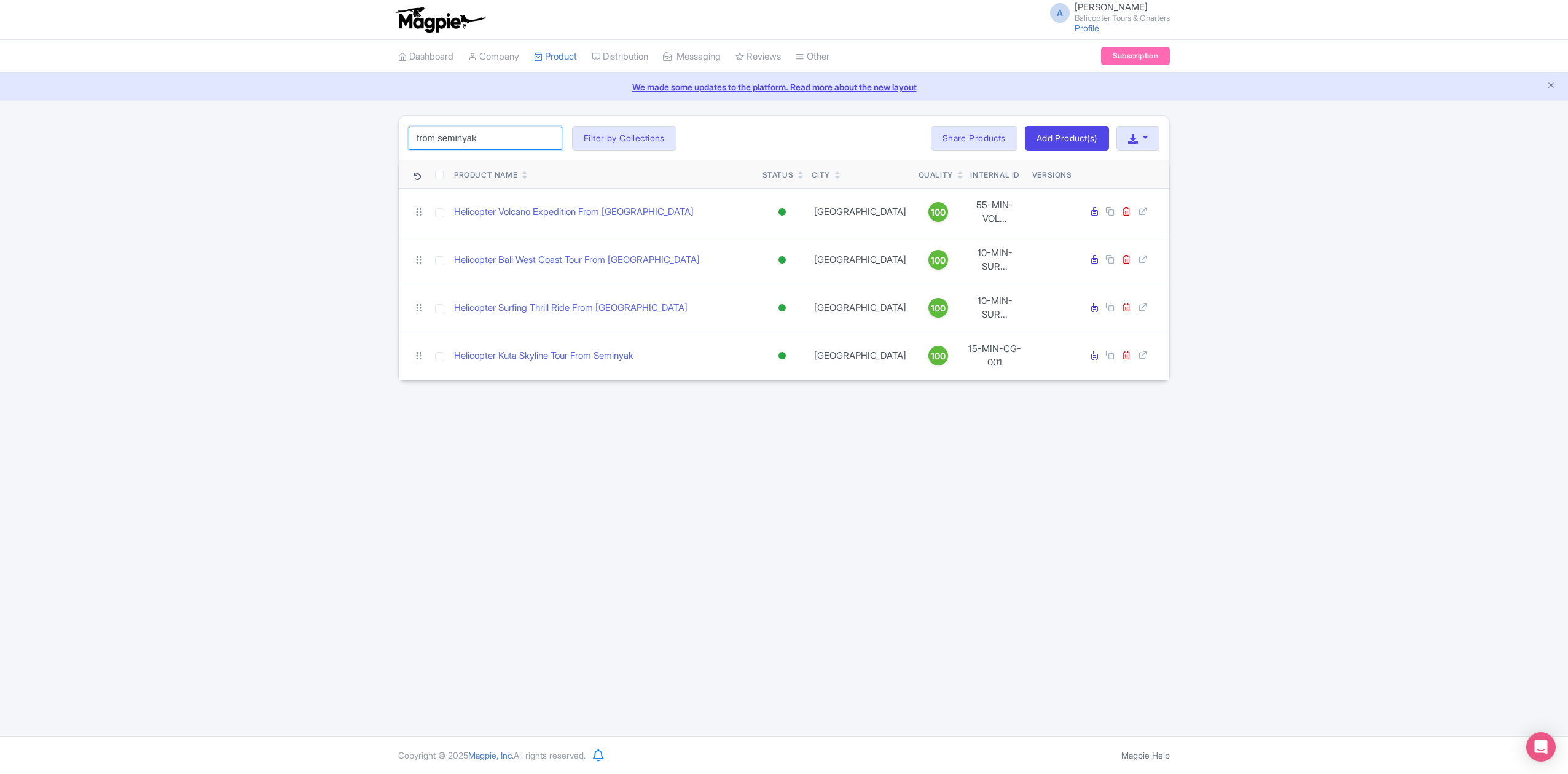
drag, startPoint x: 492, startPoint y: 137, endPoint x: 336, endPoint y: 148, distance: 156.4
click at [336, 148] on div "from seminyak Search Filter by Collections Bali Volcanoes And Ricefields Helico…" at bounding box center [784, 248] width 1568 height 265
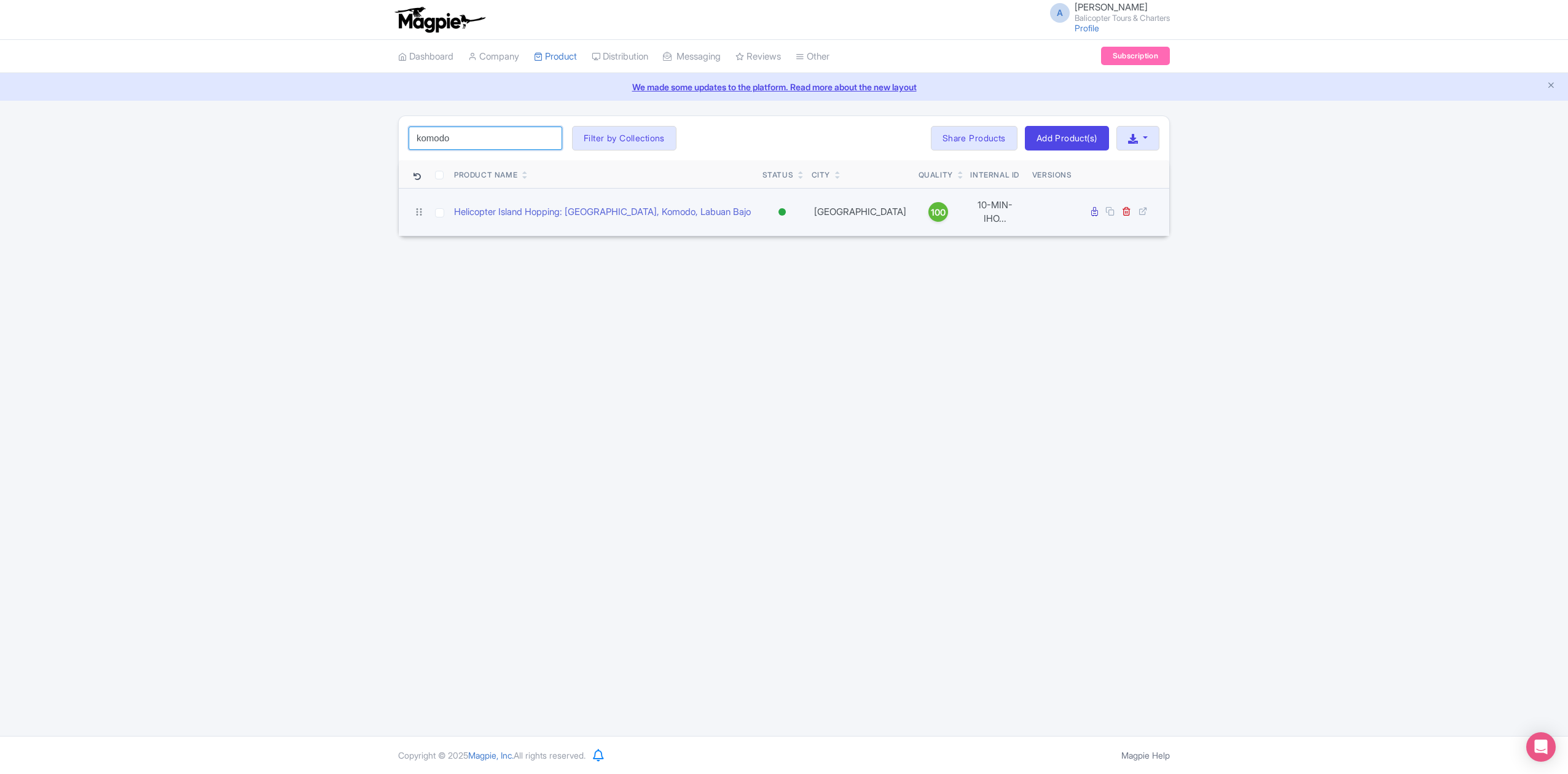
type input "komodo"
click at [438, 208] on input "checkbox" at bounding box center [439, 212] width 9 height 9
checkbox input "true"
click at [1126, 209] on icon at bounding box center [1126, 211] width 9 height 9
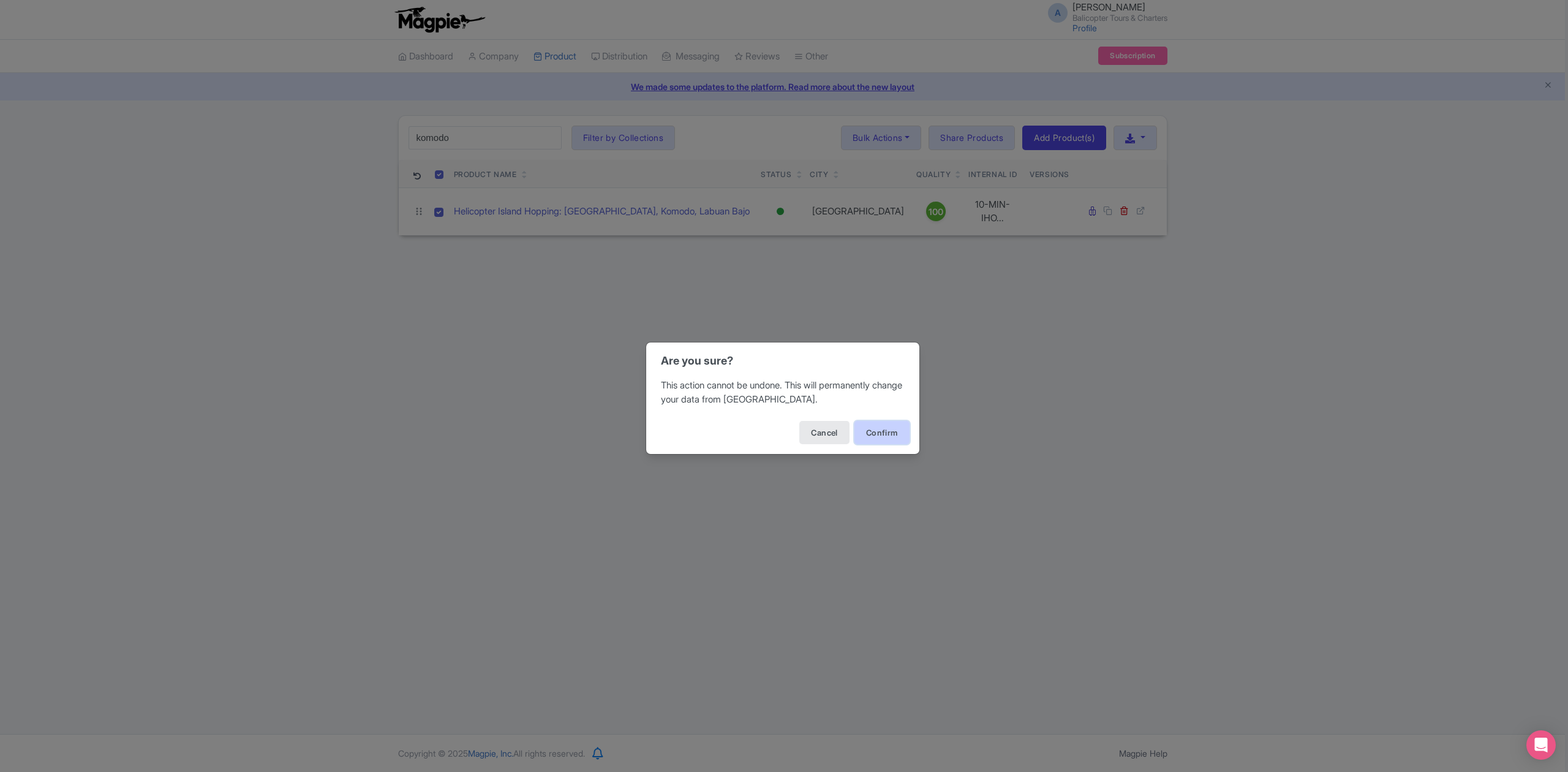
click at [886, 431] on button "Confirm" at bounding box center [882, 432] width 55 height 23
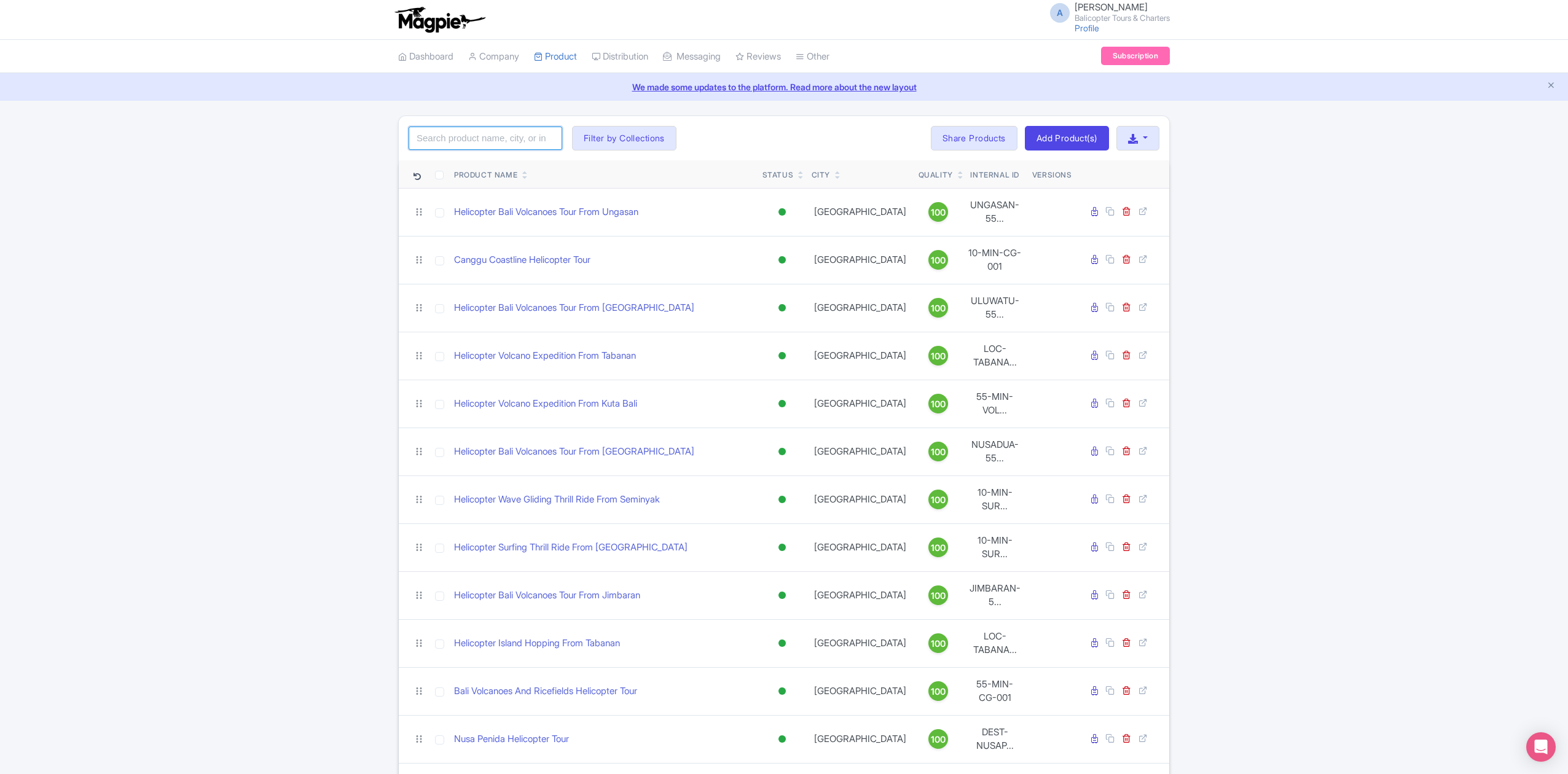
click at [517, 139] on input "search" at bounding box center [485, 138] width 153 height 23
type input "ubud parks"
click button "Search" at bounding box center [0, 0] width 0 height 0
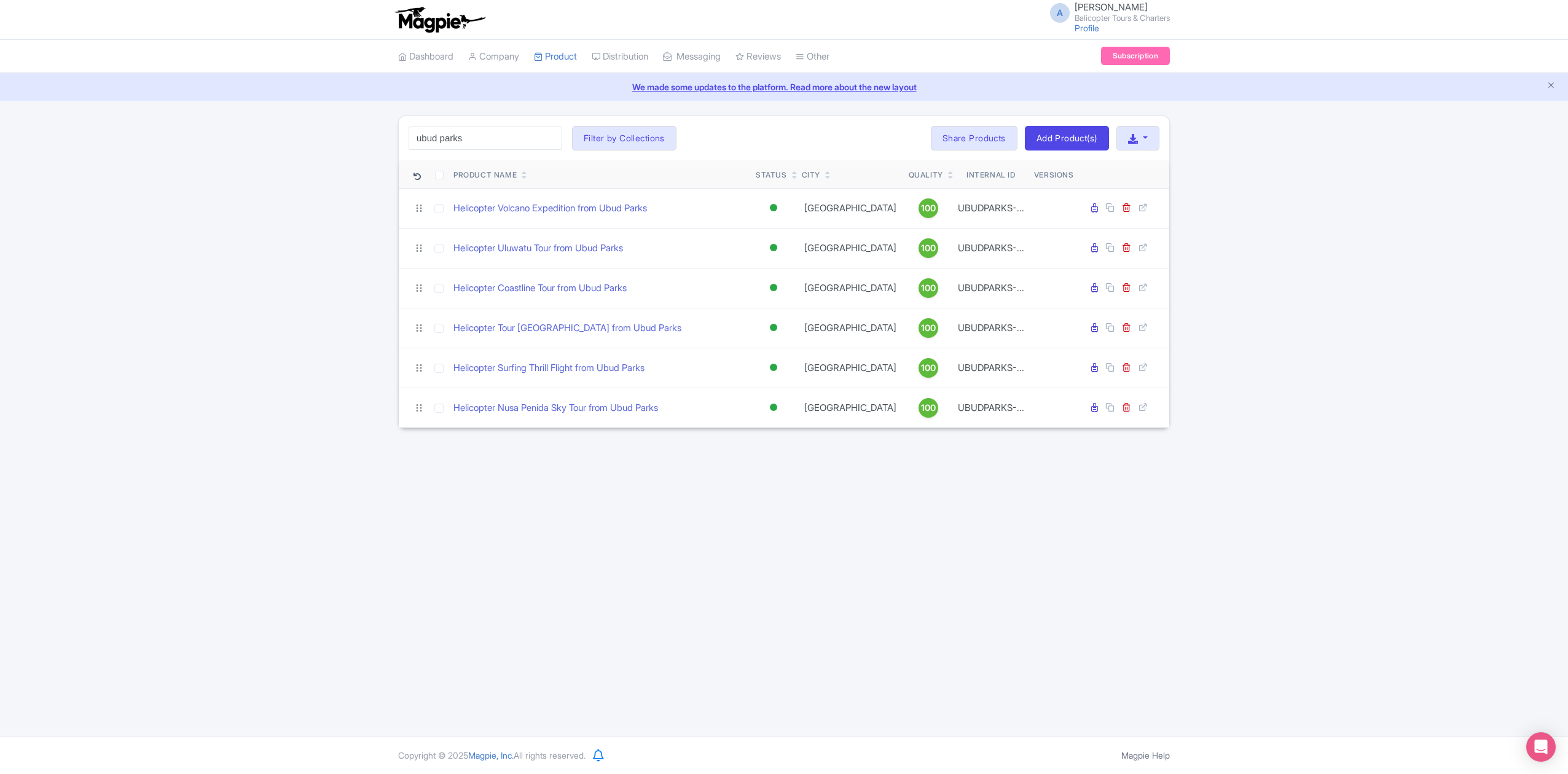
click at [650, 502] on div "A [PERSON_NAME] Balicopter Tours & Charters Profile Users Settings Sign out Das…" at bounding box center [784, 368] width 1568 height 736
click at [550, 371] on link "Helicopter Surfing Thrill Flight from Ubud Parks" at bounding box center [549, 368] width 191 height 14
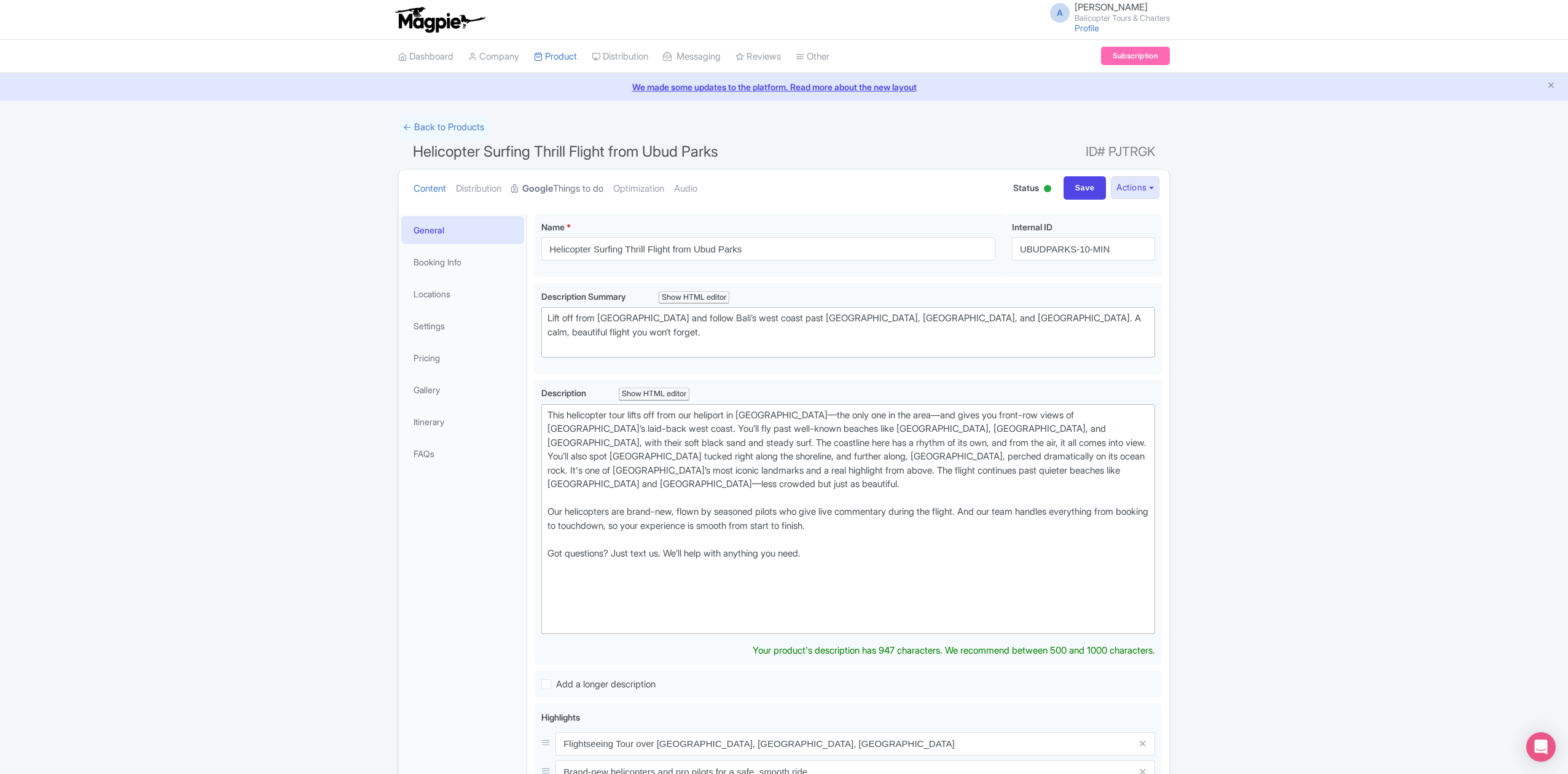
click at [553, 188] on strong "Google" at bounding box center [537, 188] width 31 height 14
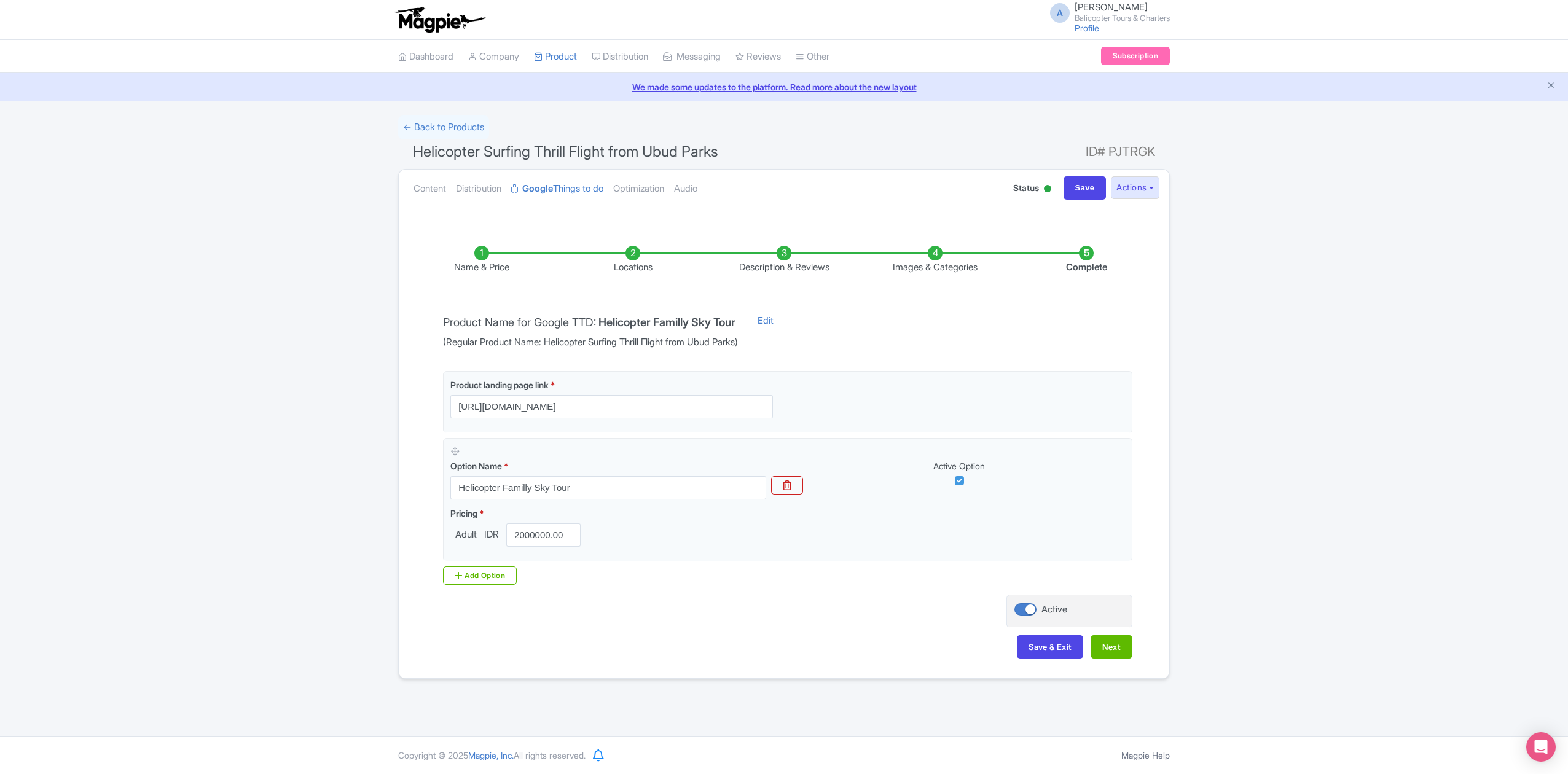
click at [925, 258] on li "Images & Categories" at bounding box center [934, 260] width 151 height 29
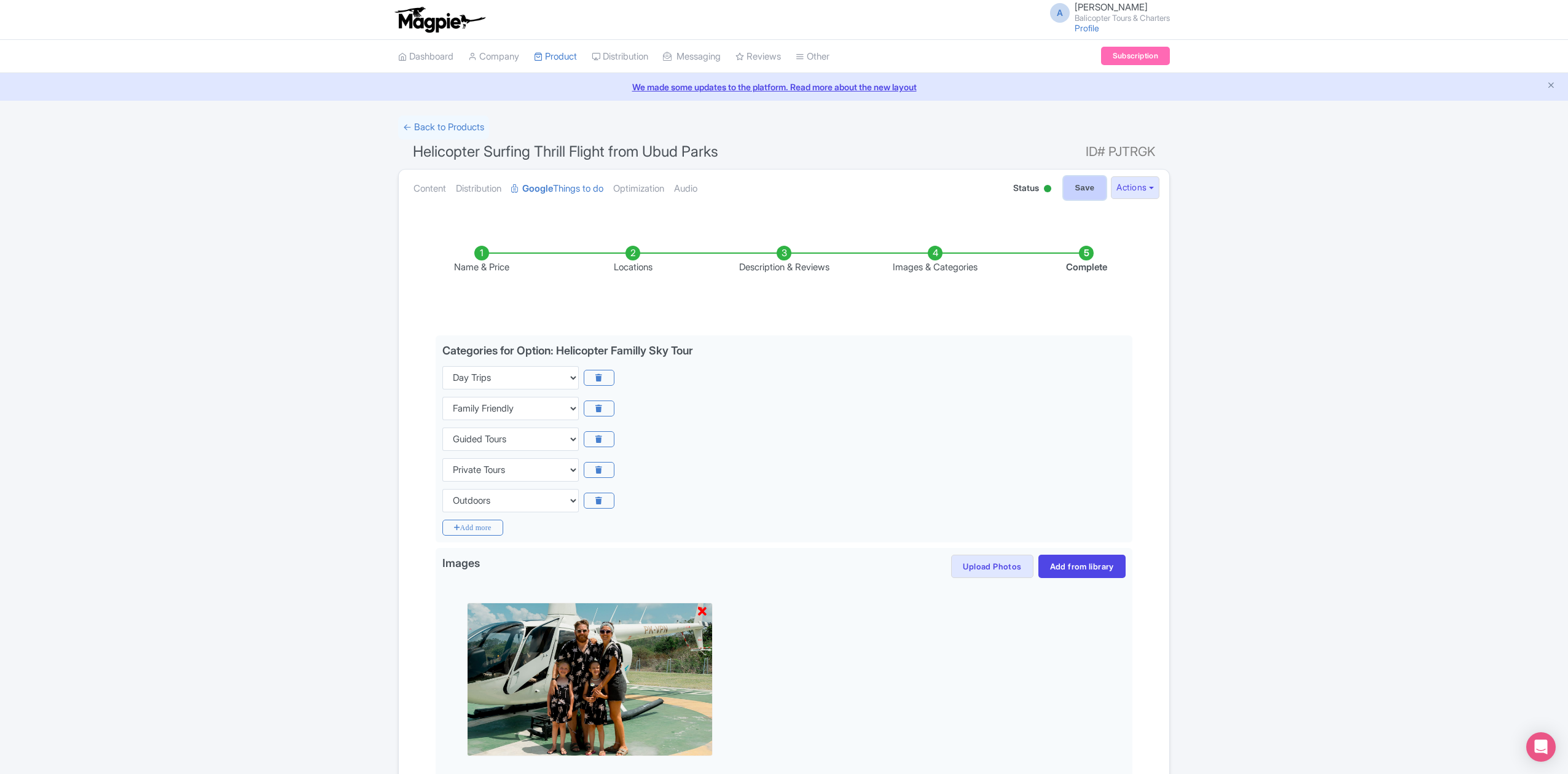
click at [1067, 178] on input "Save" at bounding box center [1084, 188] width 43 height 23
type input "Saving..."
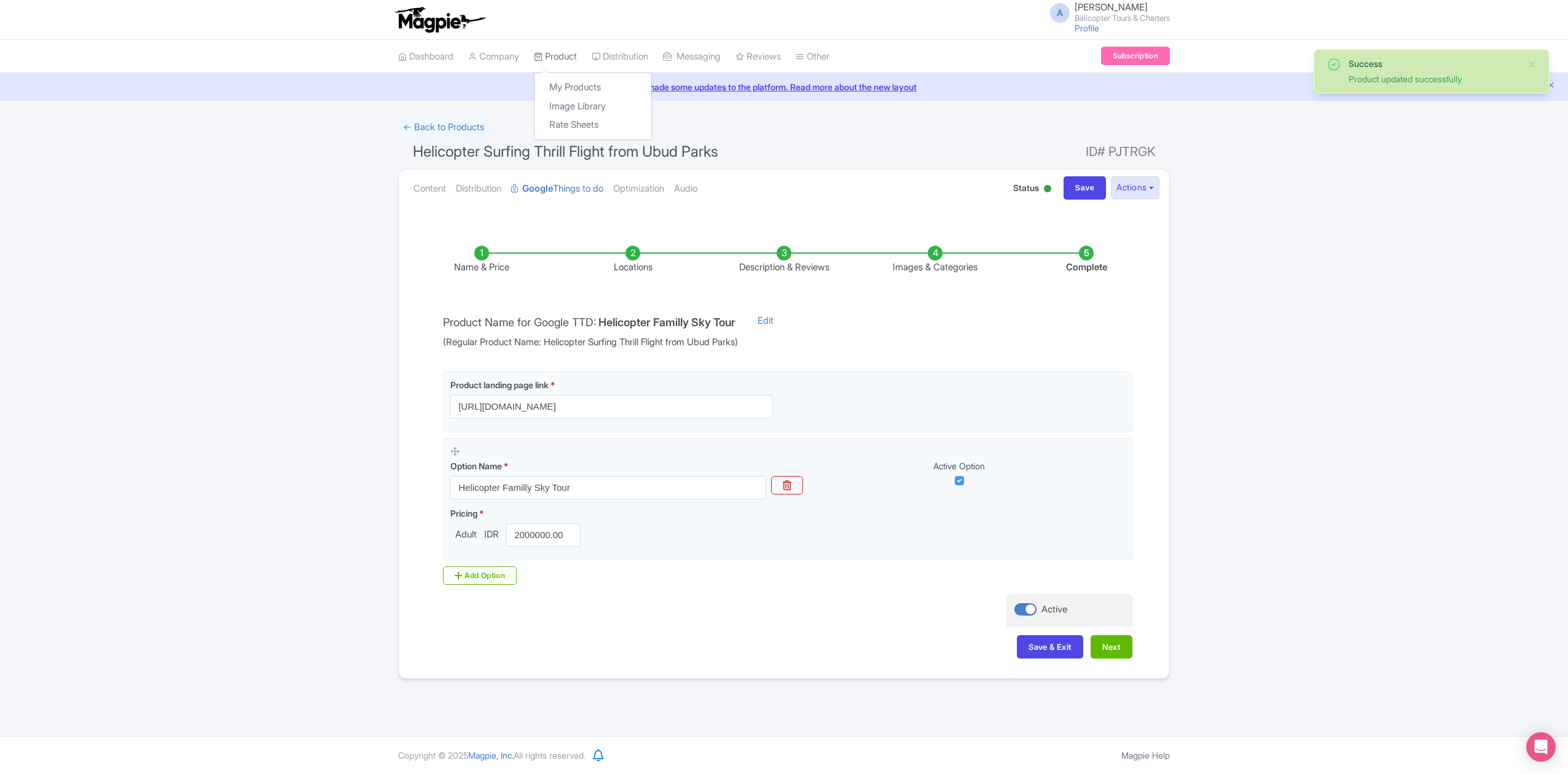
click at [563, 53] on link "Product" at bounding box center [555, 56] width 43 height 34
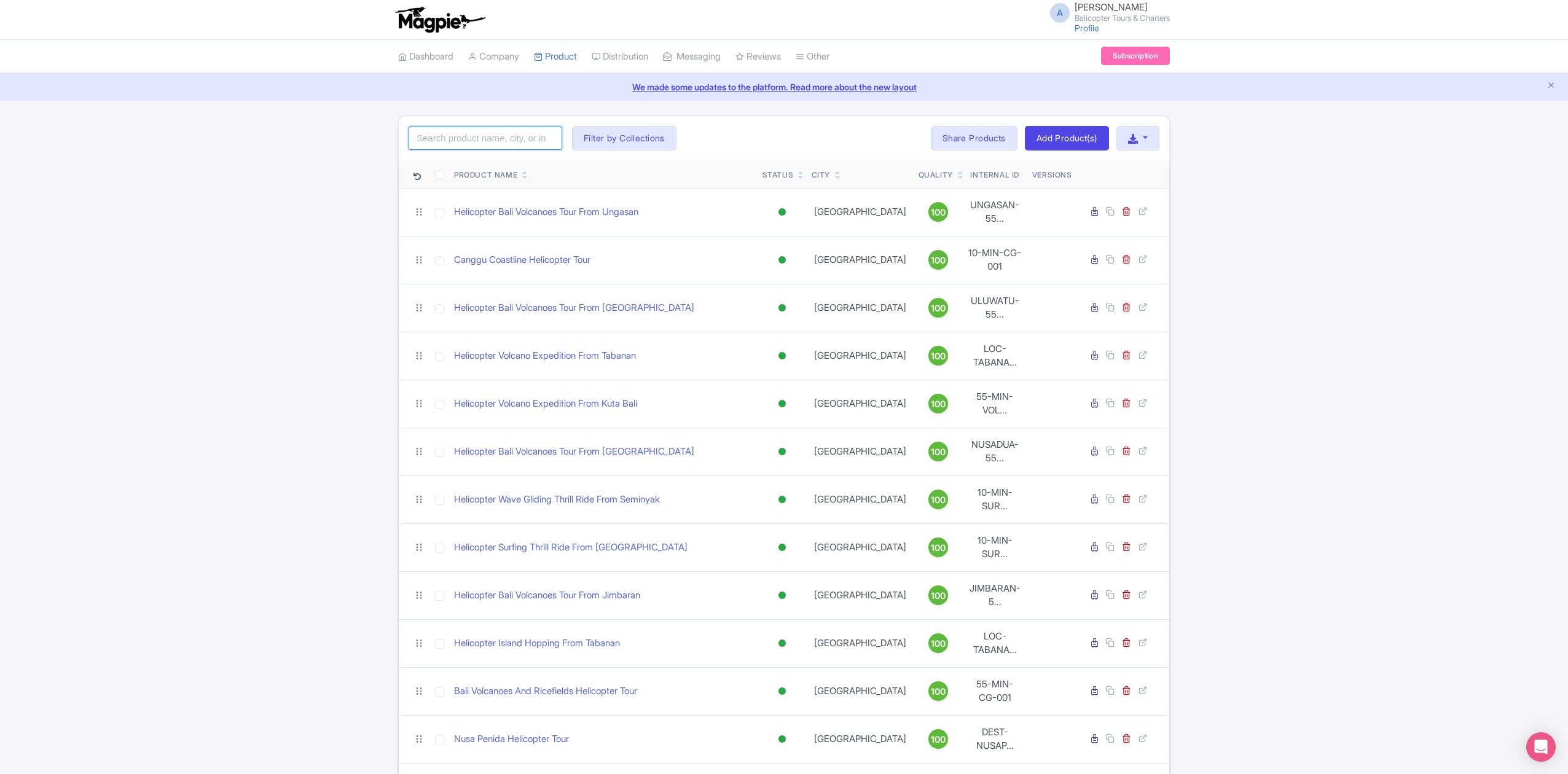
click at [487, 146] on input "search" at bounding box center [485, 138] width 153 height 23
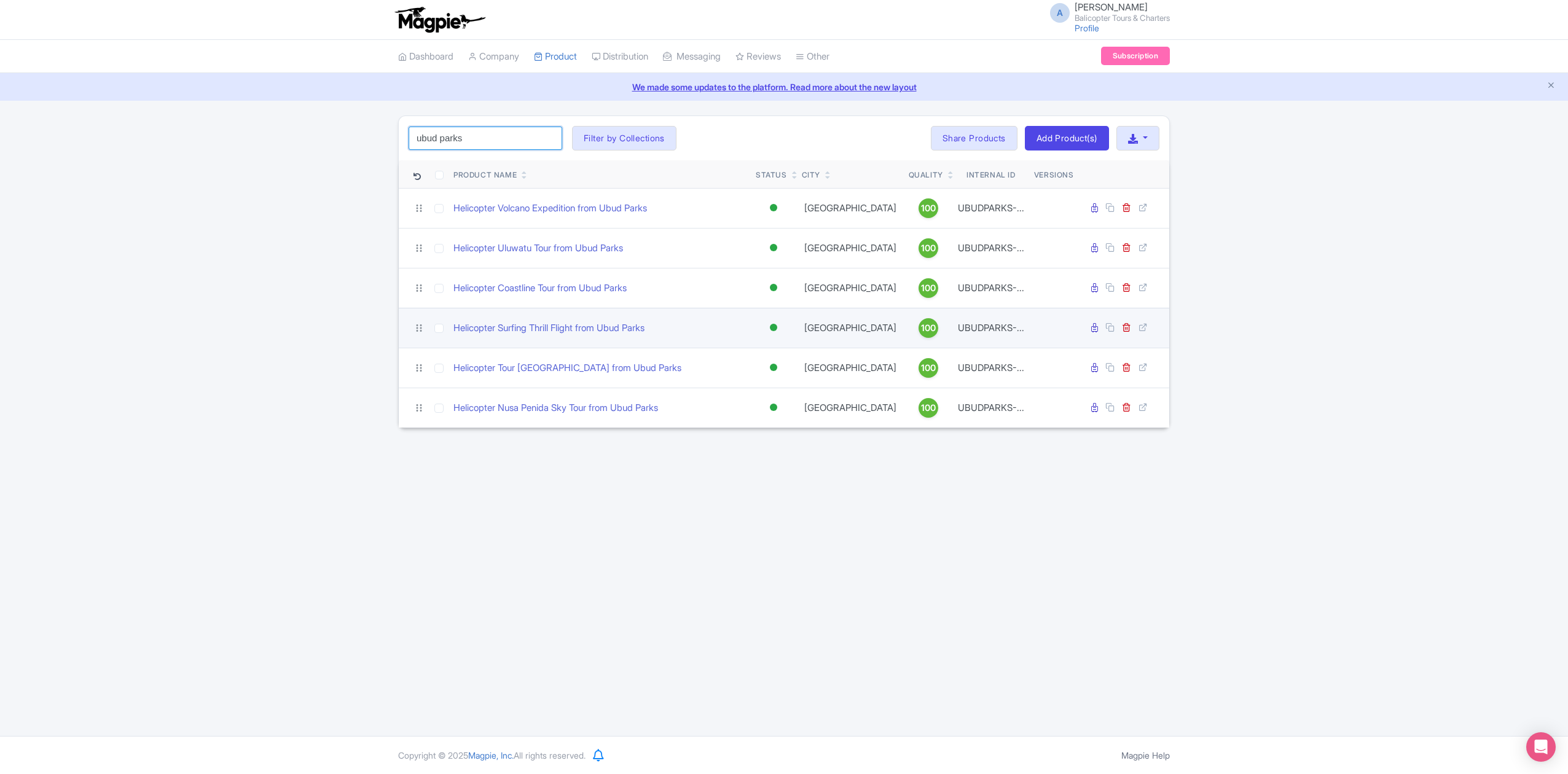
type input "ubud parks"
click at [435, 332] on input "checkbox" at bounding box center [439, 328] width 9 height 9
checkbox input "true"
click at [1126, 326] on icon at bounding box center [1126, 327] width 9 height 9
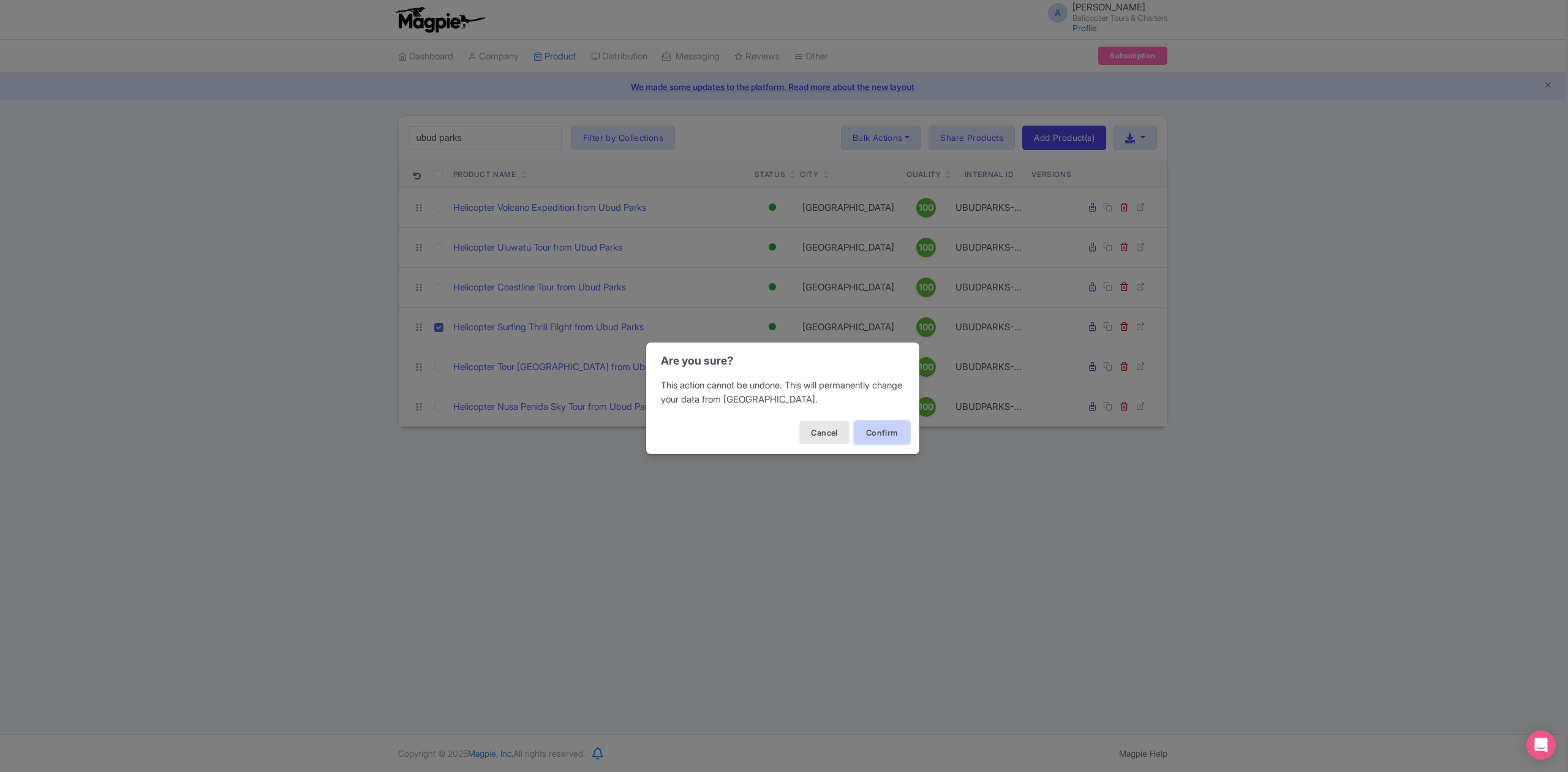
click at [893, 435] on button "Confirm" at bounding box center [882, 432] width 55 height 23
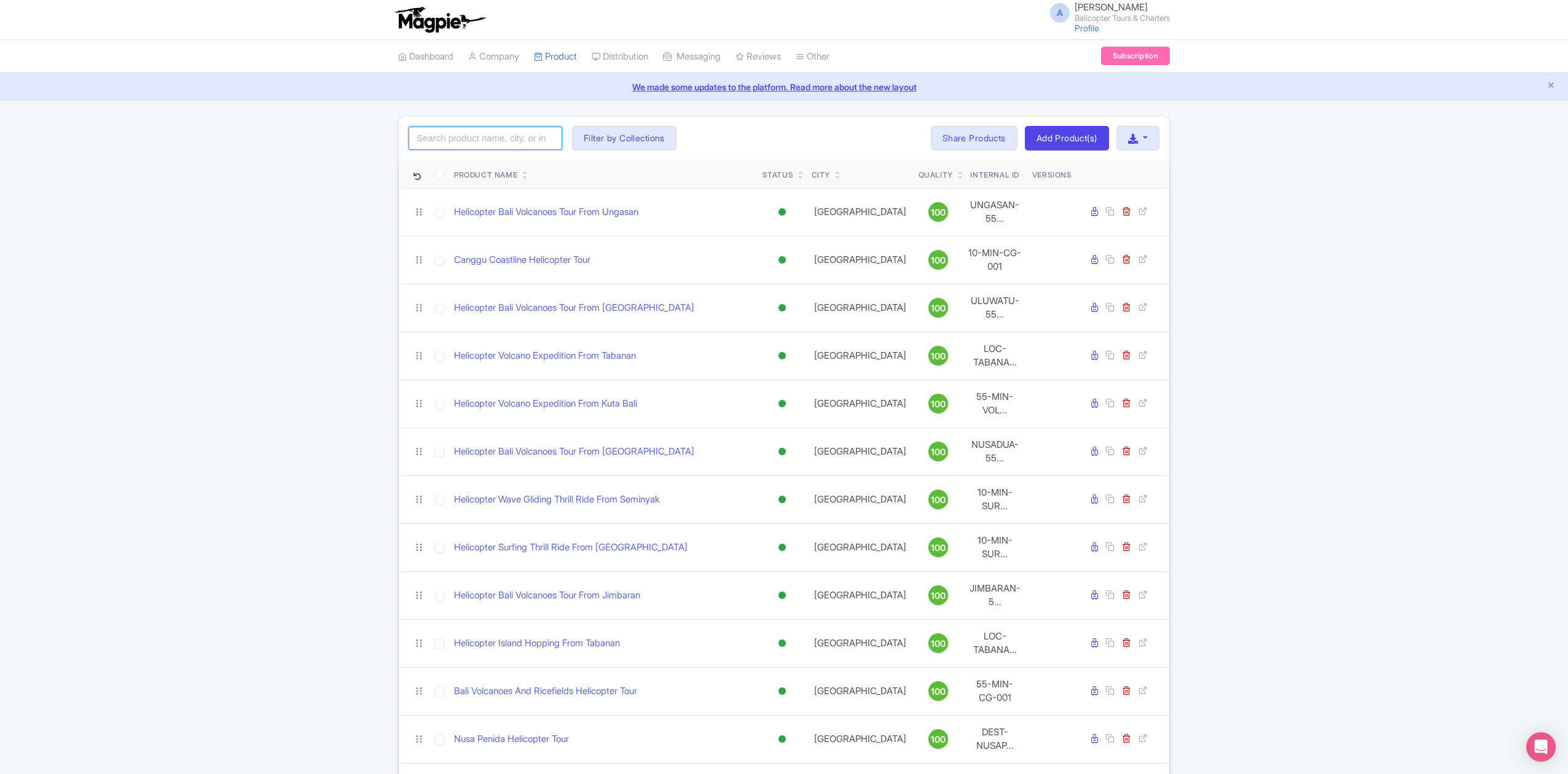
click at [481, 139] on input "search" at bounding box center [485, 138] width 153 height 23
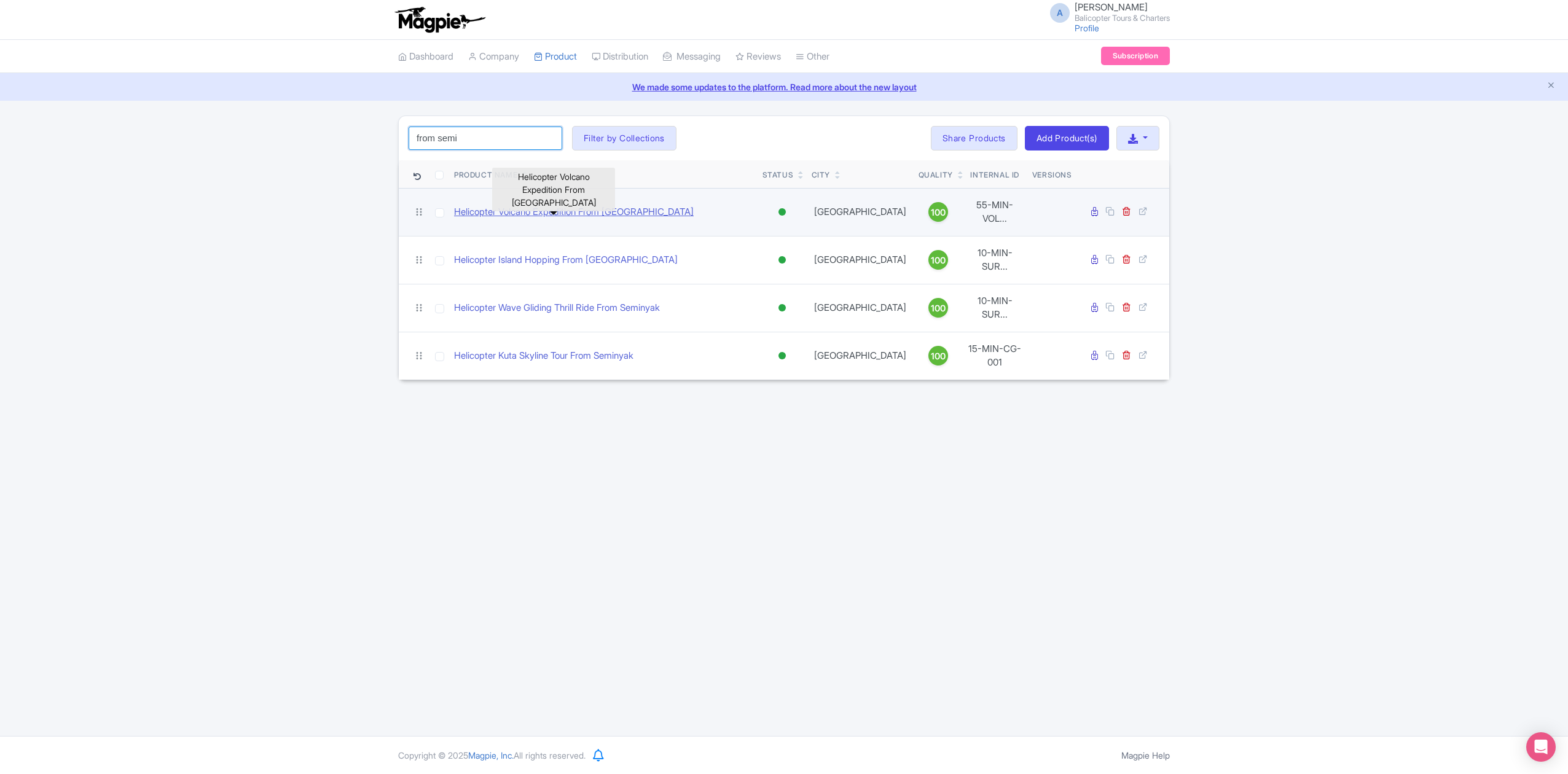
type input "from semi"
click at [574, 212] on link "Helicopter Volcano Expedition From [GEOGRAPHIC_DATA]" at bounding box center [573, 212] width 240 height 14
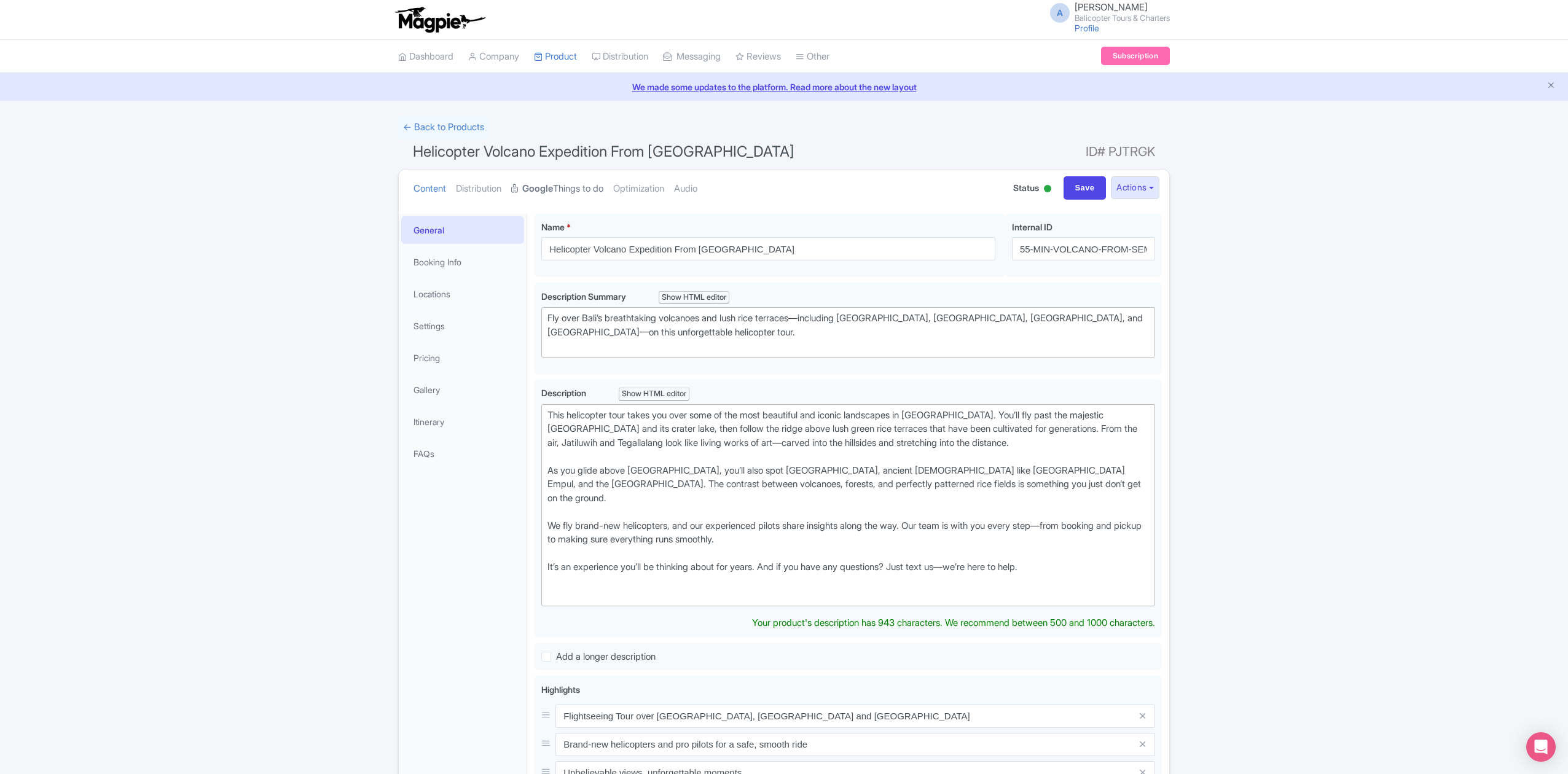
click at [593, 194] on link "Google Things to do" at bounding box center [557, 189] width 92 height 39
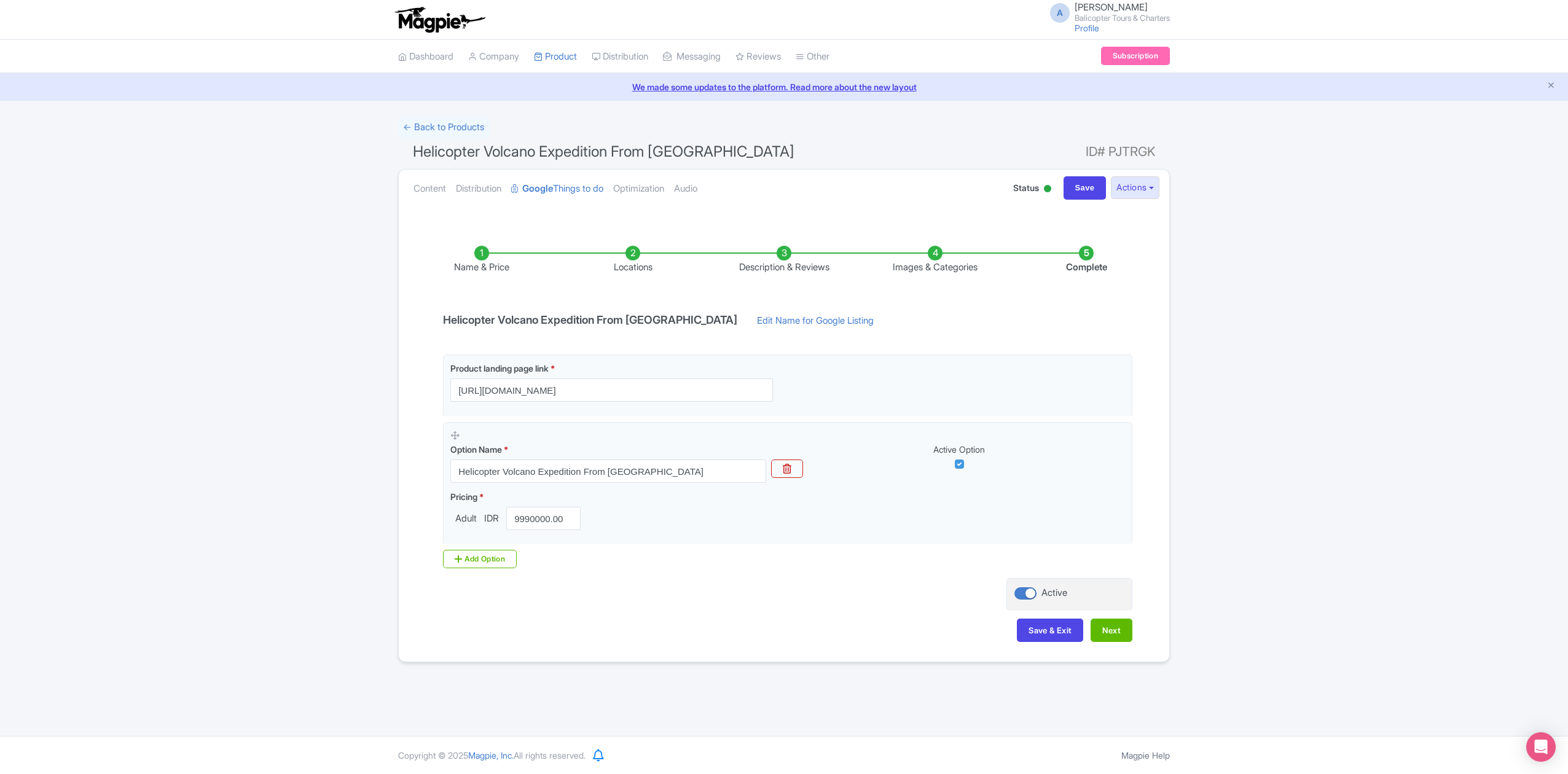
click at [940, 268] on li "Images & Categories" at bounding box center [934, 260] width 151 height 29
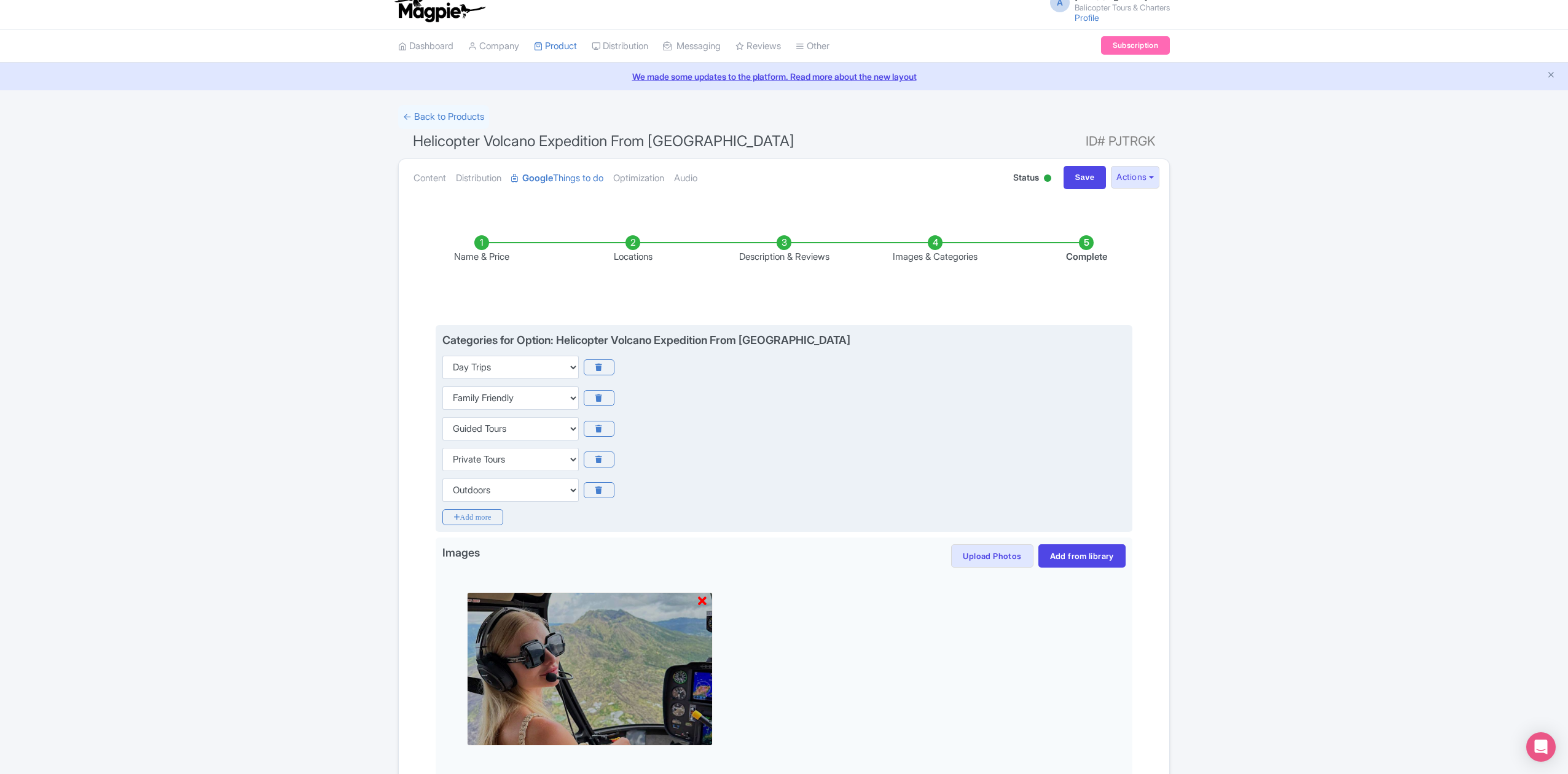
scroll to position [158, 0]
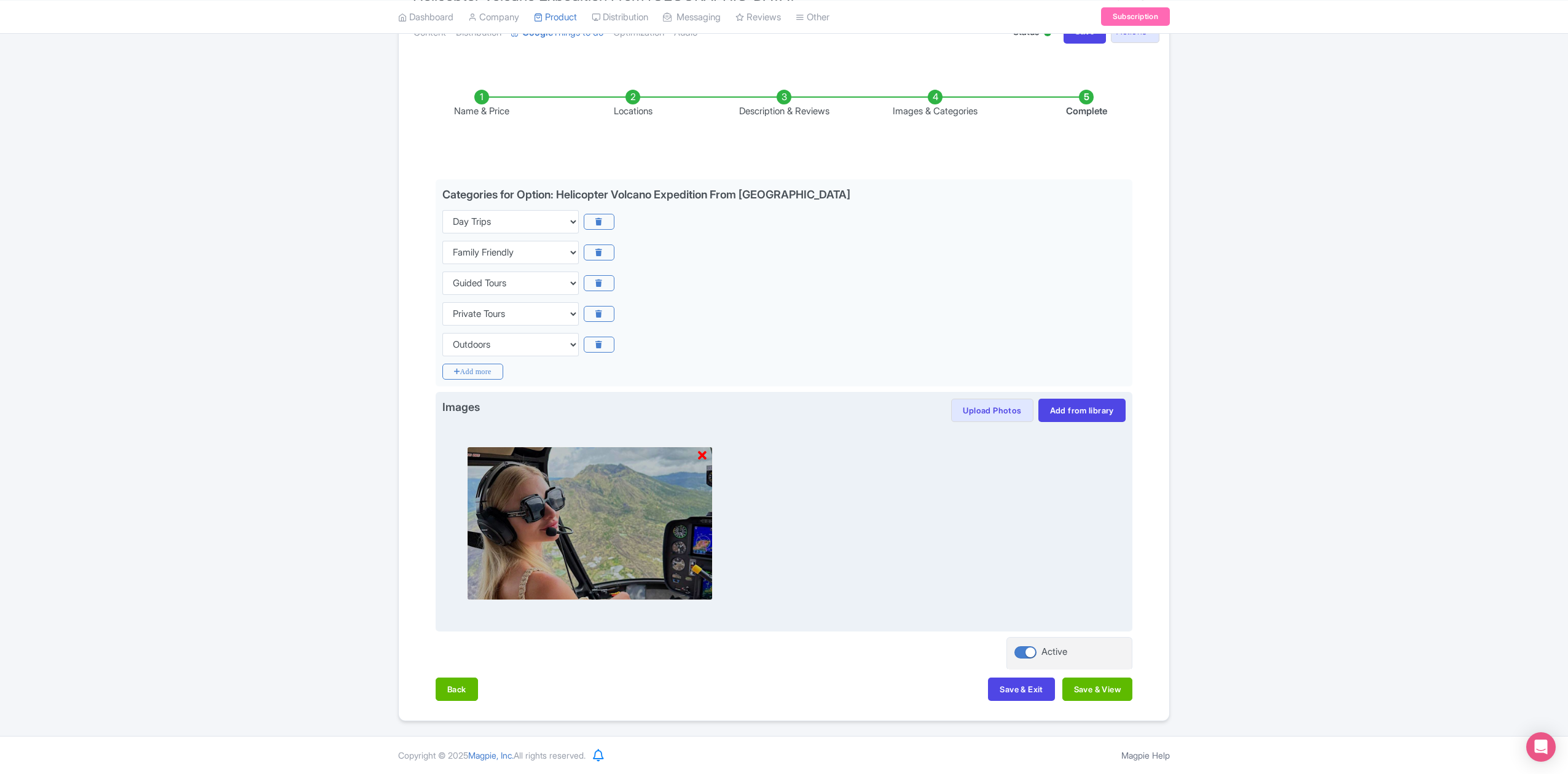
click at [708, 450] on img at bounding box center [590, 523] width 246 height 153
click at [704, 450] on icon at bounding box center [701, 456] width 8 height 12
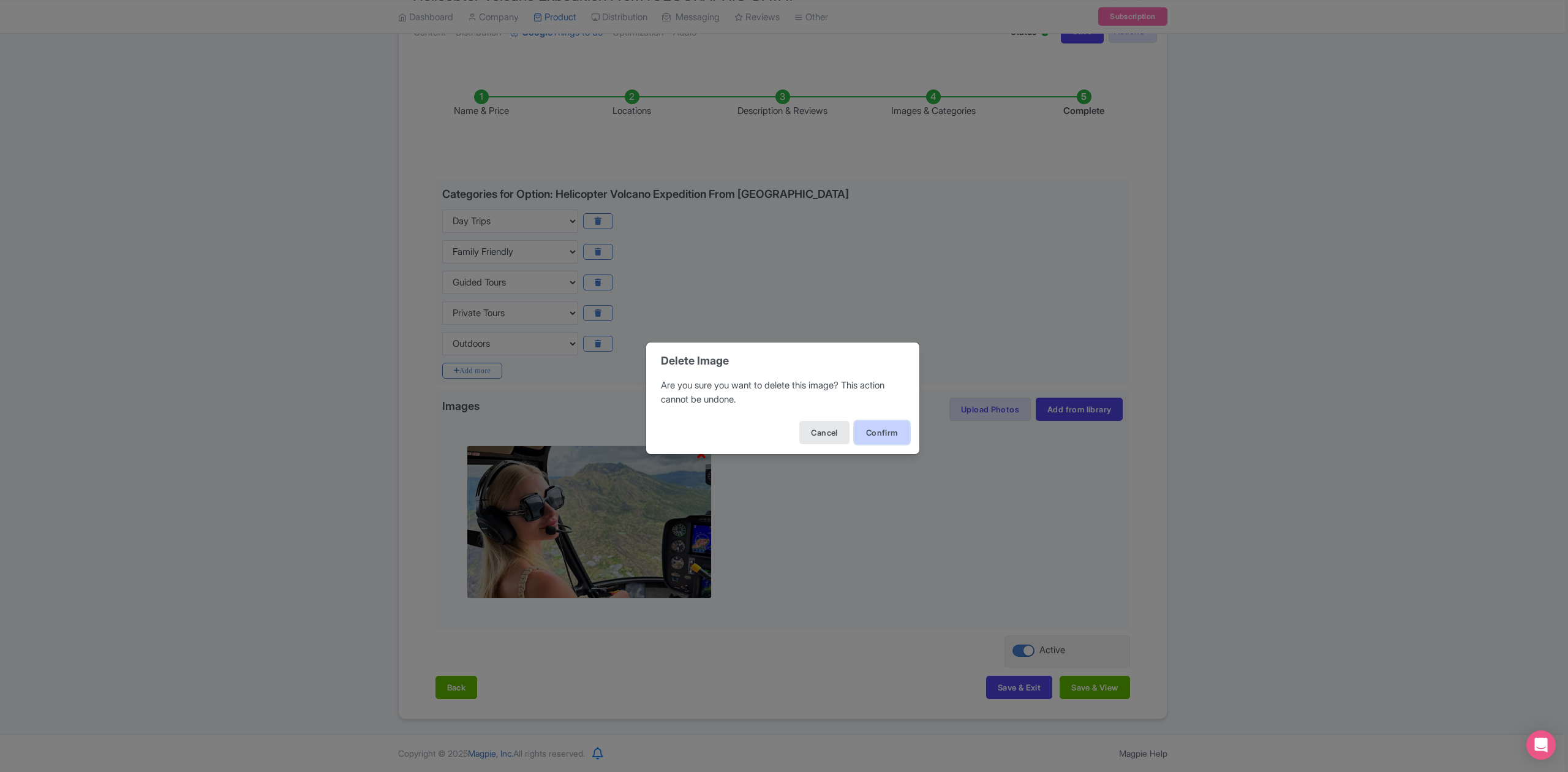
click at [860, 433] on button "Confirm" at bounding box center [882, 432] width 55 height 23
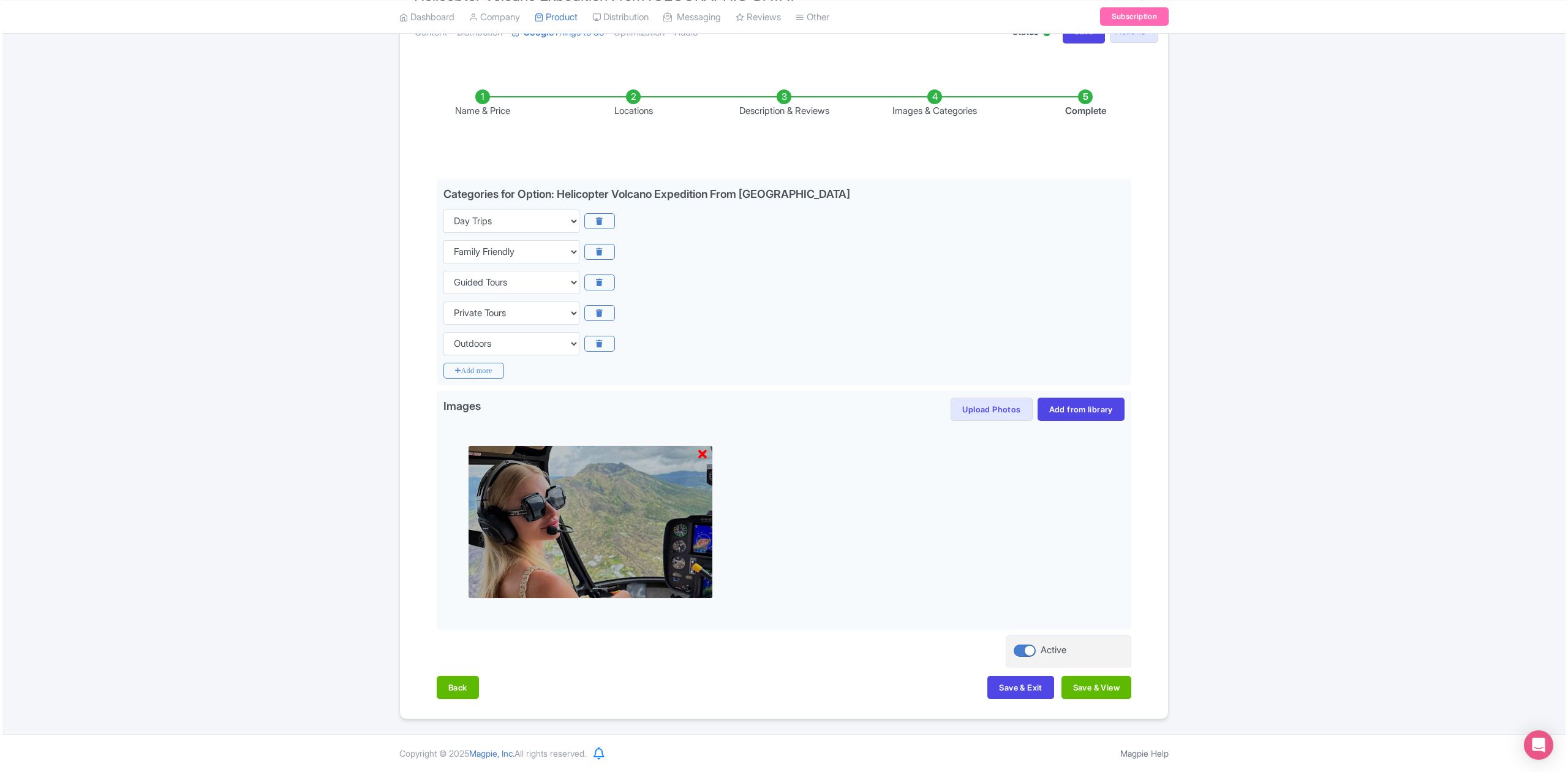
scroll to position [0, 0]
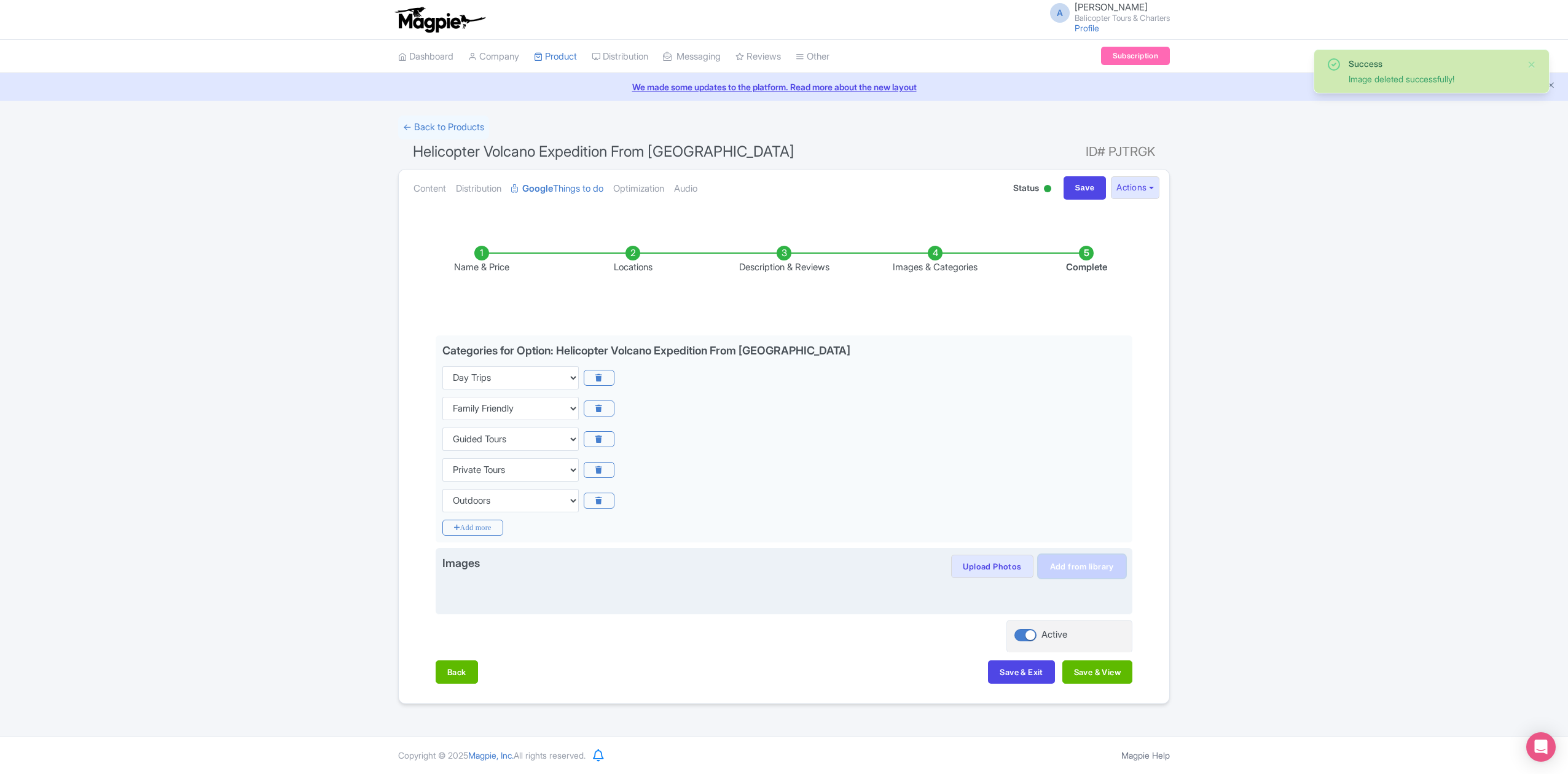
click at [1045, 565] on link "Add from library" at bounding box center [1081, 566] width 87 height 23
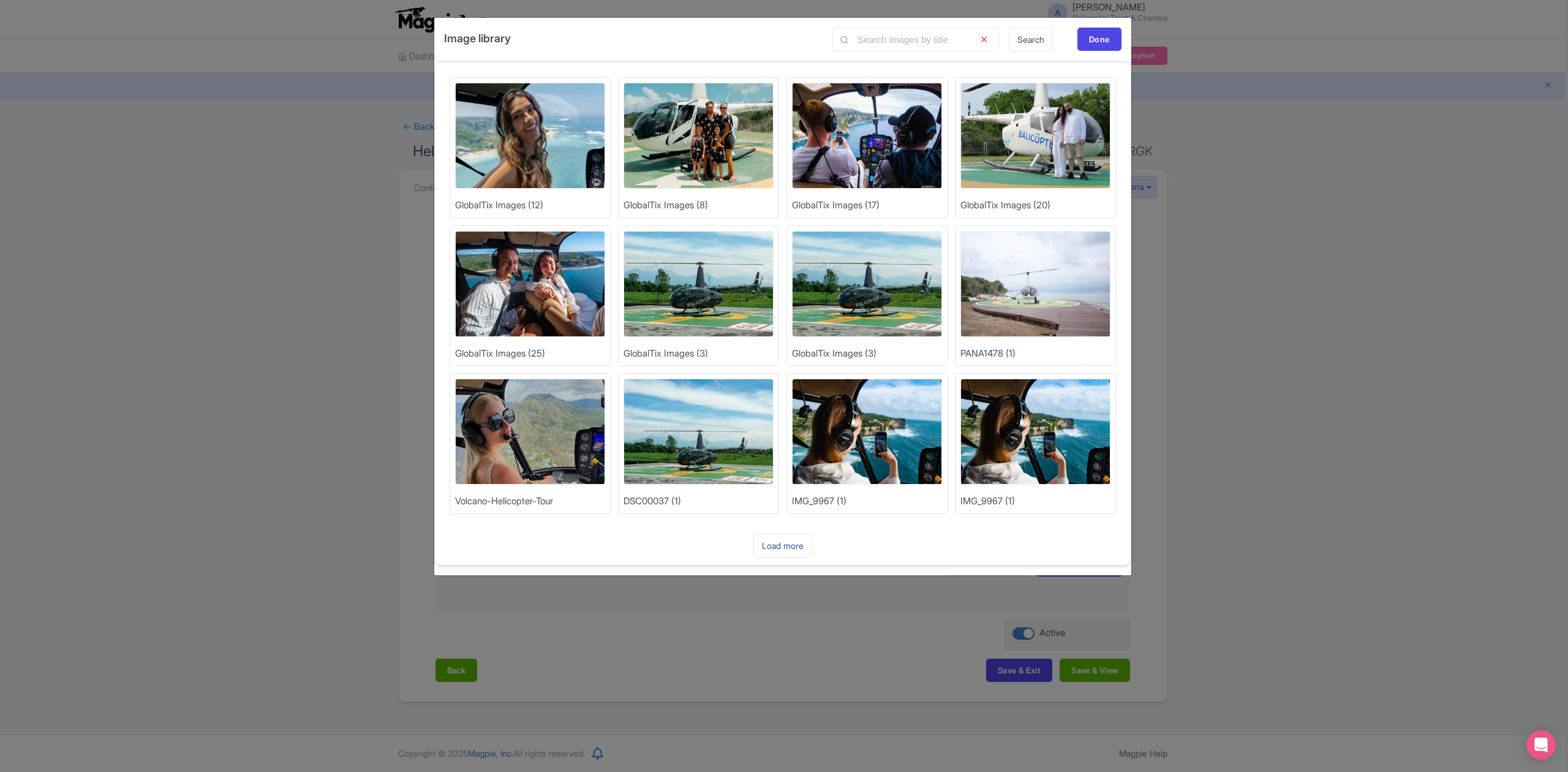
click at [776, 549] on link "Load more" at bounding box center [783, 545] width 59 height 24
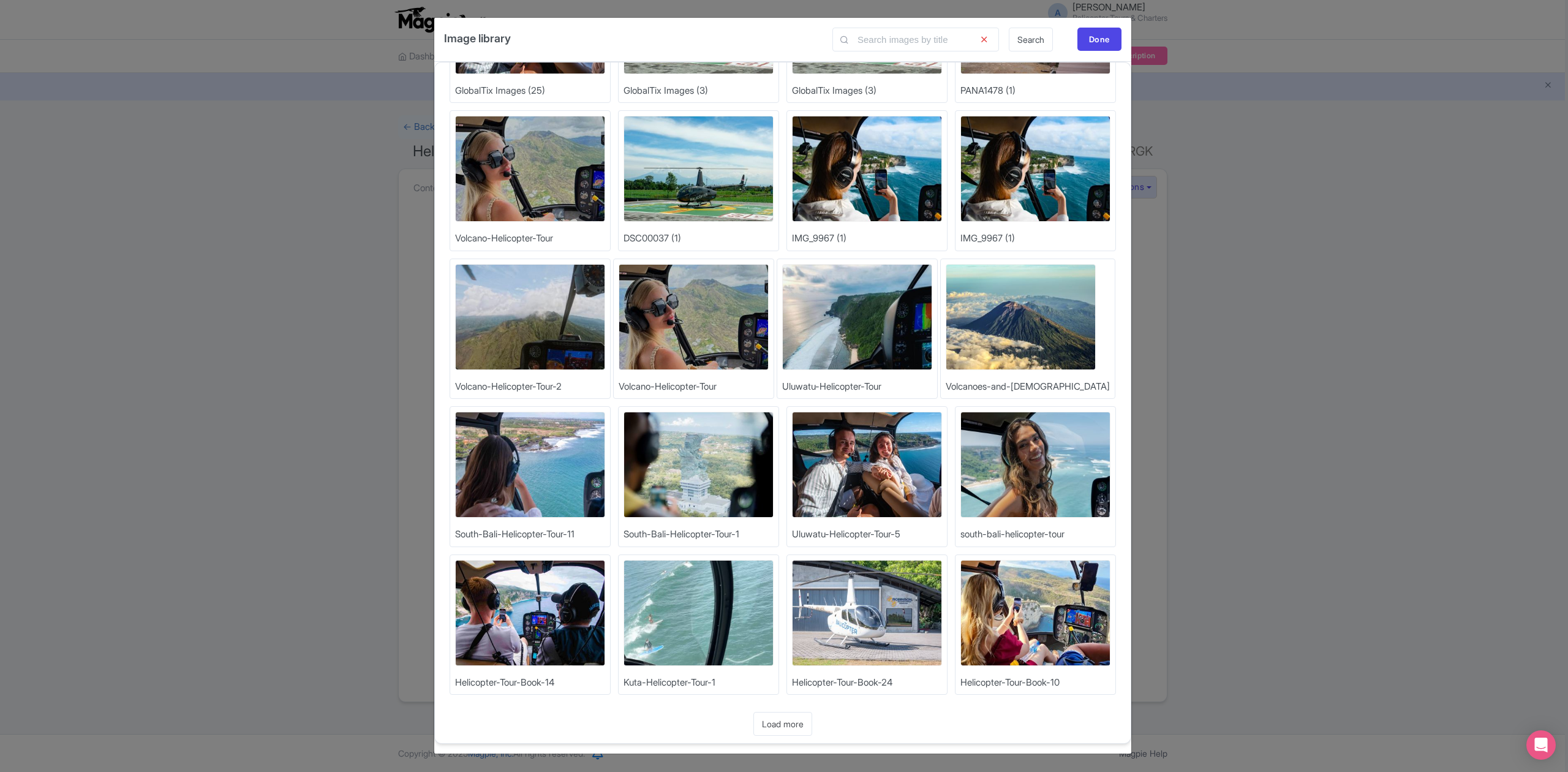
scroll to position [267, 0]
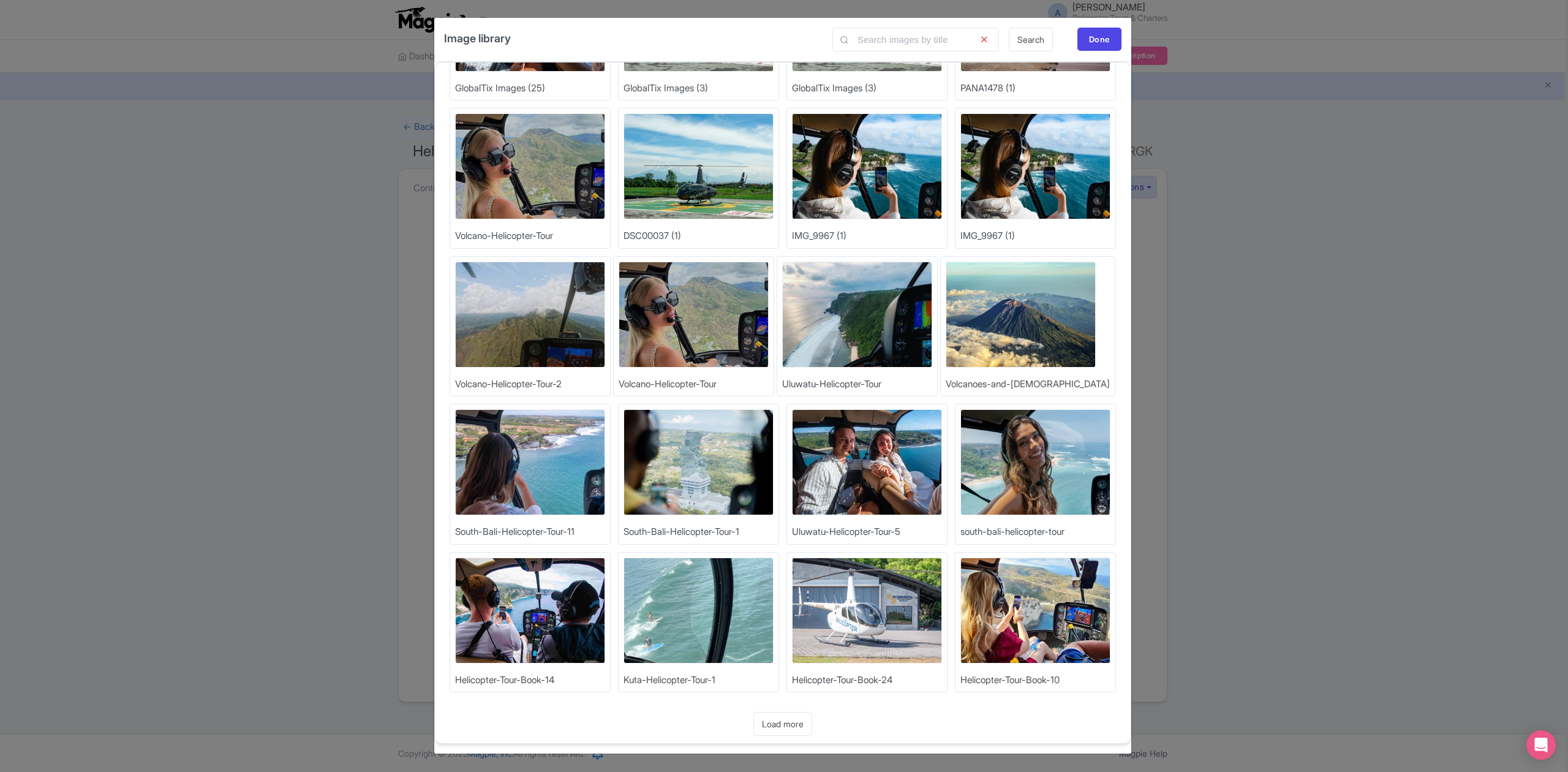
click at [771, 717] on link "Load more" at bounding box center [783, 724] width 59 height 24
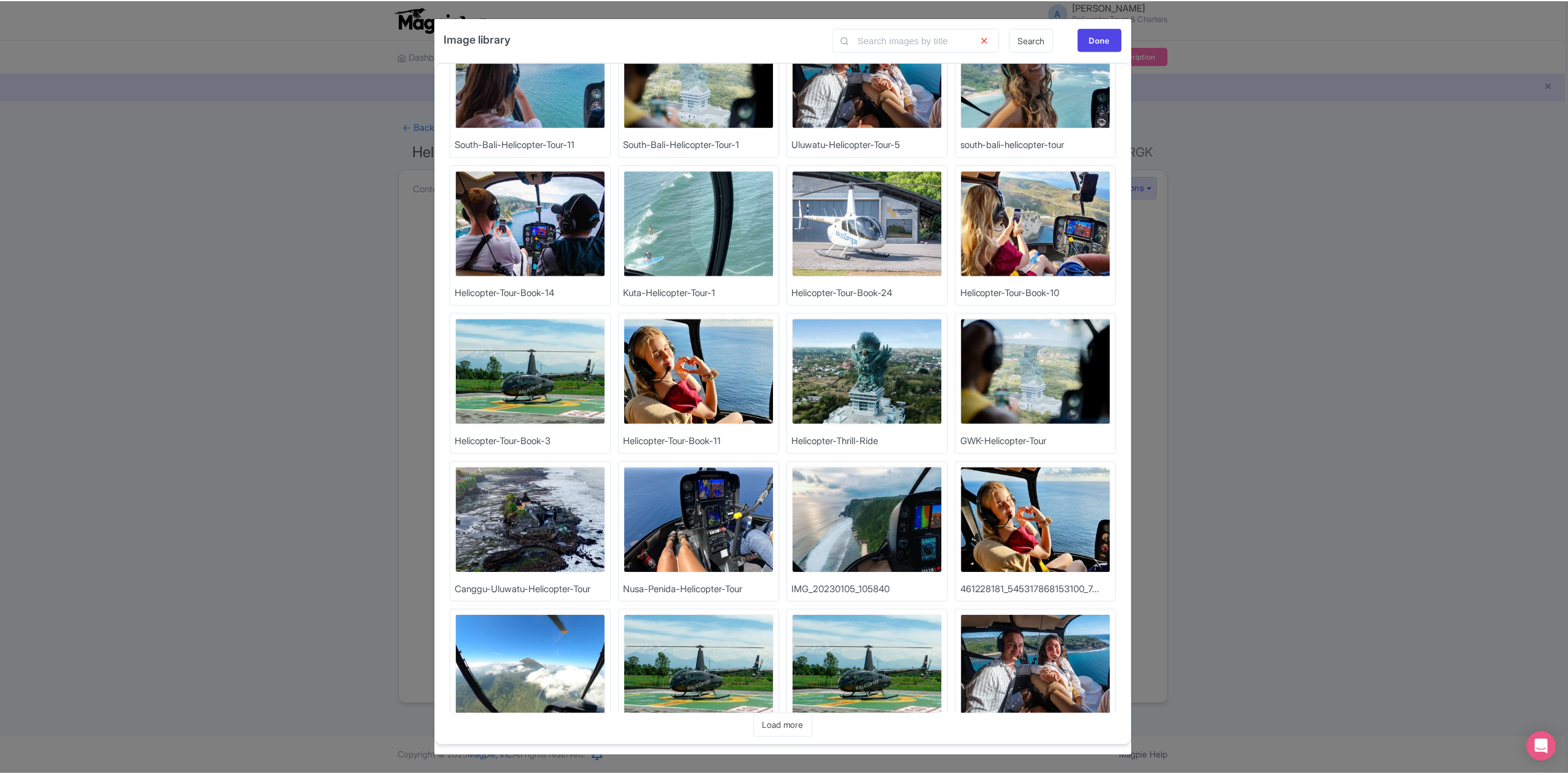
scroll to position [715, 0]
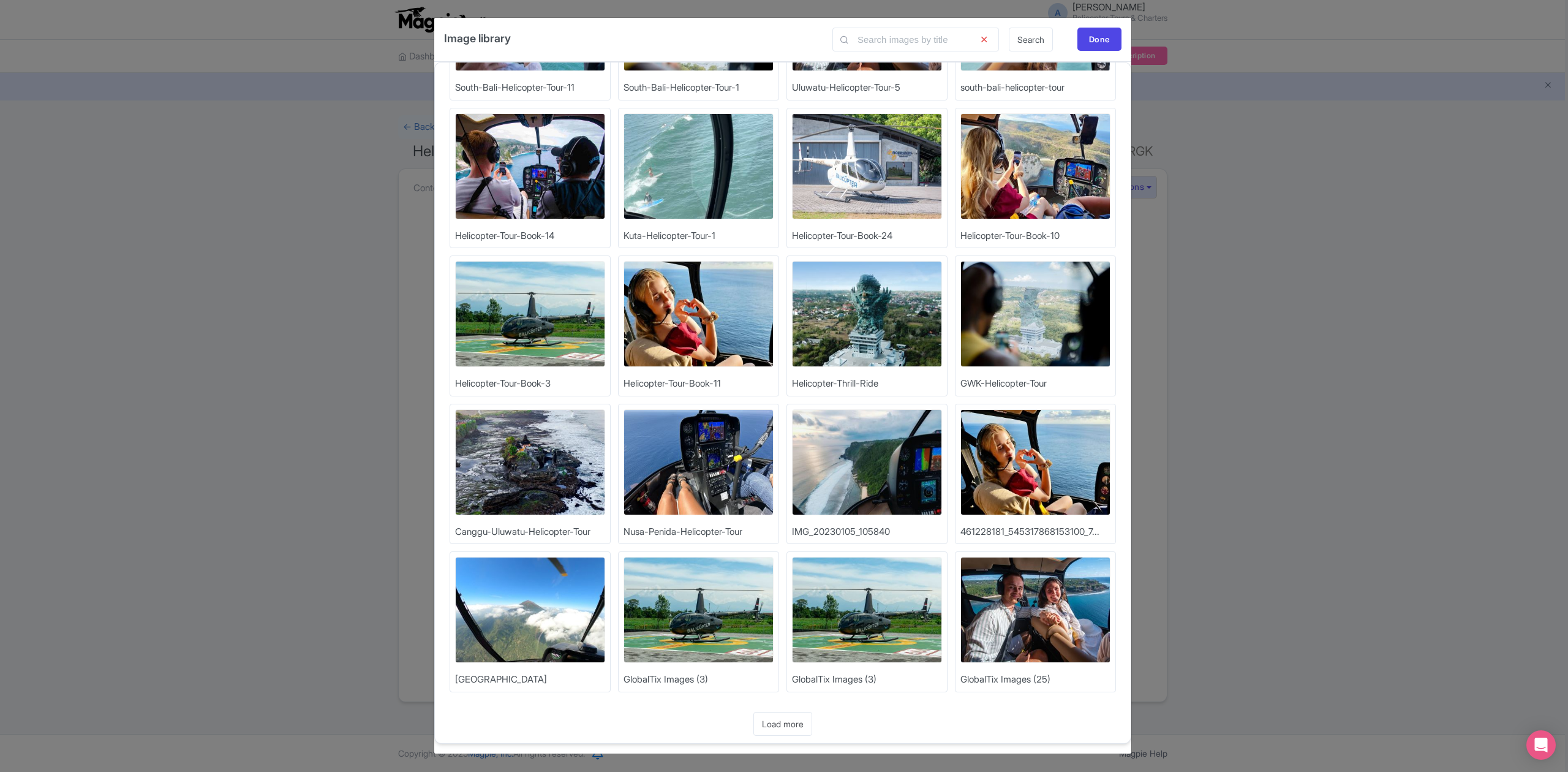
click at [549, 604] on img at bounding box center [530, 610] width 150 height 106
click at [559, 592] on img at bounding box center [530, 610] width 150 height 106
click at [1094, 46] on div "Done" at bounding box center [1099, 39] width 44 height 23
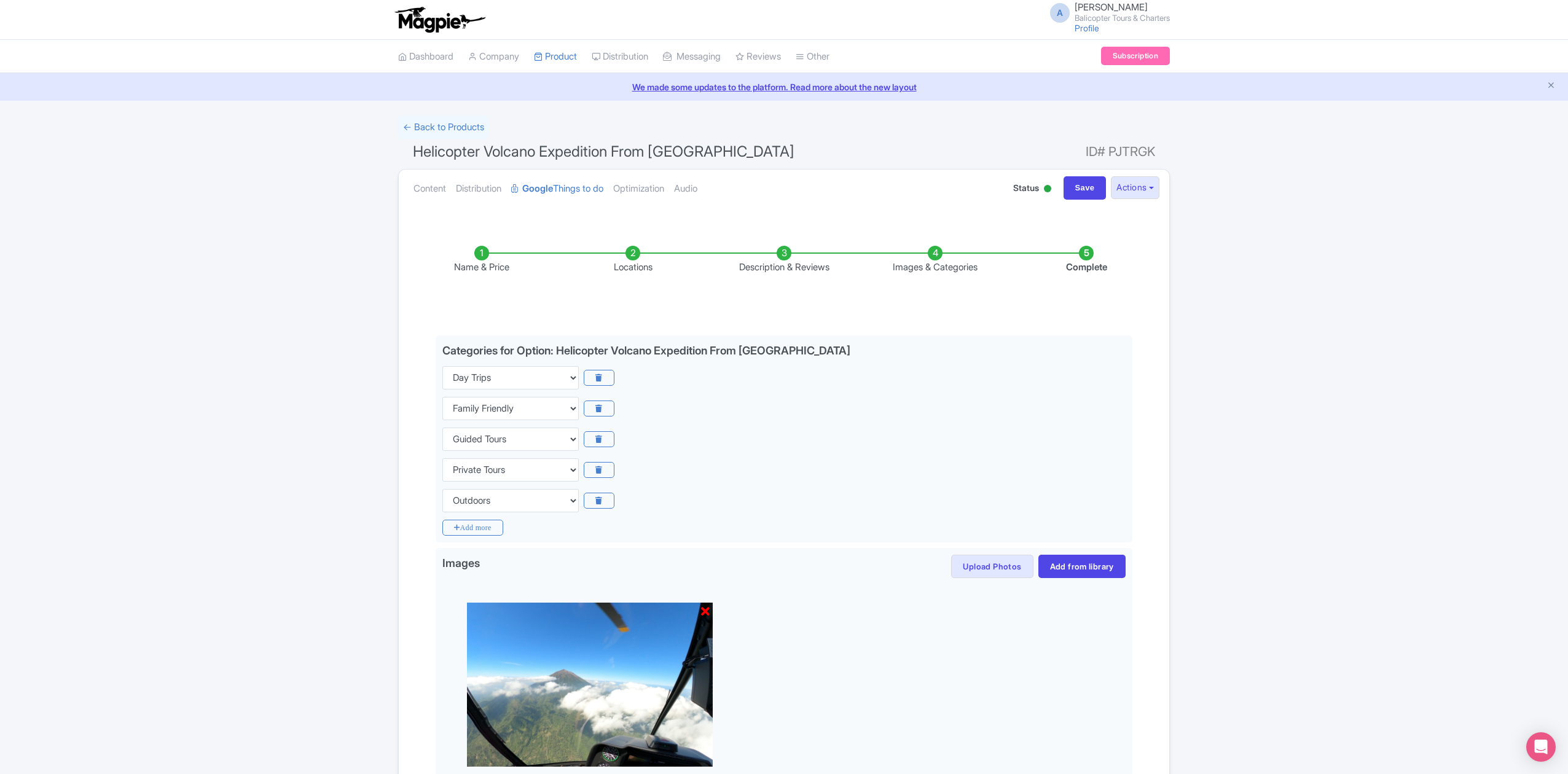
scroll to position [158, 0]
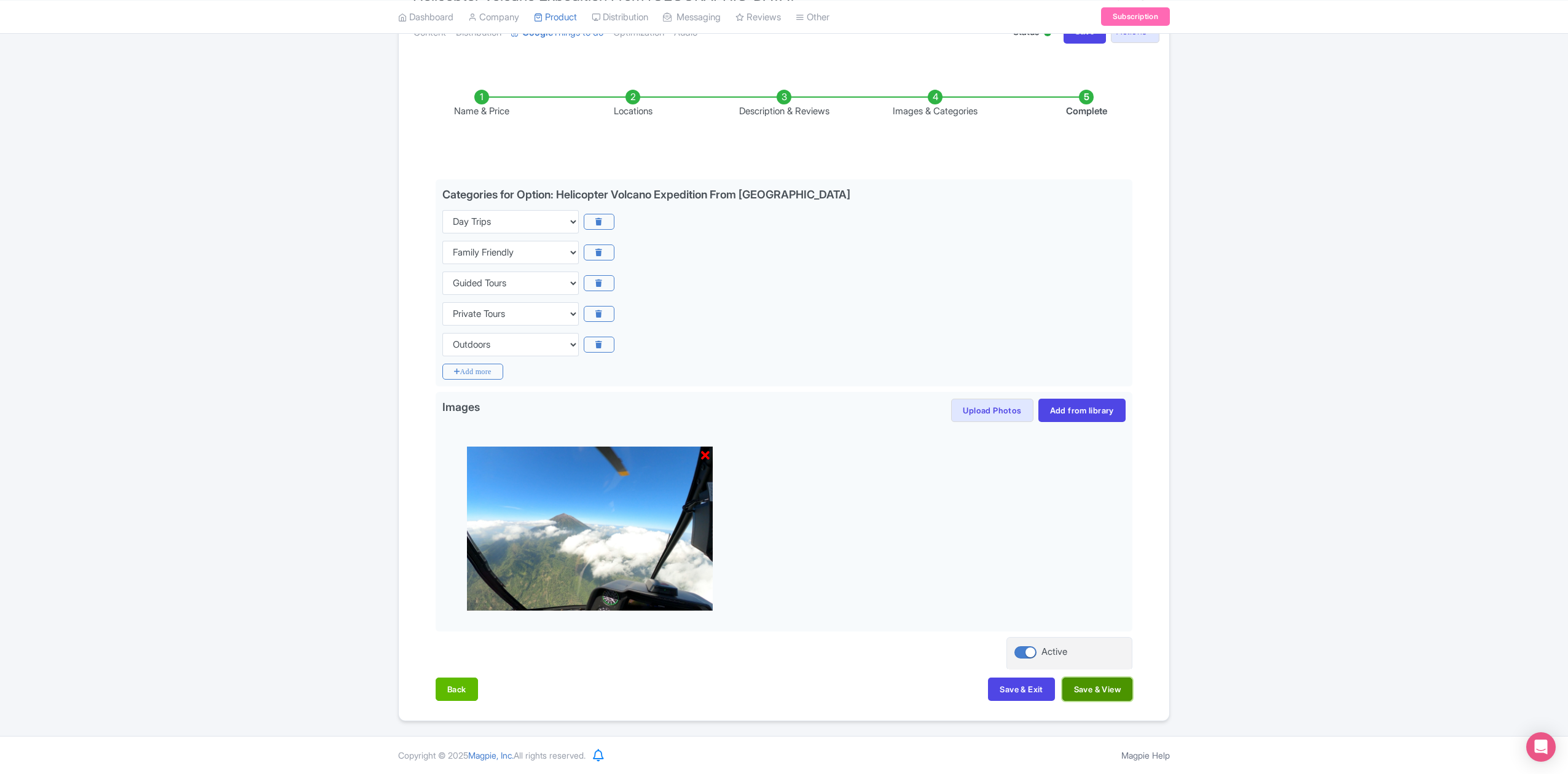
click at [1075, 693] on button "Save & View" at bounding box center [1096, 688] width 70 height 23
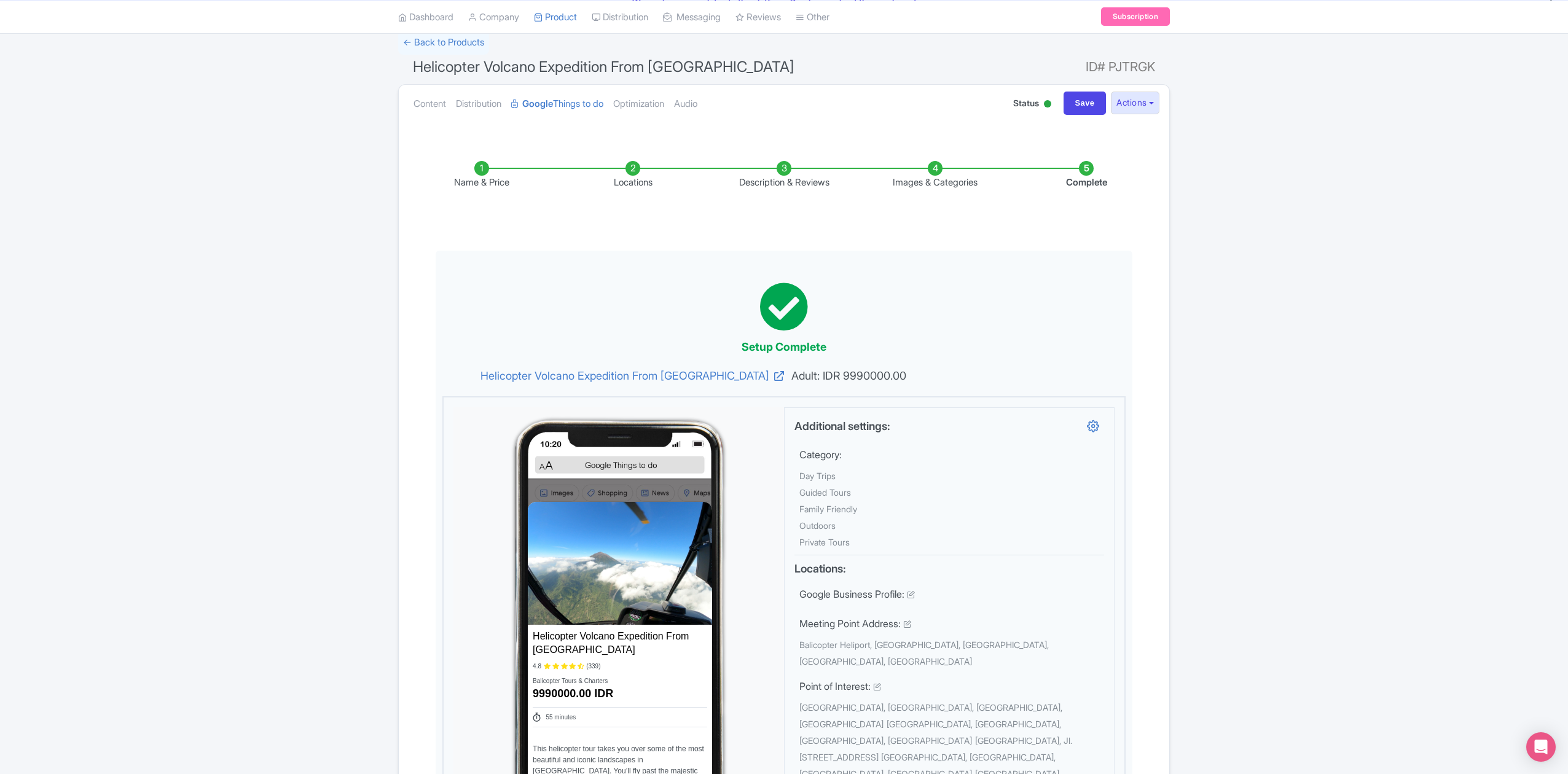
scroll to position [77, 0]
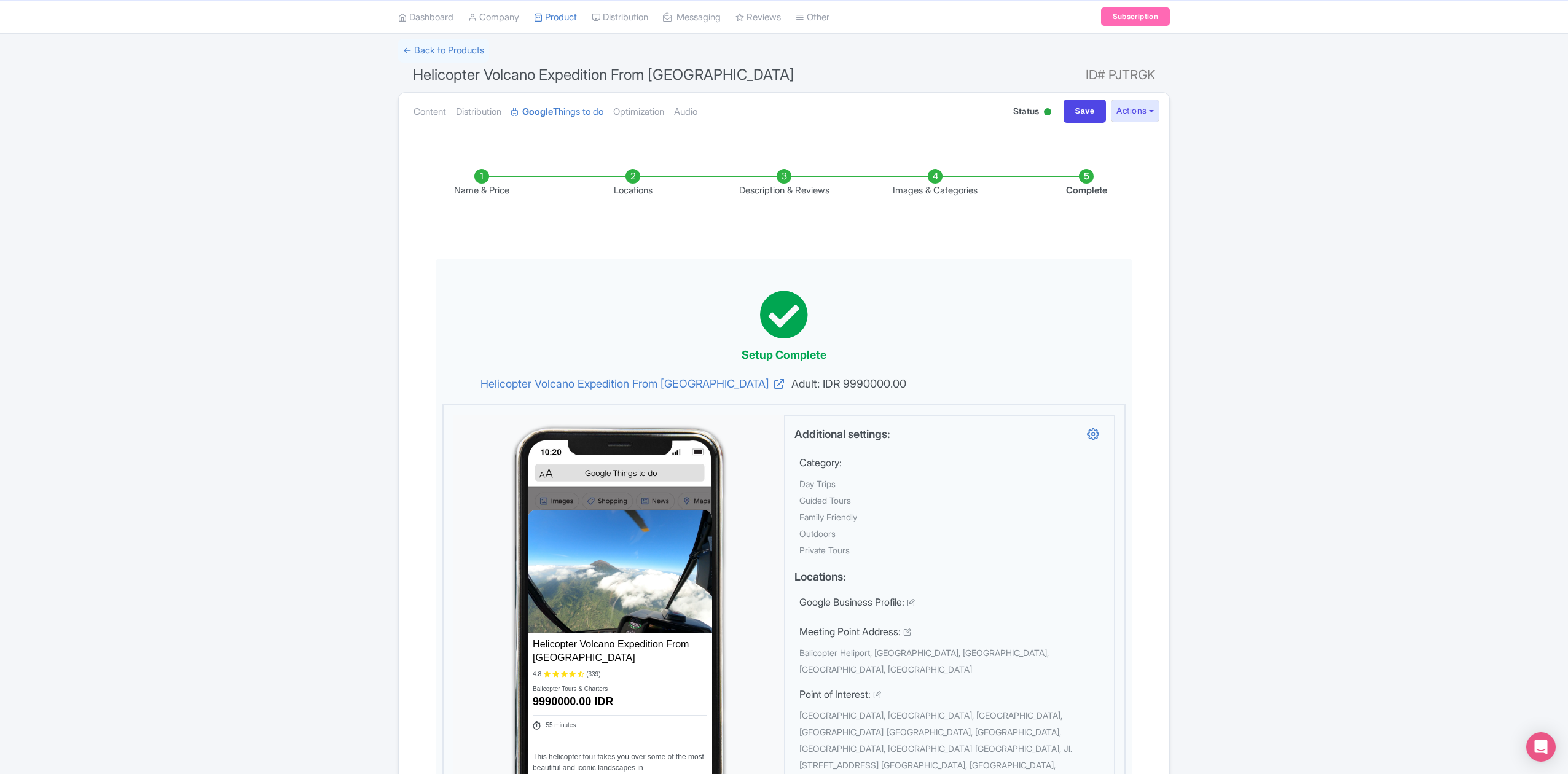
click at [478, 185] on li "Name & Price" at bounding box center [481, 183] width 151 height 29
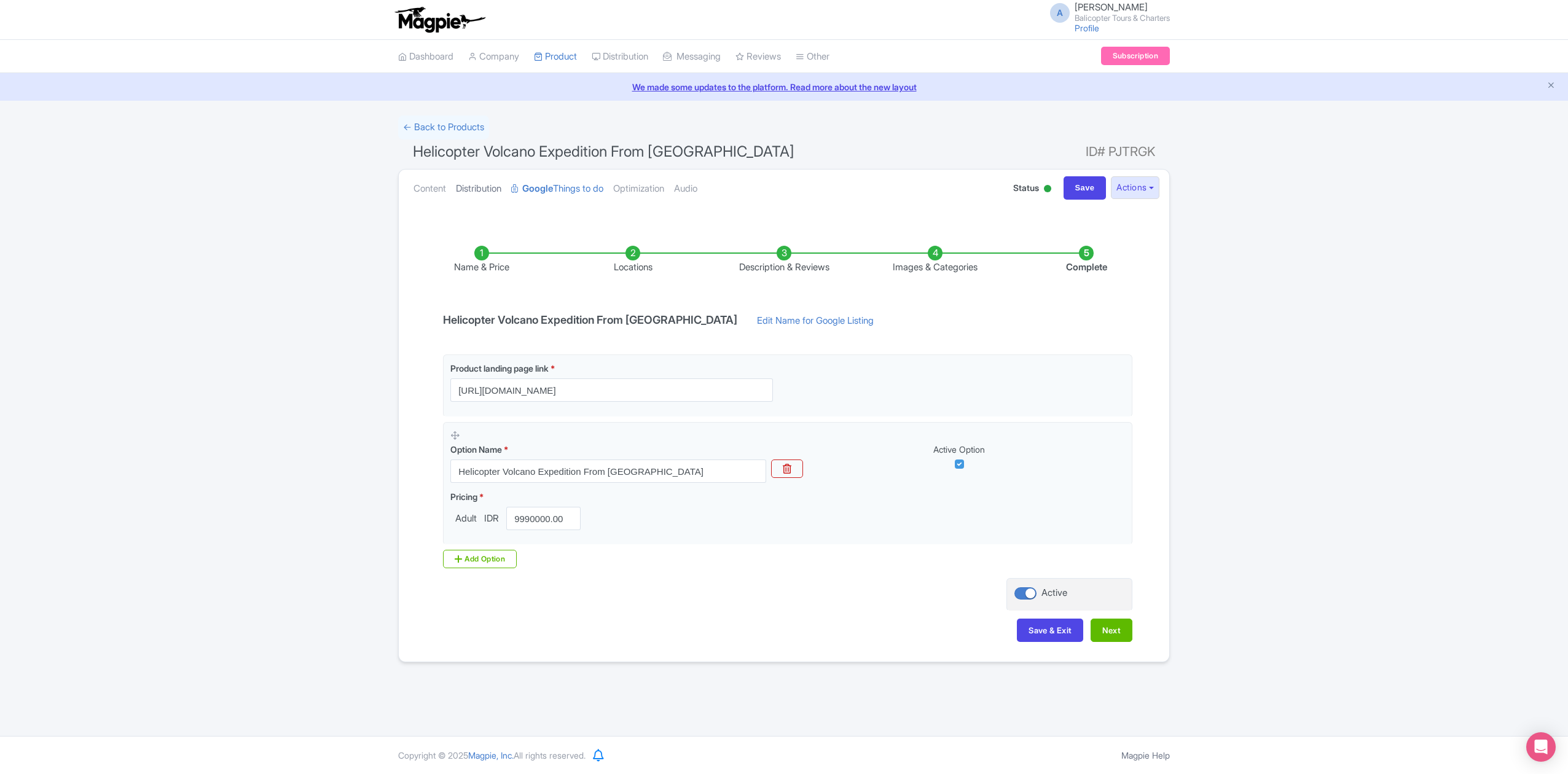
click at [484, 184] on link "Distribution" at bounding box center [478, 189] width 46 height 39
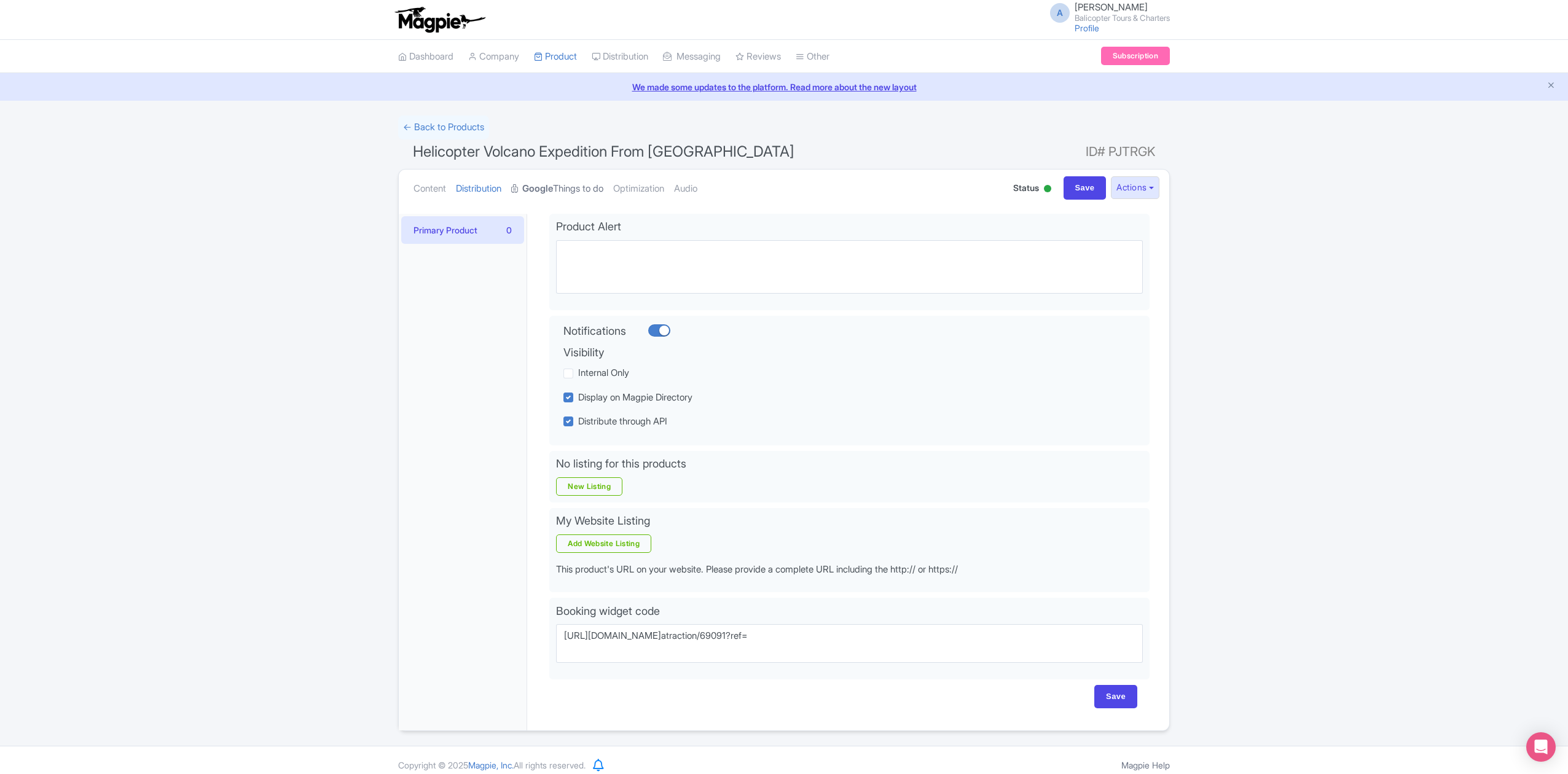
click at [553, 194] on strong "Google" at bounding box center [537, 188] width 31 height 14
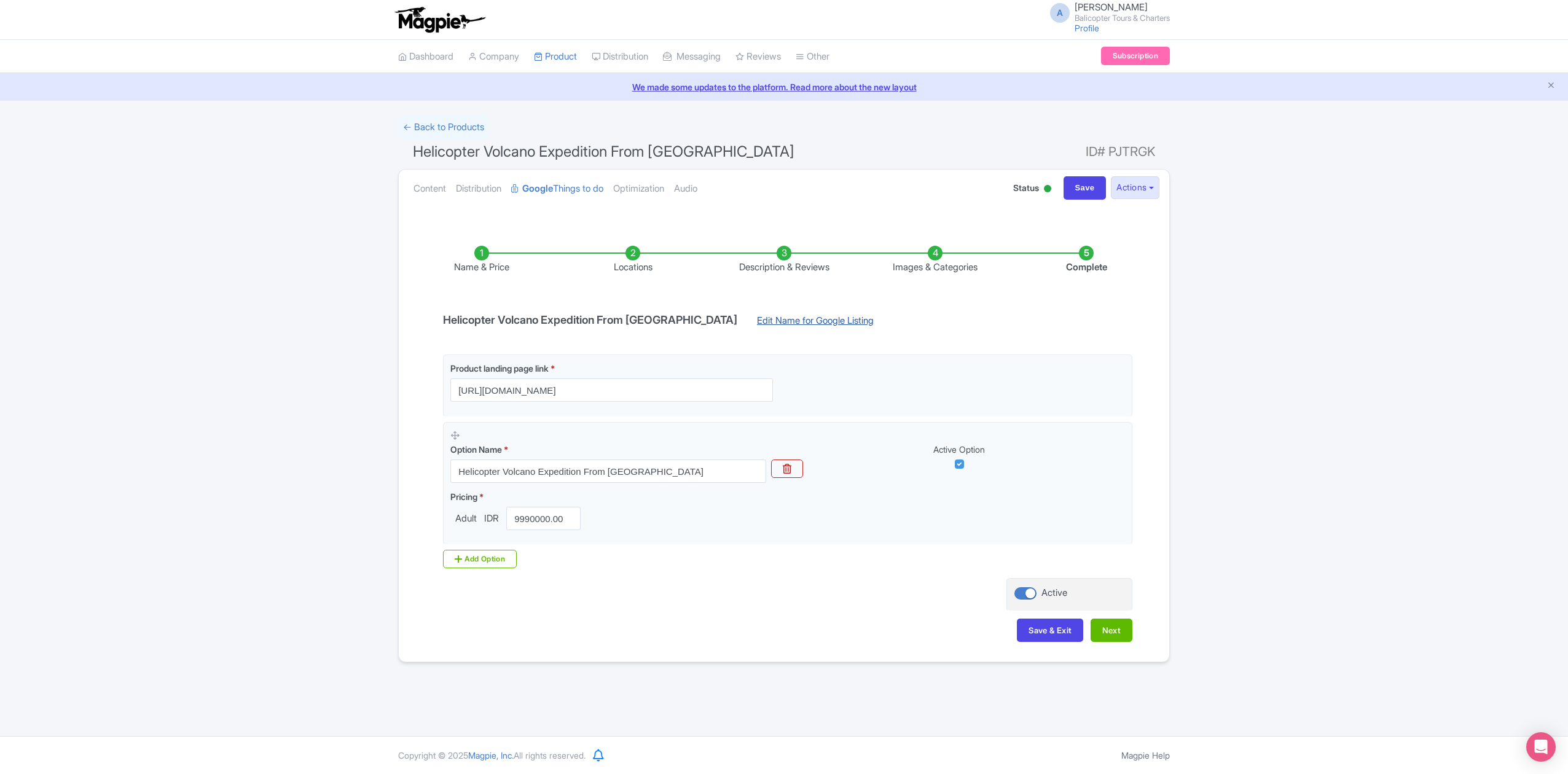
click at [754, 321] on link "Edit Name for Google Listing" at bounding box center [815, 324] width 141 height 20
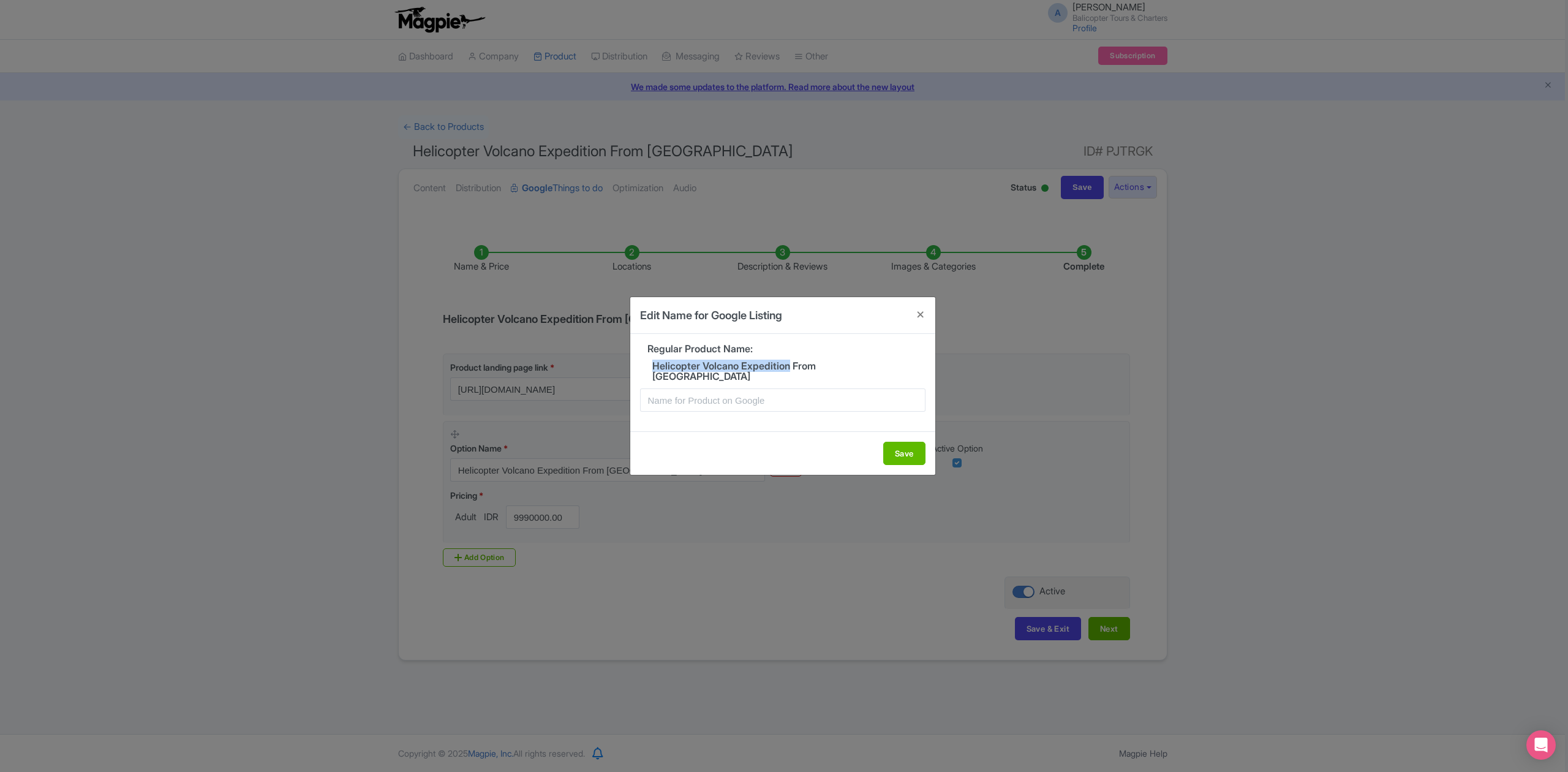
drag, startPoint x: 650, startPoint y: 372, endPoint x: 794, endPoint y: 368, distance: 144.1
click at [794, 368] on h5 "Helicopter Volcano Expedition From Seminyak" at bounding box center [783, 371] width 285 height 22
copy h5 "Helicopter Volcano Expedition"
click at [728, 395] on input "text" at bounding box center [783, 400] width 285 height 23
paste input "Helicopter Volcano Expedition"
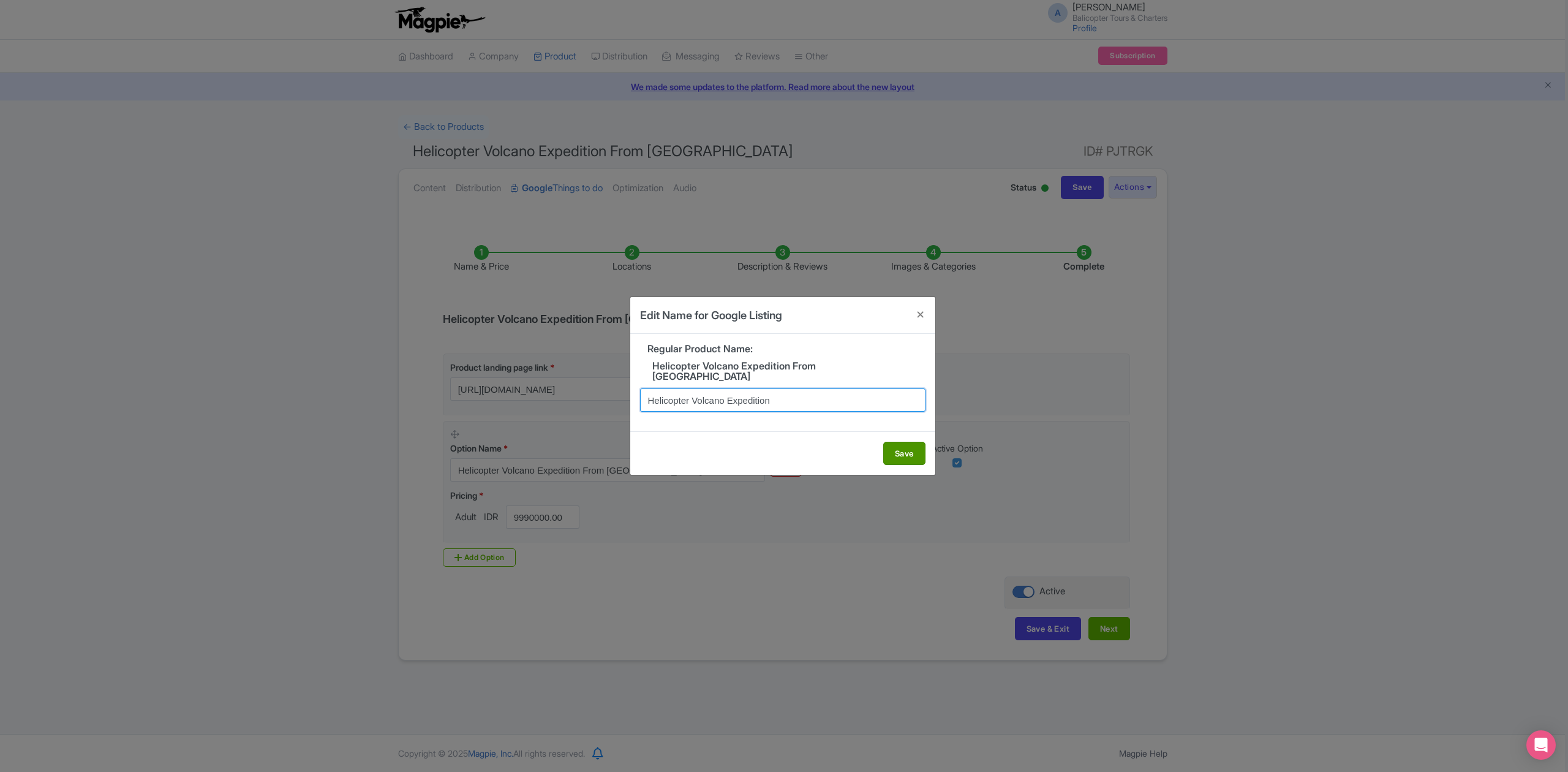
type input "Helicopter Volcano Expedition"
click at [894, 443] on button "Save" at bounding box center [905, 453] width 42 height 23
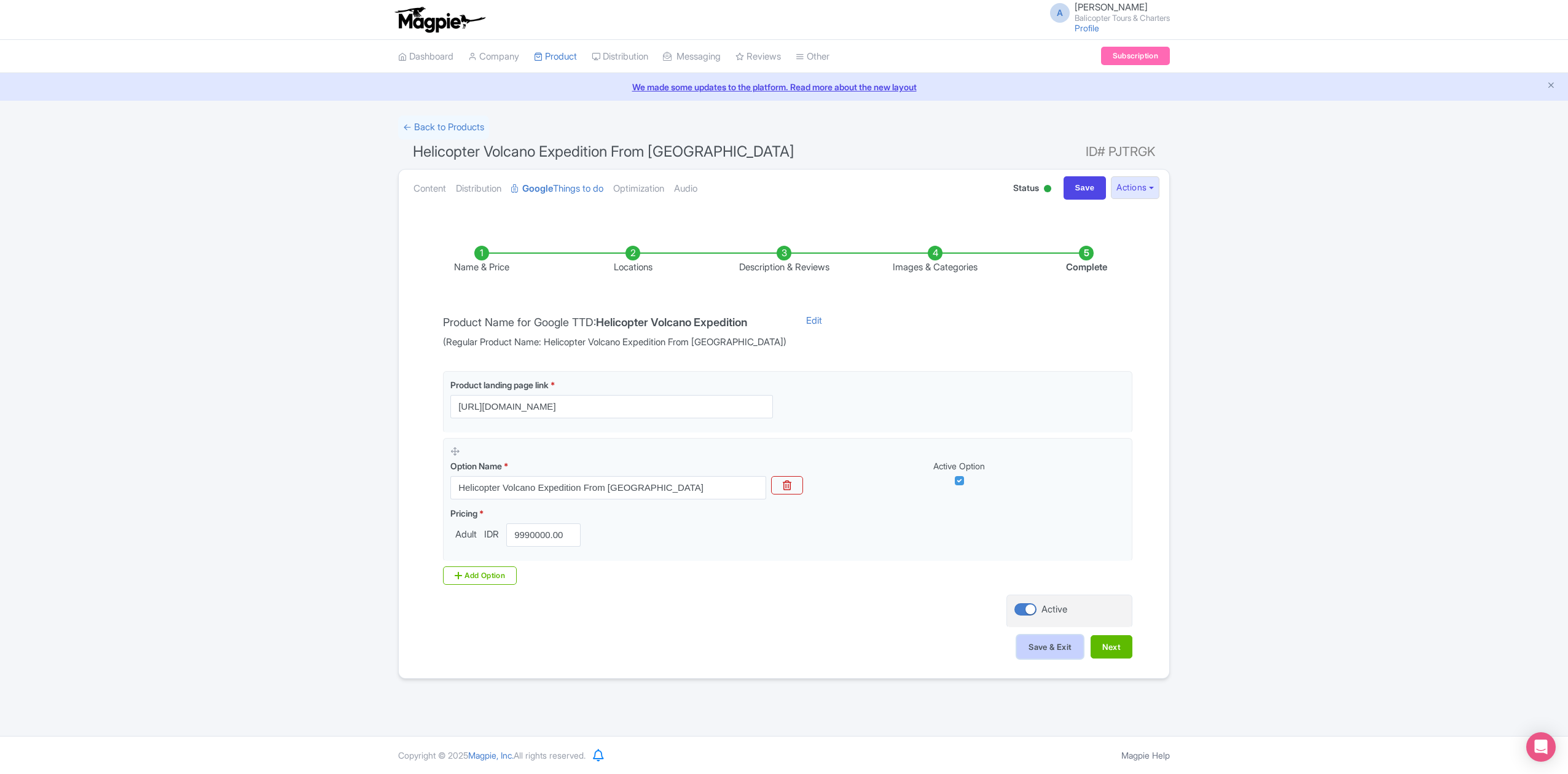
click at [1062, 654] on button "Save & Exit" at bounding box center [1050, 646] width 66 height 23
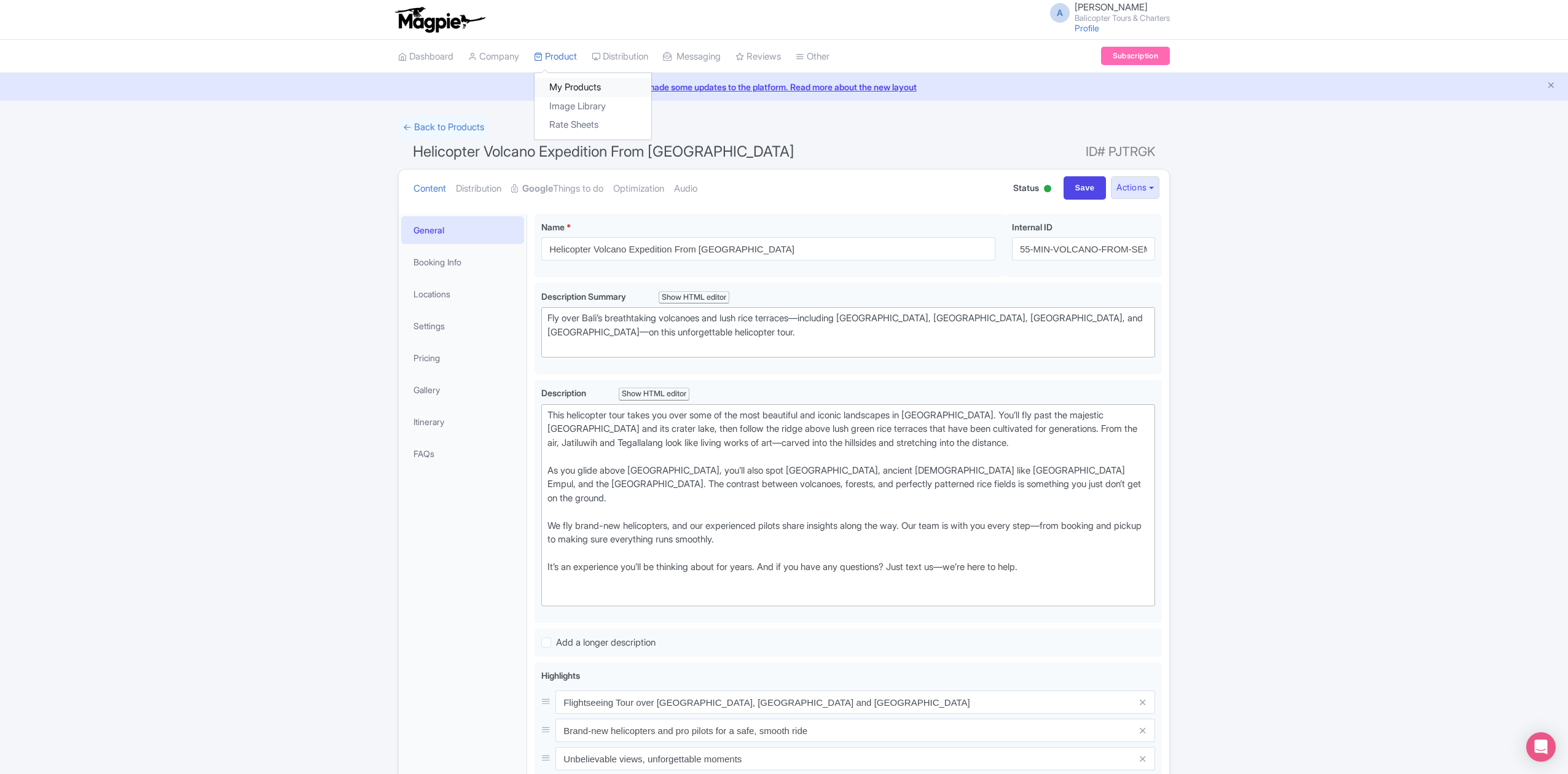
click at [580, 80] on link "My Products" at bounding box center [593, 87] width 116 height 19
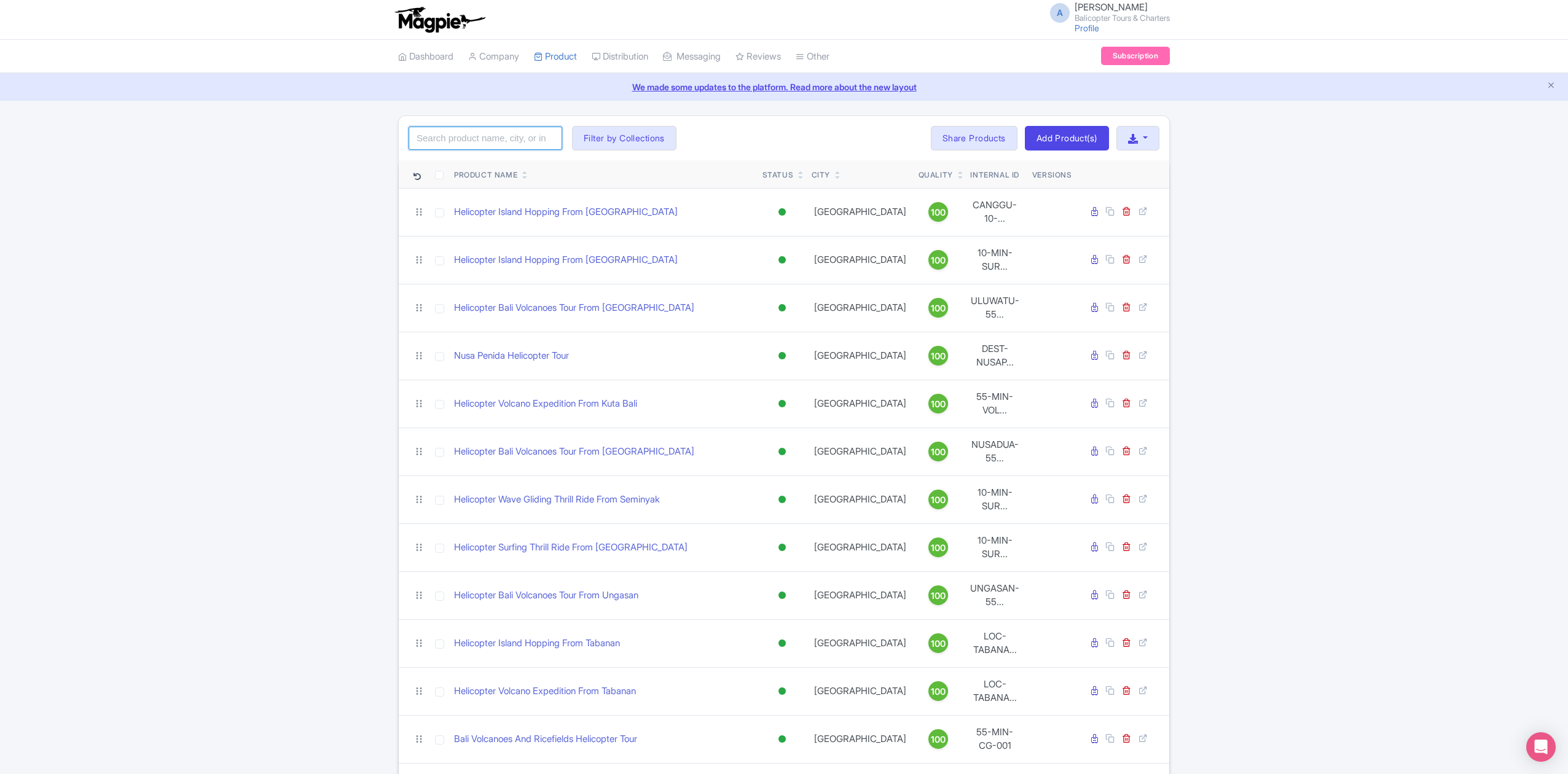
click at [517, 141] on input "search" at bounding box center [485, 138] width 153 height 23
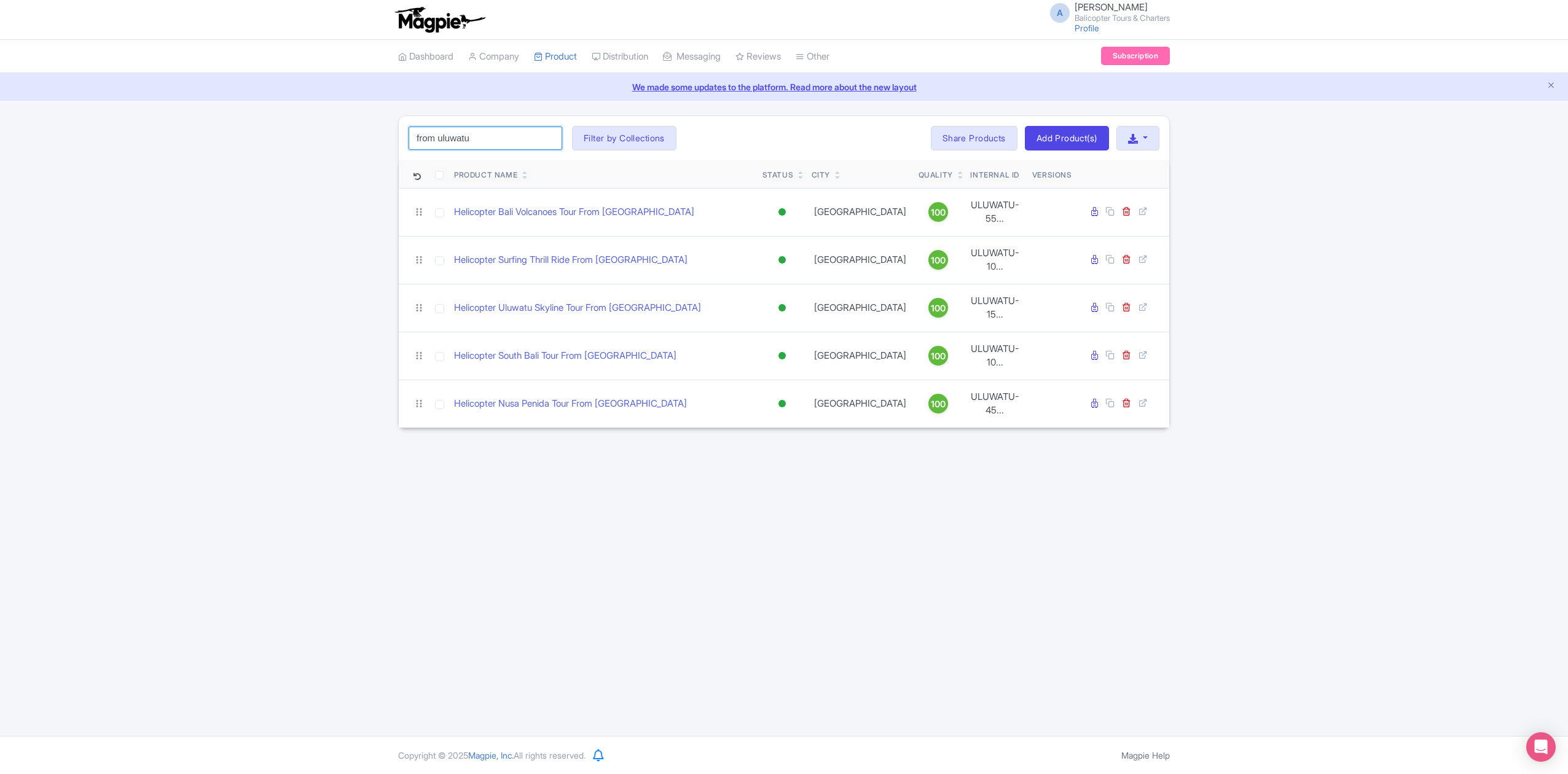
type input "from uluwatu"
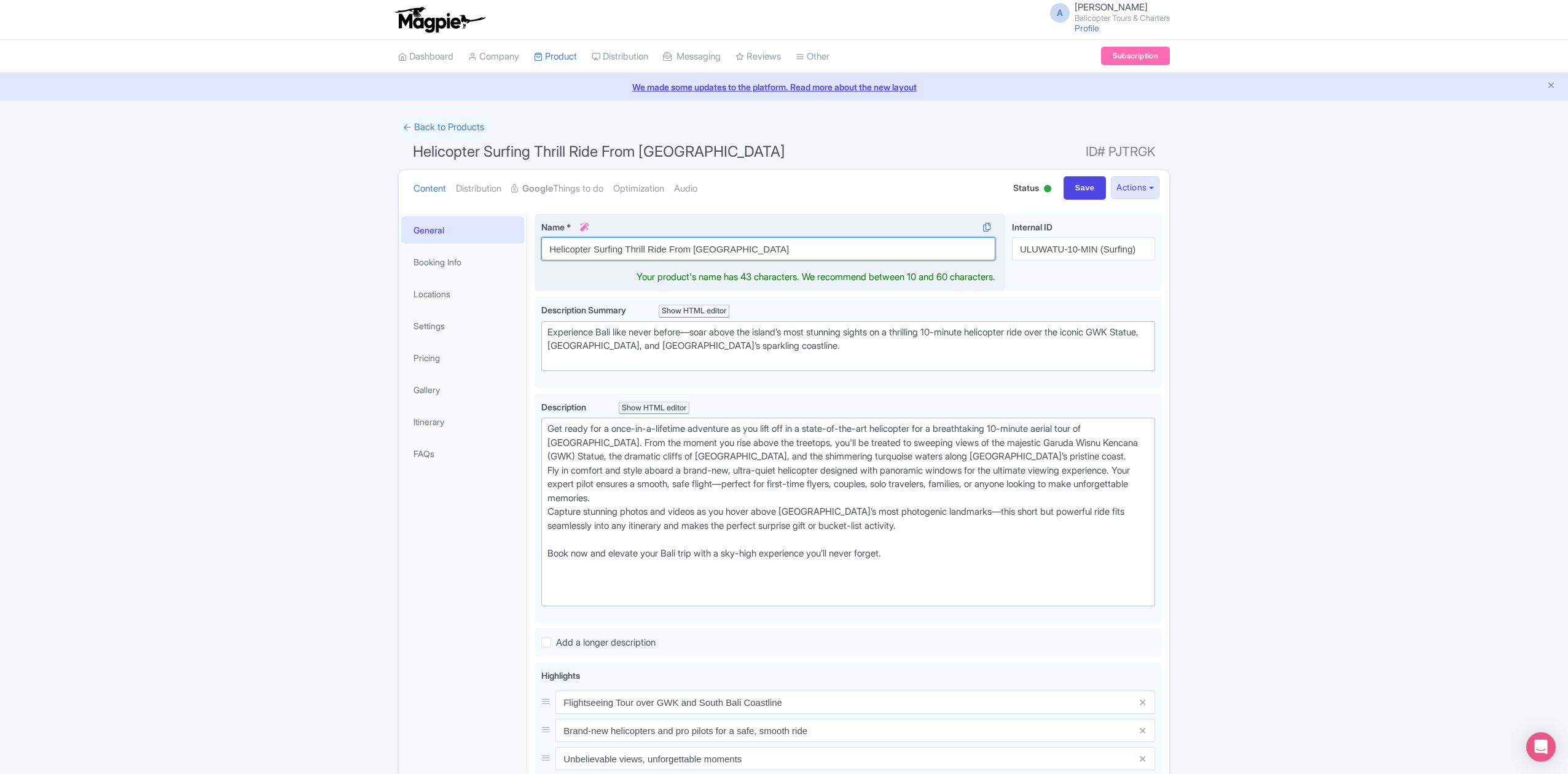
drag, startPoint x: 593, startPoint y: 248, endPoint x: 601, endPoint y: 251, distance: 8.5
click at [601, 251] on input "Helicopter Surfing Thrill Ride From [GEOGRAPHIC_DATA]" at bounding box center [768, 248] width 454 height 23
click at [605, 253] on input "Helicopter Surfing Thrill Ride From [GEOGRAPHIC_DATA]" at bounding box center [768, 248] width 454 height 23
drag, startPoint x: 627, startPoint y: 248, endPoint x: 695, endPoint y: 251, distance: 68.1
click at [695, 251] on input "Helicopter Surfing Thrill Ride From [GEOGRAPHIC_DATA]" at bounding box center [768, 248] width 454 height 23
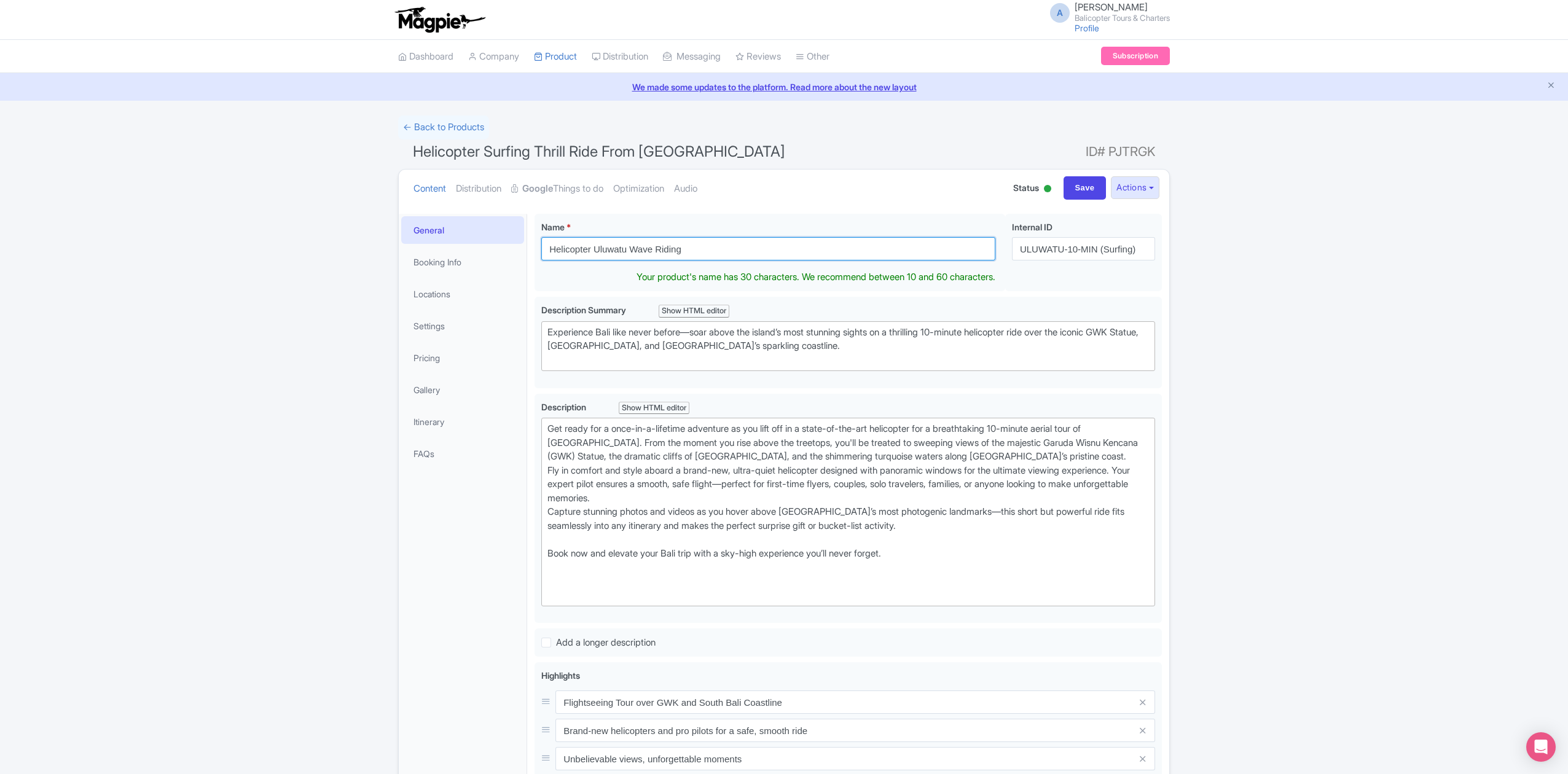
type input "Helicopter Uluwatu Wave Riding"
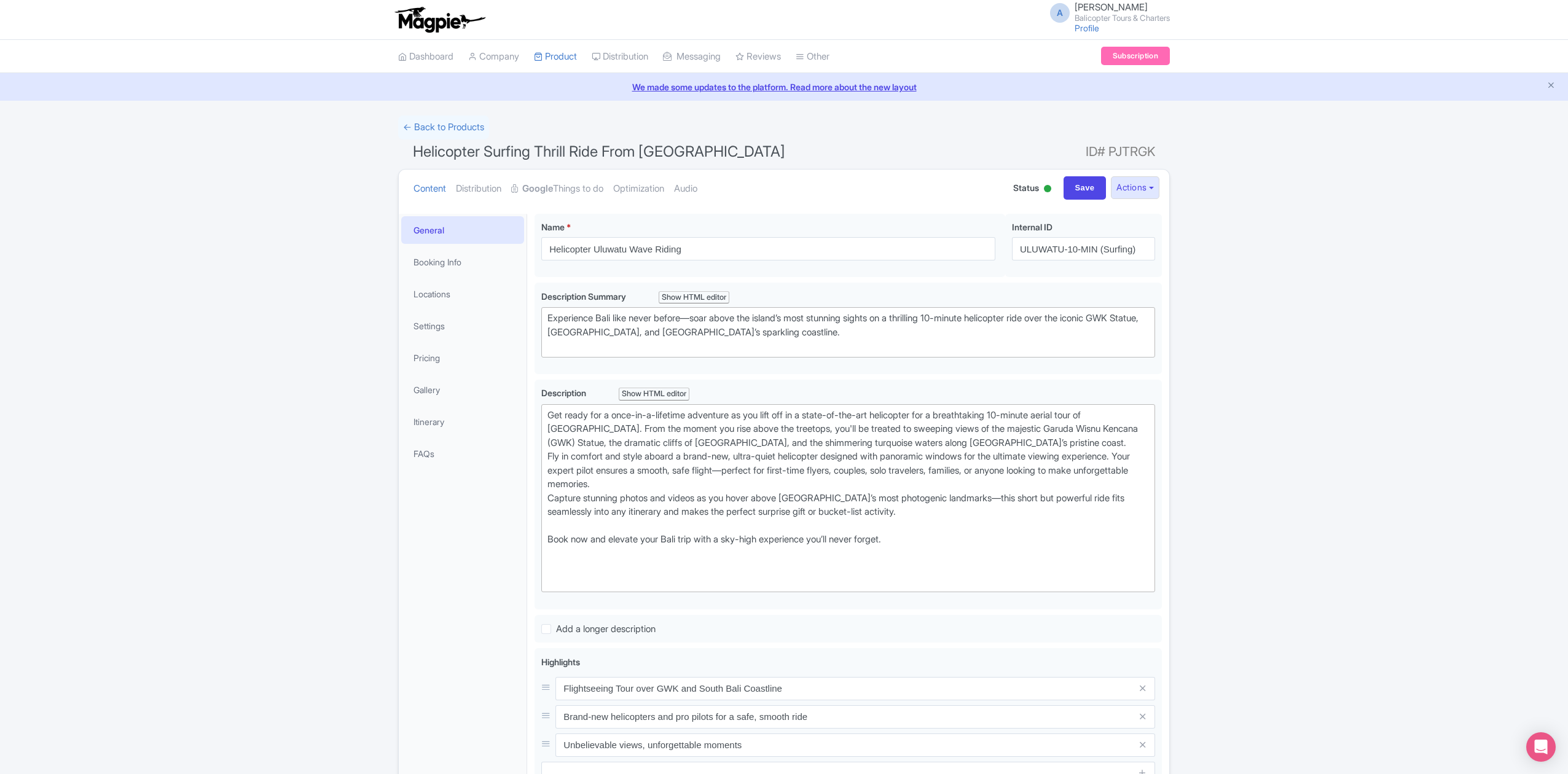
click at [487, 529] on div "General Booking Info Locations Settings Pricing Gallery Itinerary FAQs" at bounding box center [463, 626] width 128 height 825
click at [566, 189] on link "Google Things to do" at bounding box center [557, 189] width 92 height 39
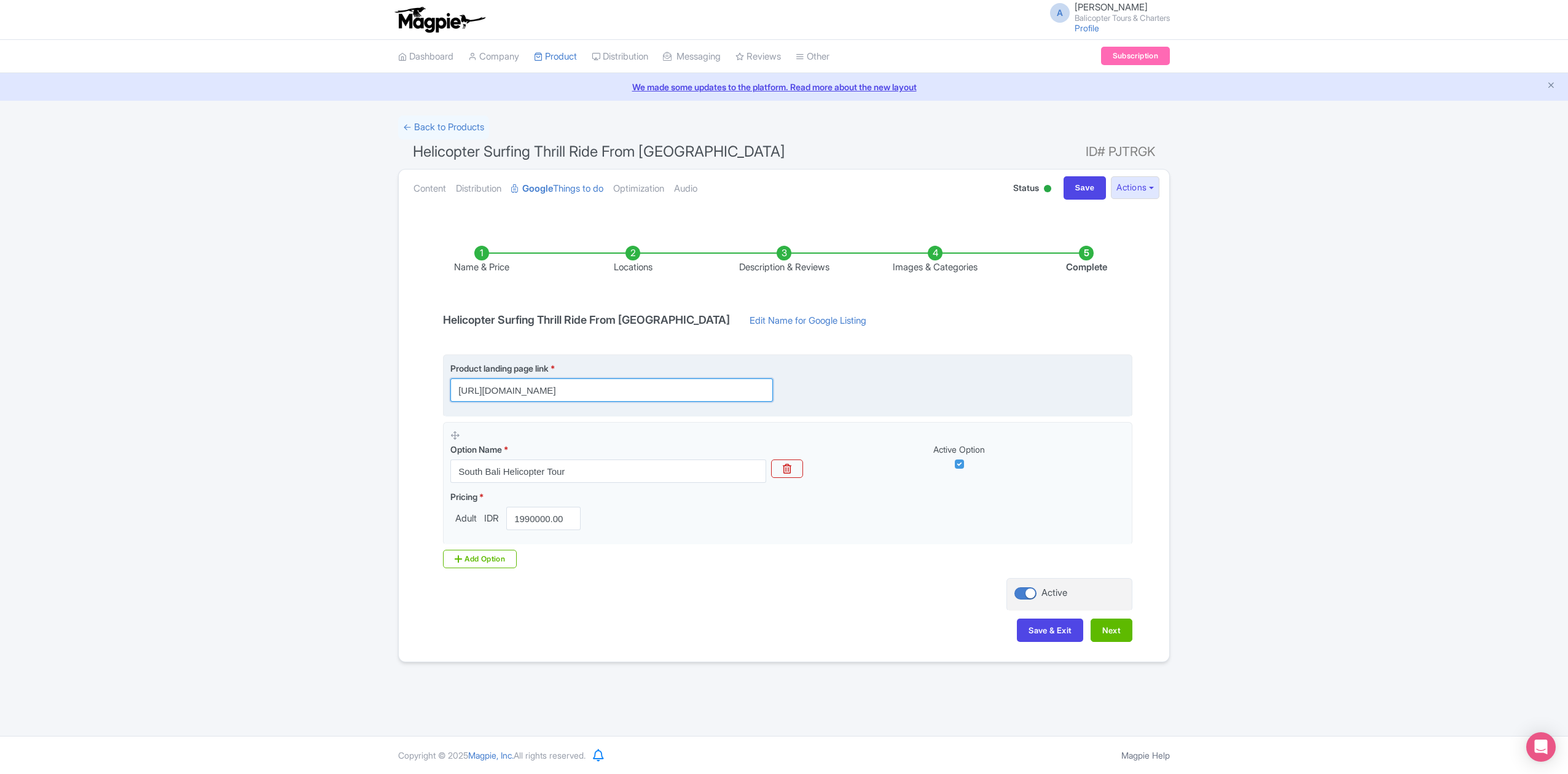
drag, startPoint x: 714, startPoint y: 392, endPoint x: 568, endPoint y: 401, distance: 146.3
click at [568, 401] on input "[URL][DOMAIN_NAME]" at bounding box center [611, 390] width 322 height 23
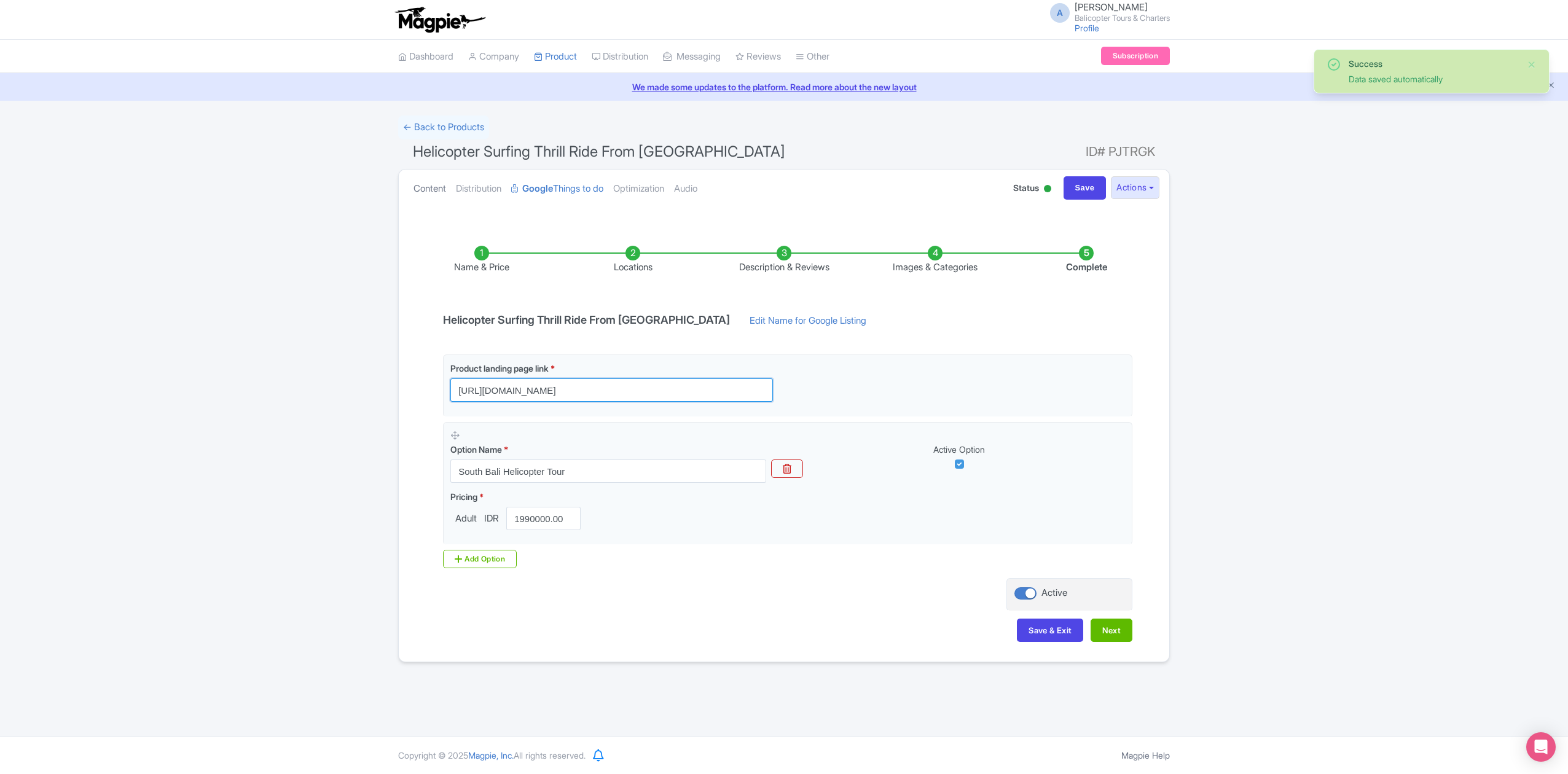
type input "[URL][DOMAIN_NAME]"
click at [434, 185] on link "Content" at bounding box center [430, 189] width 32 height 39
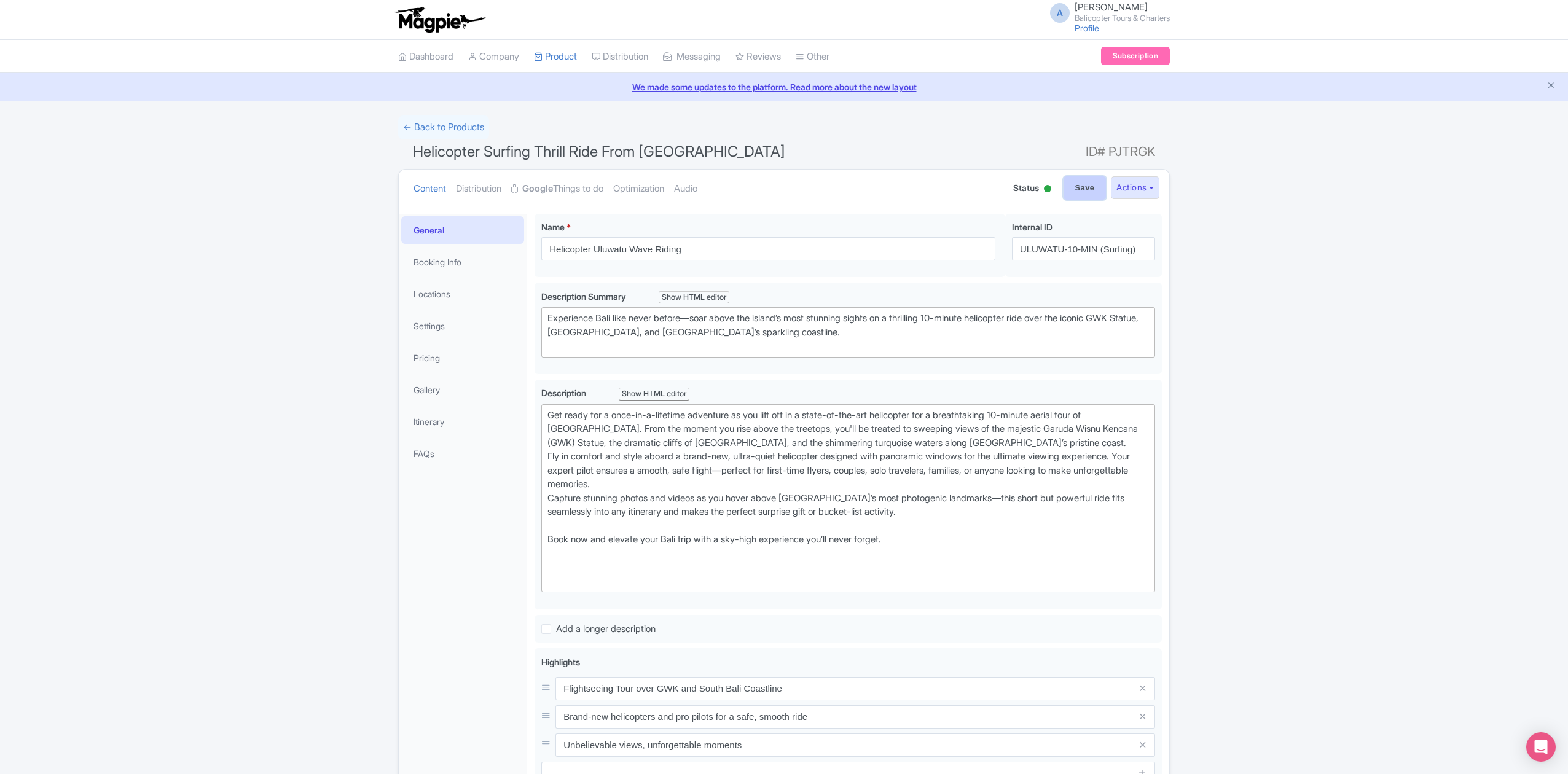
click at [1085, 190] on input "Save" at bounding box center [1084, 188] width 43 height 23
type input "Saving..."
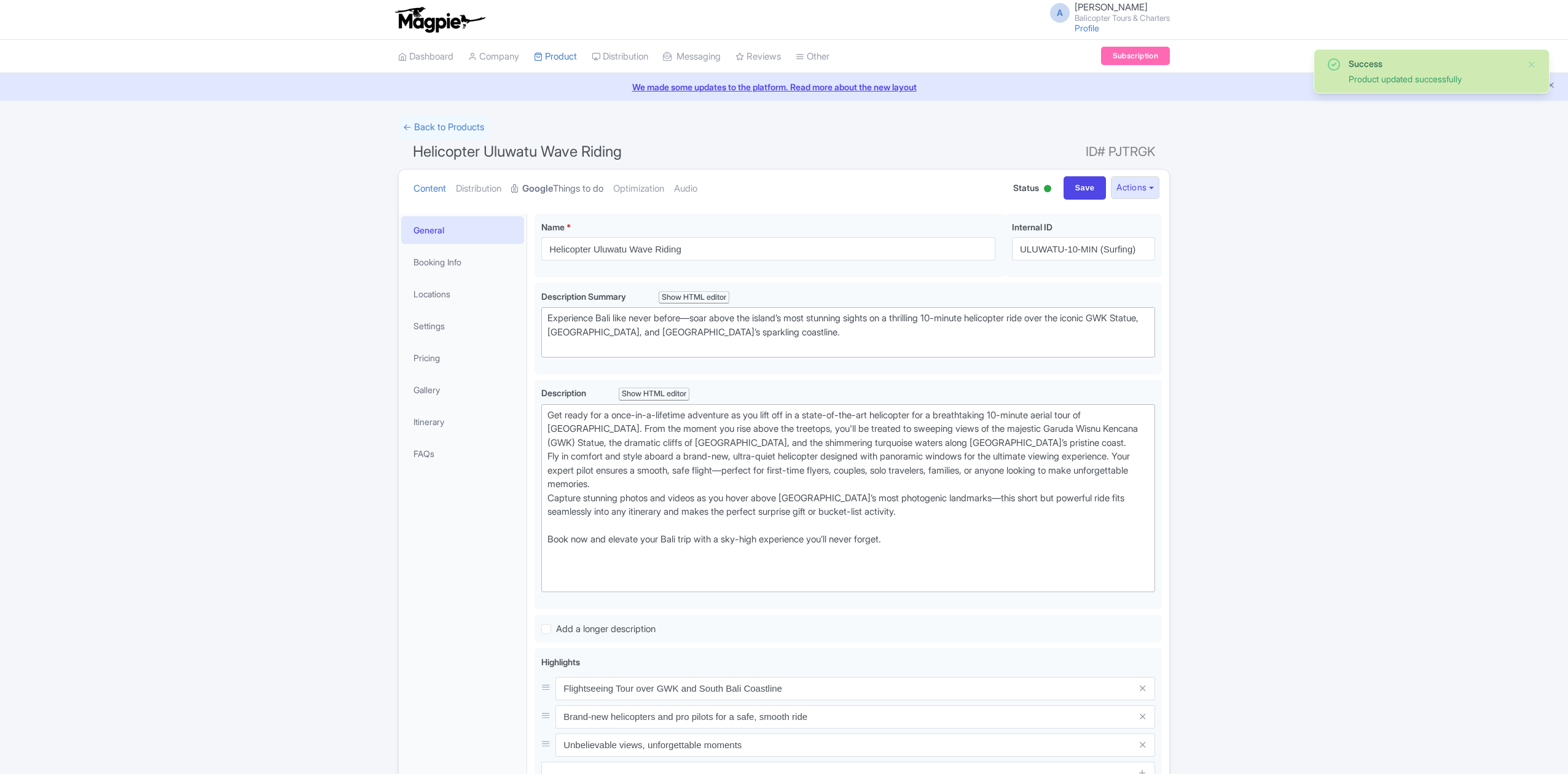
click at [586, 192] on link "Google Things to do" at bounding box center [557, 189] width 92 height 39
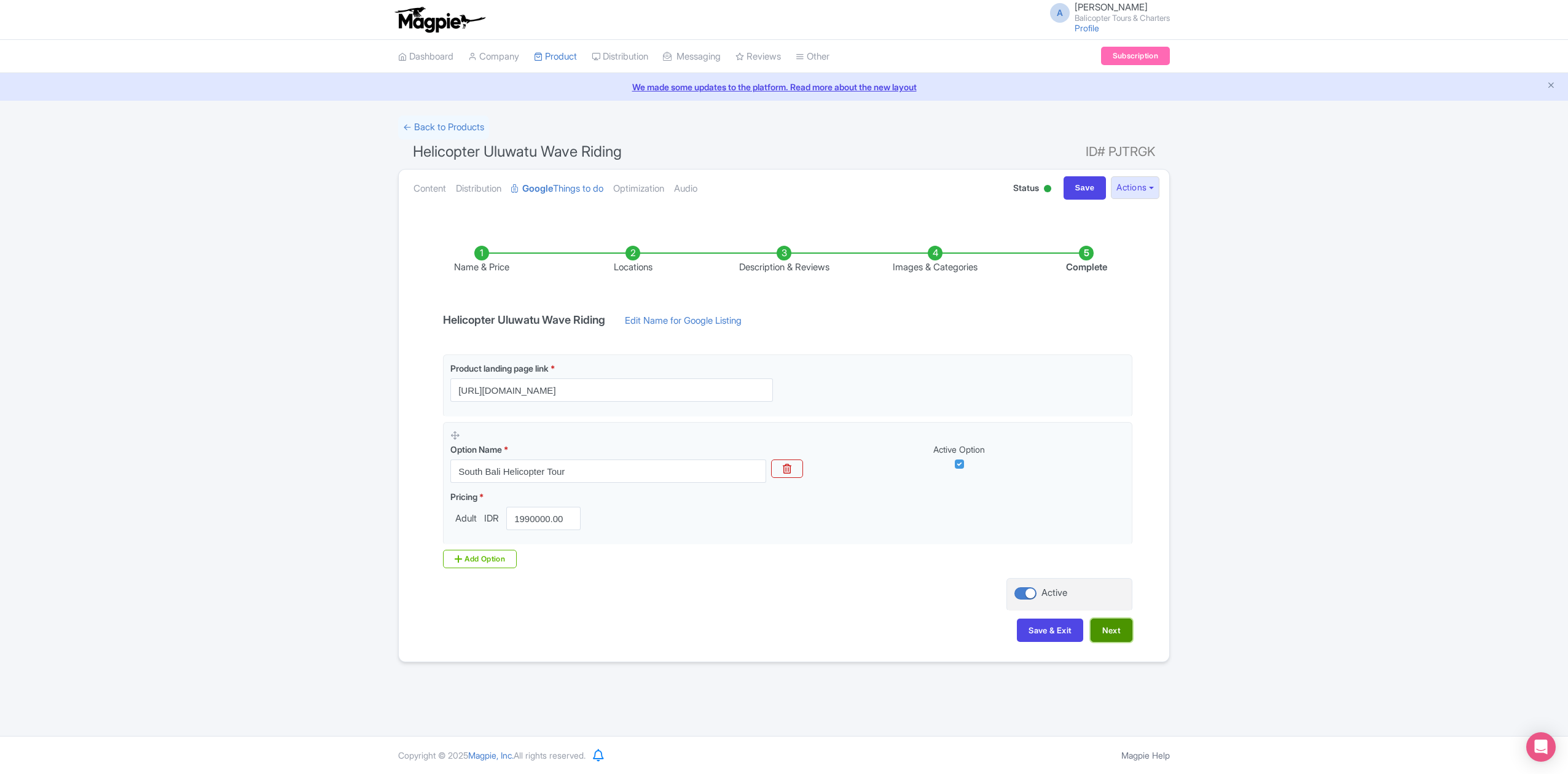
click at [1111, 631] on button "Next" at bounding box center [1111, 630] width 42 height 23
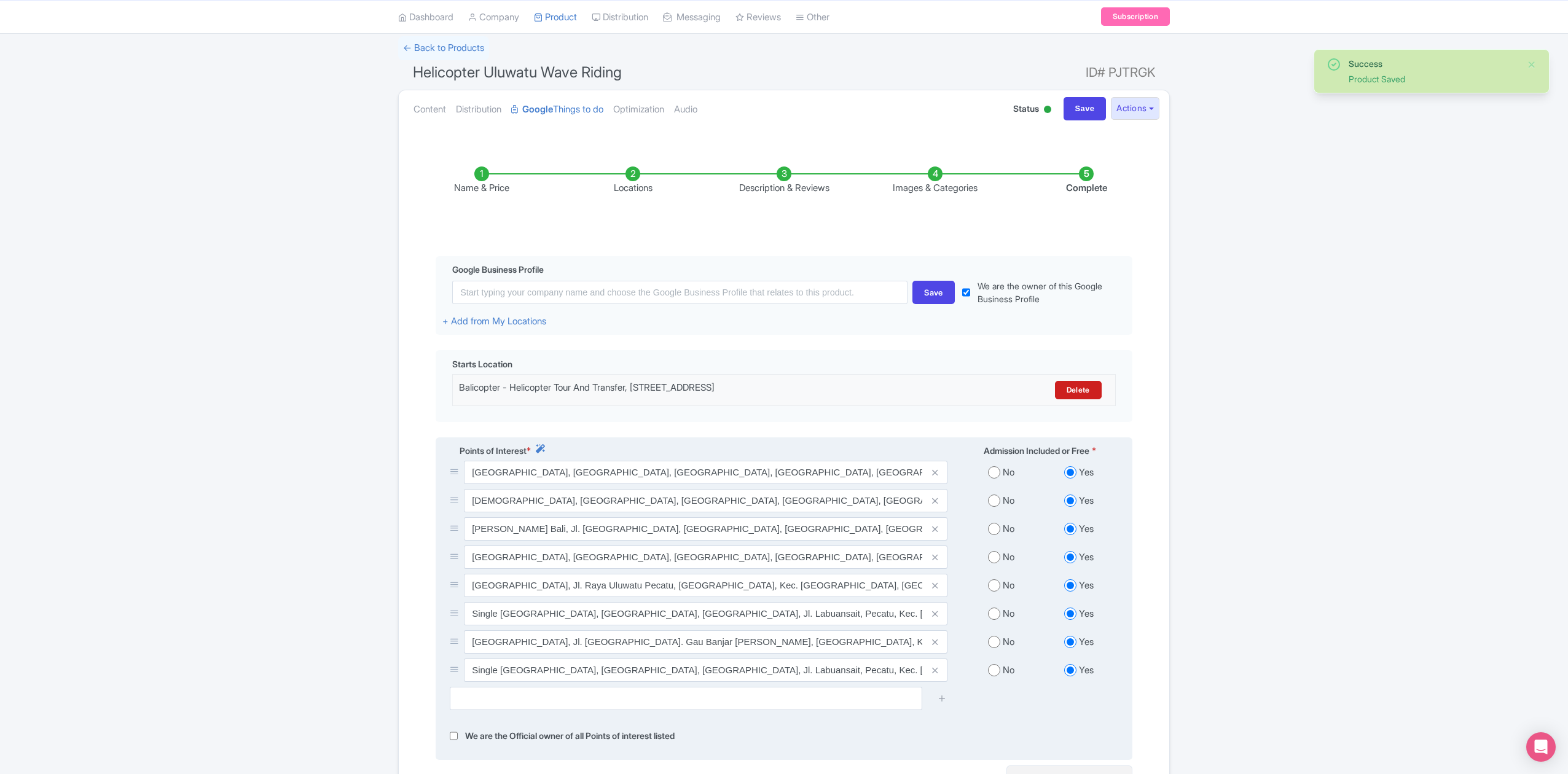
scroll to position [230, 0]
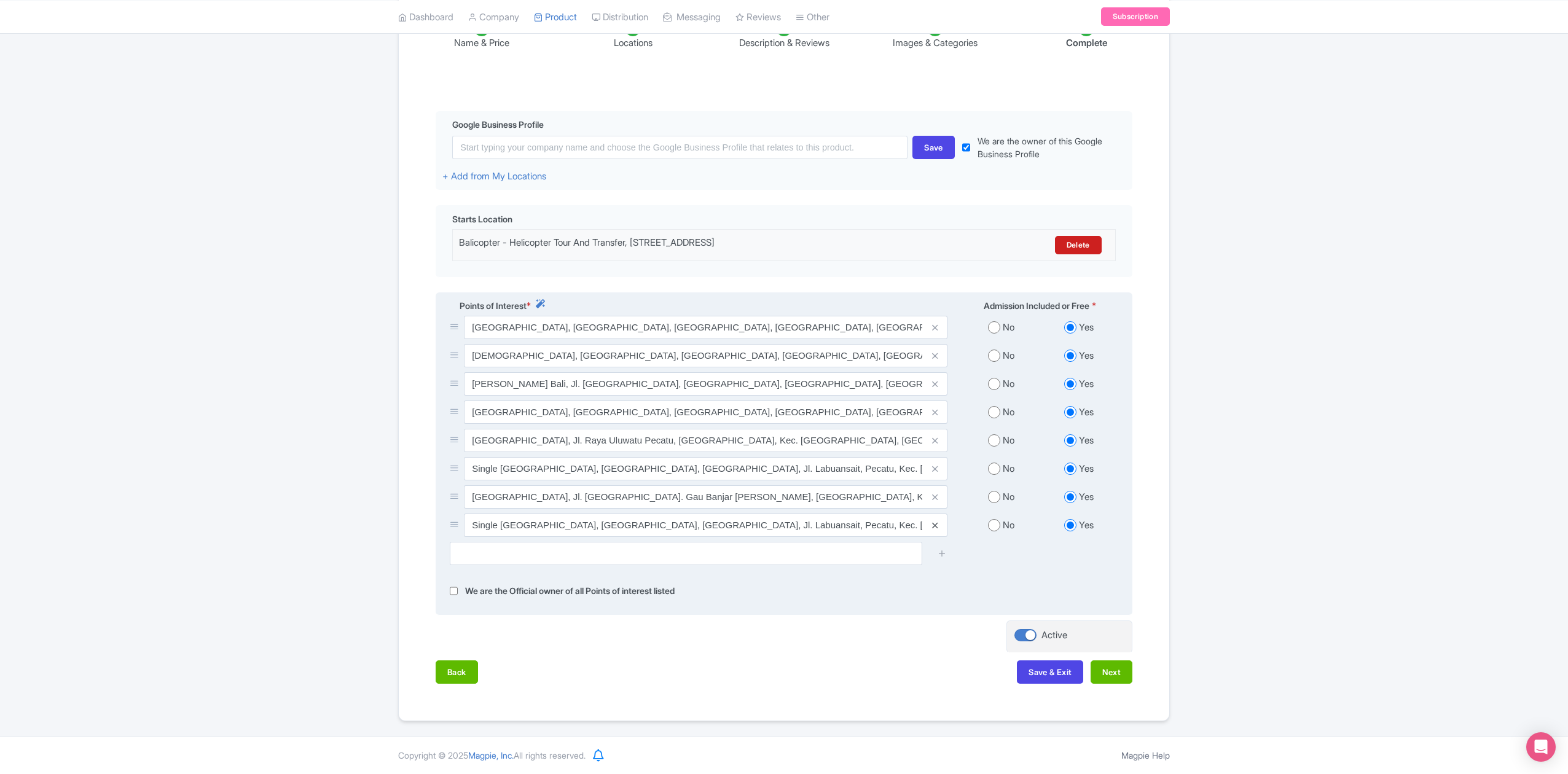
click at [934, 525] on icon at bounding box center [934, 526] width 5 height 9
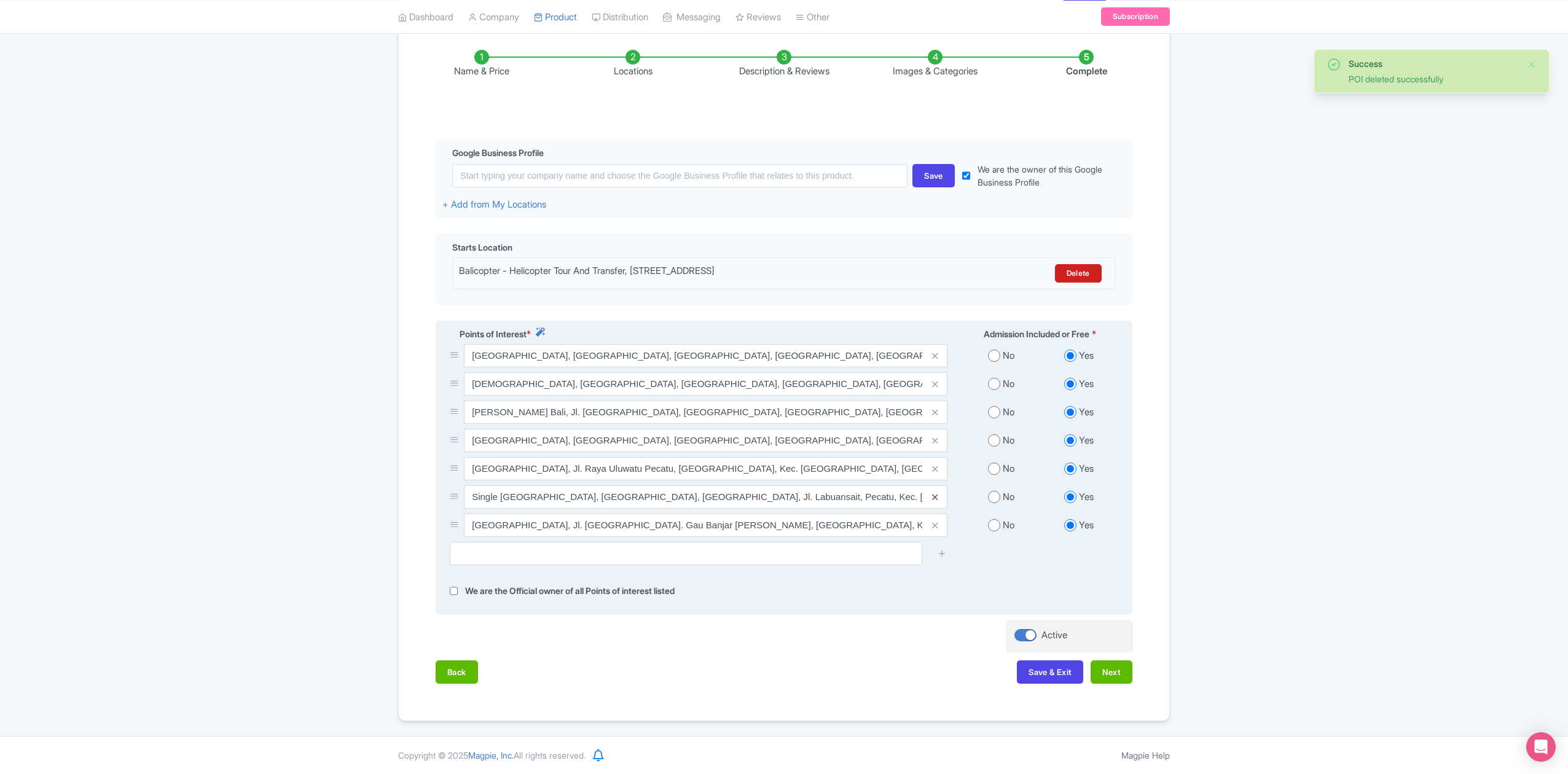
click at [933, 496] on icon at bounding box center [934, 497] width 5 height 9
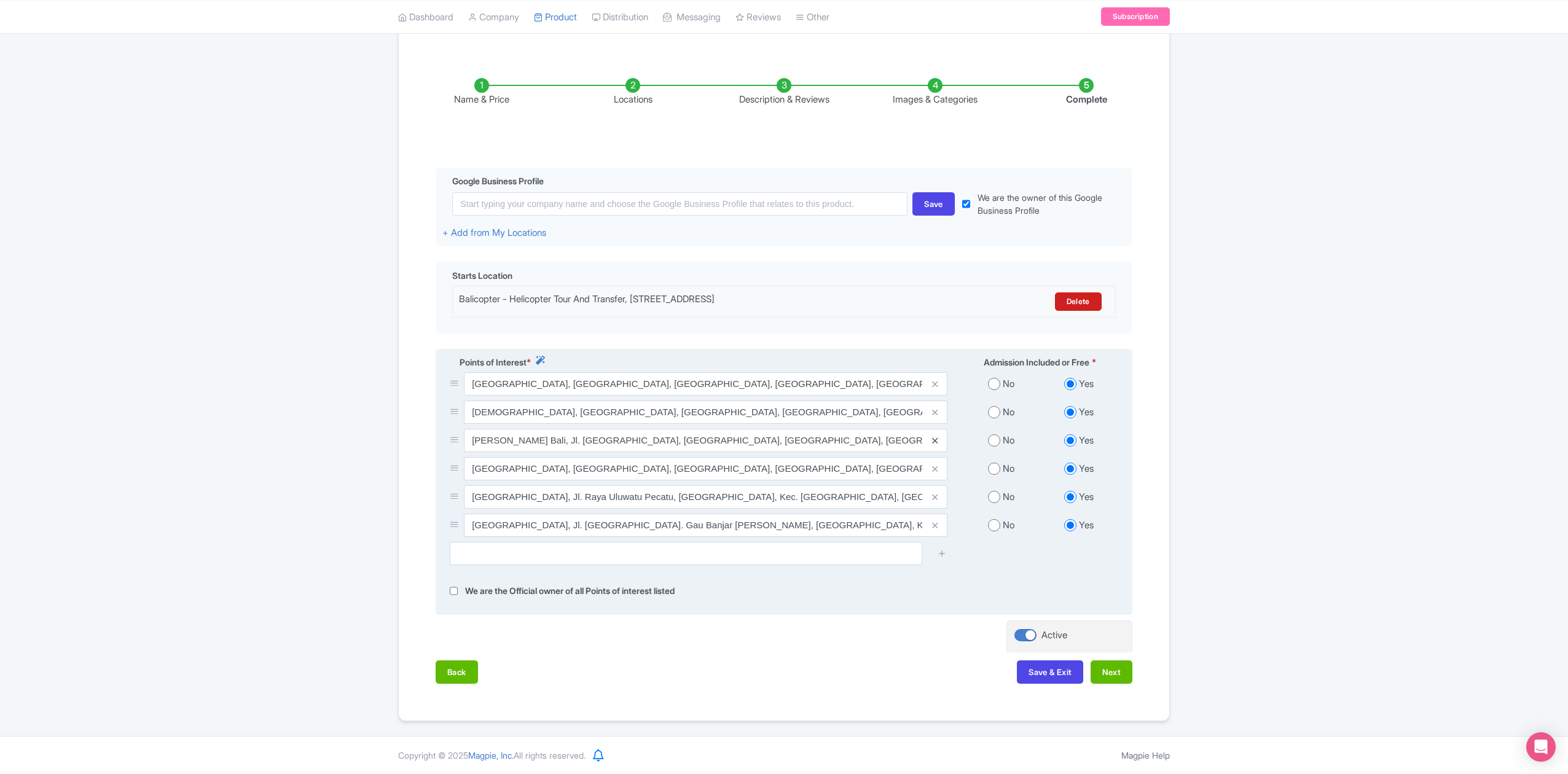
click at [933, 437] on icon at bounding box center [934, 441] width 5 height 9
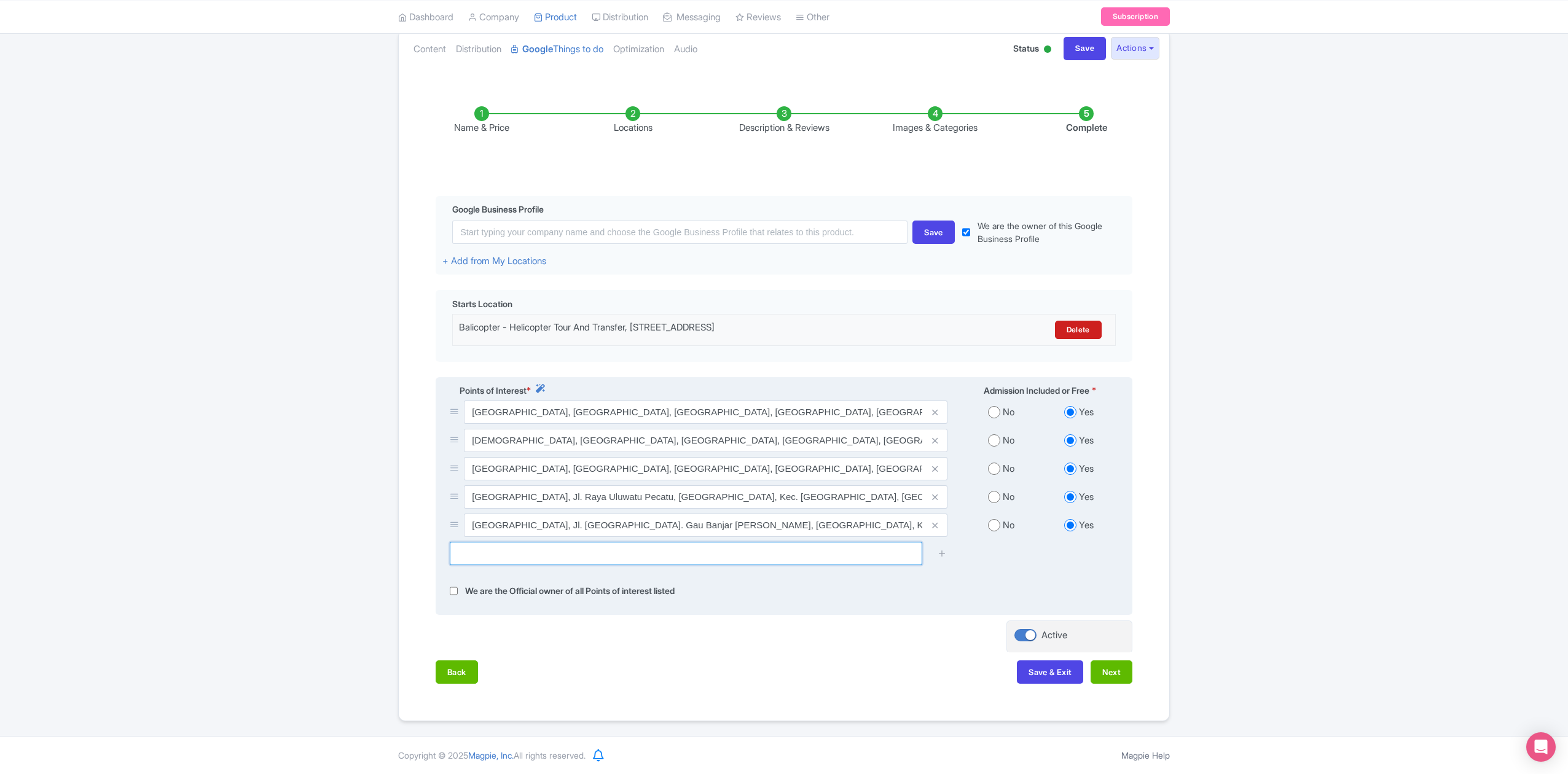
click at [796, 544] on input "text" at bounding box center [686, 553] width 472 height 23
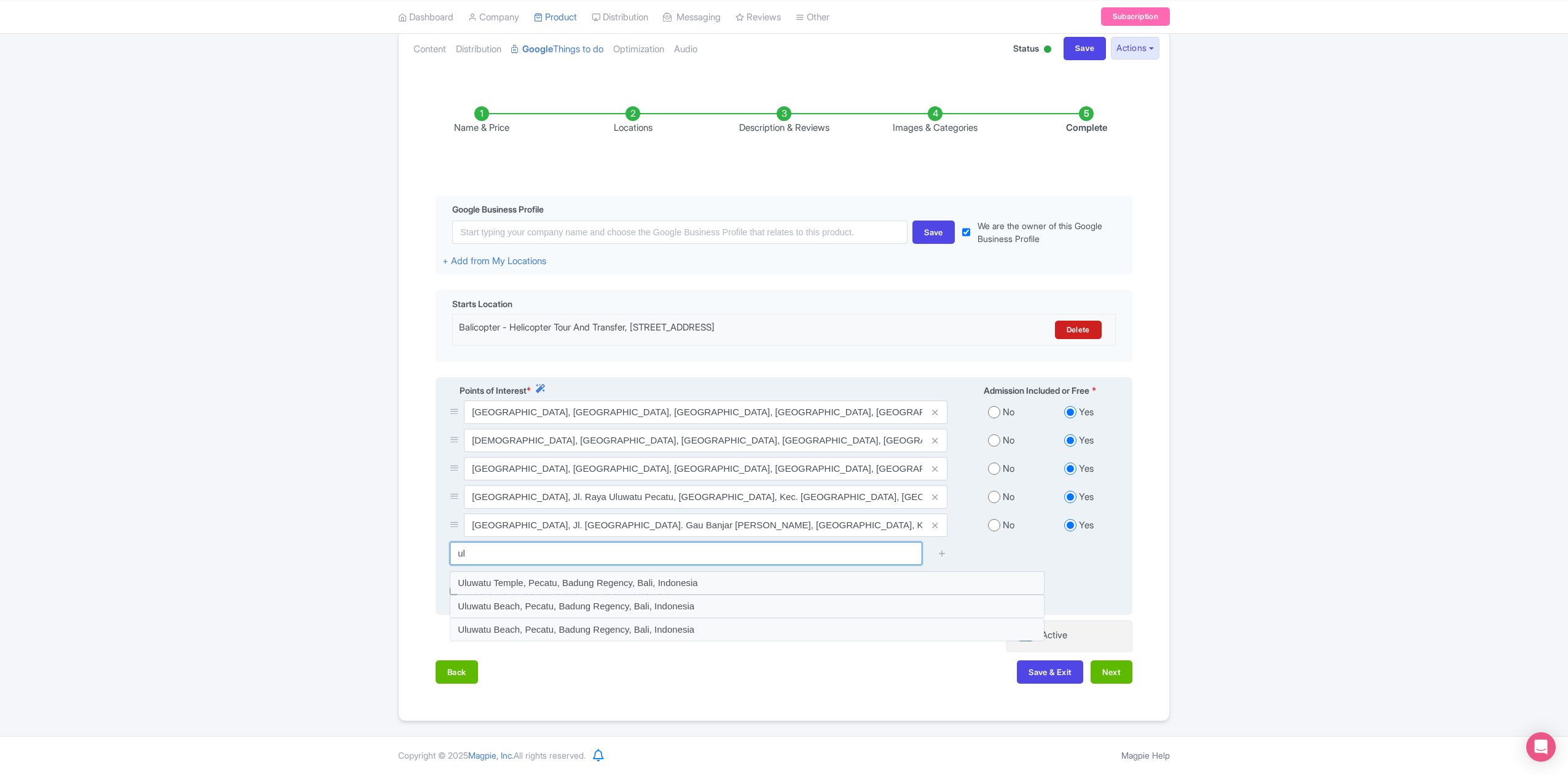
type input "u"
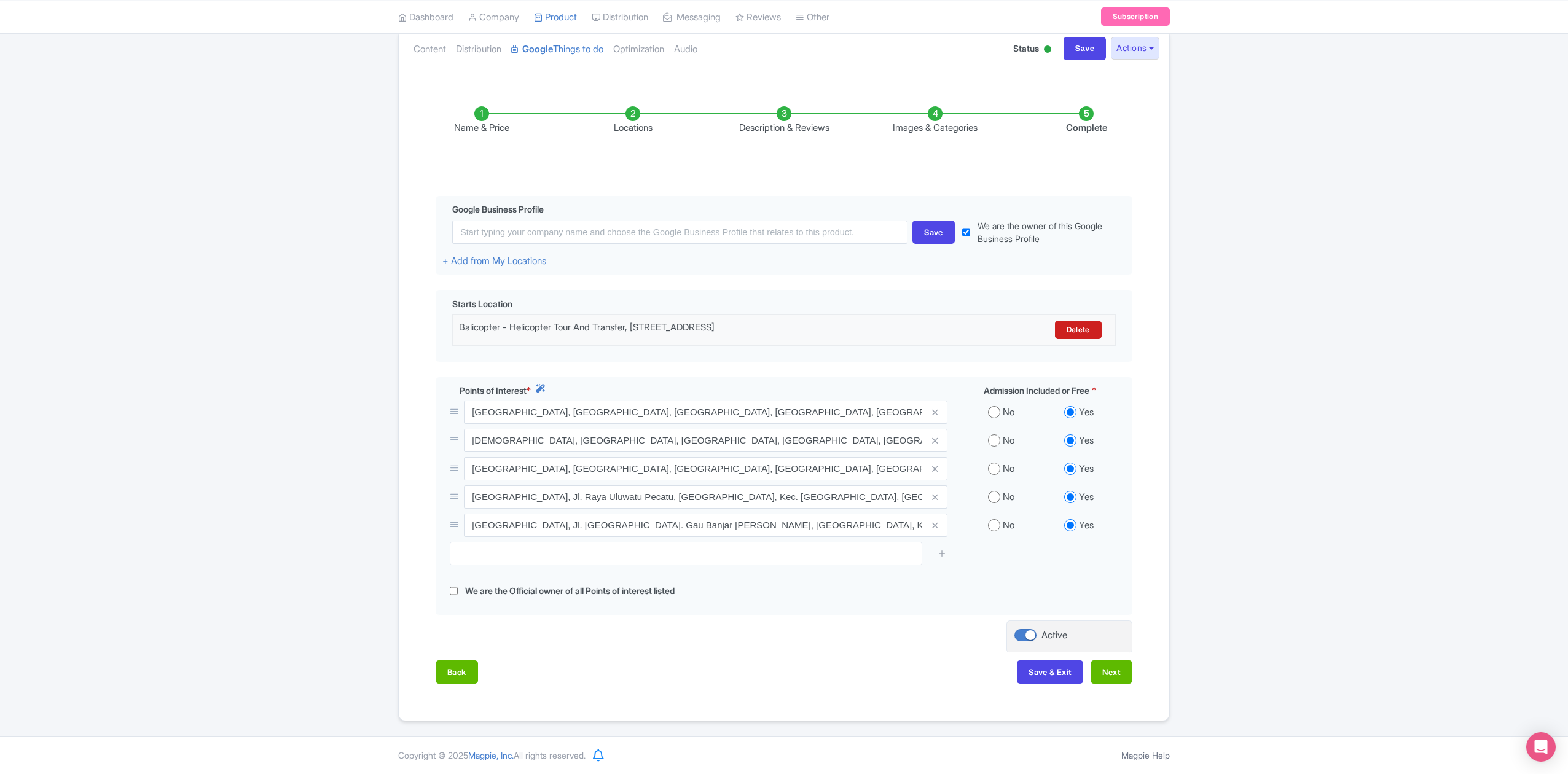
click at [421, 578] on div "Name & Price Locations Description & Reviews Images & Categories Complete Edit …" at bounding box center [784, 389] width 755 height 614
click at [469, 676] on button "Back" at bounding box center [457, 671] width 42 height 23
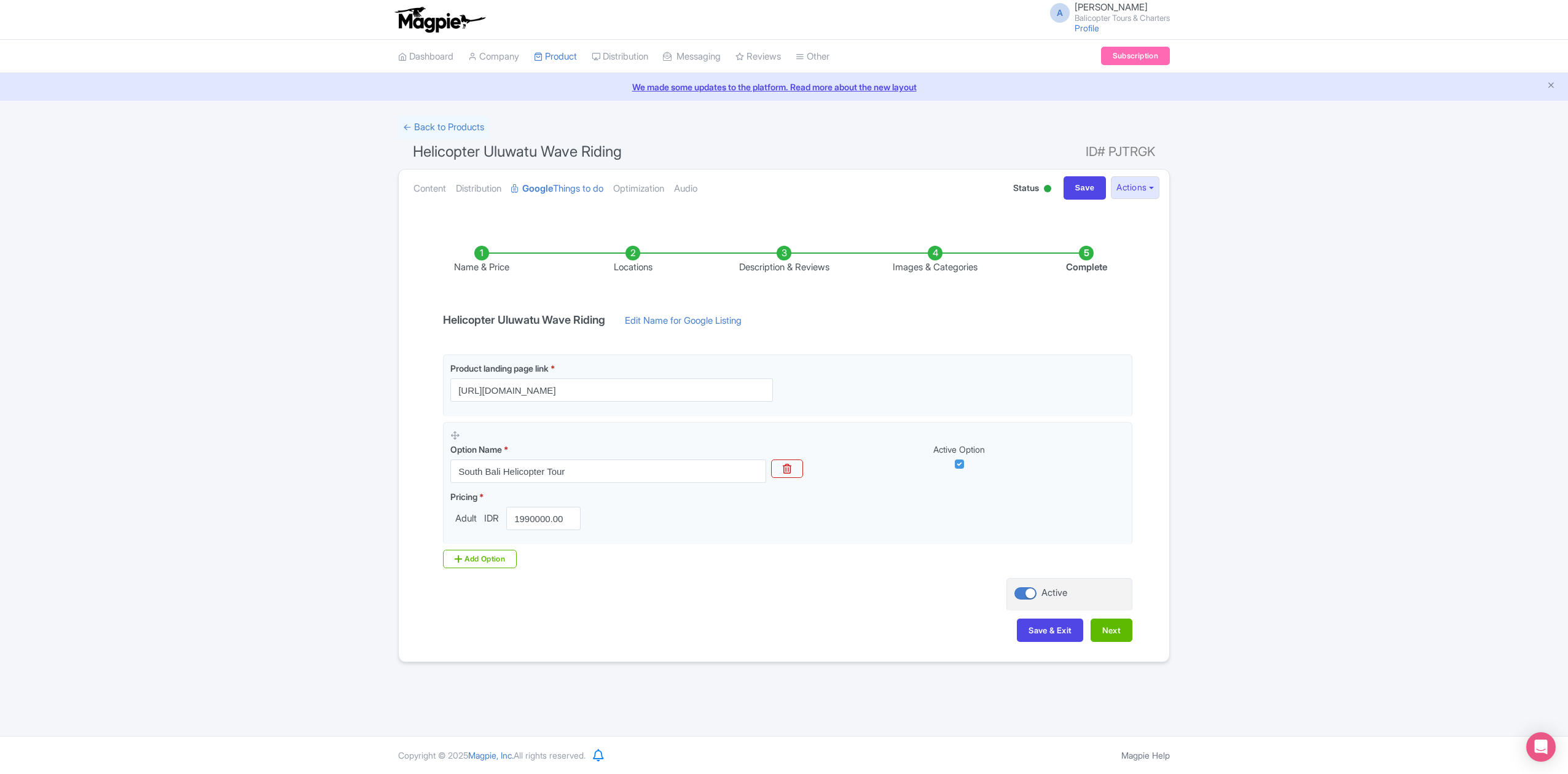
scroll to position [0, 0]
click at [1121, 636] on button "Next" at bounding box center [1111, 630] width 42 height 23
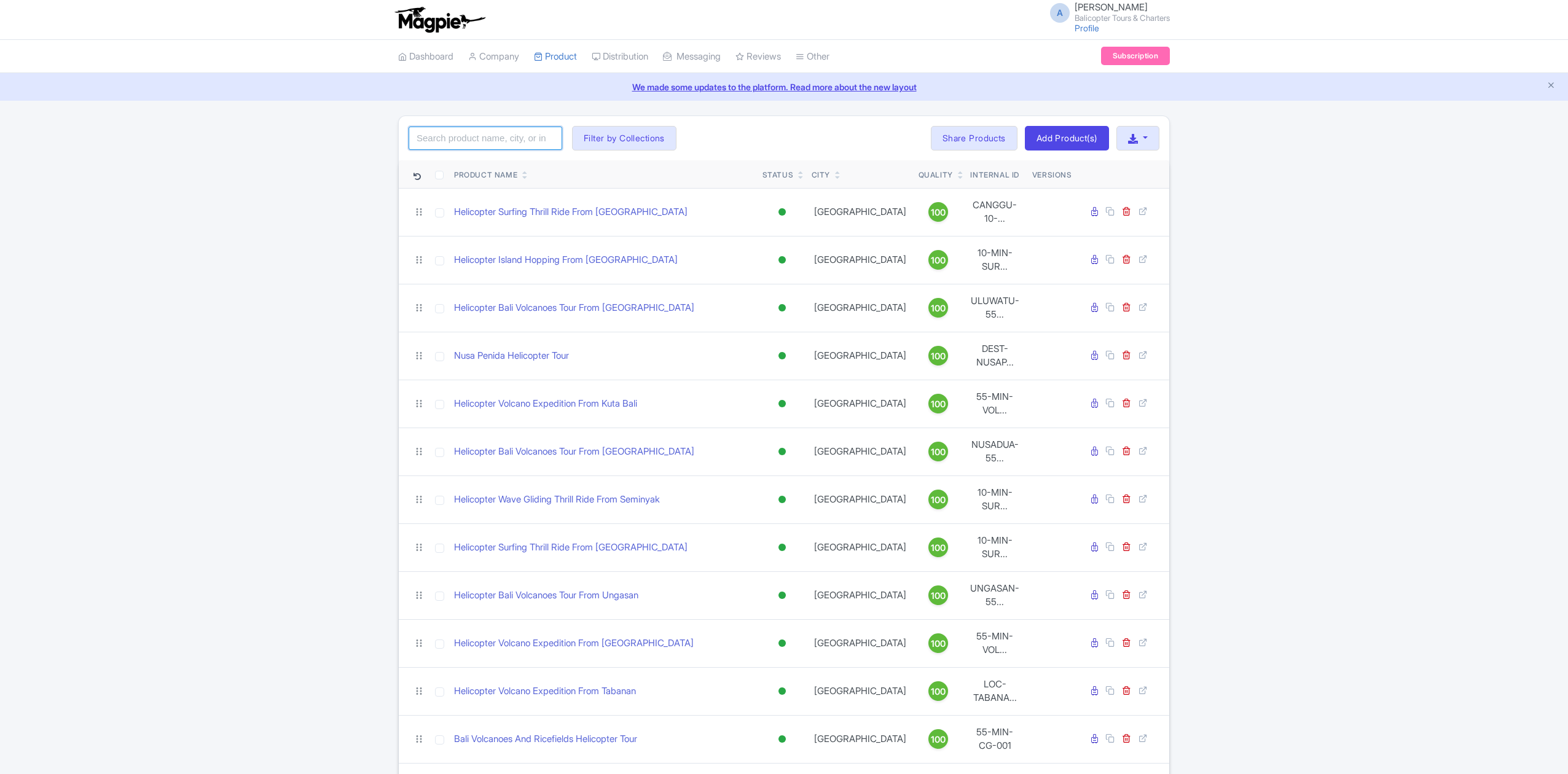
click at [450, 140] on input "search" at bounding box center [485, 138] width 153 height 23
type input "uluwatu"
click button "Search" at bounding box center [0, 0] width 0 height 0
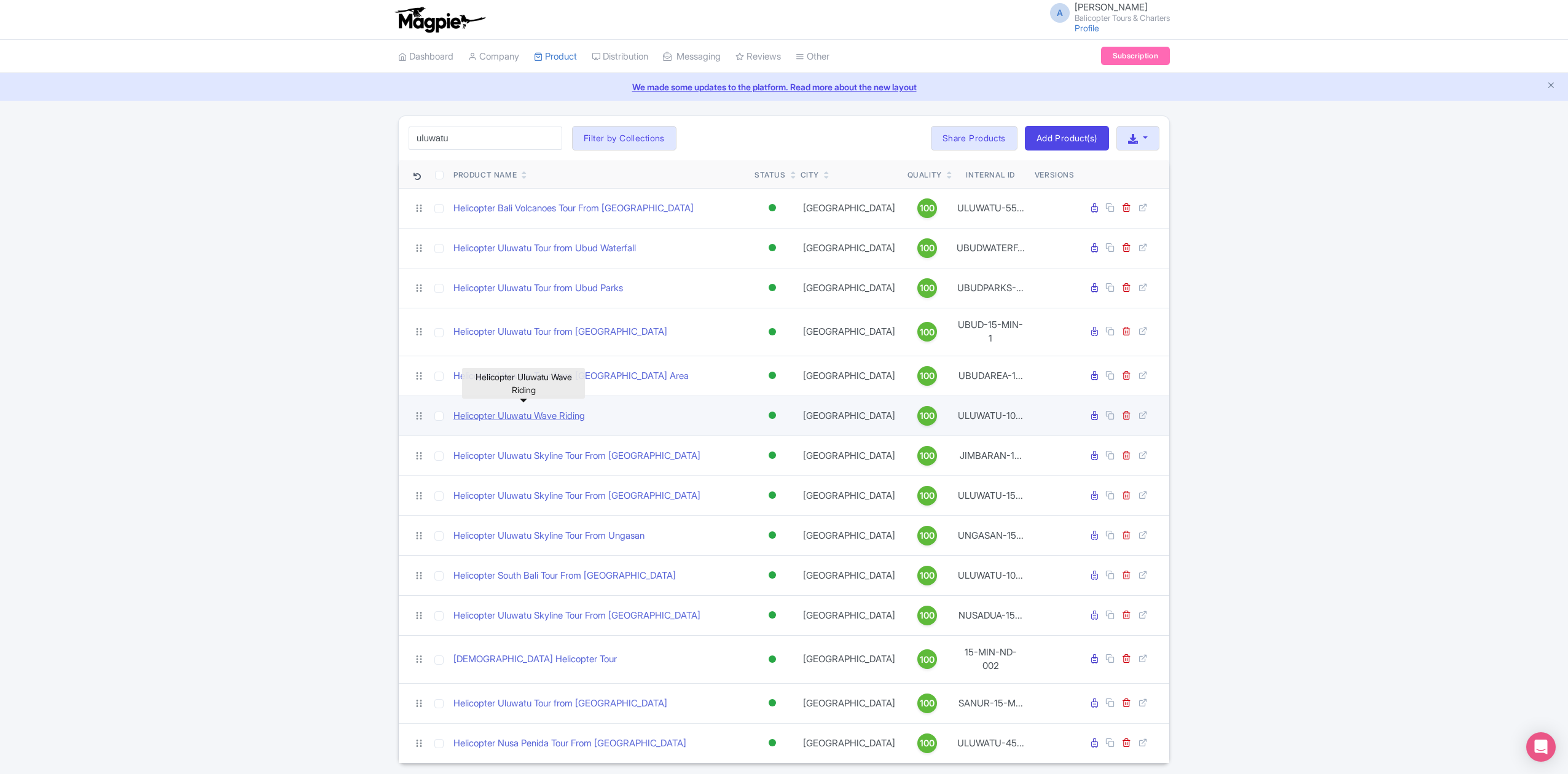
click at [535, 411] on link "Helicopter Uluwatu Wave Riding" at bounding box center [519, 416] width 131 height 14
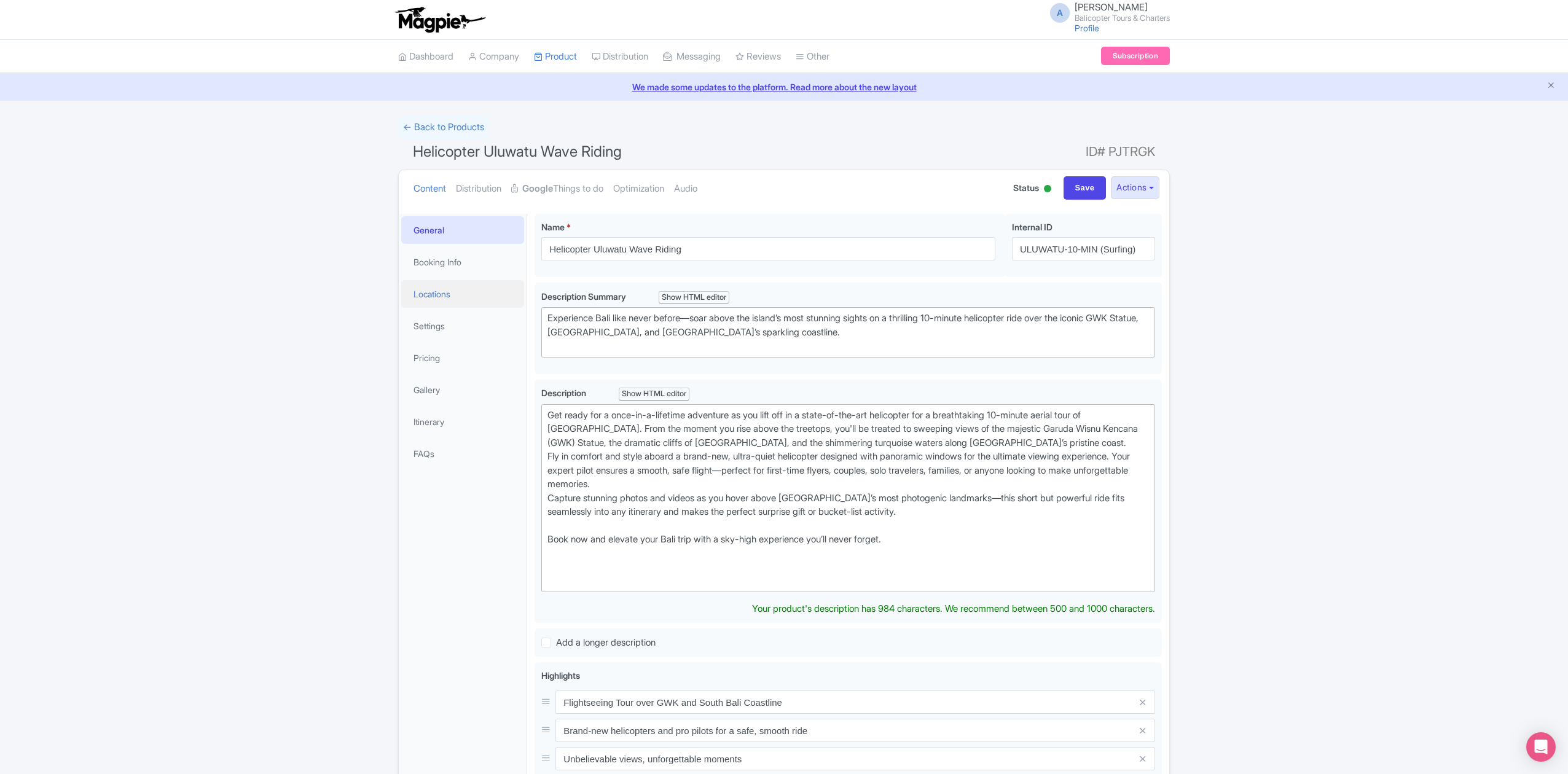
click at [440, 292] on link "Locations" at bounding box center [463, 294] width 123 height 28
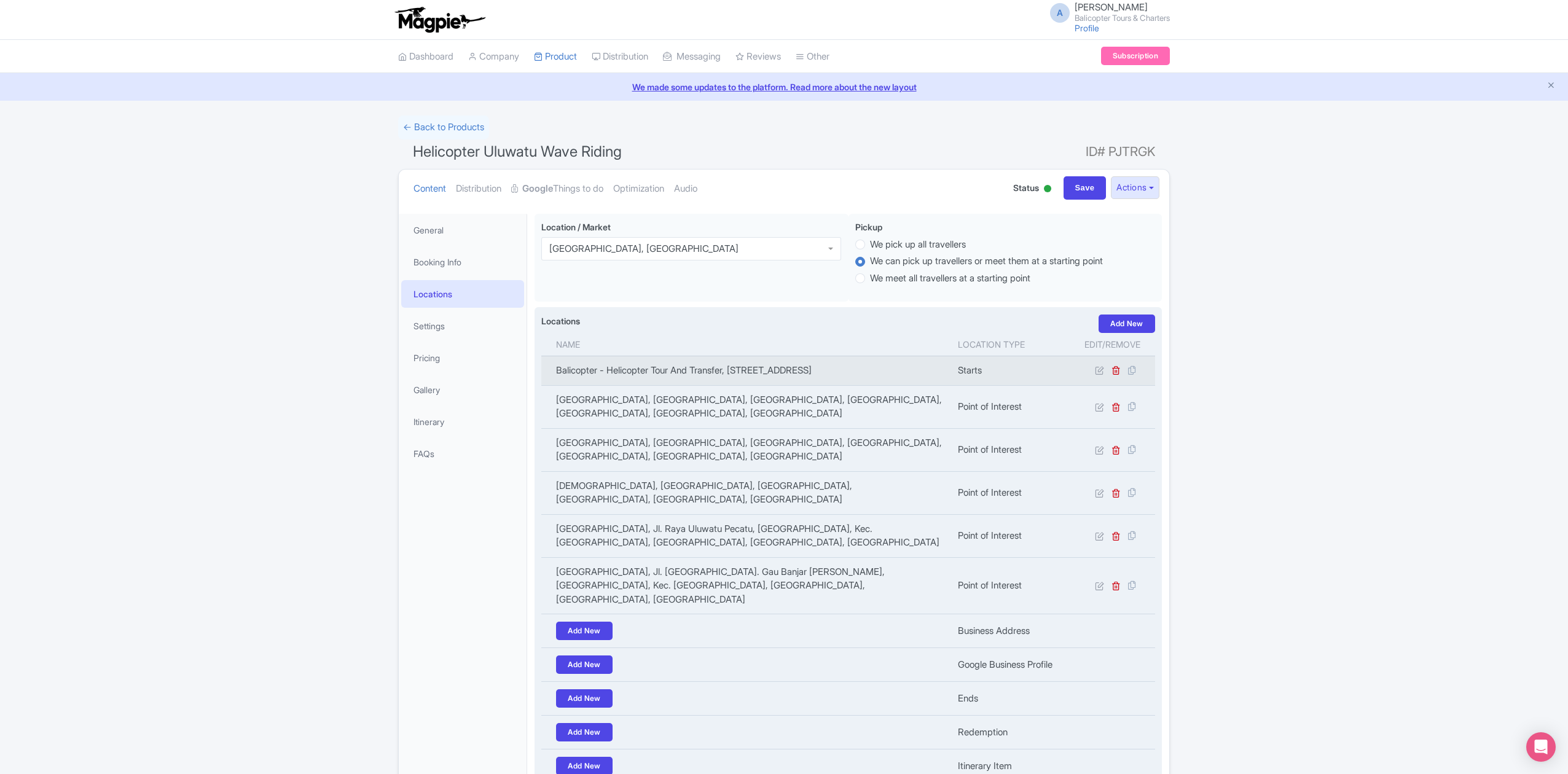
scroll to position [82, 0]
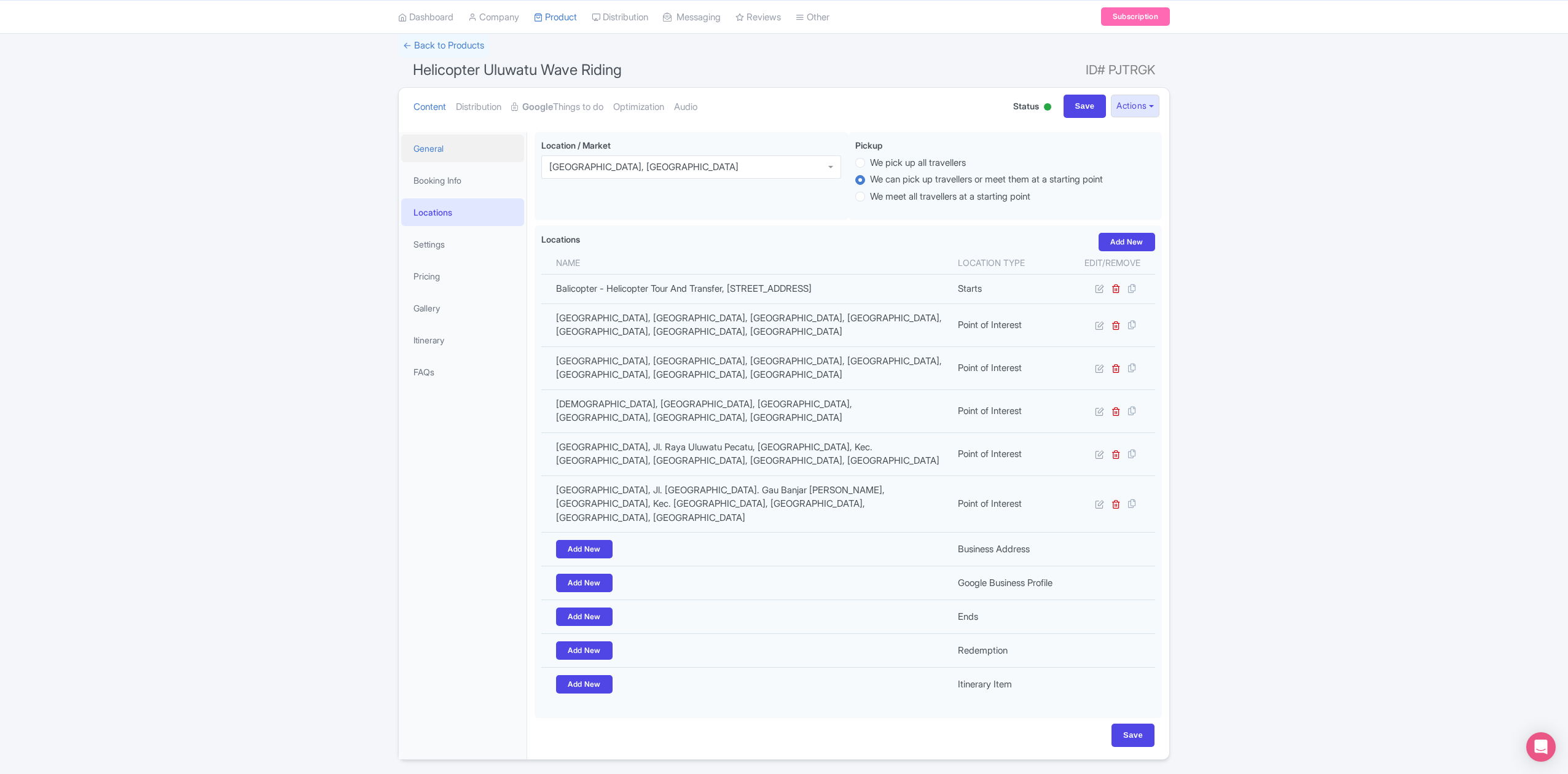
click at [445, 147] on link "General" at bounding box center [463, 148] width 123 height 28
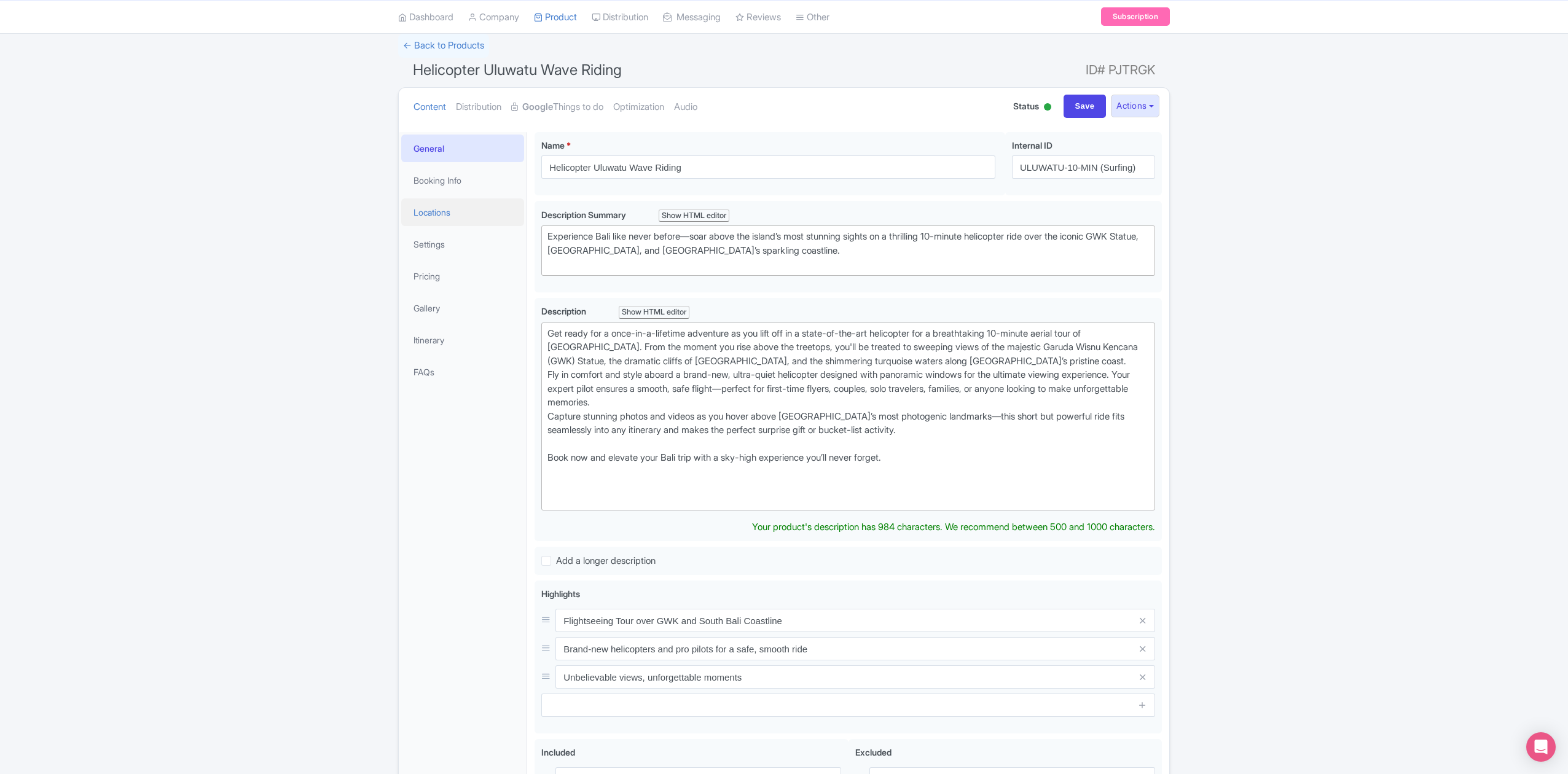
click at [458, 215] on link "Locations" at bounding box center [463, 212] width 123 height 28
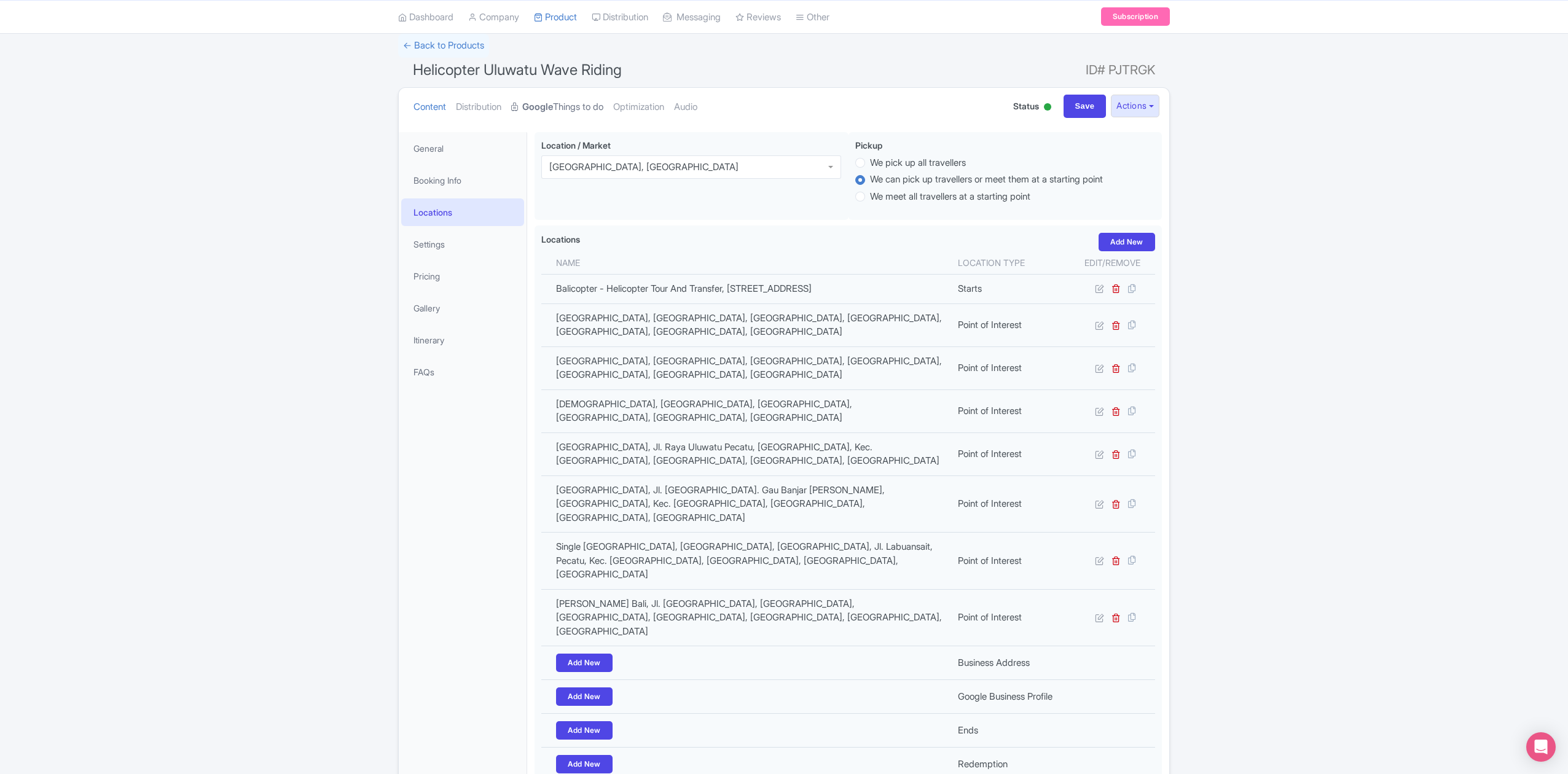
click at [574, 110] on link "Google Things to do" at bounding box center [557, 107] width 92 height 39
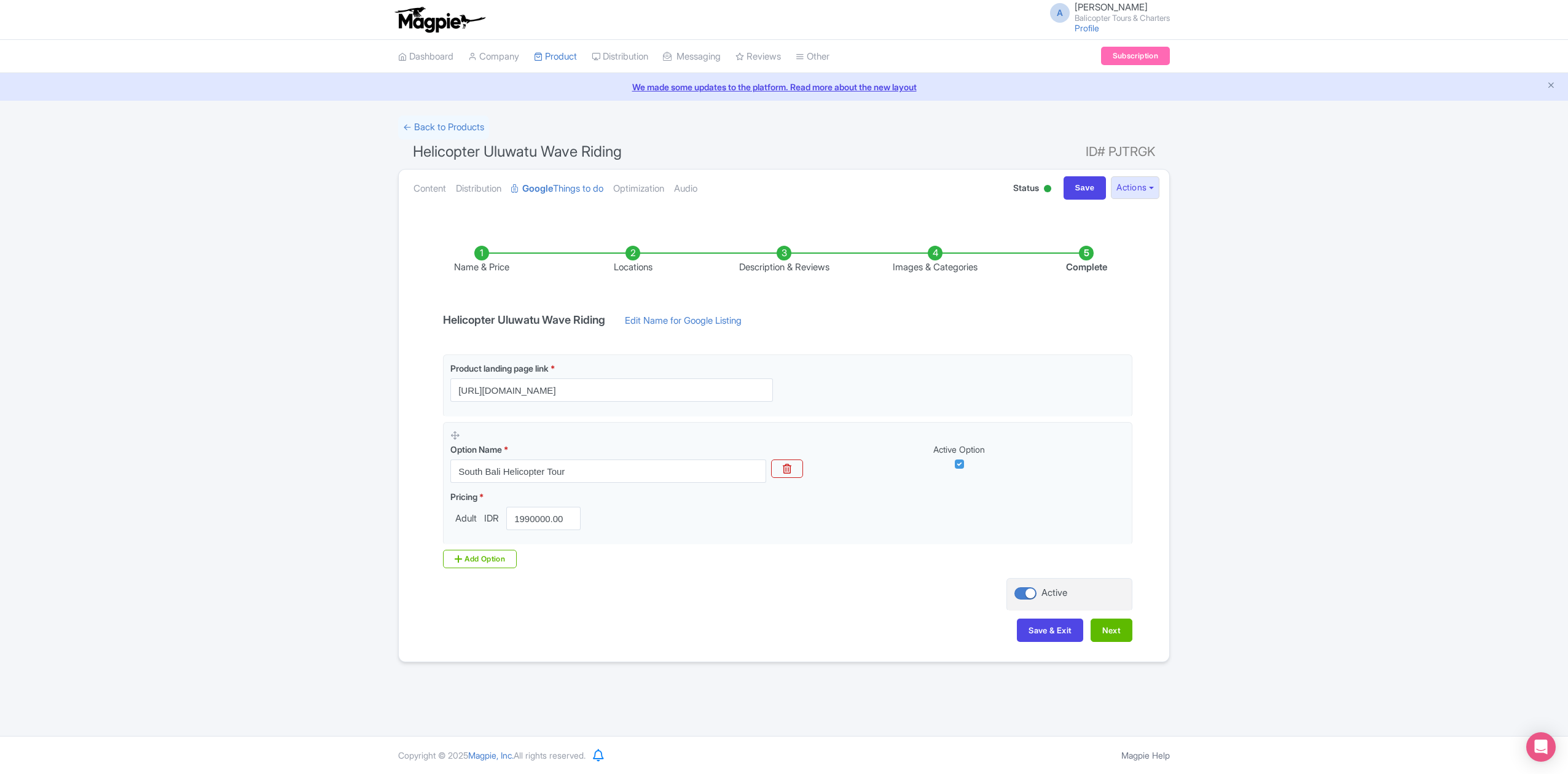
scroll to position [0, 0]
click at [1119, 640] on button "Next" at bounding box center [1111, 630] width 42 height 23
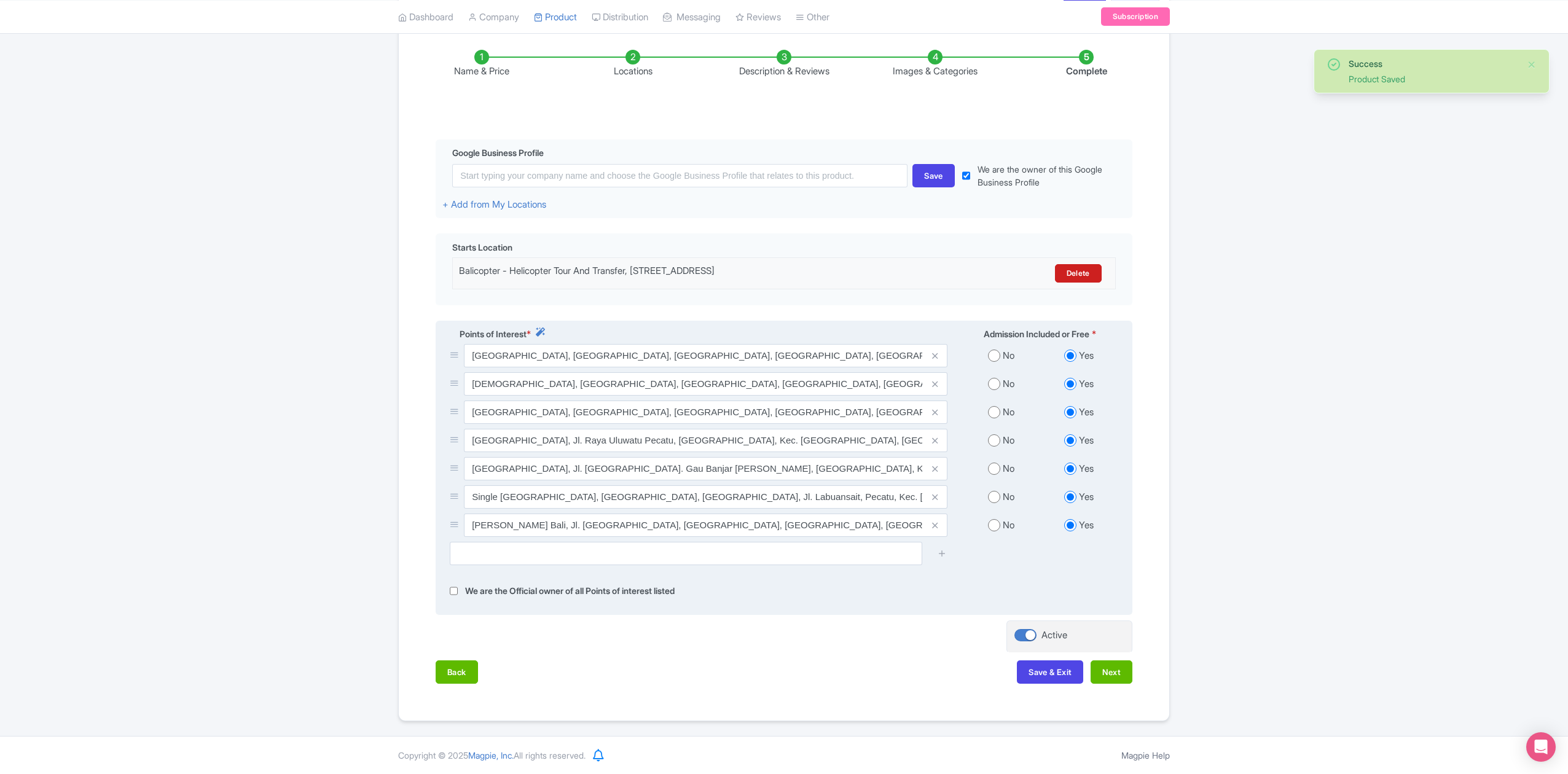
scroll to position [202, 0]
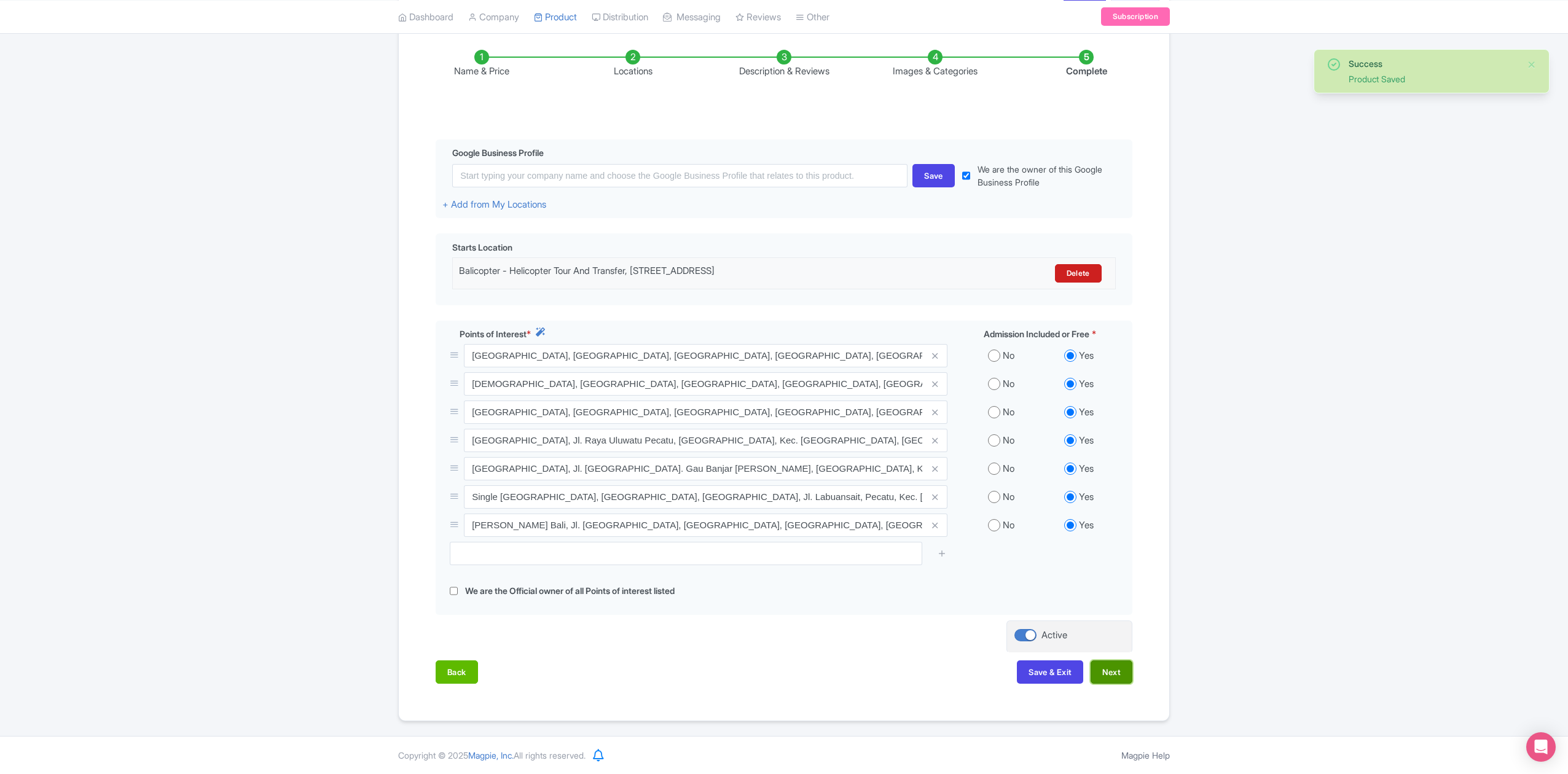
click at [1099, 676] on button "Next" at bounding box center [1111, 671] width 42 height 23
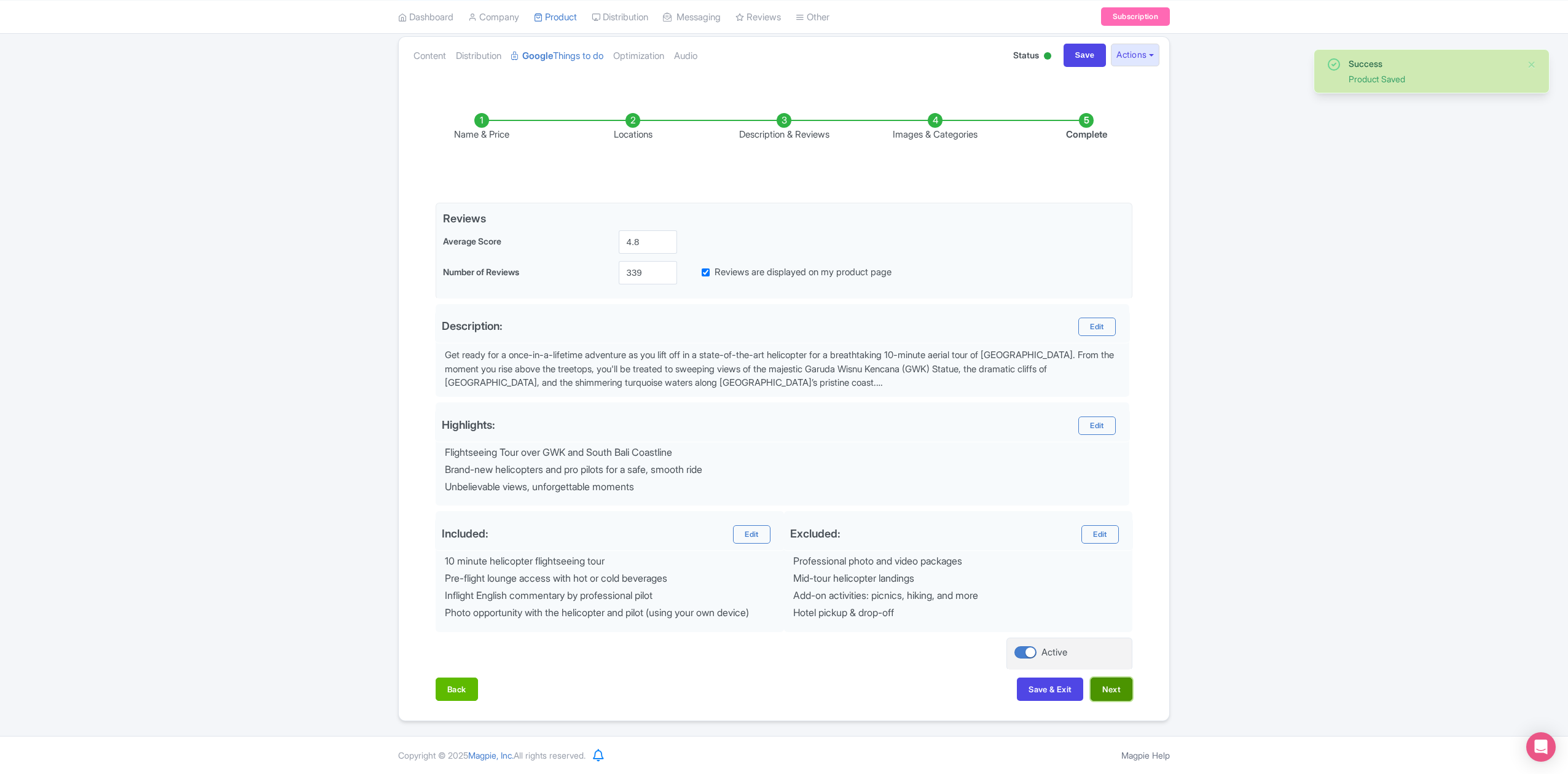
click at [1108, 680] on button "Next" at bounding box center [1111, 688] width 42 height 23
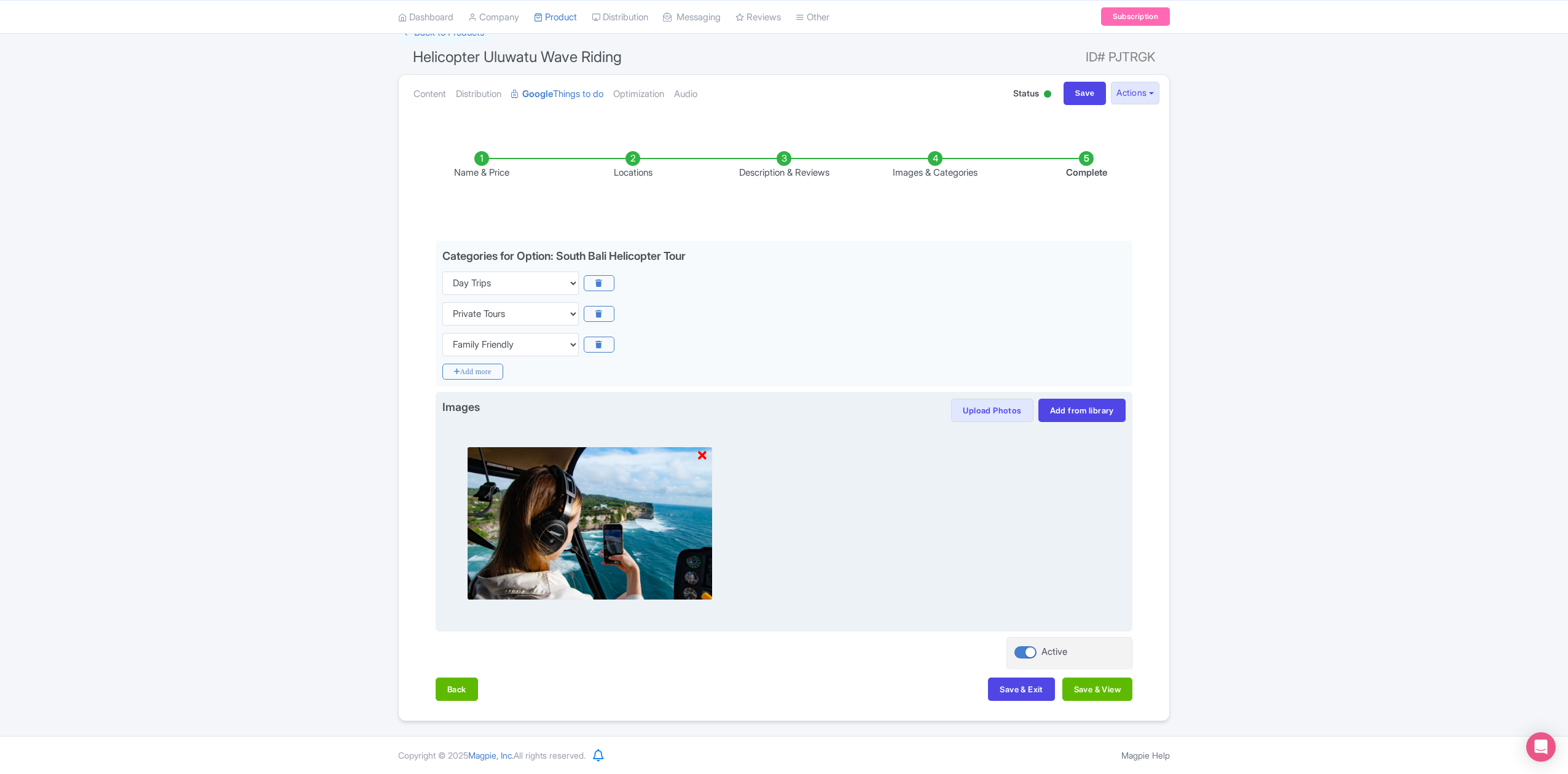
click at [699, 450] on icon at bounding box center [701, 456] width 8 height 12
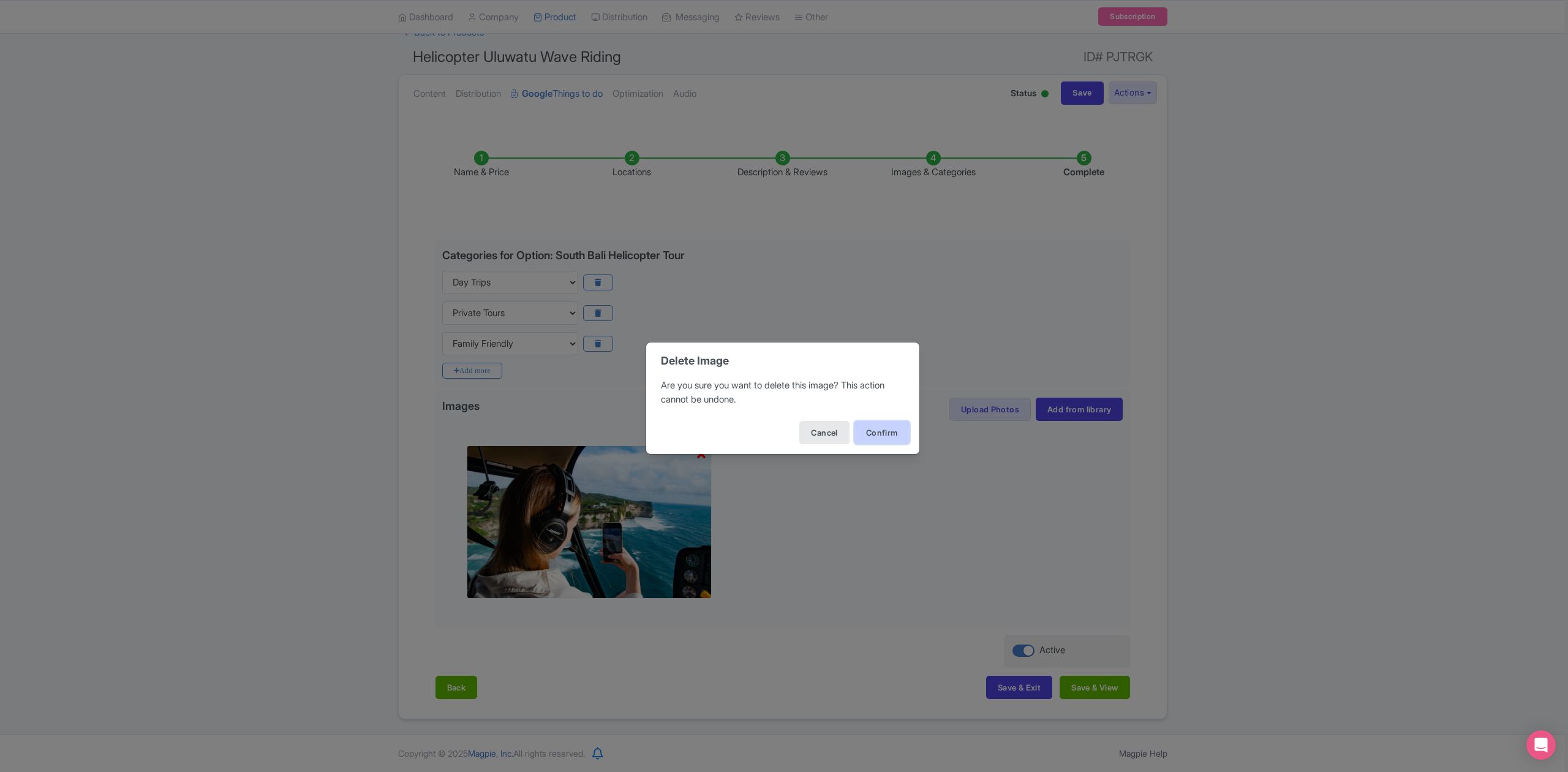
click at [886, 433] on button "Confirm" at bounding box center [882, 432] width 55 height 23
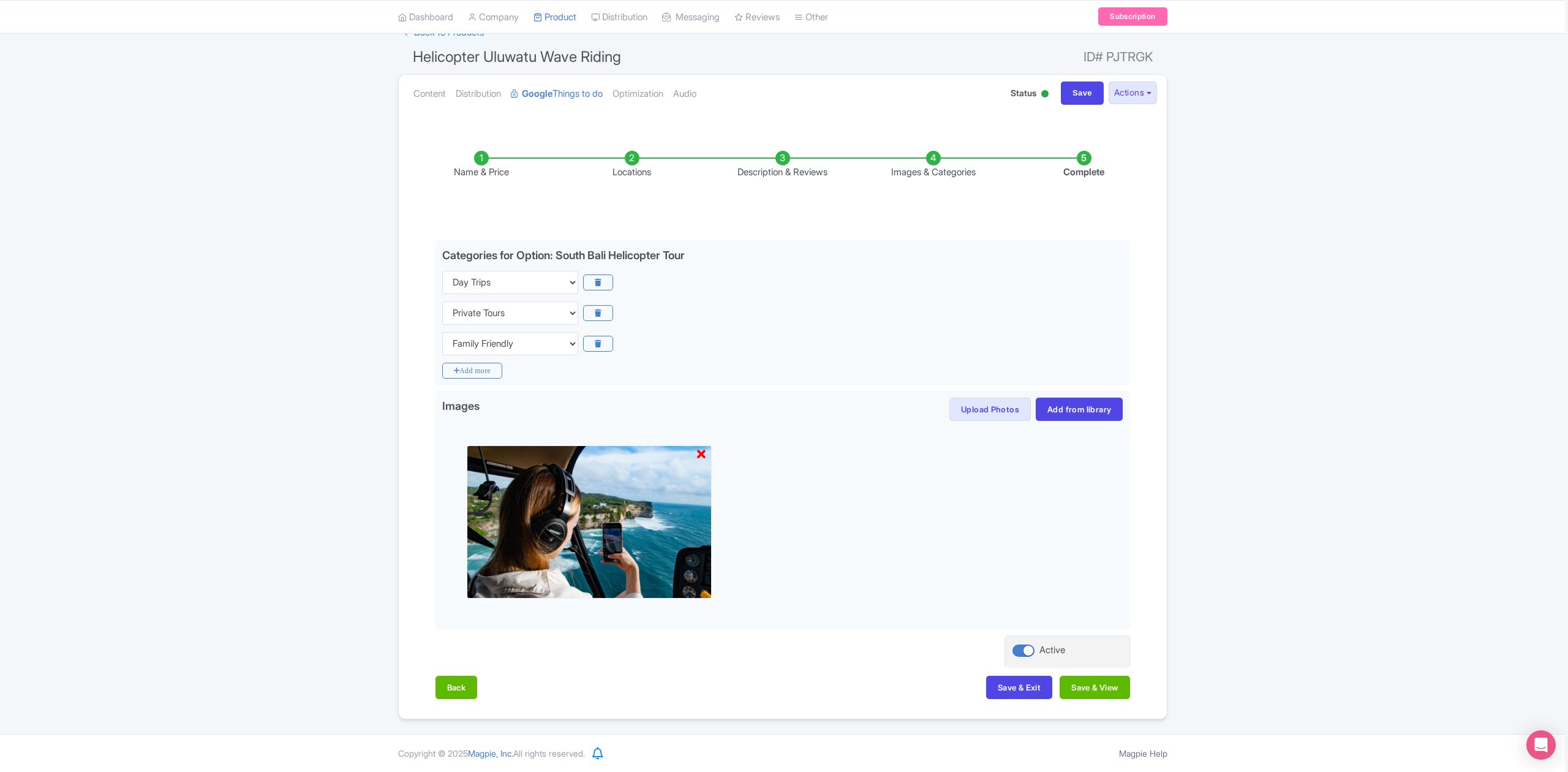
scroll to position [0, 0]
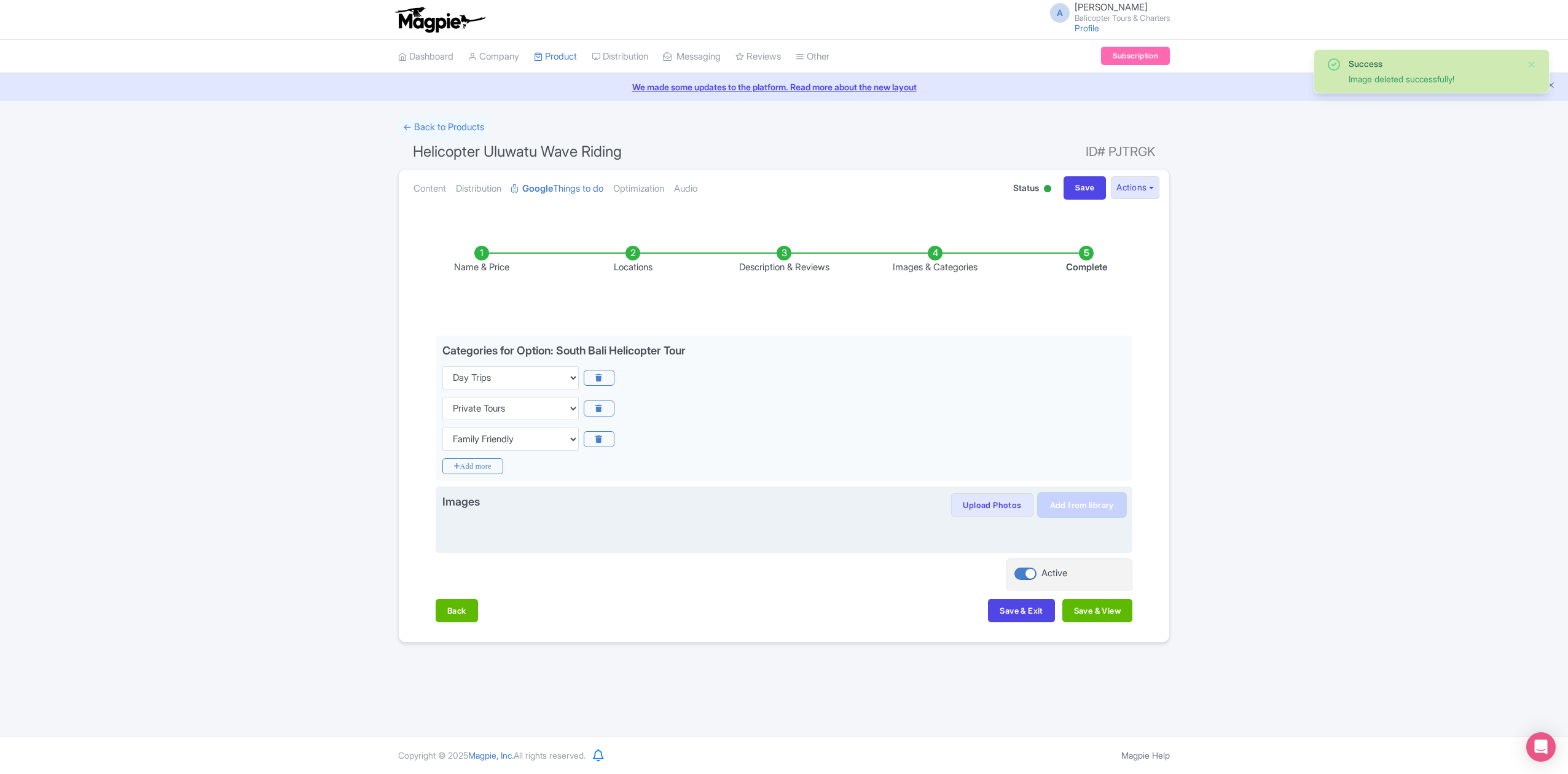
click at [1085, 504] on link "Add from library" at bounding box center [1081, 504] width 87 height 23
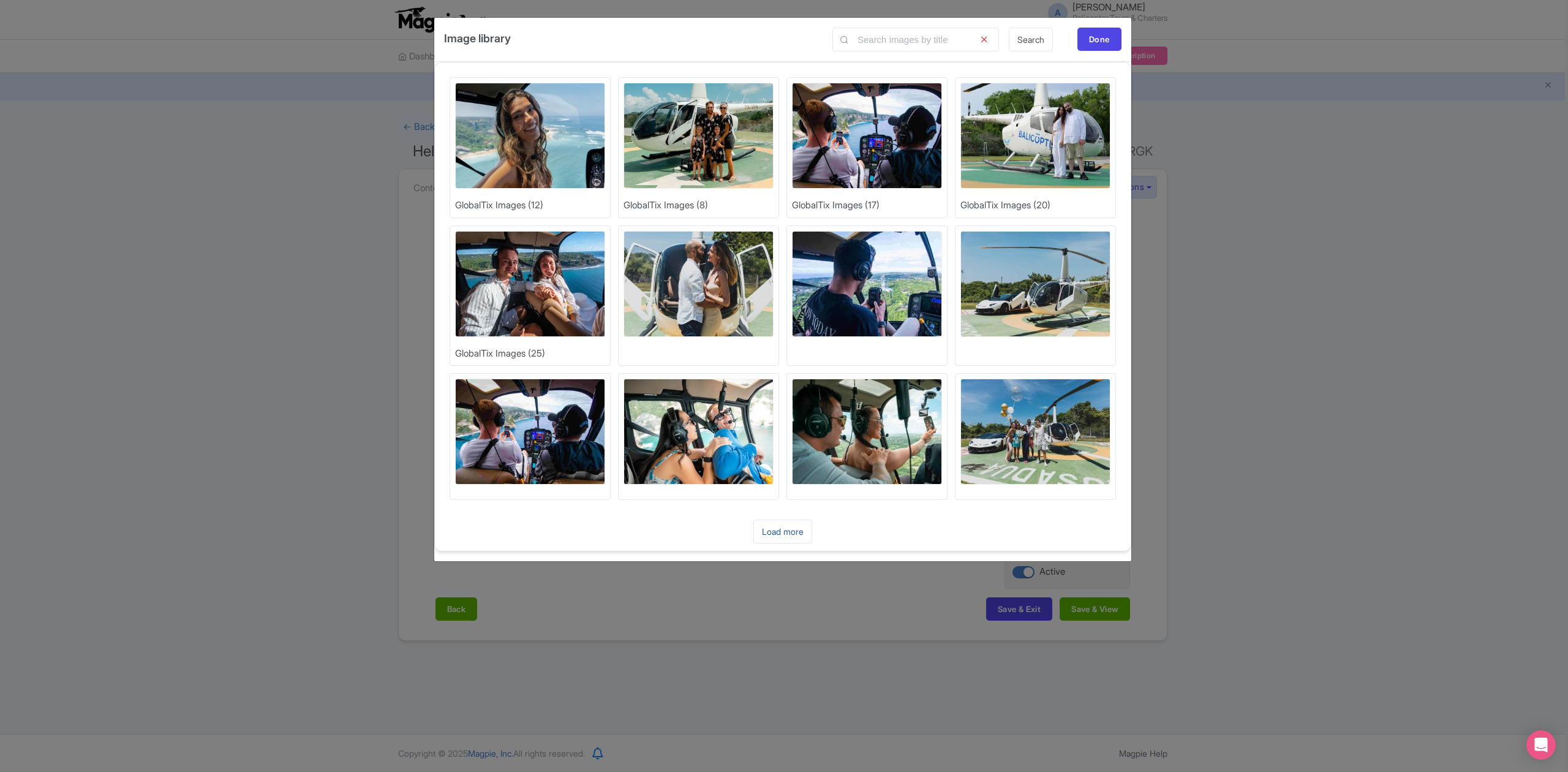
click at [794, 532] on link "Load more" at bounding box center [783, 532] width 59 height 24
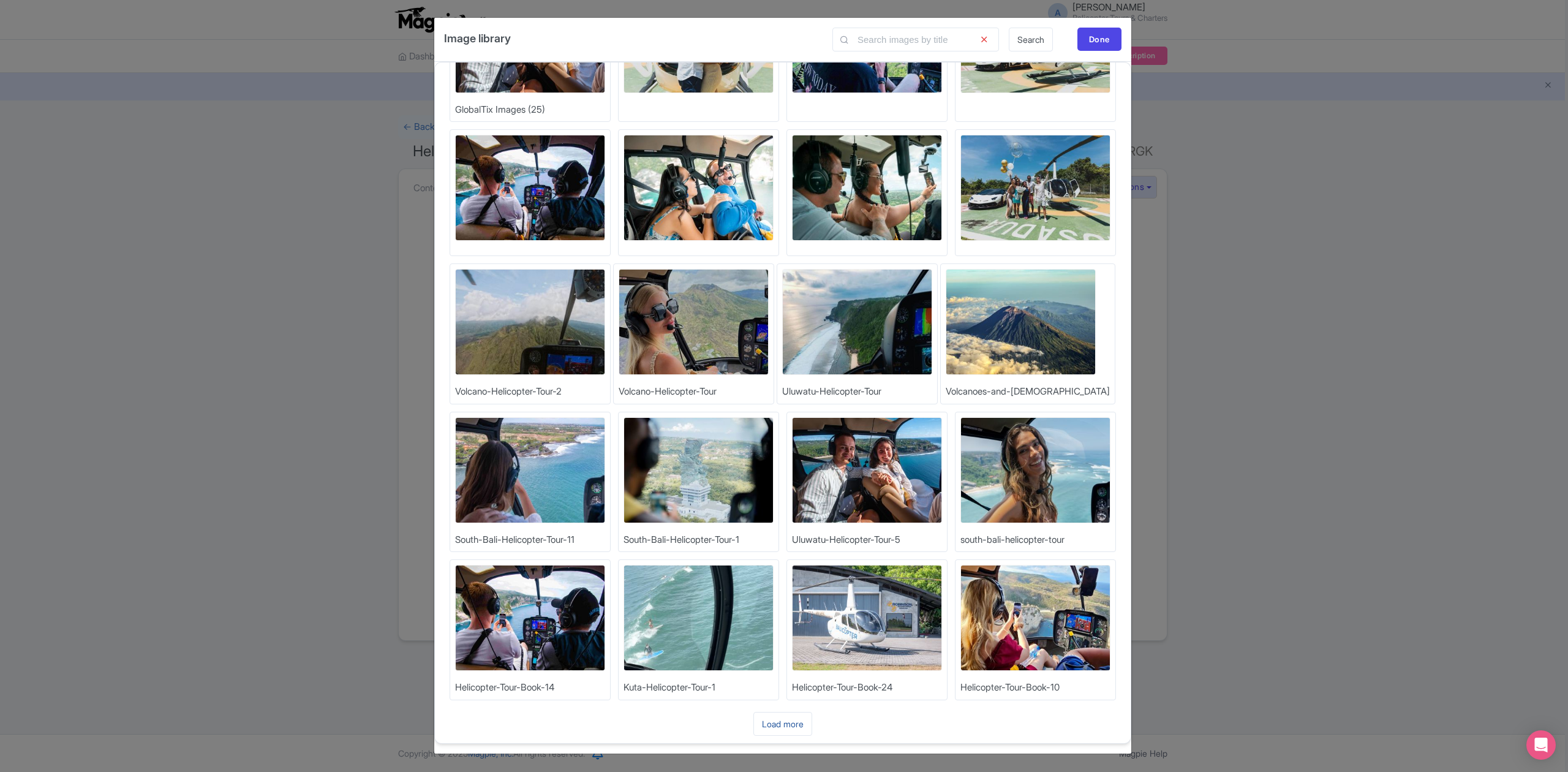
scroll to position [245, 0]
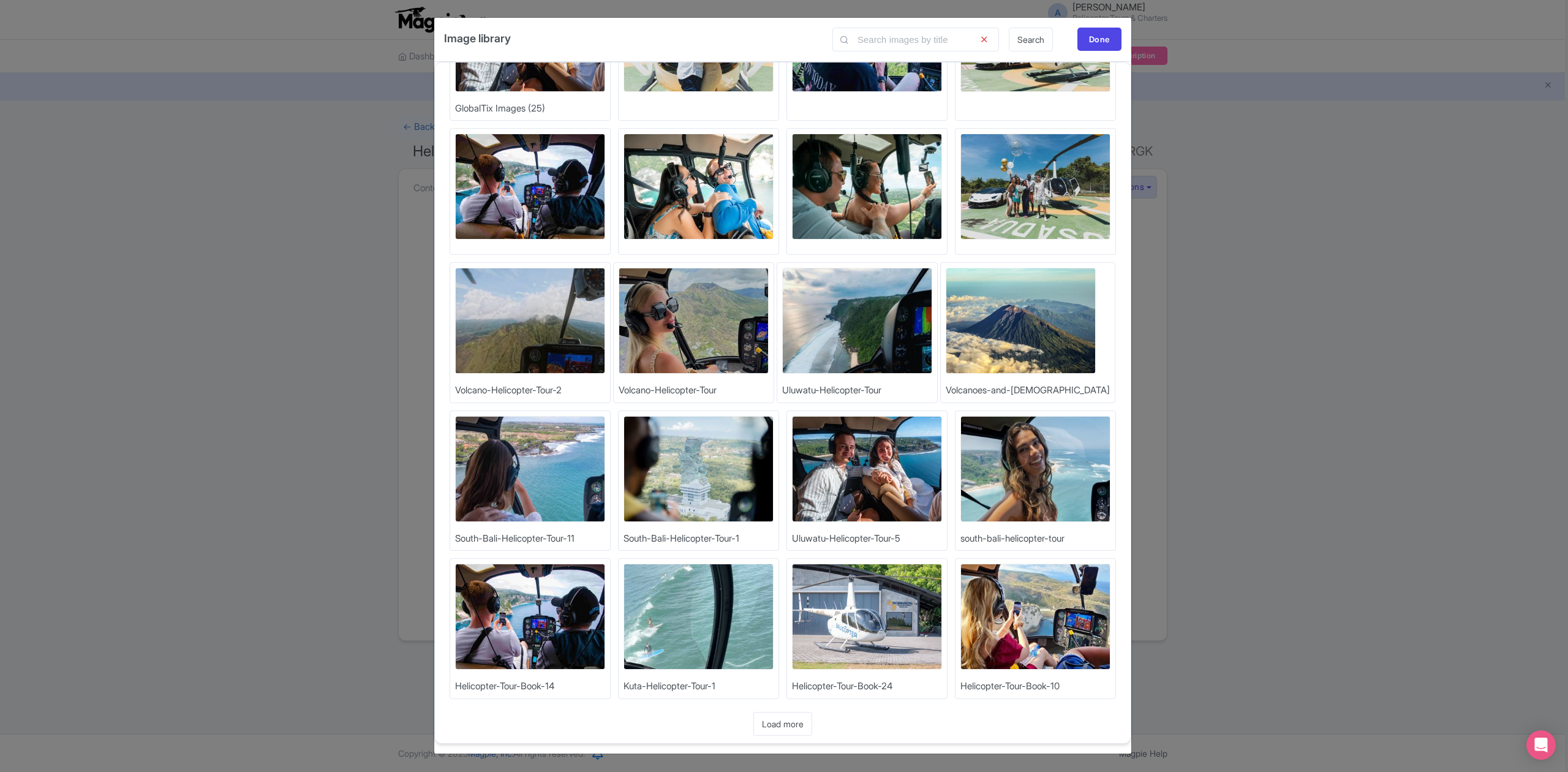
click at [1021, 488] on img at bounding box center [1036, 469] width 150 height 106
click at [1024, 478] on img at bounding box center [1036, 469] width 150 height 106
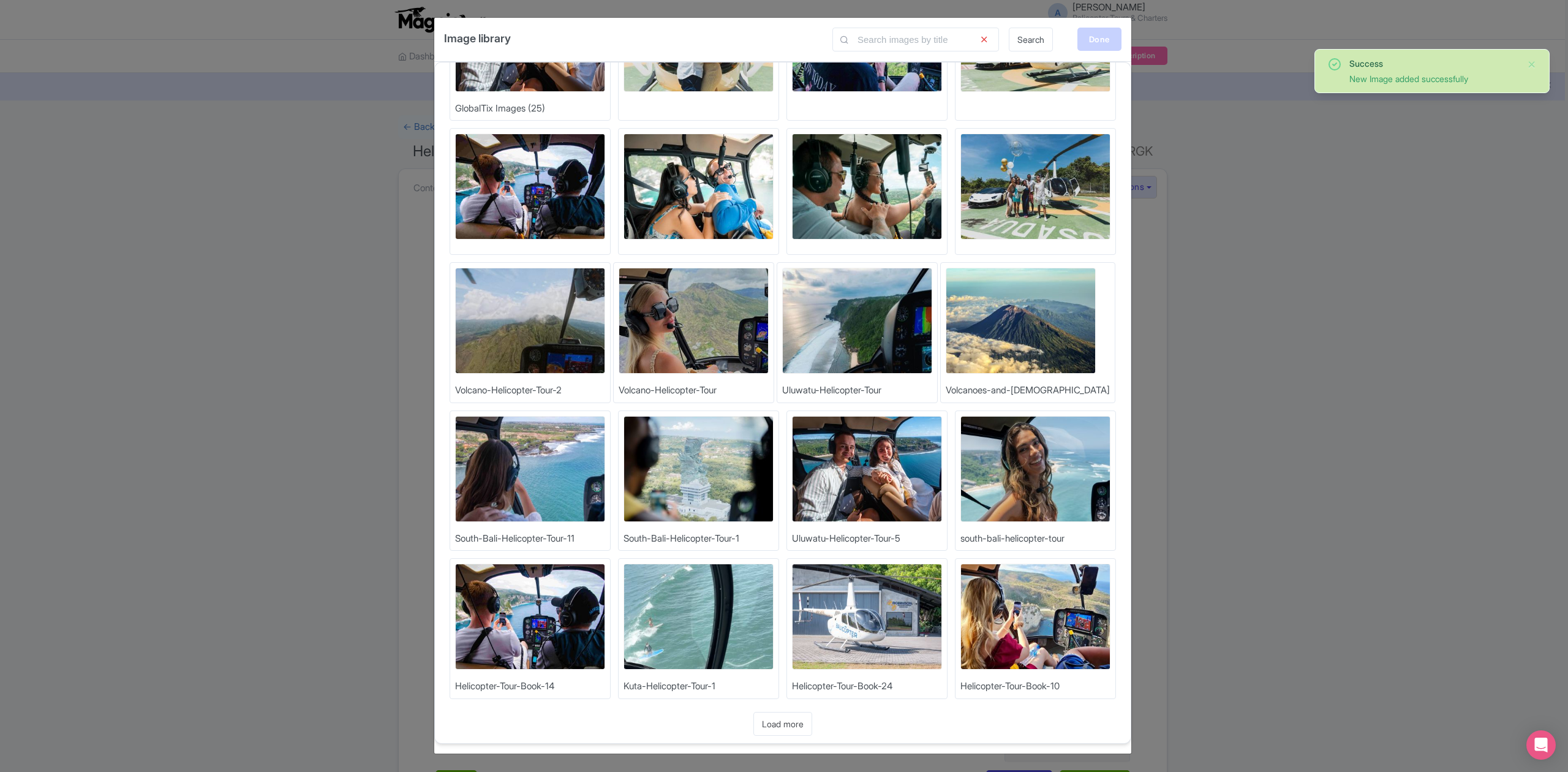
click at [1104, 37] on div "Done" at bounding box center [1099, 39] width 44 height 23
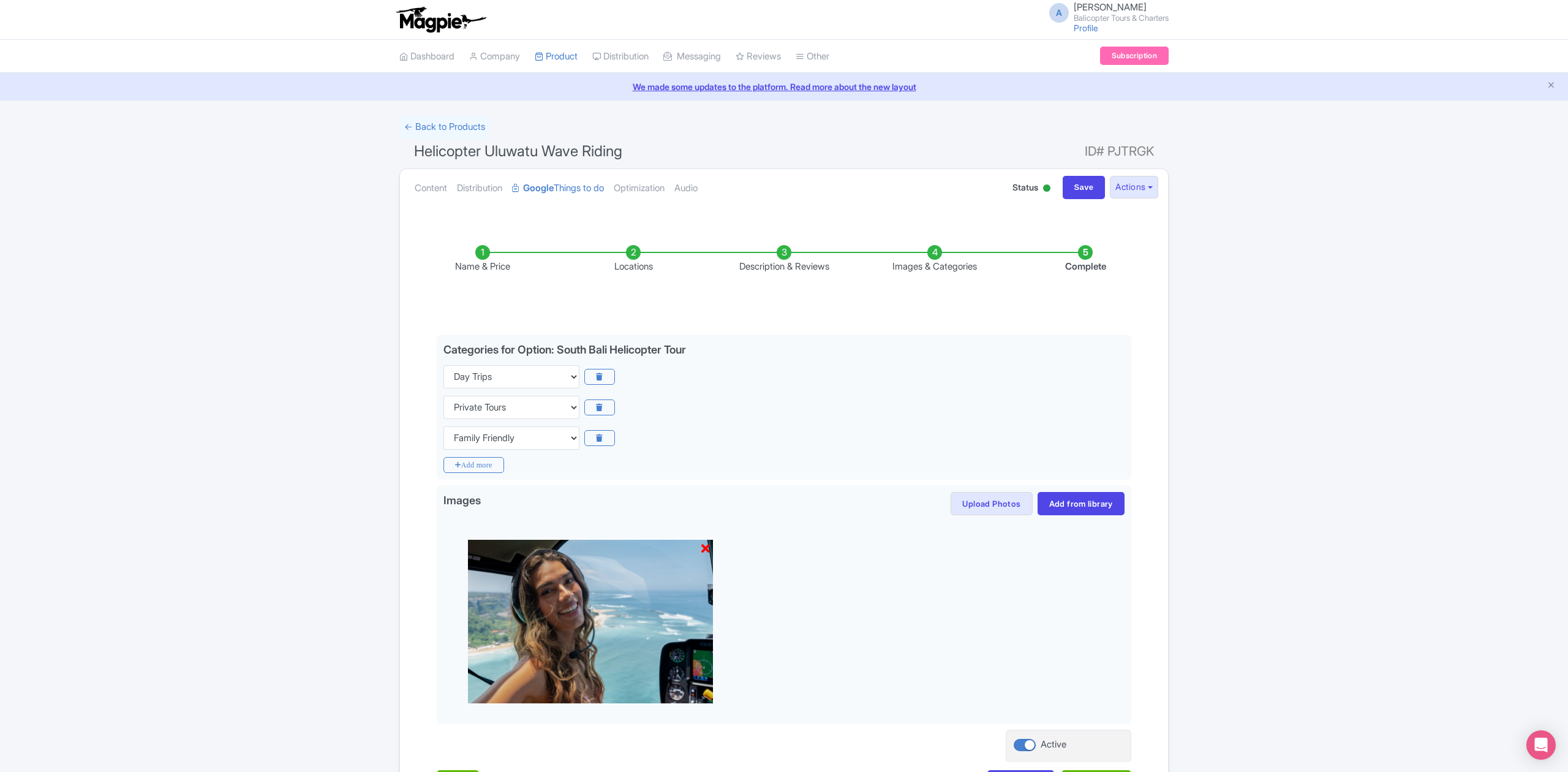
drag, startPoint x: 1299, startPoint y: 505, endPoint x: 1289, endPoint y: 514, distance: 13.5
click at [1299, 505] on div "Success New Image added successfully ← Back to Products Helicopter Uluwatu Wave…" at bounding box center [784, 464] width 1568 height 699
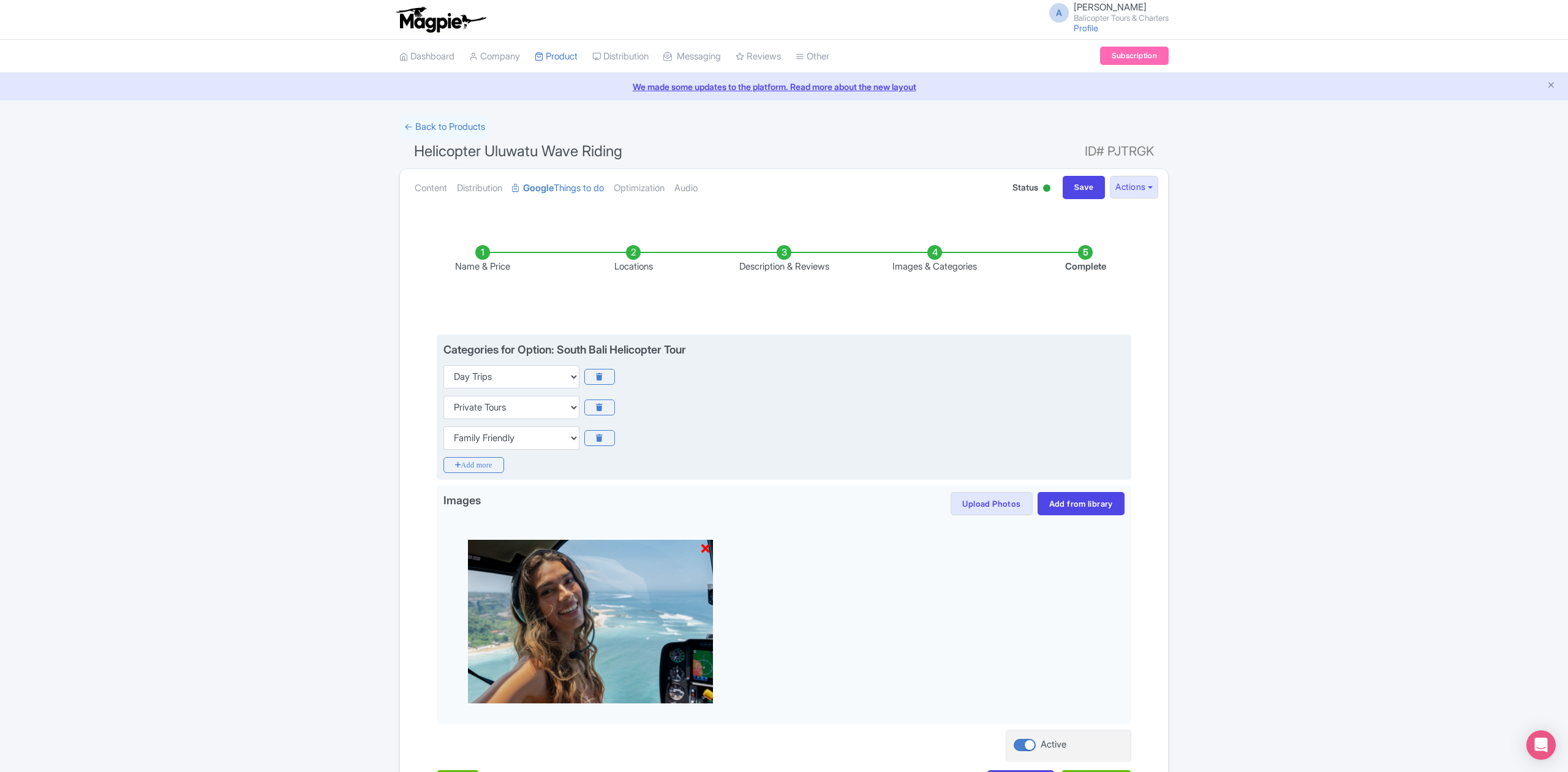
click at [849, 407] on div "Choose categories Adults Only Animals Audio Guide Beaches Bike Tours Boat Tours…" at bounding box center [784, 407] width 681 height 23
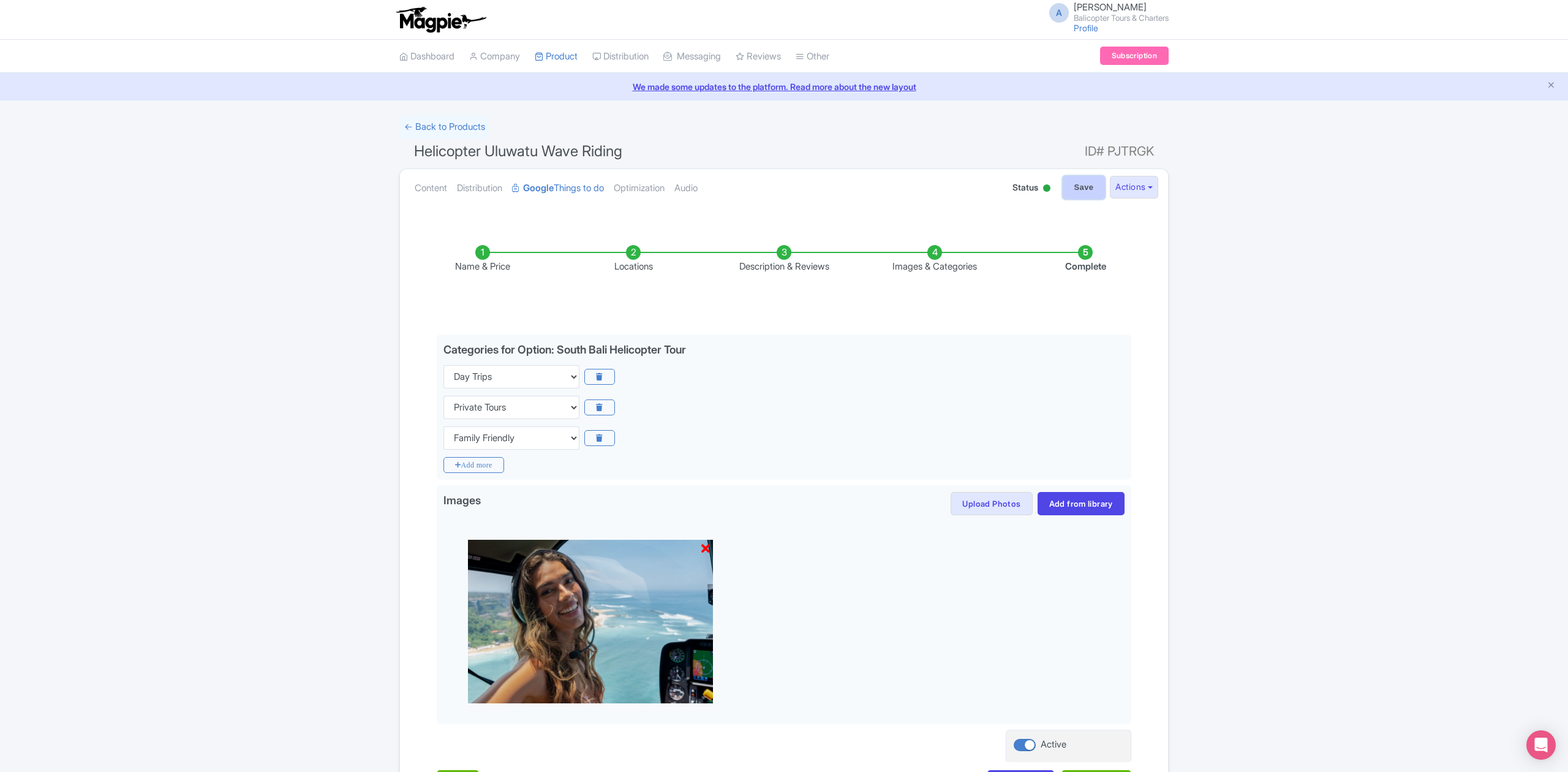
click at [1085, 189] on input "Save" at bounding box center [1084, 187] width 43 height 23
type input "Saving..."
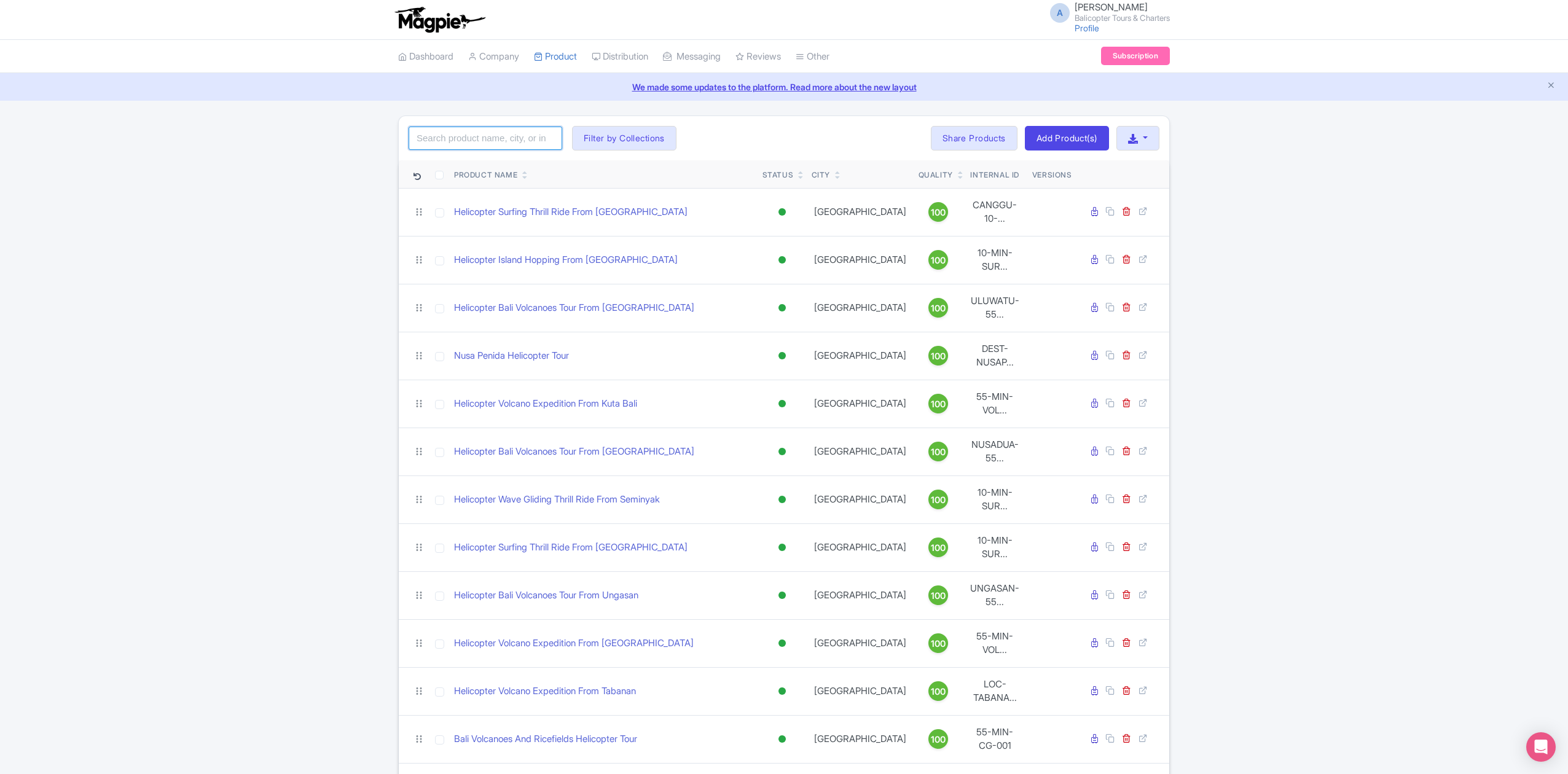
click at [525, 140] on input "search" at bounding box center [485, 138] width 153 height 23
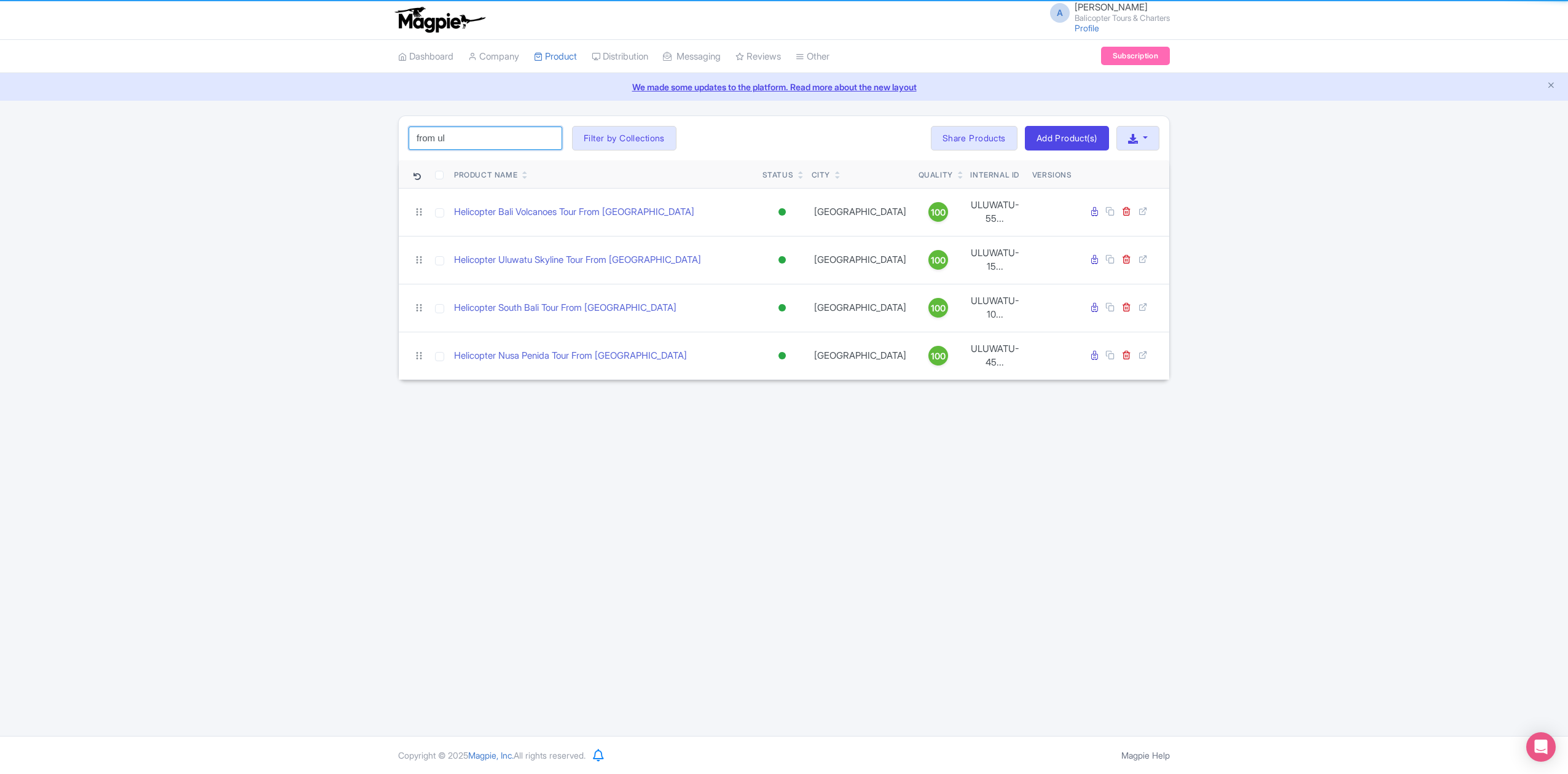
type input "from uluwatu"
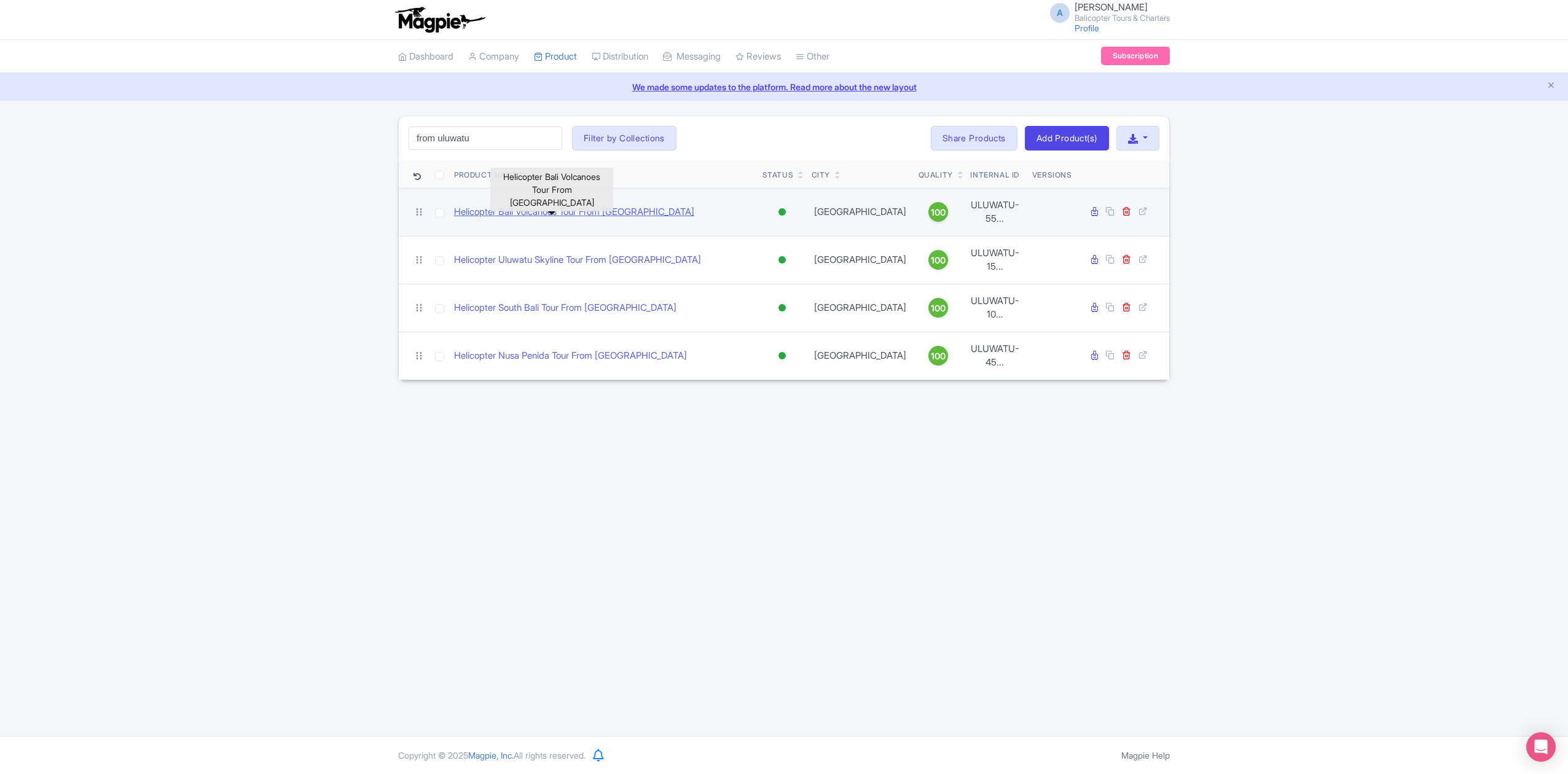
click at [618, 209] on link "Helicopter Bali Volcanoes Tour From [GEOGRAPHIC_DATA]" at bounding box center [574, 212] width 240 height 14
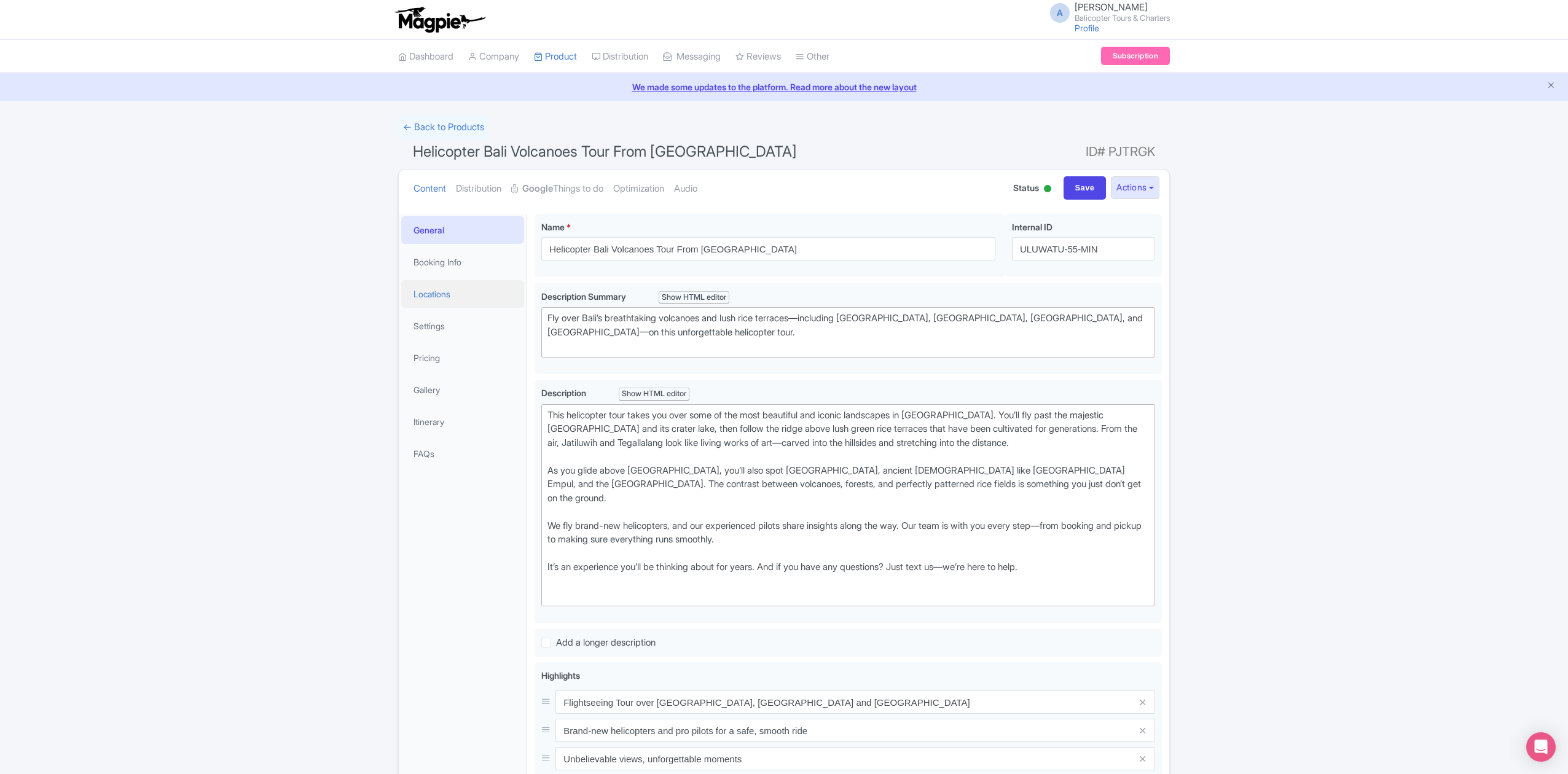
click at [462, 295] on link "Locations" at bounding box center [463, 294] width 123 height 28
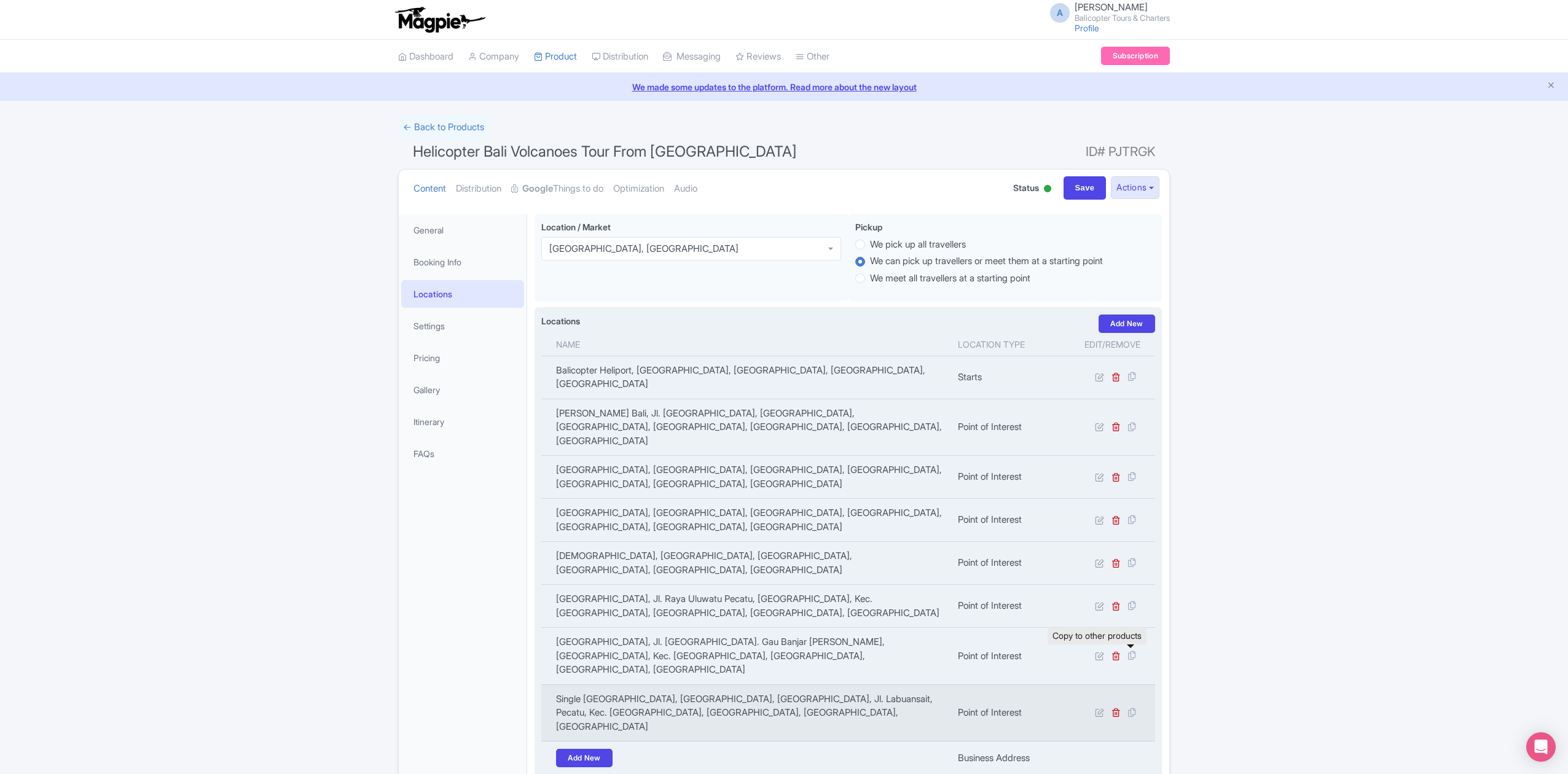
click at [1133, 707] on icon at bounding box center [1131, 712] width 17 height 11
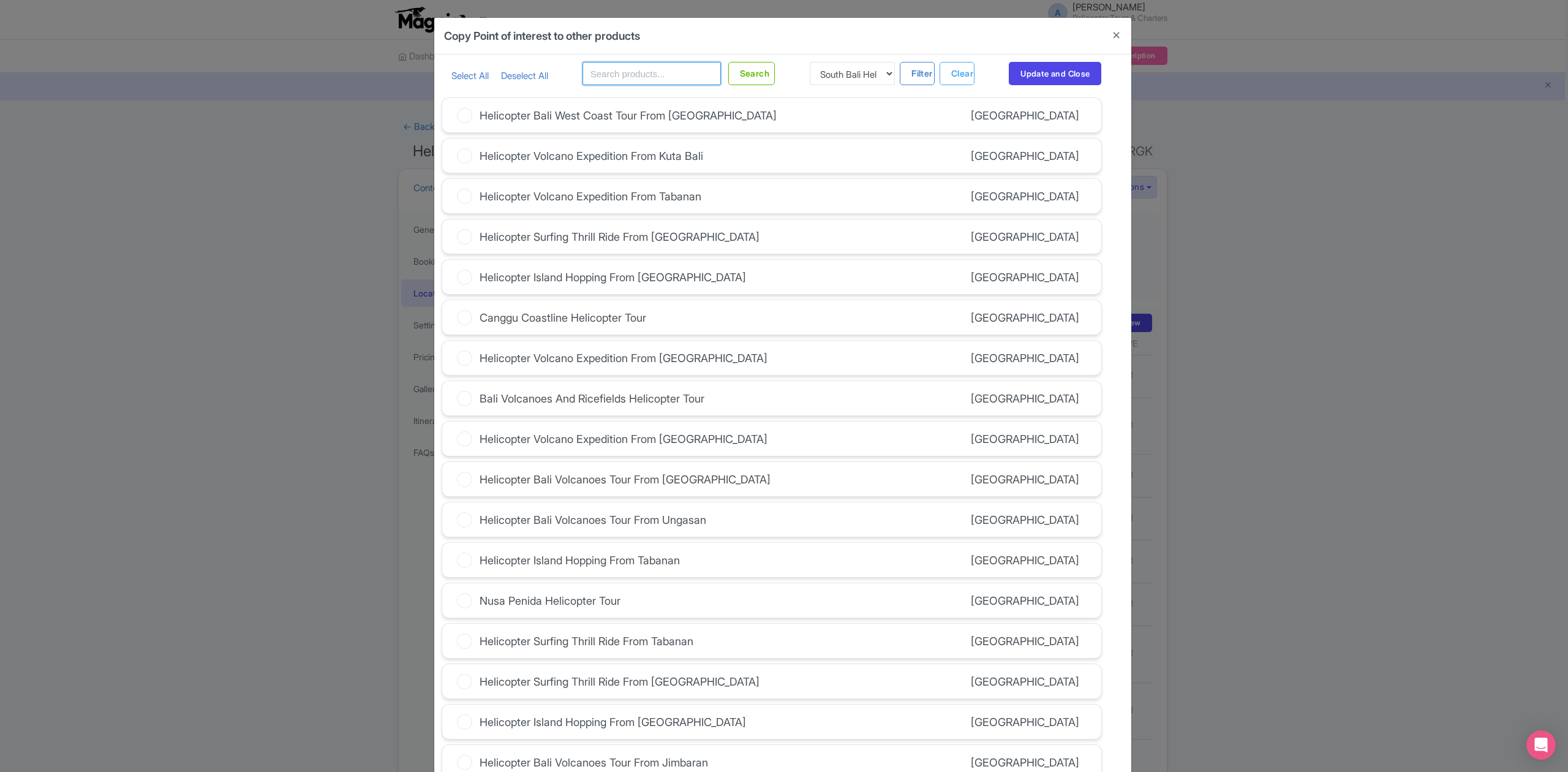
click at [655, 66] on input "text" at bounding box center [651, 73] width 139 height 23
type input "uluwatu"
click at [753, 79] on button "Search" at bounding box center [752, 73] width 47 height 23
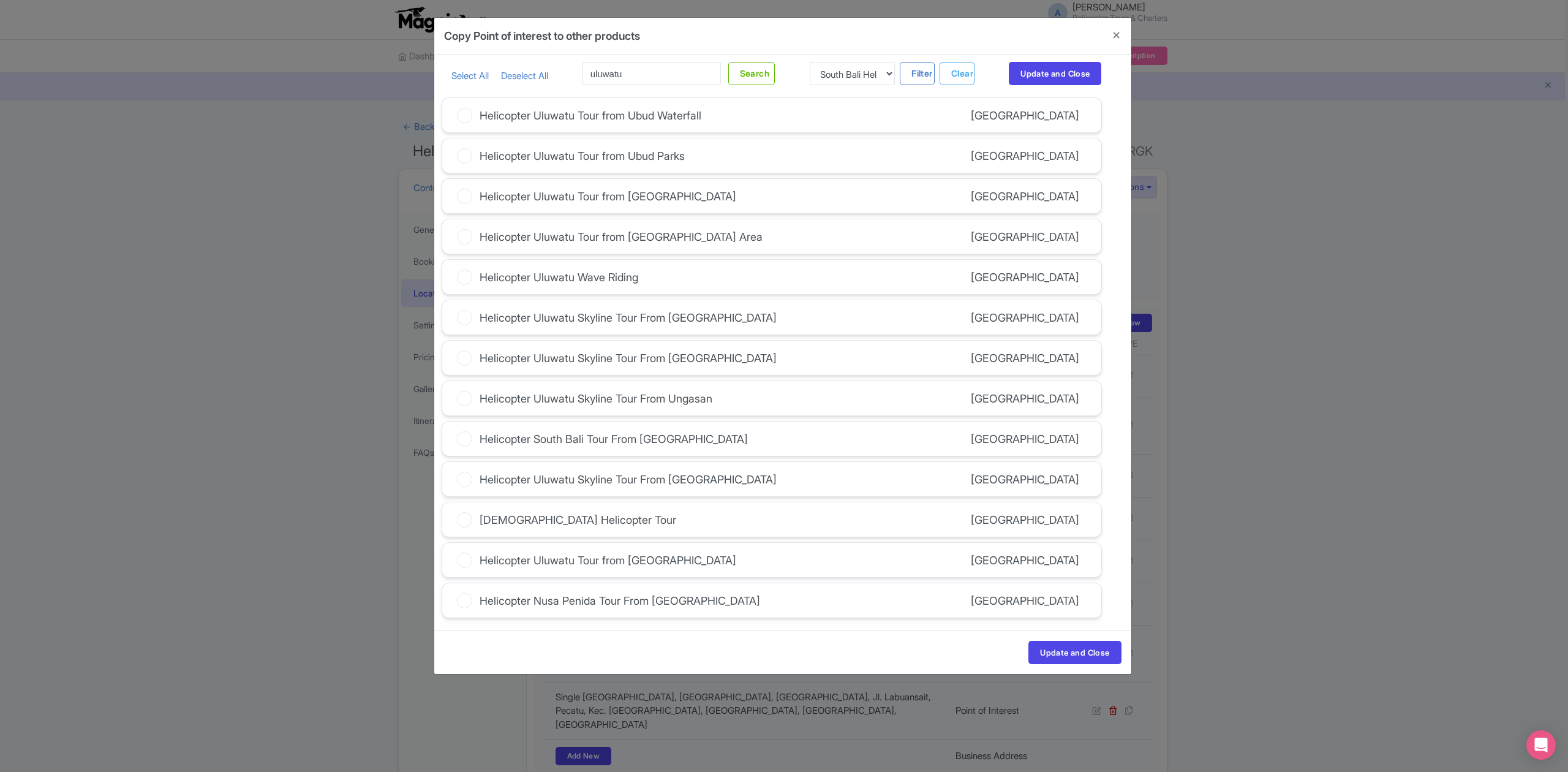
click at [476, 275] on label "Helicopter Uluwatu Wave Riding" at bounding box center [547, 277] width 181 height 16
click at [0, 0] on input "Helicopter Uluwatu Wave Riding" at bounding box center [0, 0] width 0 height 0
click at [1057, 660] on button "Update and Close" at bounding box center [1075, 652] width 93 height 23
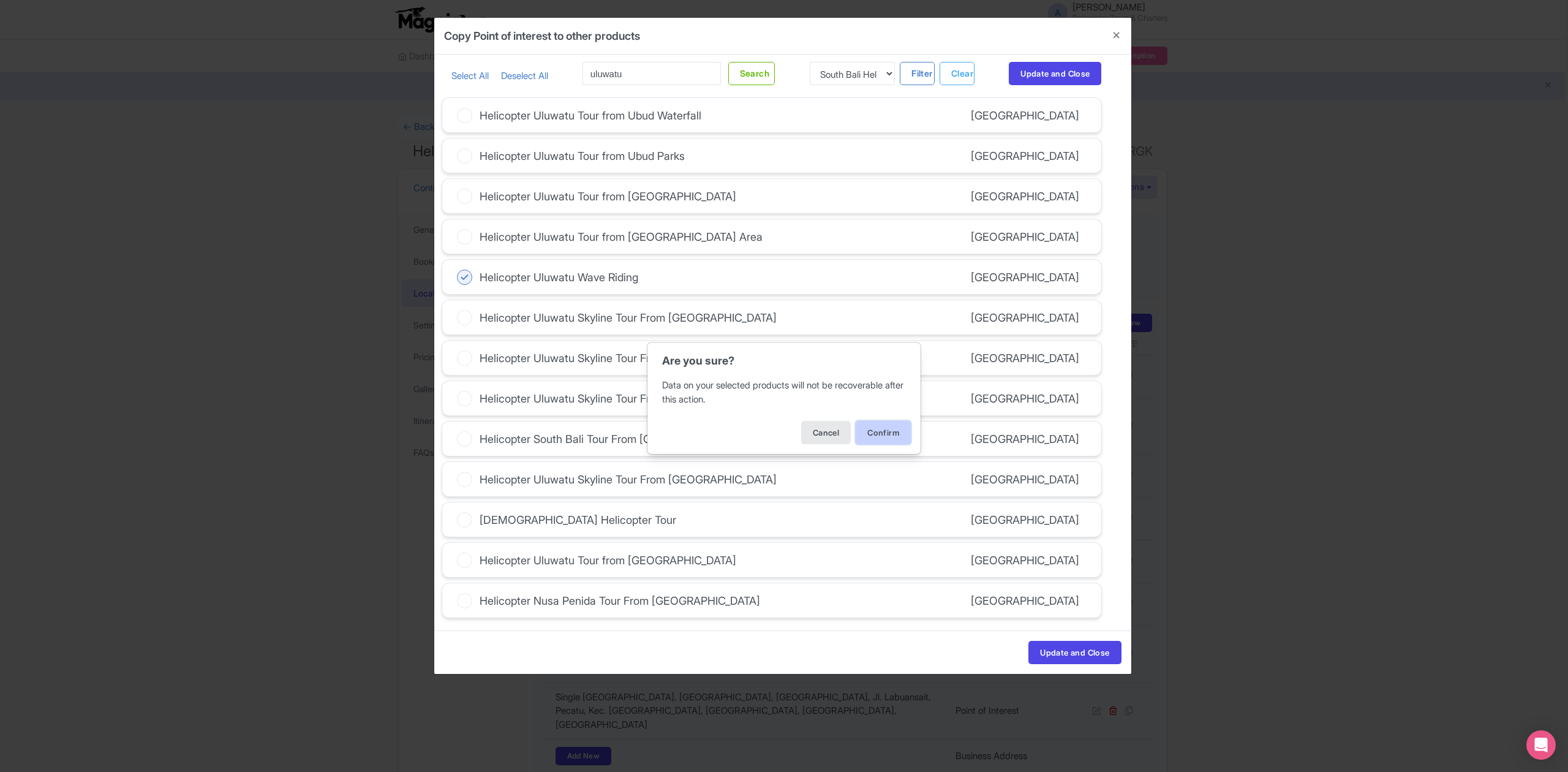
click at [882, 434] on button "Confirm" at bounding box center [884, 432] width 55 height 23
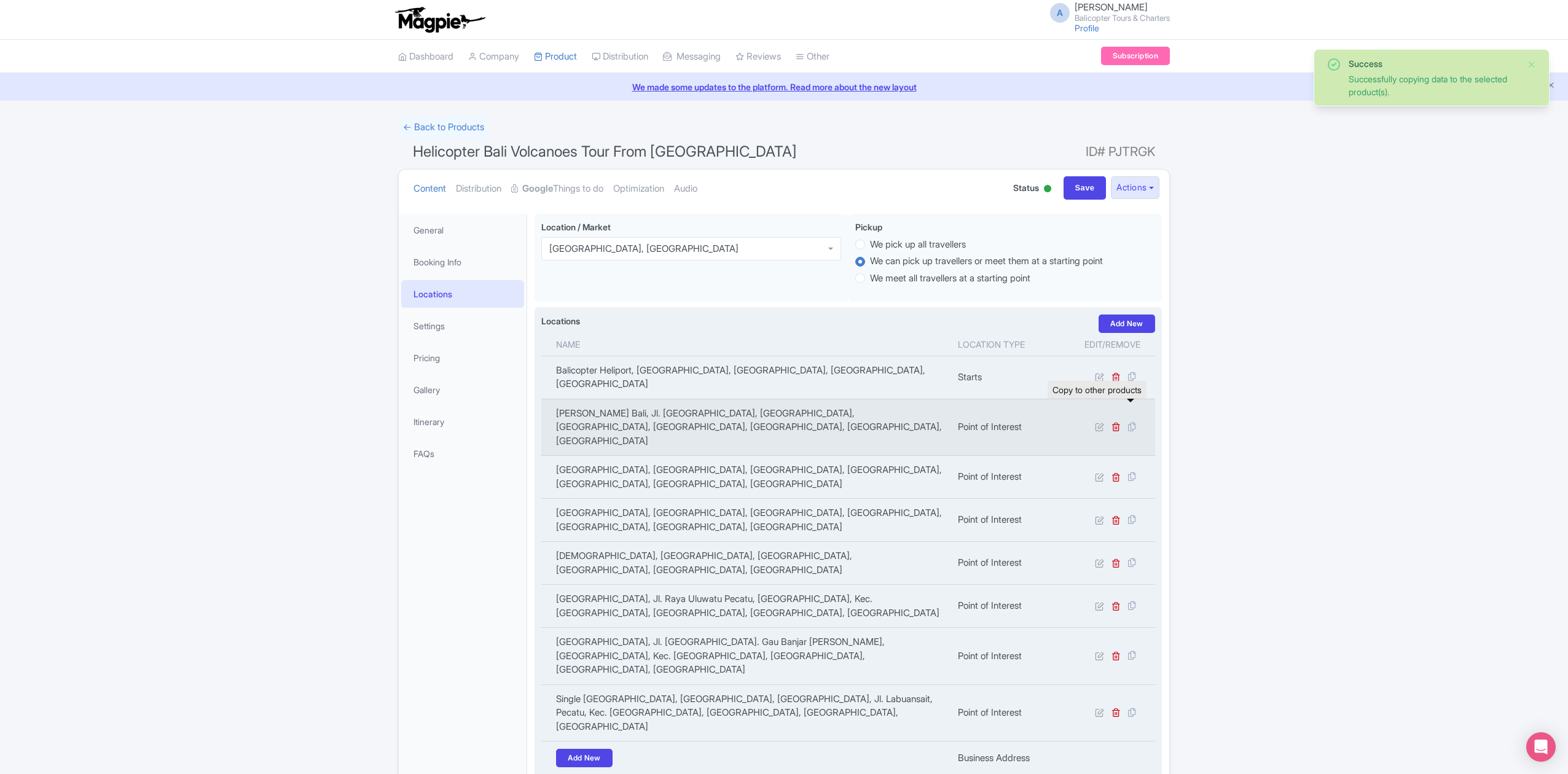
click at [1132, 421] on icon at bounding box center [1131, 426] width 17 height 11
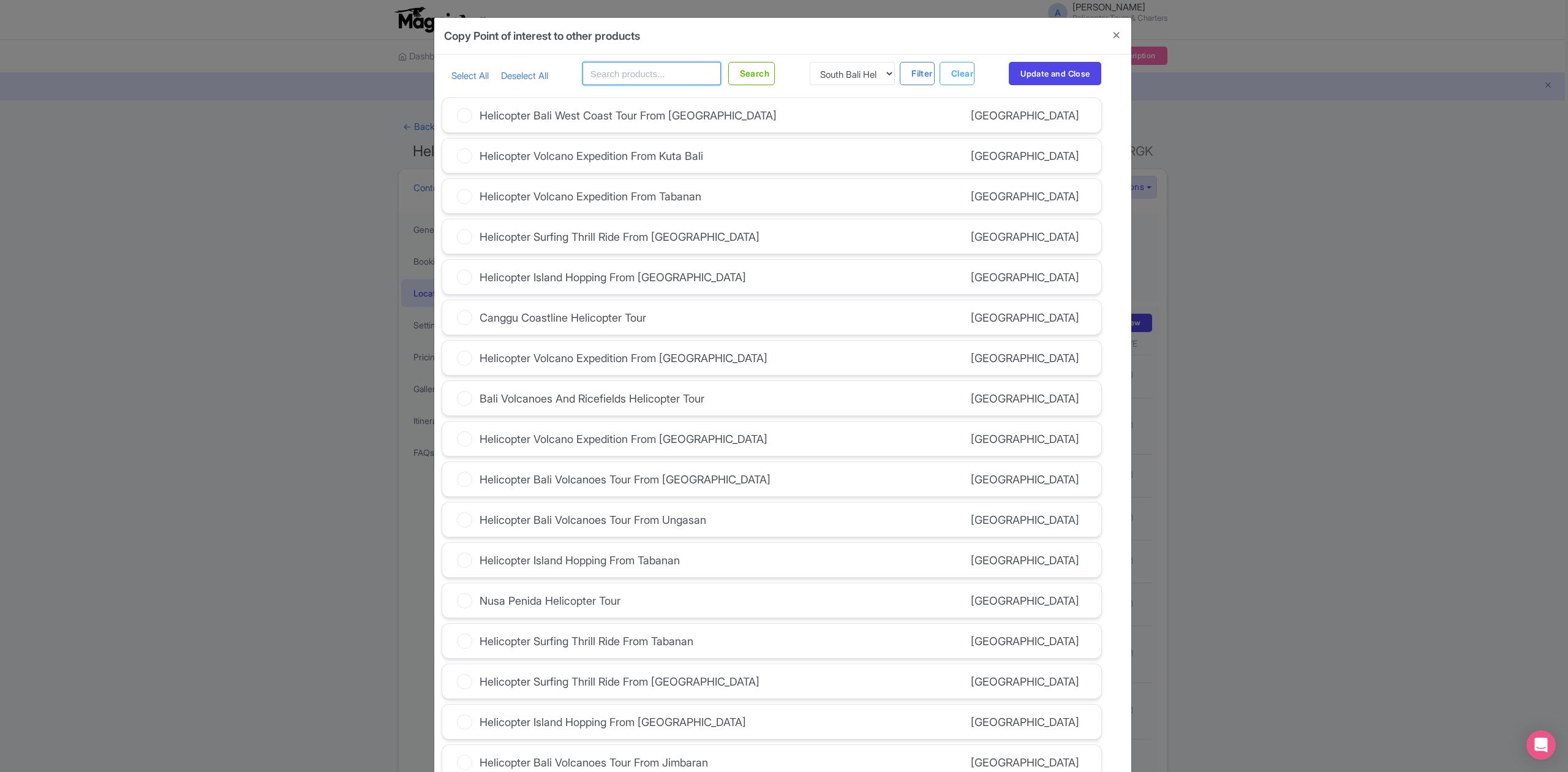
click at [668, 82] on input "text" at bounding box center [651, 73] width 139 height 23
type input "s"
type input "uluwatu"
click at [1036, 74] on button "Update and Close" at bounding box center [1055, 73] width 93 height 23
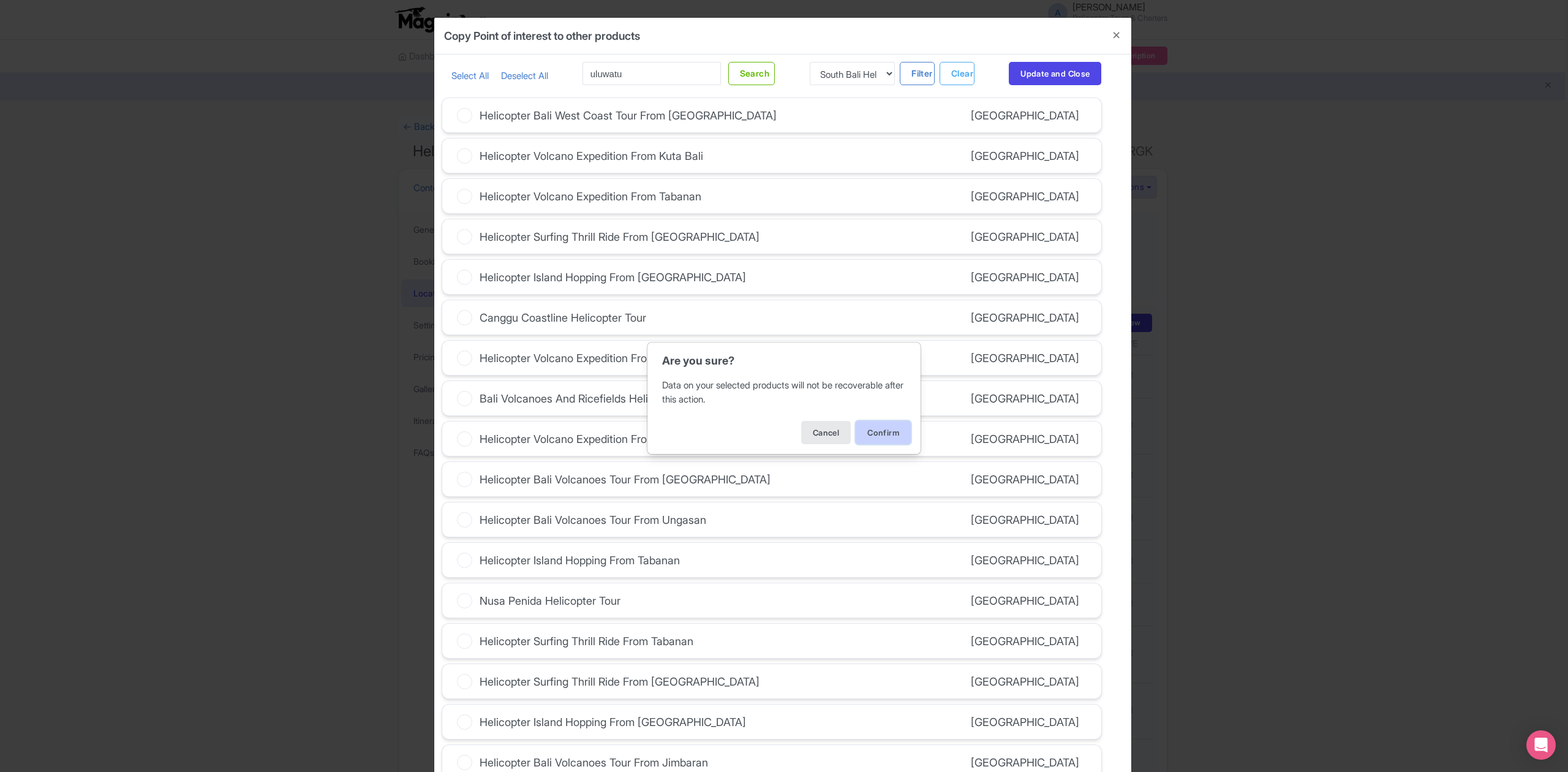
click at [881, 434] on button "Confirm" at bounding box center [884, 432] width 55 height 23
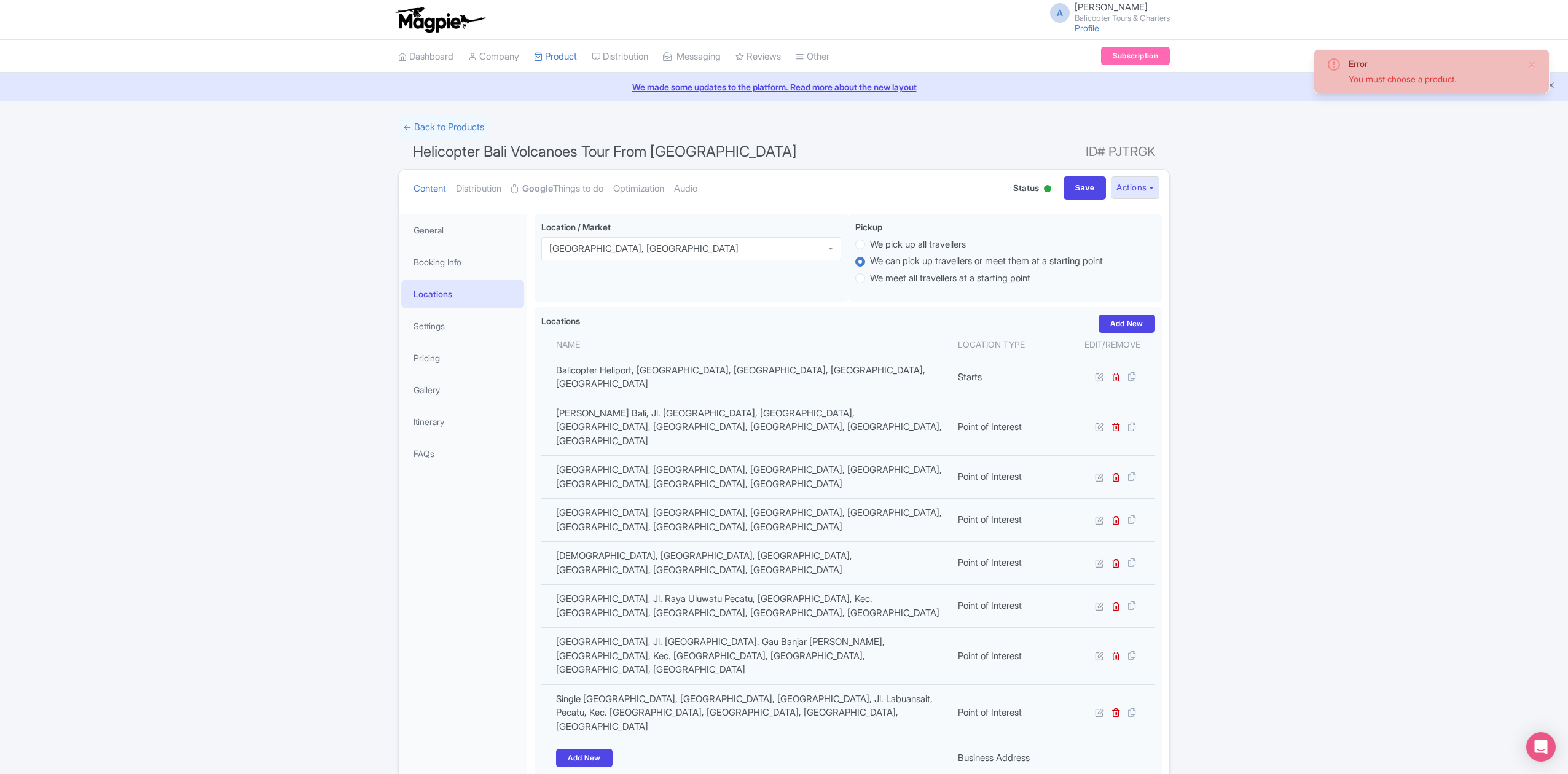
click at [1384, 80] on div "You must choose a product." at bounding box center [1432, 79] width 168 height 13
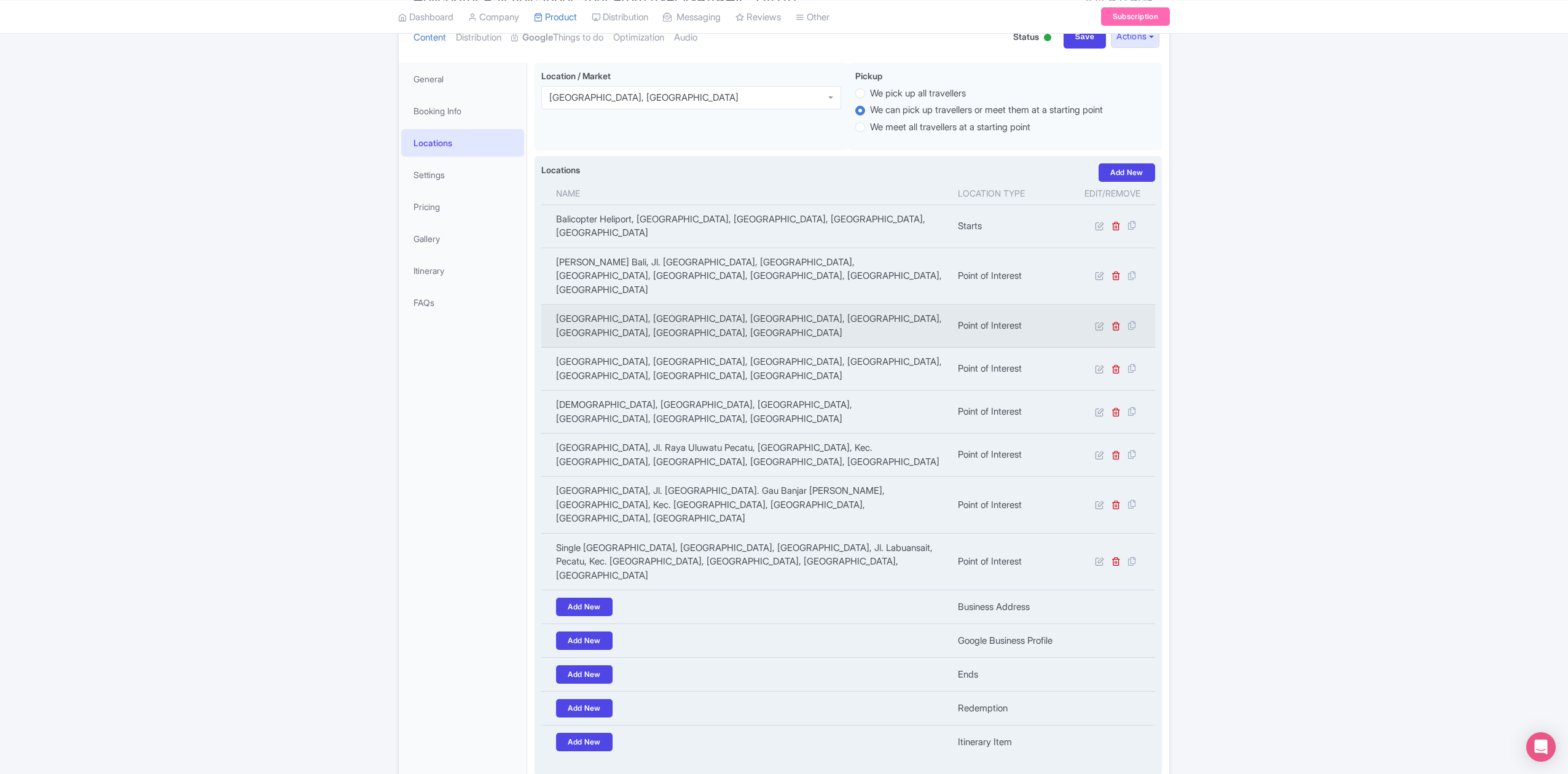
scroll to position [164, 0]
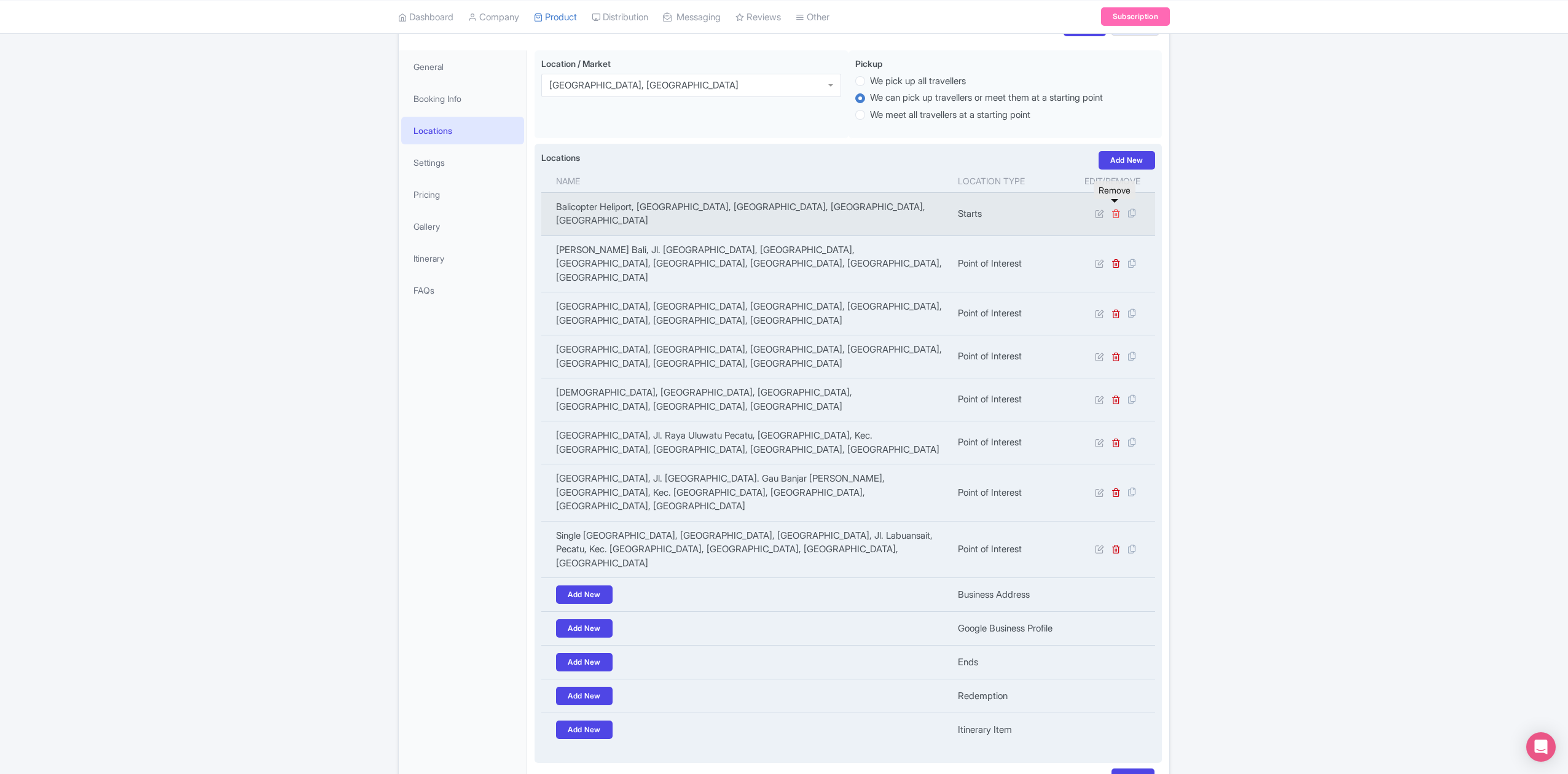
click at [1114, 209] on icon at bounding box center [1116, 213] width 9 height 9
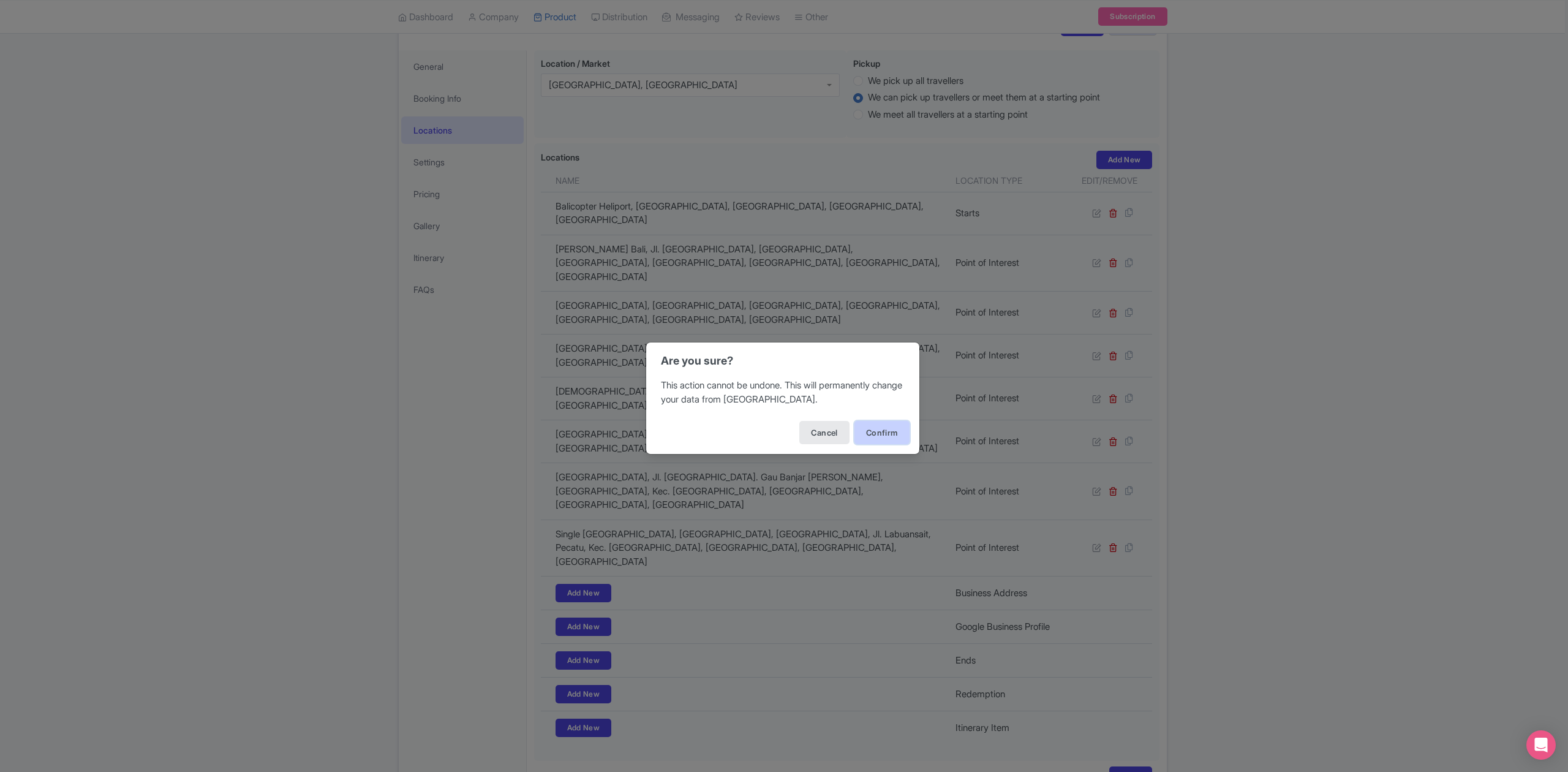
click at [894, 428] on button "Confirm" at bounding box center [882, 432] width 55 height 23
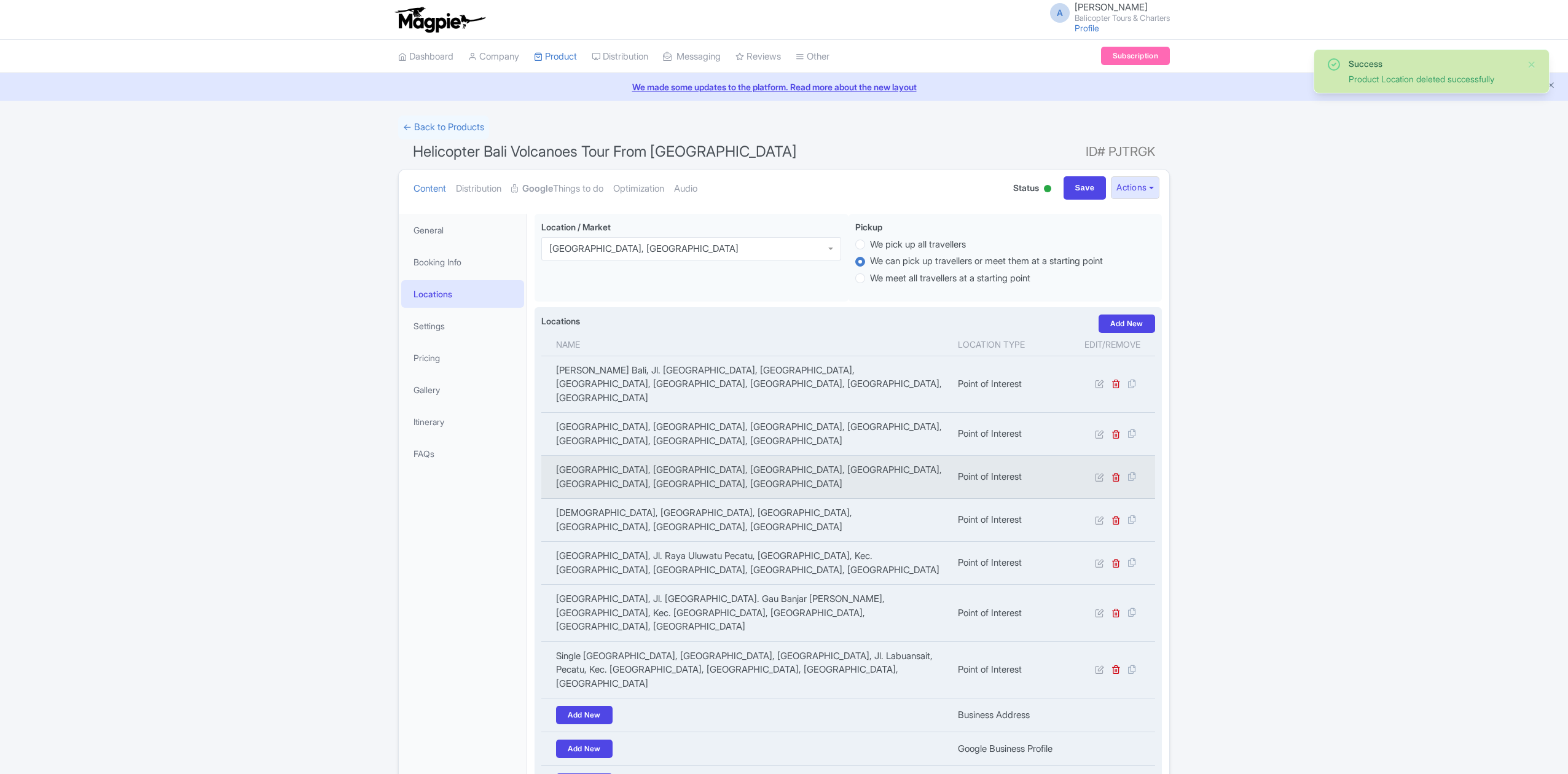
scroll to position [191, 0]
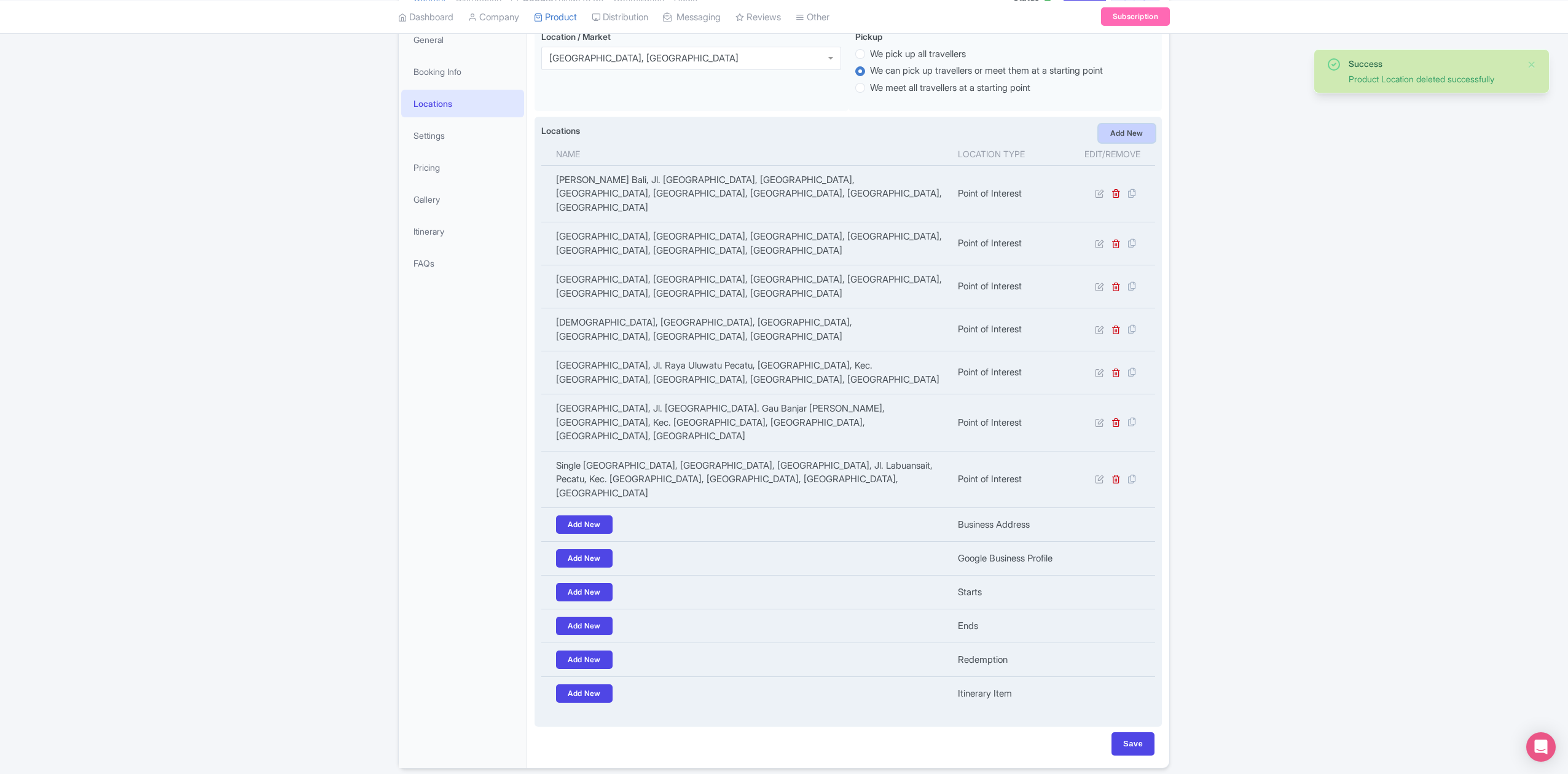
click at [1129, 130] on link "Add New" at bounding box center [1126, 133] width 56 height 19
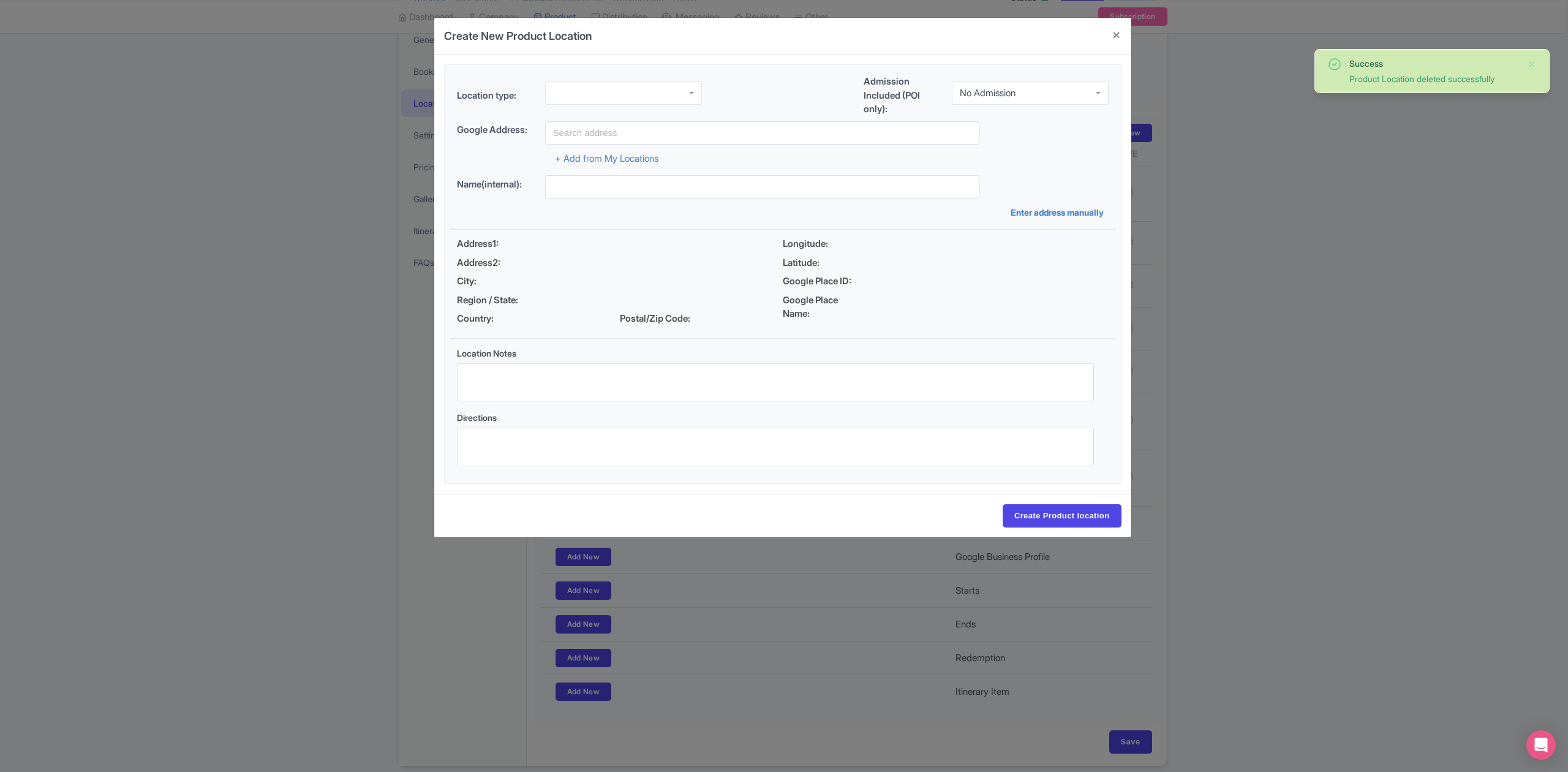
click at [638, 93] on div at bounding box center [623, 93] width 157 height 23
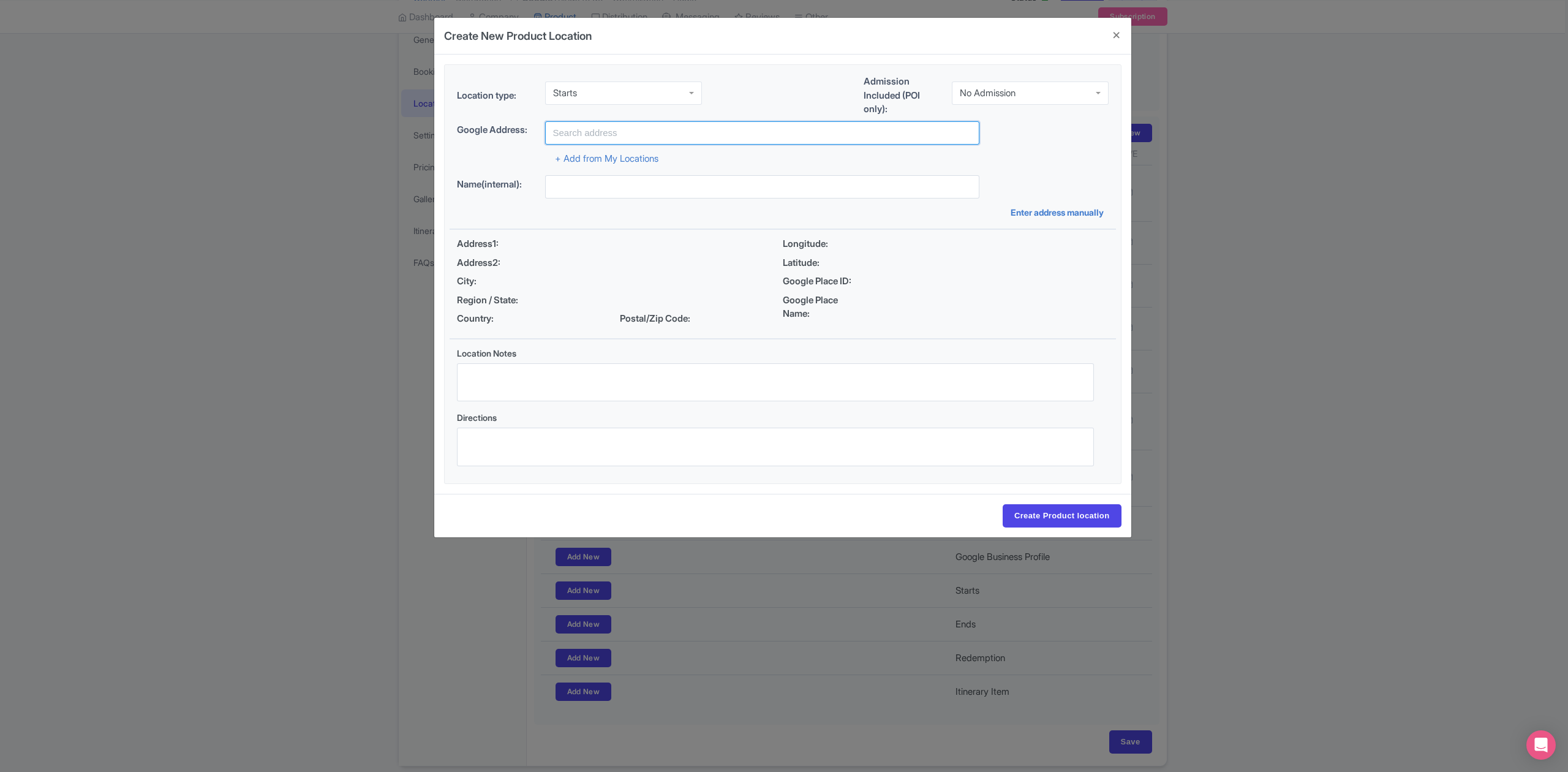
click at [638, 136] on input "text" at bounding box center [762, 133] width 434 height 23
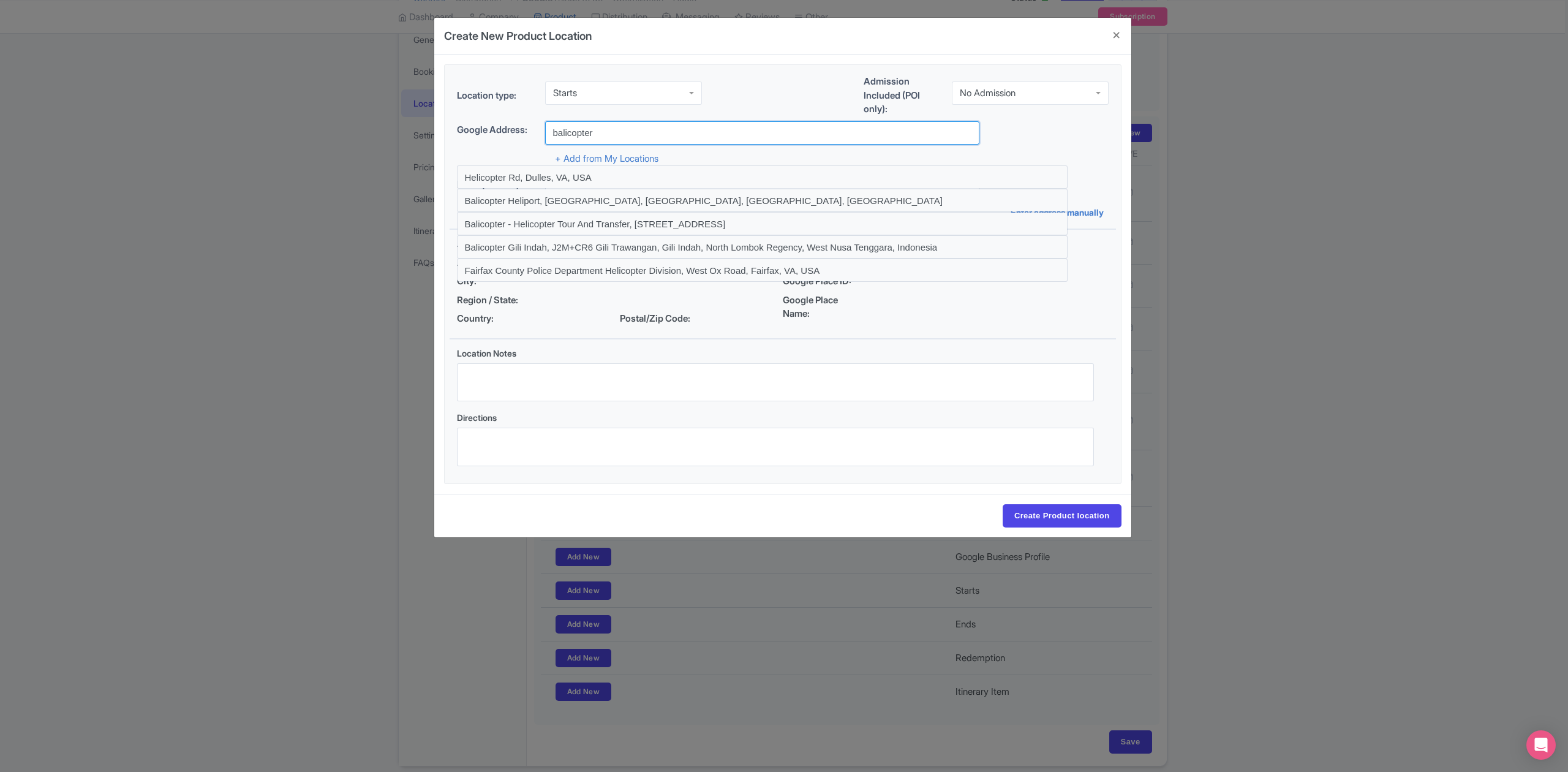
type input "Balicopter - Helicopter Tour And Transfer, [STREET_ADDRESS]"
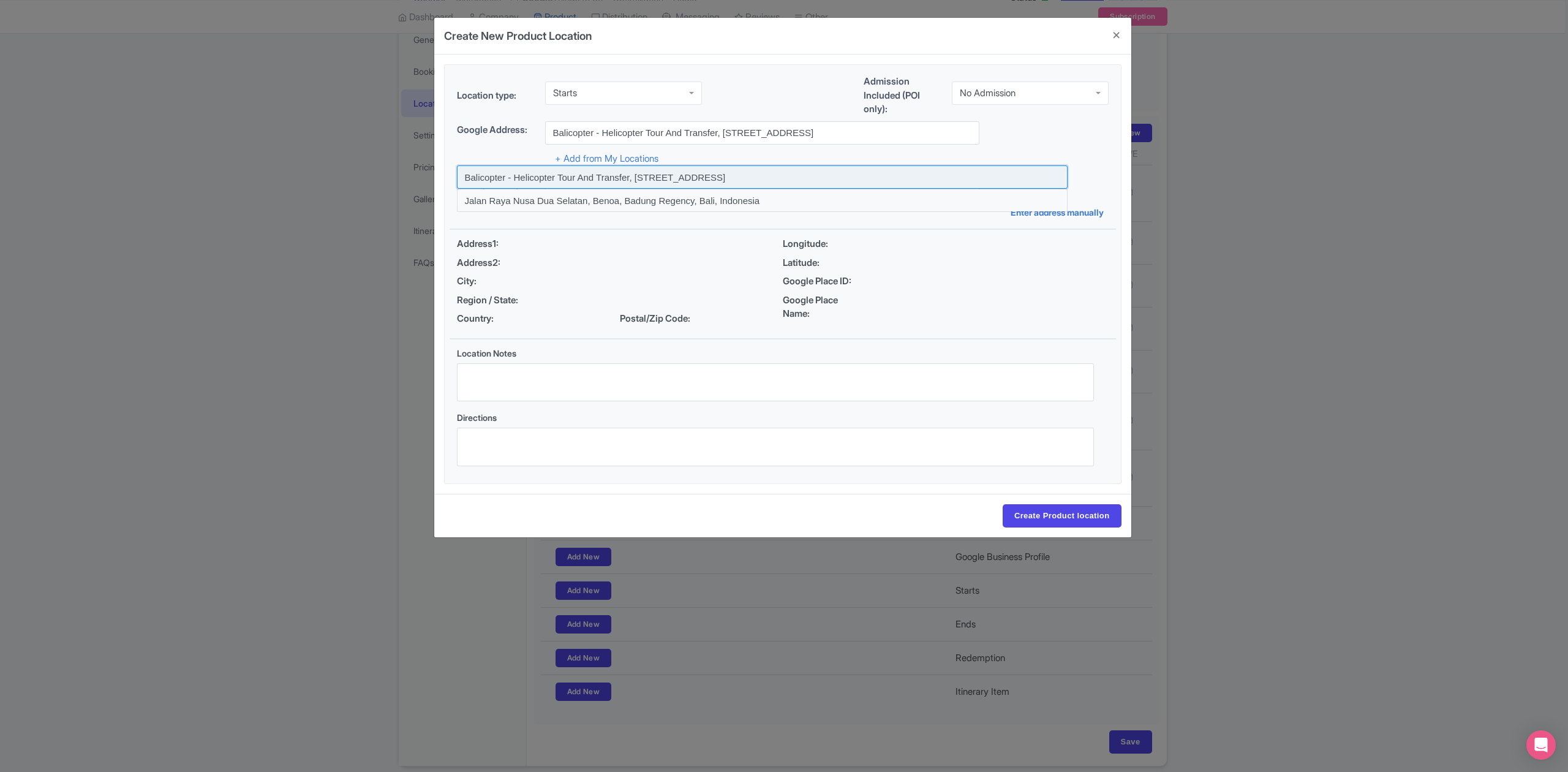
click at [639, 180] on input at bounding box center [762, 177] width 611 height 23
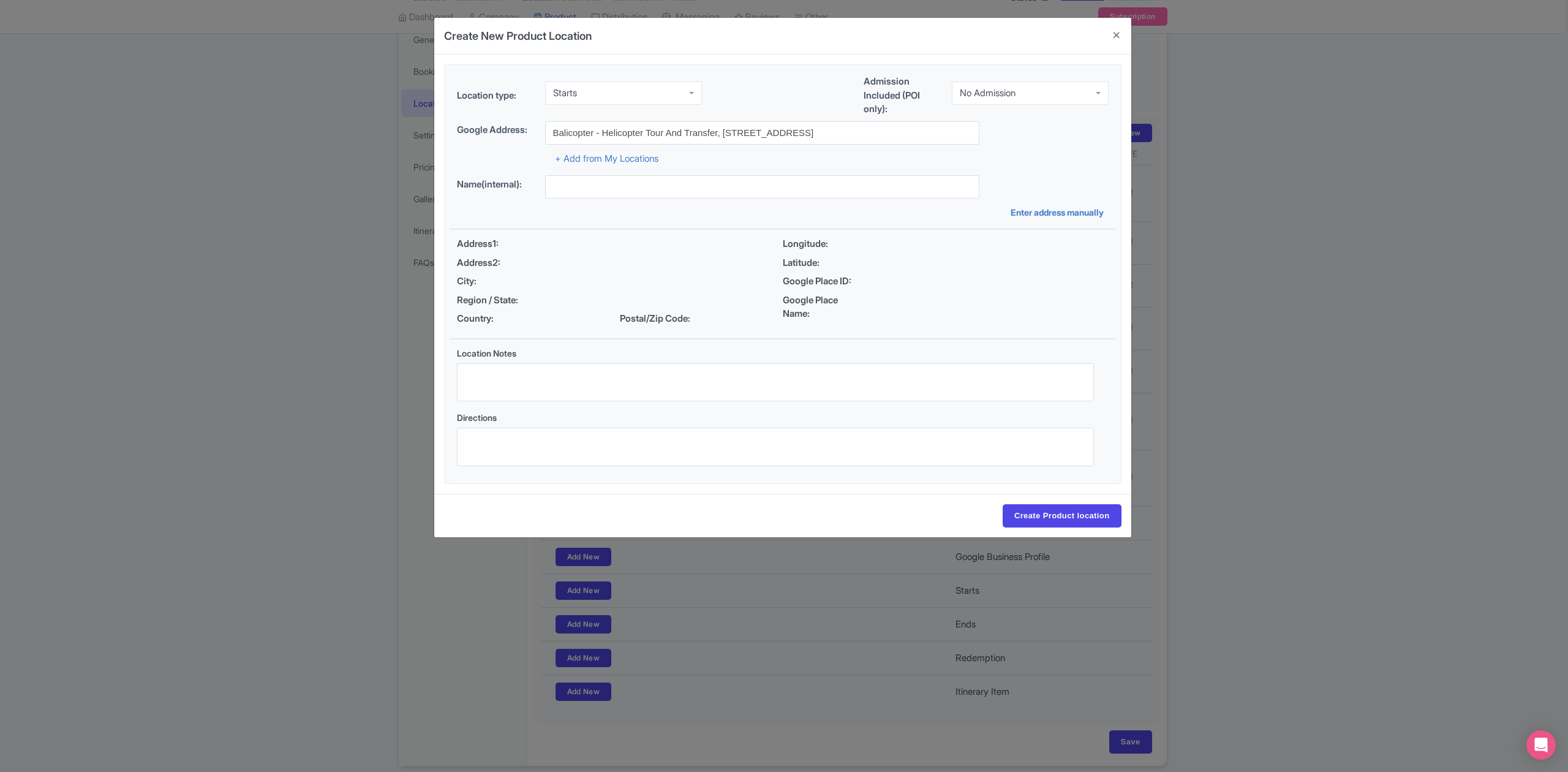
type input "Balicopter - Helicopter Tour And Transfer, [STREET_ADDRESS]"
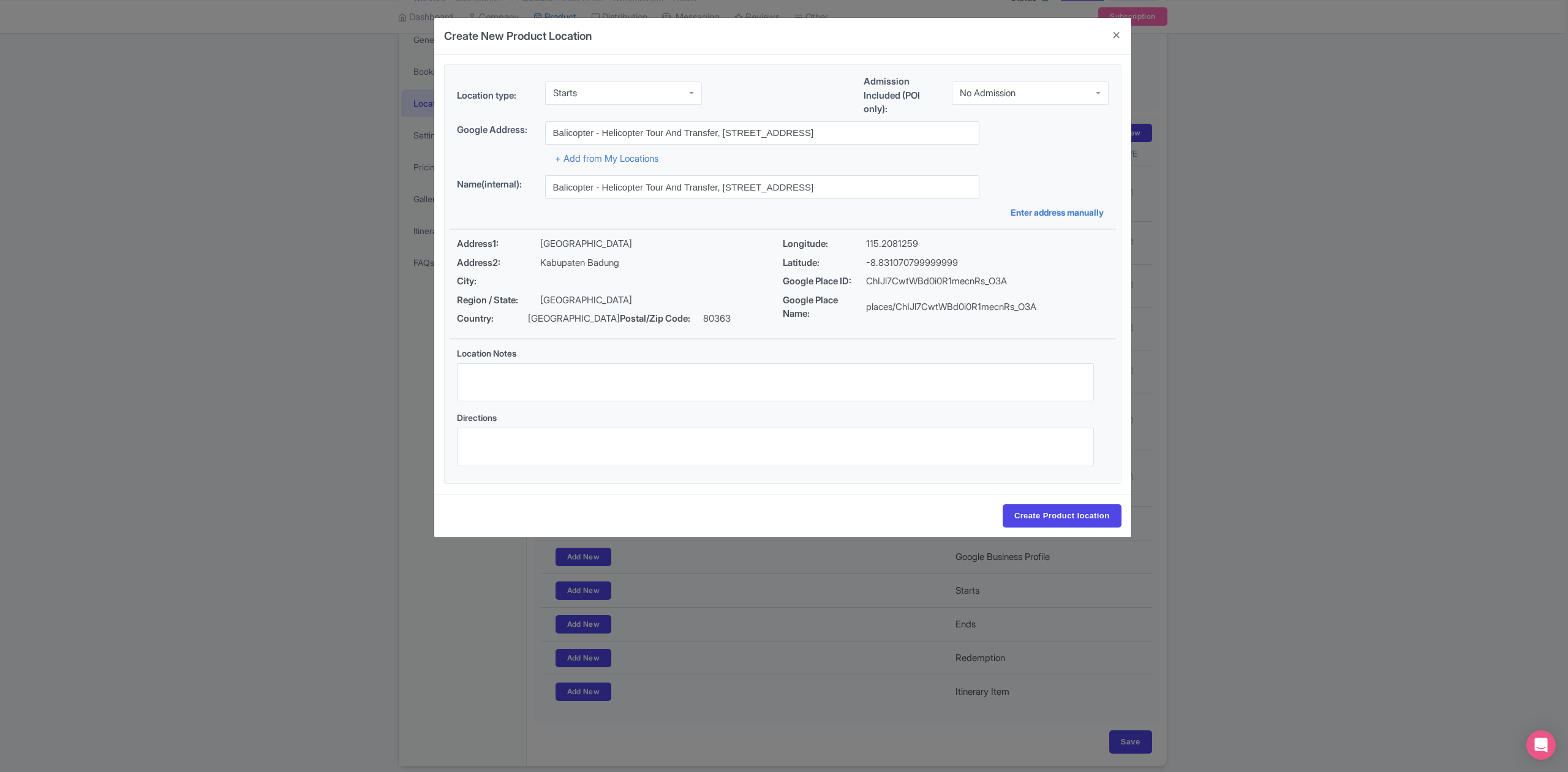
click at [1038, 92] on div "No Admission" at bounding box center [1030, 93] width 157 height 23
click at [1067, 516] on input "Create Product location" at bounding box center [1062, 515] width 119 height 23
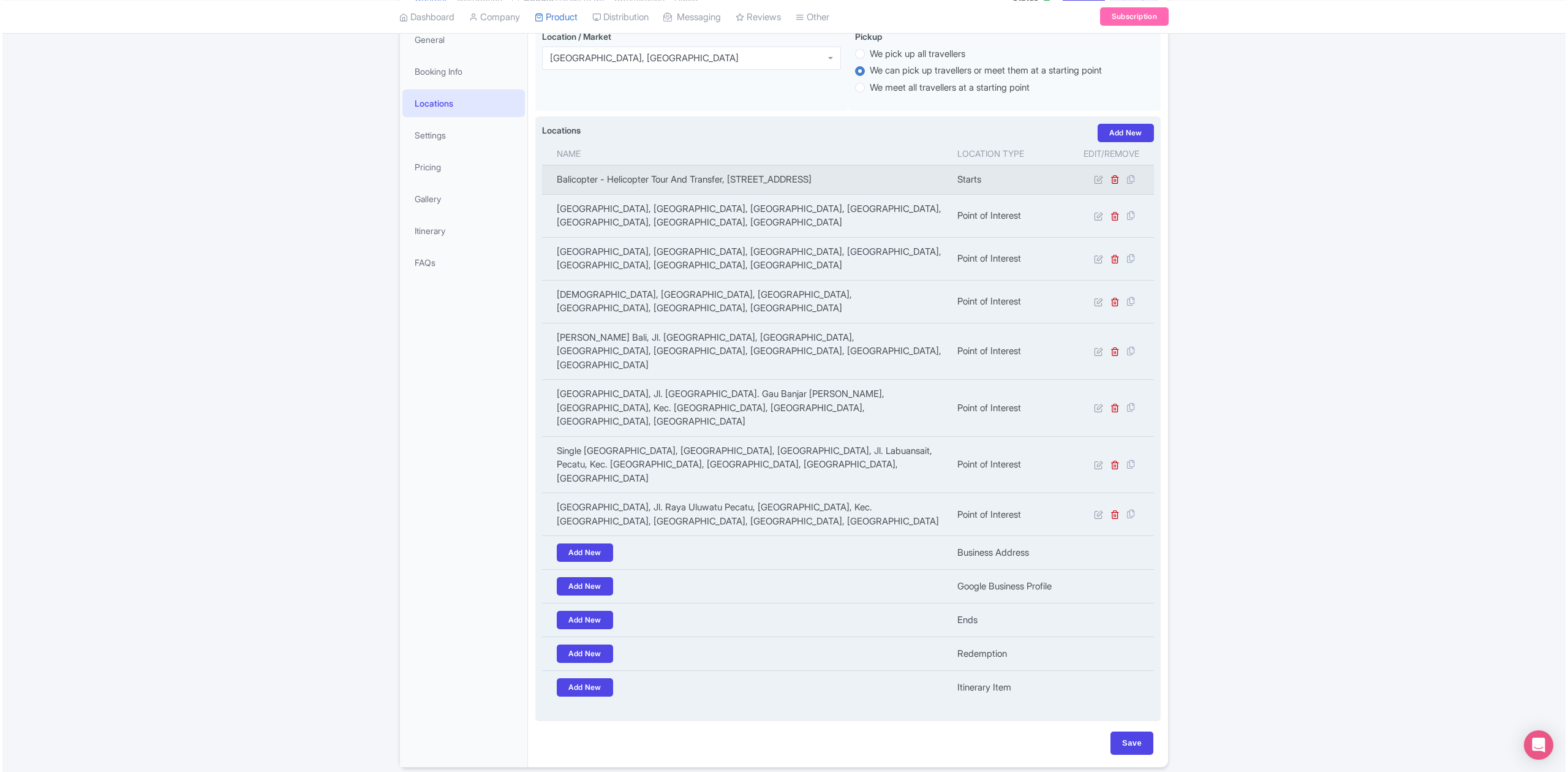
scroll to position [109, 0]
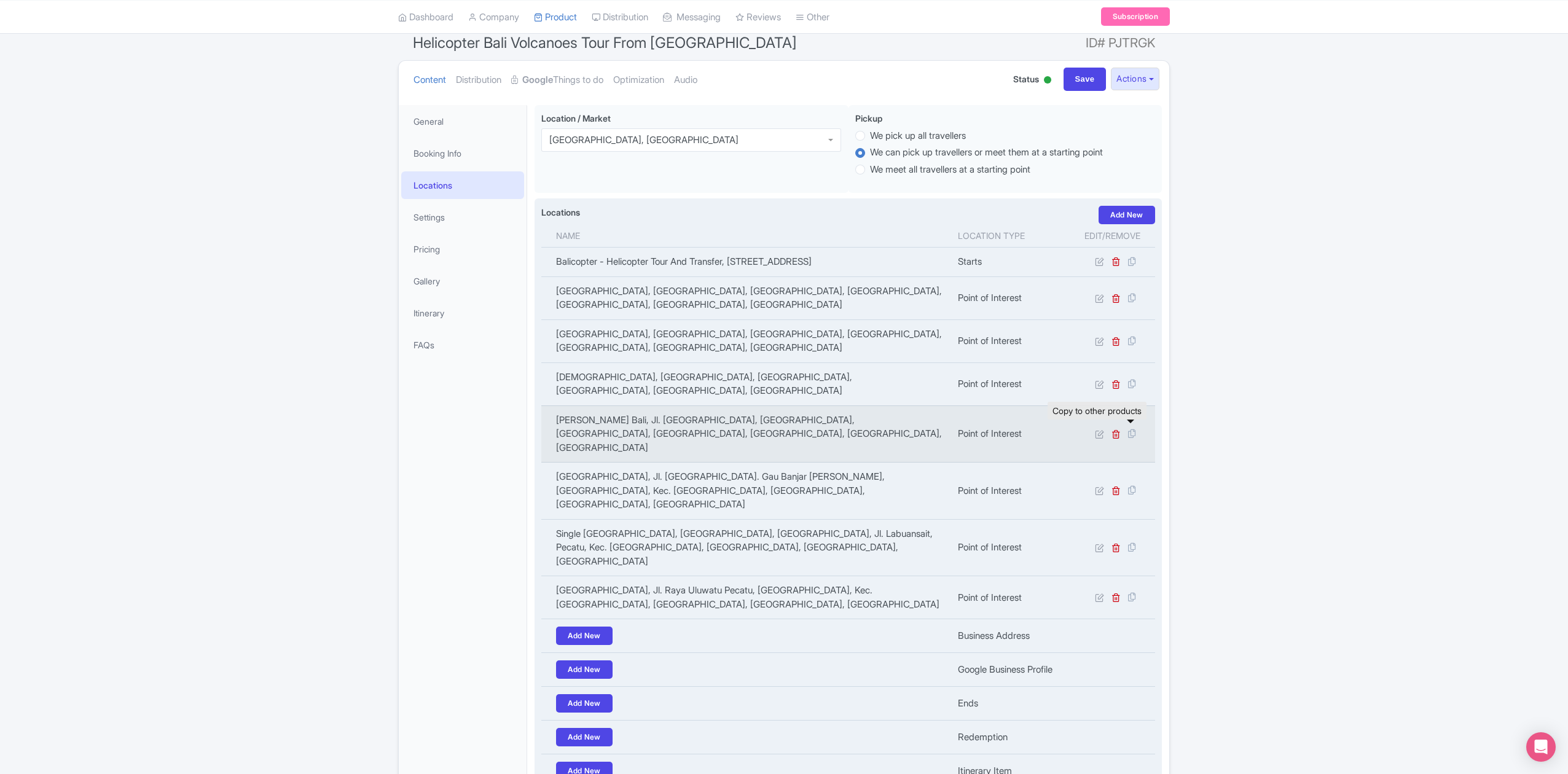
click at [1131, 428] on icon at bounding box center [1131, 433] width 17 height 11
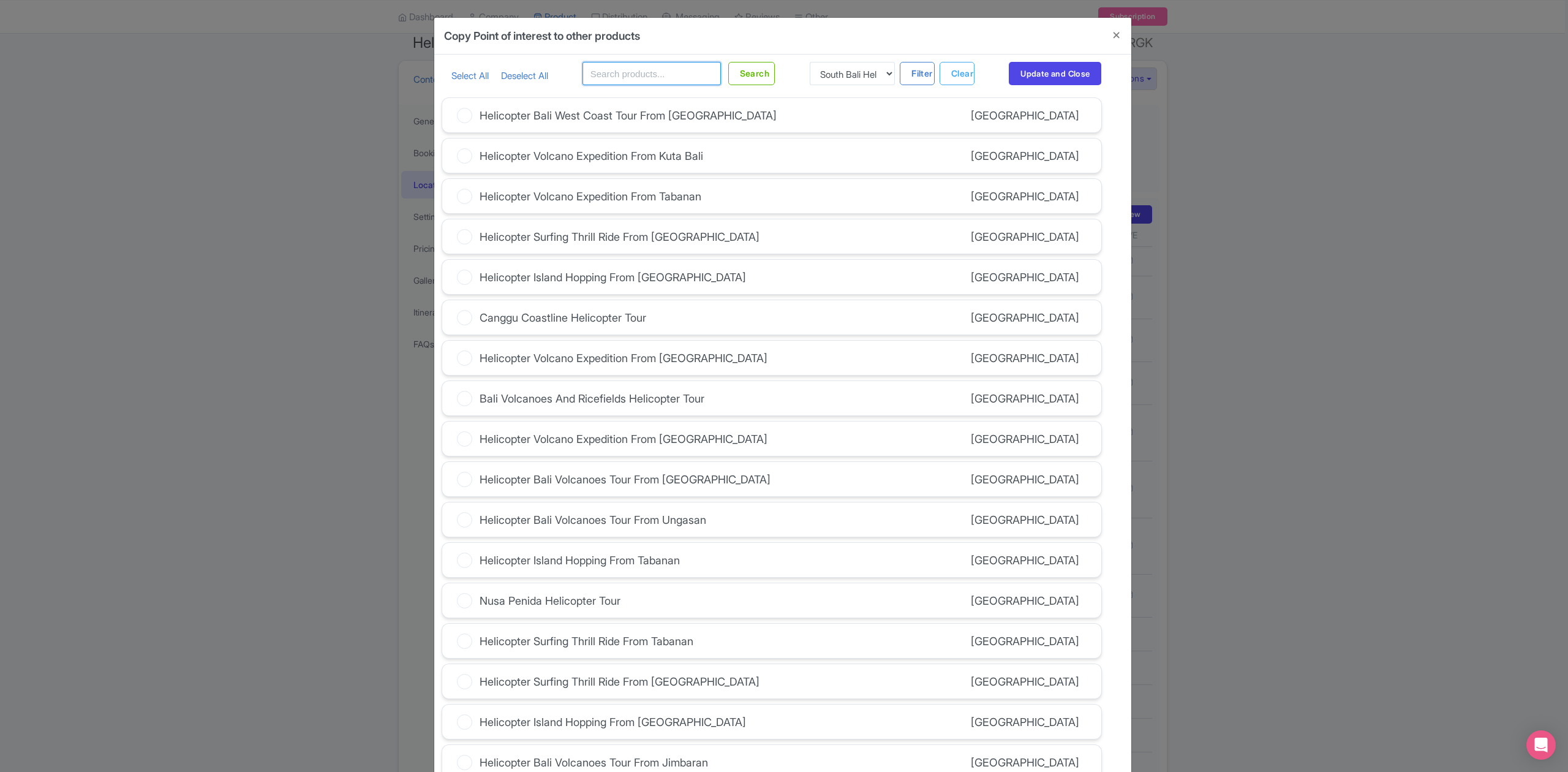
click at [637, 76] on input "text" at bounding box center [651, 73] width 139 height 23
type input "uluwatu"
click at [755, 76] on button "Search" at bounding box center [752, 73] width 47 height 23
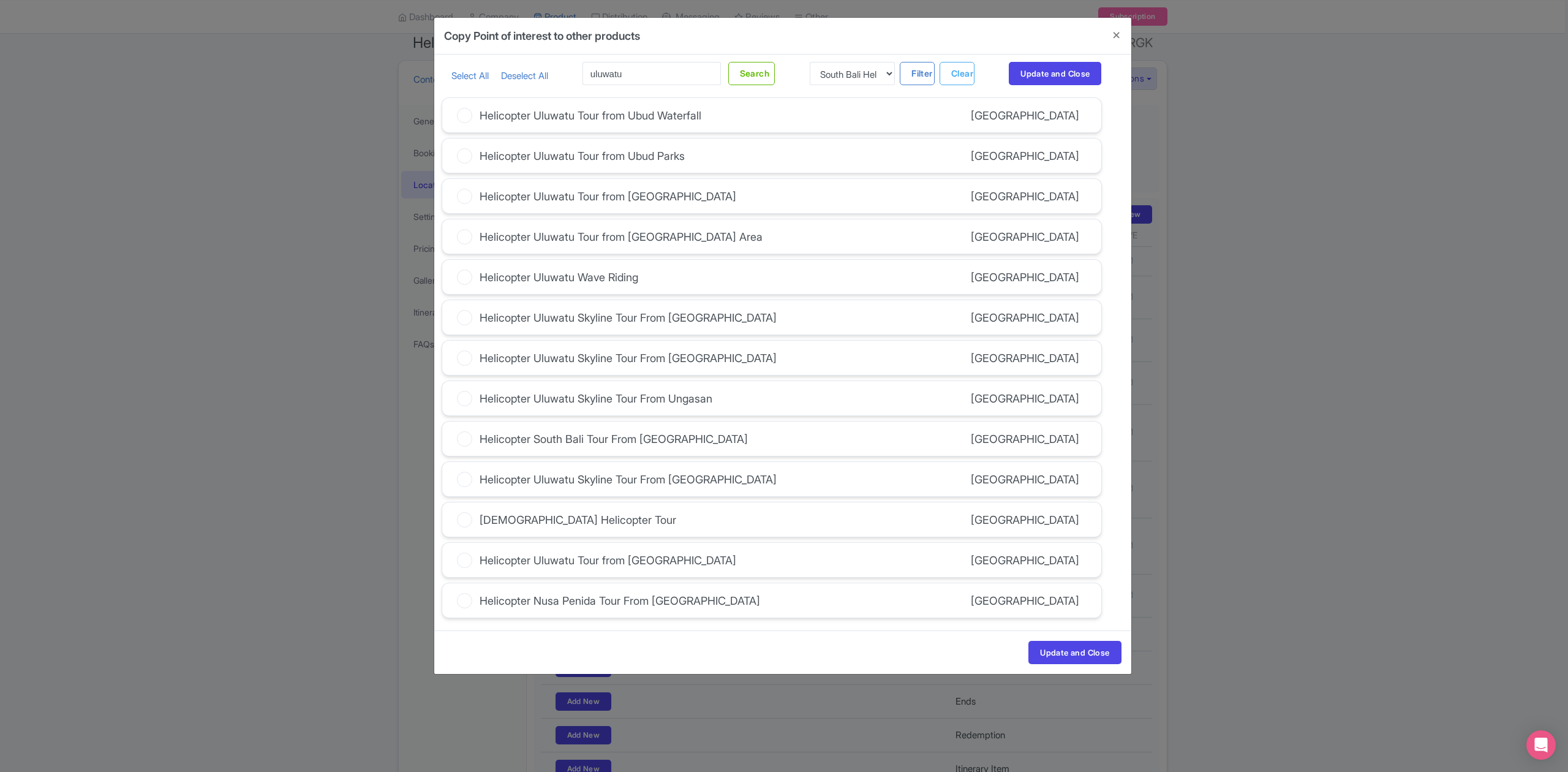
click at [464, 278] on icon at bounding box center [464, 277] width 15 height 15
click at [0, 0] on input "Helicopter Uluwatu Wave Riding" at bounding box center [0, 0] width 0 height 0
click at [1081, 64] on button "Update and Close" at bounding box center [1055, 73] width 93 height 23
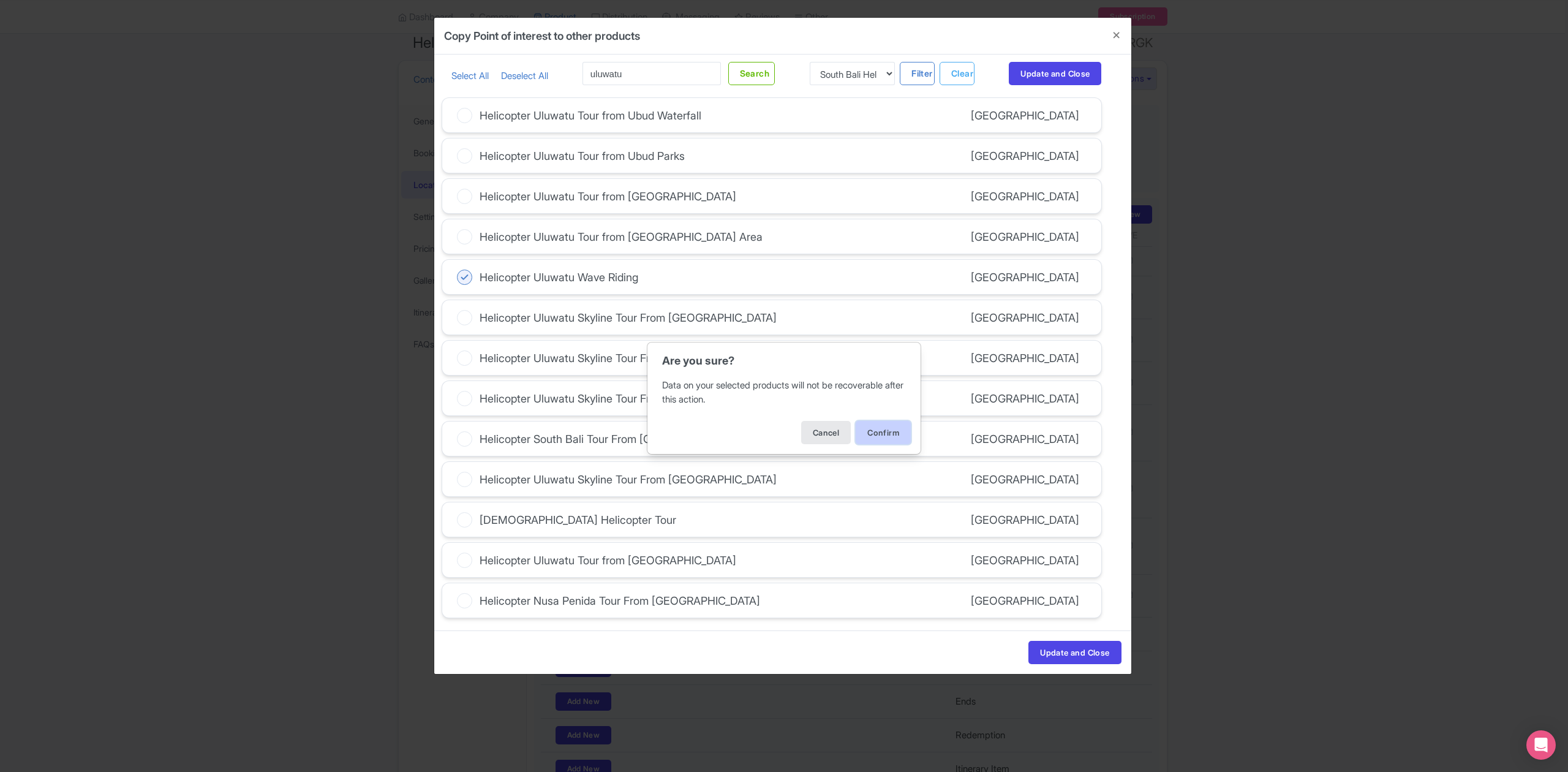
click at [869, 442] on button "Confirm" at bounding box center [884, 432] width 55 height 23
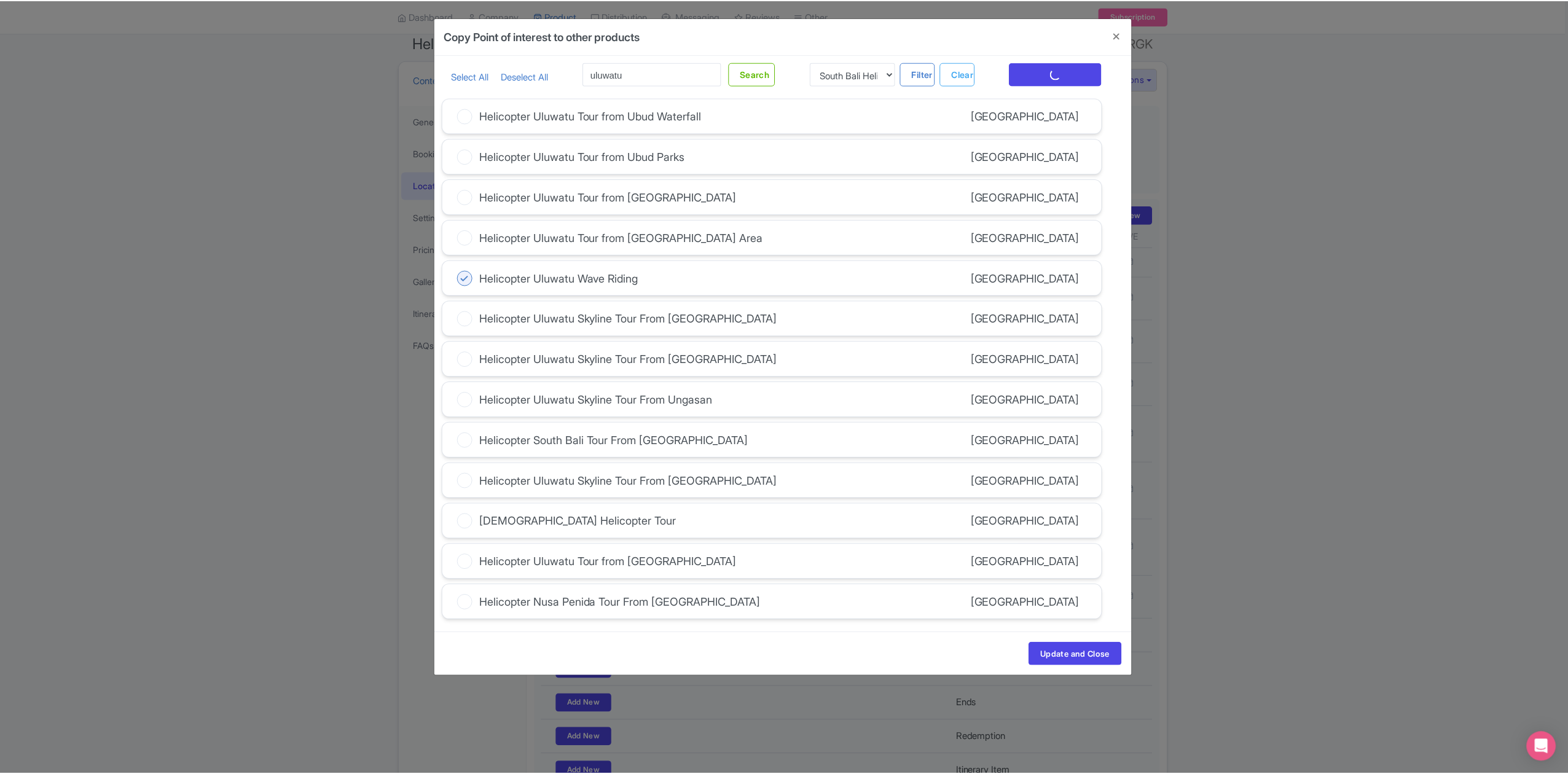
scroll to position [0, 0]
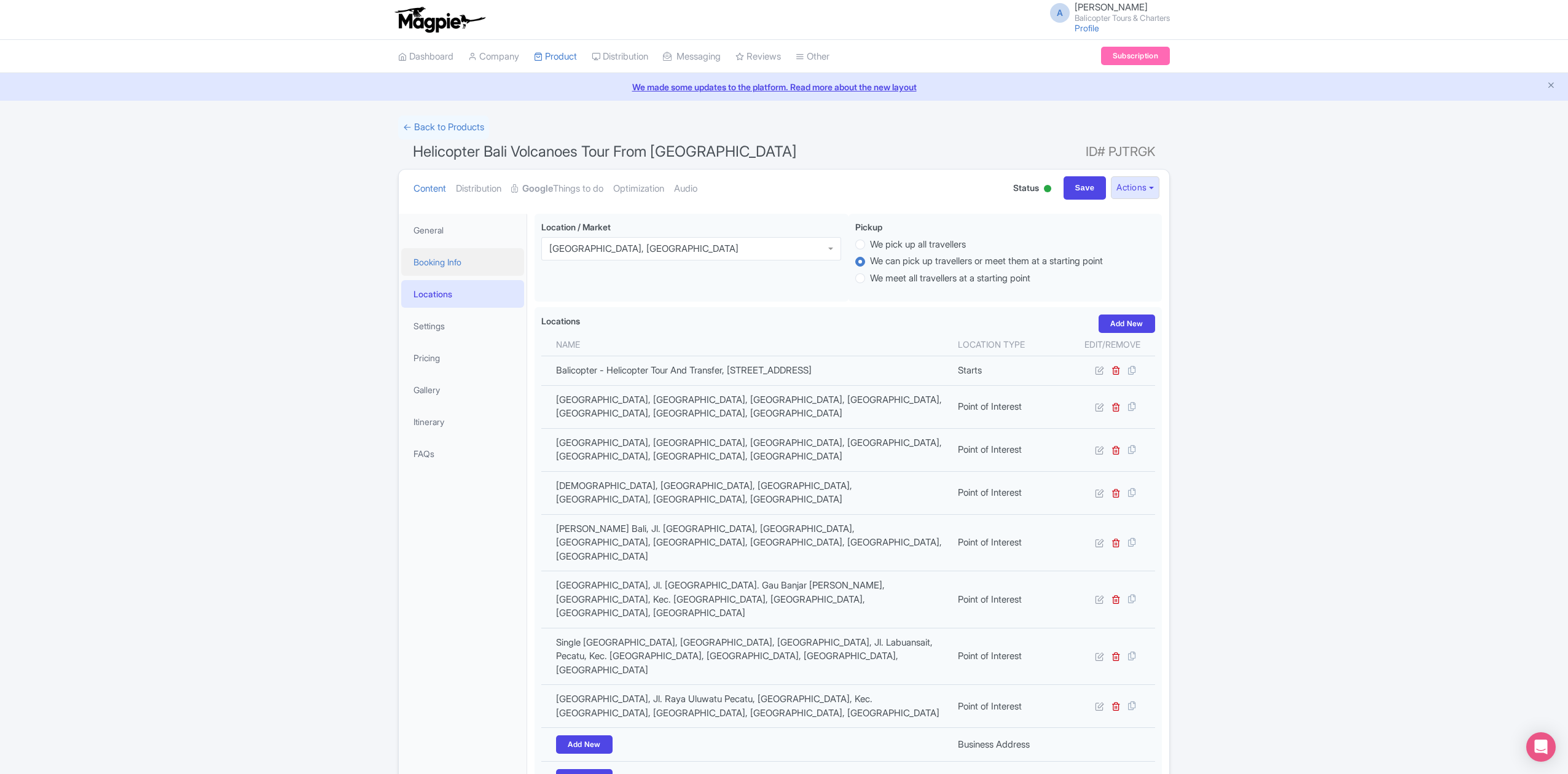
click at [452, 264] on link "Booking Info" at bounding box center [463, 261] width 123 height 28
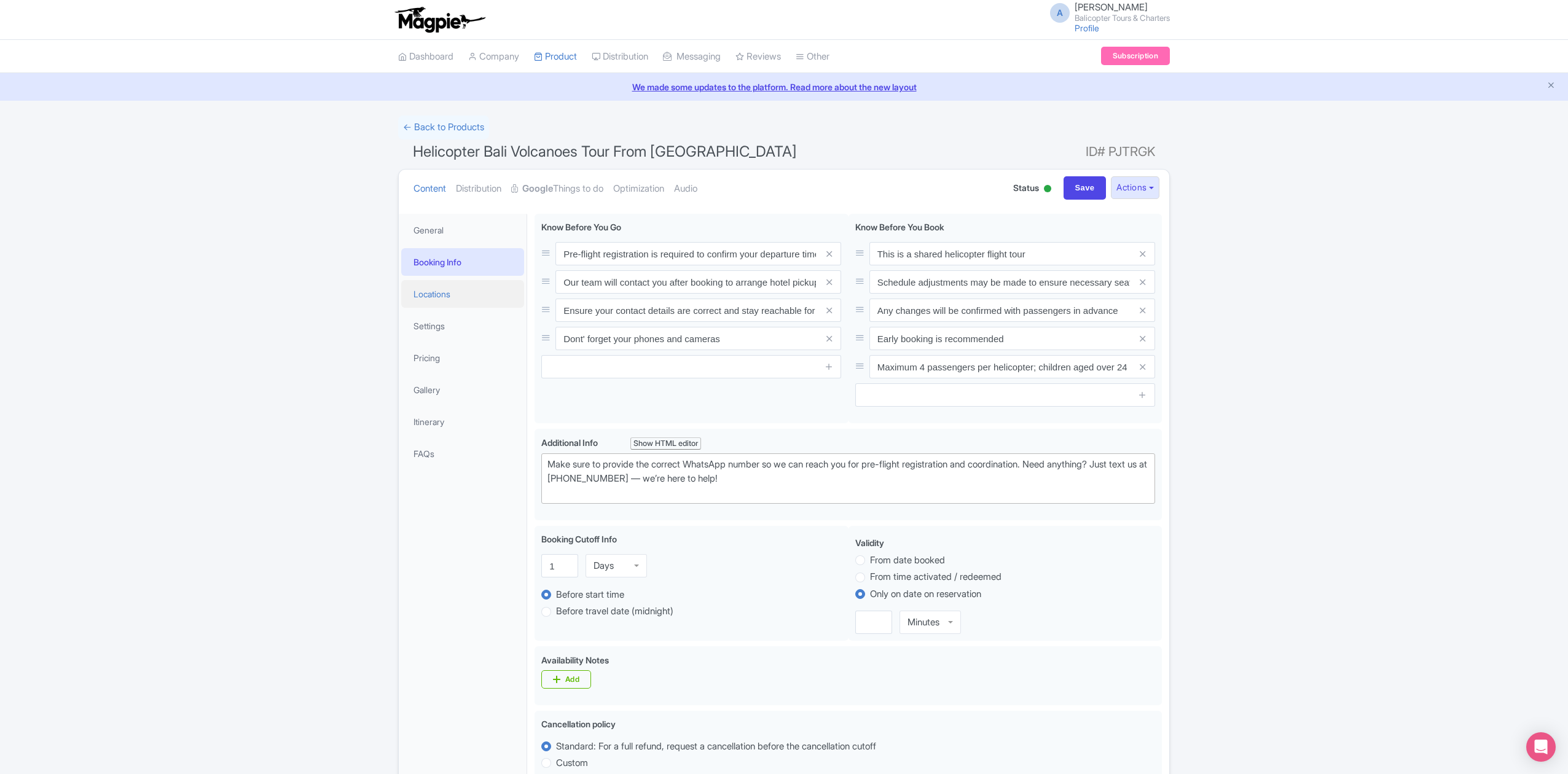
click at [448, 291] on link "Locations" at bounding box center [463, 294] width 123 height 28
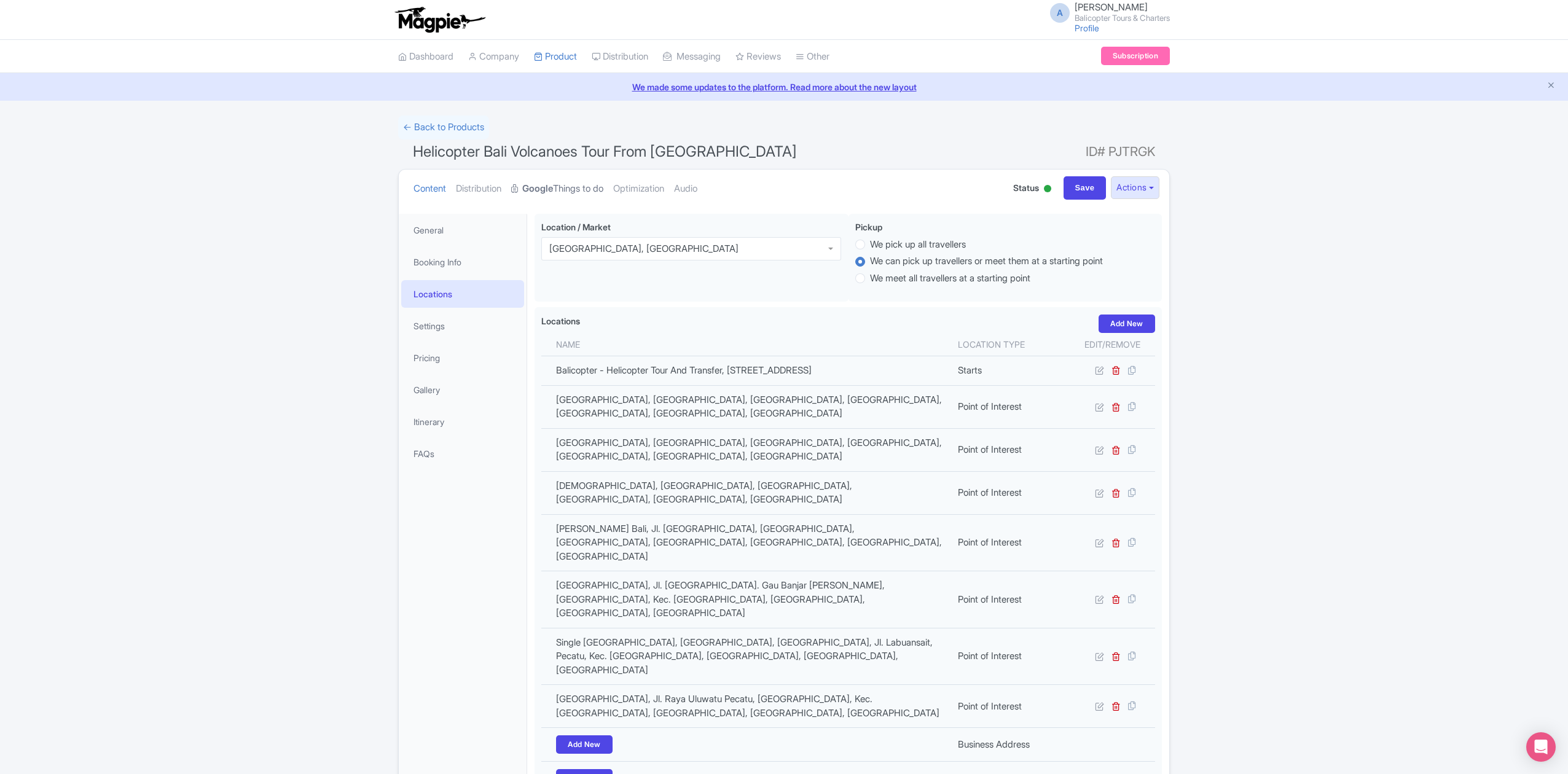
click at [577, 183] on link "Google Things to do" at bounding box center [557, 189] width 92 height 39
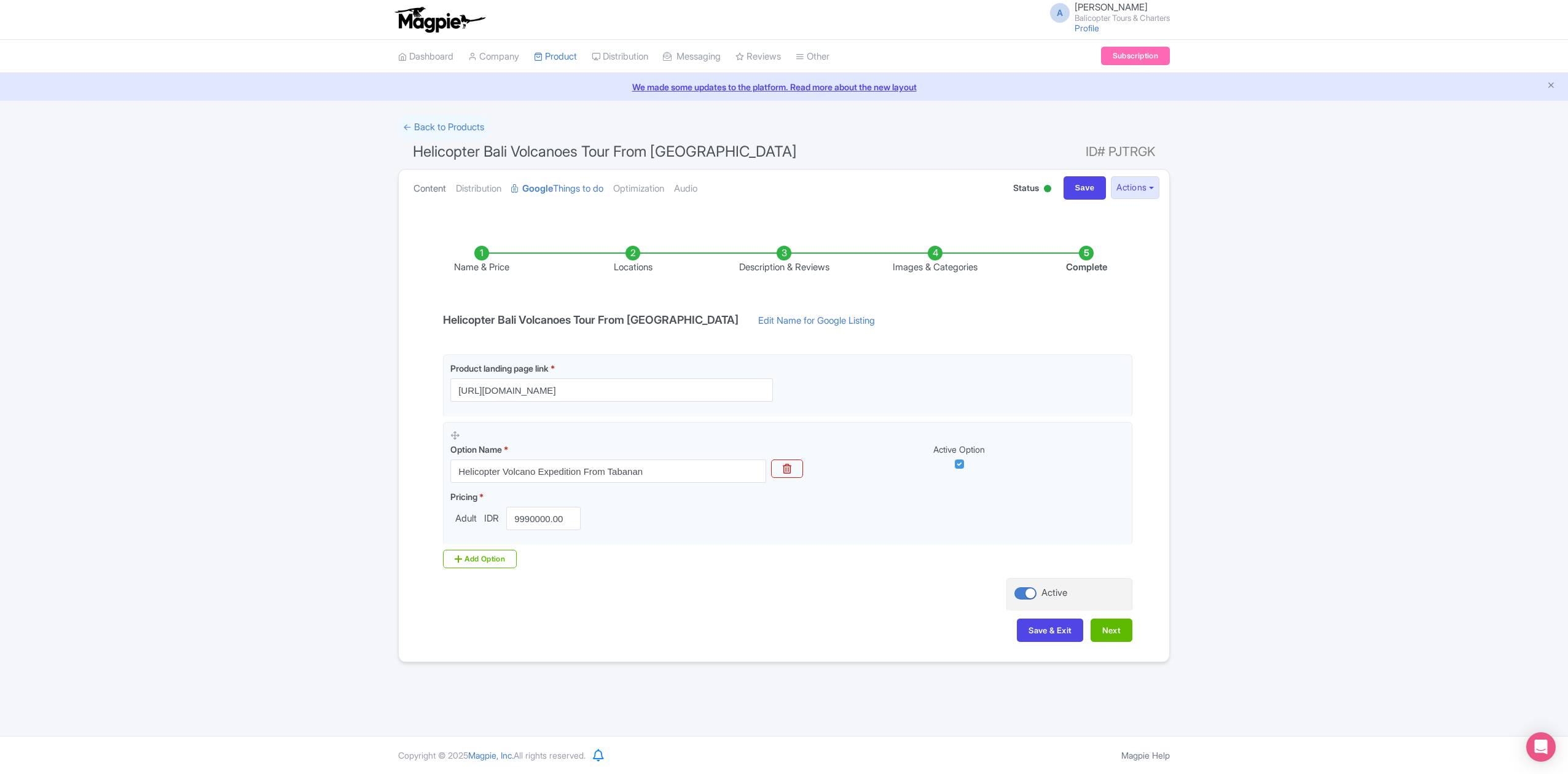
click at [431, 184] on link "Content" at bounding box center [430, 189] width 32 height 39
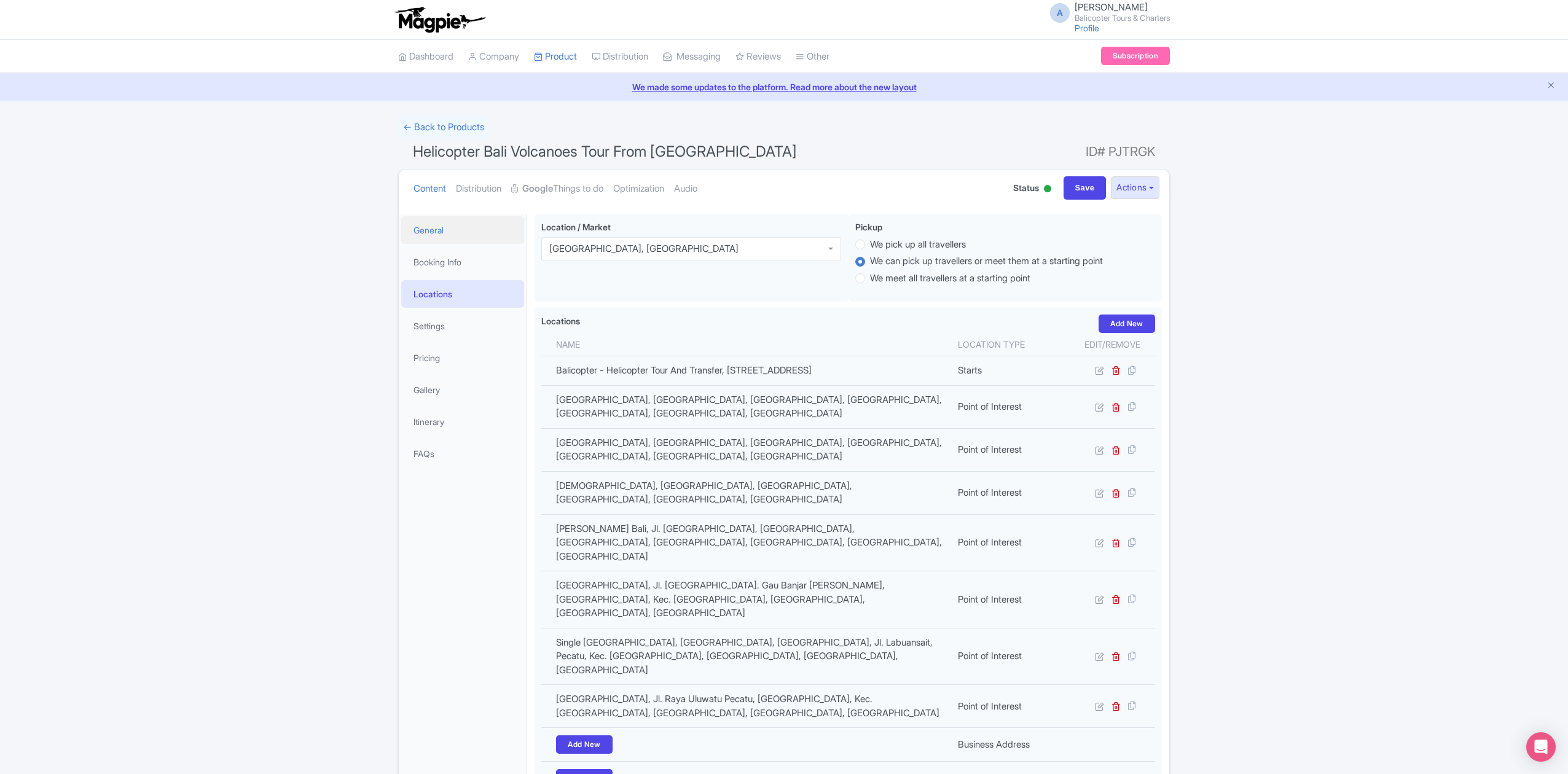
click at [458, 227] on link "General" at bounding box center [463, 230] width 123 height 28
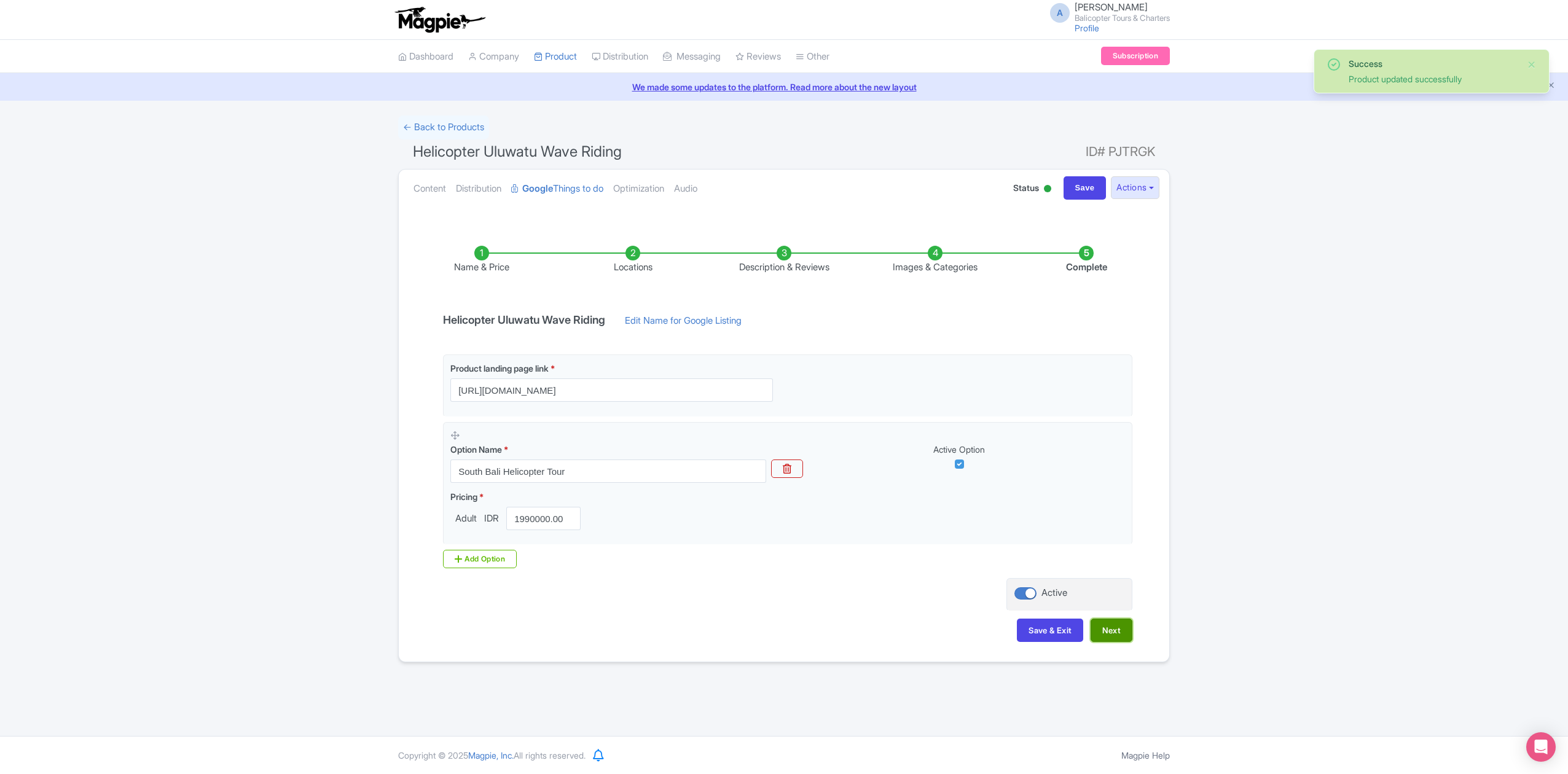
click at [1117, 628] on button "Next" at bounding box center [1111, 630] width 42 height 23
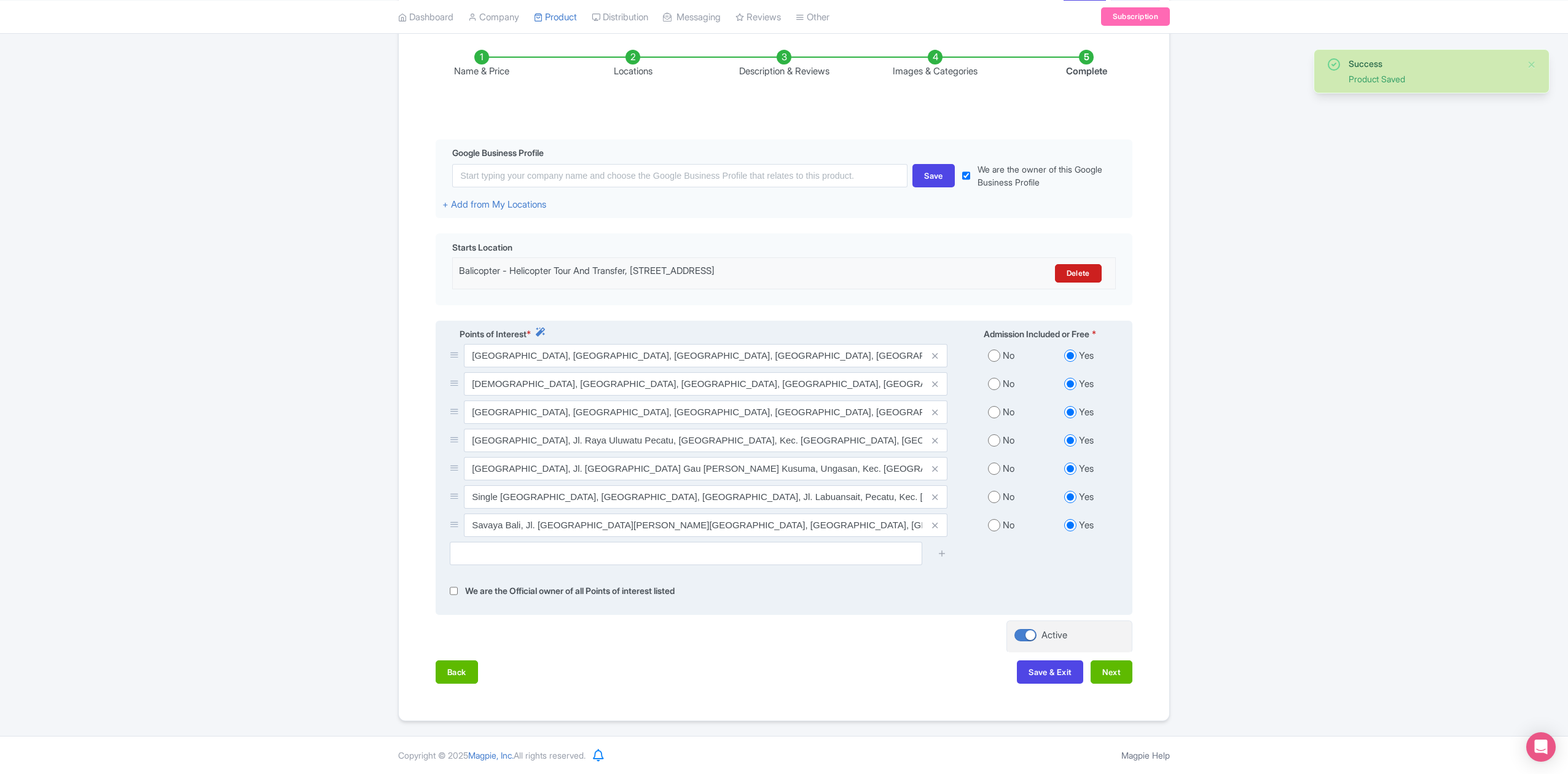
scroll to position [202, 0]
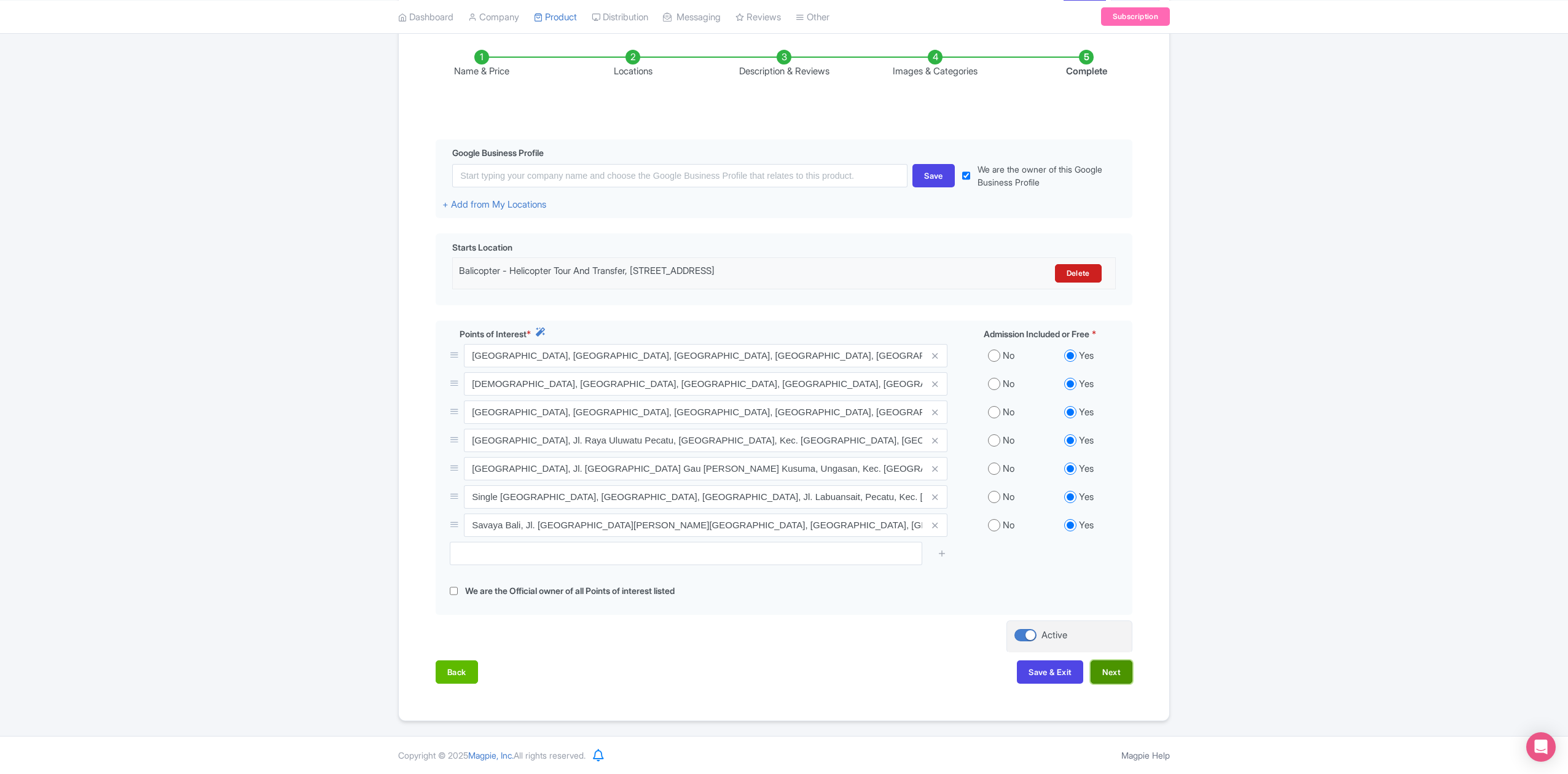
click at [1106, 672] on button "Next" at bounding box center [1111, 671] width 42 height 23
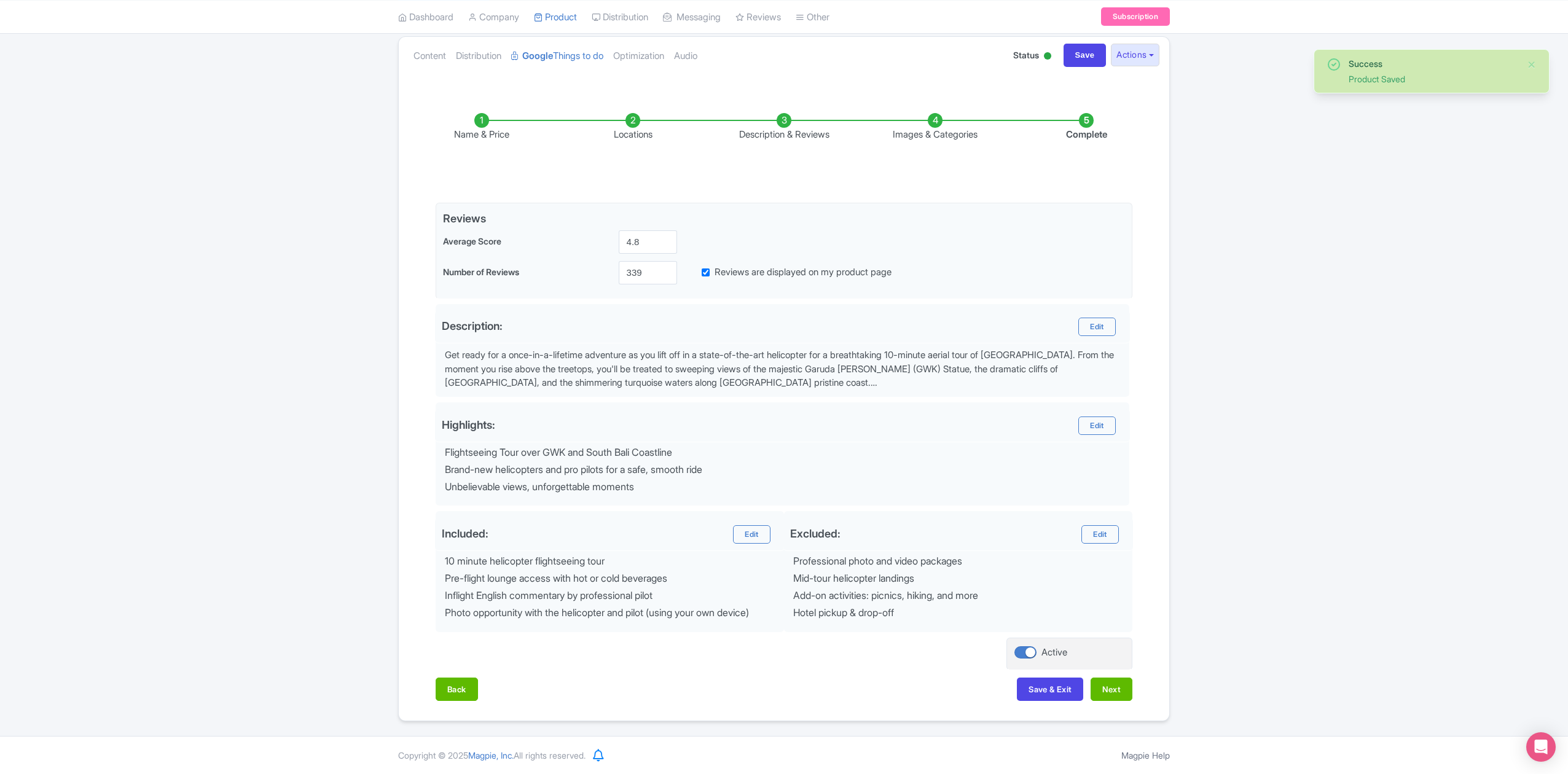
scroll to position [137, 0]
click at [1115, 689] on button "Next" at bounding box center [1111, 688] width 42 height 23
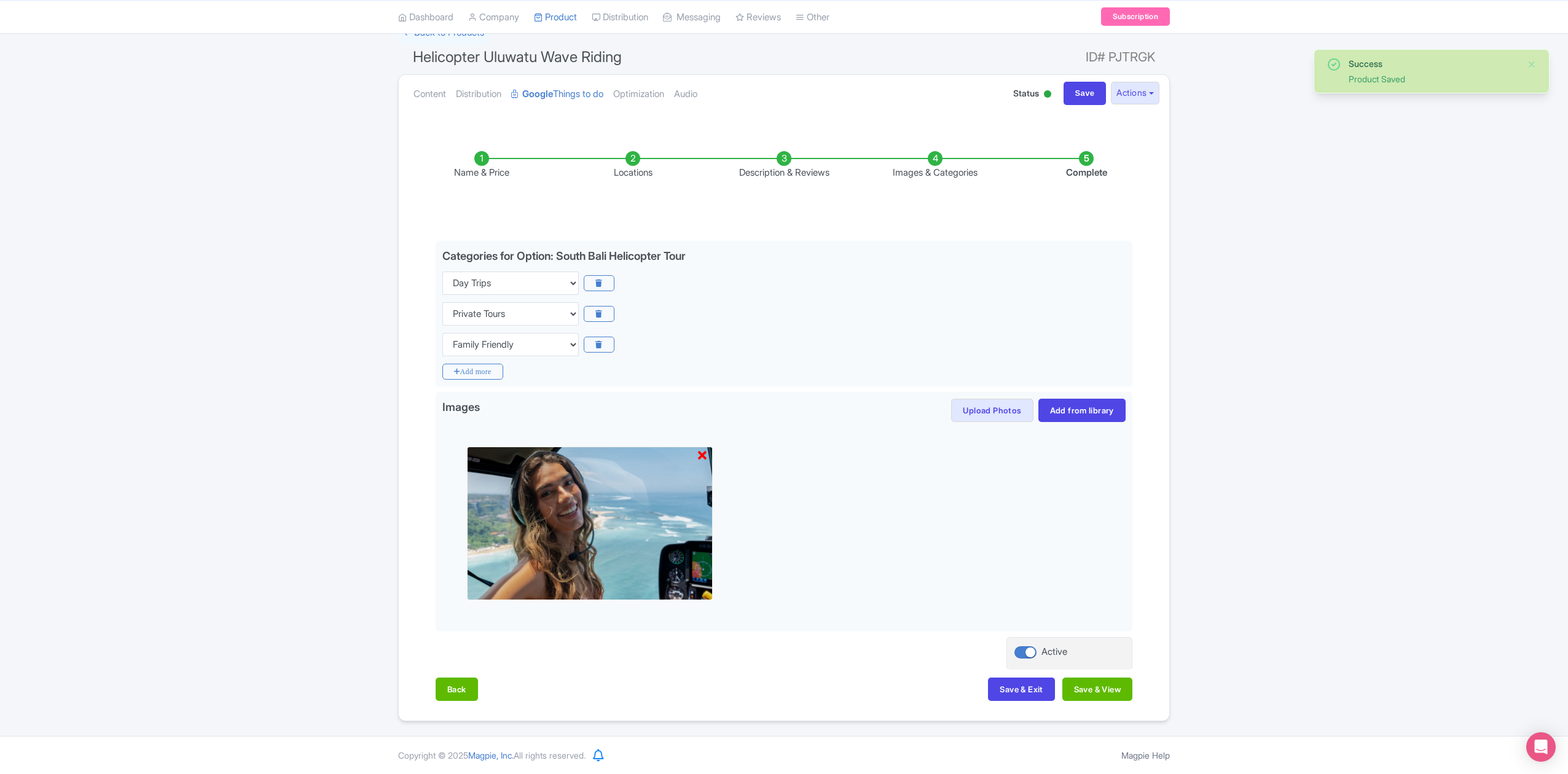
scroll to position [97, 0]
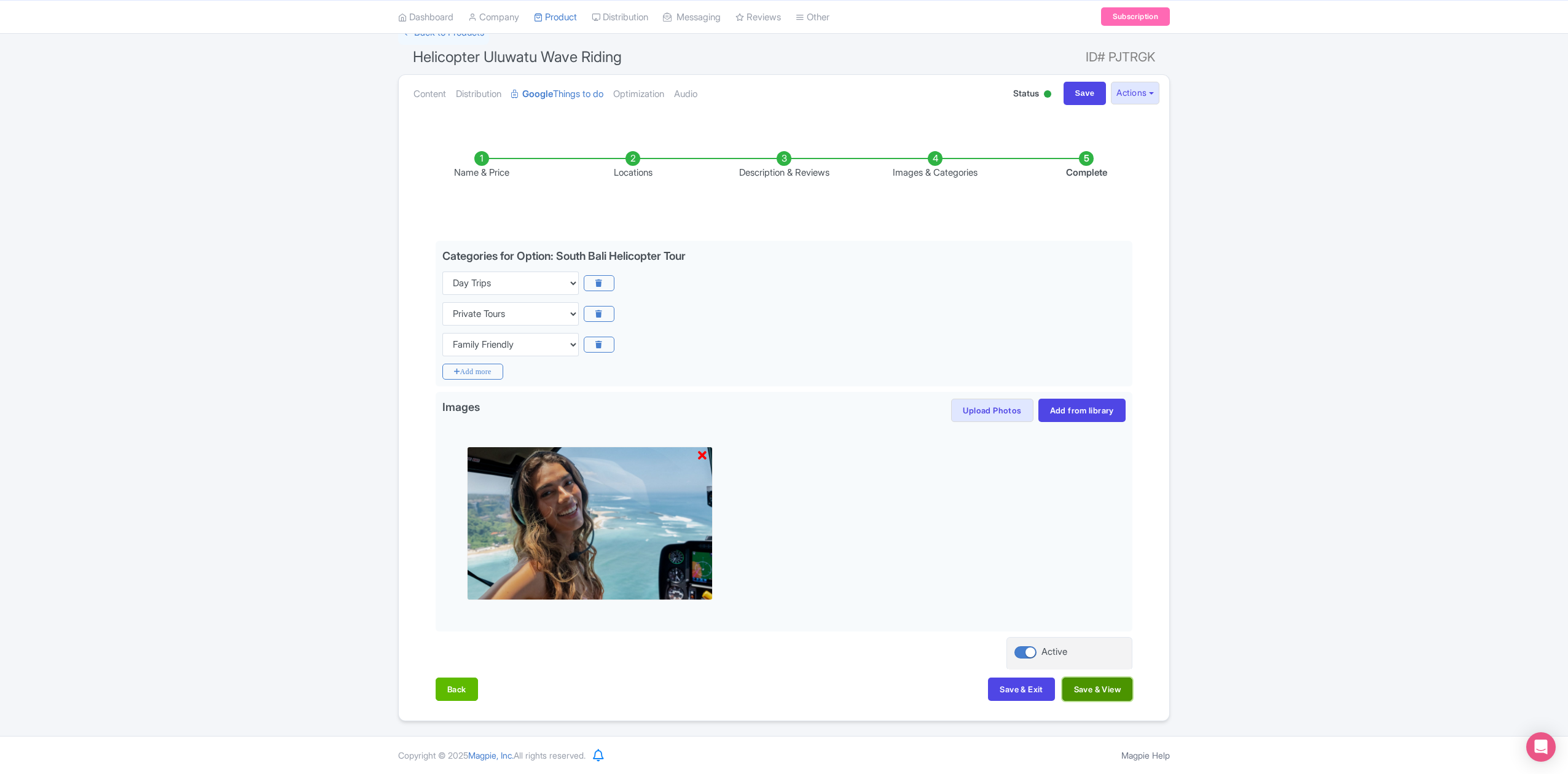
click at [1114, 689] on button "Save & View" at bounding box center [1096, 688] width 70 height 23
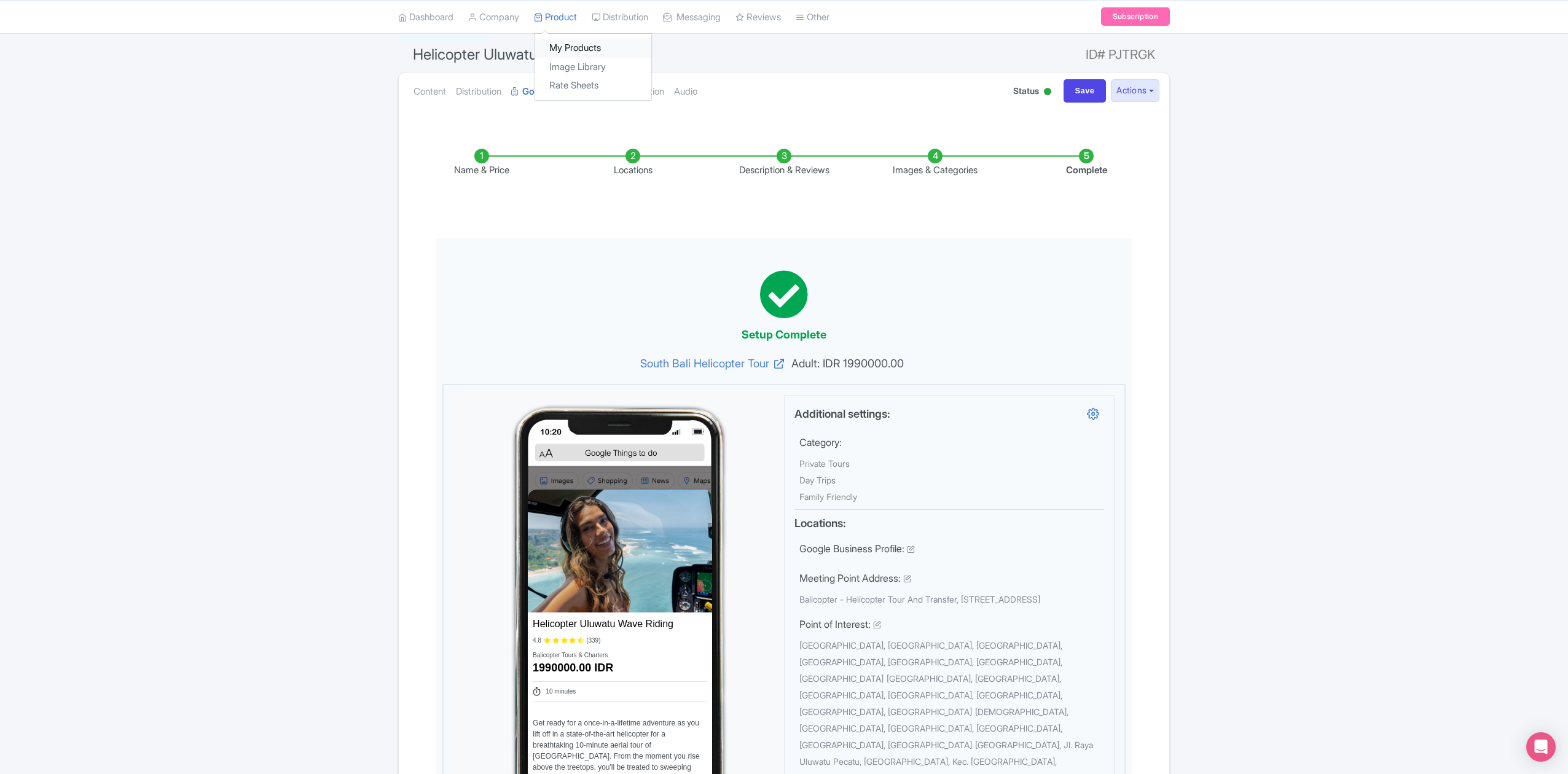
click at [582, 47] on link "My Products" at bounding box center [593, 48] width 116 height 19
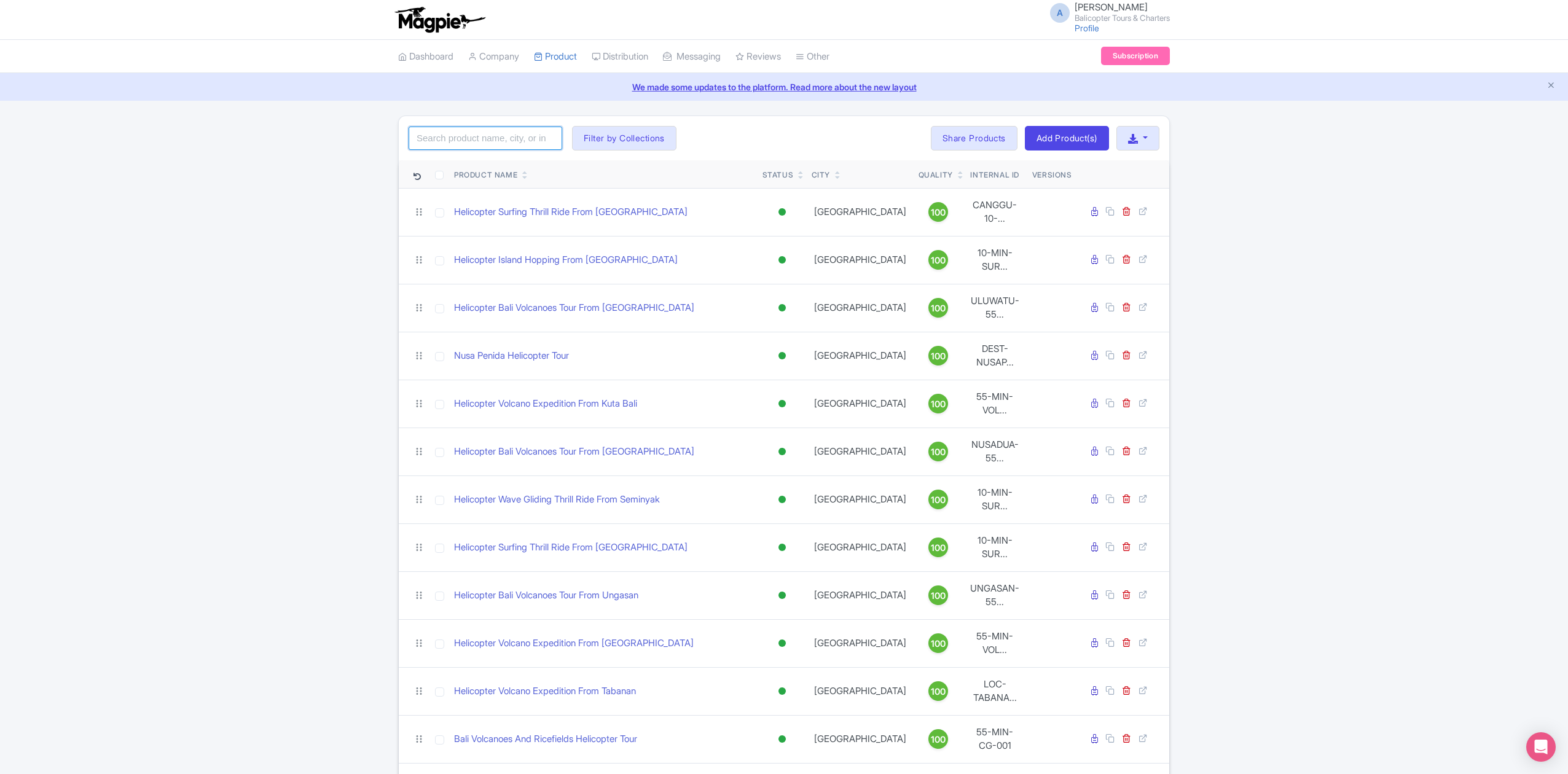
click at [495, 131] on input "search" at bounding box center [485, 138] width 153 height 23
type input "from uluwatu"
click button "Search" at bounding box center [0, 0] width 0 height 0
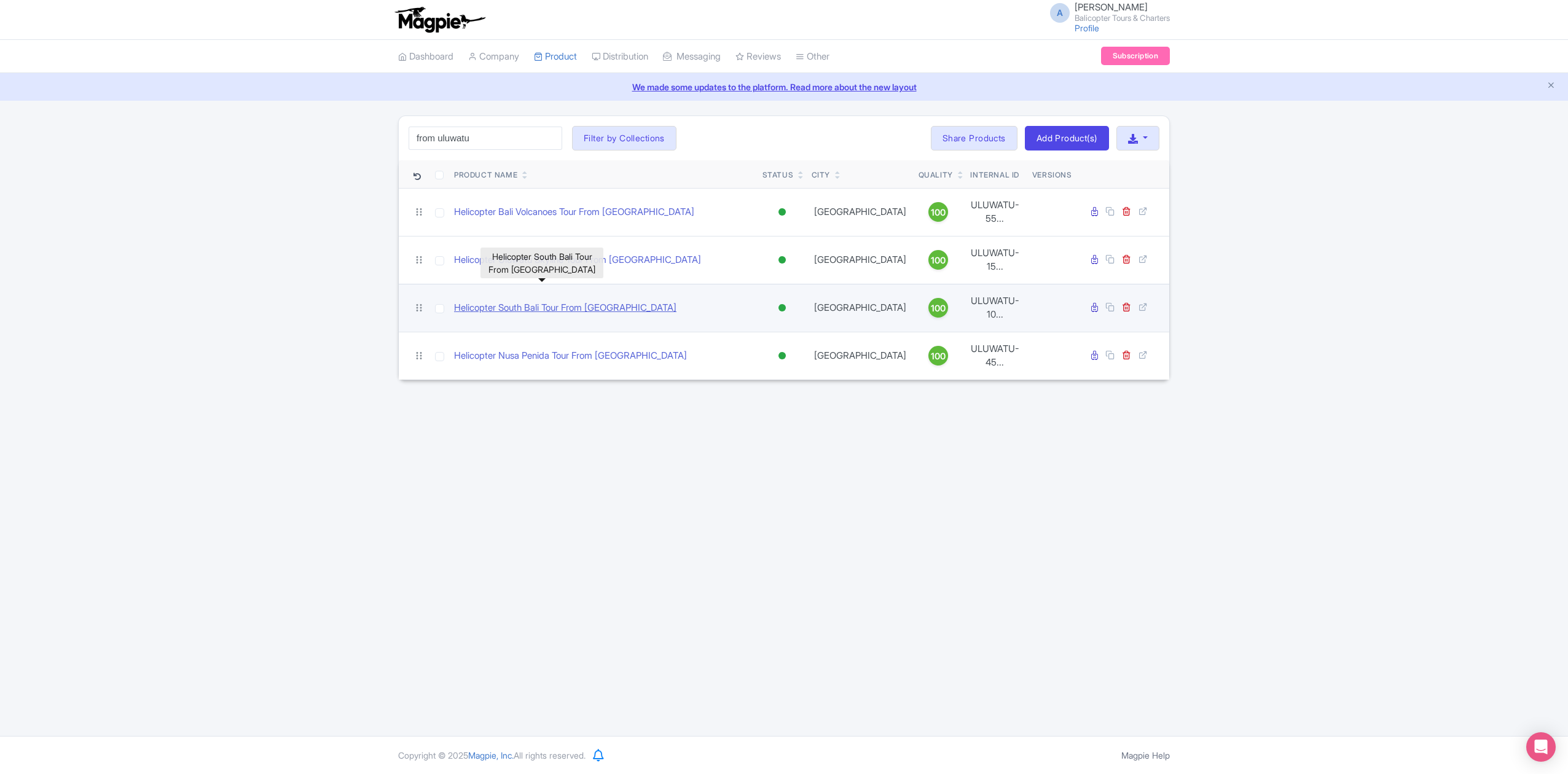
click at [605, 301] on link "Helicopter South Bali Tour From [GEOGRAPHIC_DATA]" at bounding box center [565, 308] width 222 height 14
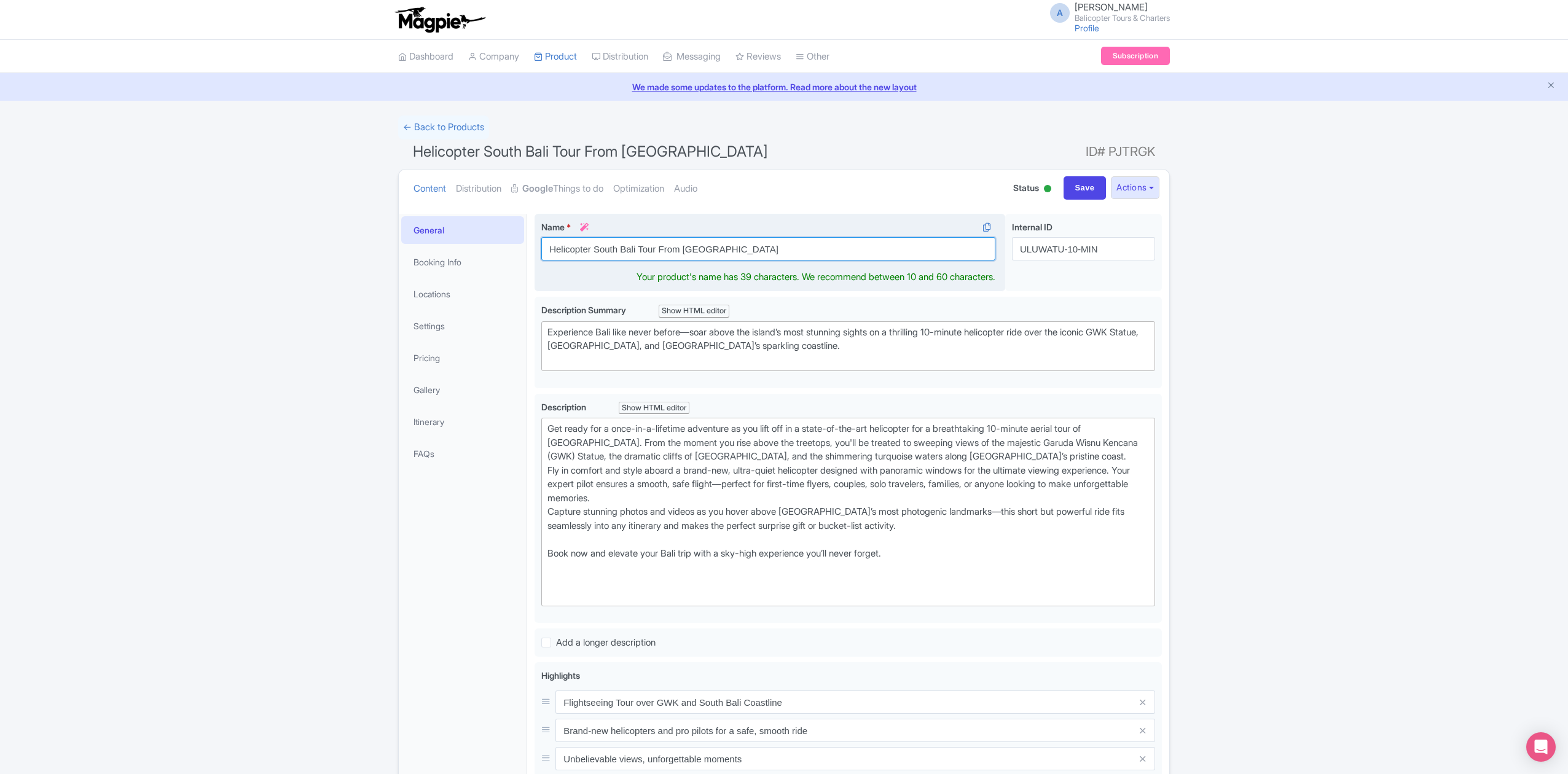
drag, startPoint x: 593, startPoint y: 248, endPoint x: 656, endPoint y: 254, distance: 63.3
click at [656, 254] on input "Helicopter South Bali Tour From [GEOGRAPHIC_DATA]" at bounding box center [768, 248] width 454 height 23
type input "Helicopter Island Hopping From [GEOGRAPHIC_DATA]"
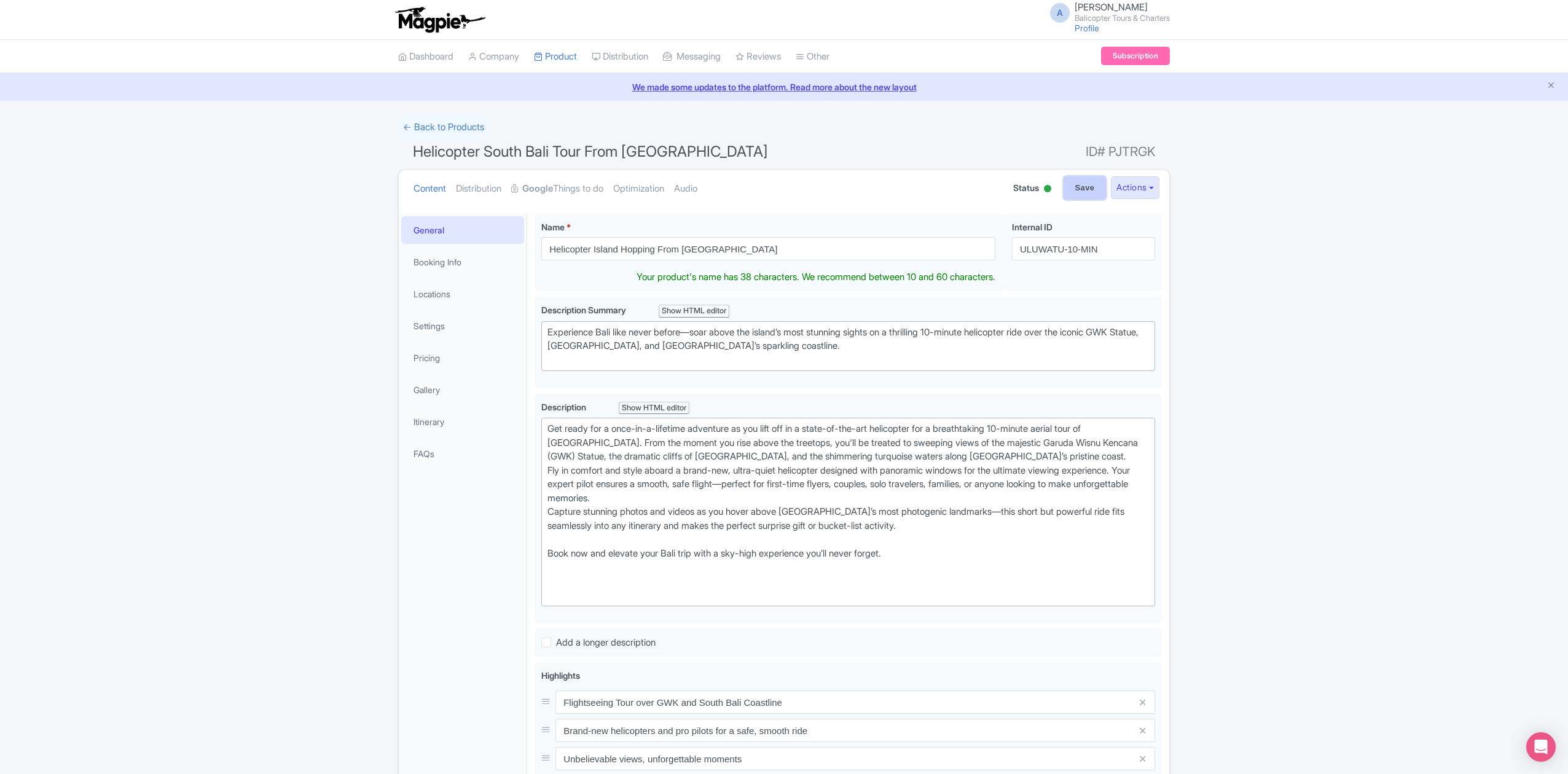
click at [1074, 197] on input "Save" at bounding box center [1084, 188] width 43 height 23
type input "Saving..."
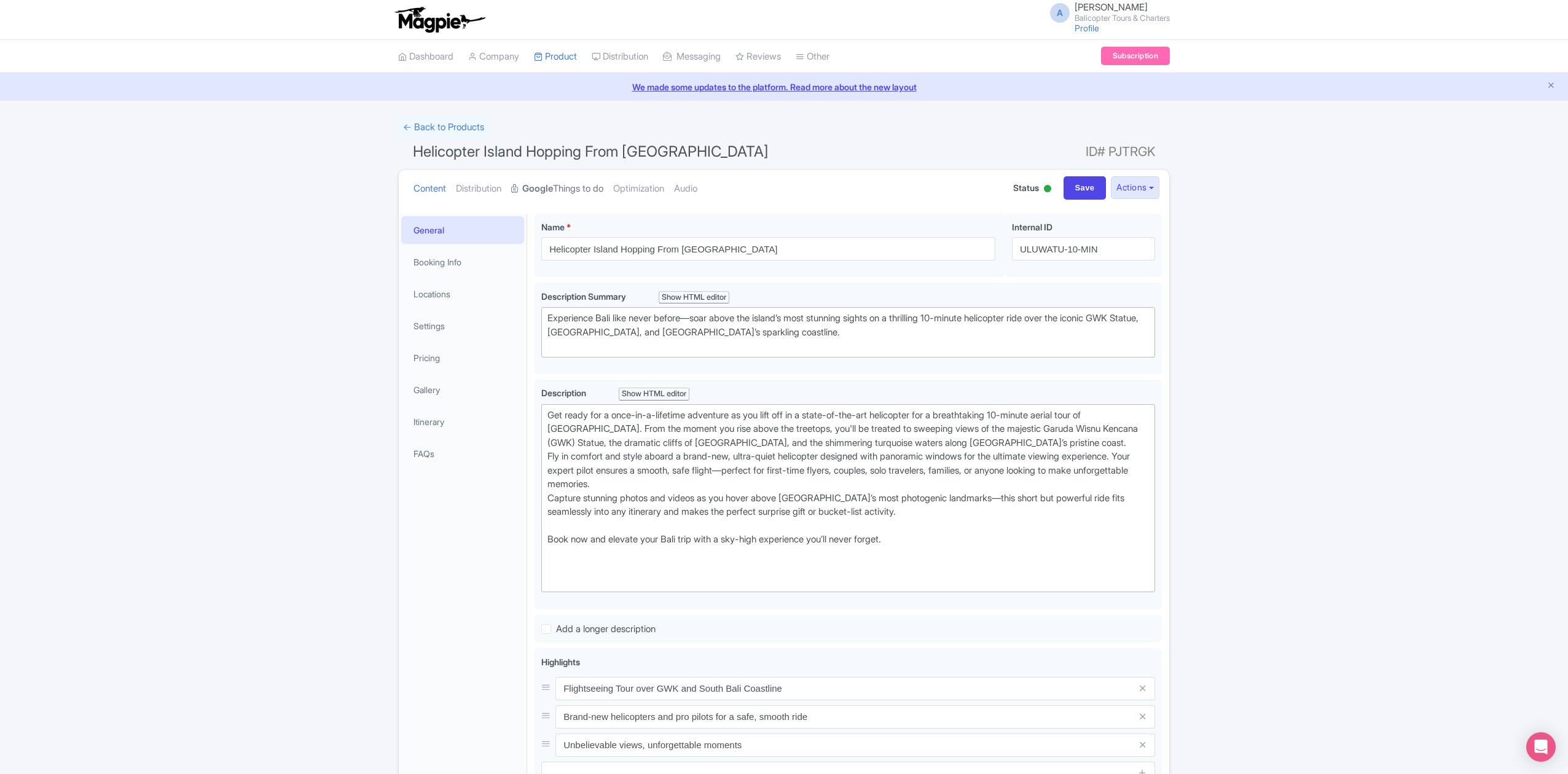
click at [560, 190] on link "Google Things to do" at bounding box center [557, 189] width 92 height 39
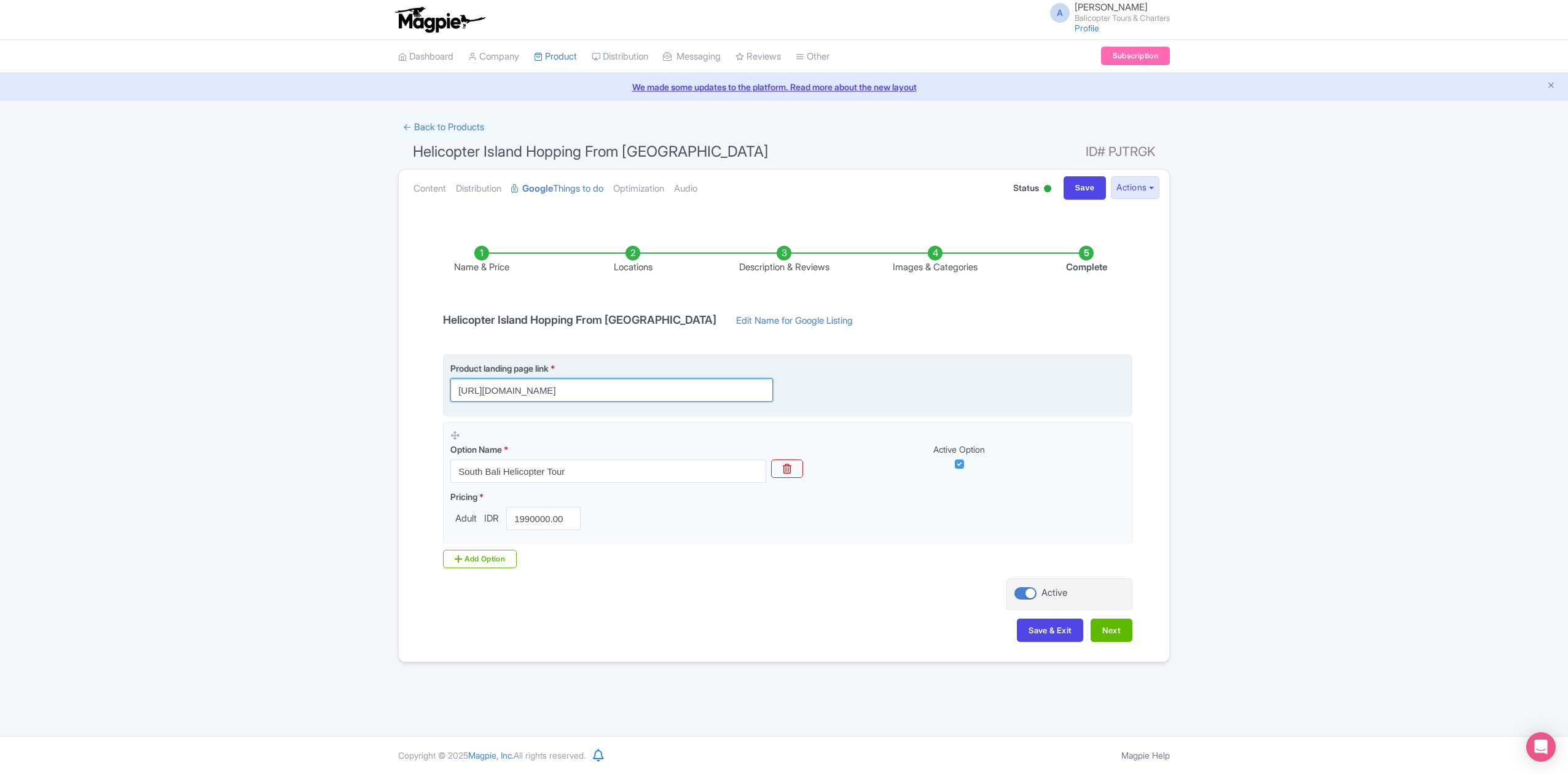
drag, startPoint x: 694, startPoint y: 388, endPoint x: 566, endPoint y: 387, distance: 128.0
click at [566, 387] on input "[URL][DOMAIN_NAME]" at bounding box center [611, 390] width 322 height 23
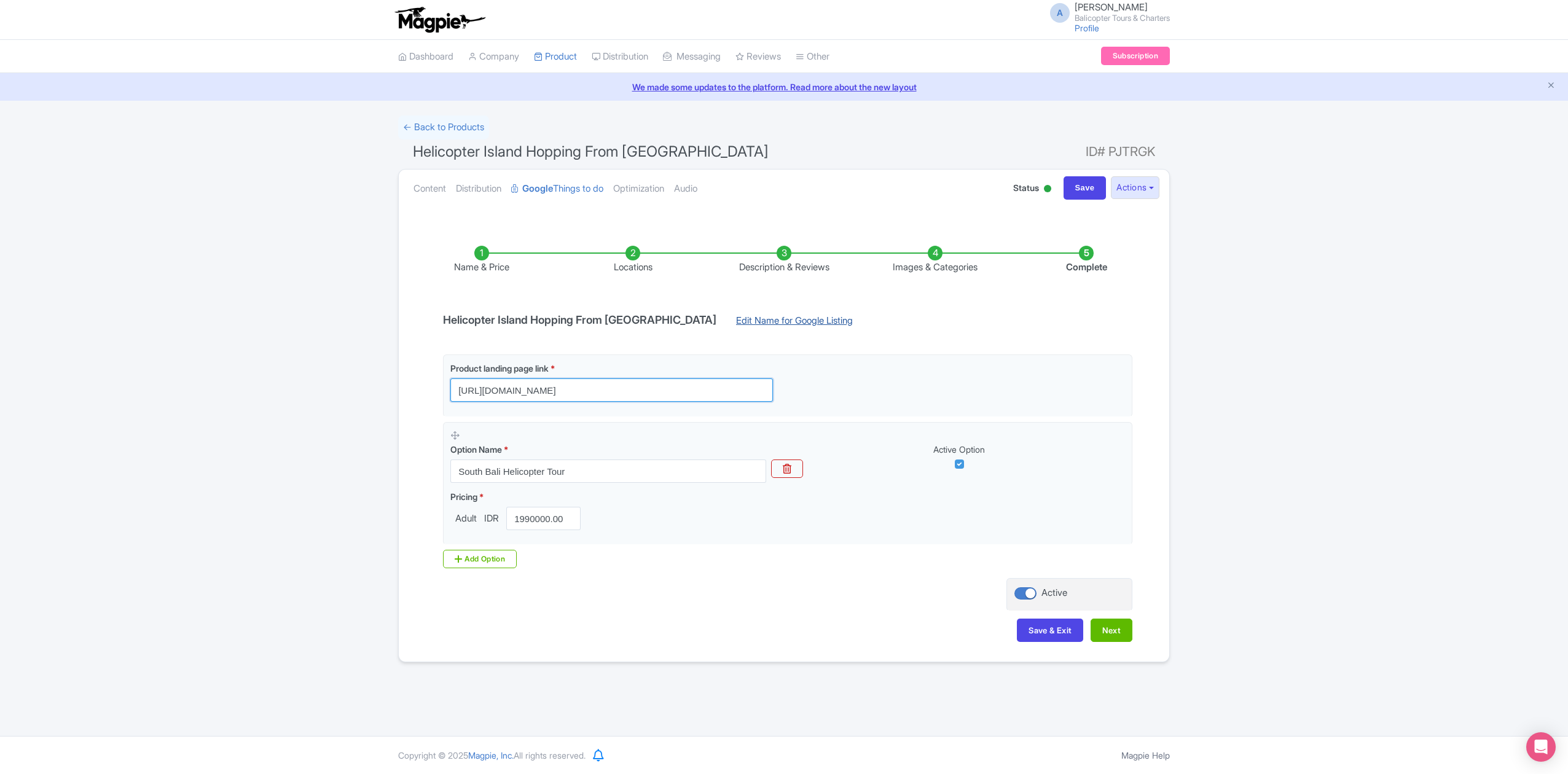
type input "https://www.balicopter.com"
click at [724, 325] on link "Edit Name for Google Listing" at bounding box center [795, 324] width 141 height 20
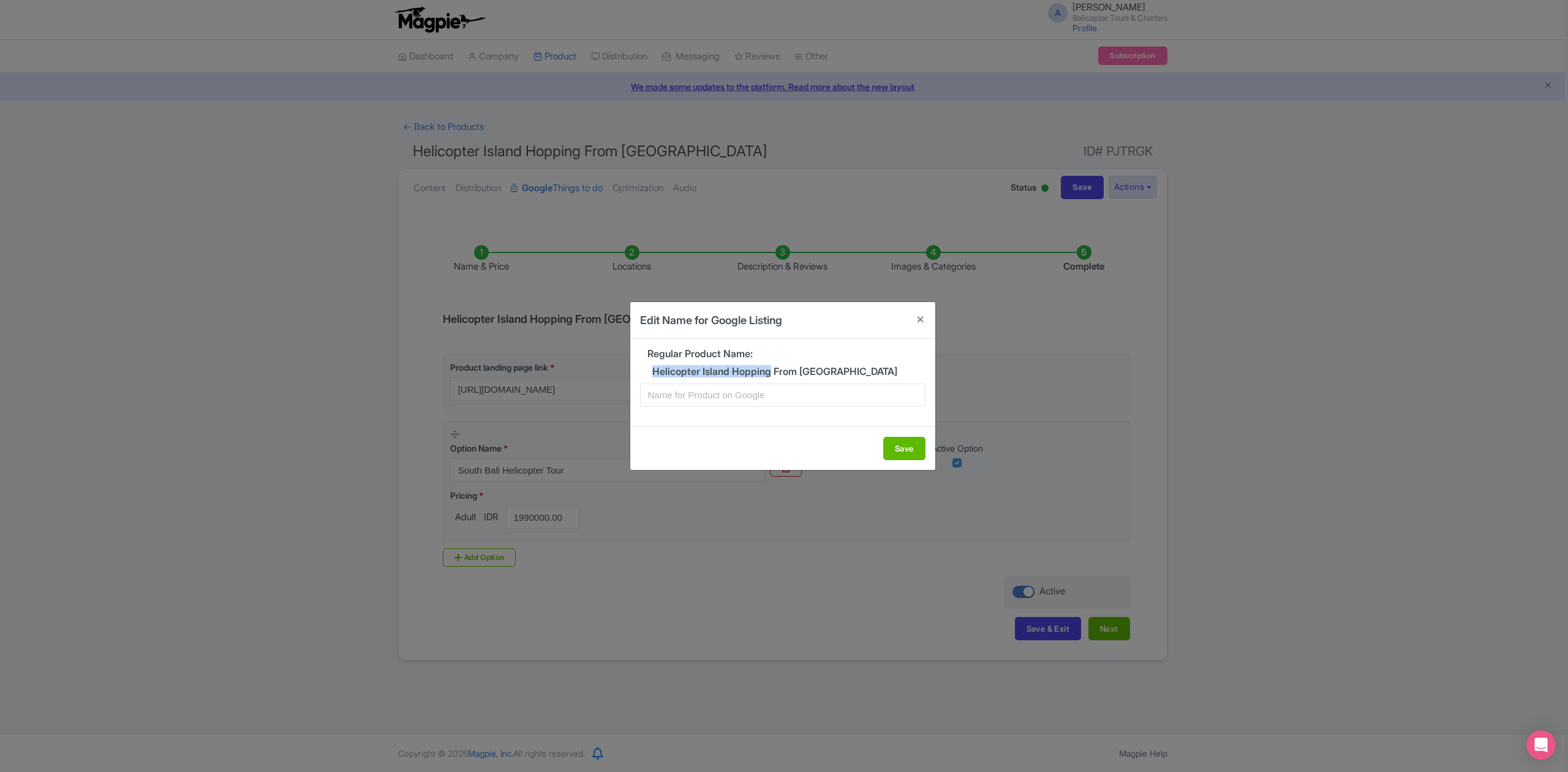
drag, startPoint x: 654, startPoint y: 371, endPoint x: 774, endPoint y: 371, distance: 120.0
click at [774, 371] on h5 "Helicopter Island Hopping From Uluwatu" at bounding box center [783, 371] width 285 height 11
copy h5 "Helicopter Island Hopping"
click at [703, 392] on input "text" at bounding box center [783, 395] width 285 height 23
paste input "Helicopter Island Hopping"
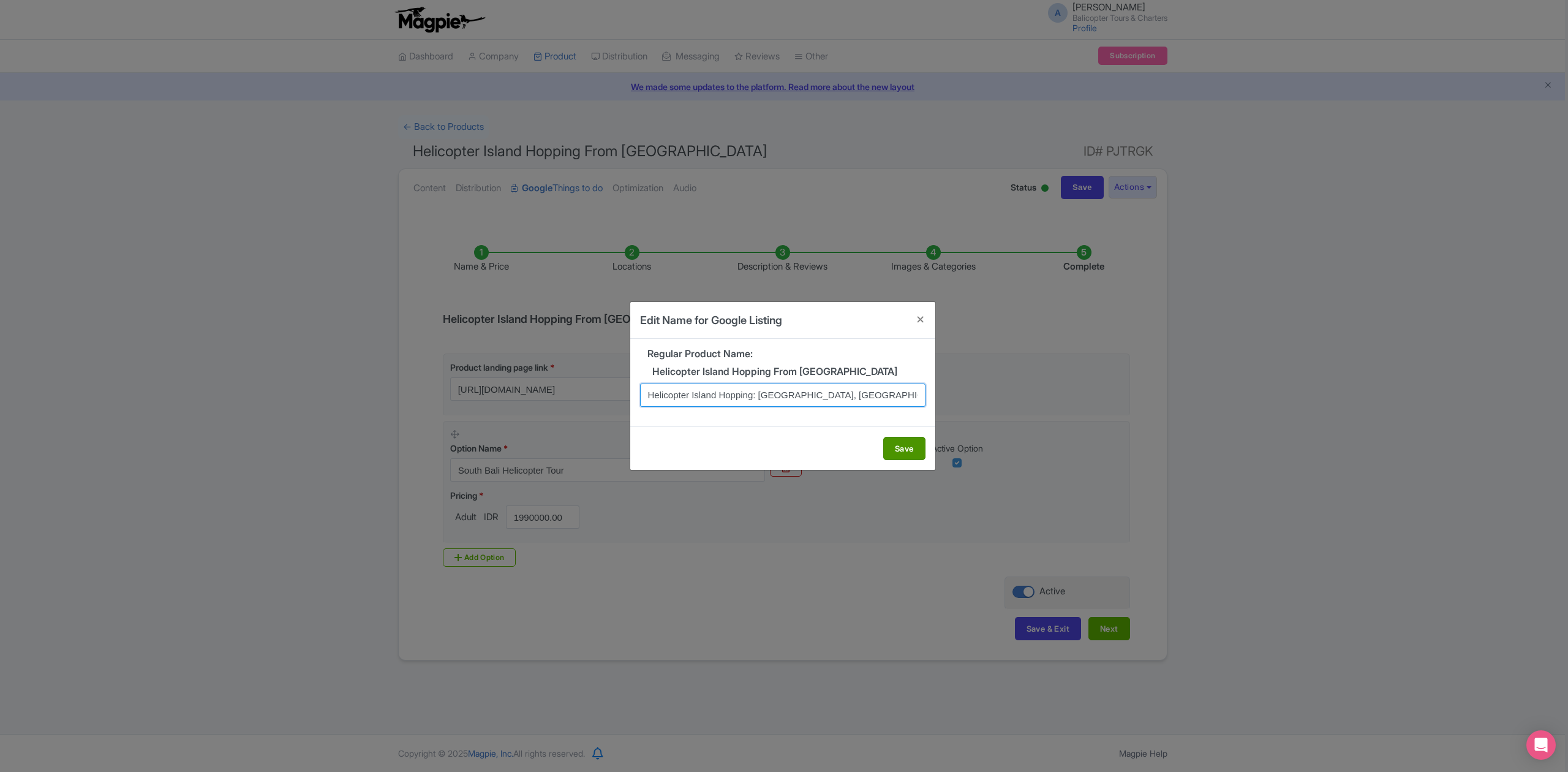
type input "Helicopter Island Hopping: Bali, Gili, Nusa Penida"
click at [912, 446] on button "Save" at bounding box center [905, 448] width 42 height 23
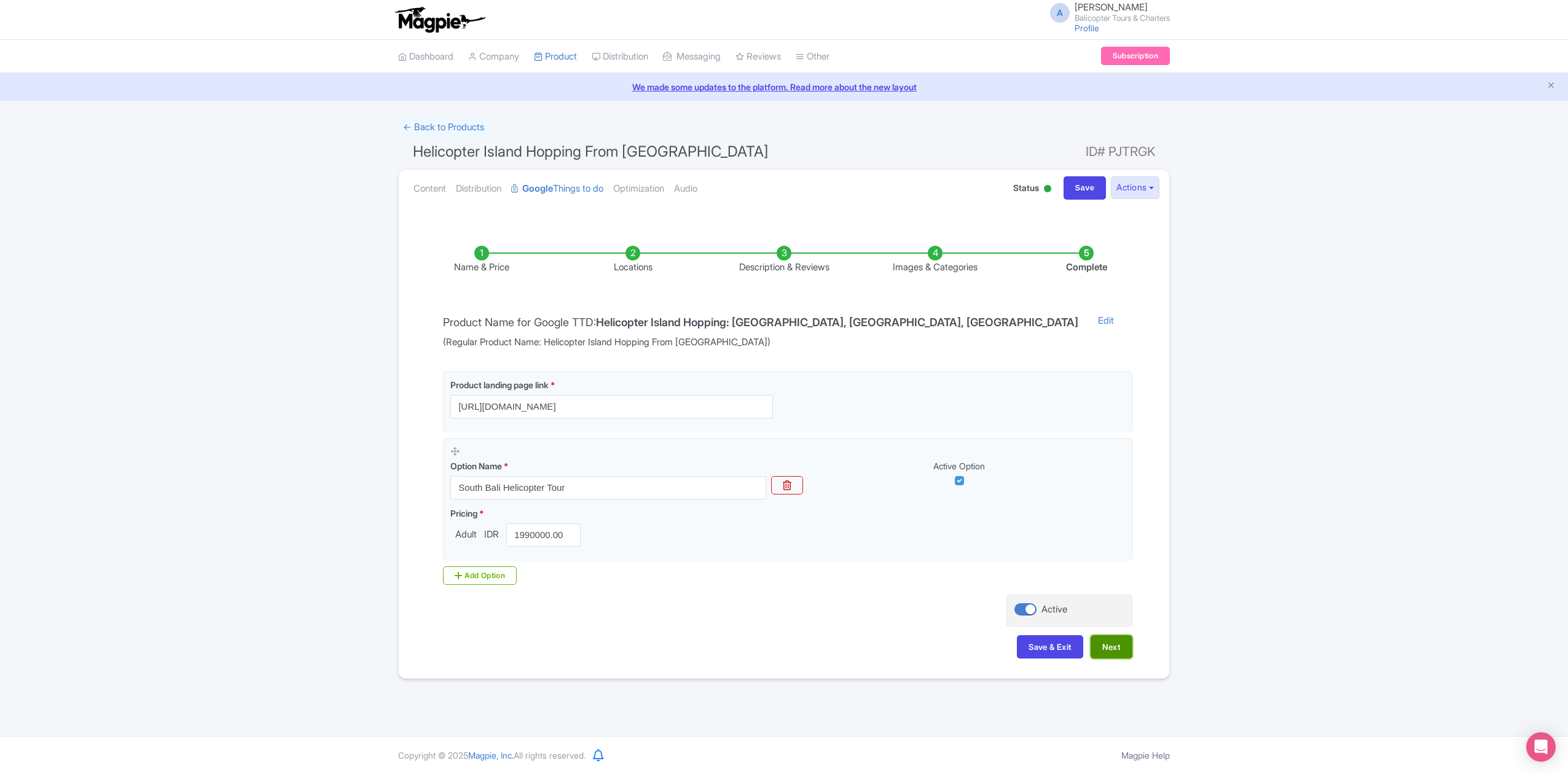
click at [1118, 651] on button "Next" at bounding box center [1111, 646] width 42 height 23
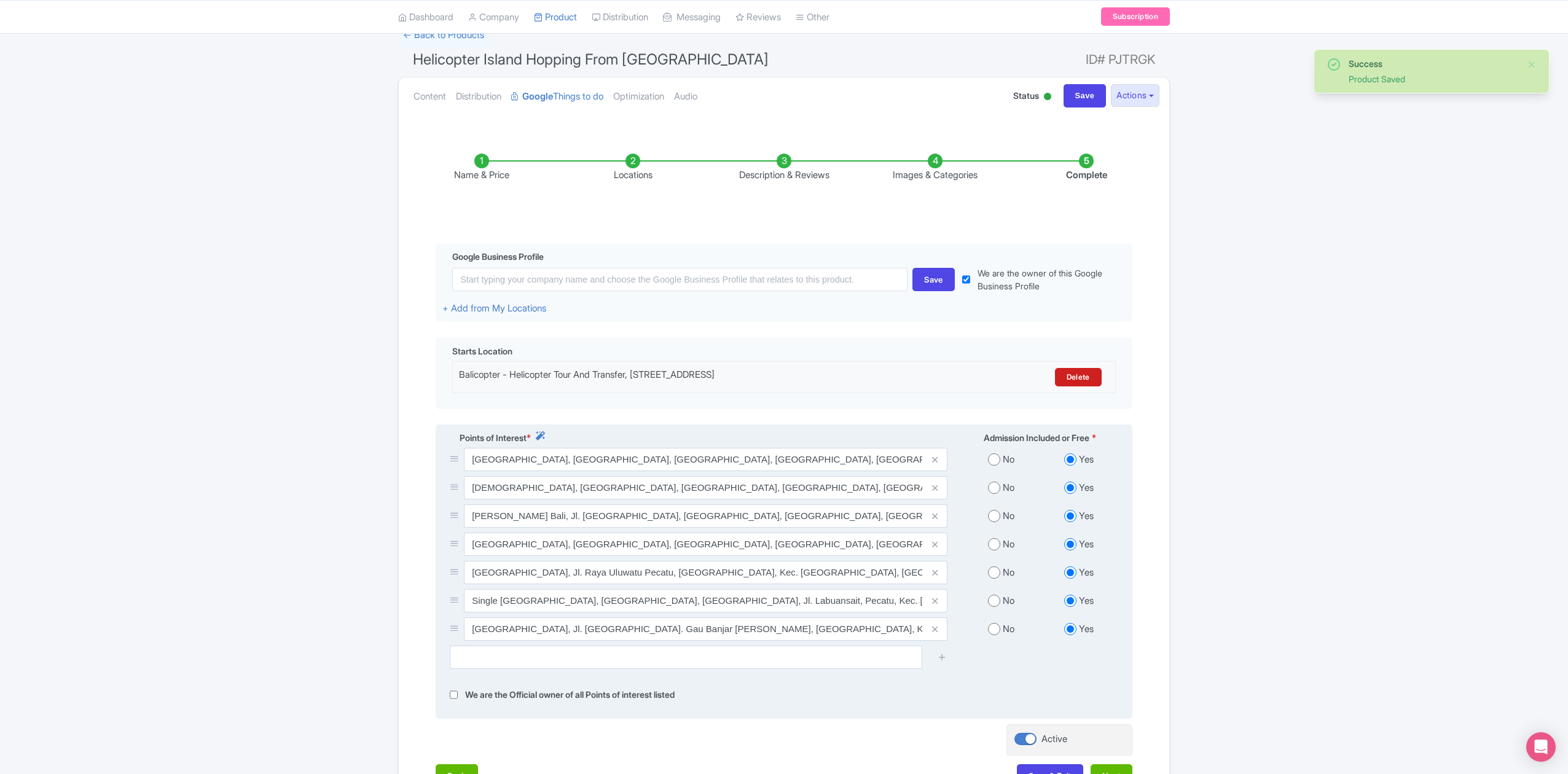
scroll to position [202, 0]
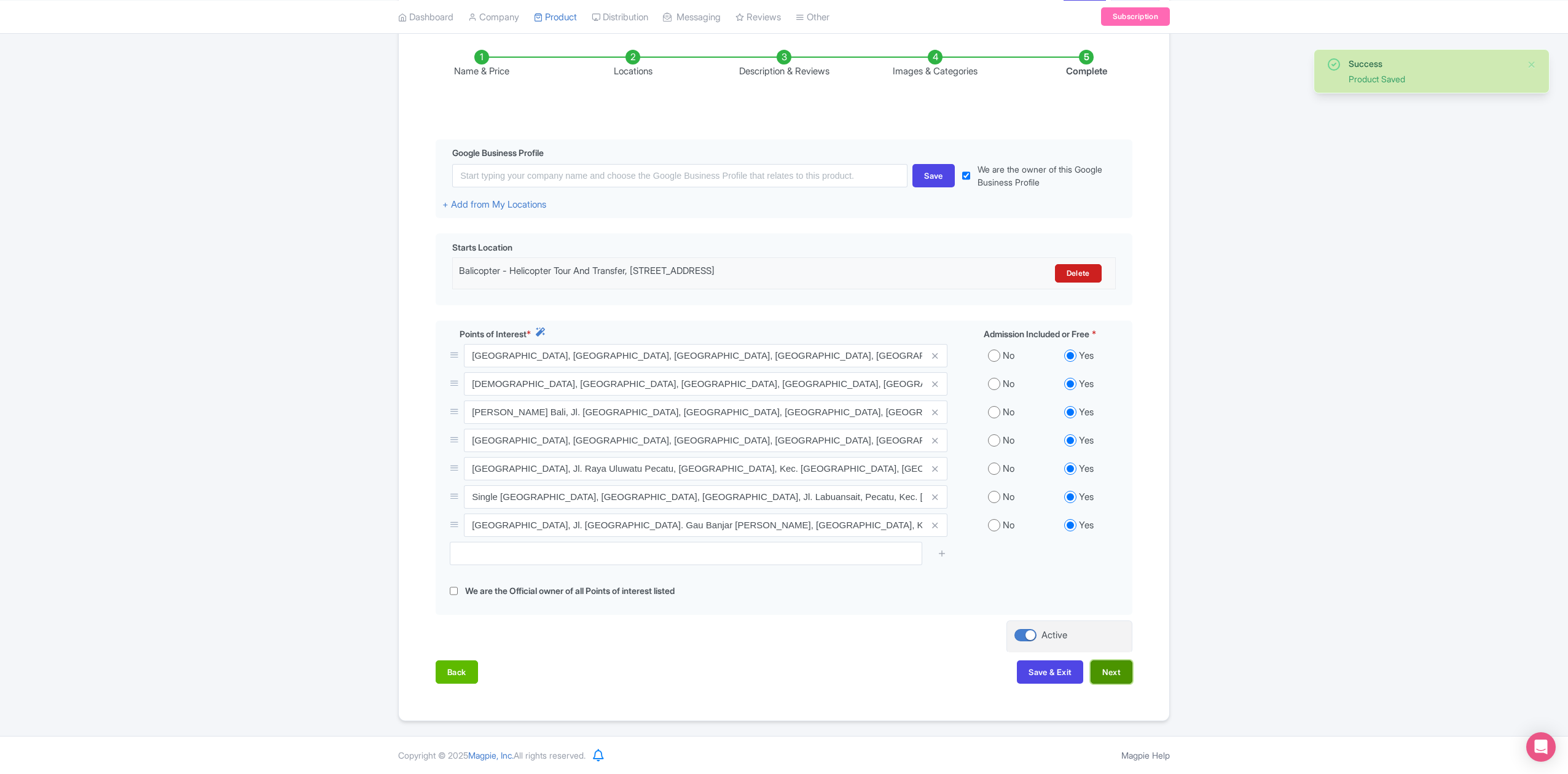
click at [1123, 676] on button "Next" at bounding box center [1111, 671] width 42 height 23
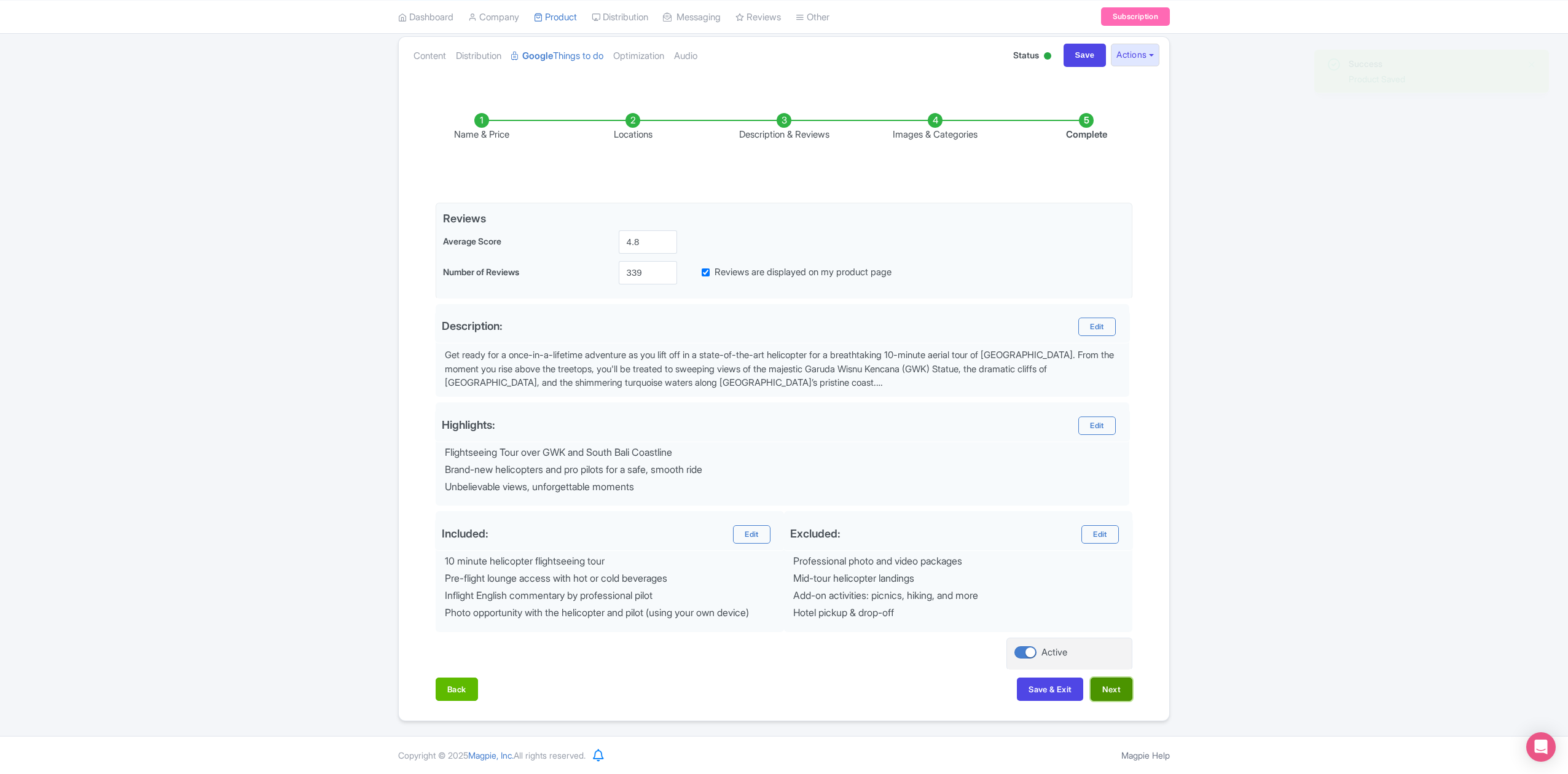
click at [1106, 691] on button "Next" at bounding box center [1111, 688] width 42 height 23
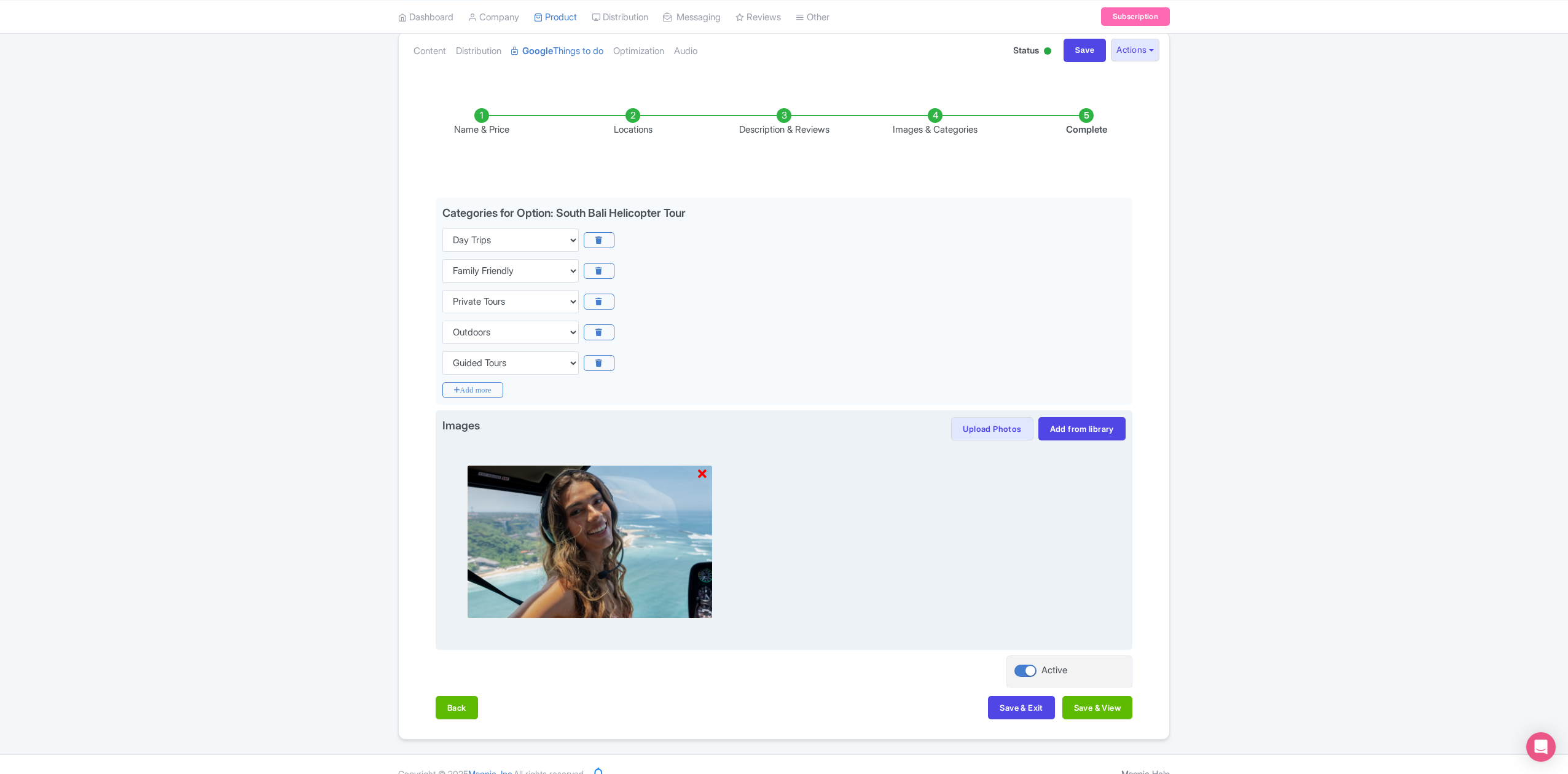
click at [703, 474] on icon at bounding box center [701, 474] width 8 height 12
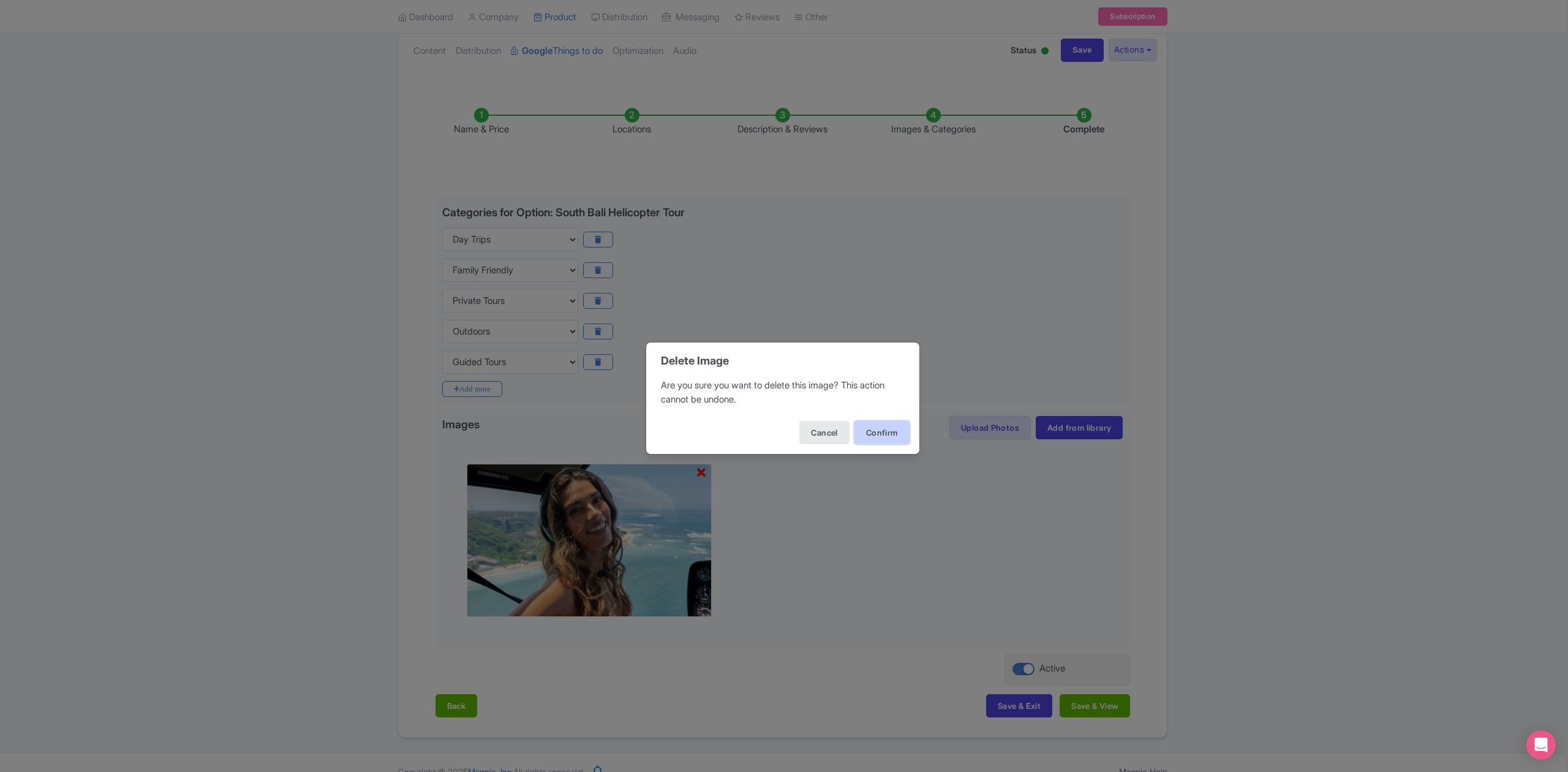
click at [867, 434] on button "Confirm" at bounding box center [882, 432] width 55 height 23
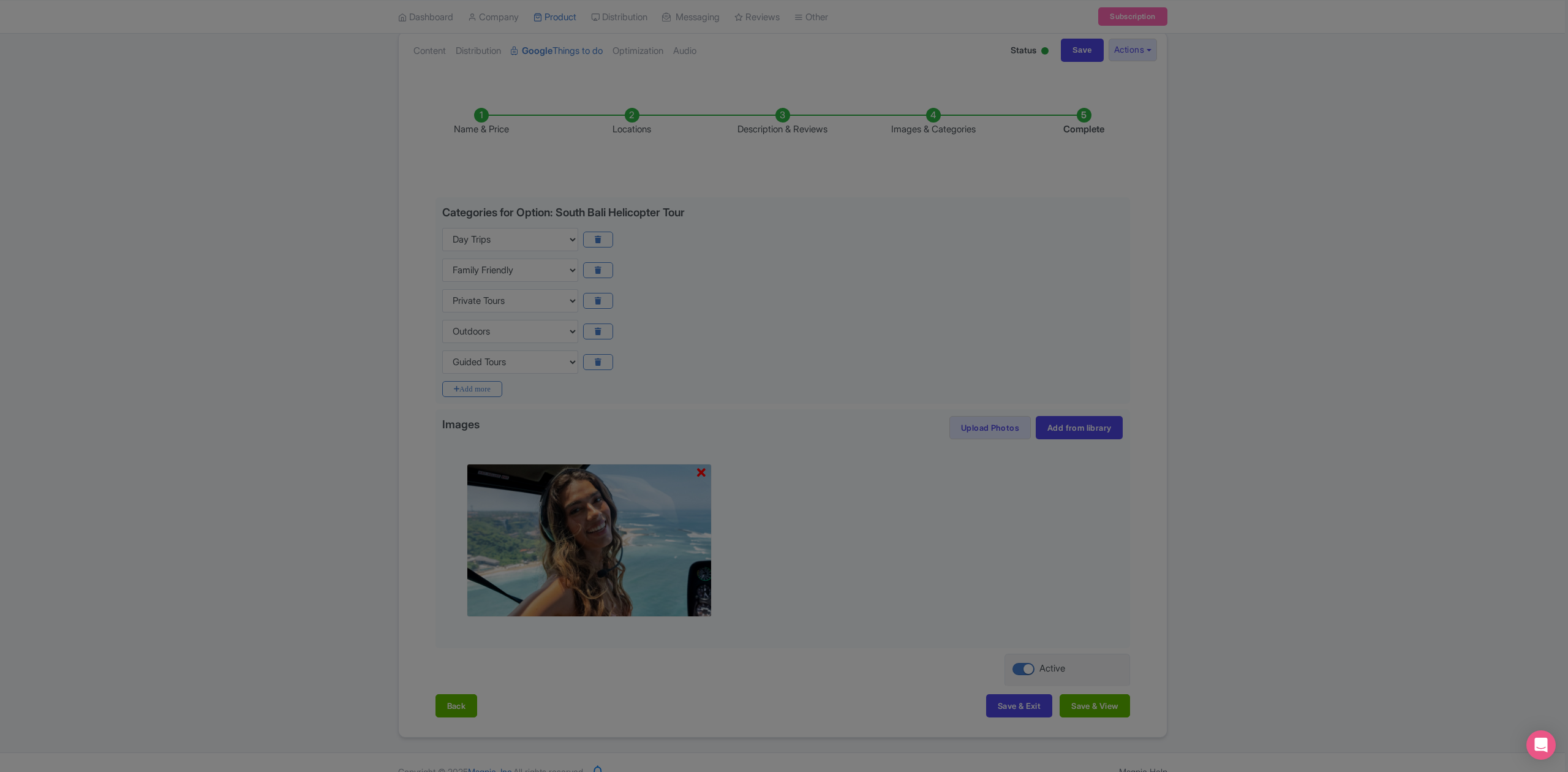
scroll to position [0, 0]
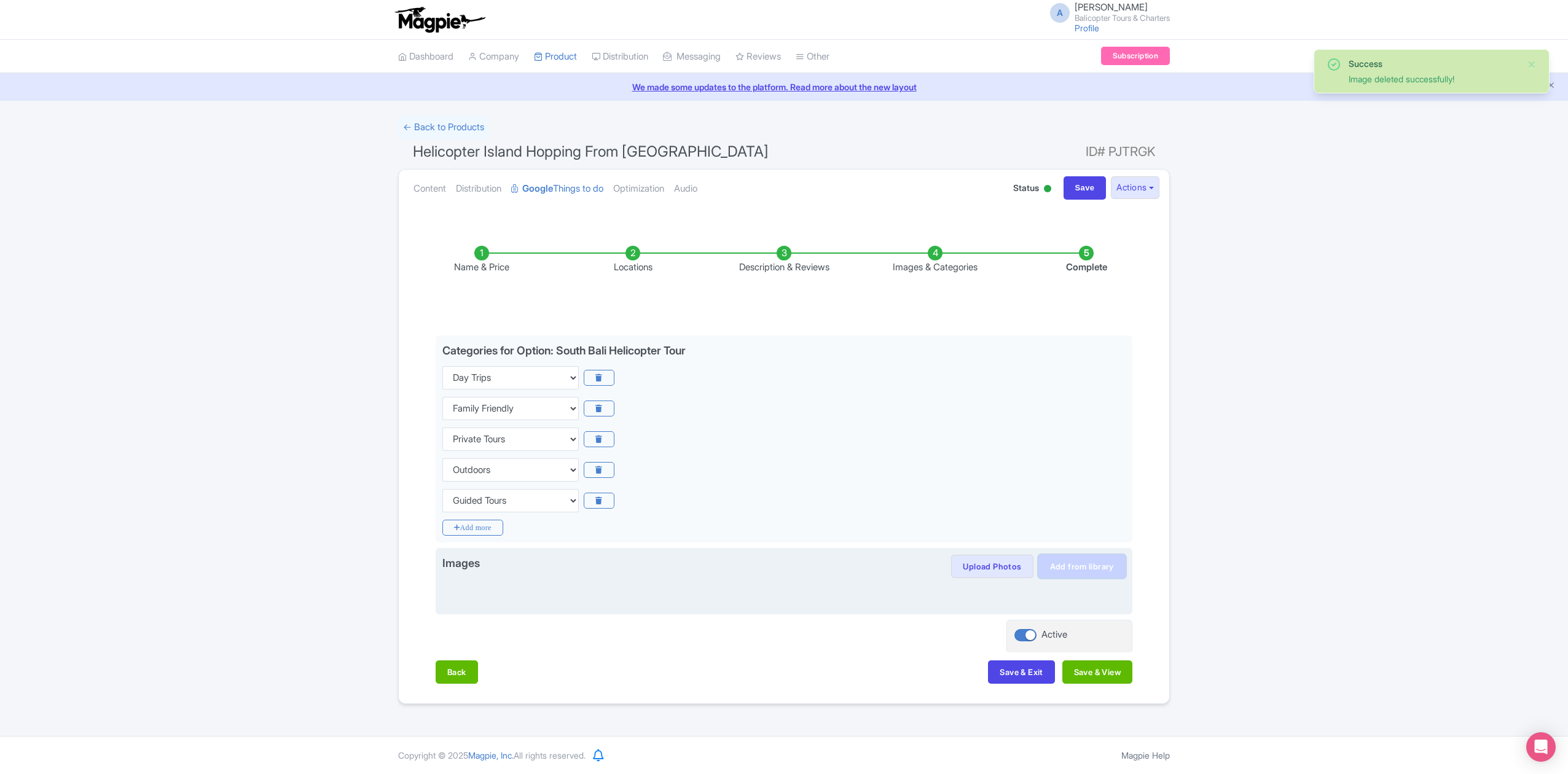
click at [1072, 573] on link "Add from library" at bounding box center [1081, 566] width 87 height 23
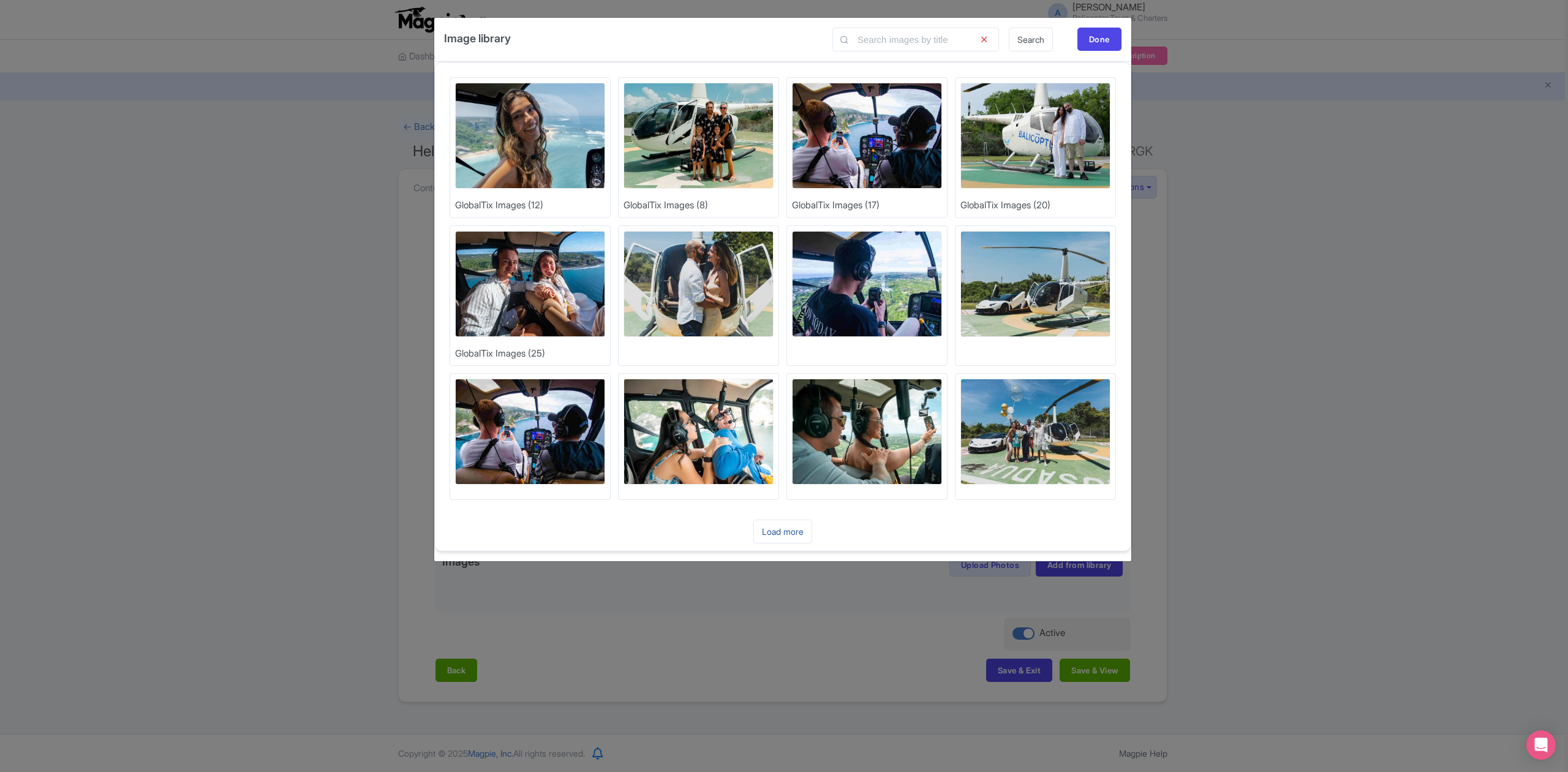
click at [786, 535] on link "Load more" at bounding box center [783, 532] width 59 height 24
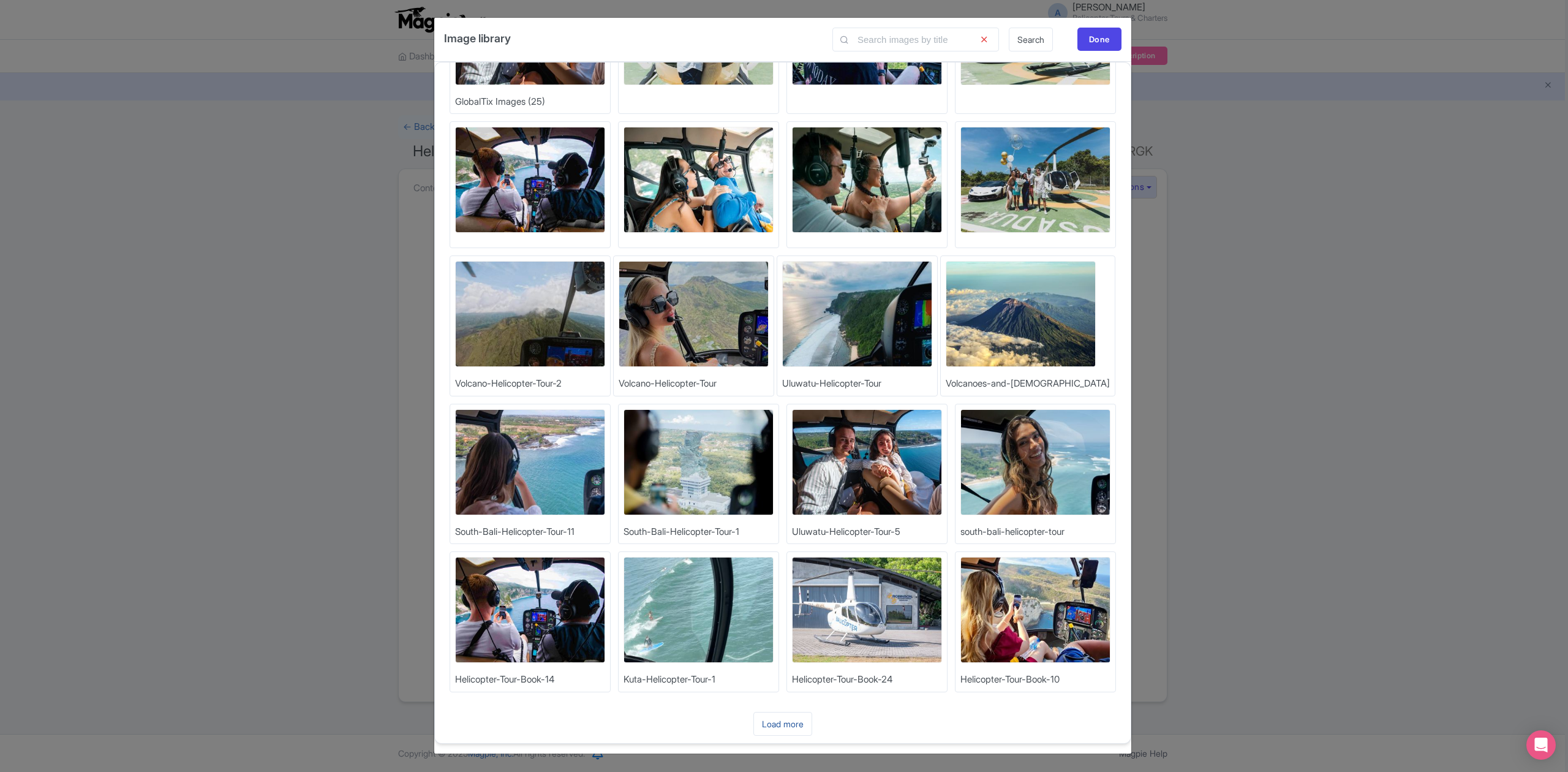
scroll to position [1, 0]
click at [785, 719] on link "Load more" at bounding box center [783, 724] width 59 height 24
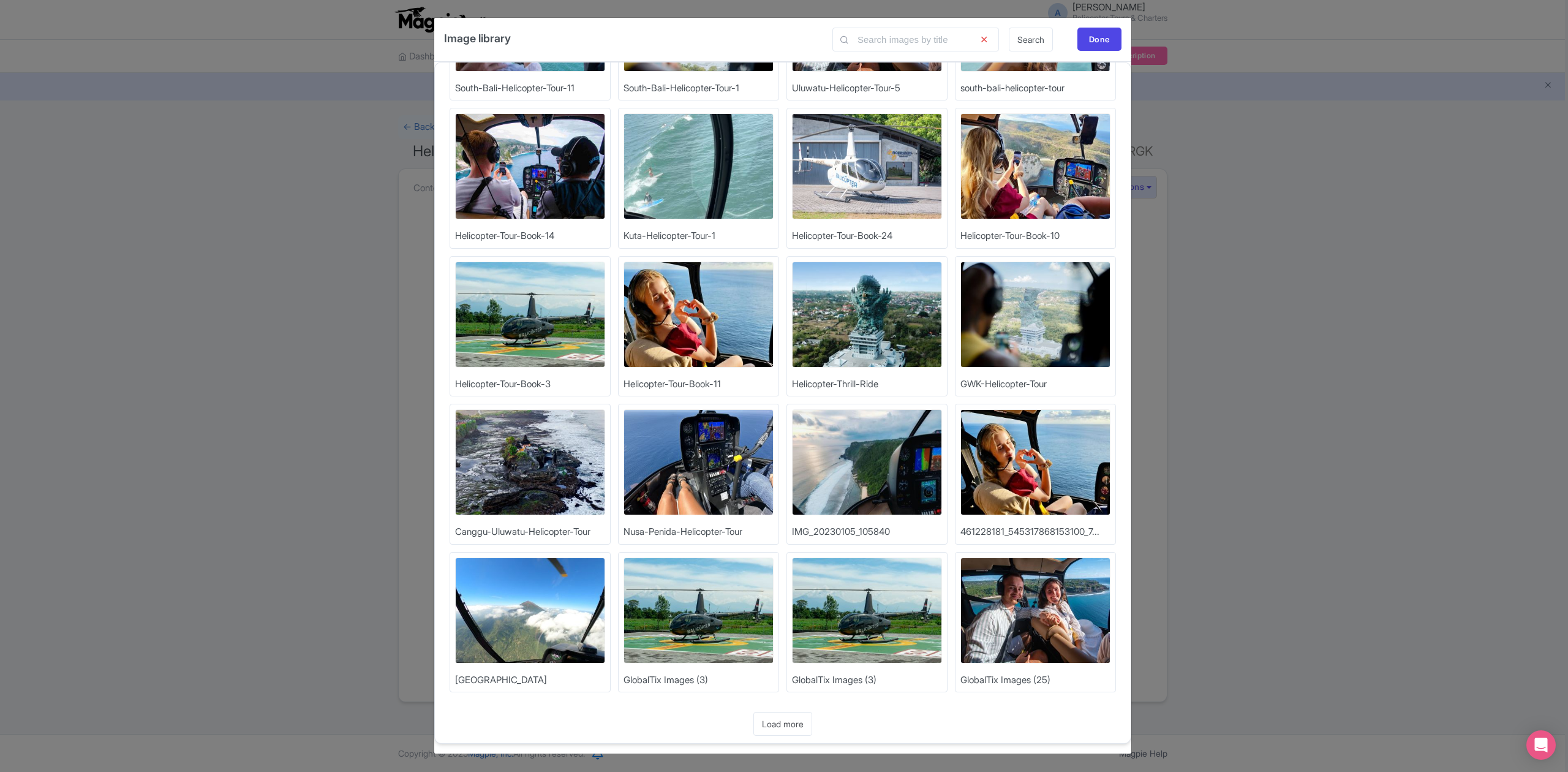
scroll to position [699, 0]
click at [772, 726] on link "Load more" at bounding box center [783, 724] width 59 height 24
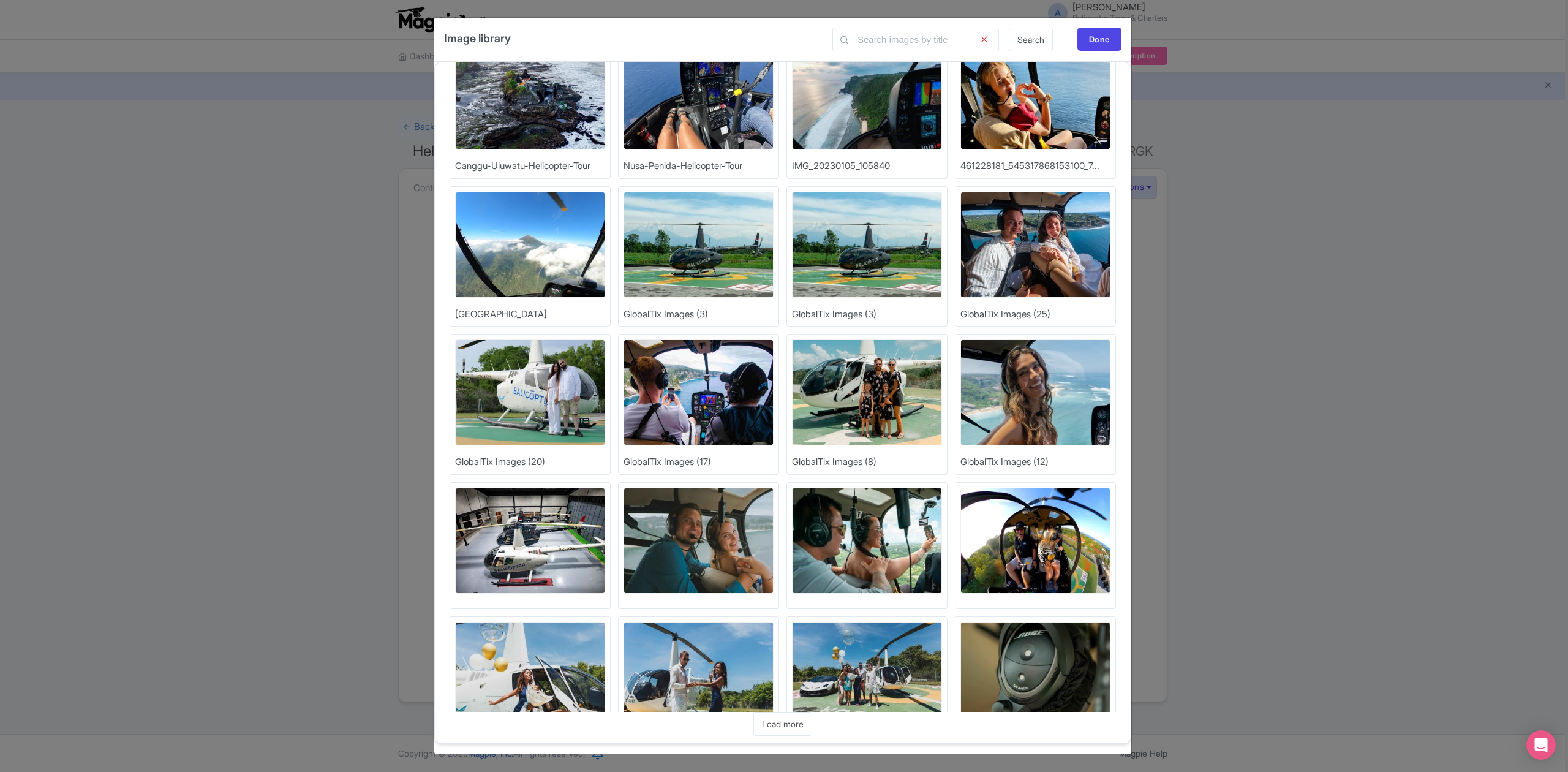
scroll to position [1116, 0]
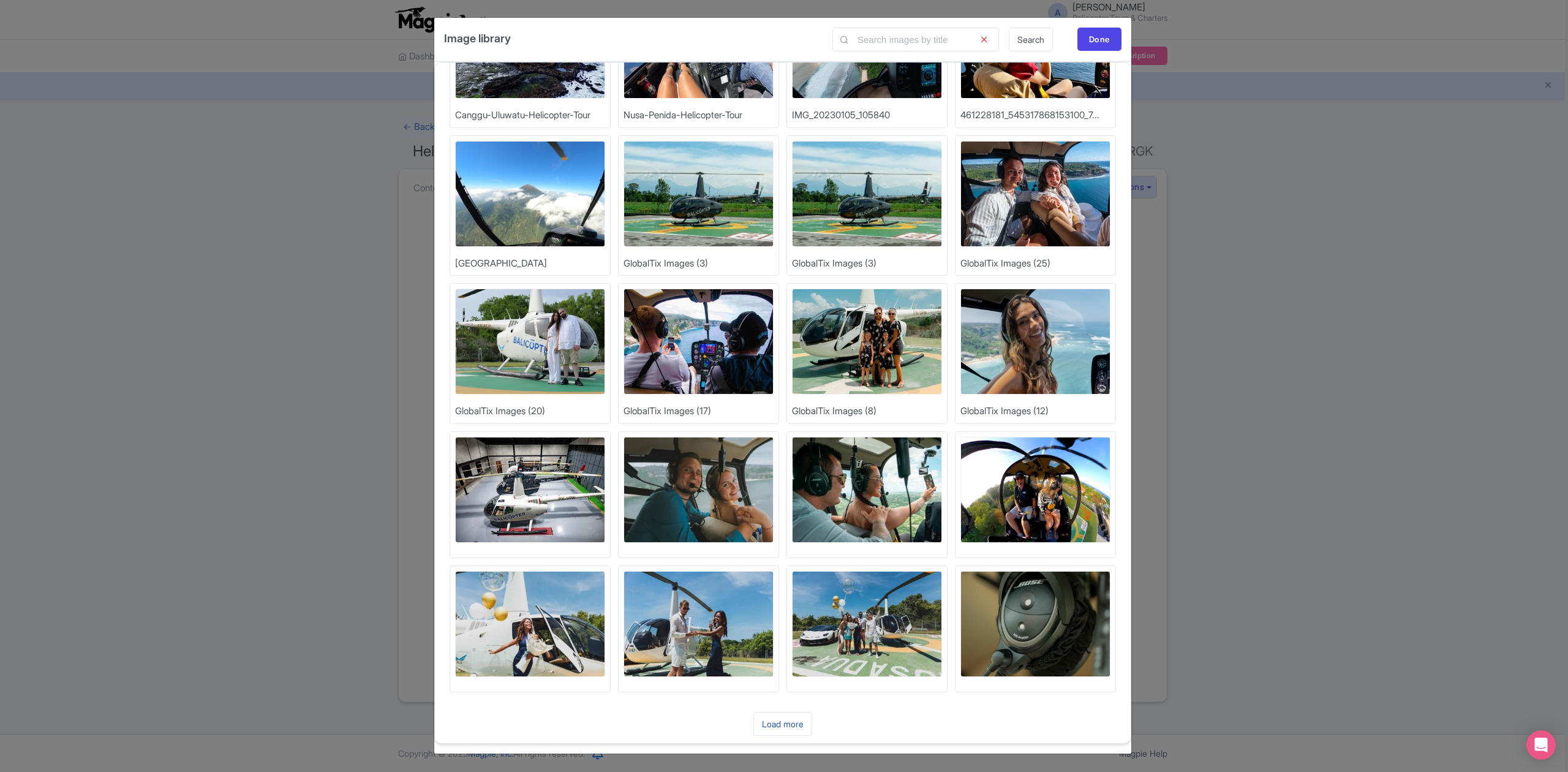
click at [790, 726] on link "Load more" at bounding box center [783, 724] width 59 height 24
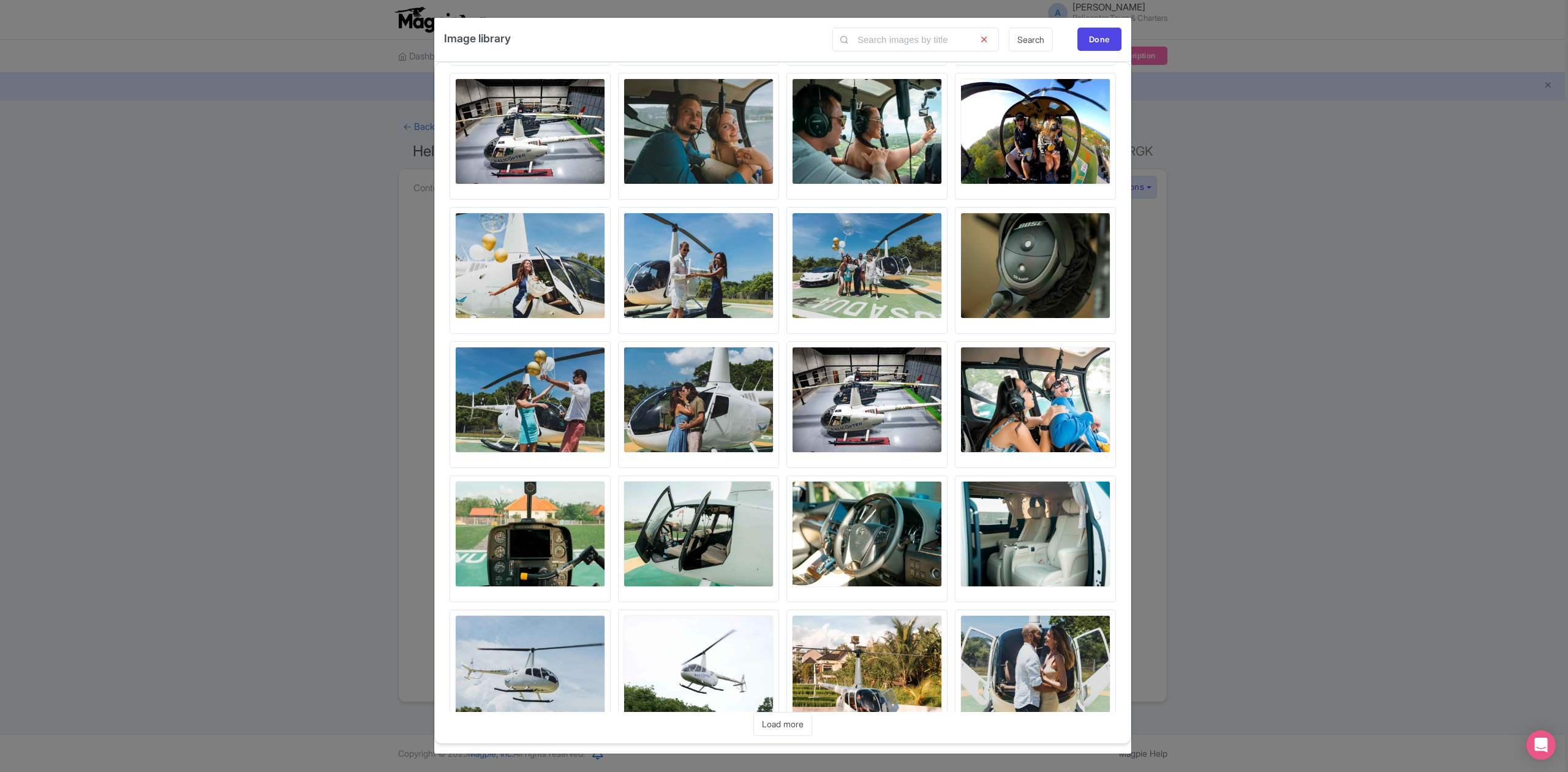
scroll to position [1519, 0]
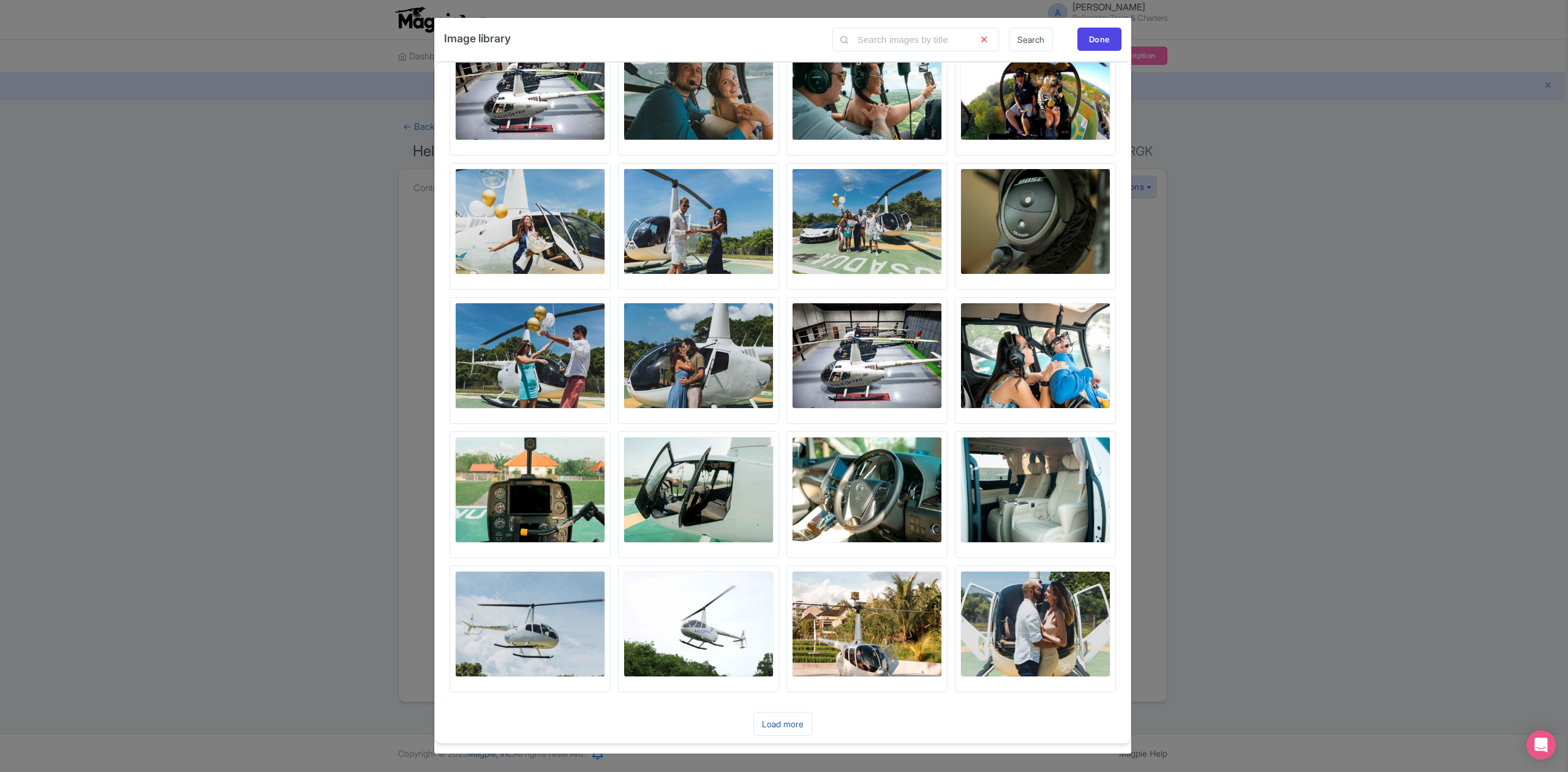
click at [779, 723] on link "Load more" at bounding box center [783, 724] width 59 height 24
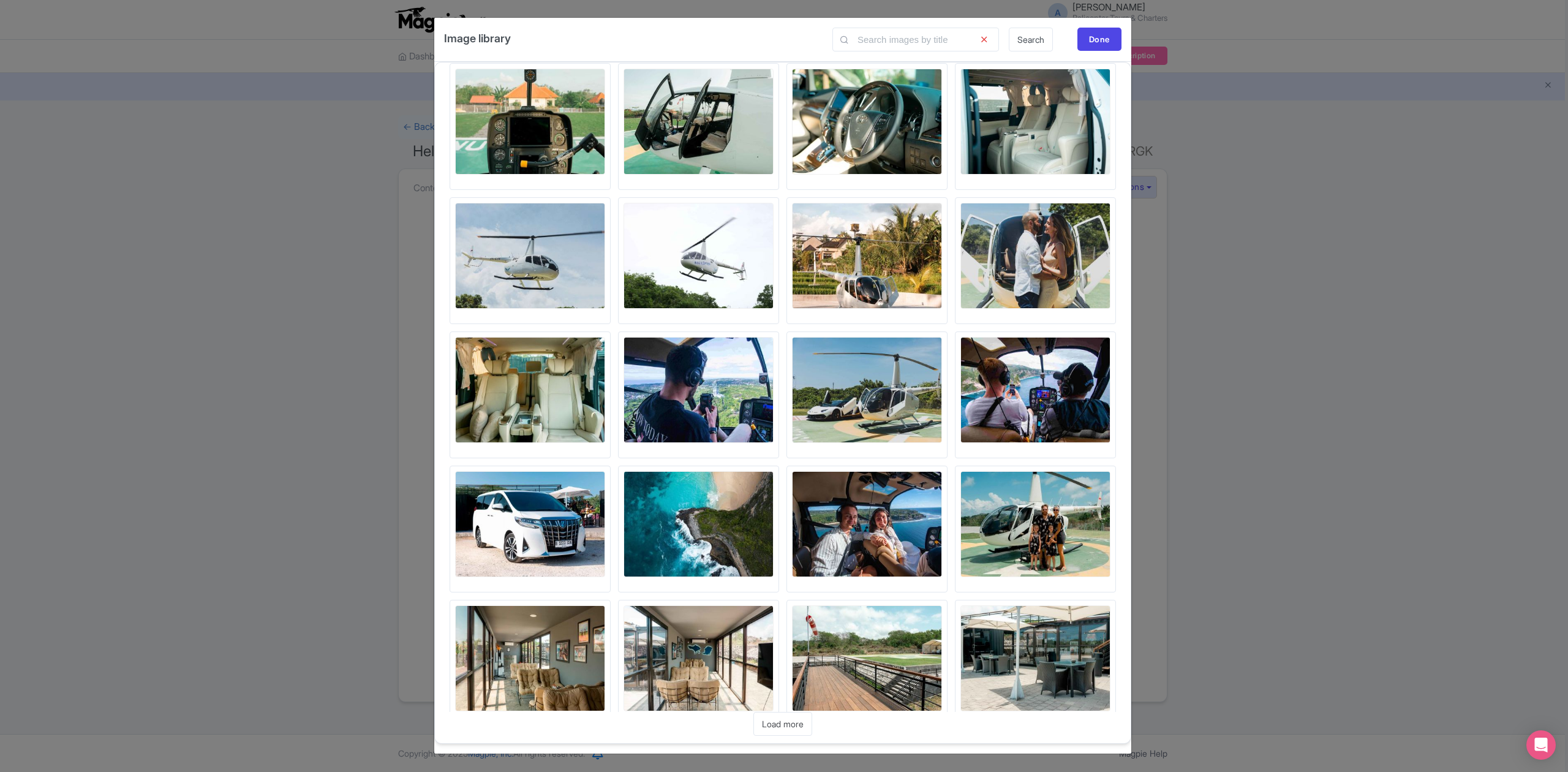
scroll to position [1923, 0]
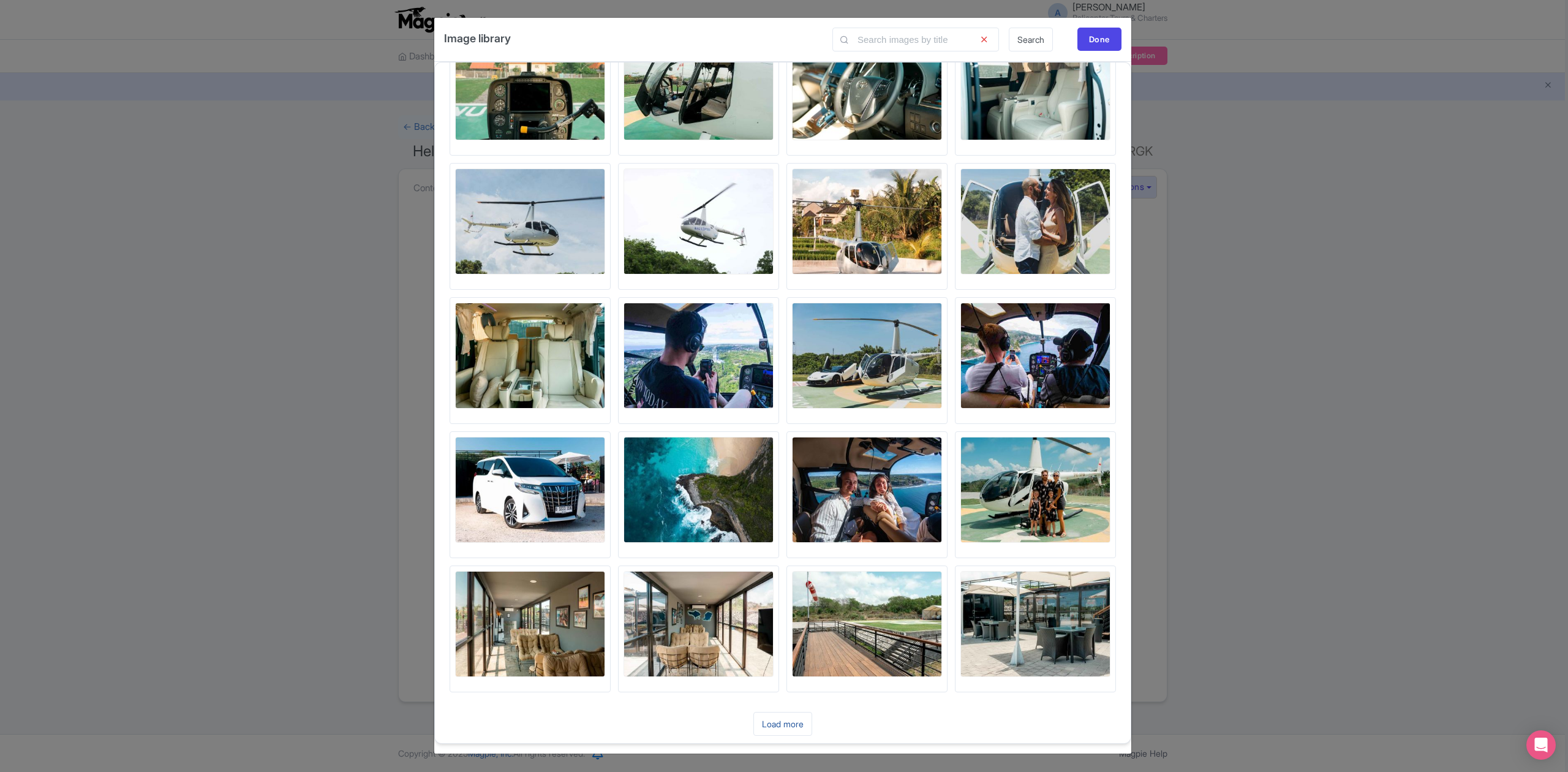
click at [779, 715] on link "Load more" at bounding box center [783, 724] width 59 height 24
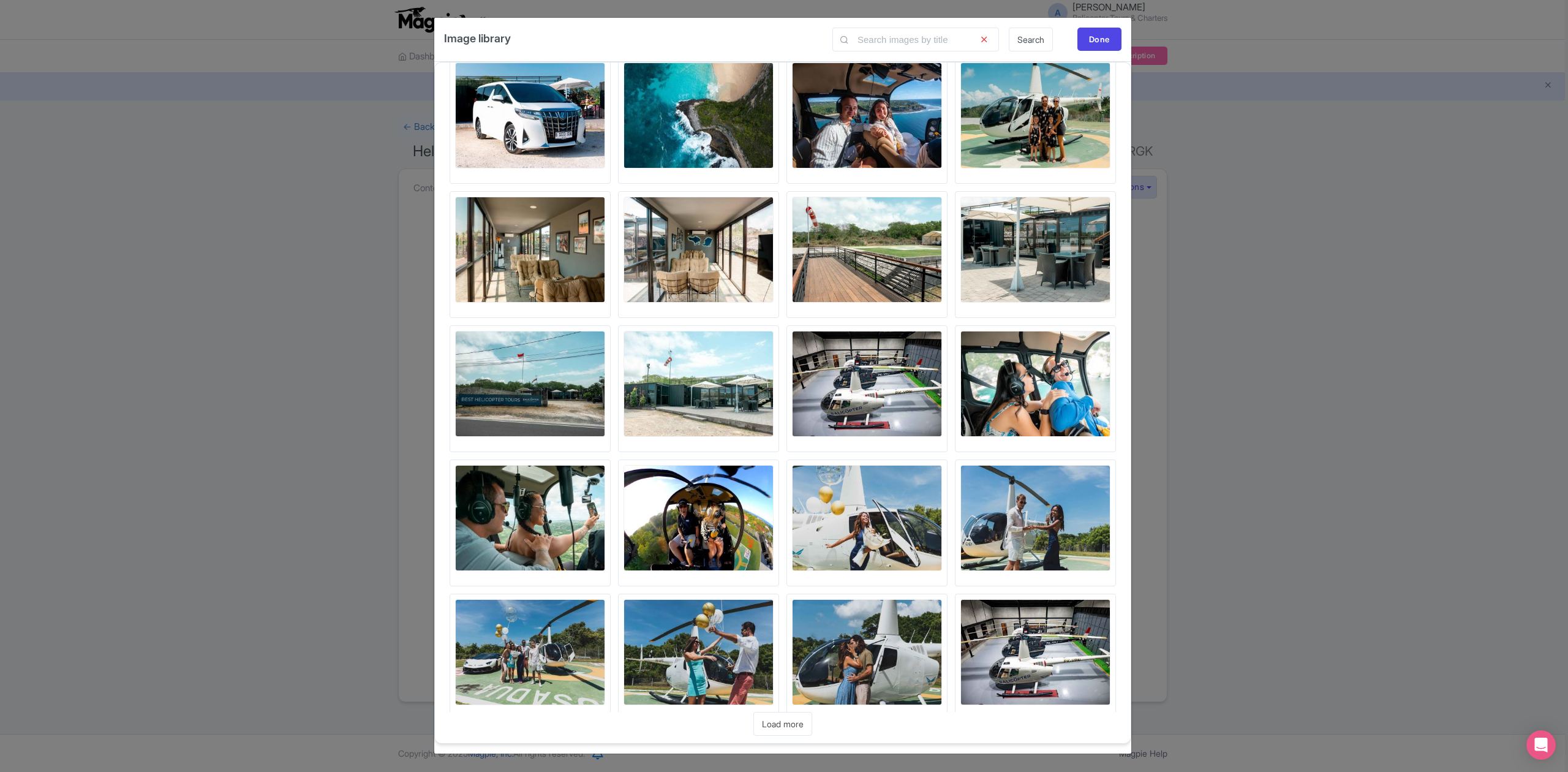
scroll to position [2327, 0]
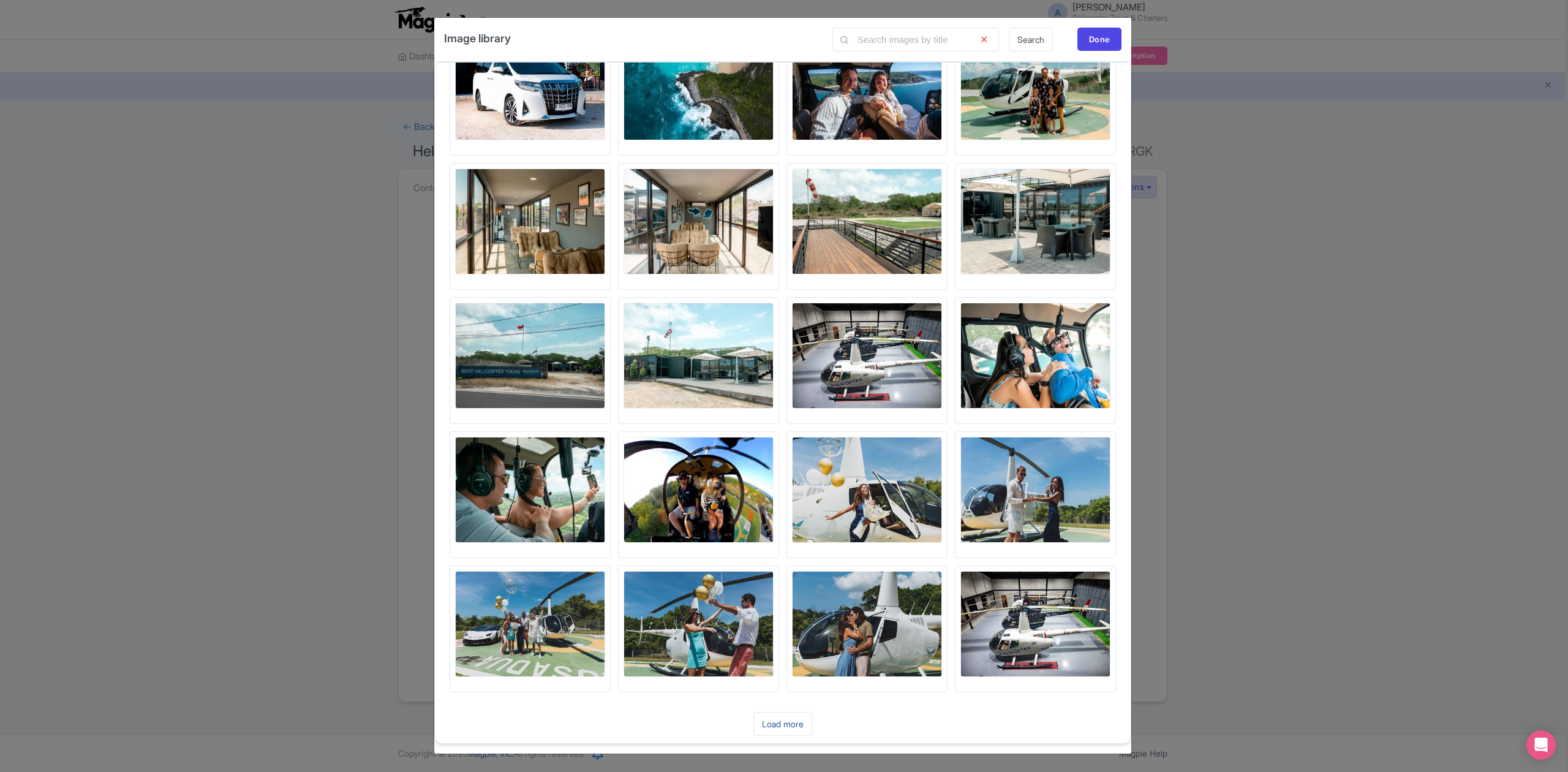
click at [783, 723] on link "Load more" at bounding box center [783, 724] width 59 height 24
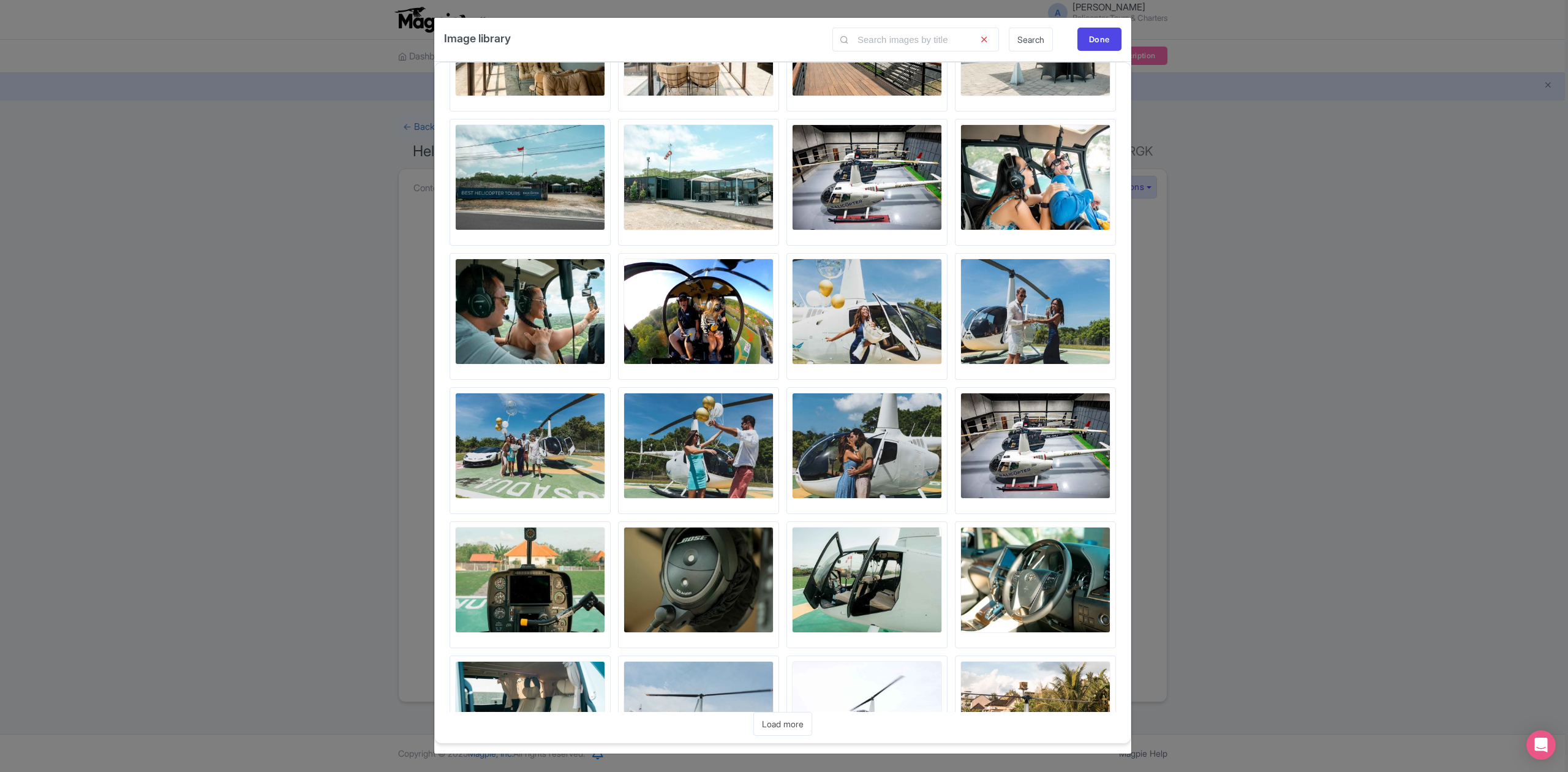
scroll to position [2731, 0]
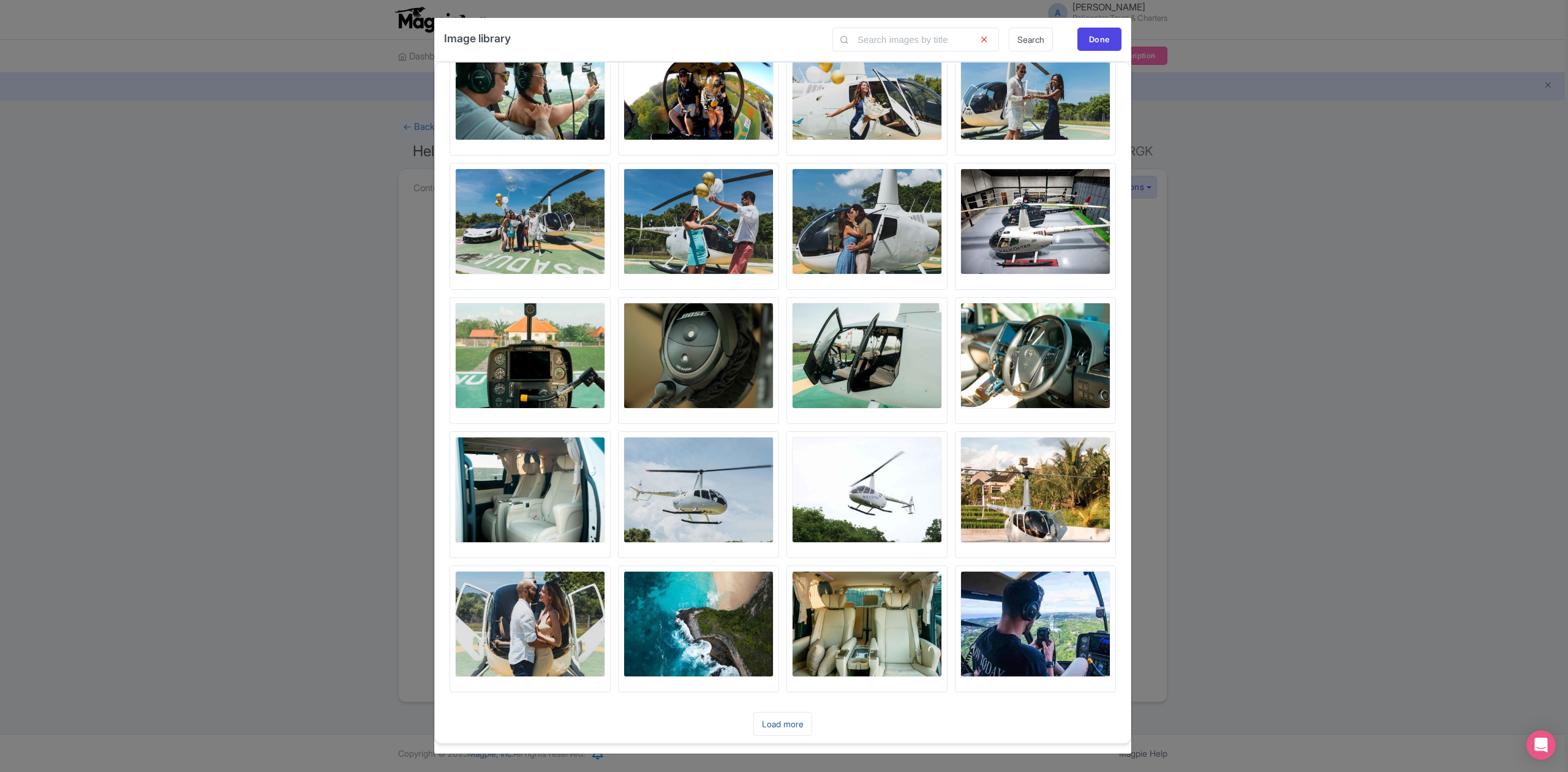
click at [794, 715] on link "Load more" at bounding box center [783, 724] width 59 height 24
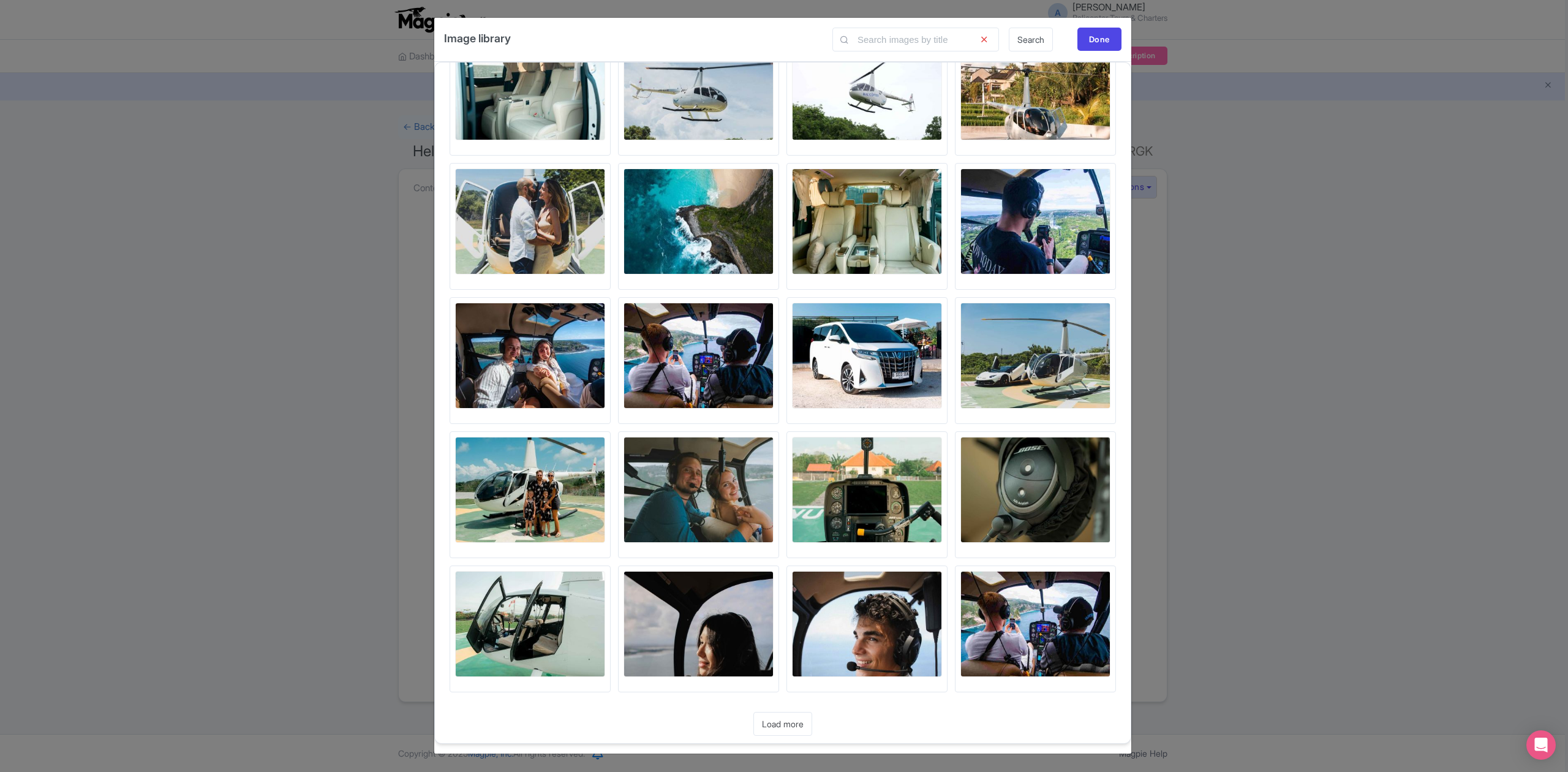
scroll to position [3134, 0]
click at [763, 714] on link "Load more" at bounding box center [783, 724] width 59 height 24
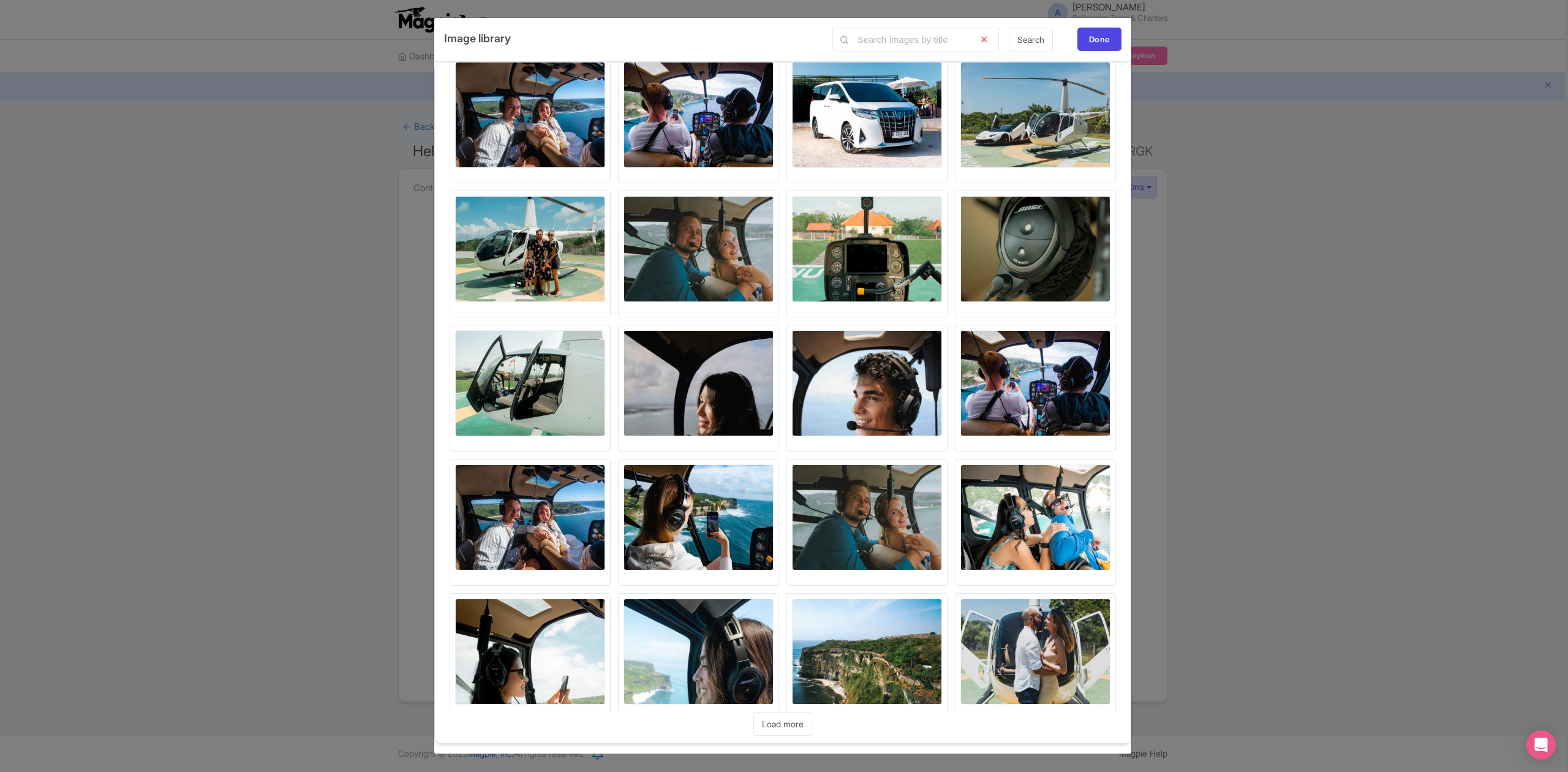
scroll to position [3538, 0]
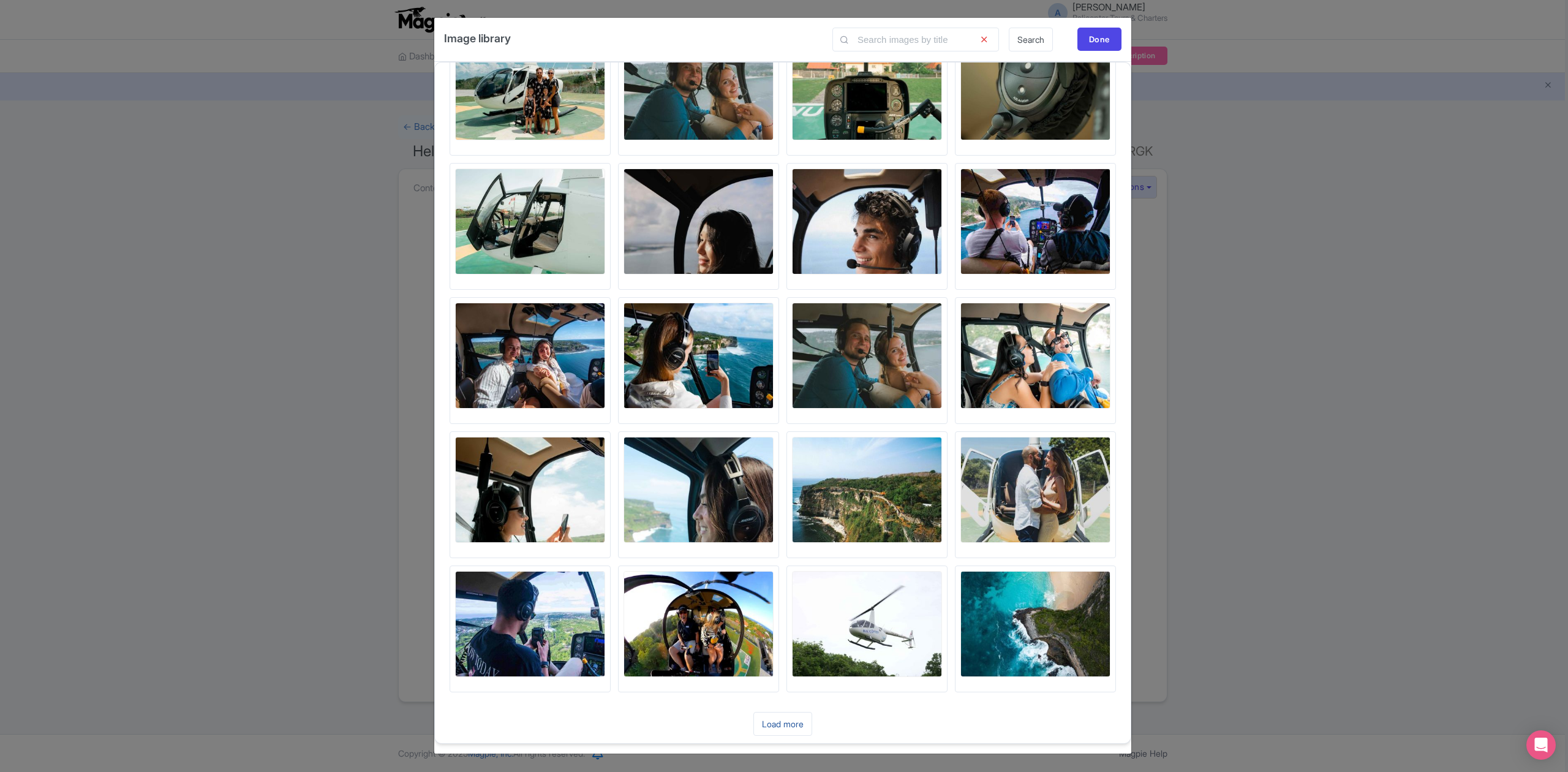
click at [777, 719] on link "Load more" at bounding box center [783, 724] width 59 height 24
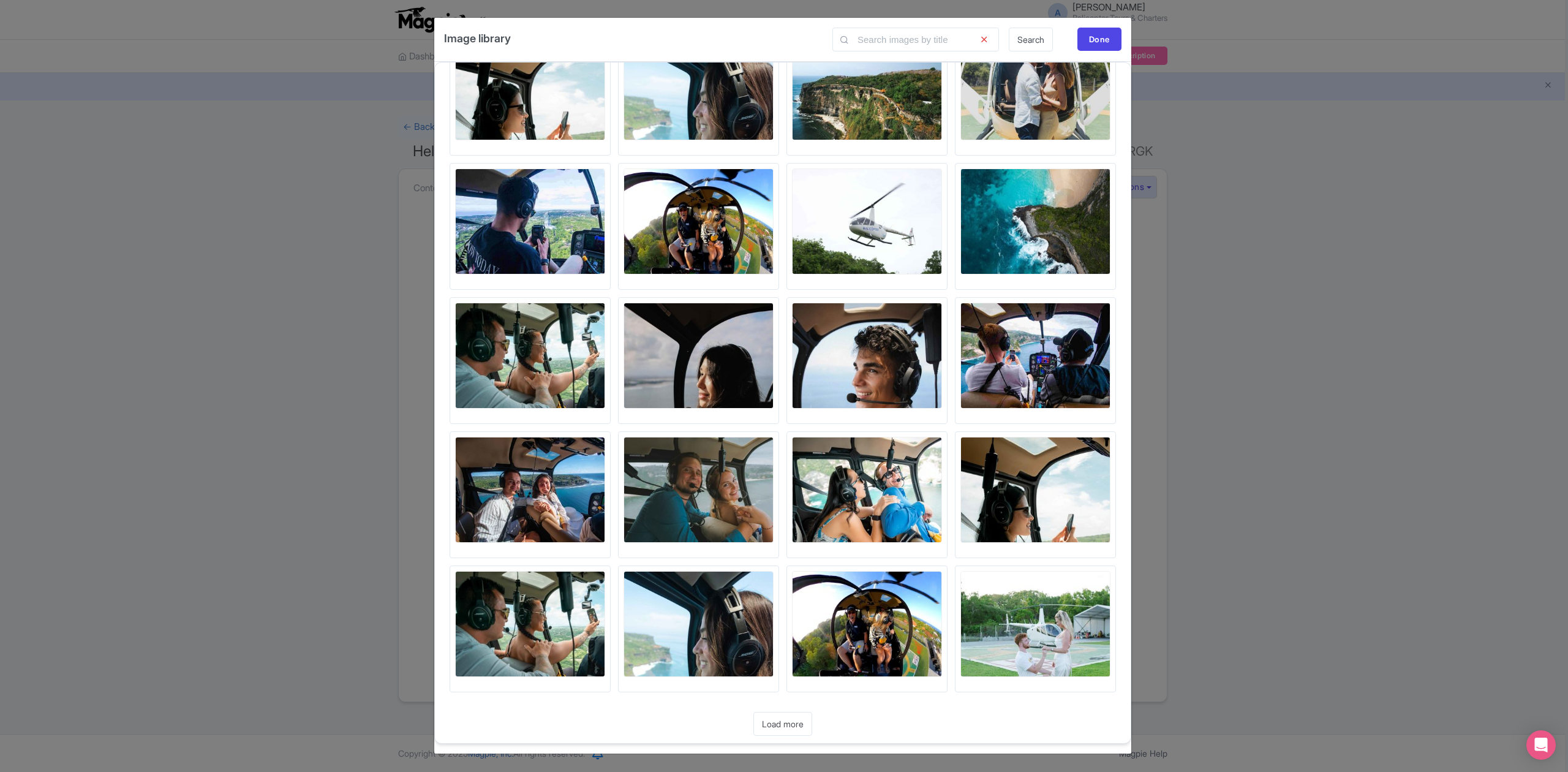
scroll to position [3942, 0]
click at [800, 720] on link "Load more" at bounding box center [783, 724] width 59 height 24
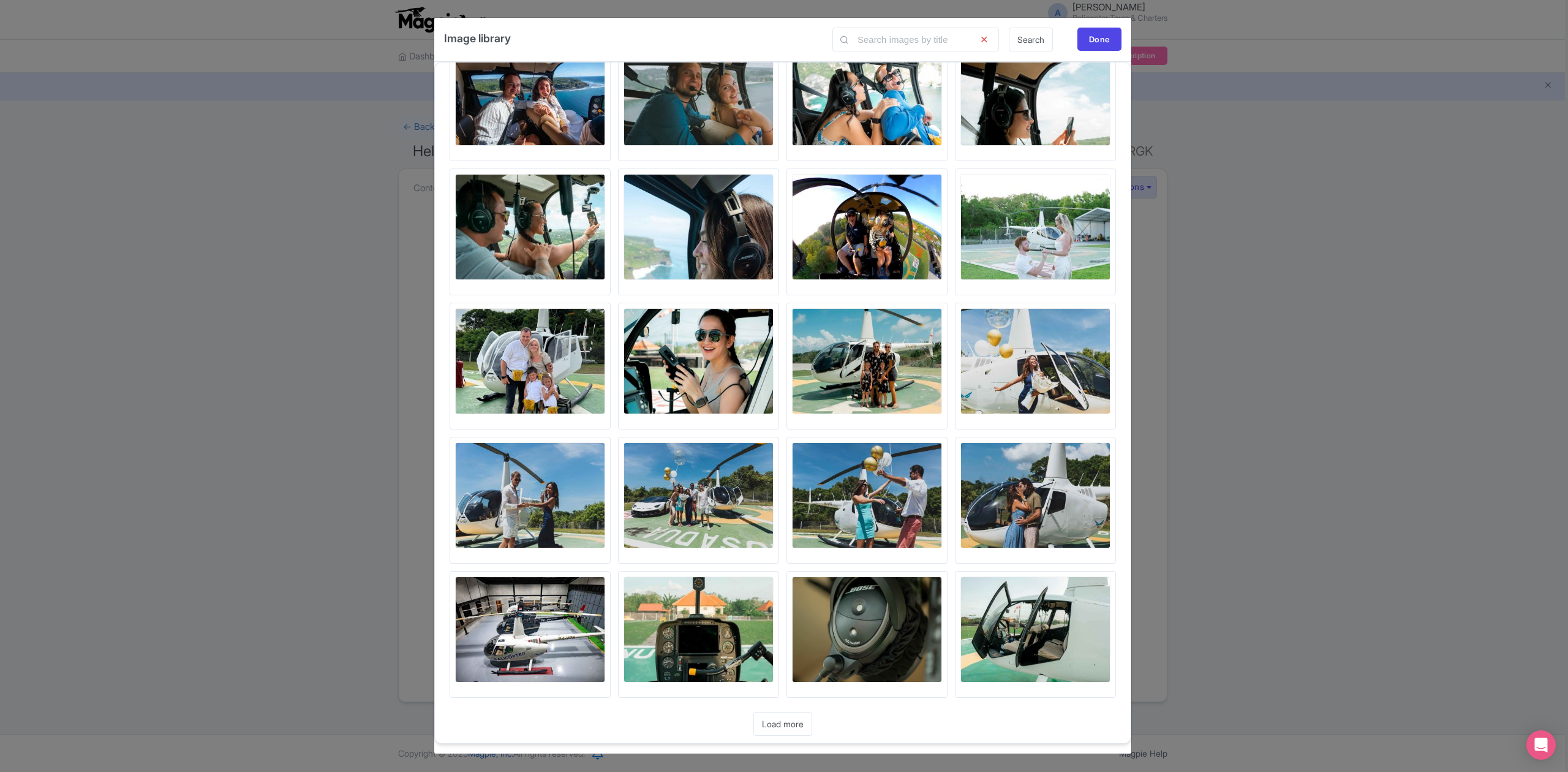
scroll to position [4345, 0]
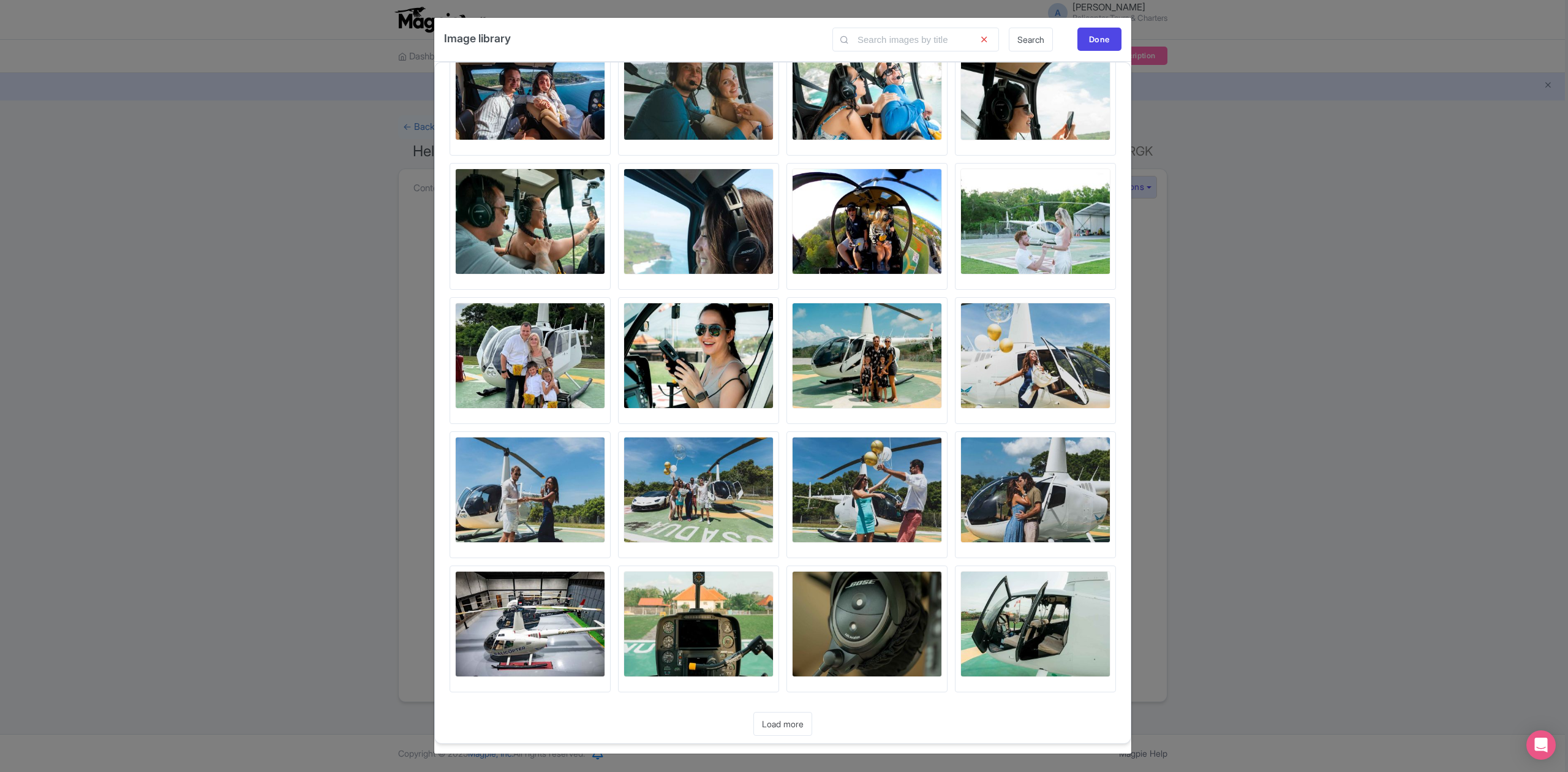
click at [789, 716] on link "Load more" at bounding box center [783, 724] width 59 height 24
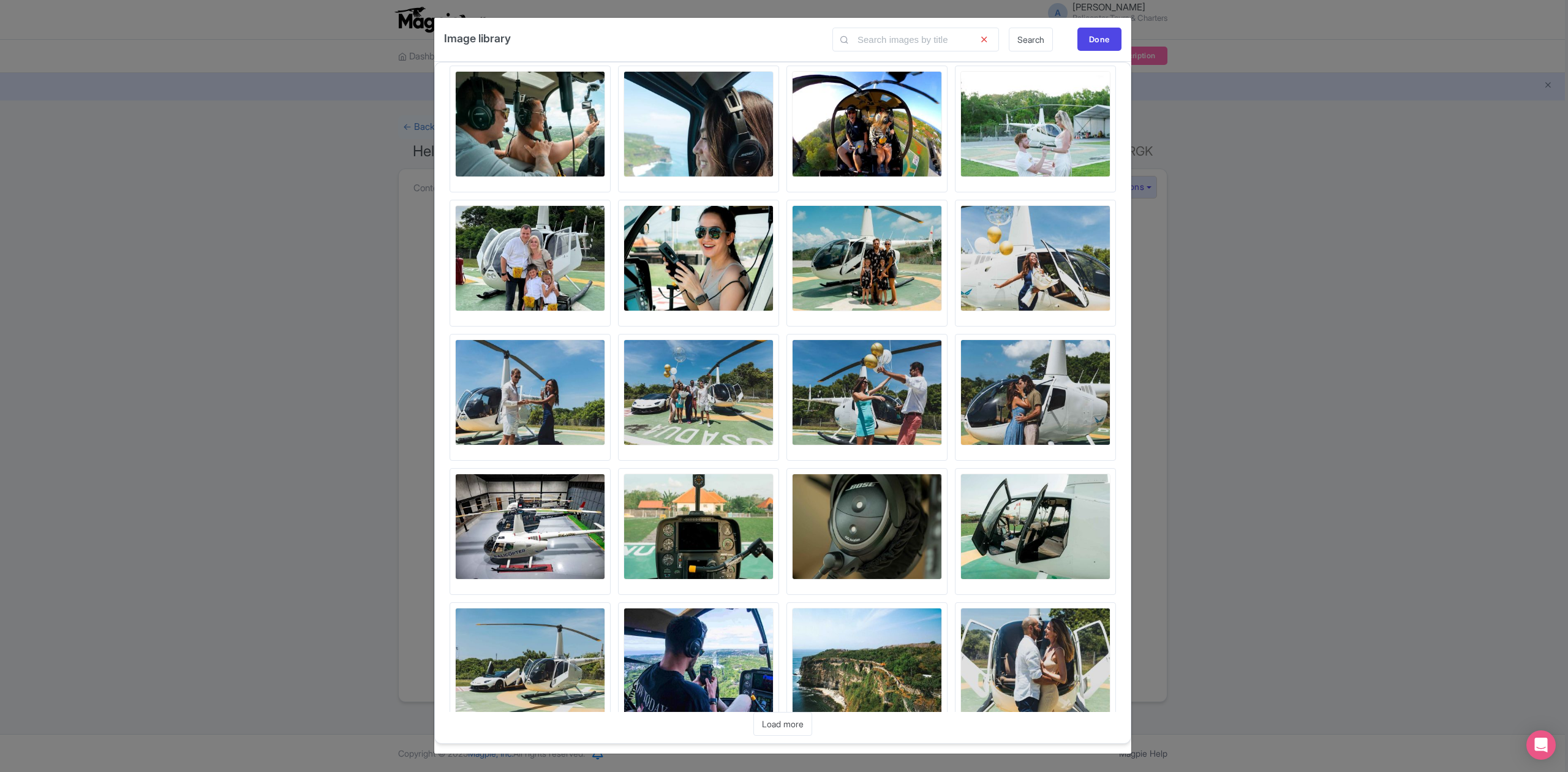
scroll to position [4614, 0]
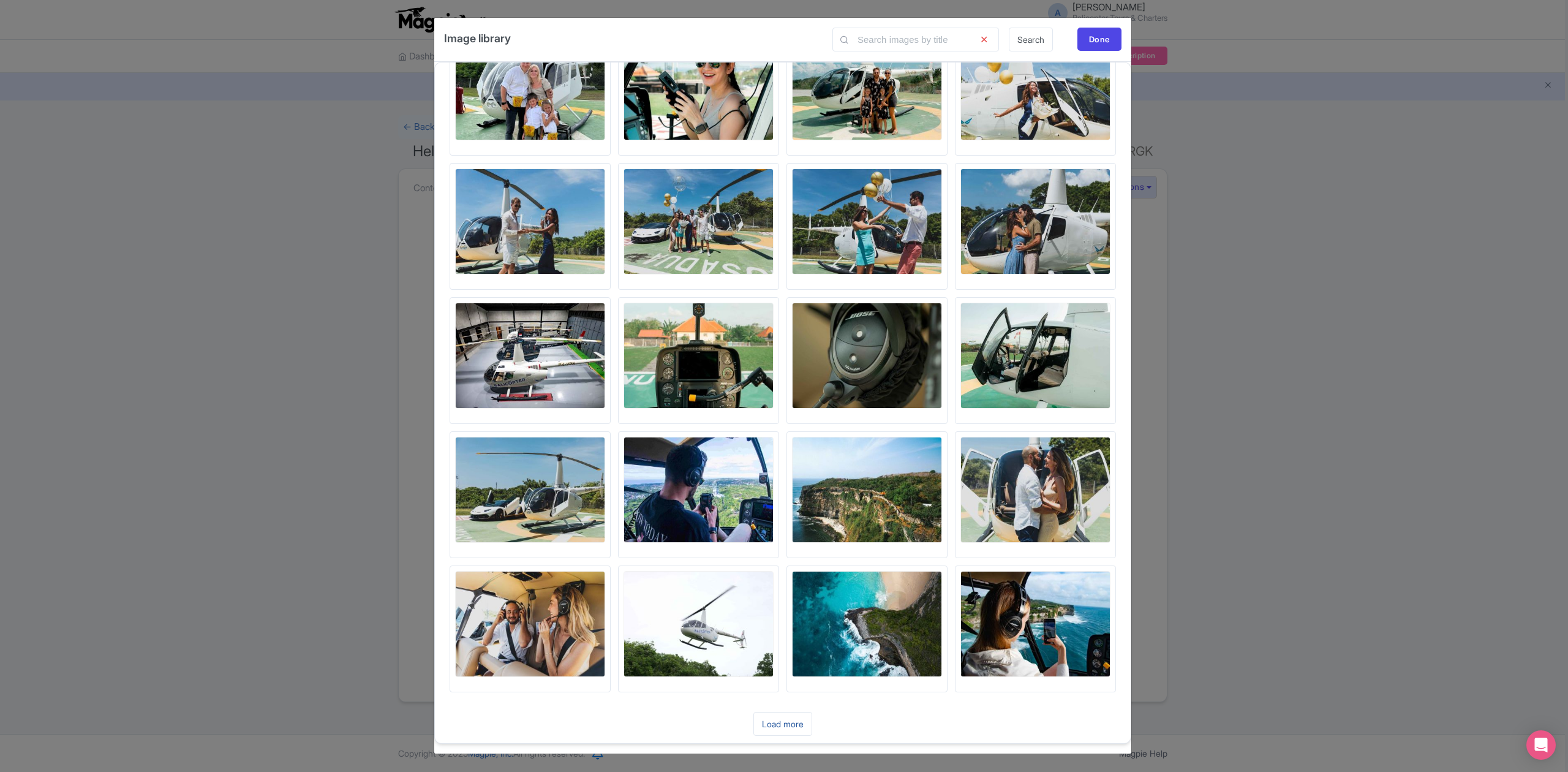
click at [786, 716] on link "Load more" at bounding box center [783, 724] width 59 height 24
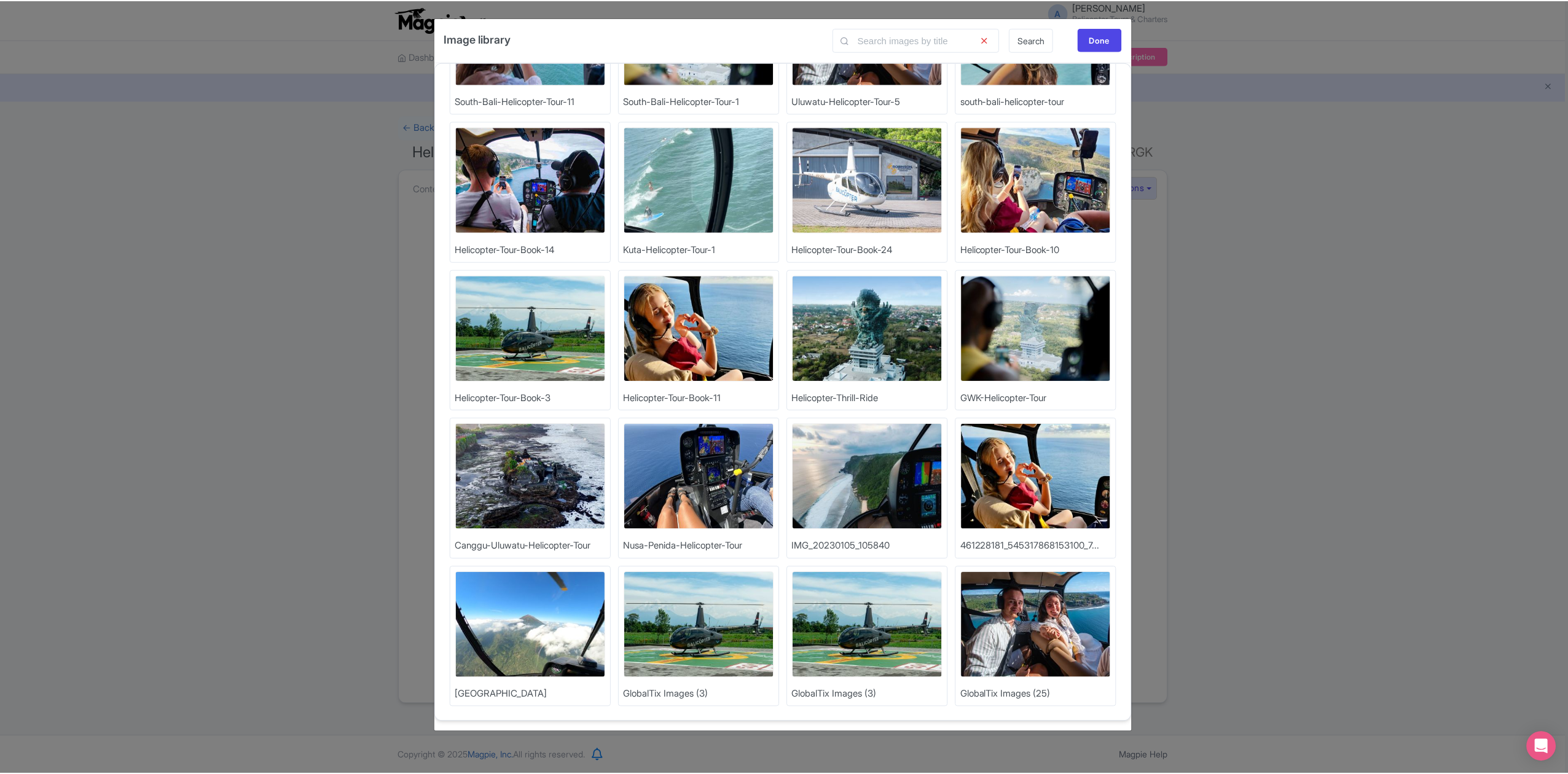
scroll to position [655, 0]
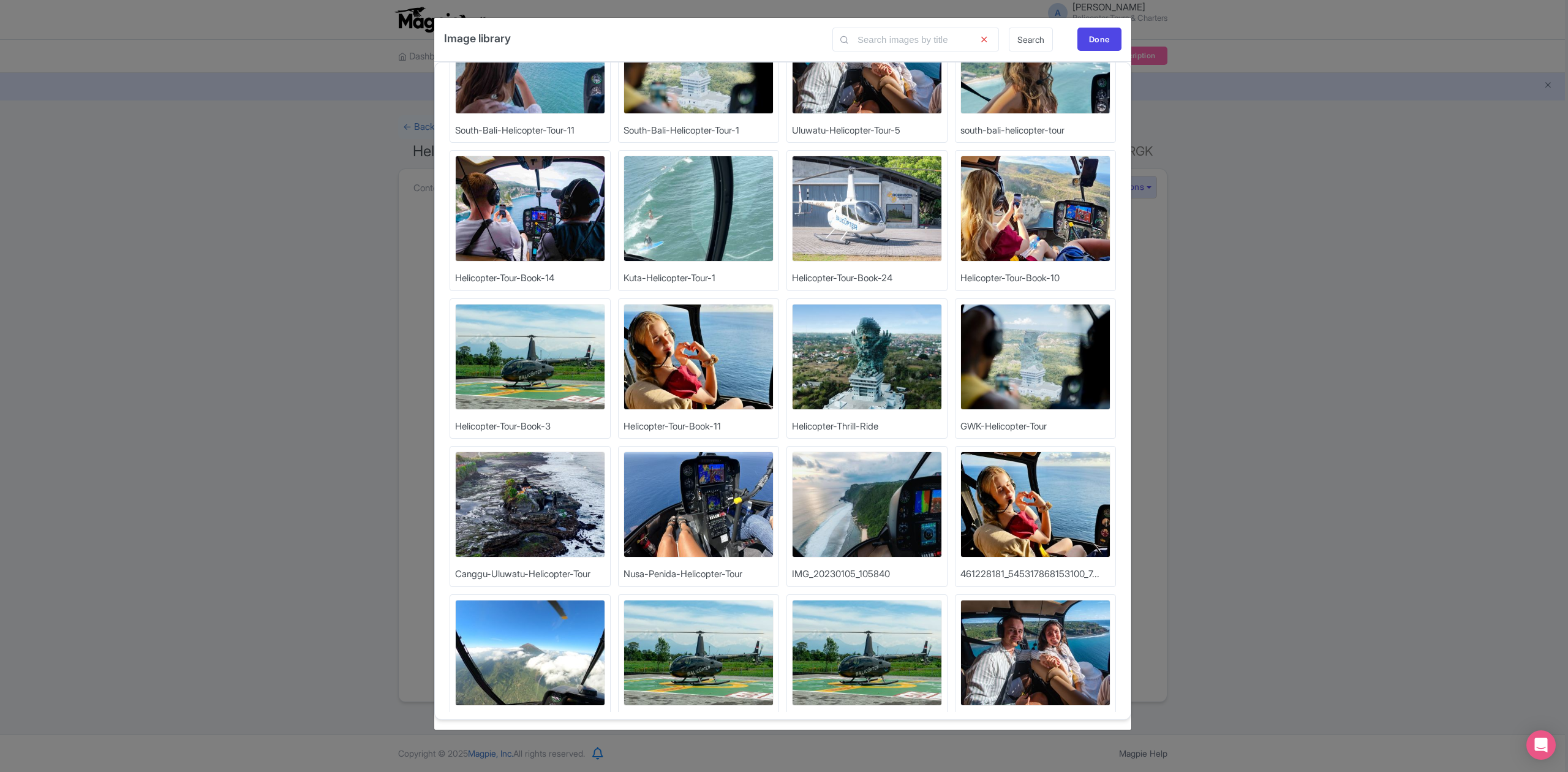
click at [514, 371] on img at bounding box center [530, 357] width 150 height 106
click at [520, 379] on img at bounding box center [530, 357] width 150 height 106
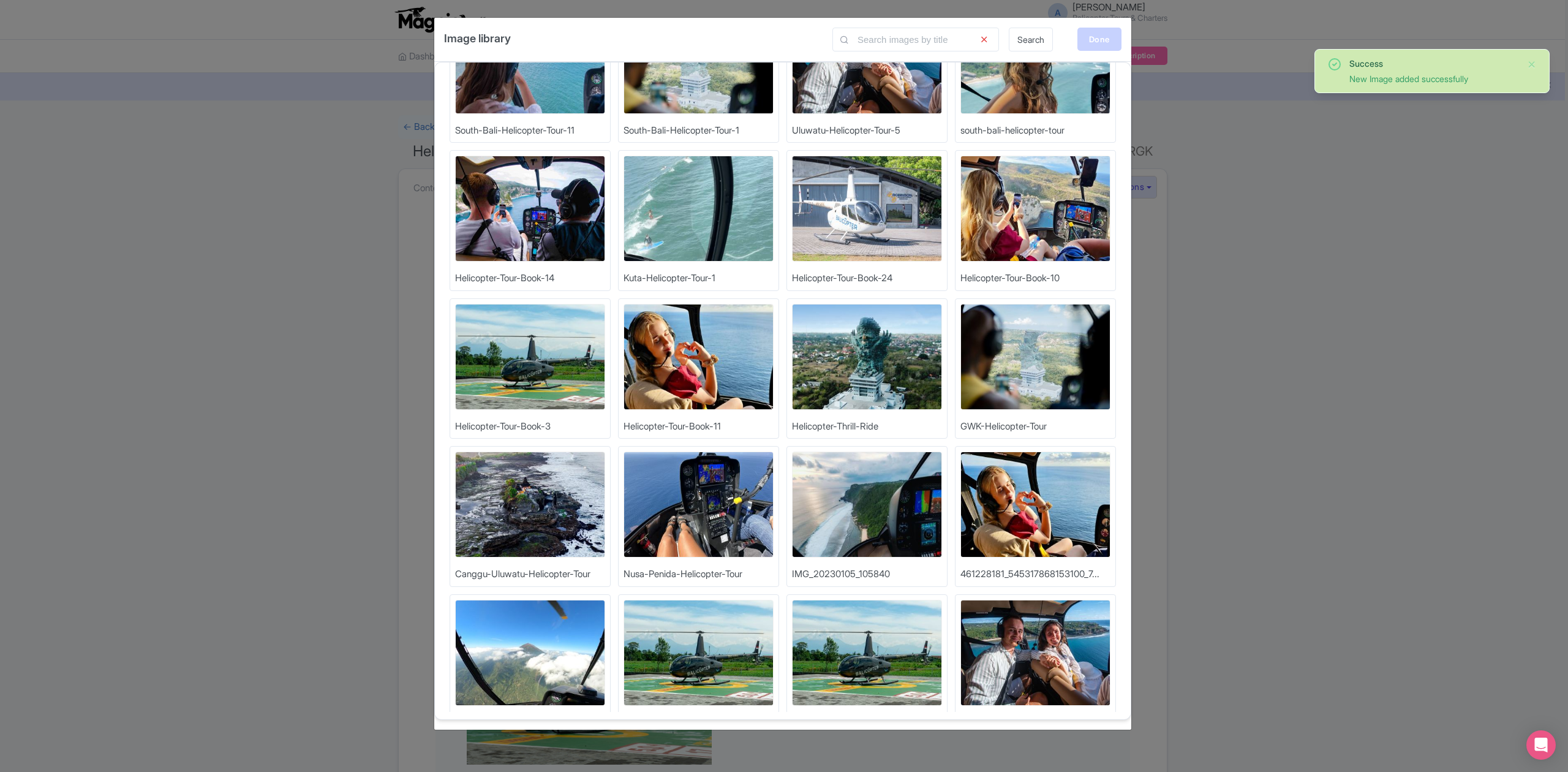
click at [1093, 35] on div "Done" at bounding box center [1099, 39] width 44 height 23
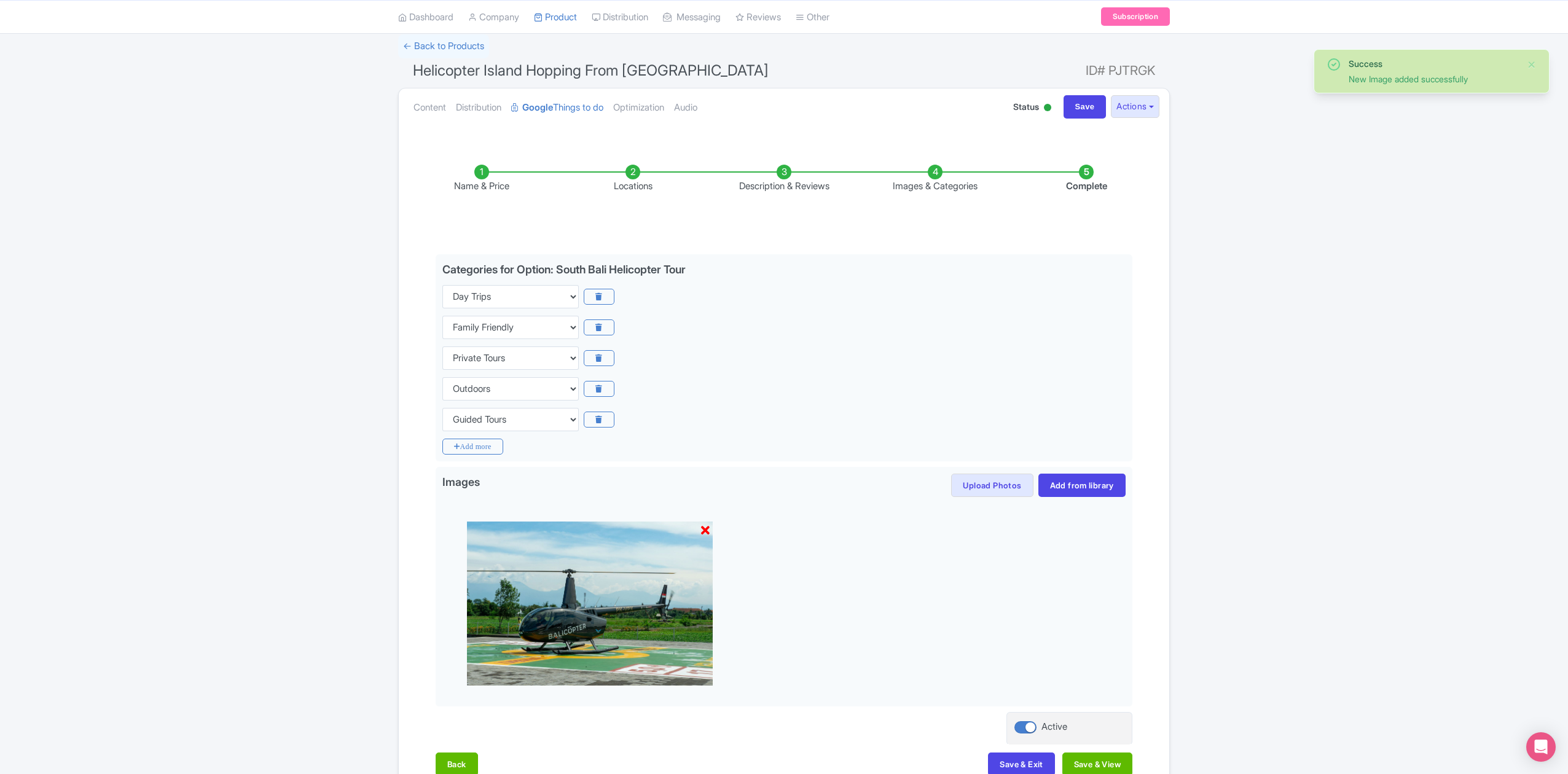
scroll to position [158, 0]
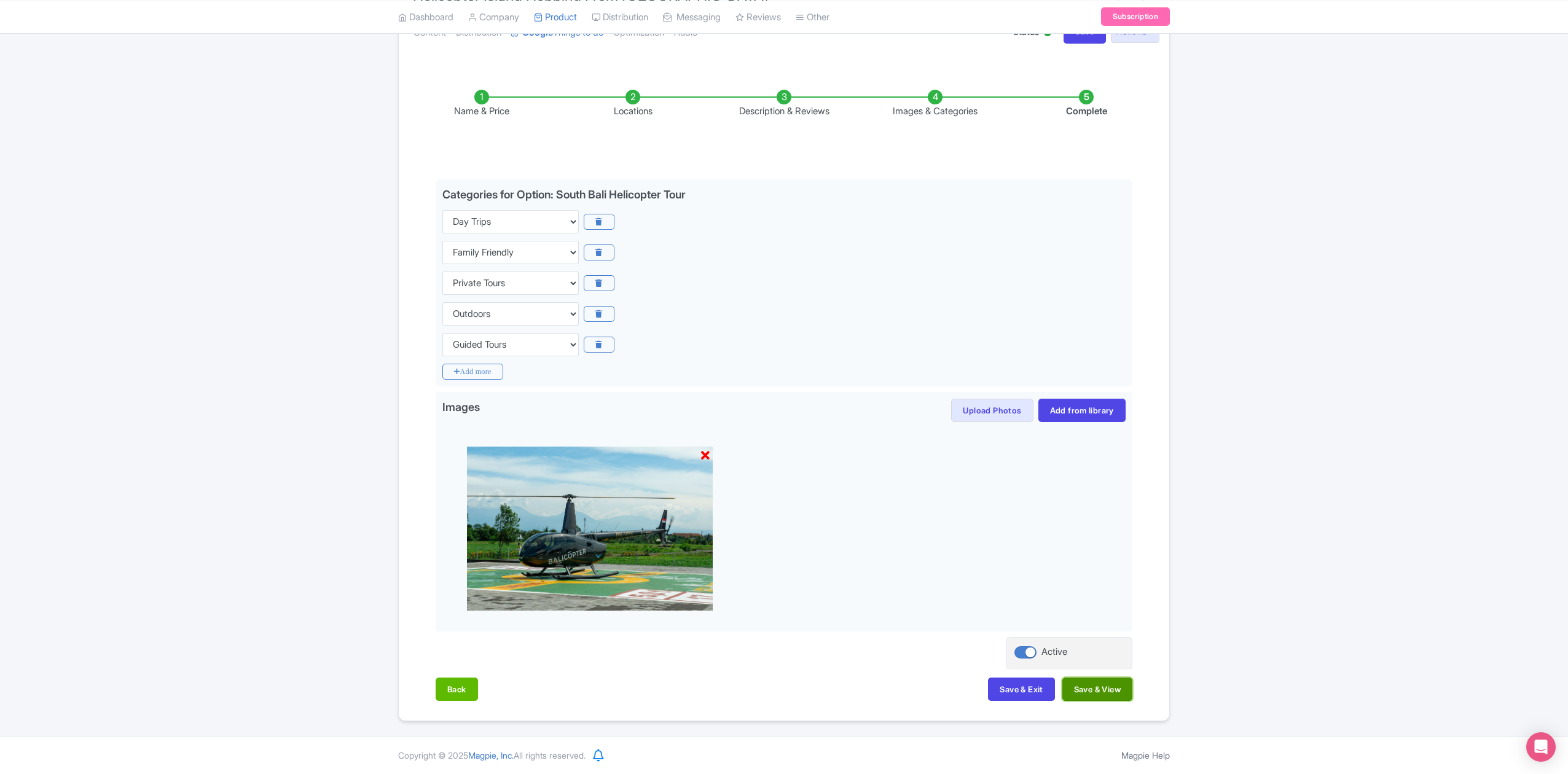
click at [1087, 694] on button "Save & View" at bounding box center [1096, 688] width 70 height 23
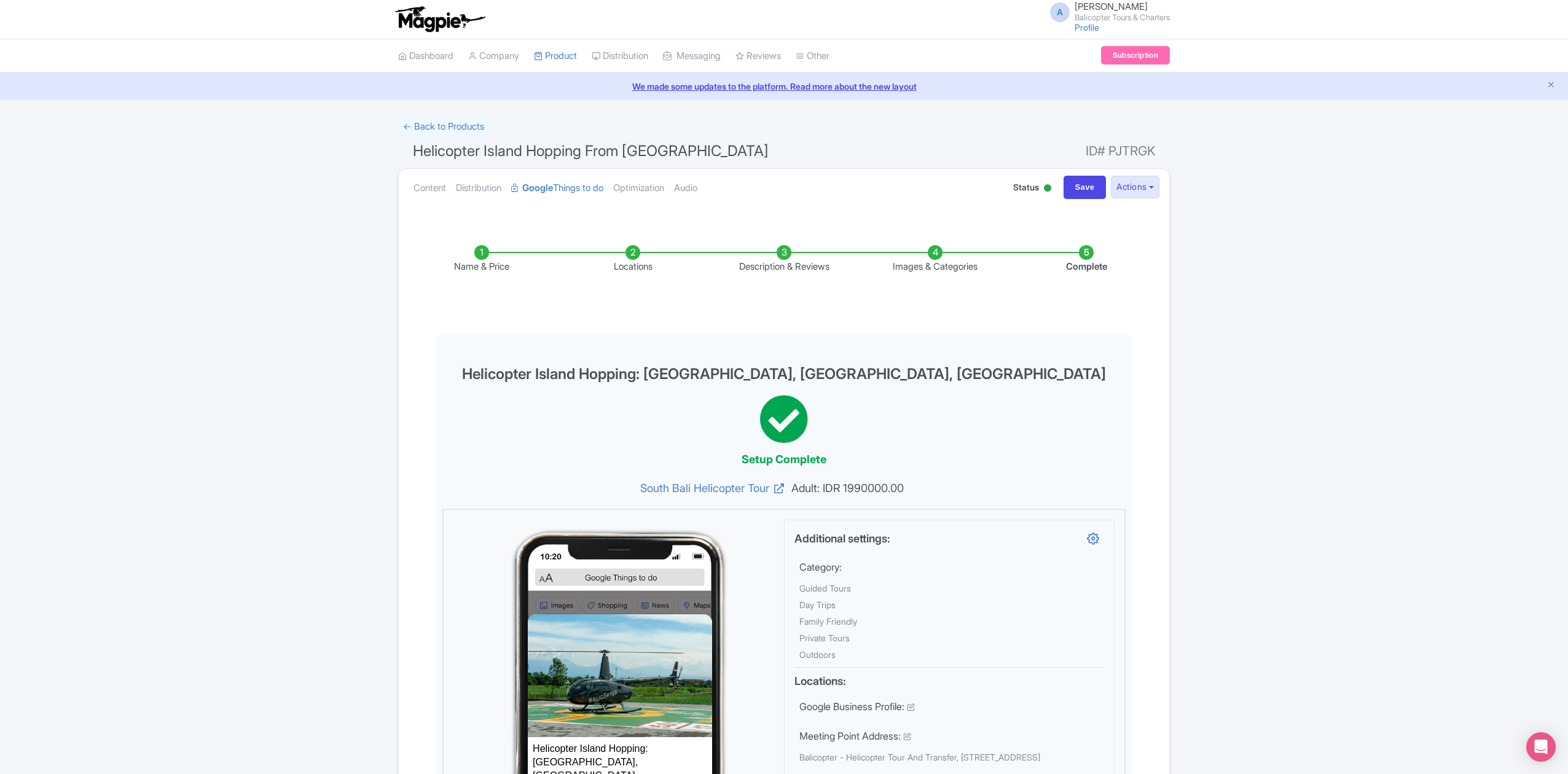
scroll to position [0, 0]
click at [1081, 193] on input "Save" at bounding box center [1084, 188] width 43 height 23
type input "Saving..."
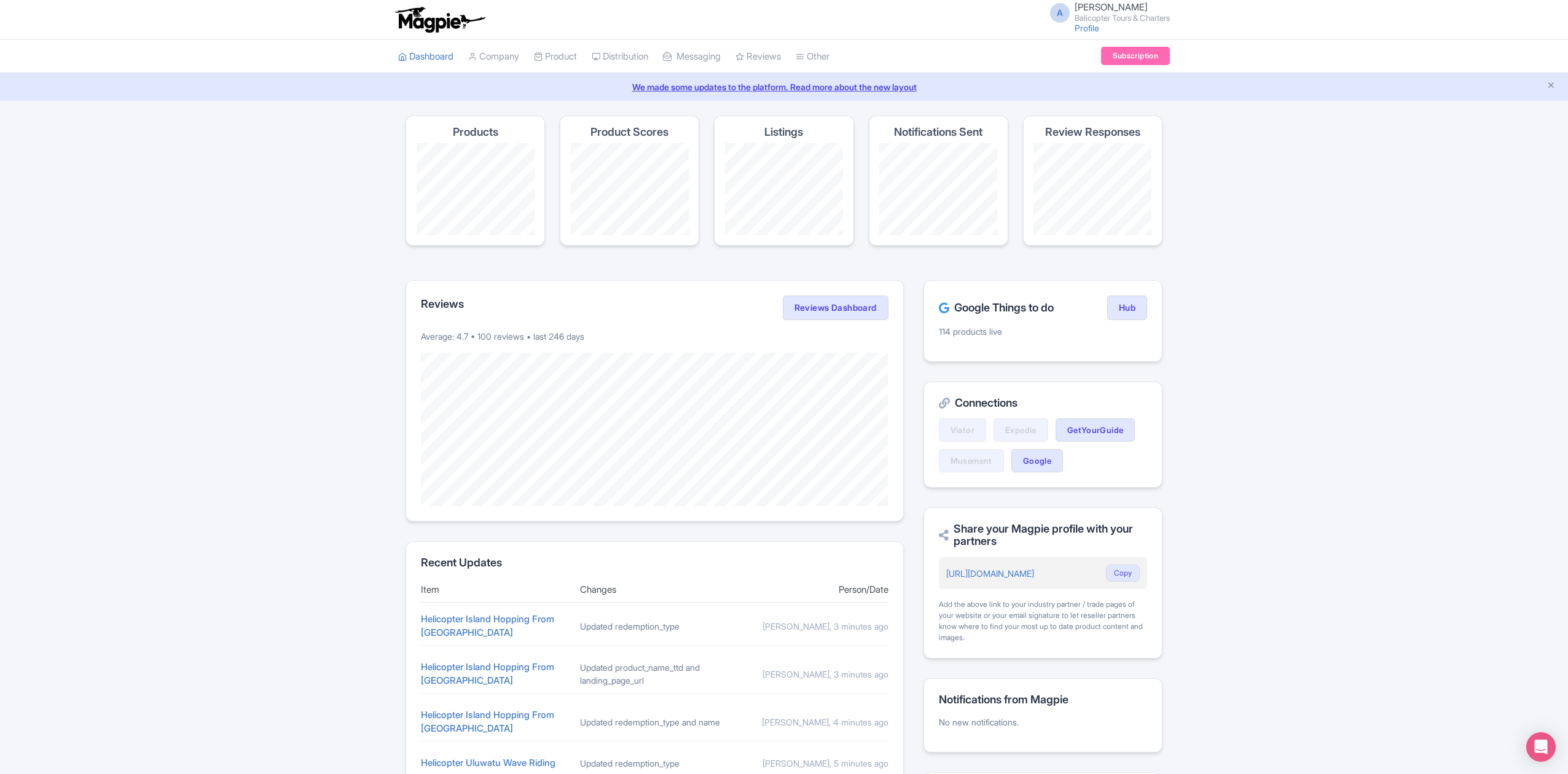
click at [1161, 425] on div "Connections Viator Expedia GetYourGuide Musement Google" at bounding box center [1042, 435] width 239 height 107
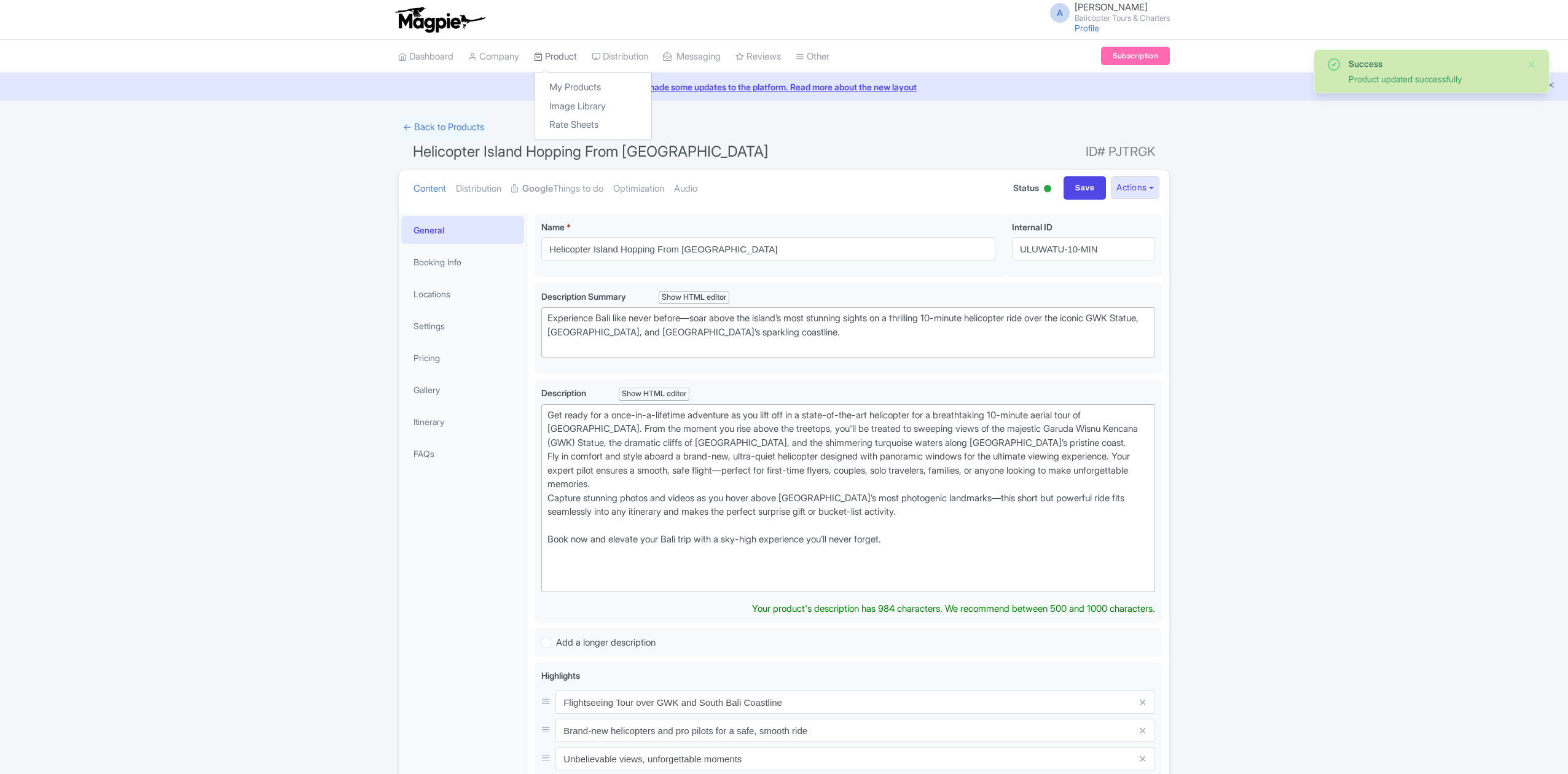
click at [566, 53] on link "Product" at bounding box center [555, 56] width 43 height 34
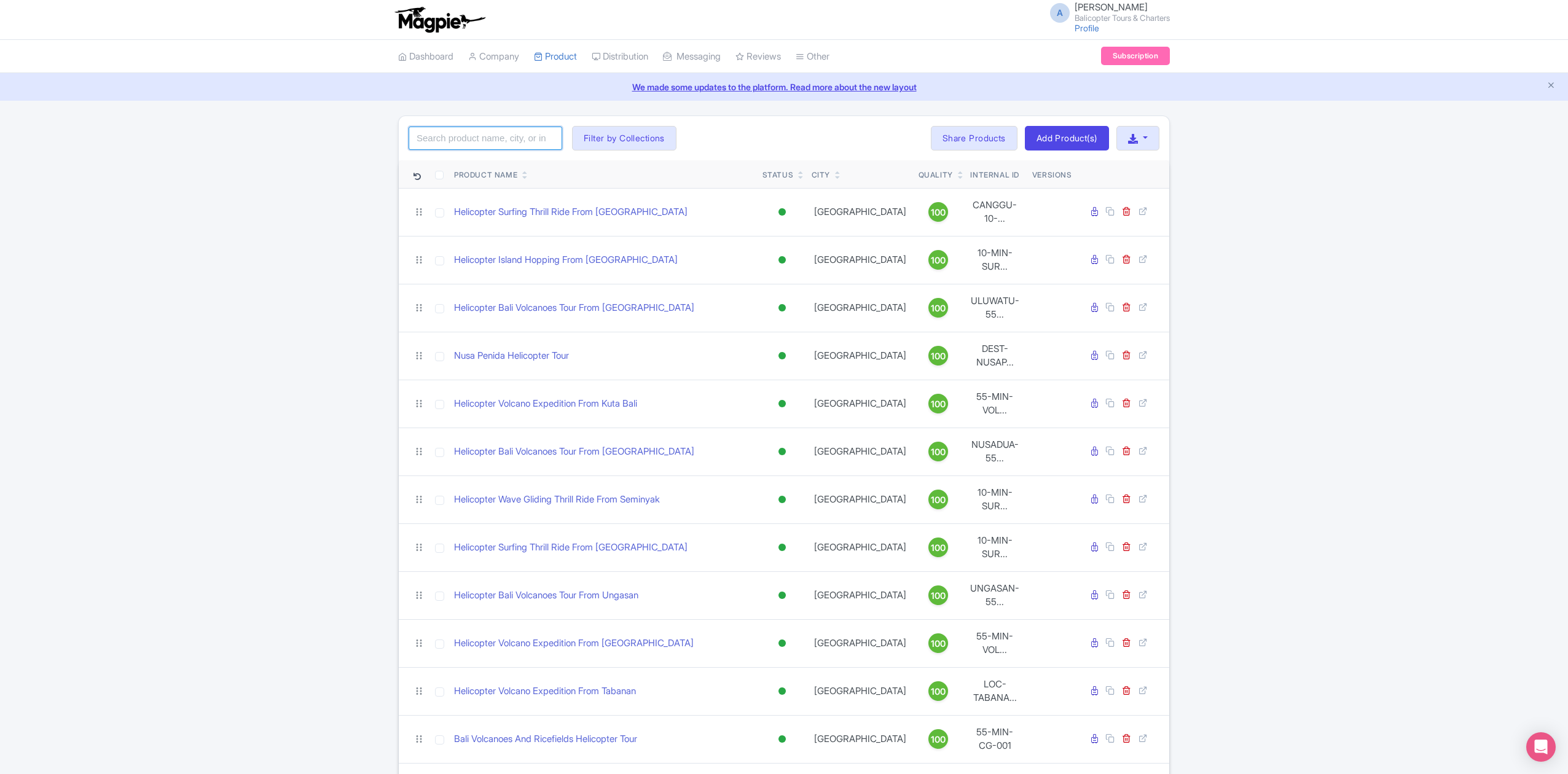
click at [512, 143] on input "search" at bounding box center [485, 138] width 153 height 23
paste input "Nusa Dua Beach Helicopter Tour"
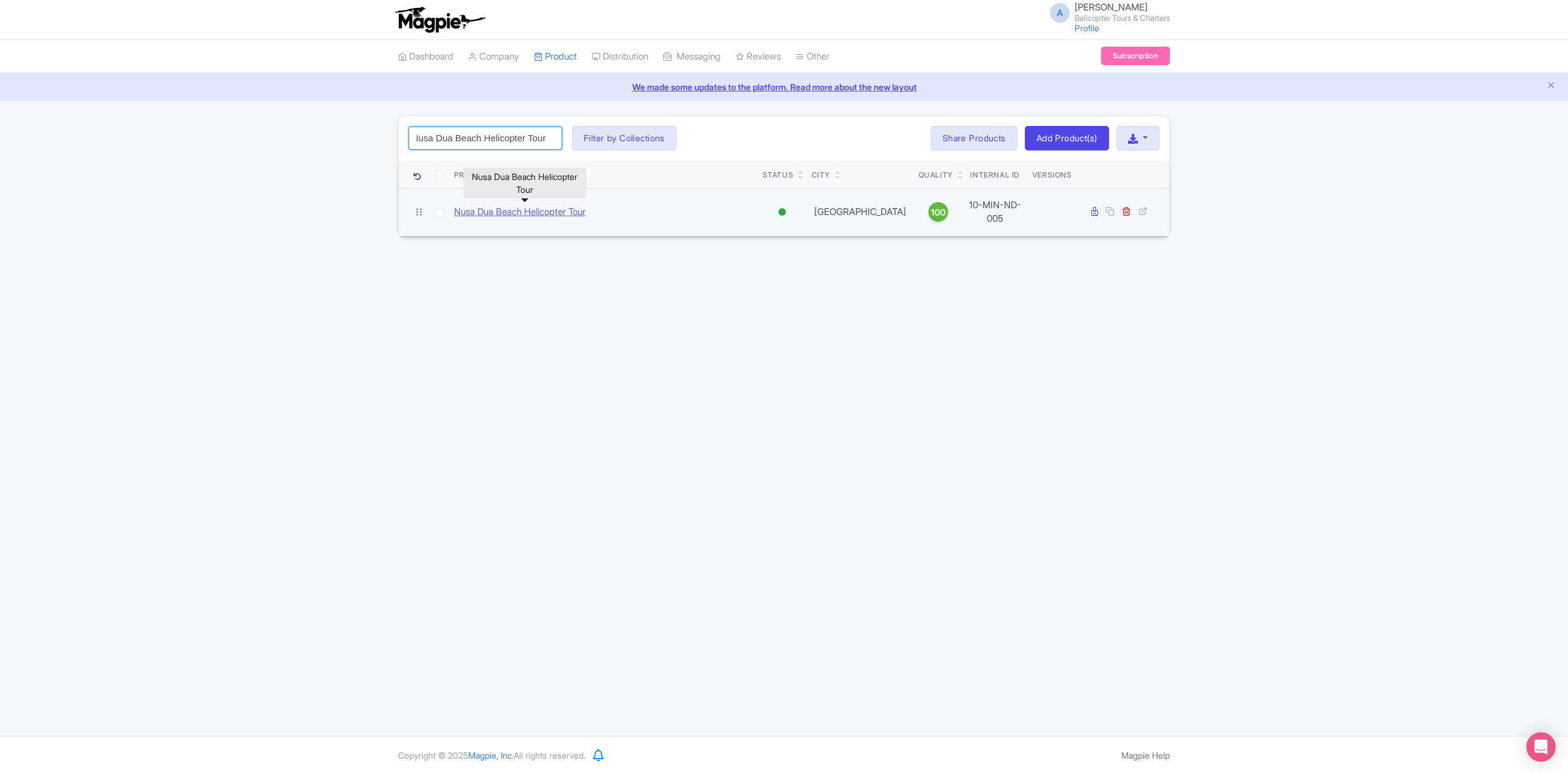
type input "Nusa Dua Beach Helicopter Tour"
click at [534, 210] on link "Nusa Dua Beach Helicopter Tour" at bounding box center [519, 212] width 131 height 14
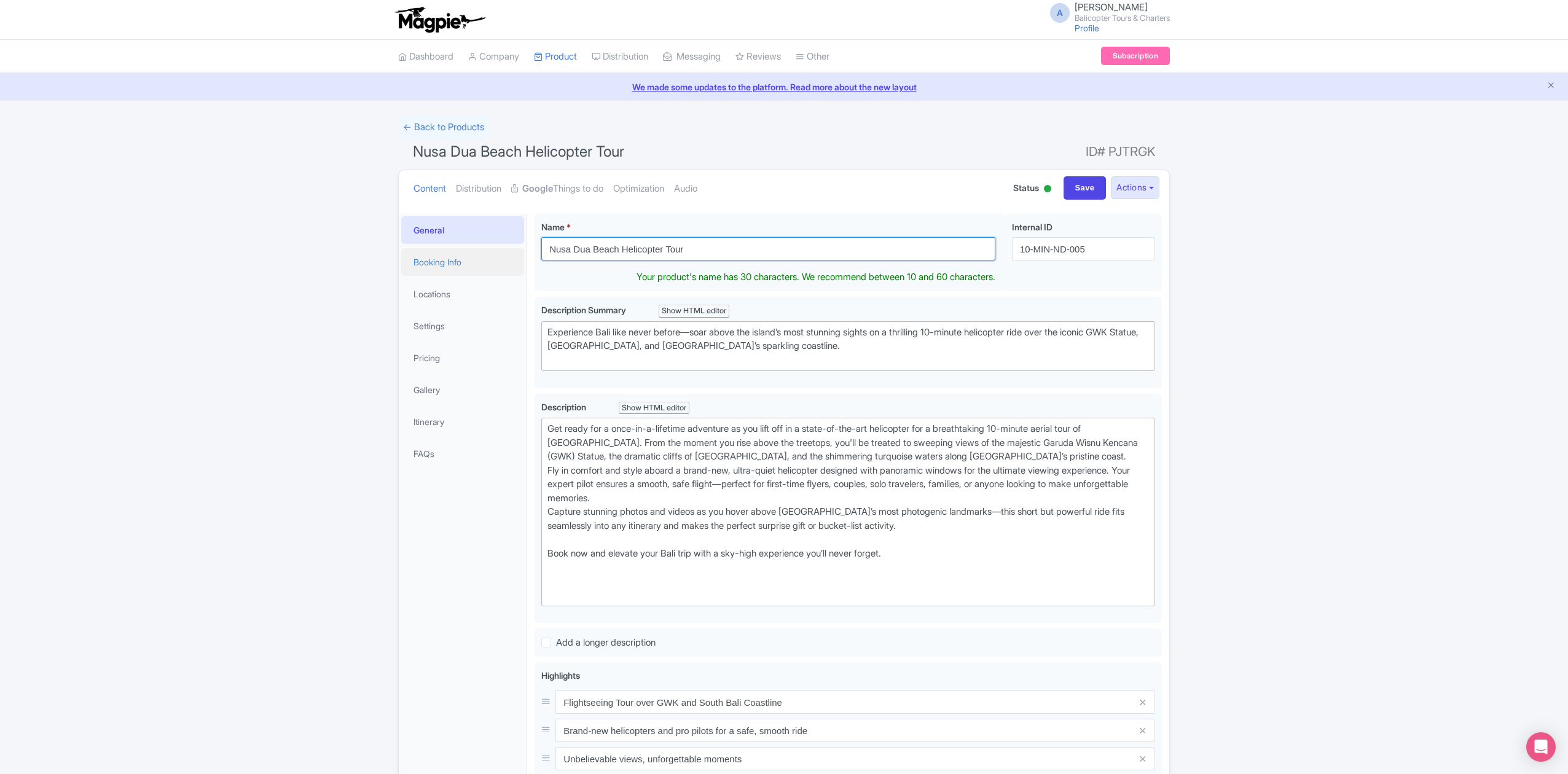
drag, startPoint x: 691, startPoint y: 251, endPoint x: 511, endPoint y: 261, distance: 180.3
click at [511, 261] on div "General Booking Info Locations Settings Pricing Gallery Itinerary FAQs [GEOGRAP…" at bounding box center [784, 630] width 770 height 847
type input "F"
click at [447, 561] on div "General Booking Info Locations Settings Pricing Gallery Itinerary FAQs" at bounding box center [463, 634] width 128 height 839
click at [689, 259] on input "Helicopter Familly Sky Tour" at bounding box center [768, 248] width 454 height 23
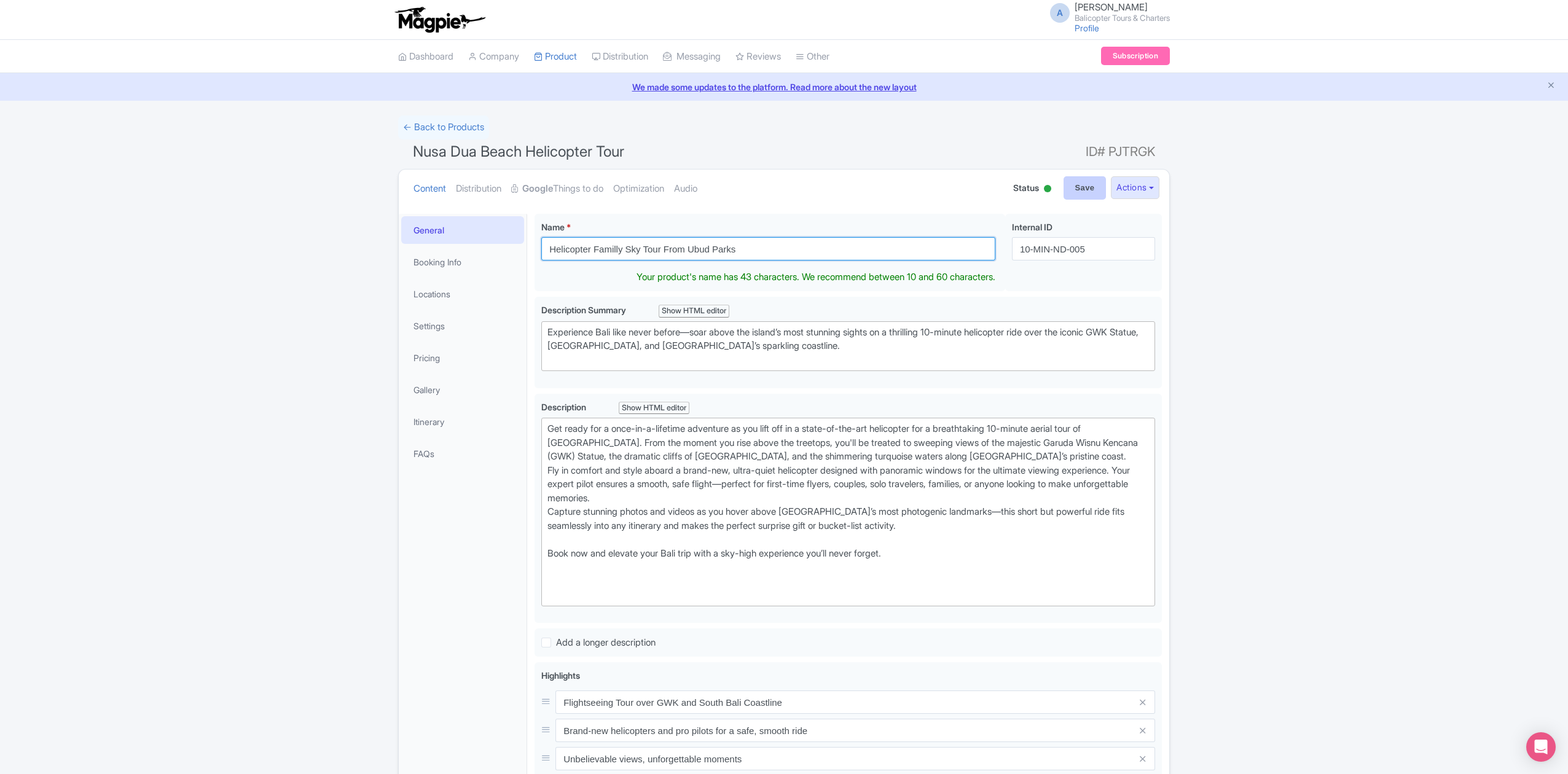
type input "Helicopter Familly Sky Tour From Ubud Parks"
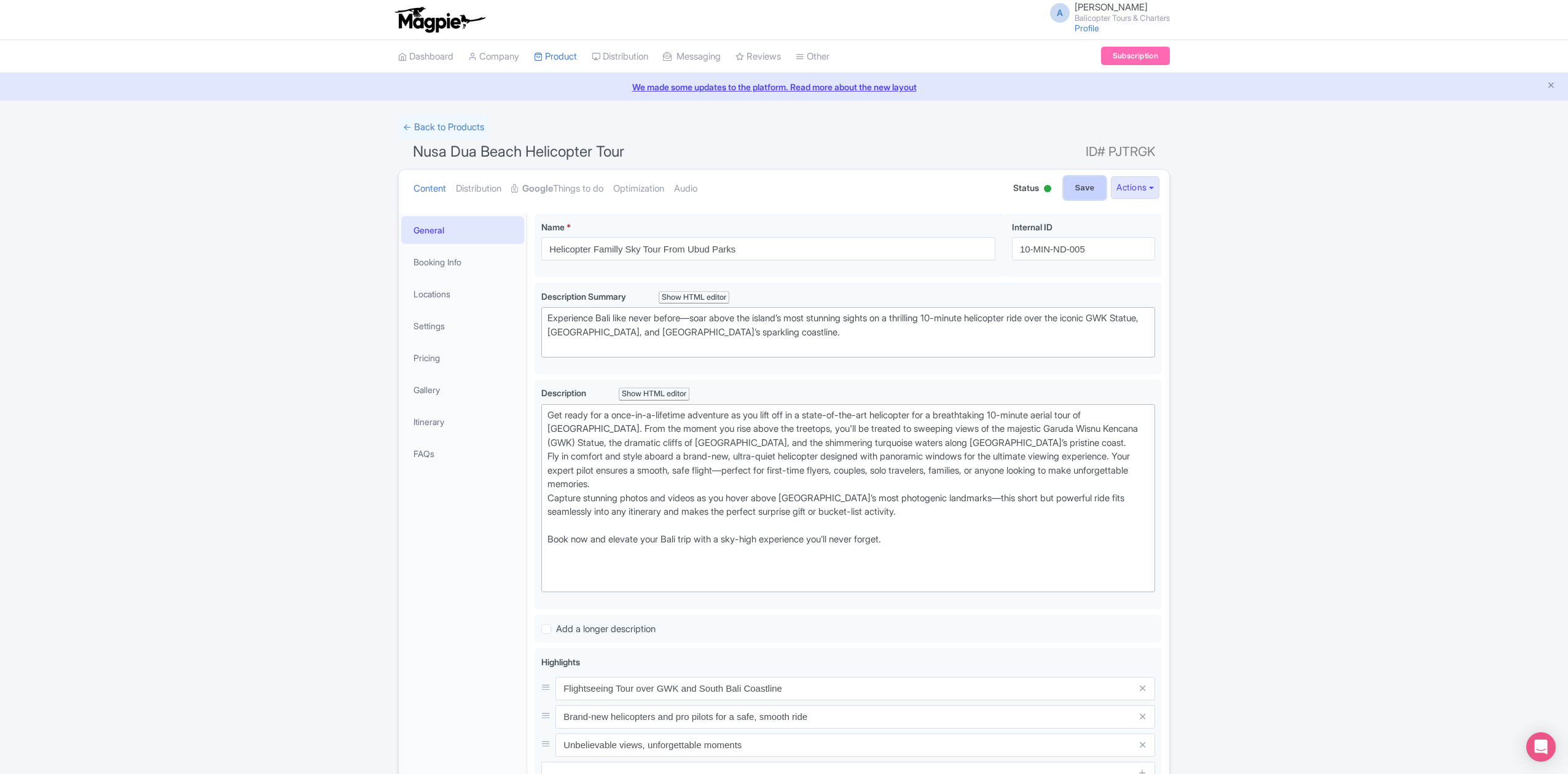
click at [1069, 180] on input "Save" at bounding box center [1084, 188] width 43 height 23
type input "Saving..."
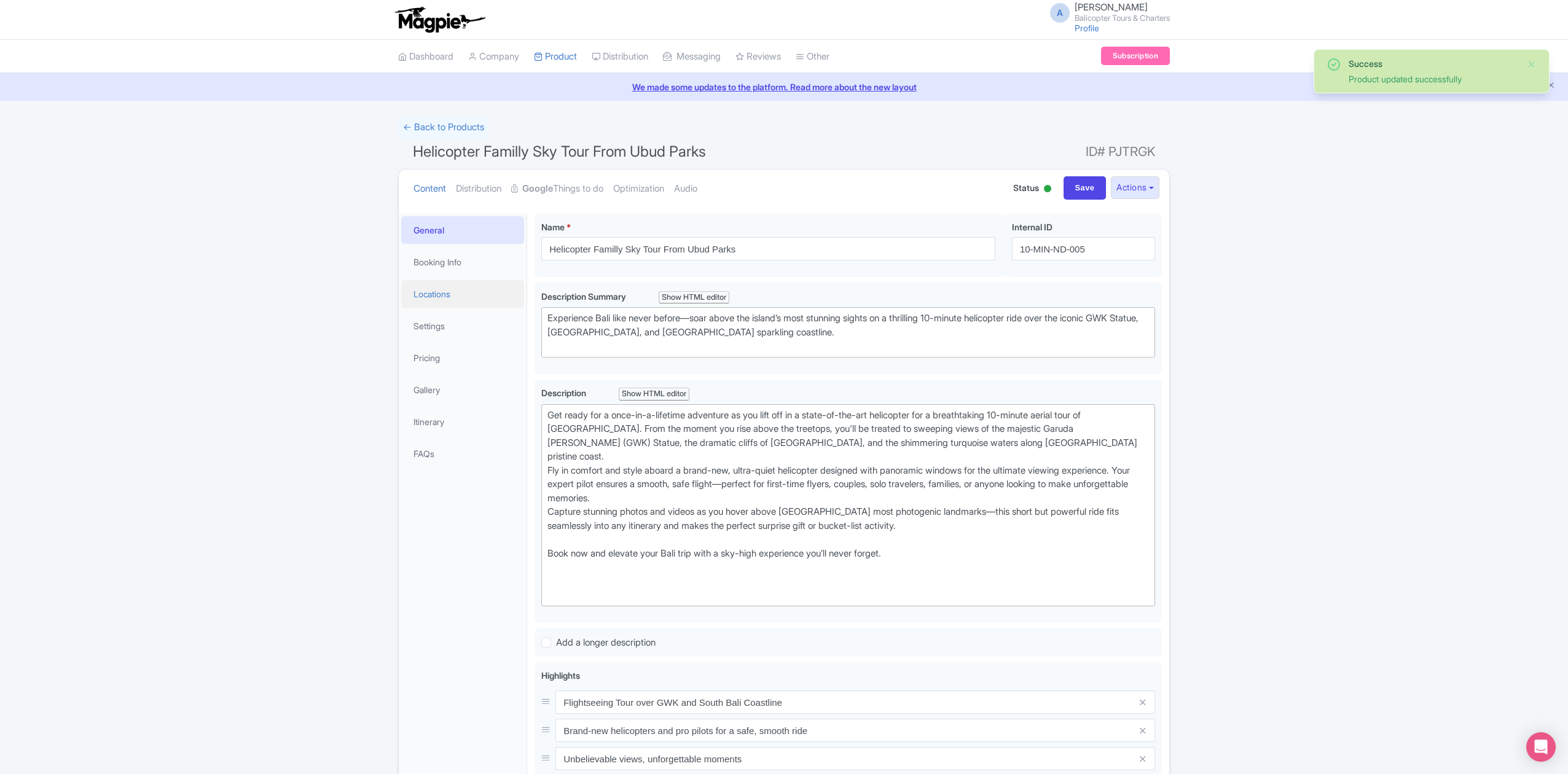
click at [451, 297] on link "Locations" at bounding box center [463, 294] width 123 height 28
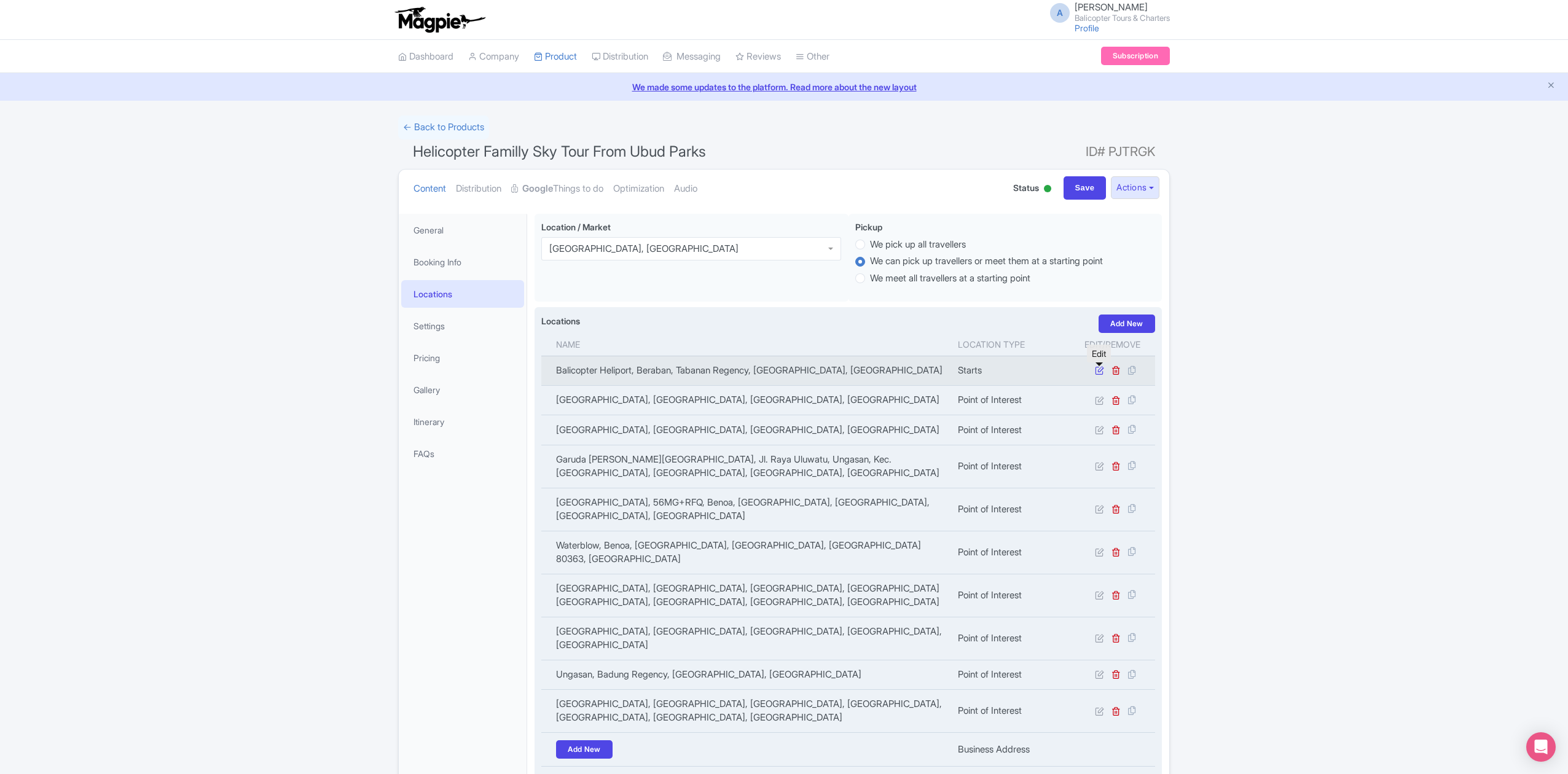
click at [1097, 372] on icon at bounding box center [1099, 370] width 9 height 9
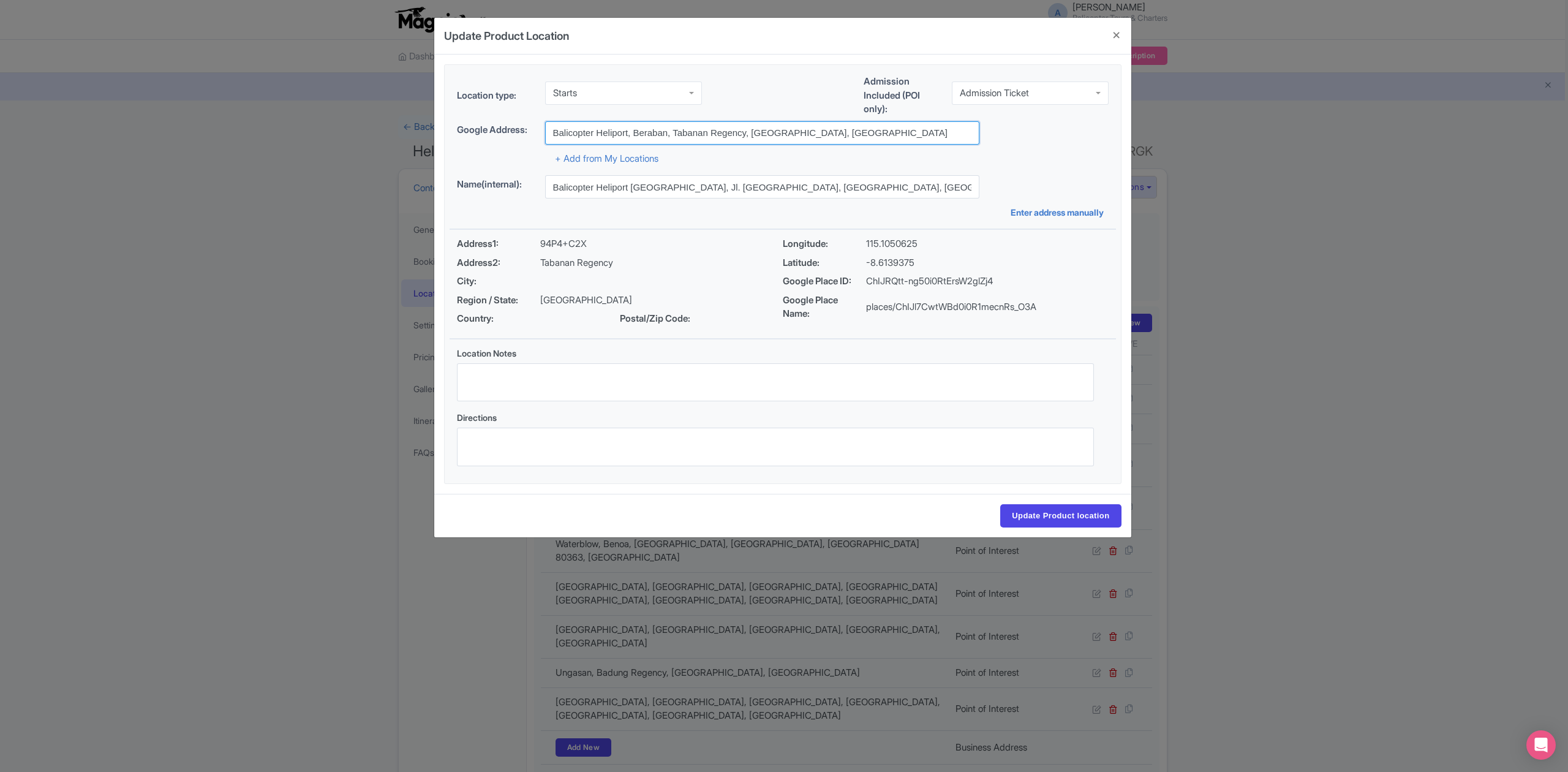
drag, startPoint x: 784, startPoint y: 142, endPoint x: 599, endPoint y: 140, distance: 185.0
click at [599, 140] on input "Balicopter Heliport, Beraban, Tabanan Regency, [GEOGRAPHIC_DATA], [GEOGRAPHIC_D…" at bounding box center [762, 133] width 434 height 23
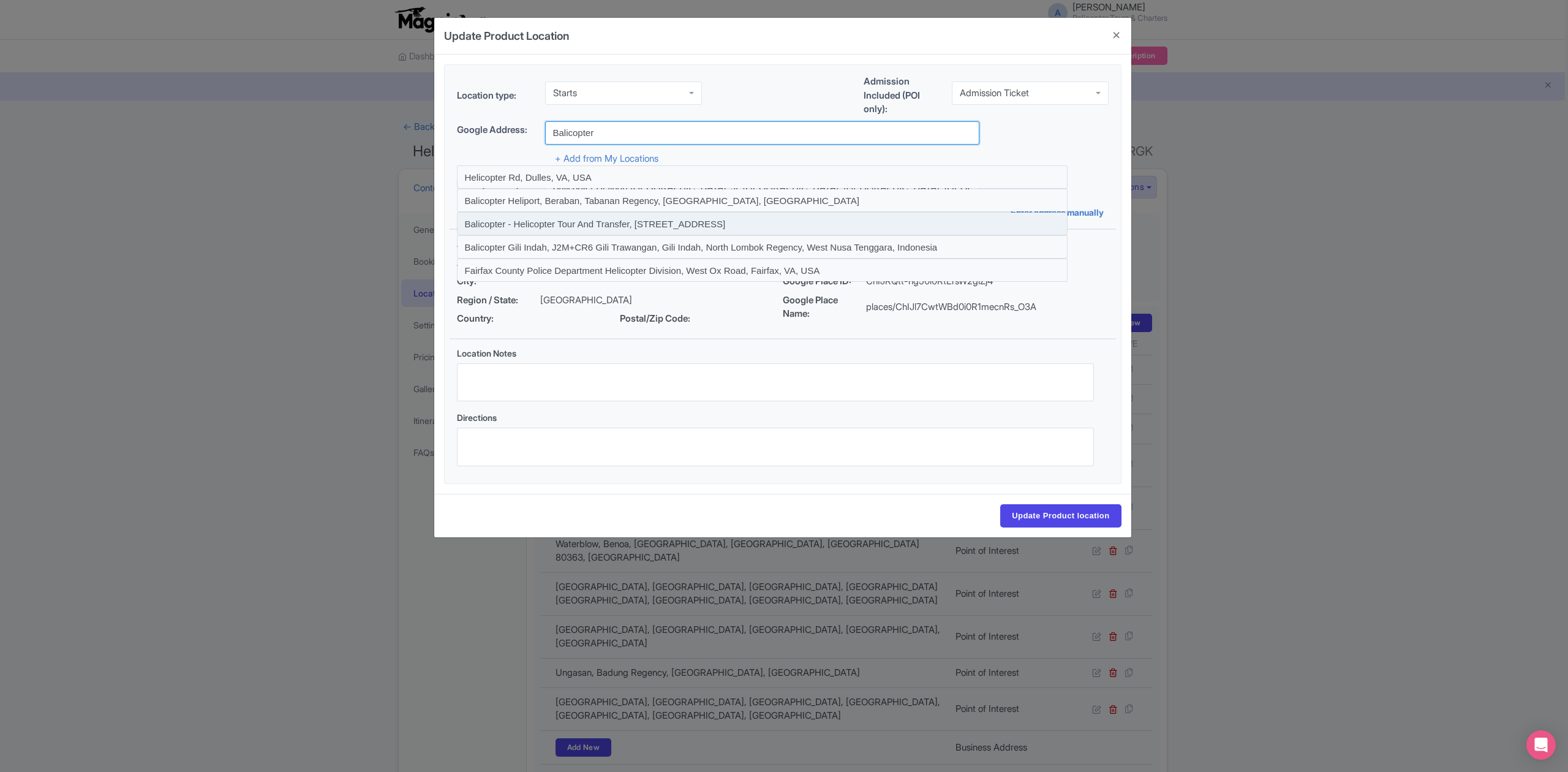
type input "Balicopter - Helicopter Tour And Transfer, [STREET_ADDRESS]"
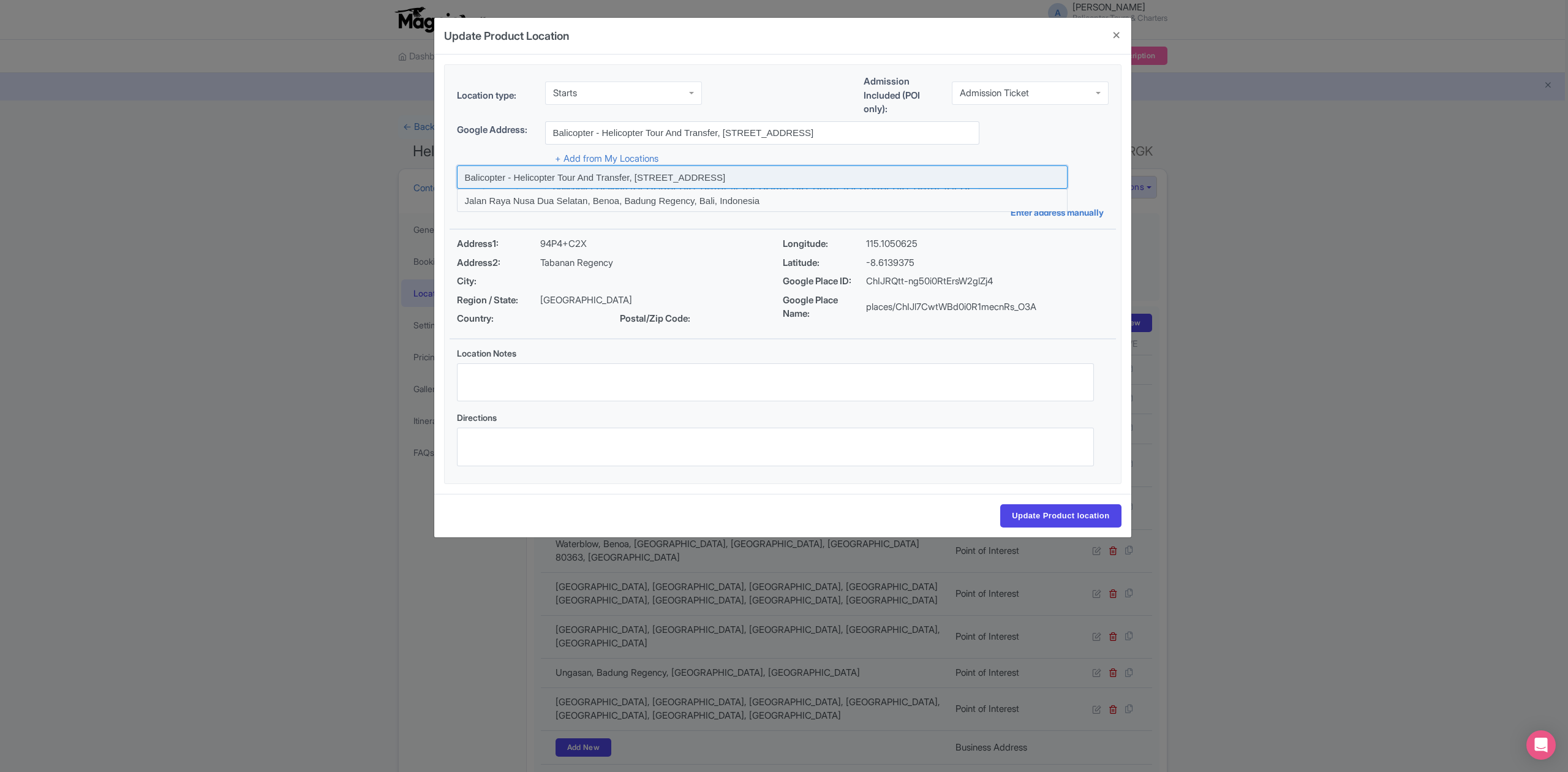
click at [714, 174] on input at bounding box center [762, 177] width 611 height 23
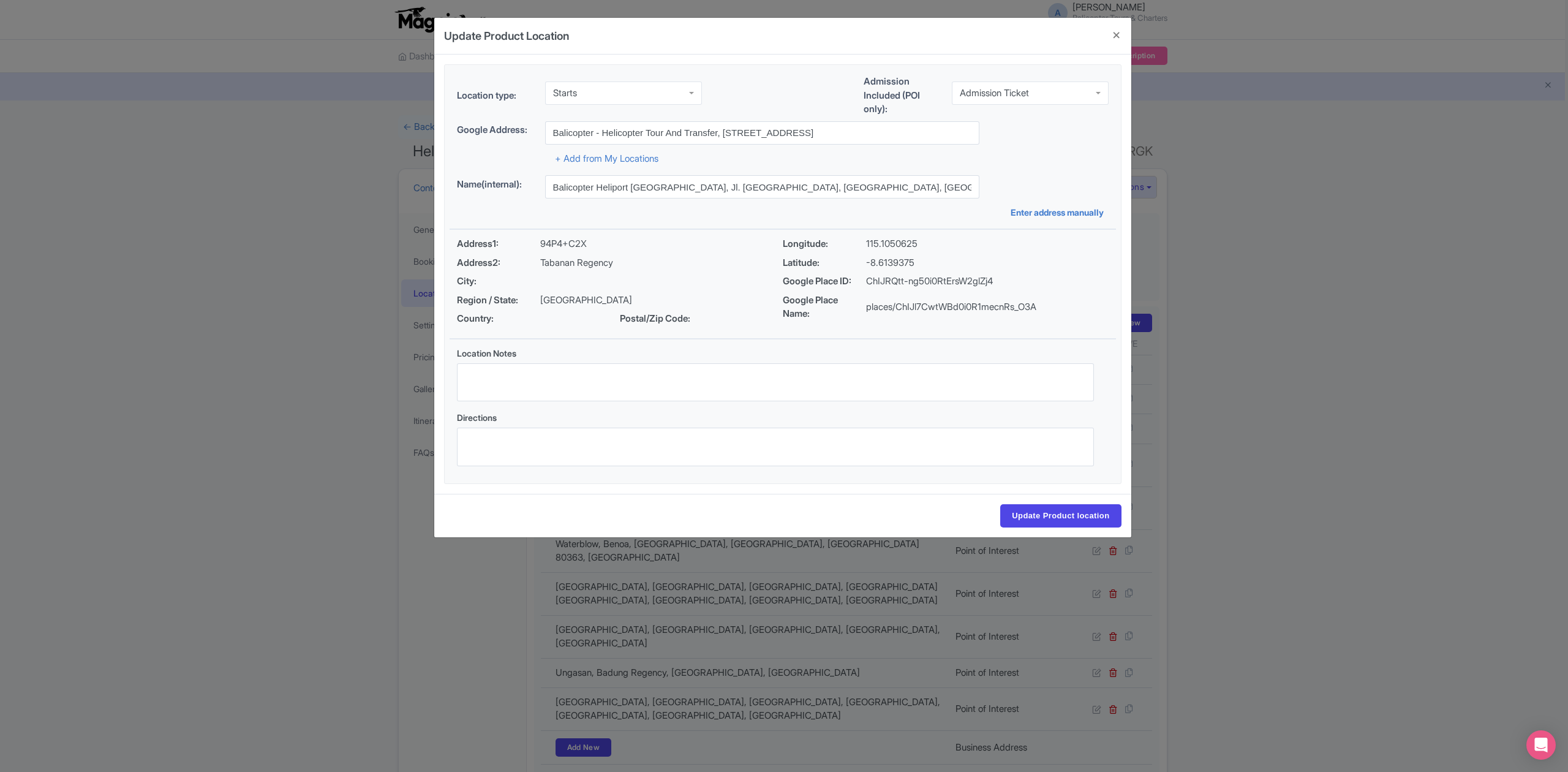
type input "Balicopter - Helicopter Tour And Transfer, [STREET_ADDRESS]"
click at [1054, 523] on input "Update Product location" at bounding box center [1060, 515] width 121 height 23
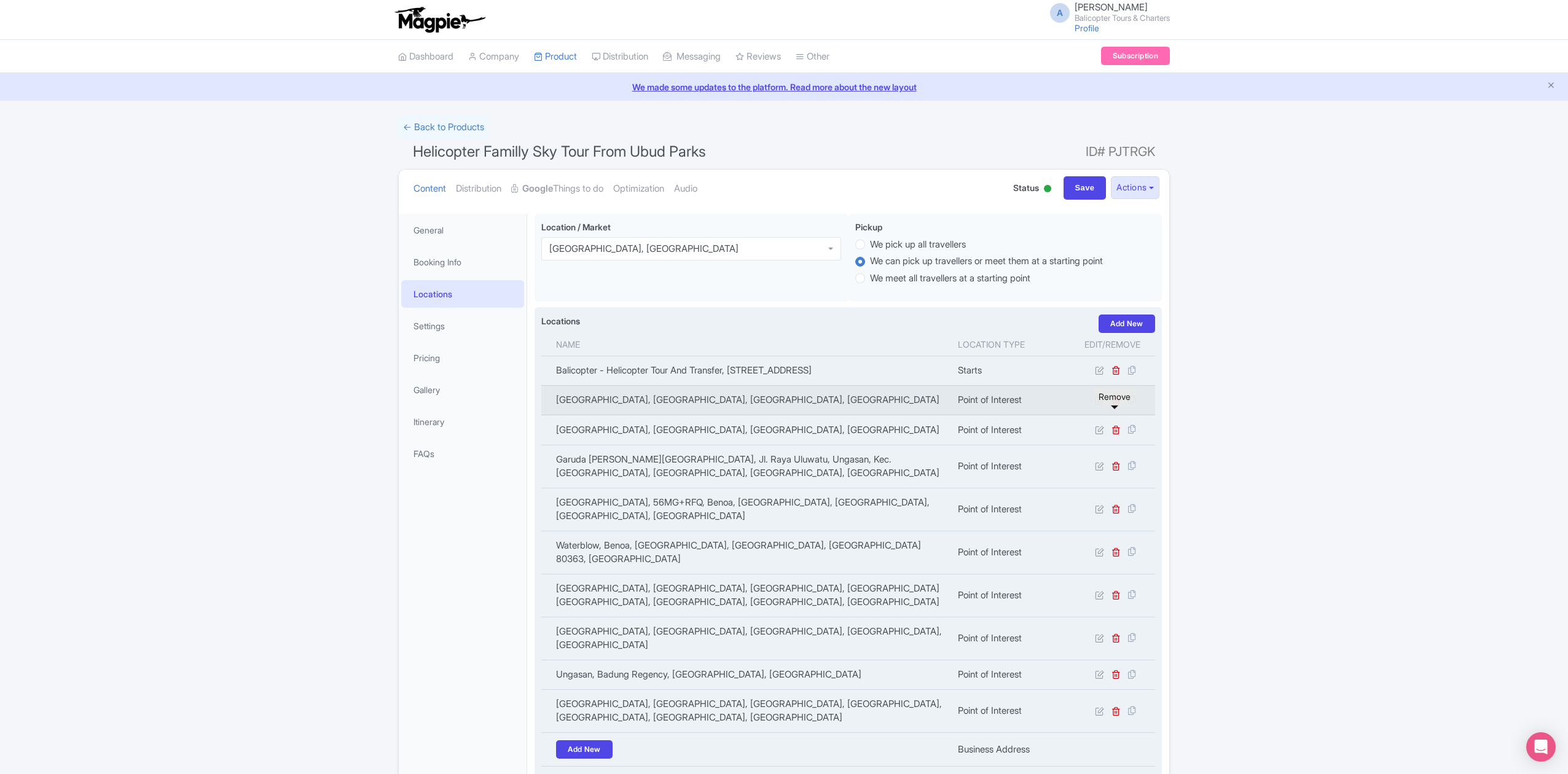
click at [1117, 405] on icon at bounding box center [1116, 400] width 9 height 9
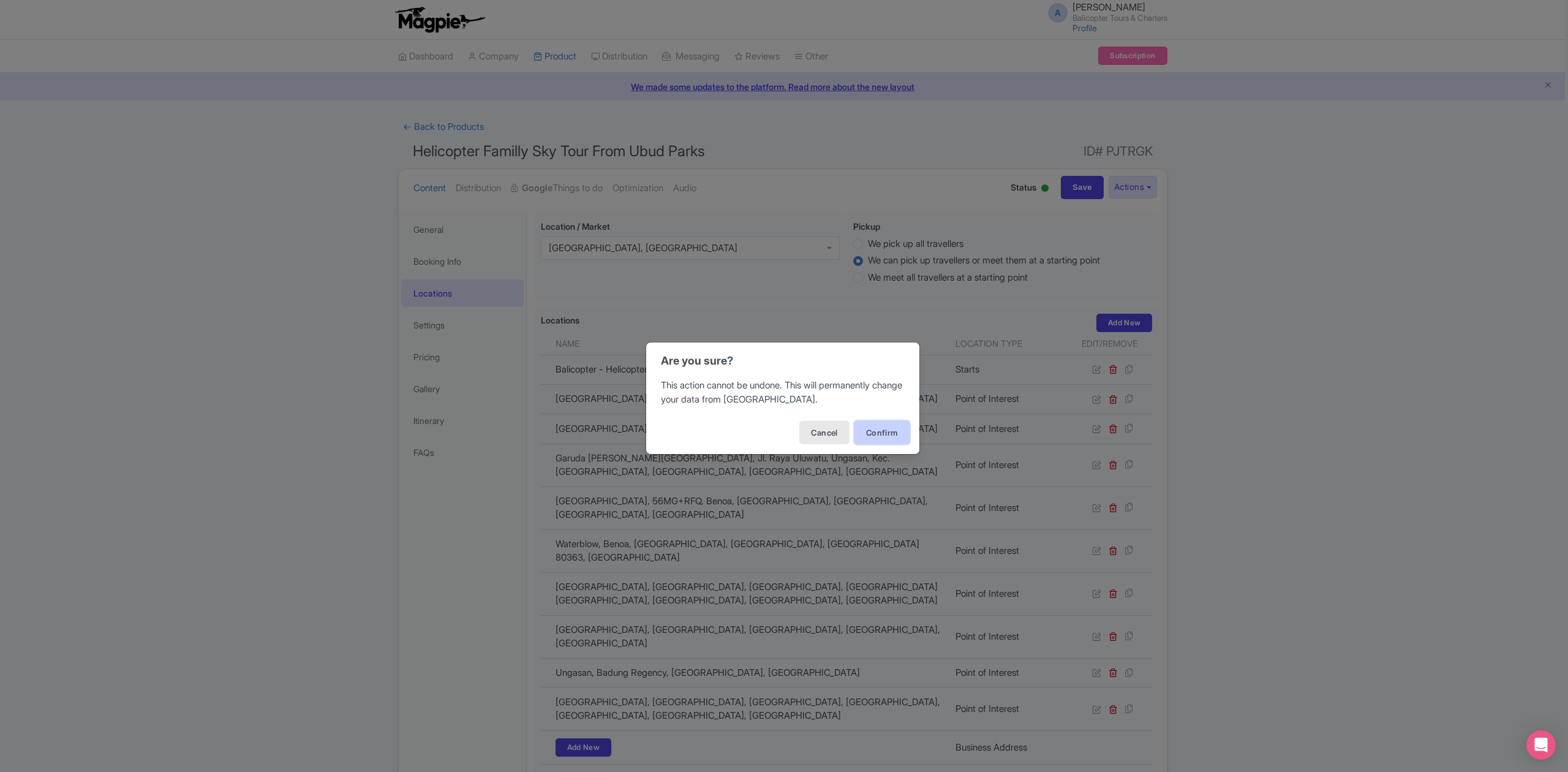
click at [887, 432] on button "Confirm" at bounding box center [882, 432] width 55 height 23
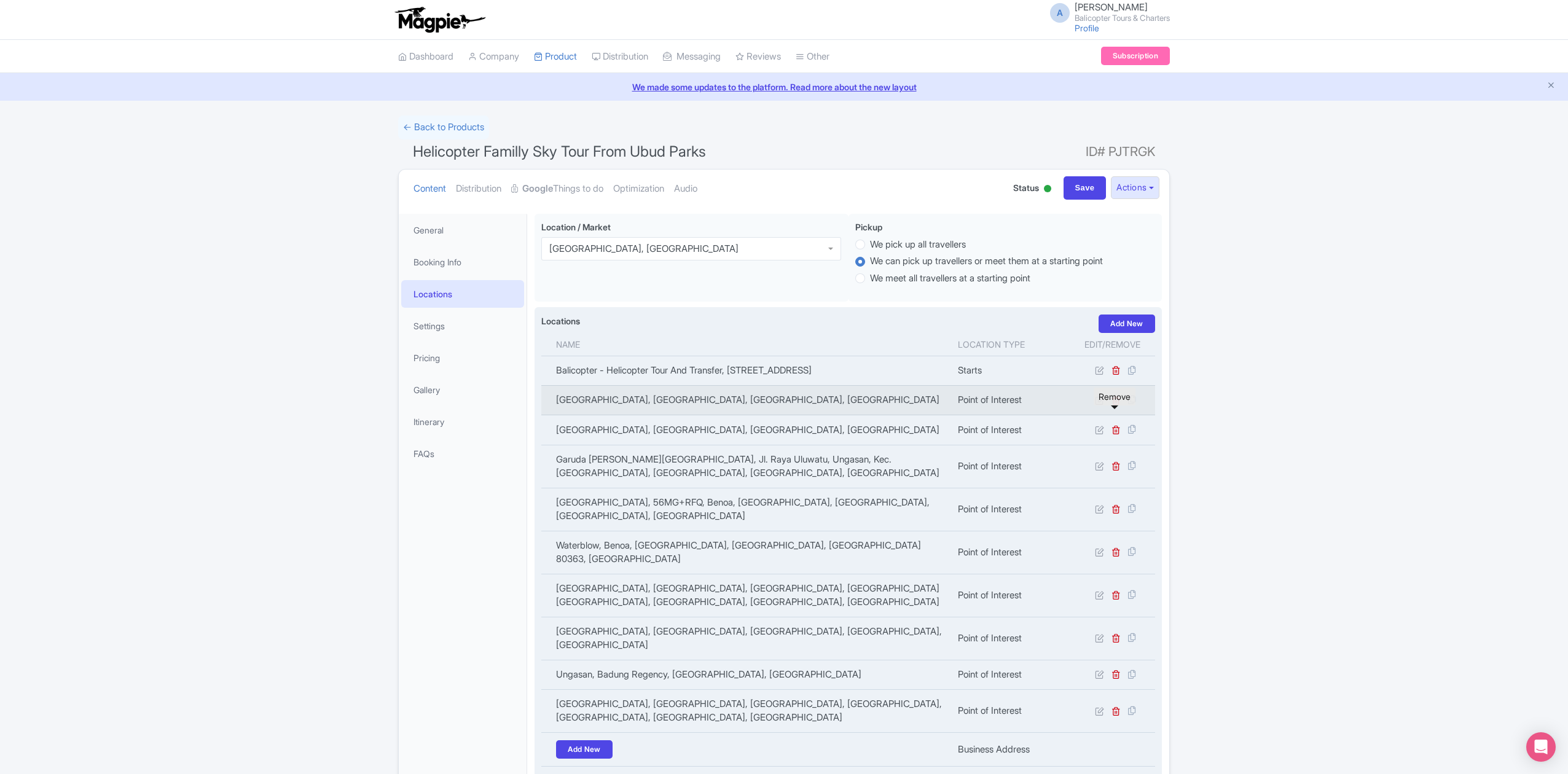
click at [1116, 405] on icon at bounding box center [1116, 400] width 9 height 9
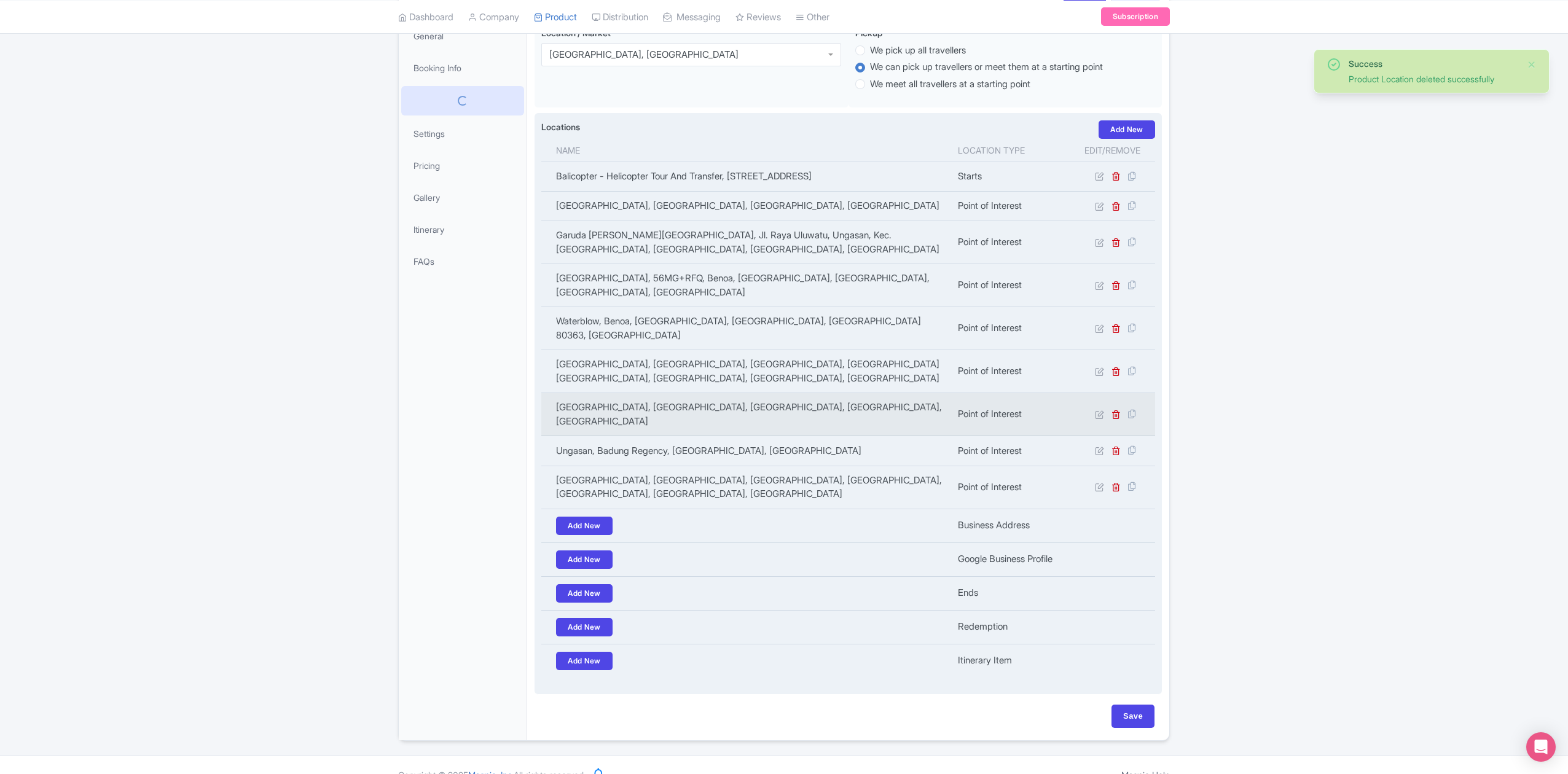
scroll to position [189, 0]
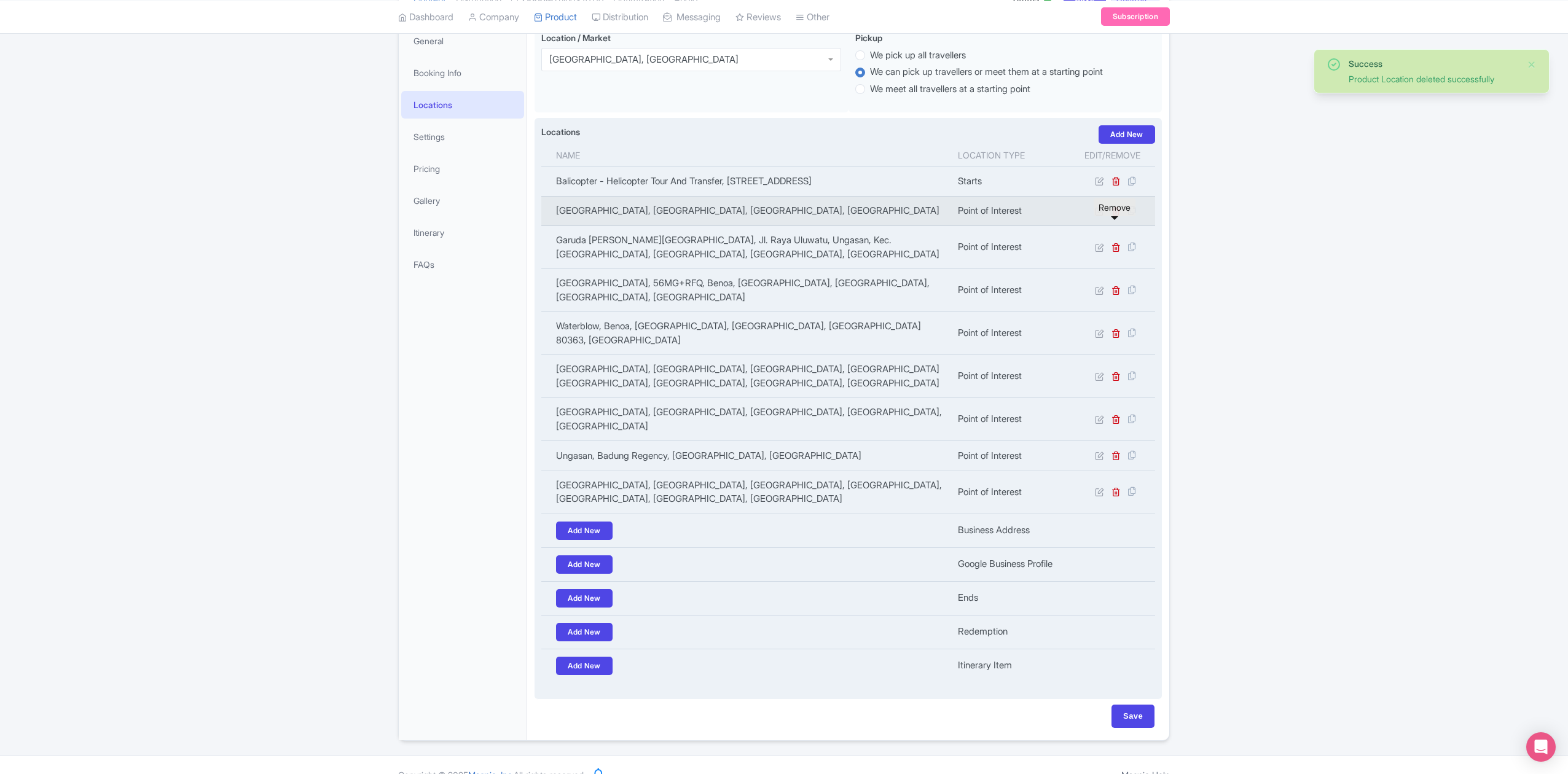
click at [1114, 215] on icon at bounding box center [1116, 211] width 9 height 9
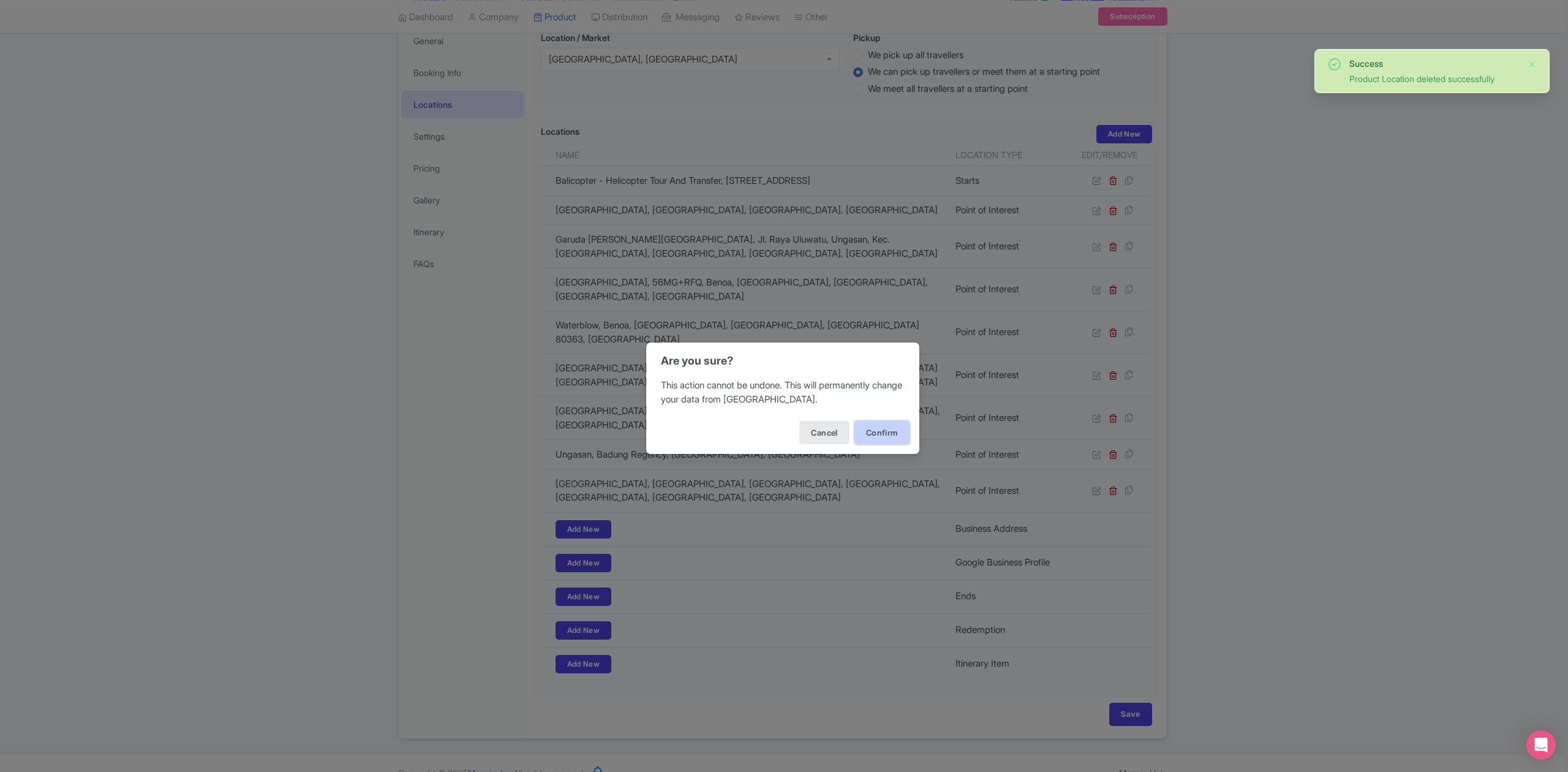
click at [890, 425] on button "Confirm" at bounding box center [882, 432] width 55 height 23
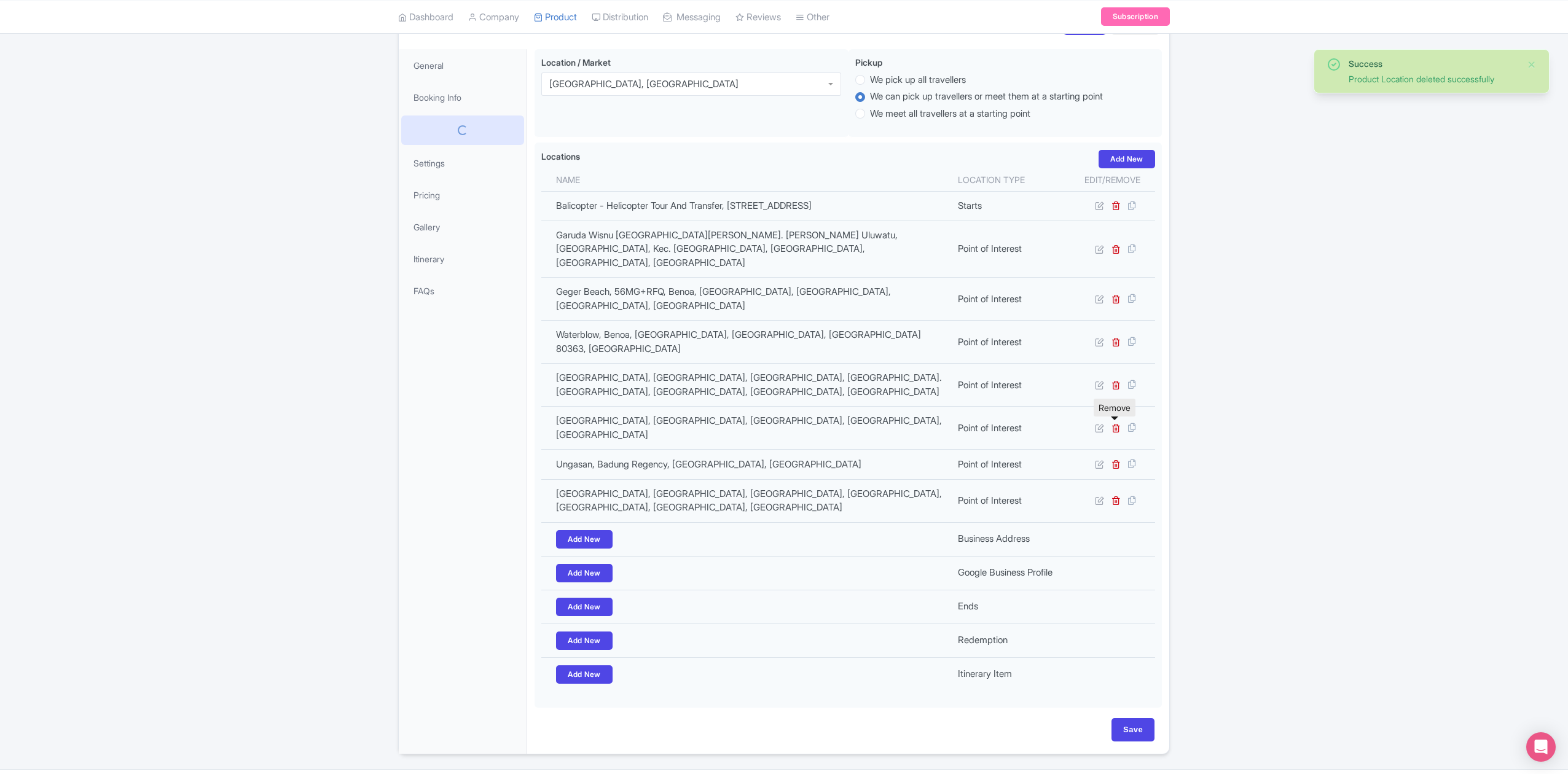
scroll to position [160, 0]
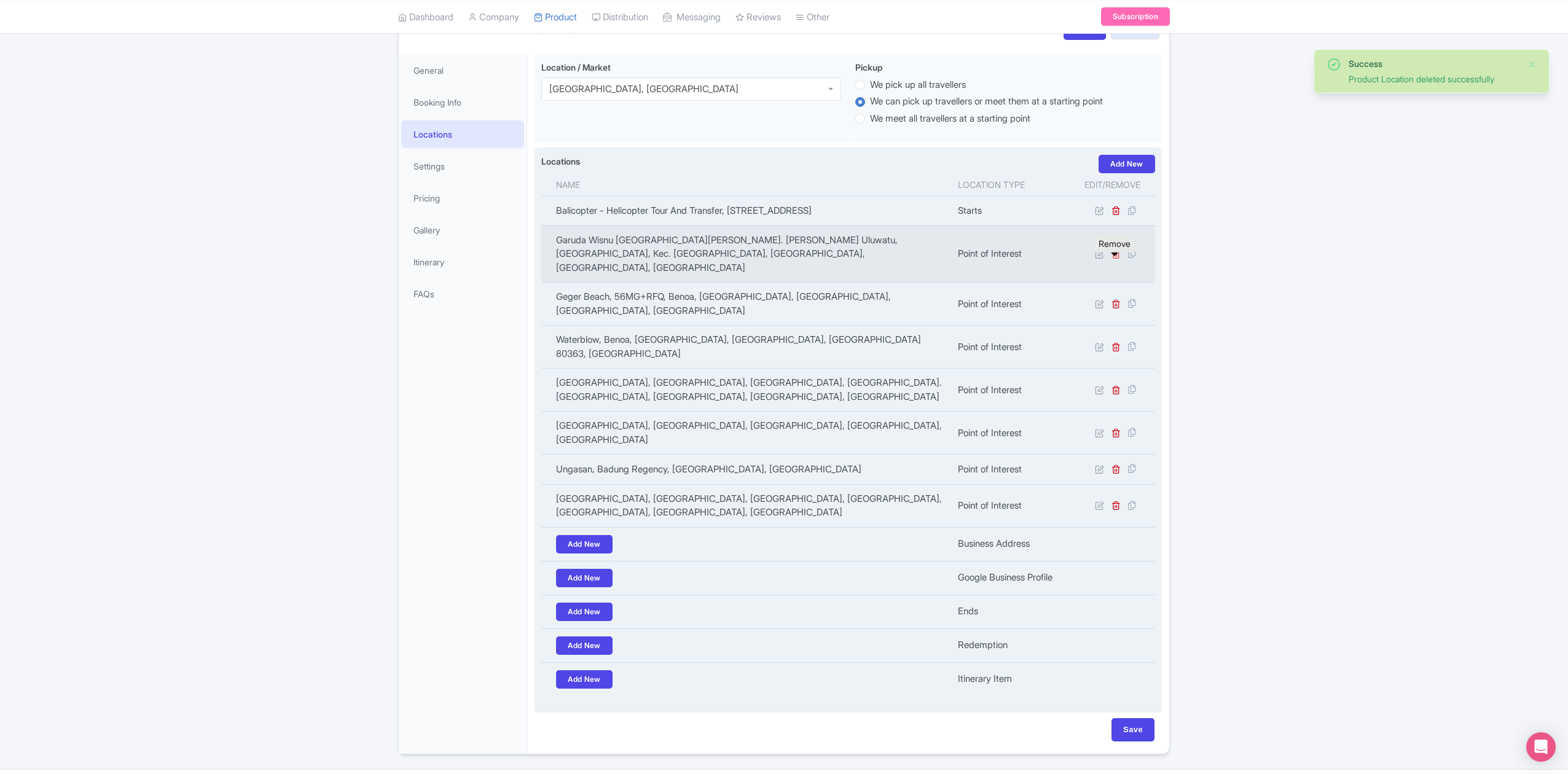
click at [1115, 258] on icon at bounding box center [1116, 254] width 9 height 9
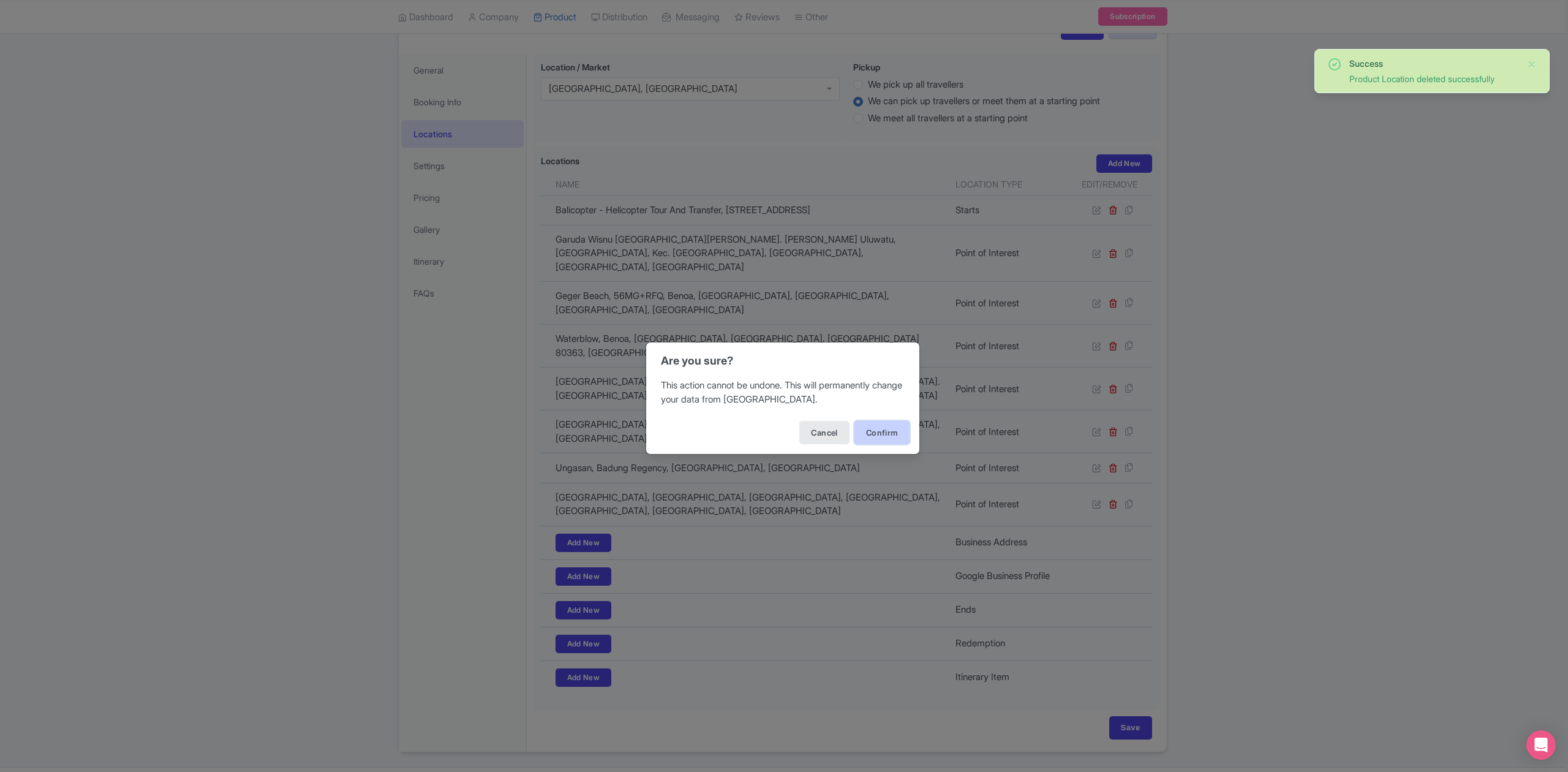
click at [899, 429] on button "Confirm" at bounding box center [882, 432] width 55 height 23
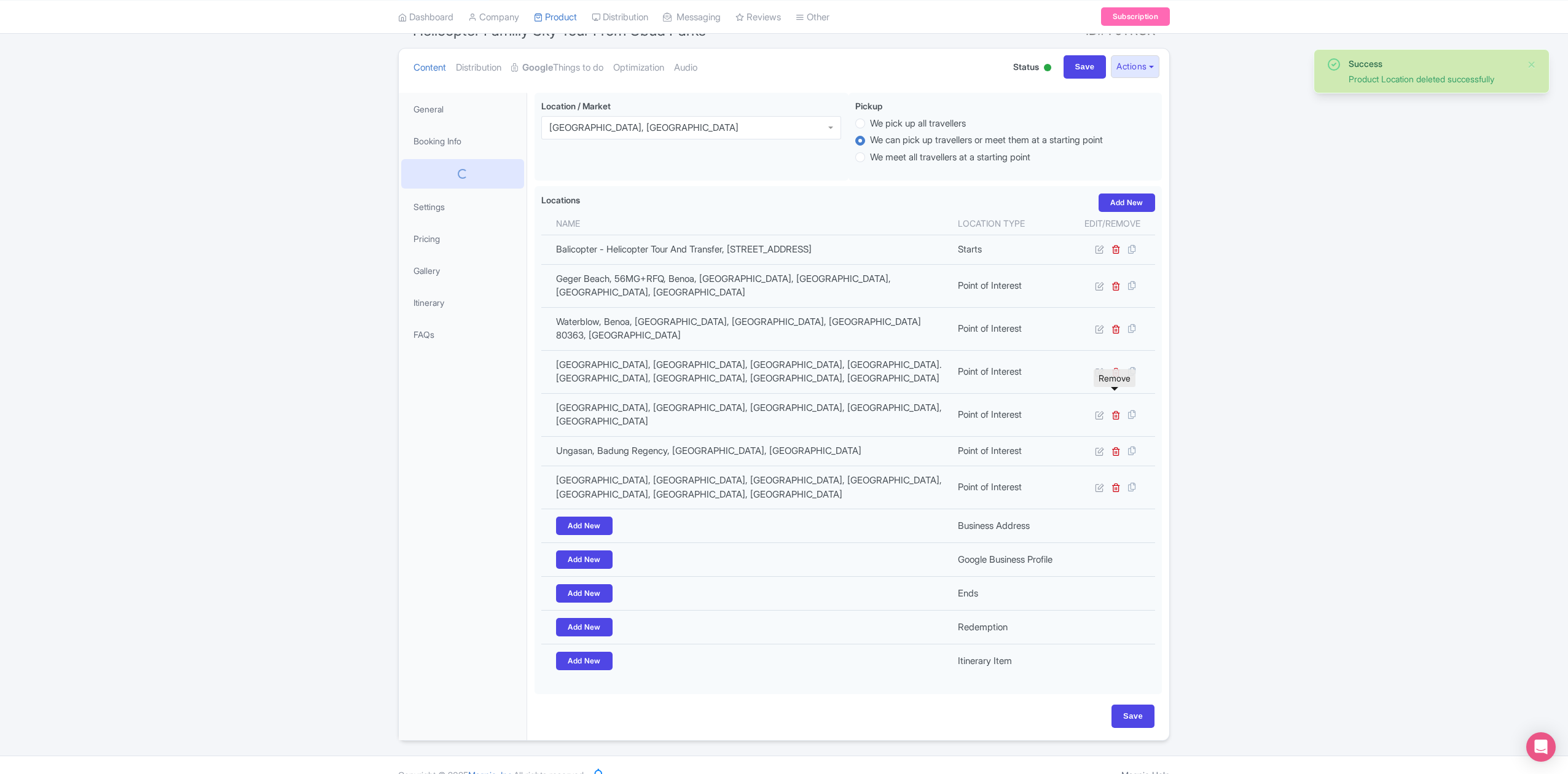
scroll to position [116, 0]
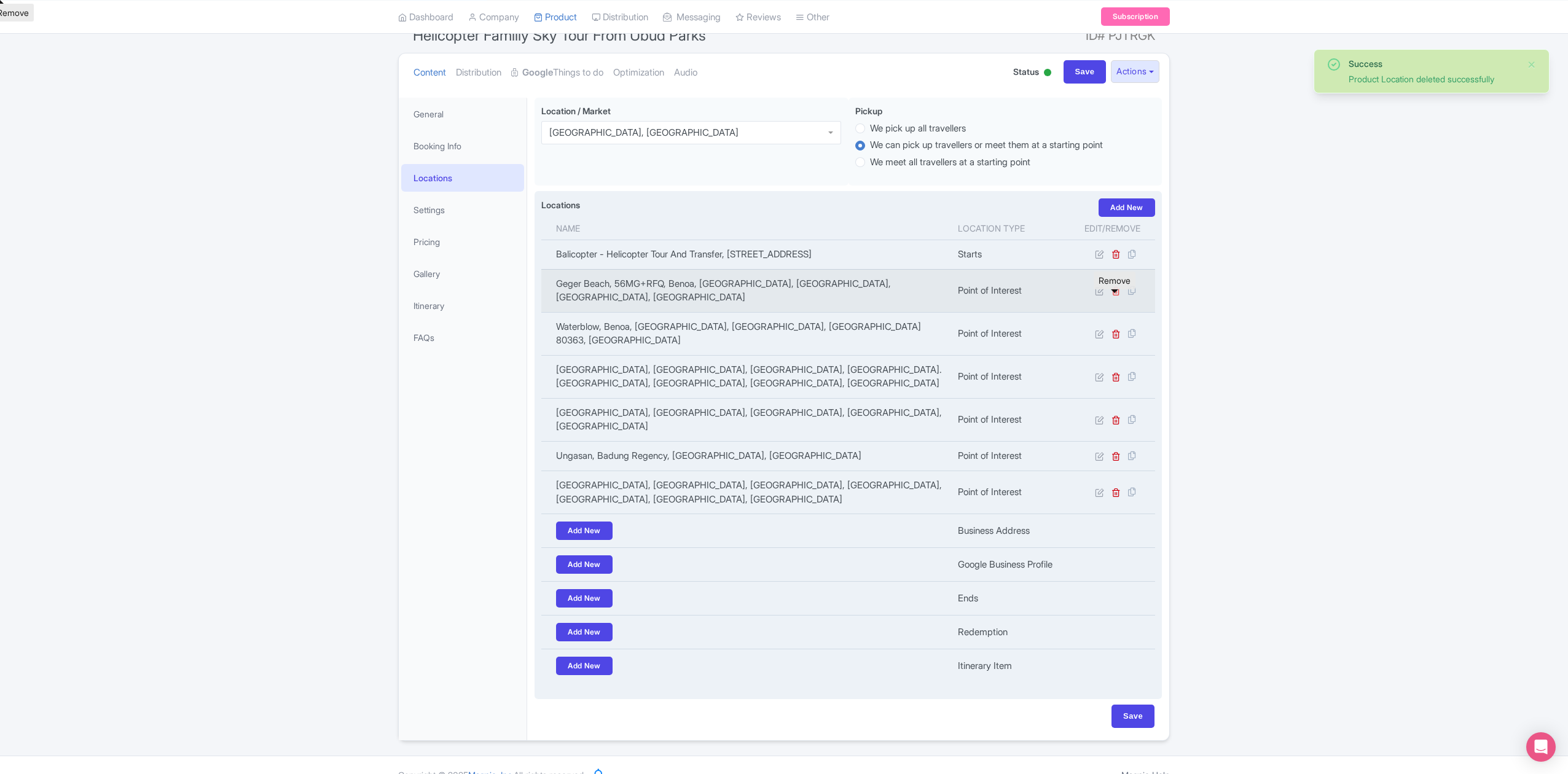
click at [1115, 295] on icon at bounding box center [1116, 291] width 9 height 9
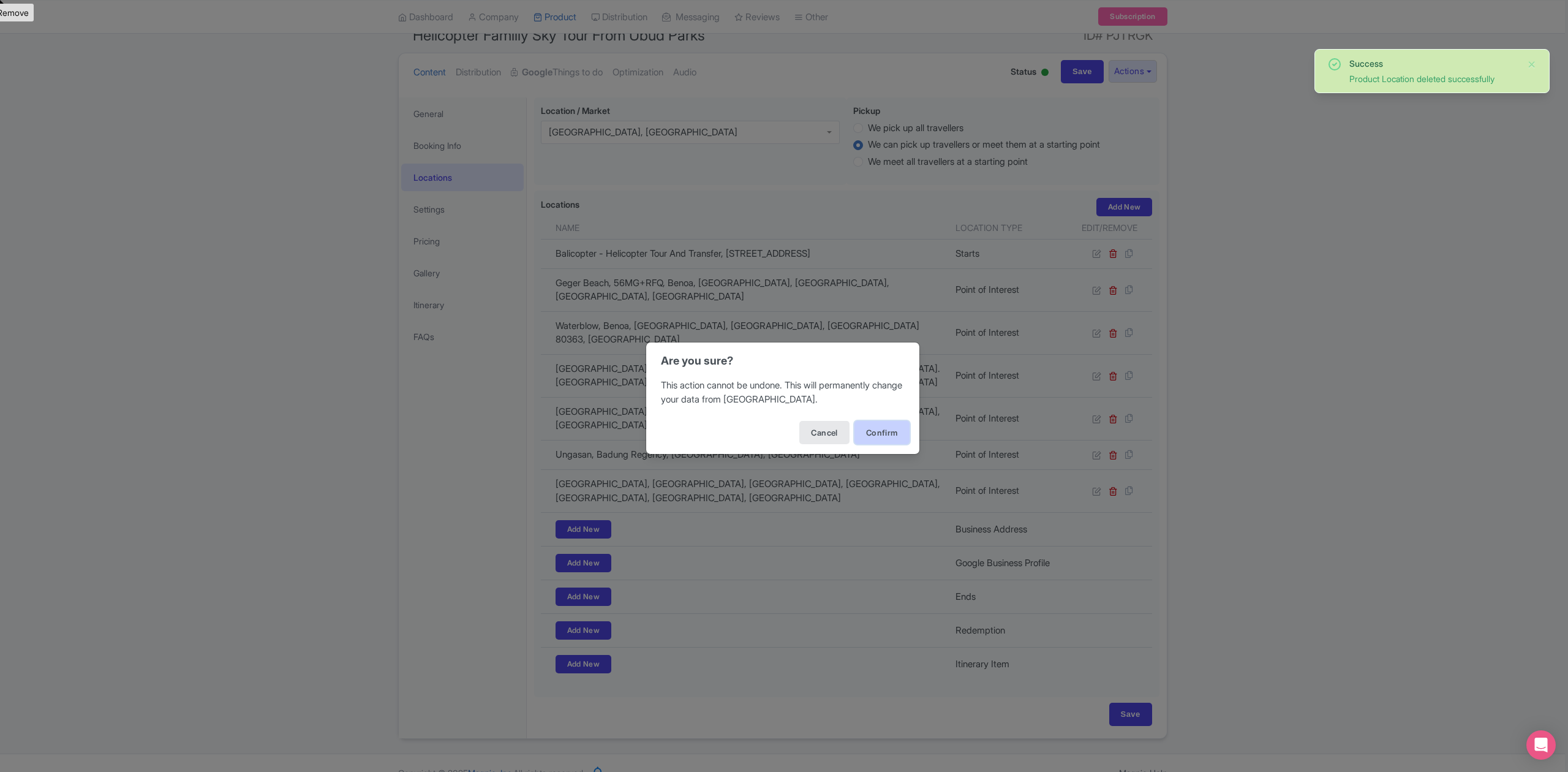
click at [900, 422] on button "Confirm" at bounding box center [882, 432] width 55 height 23
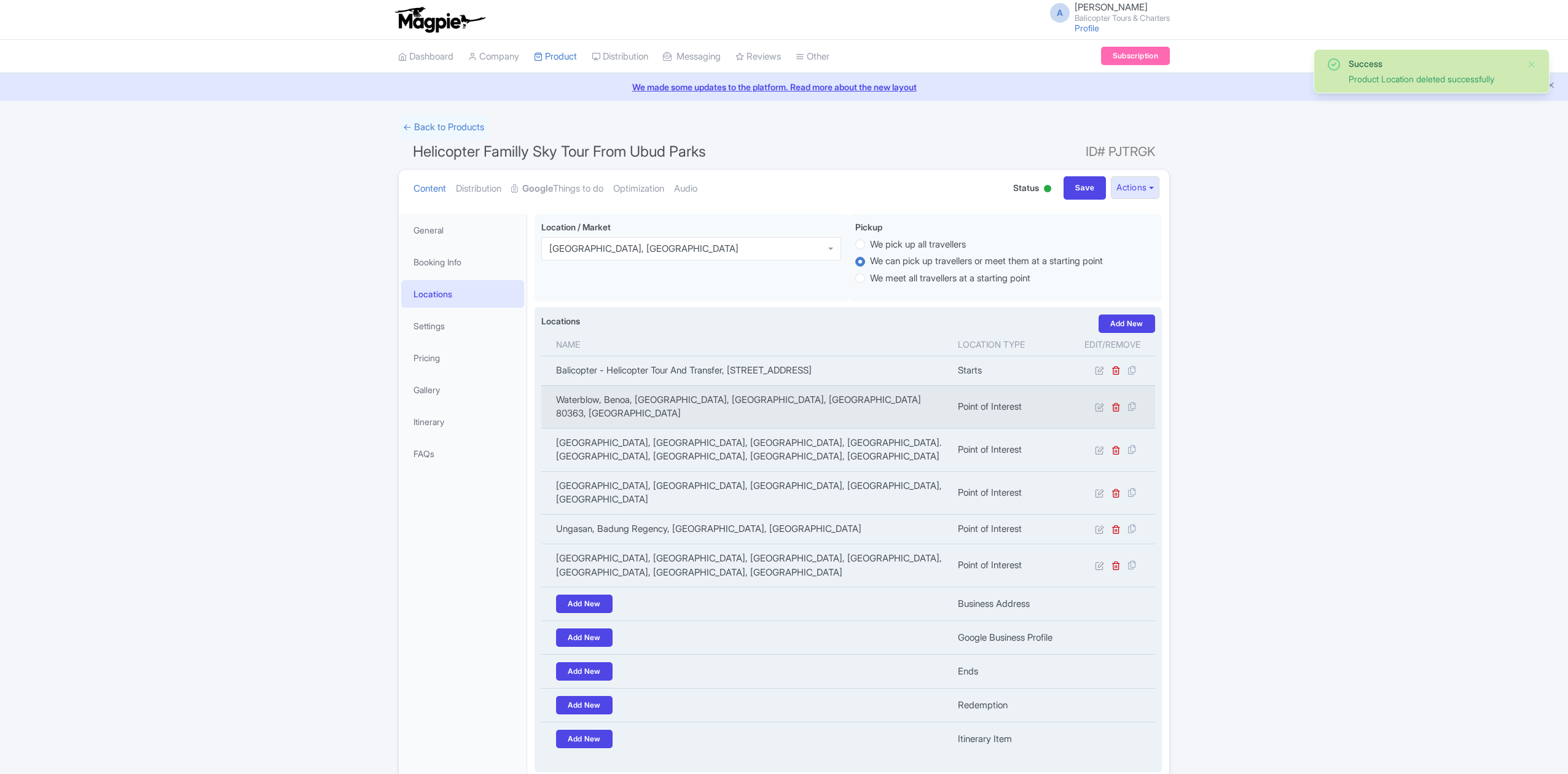
scroll to position [86, 0]
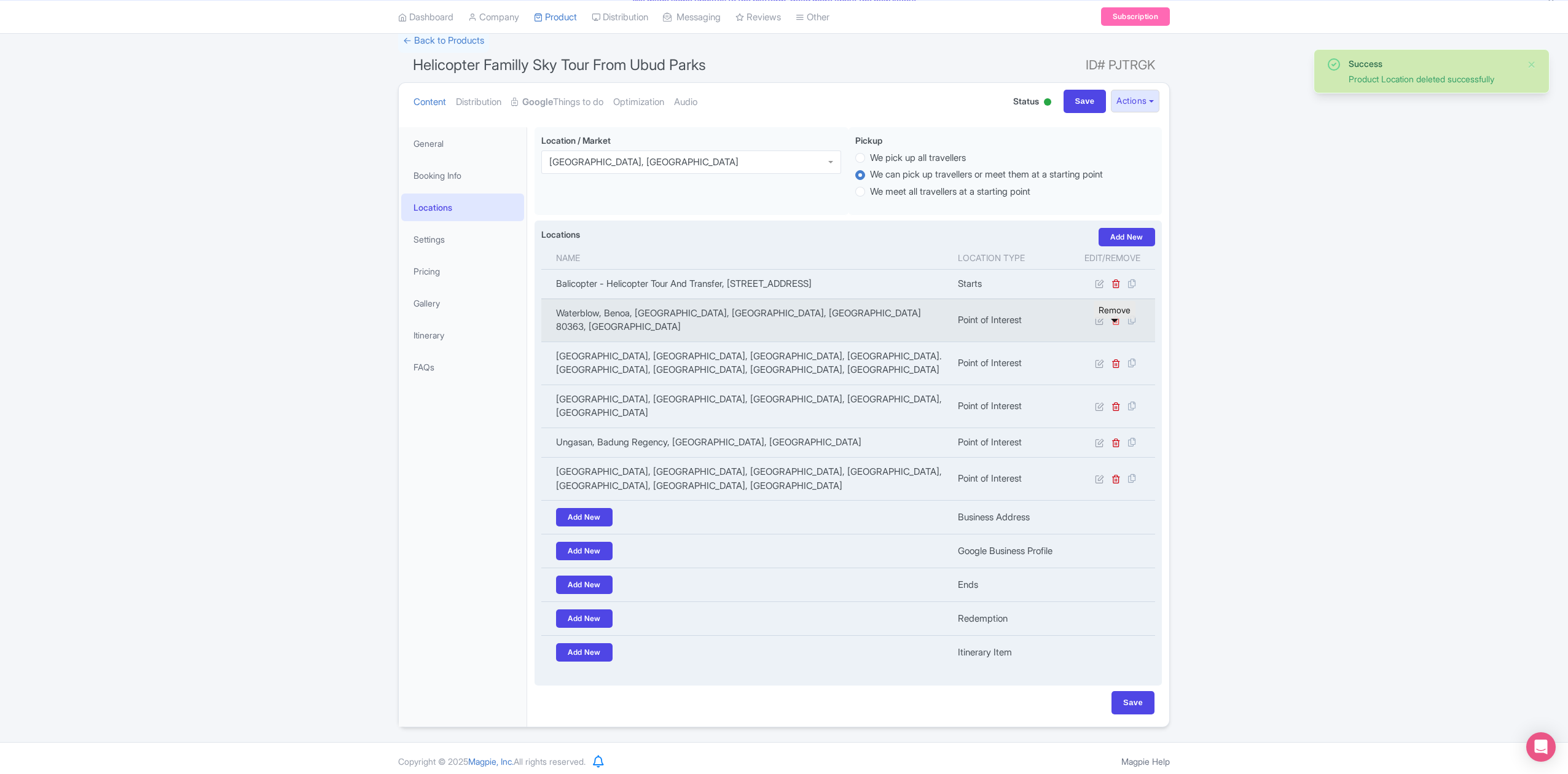
click at [1113, 325] on icon at bounding box center [1116, 320] width 9 height 9
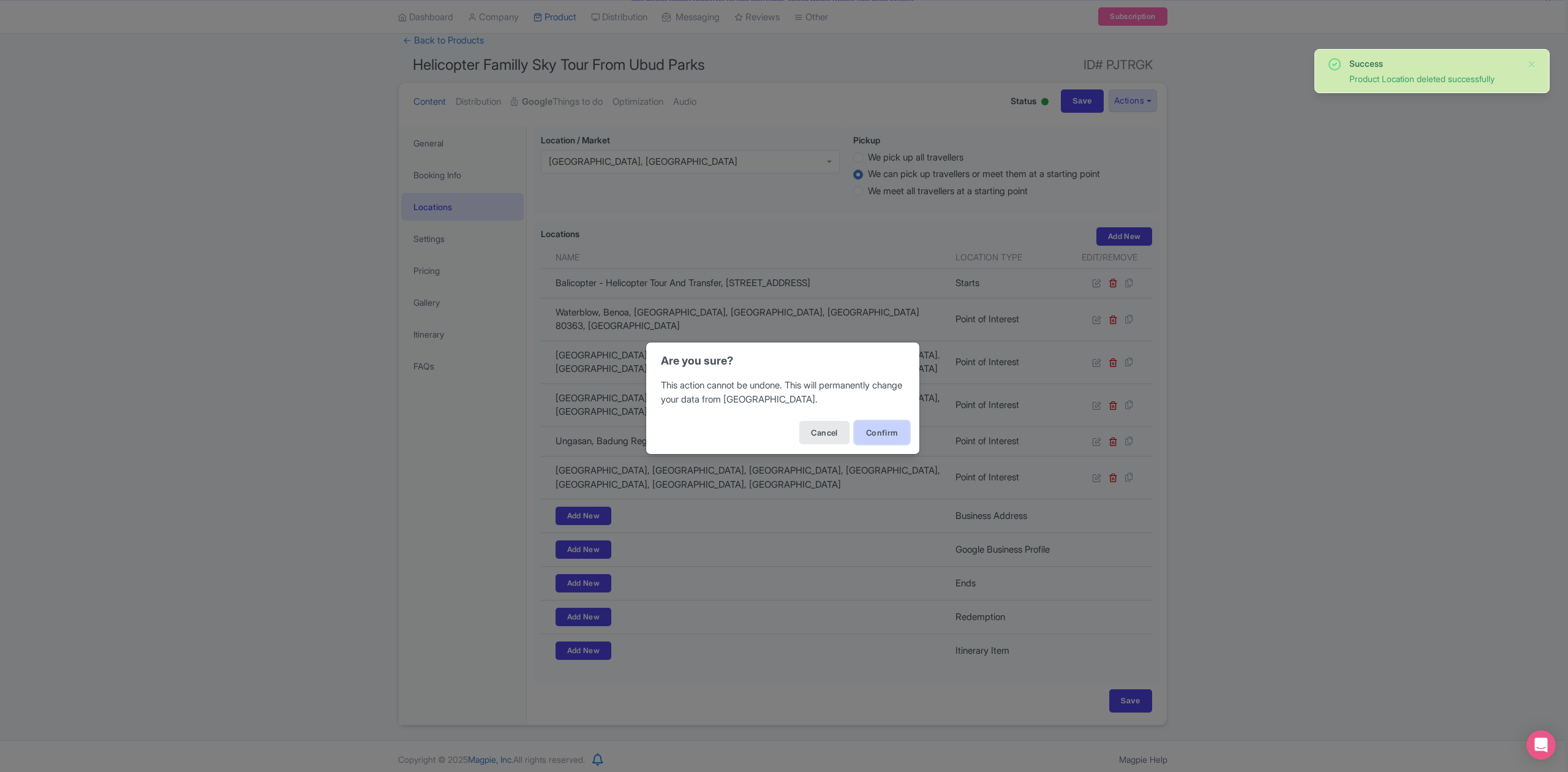
click at [897, 431] on button "Confirm" at bounding box center [882, 432] width 55 height 23
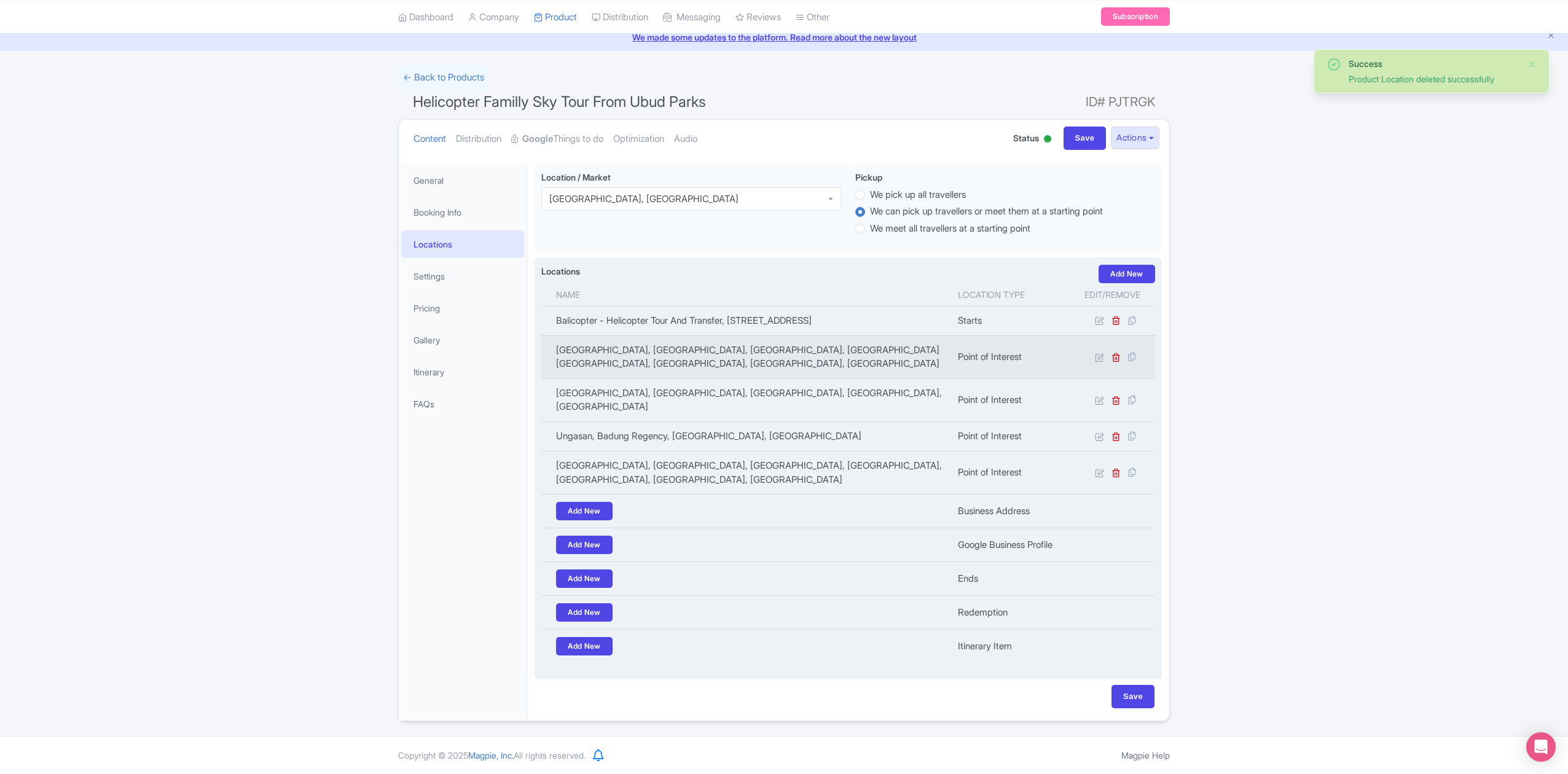
scroll to position [56, 0]
click at [1111, 361] on icon at bounding box center [1116, 357] width 9 height 9
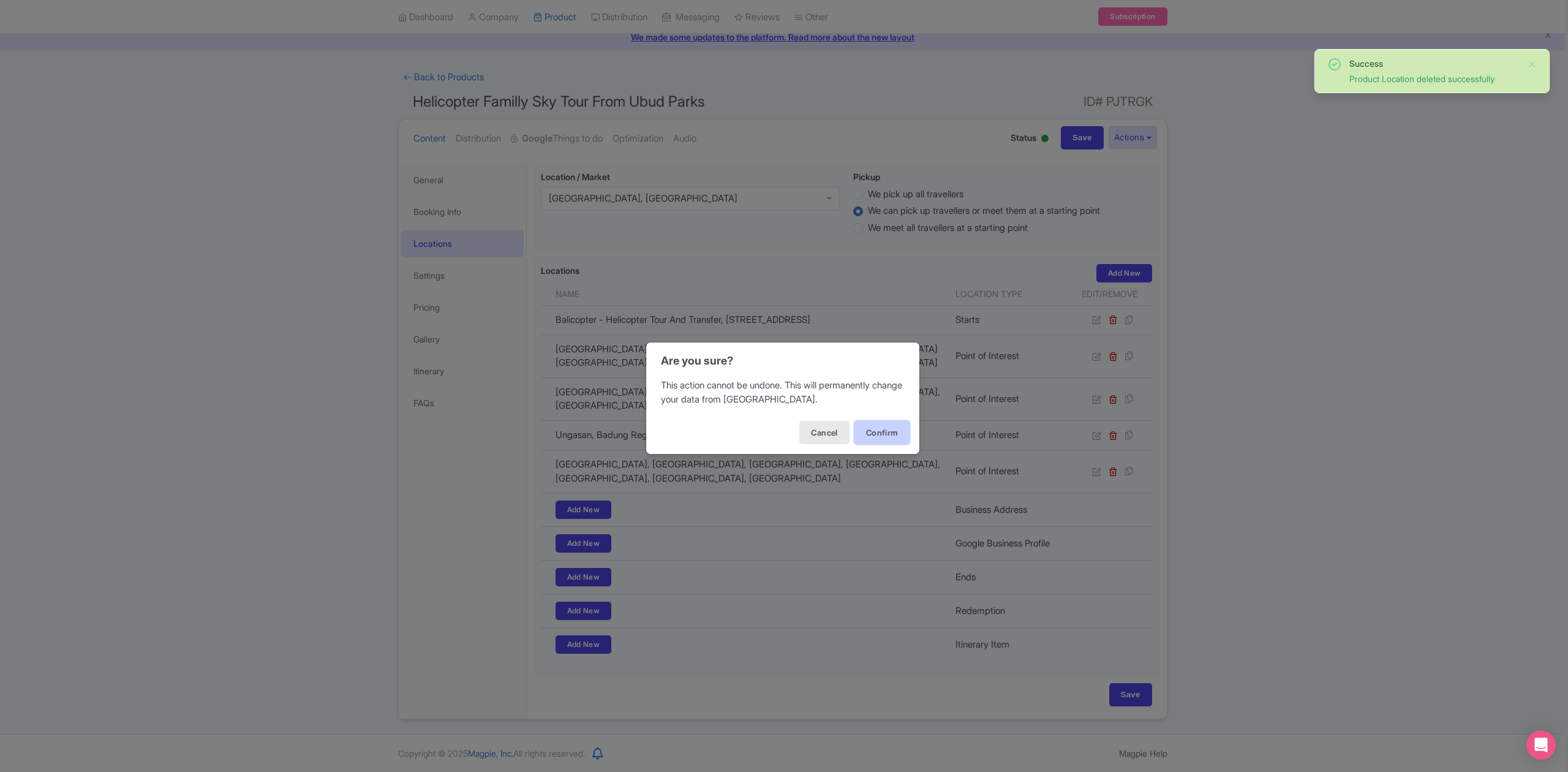
click at [881, 433] on button "Confirm" at bounding box center [882, 432] width 55 height 23
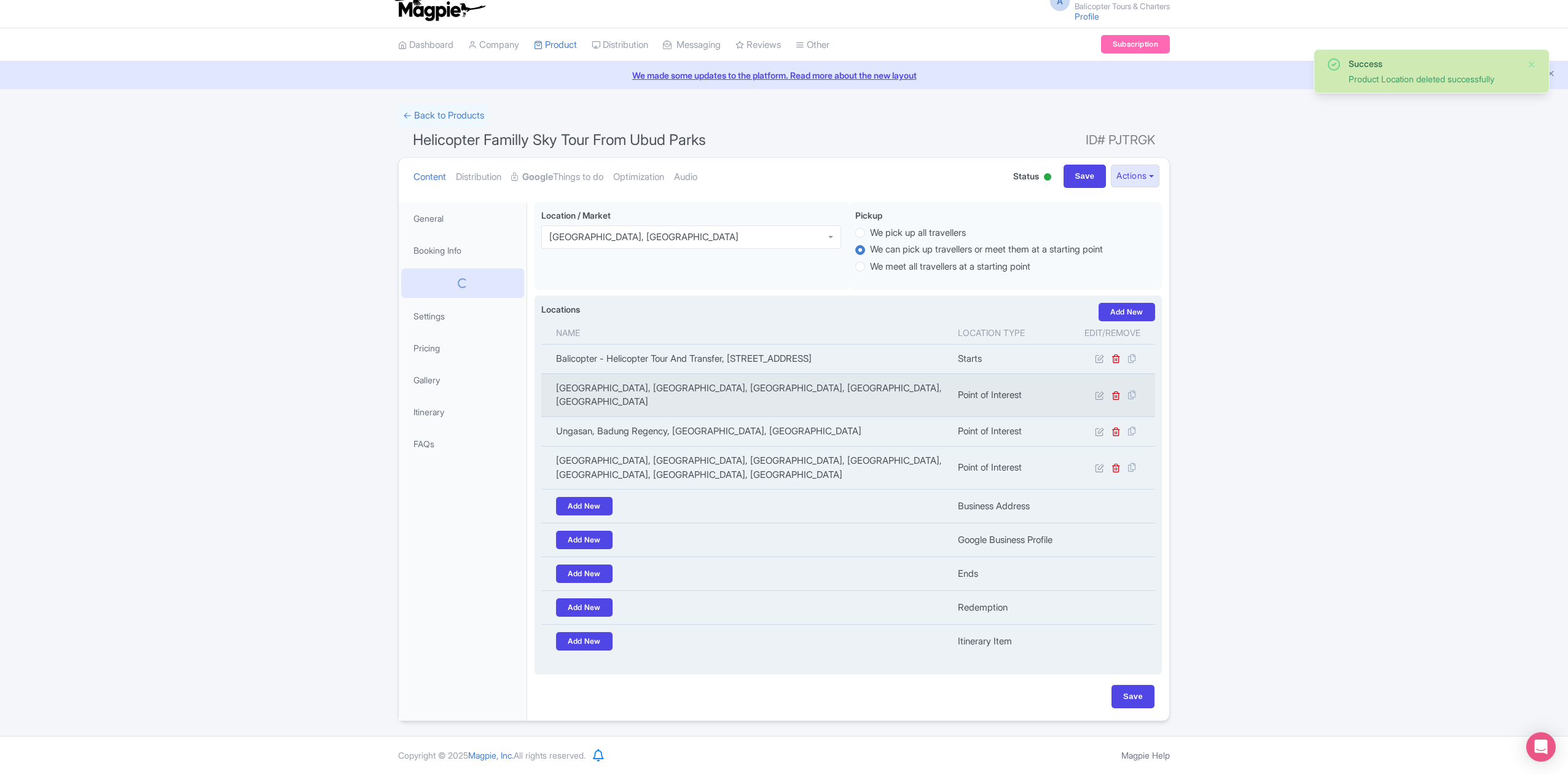
scroll to position [13, 0]
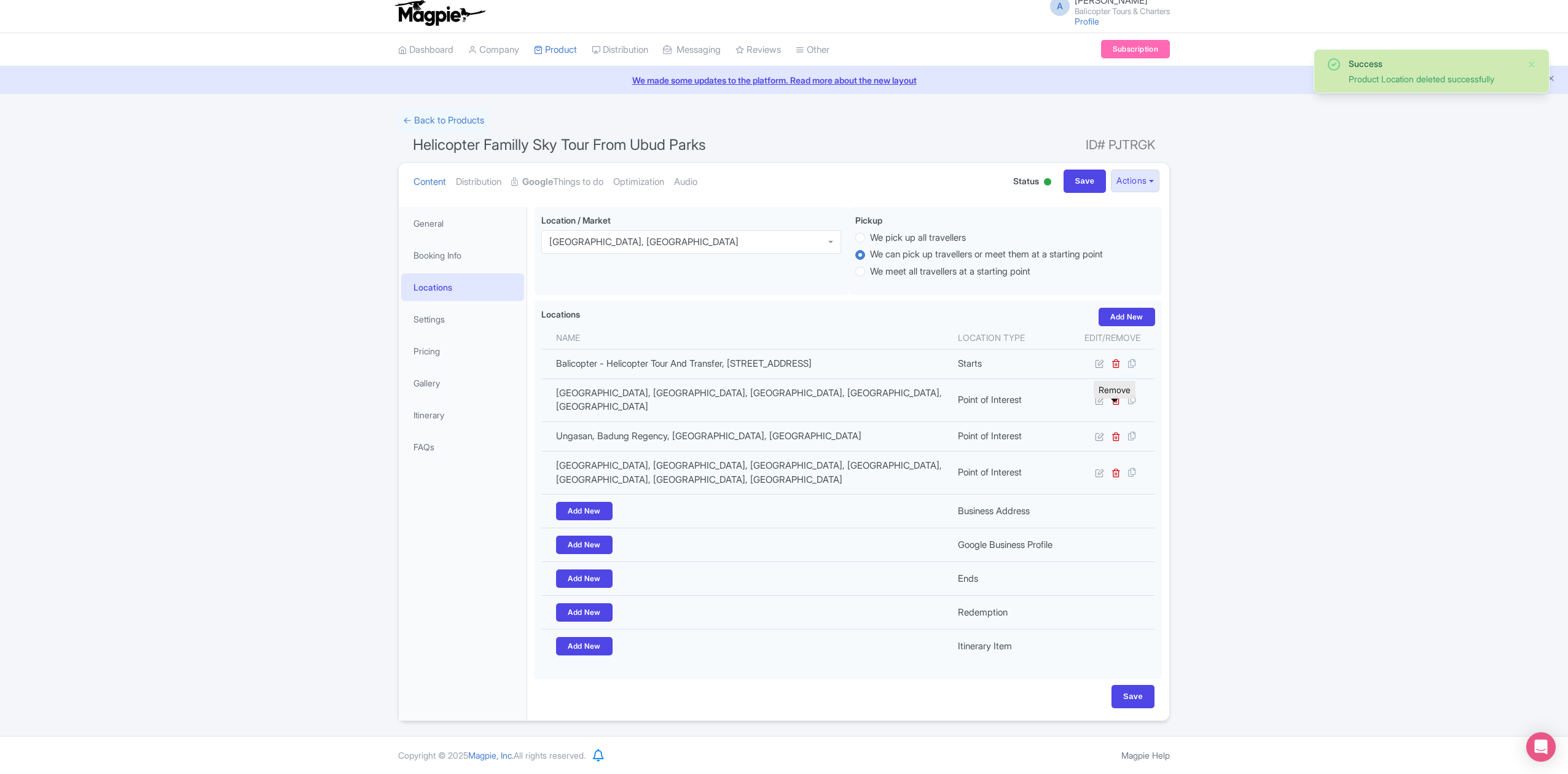
click at [1114, 399] on icon at bounding box center [1116, 400] width 9 height 9
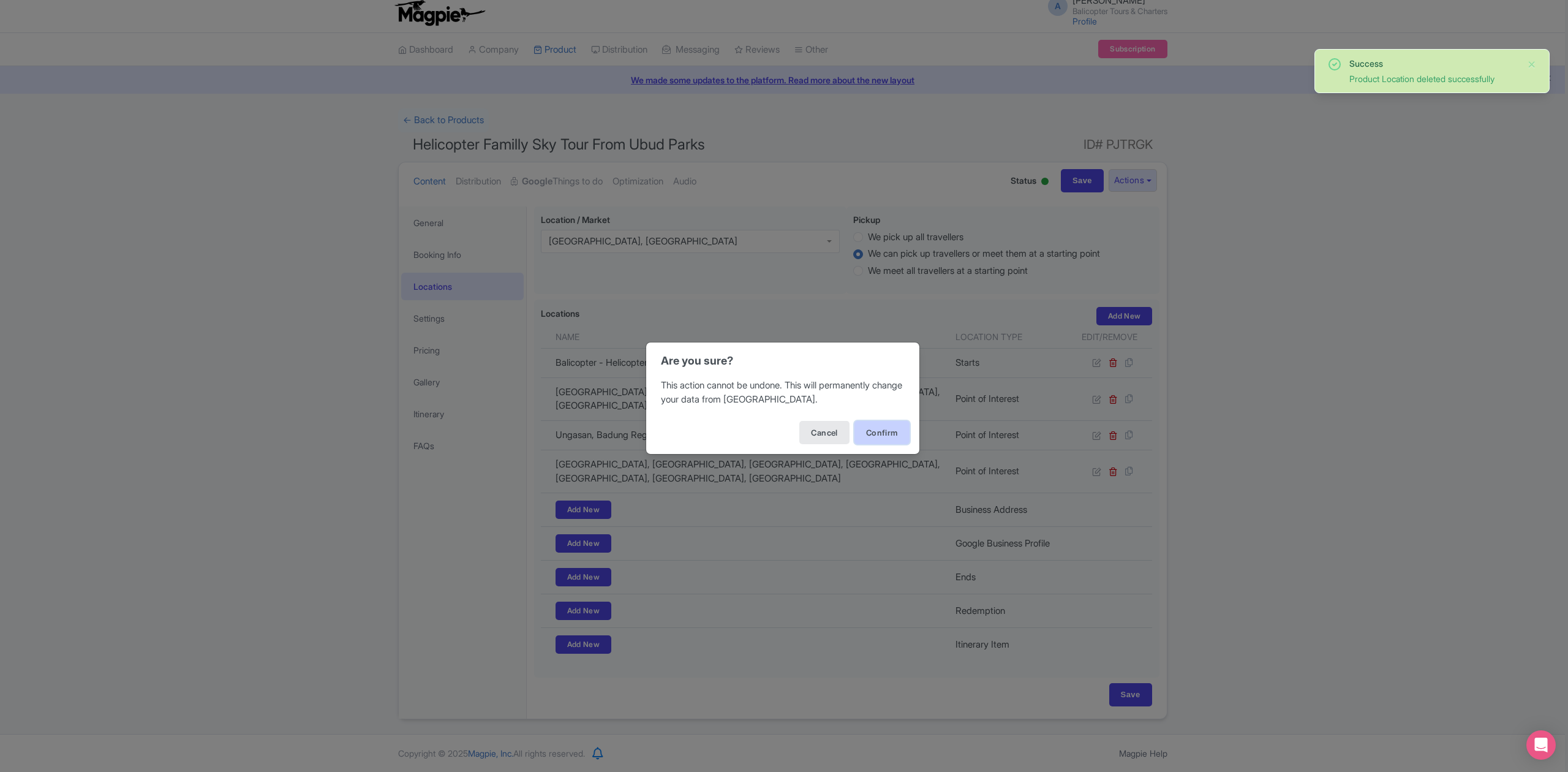
click at [897, 437] on button "Confirm" at bounding box center [882, 432] width 55 height 23
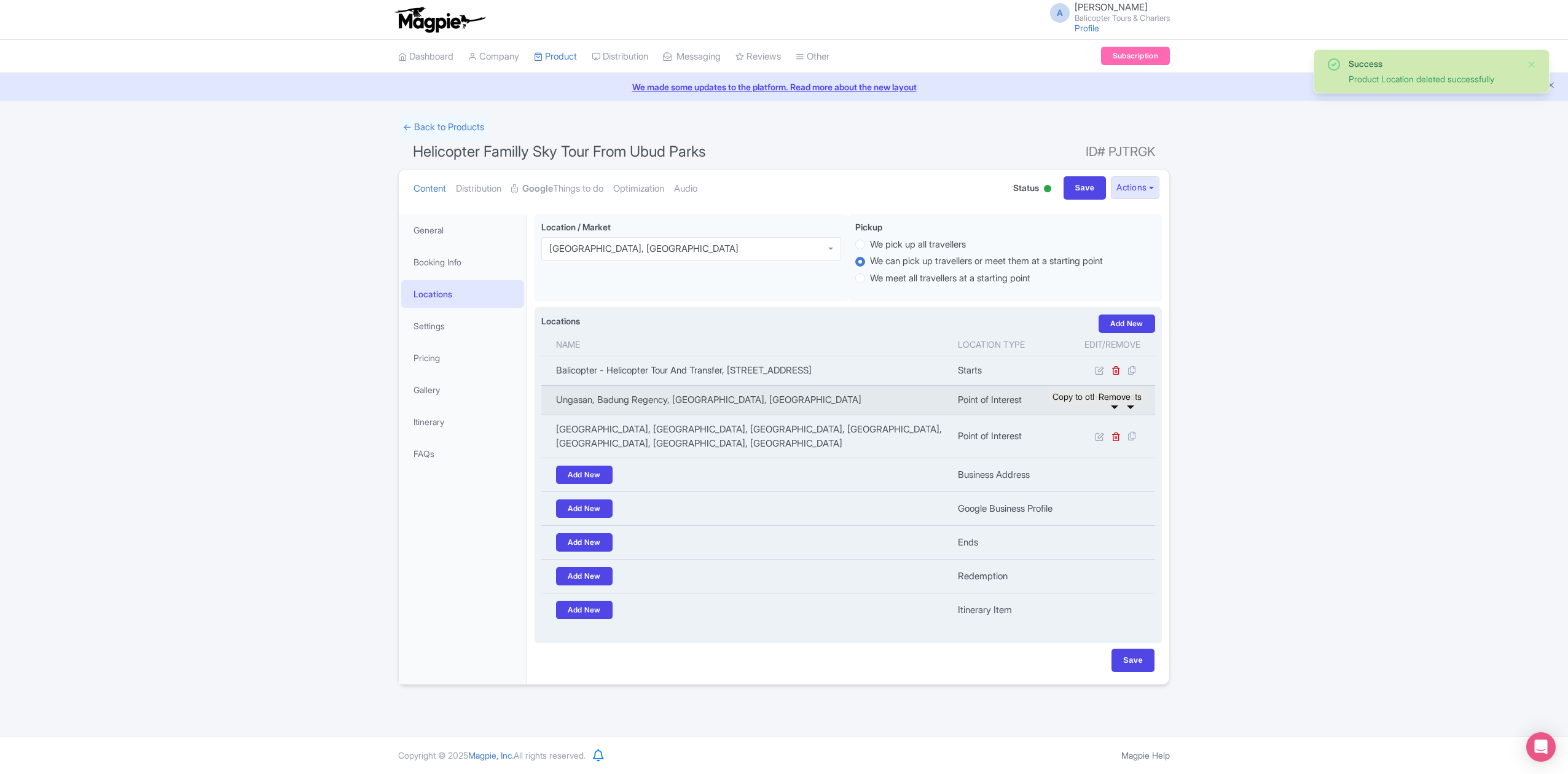
click at [1113, 405] on icon at bounding box center [1116, 400] width 9 height 9
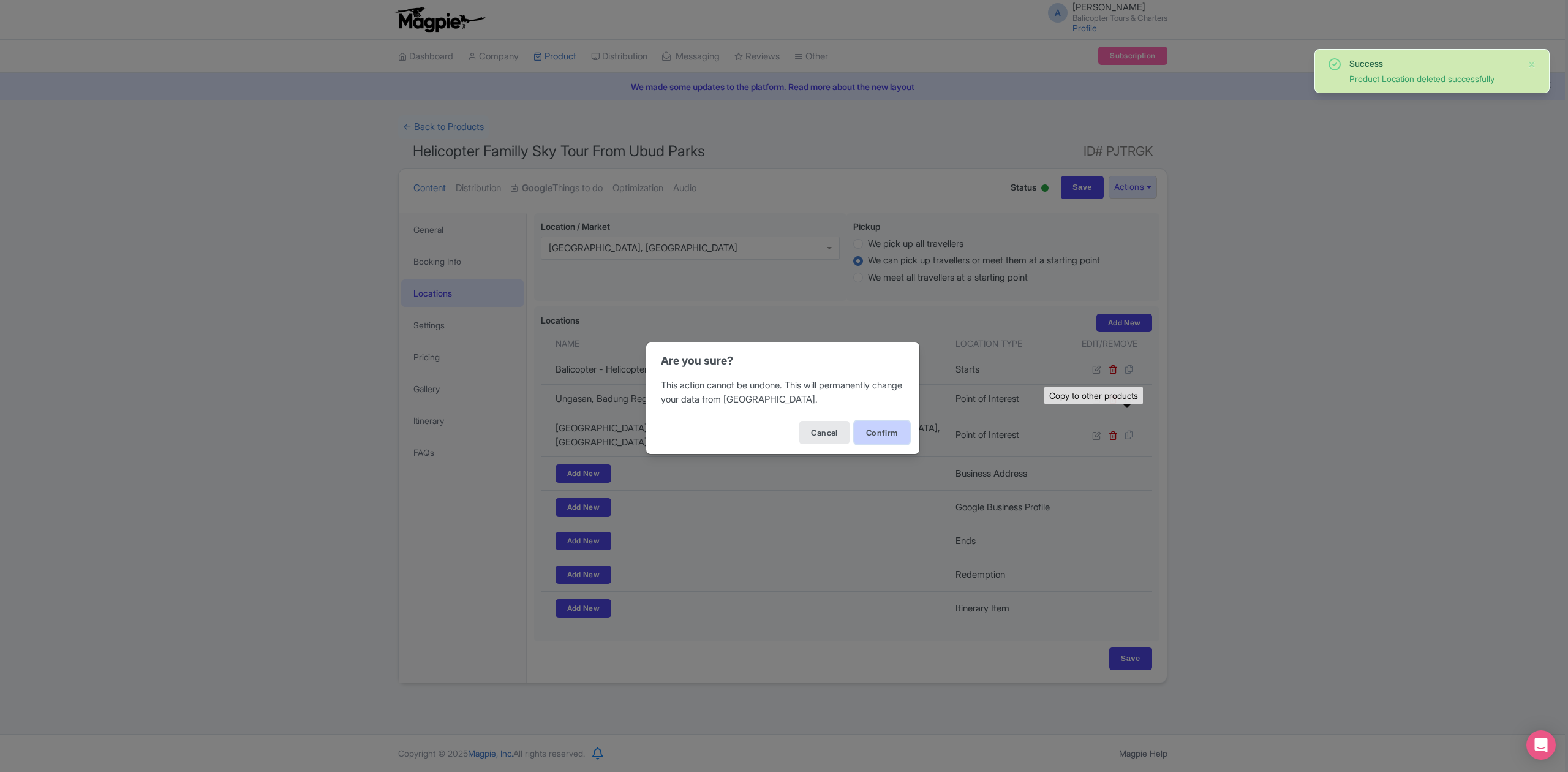
click at [890, 435] on button "Confirm" at bounding box center [882, 432] width 55 height 23
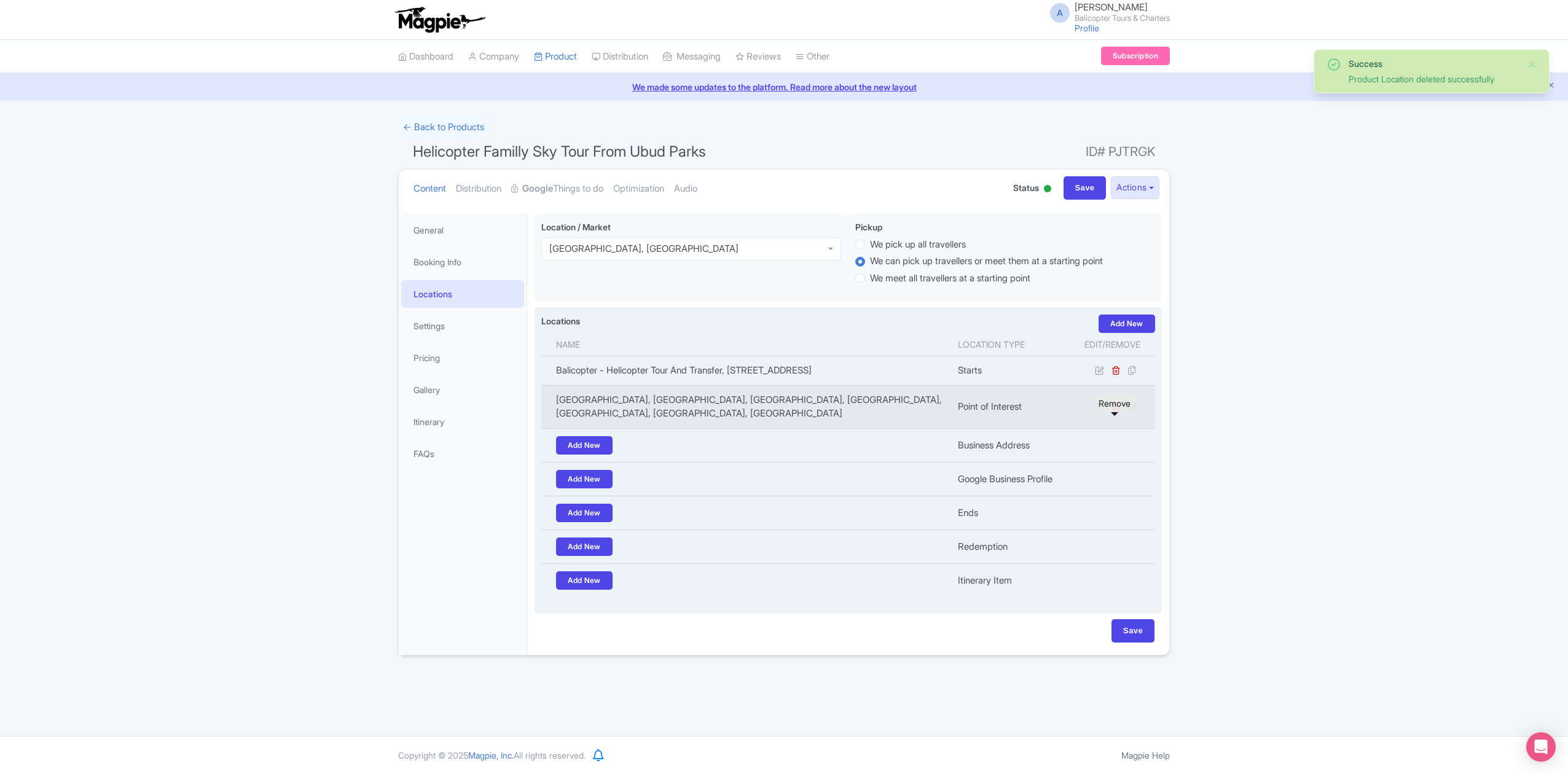
click at [1117, 411] on icon at bounding box center [1116, 407] width 9 height 9
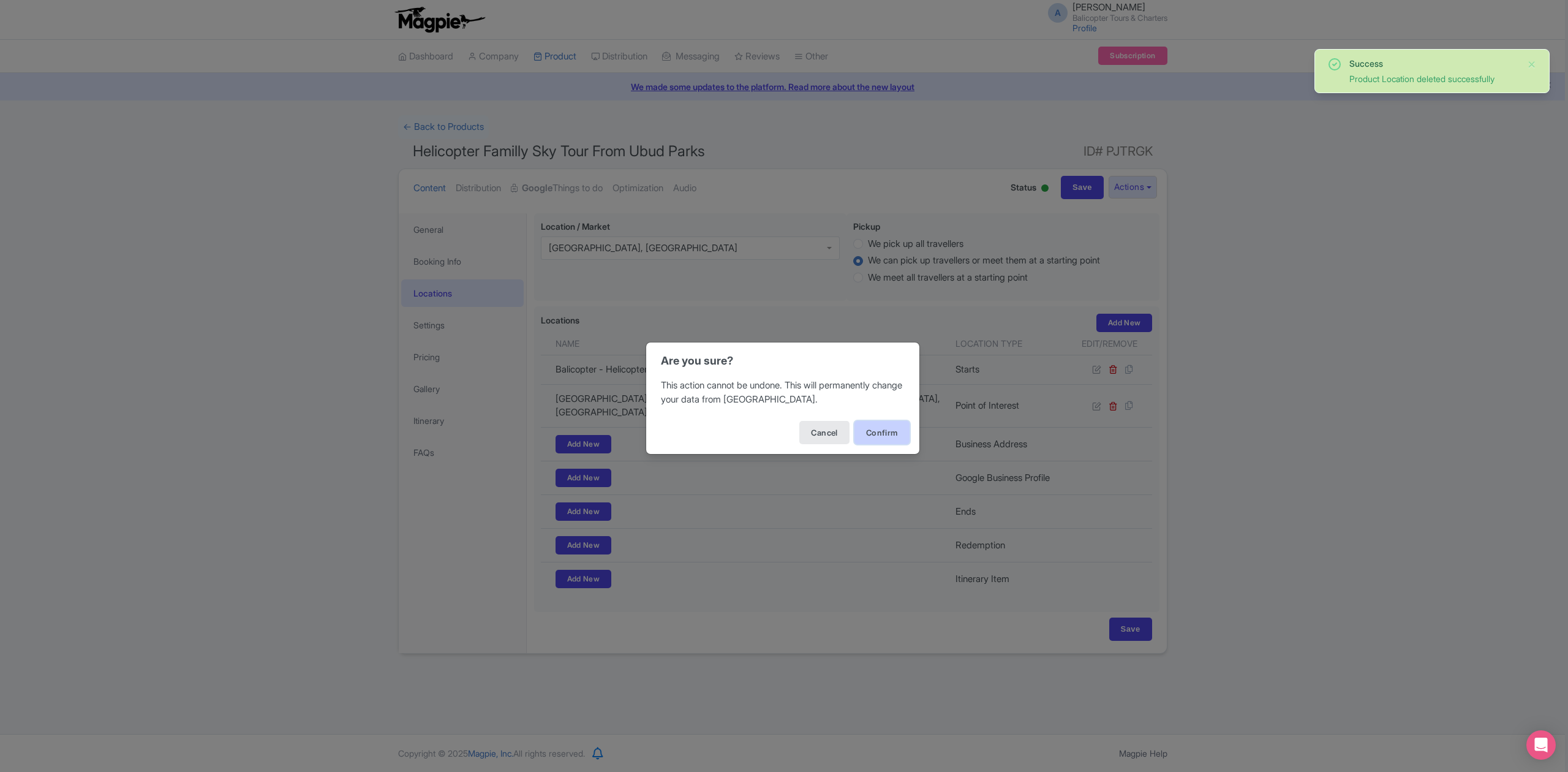
click at [880, 430] on button "Confirm" at bounding box center [882, 432] width 55 height 23
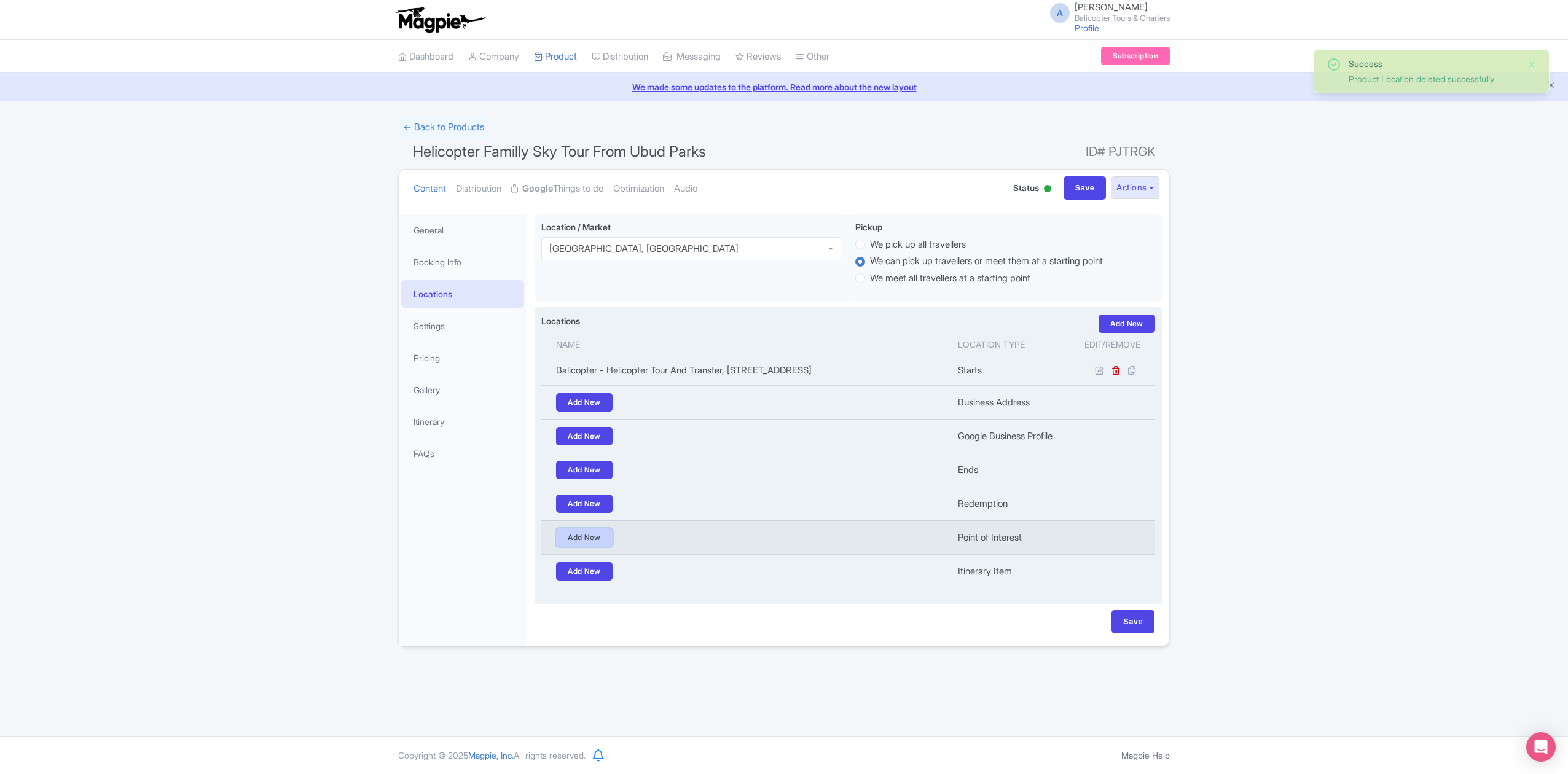
click at [582, 547] on link "Add New" at bounding box center [583, 537] width 56 height 19
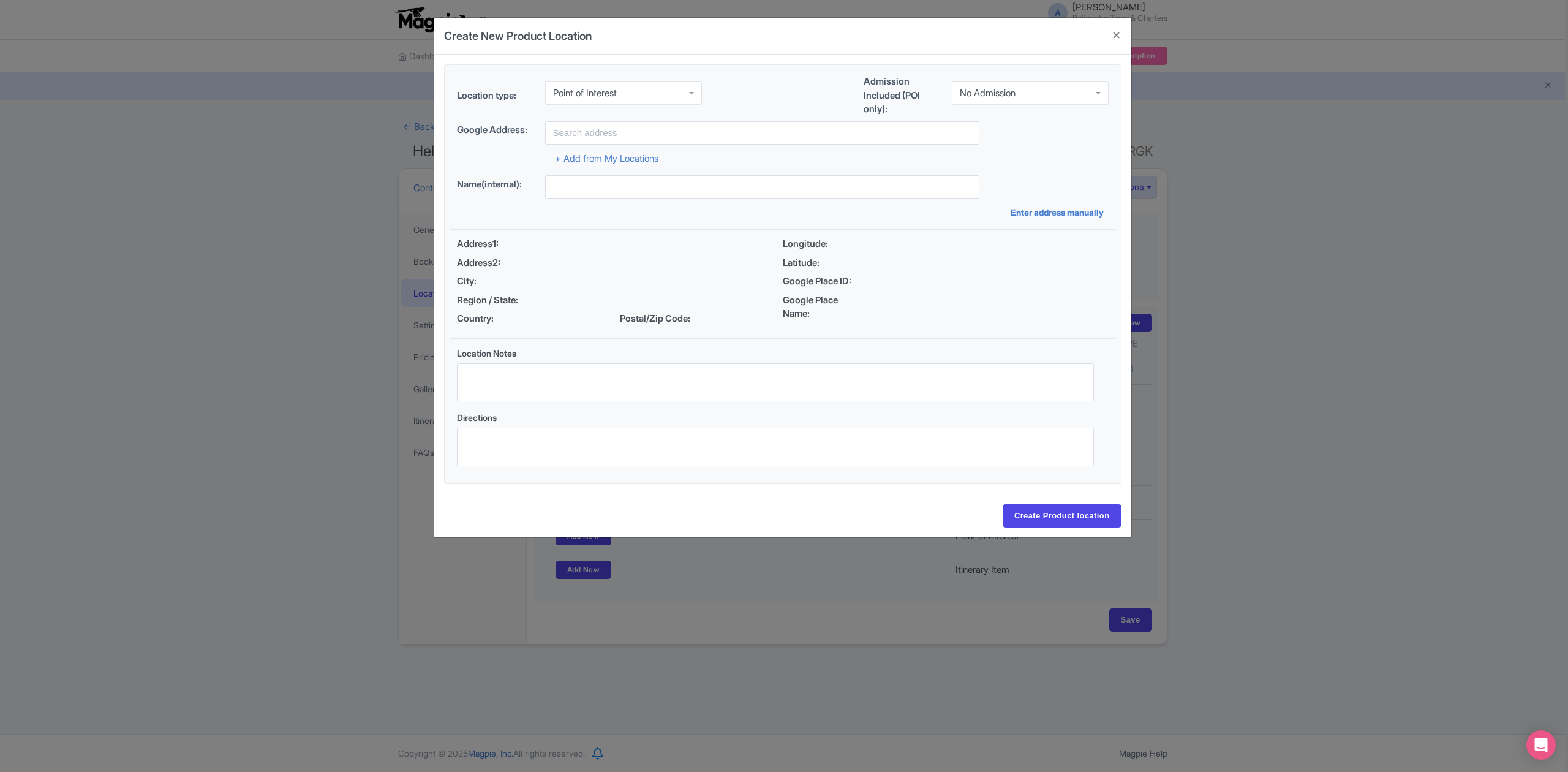
click at [1012, 100] on div "No Admission" at bounding box center [1030, 93] width 157 height 23
click at [705, 139] on input "text" at bounding box center [762, 133] width 434 height 23
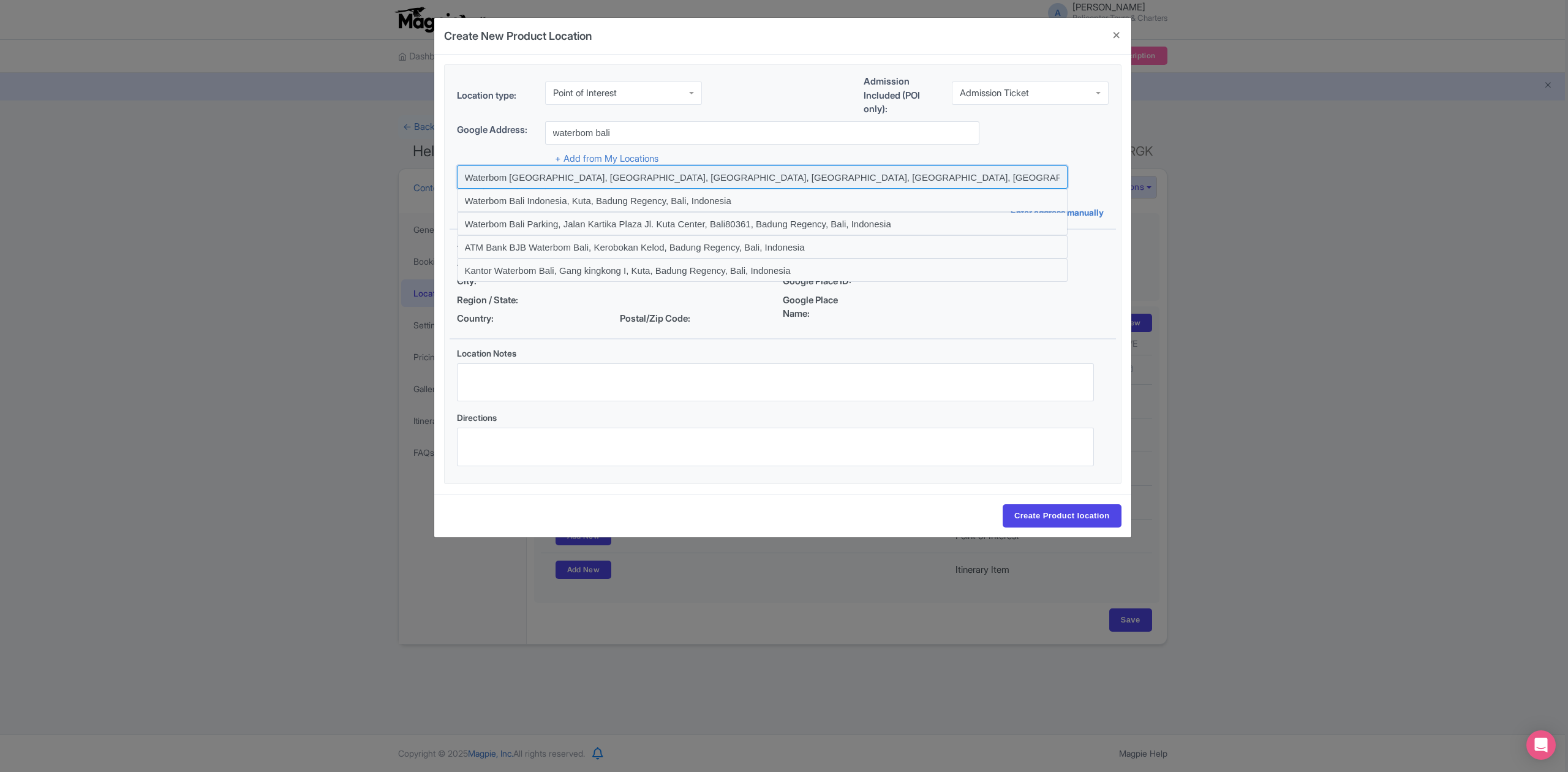
click at [577, 174] on input at bounding box center [762, 177] width 611 height 23
type input "Waterbom [GEOGRAPHIC_DATA], [GEOGRAPHIC_DATA], [GEOGRAPHIC_DATA], [GEOGRAPHIC_D…"
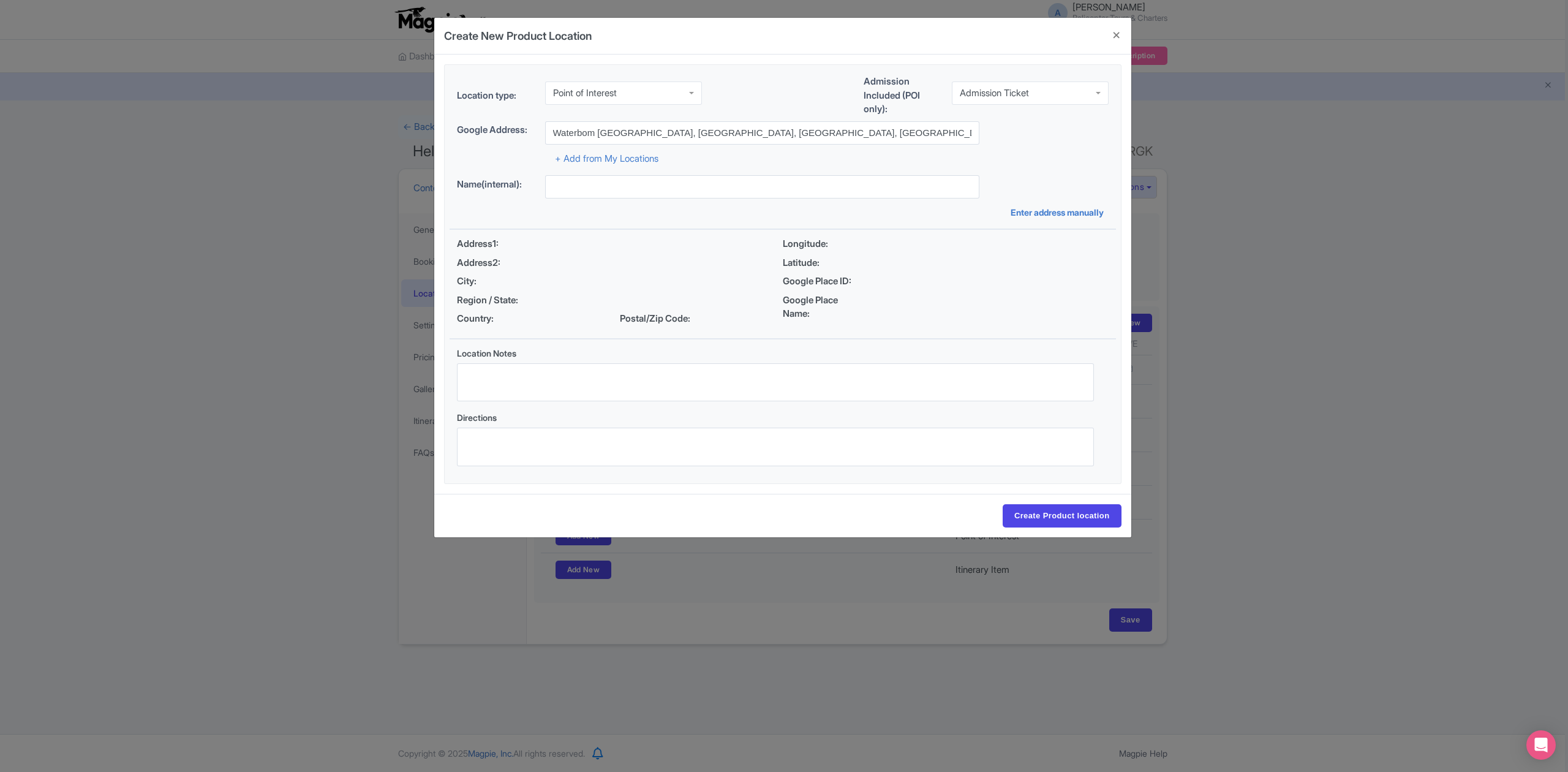
type input "Waterbom [GEOGRAPHIC_DATA], [GEOGRAPHIC_DATA], [GEOGRAPHIC_DATA], [GEOGRAPHIC_D…"
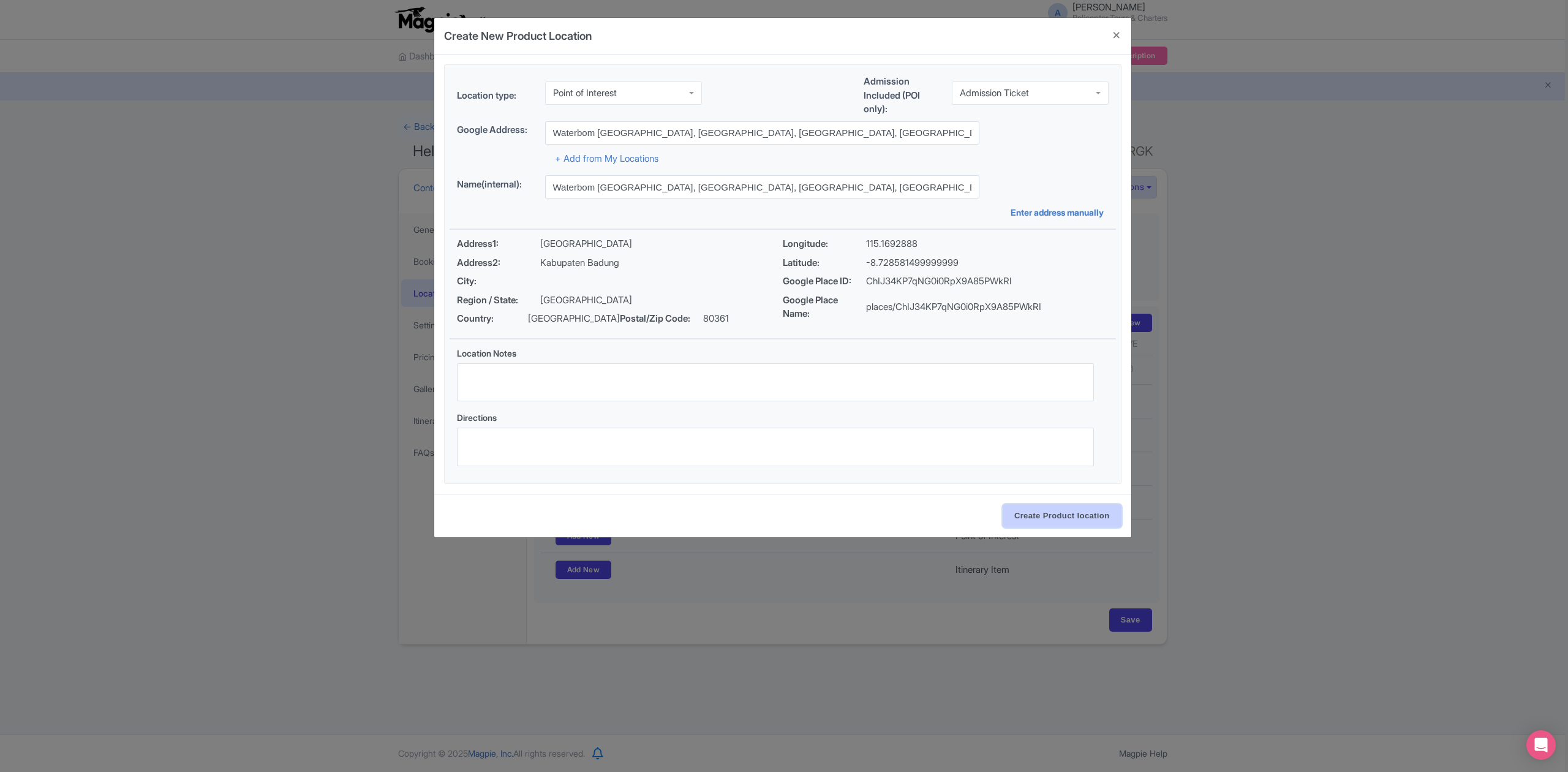
click at [1054, 520] on input "Create Product location" at bounding box center [1062, 515] width 119 height 23
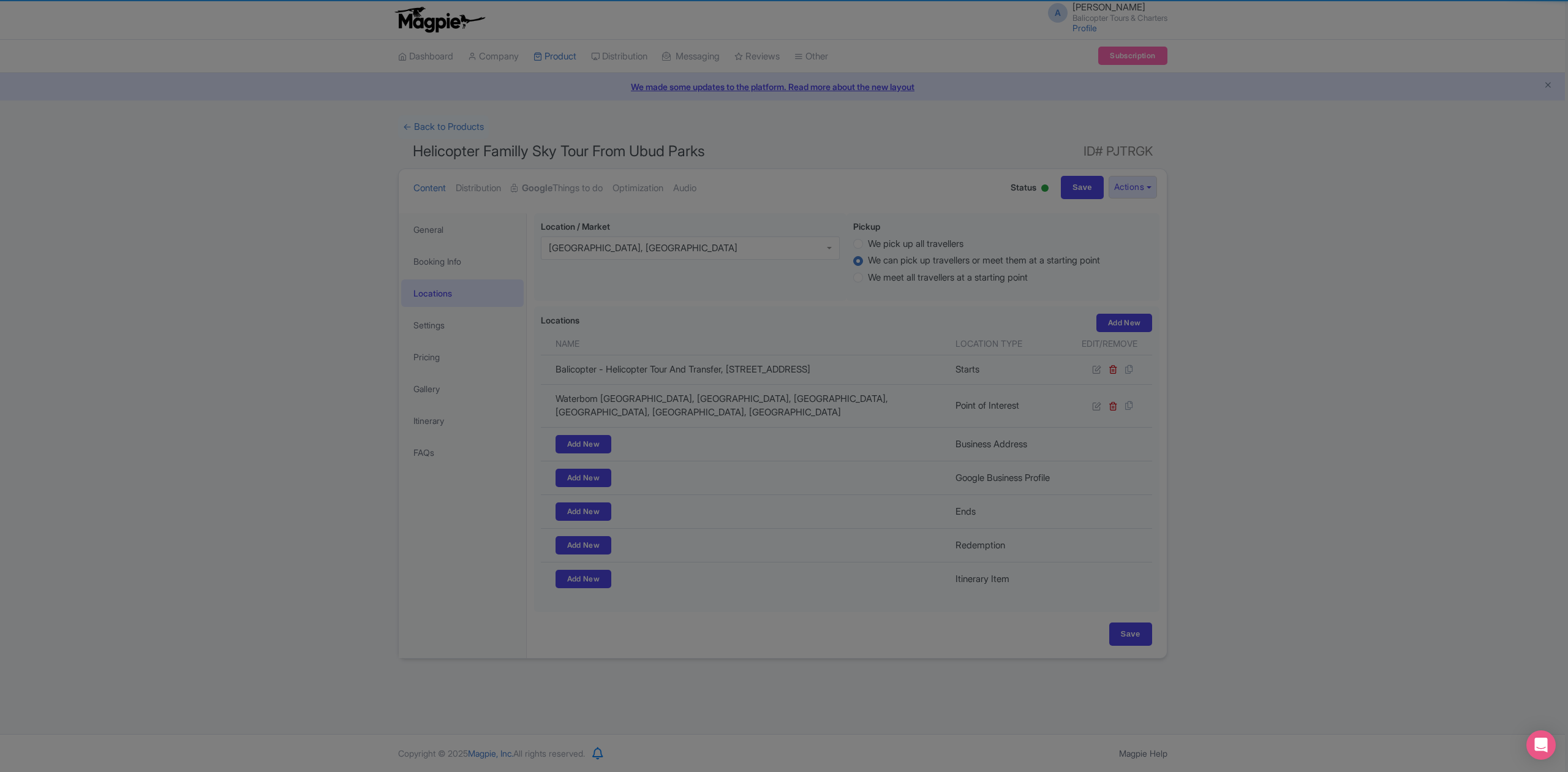
click at [1082, 510] on body "A Andrey Astashkin Balicopter Tours & Charters Profile Users Settings Sign out …" at bounding box center [784, 386] width 1568 height 772
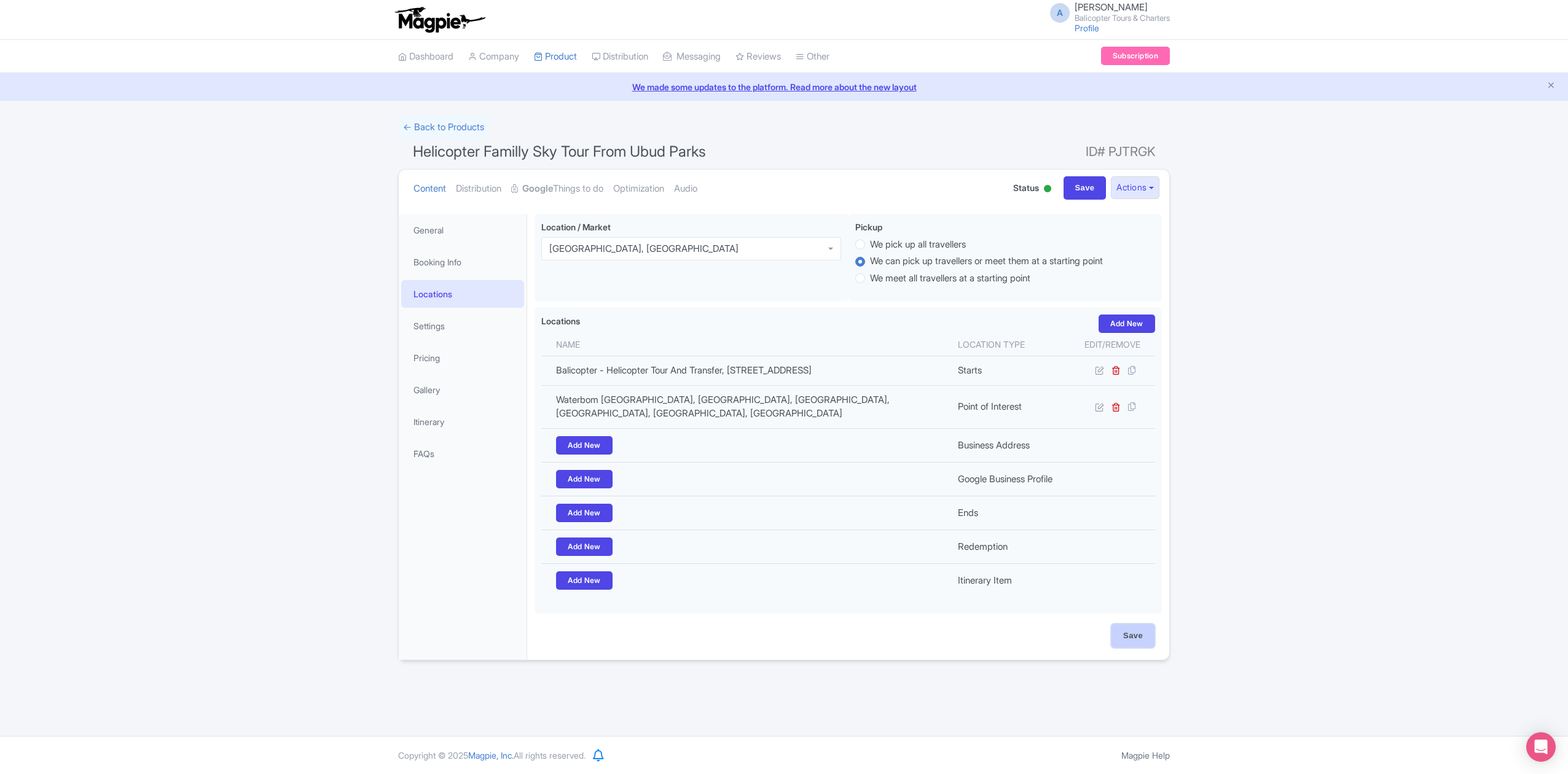
click at [1139, 645] on input "Save" at bounding box center [1132, 635] width 43 height 23
type input "Update Product"
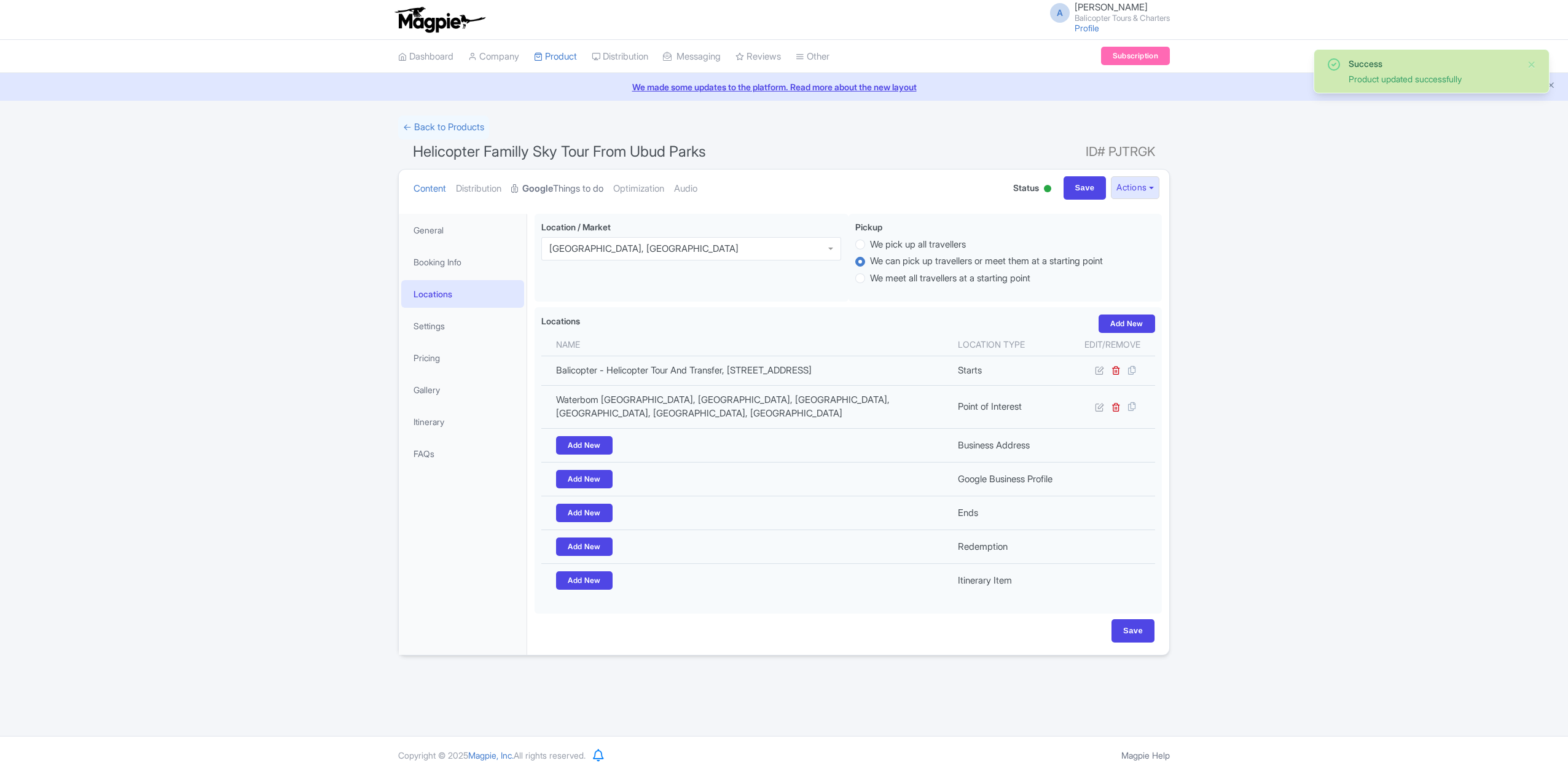
click at [565, 184] on link "Google Things to do" at bounding box center [557, 189] width 92 height 39
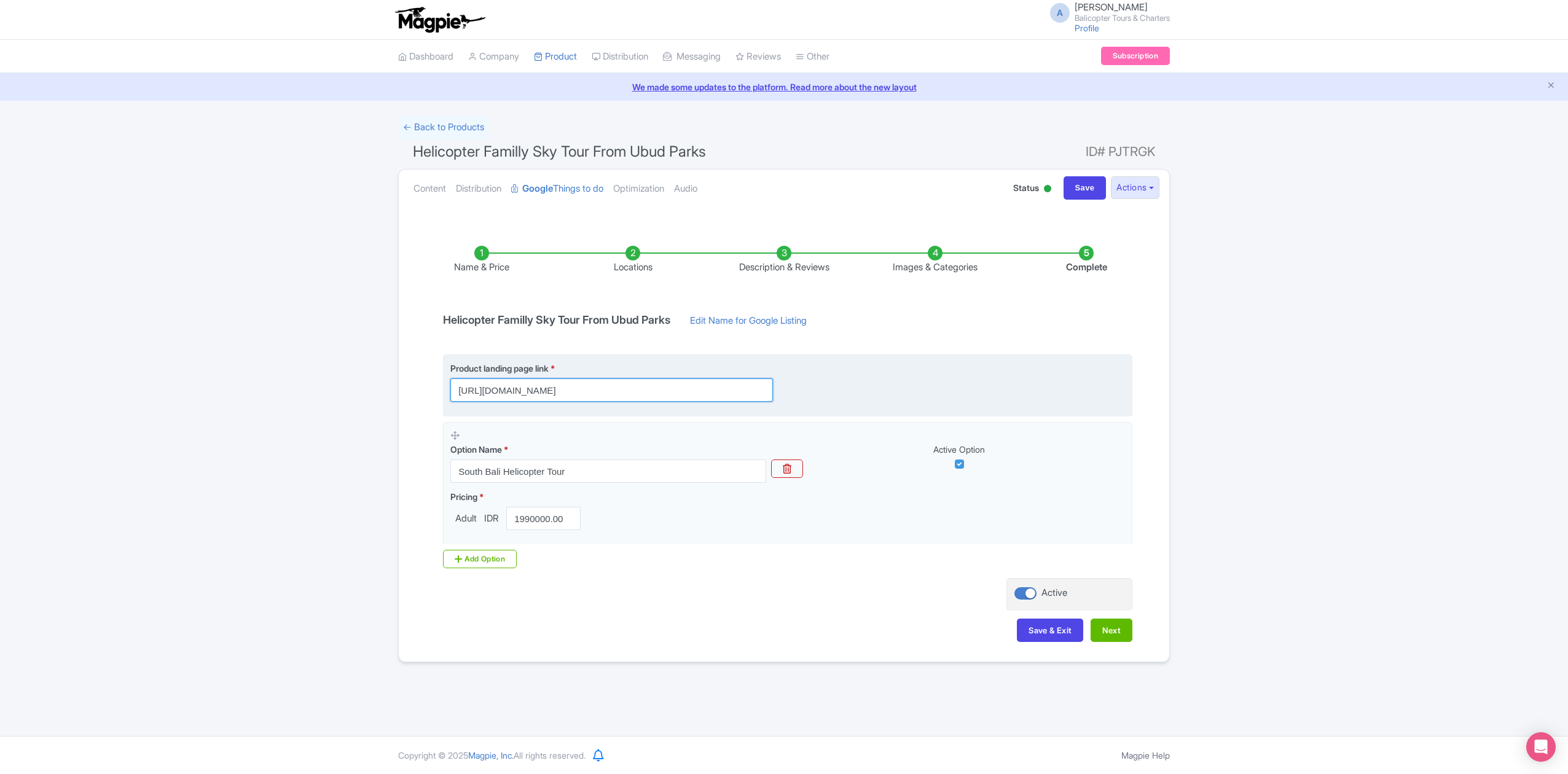
drag, startPoint x: 704, startPoint y: 391, endPoint x: 568, endPoint y: 393, distance: 136.0
click at [568, 393] on input "[URL][DOMAIN_NAME]" at bounding box center [611, 390] width 322 height 23
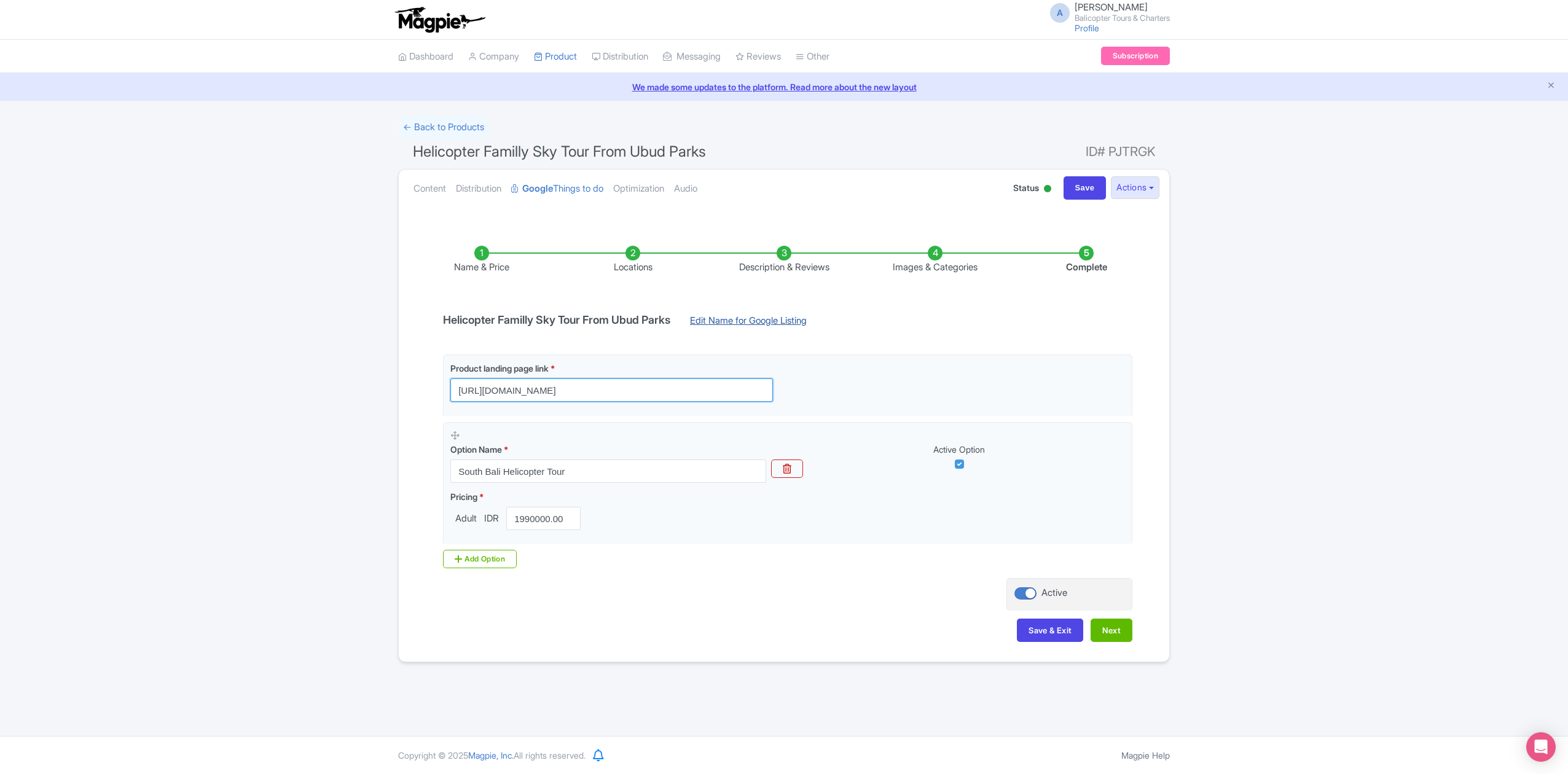
type input "[URL][DOMAIN_NAME]"
click at [751, 320] on link "Edit Name for Google Listing" at bounding box center [748, 324] width 141 height 20
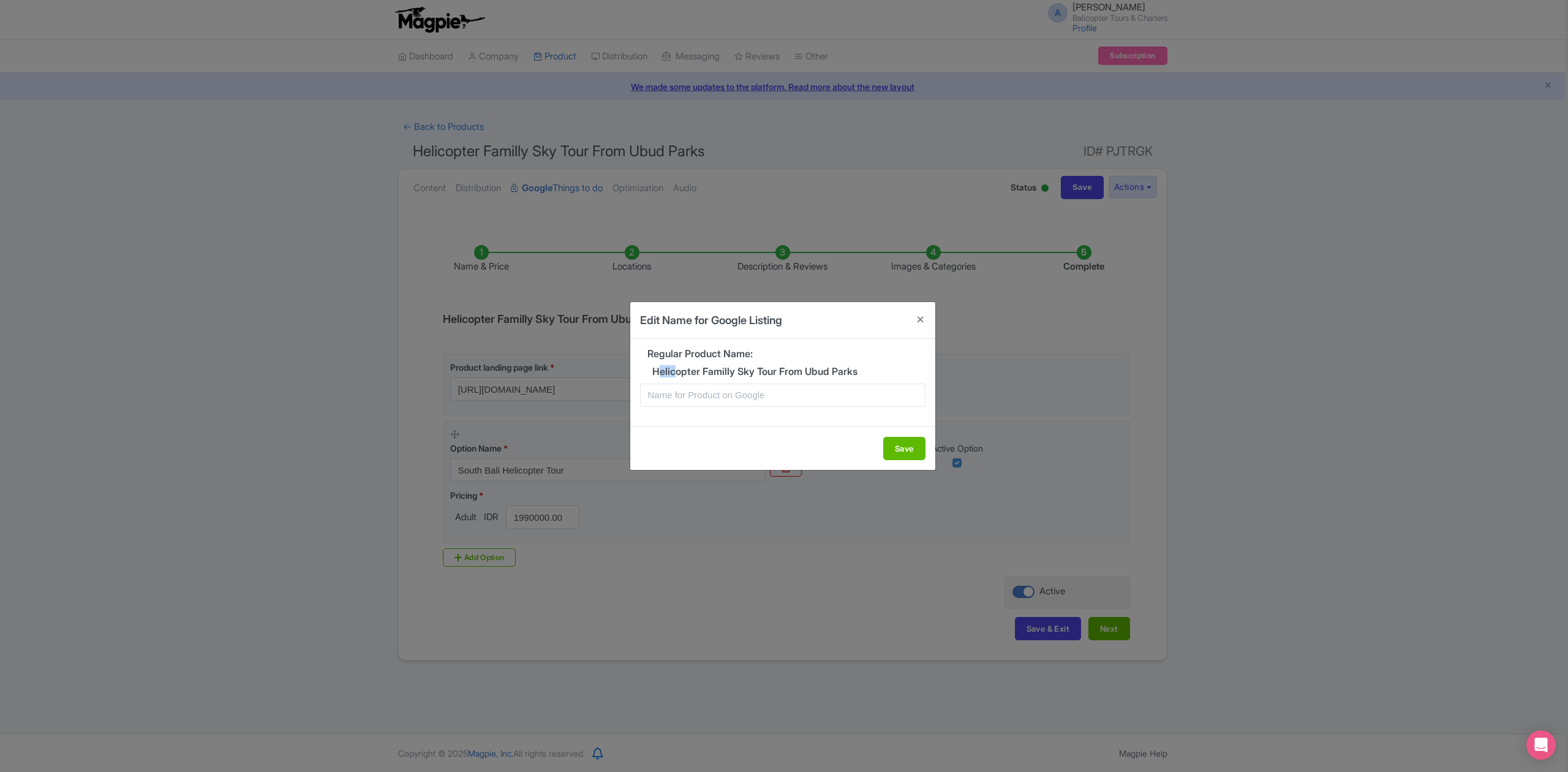
drag, startPoint x: 658, startPoint y: 370, endPoint x: 677, endPoint y: 368, distance: 19.1
click at [677, 368] on h5 "Helicopter Familly Sky Tour From Ubud Parks" at bounding box center [783, 371] width 285 height 11
drag, startPoint x: 653, startPoint y: 371, endPoint x: 780, endPoint y: 371, distance: 127.0
click at [780, 371] on h5 "Helicopter Familly Sky Tour From Ubud Parks" at bounding box center [783, 371] width 285 height 11
copy h5 "Helicopter Familly Sky Tour"
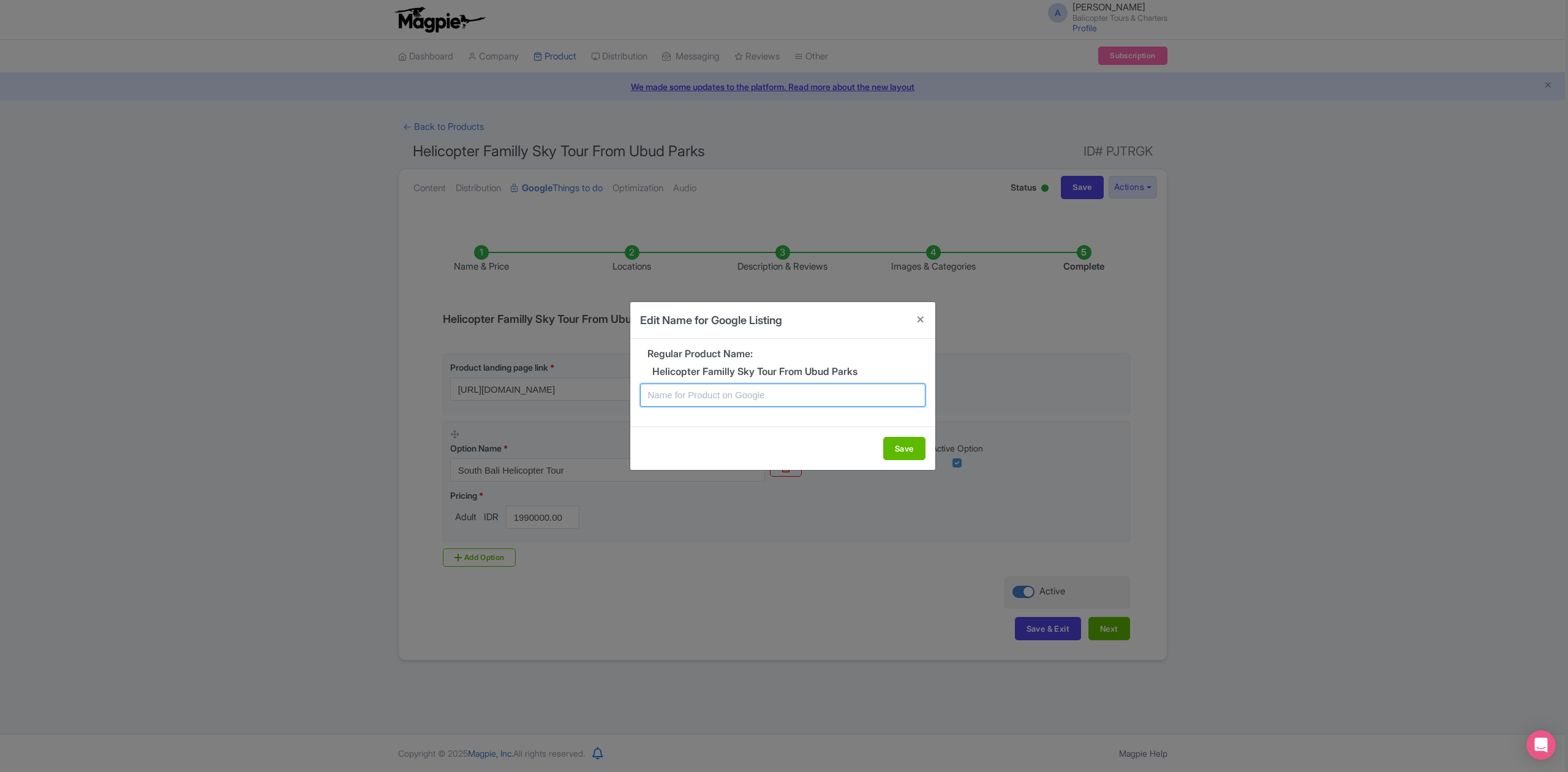
click at [767, 393] on input "text" at bounding box center [783, 395] width 285 height 23
paste input "Helicopter Familly Sky Tour"
type input "Helicopter Familly Sky Tour"
drag, startPoint x: 896, startPoint y: 446, endPoint x: 884, endPoint y: 466, distance: 23.3
click at [897, 446] on button "Save" at bounding box center [905, 448] width 42 height 23
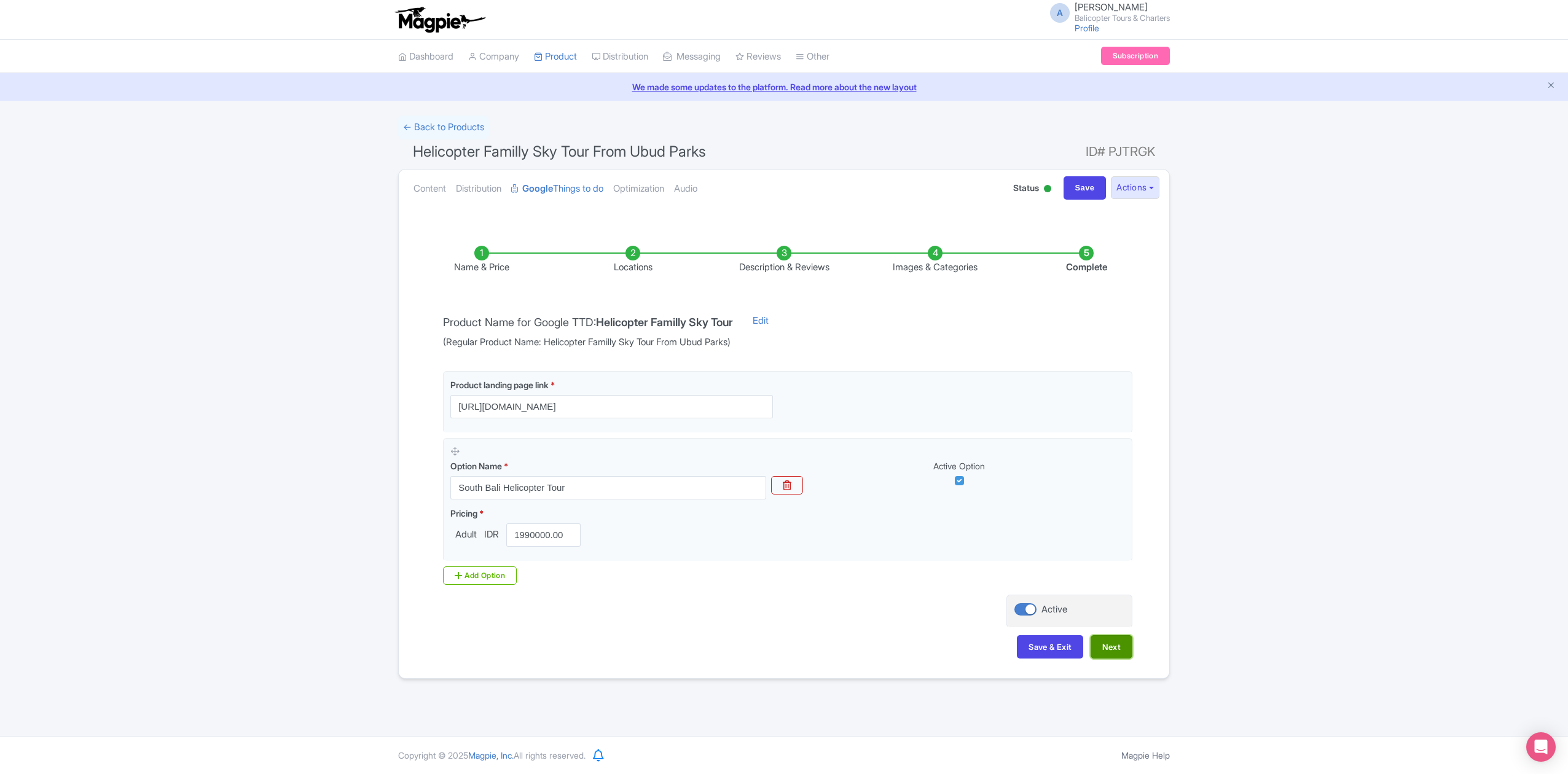
click at [1109, 651] on button "Next" at bounding box center [1111, 646] width 42 height 23
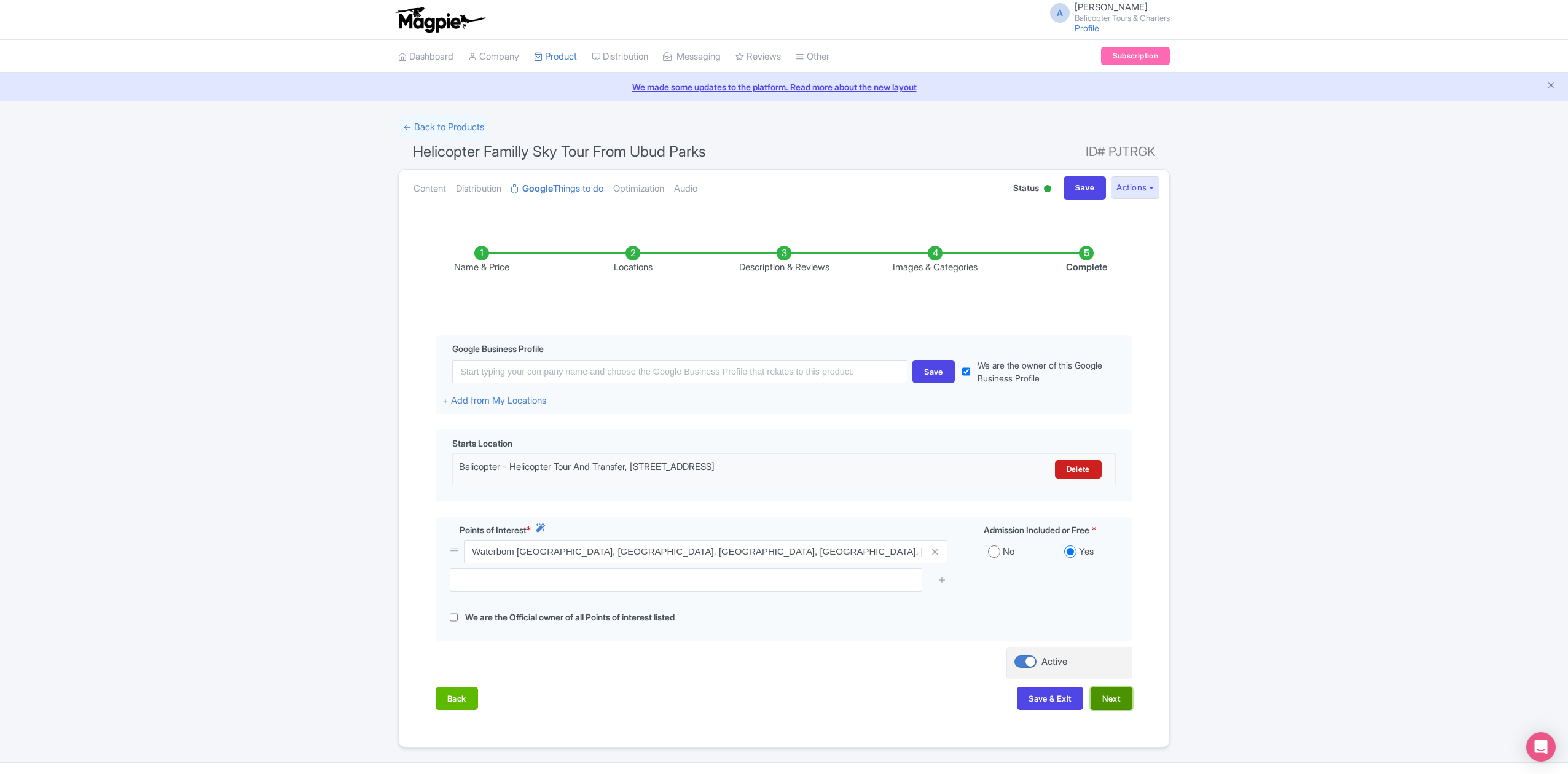
click at [1114, 701] on button "Next" at bounding box center [1111, 698] width 42 height 23
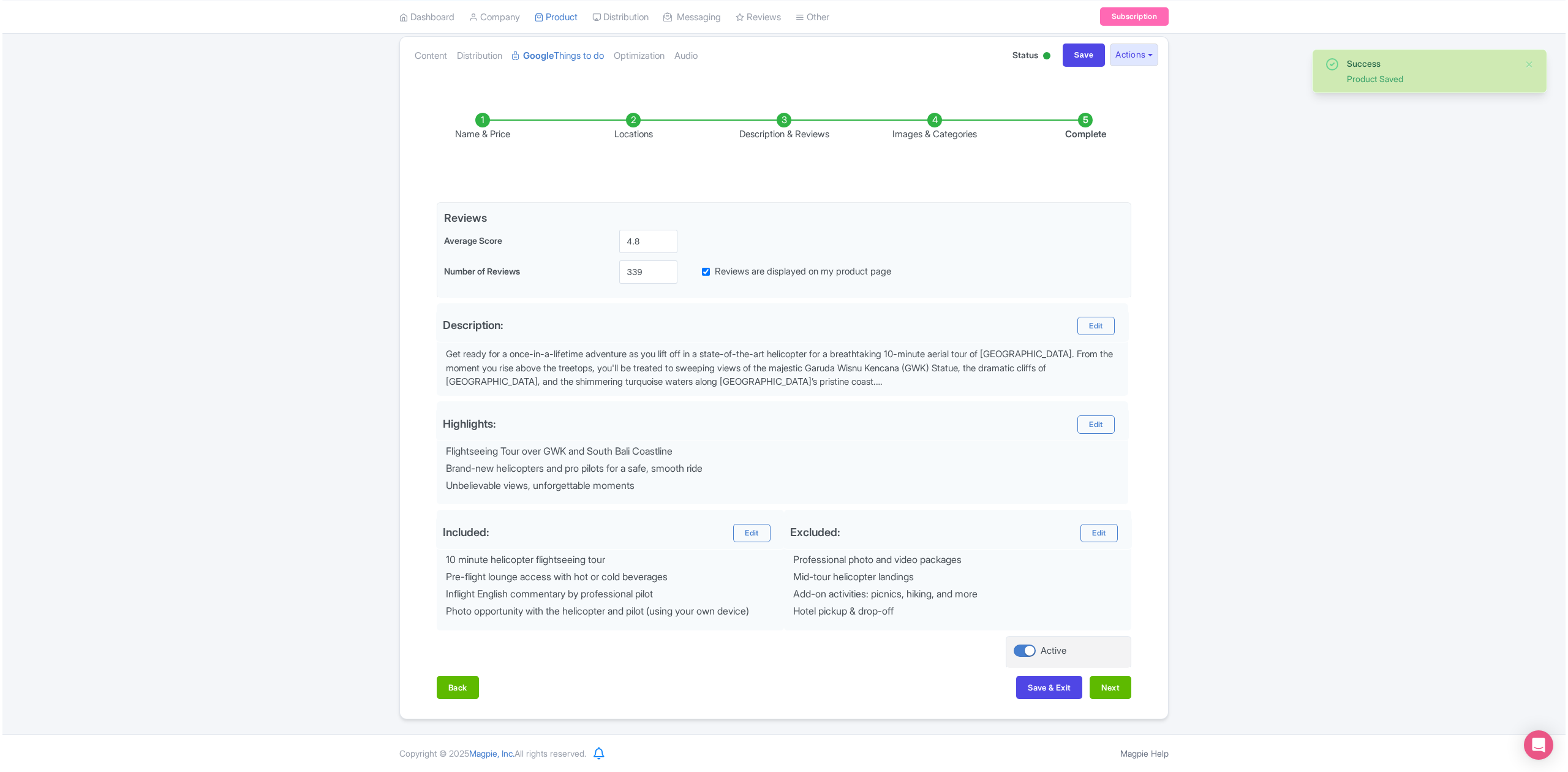
scroll to position [137, 0]
click at [1110, 696] on button "Next" at bounding box center [1108, 687] width 42 height 23
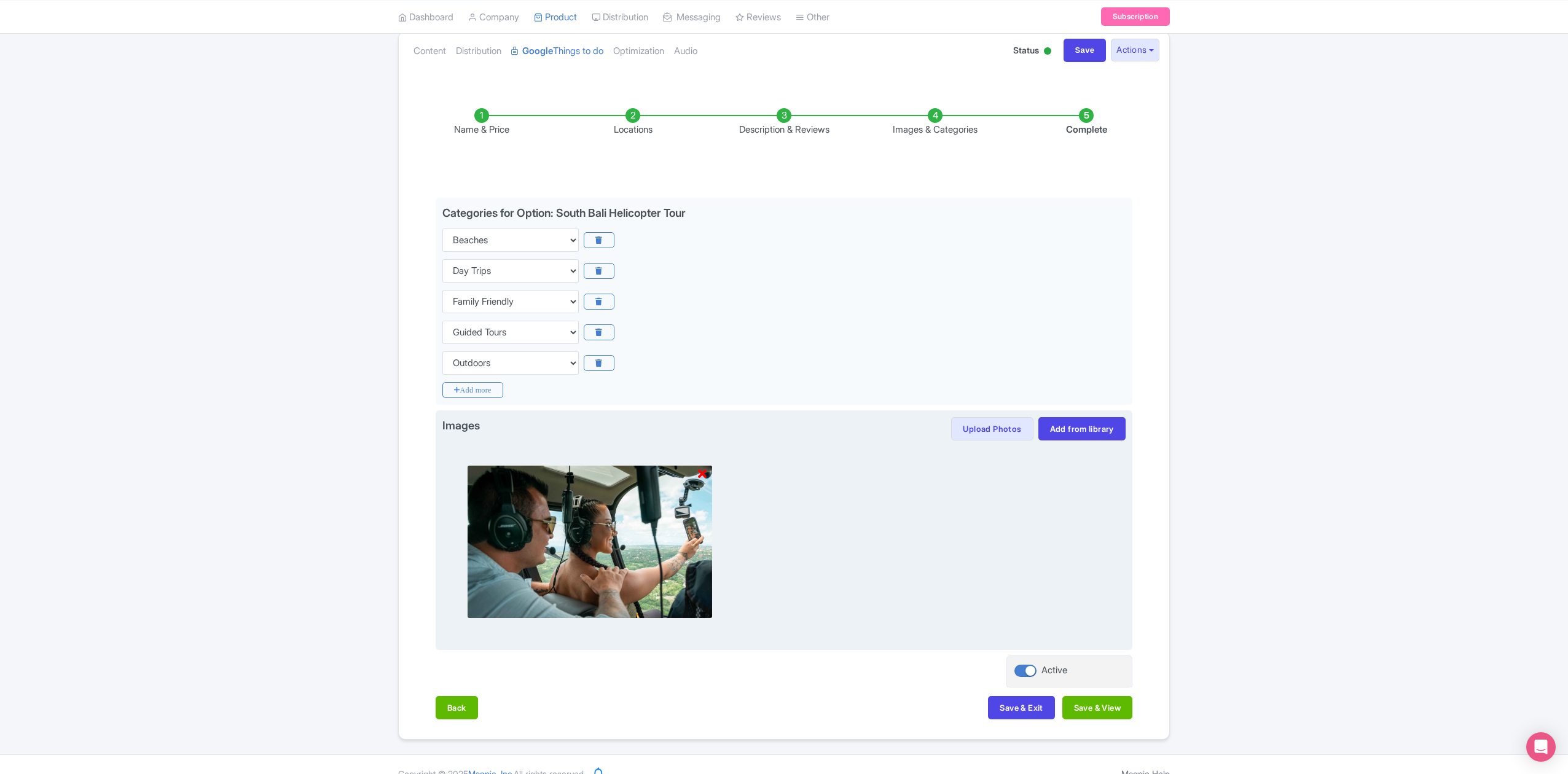
click at [699, 474] on icon at bounding box center [701, 474] width 8 height 12
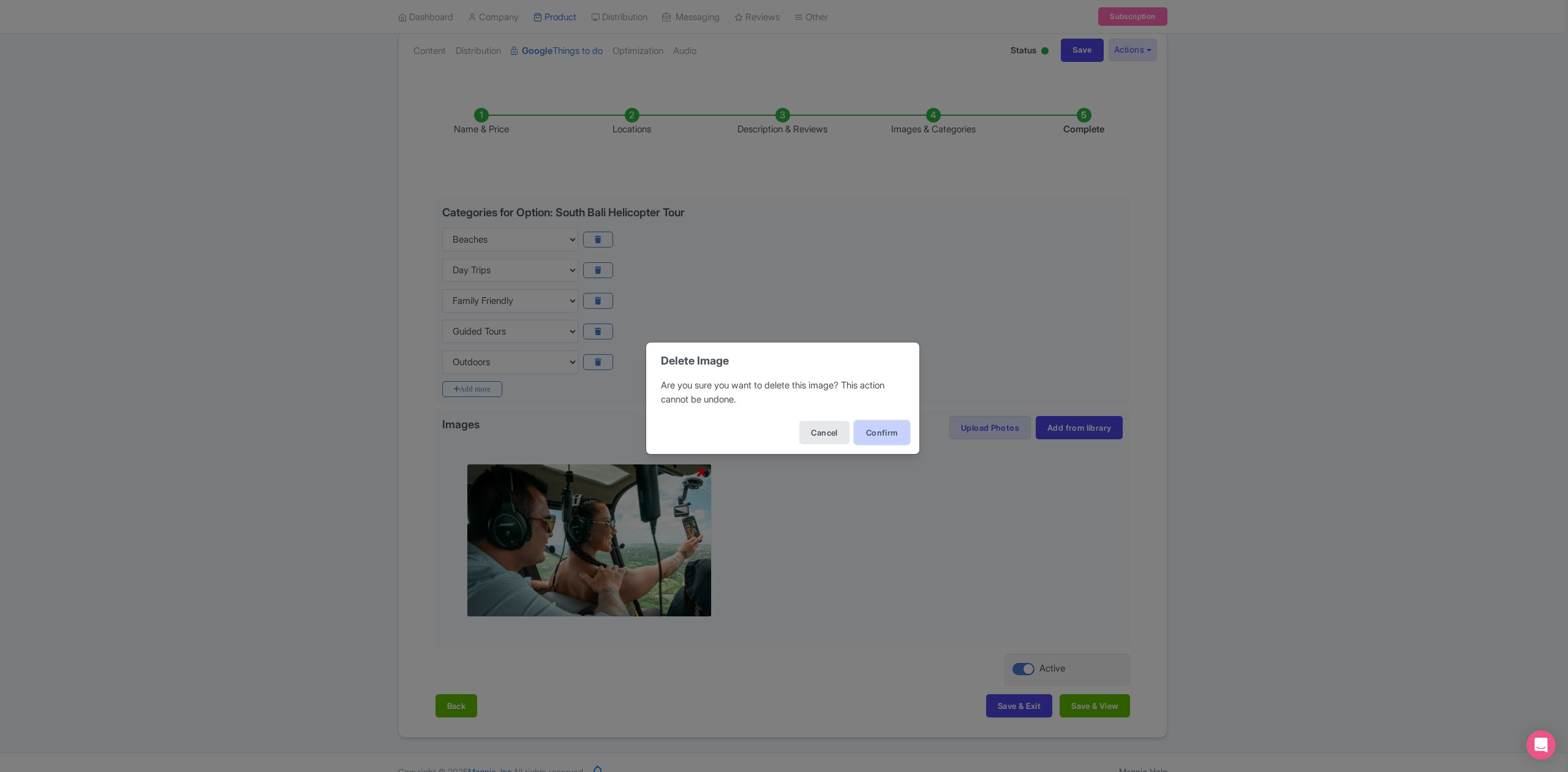
click at [877, 439] on button "Confirm" at bounding box center [882, 432] width 55 height 23
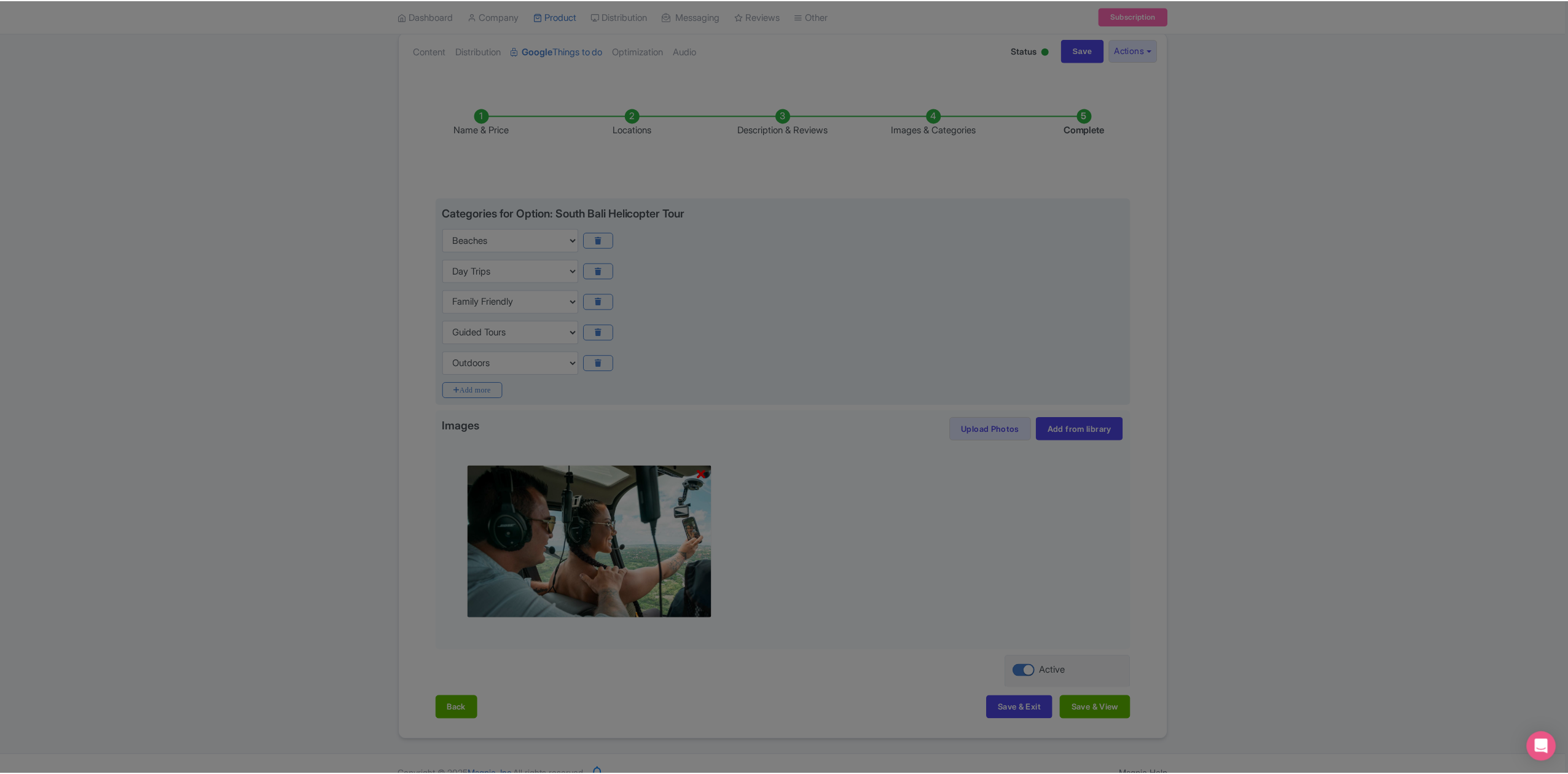
scroll to position [0, 0]
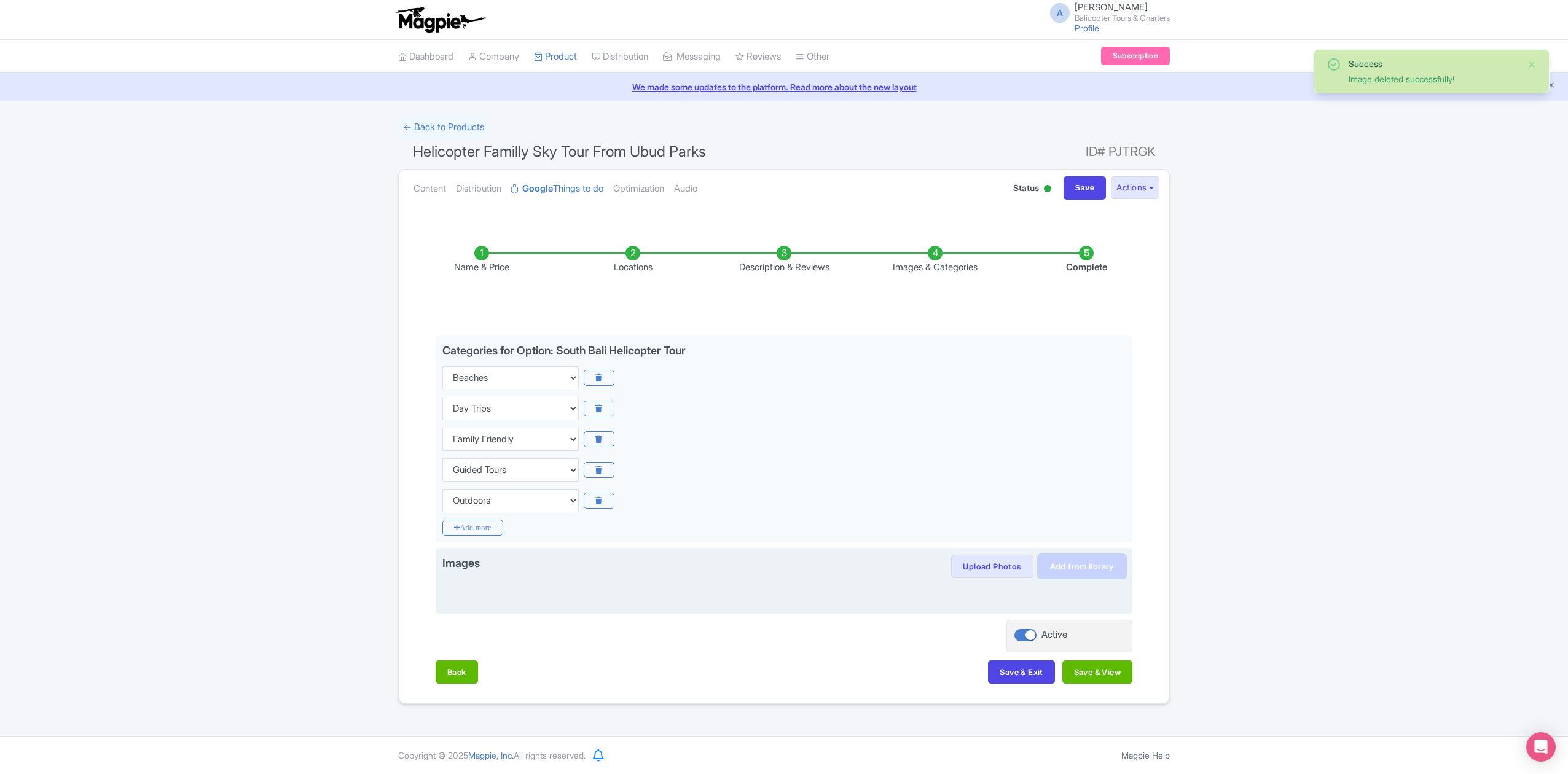
click at [1096, 568] on link "Add from library" at bounding box center [1081, 566] width 87 height 23
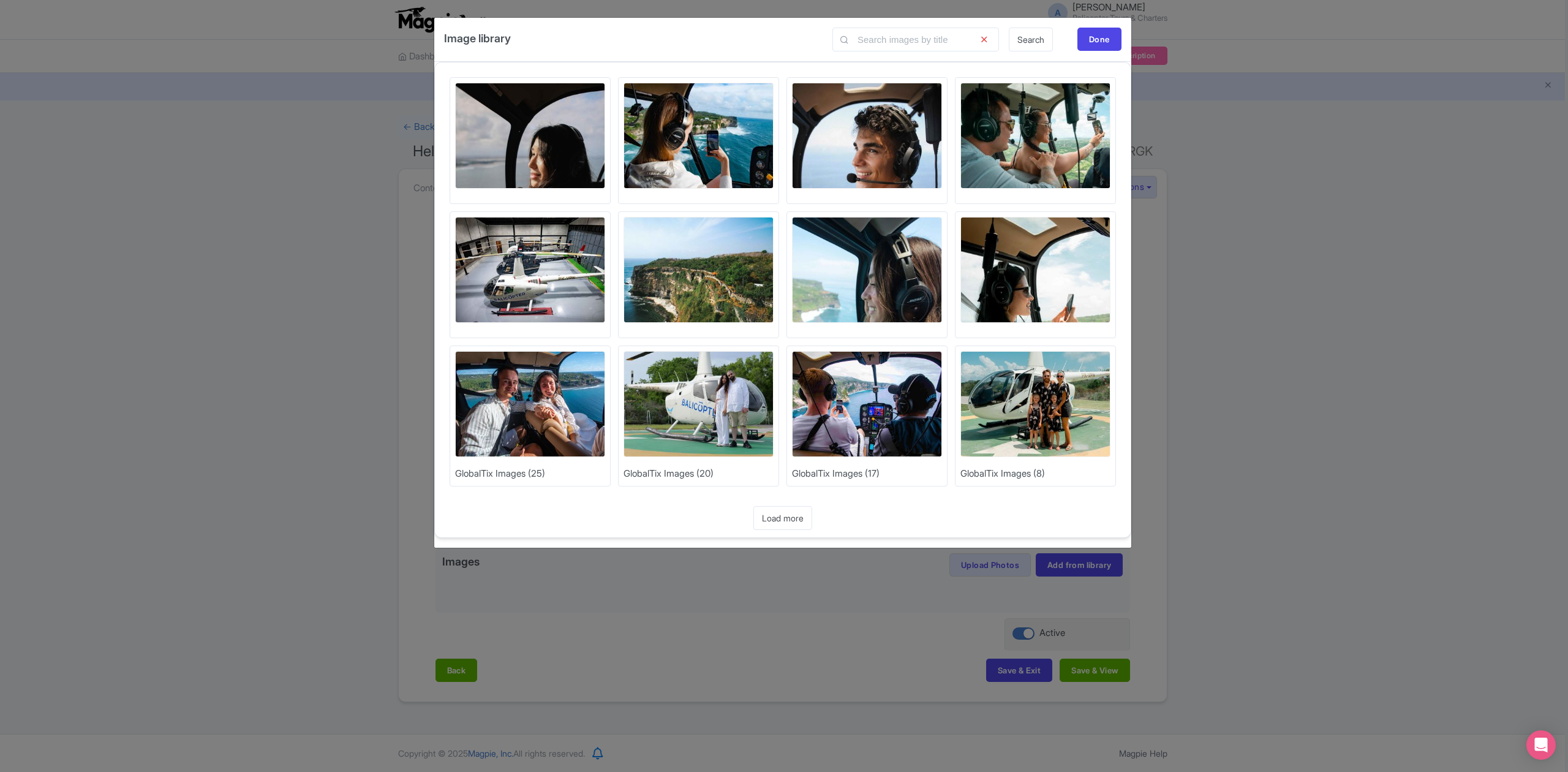
click at [1030, 402] on img at bounding box center [1036, 404] width 150 height 106
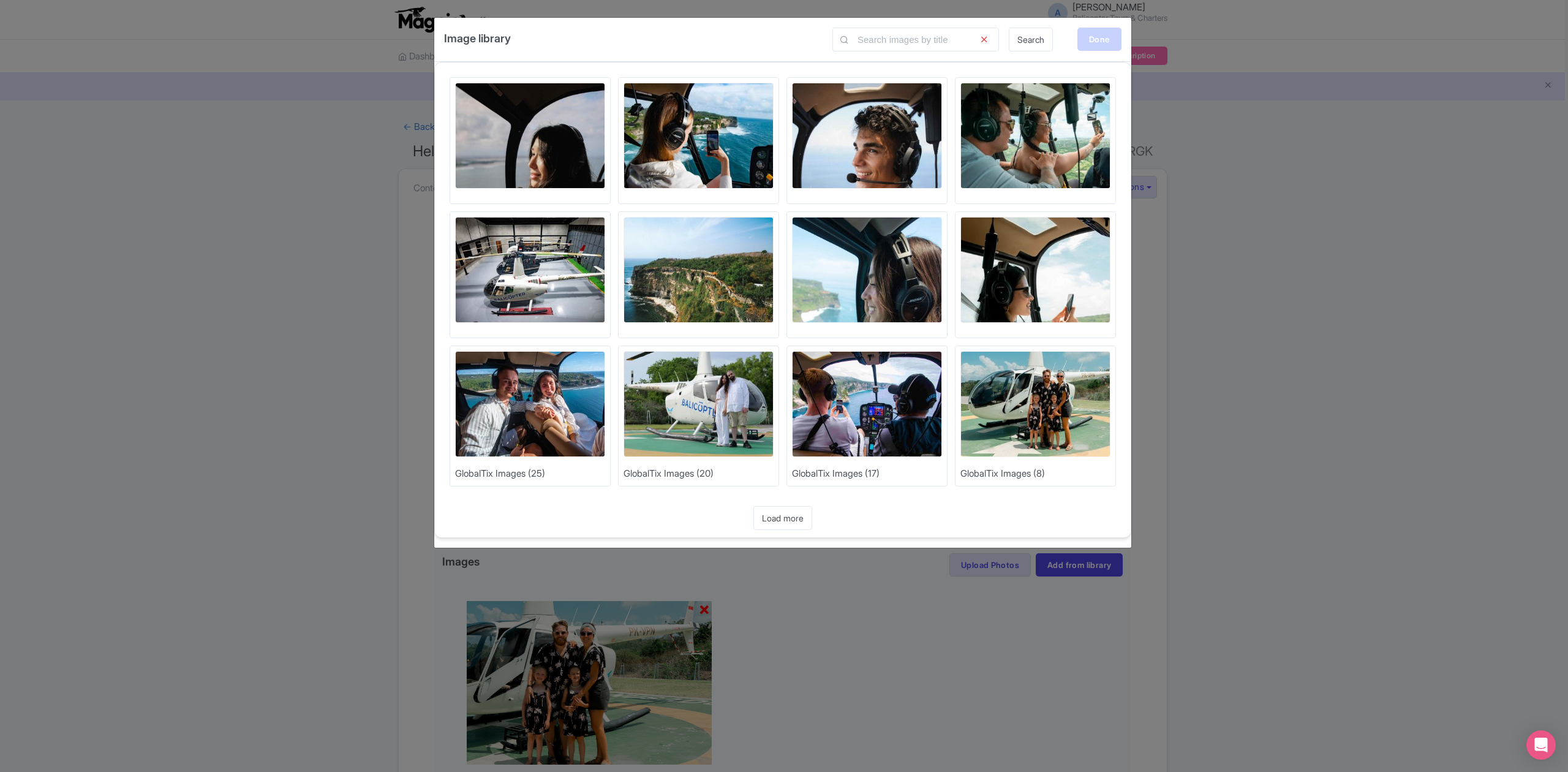
click at [1093, 33] on div "Done" at bounding box center [1099, 39] width 44 height 23
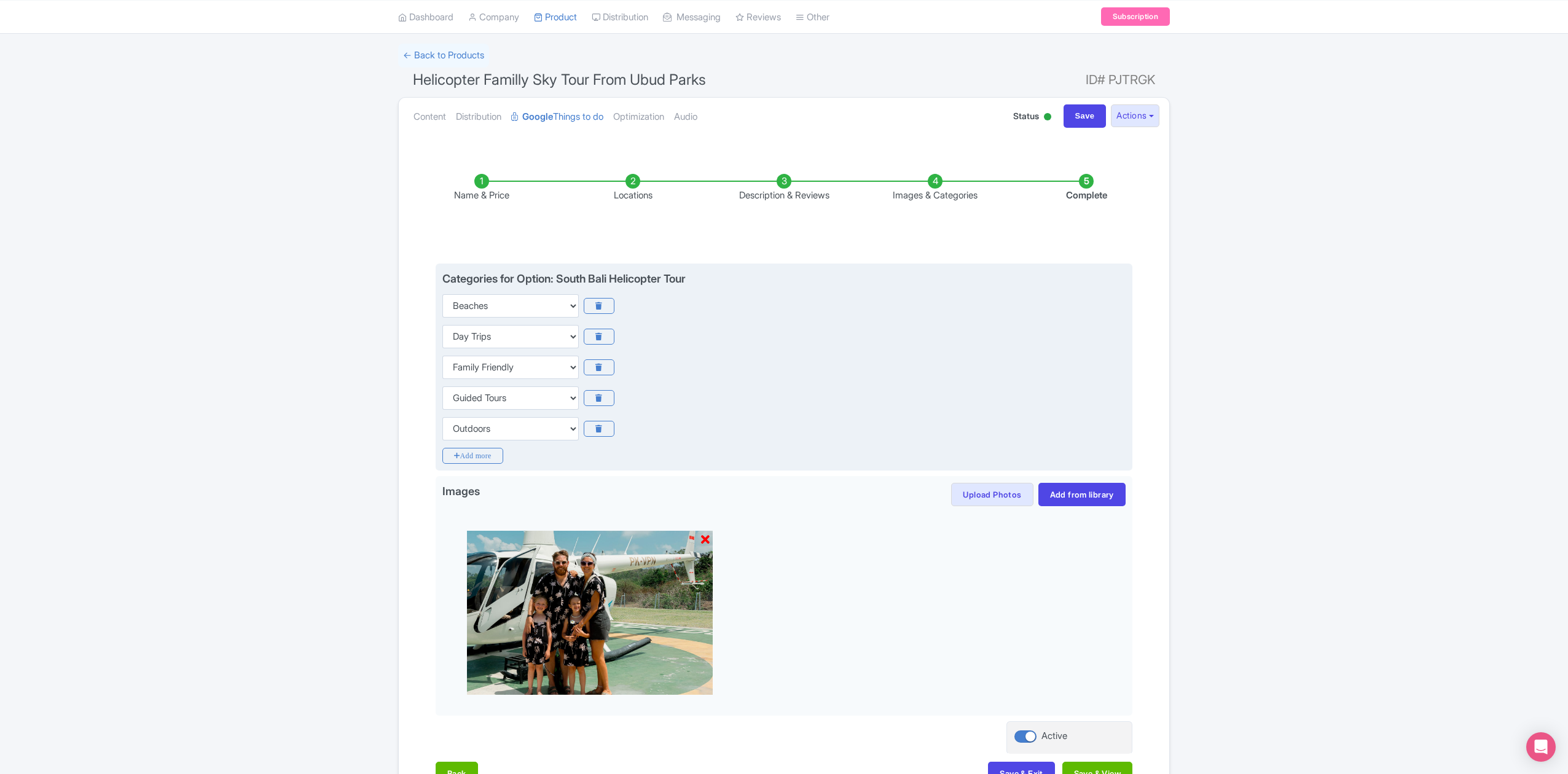
scroll to position [158, 0]
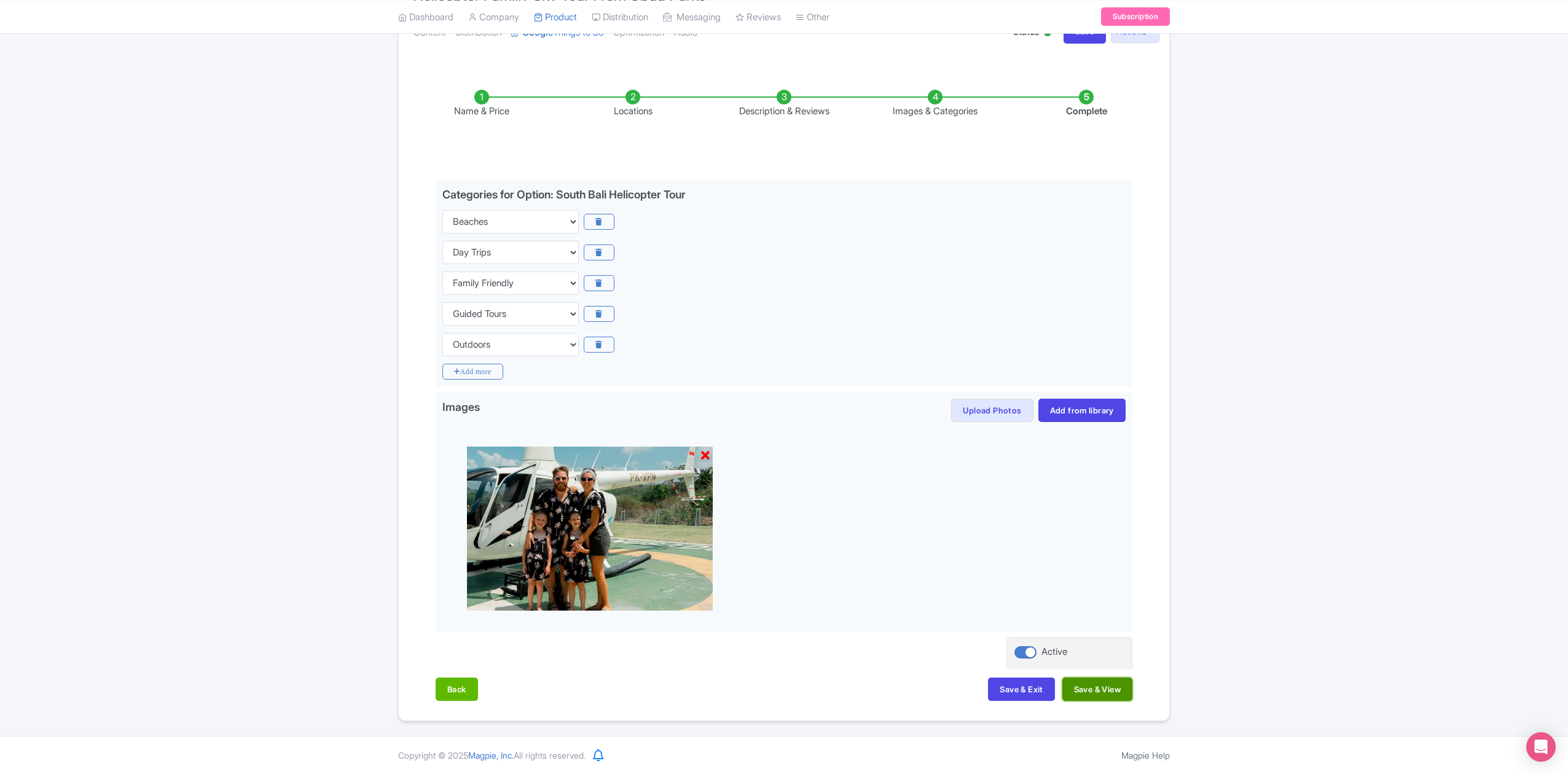
click at [1082, 689] on button "Save & View" at bounding box center [1096, 688] width 70 height 23
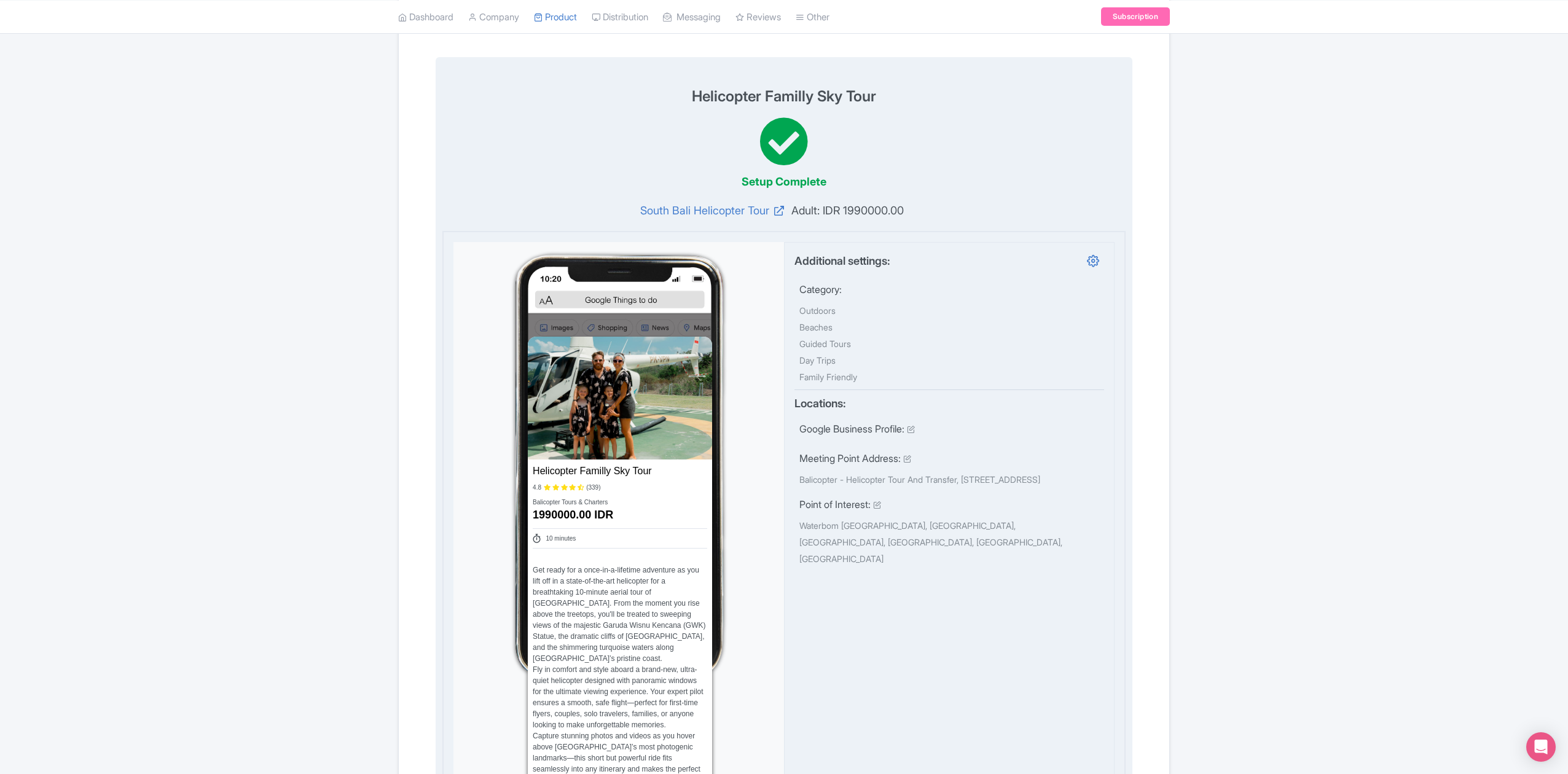
scroll to position [120, 0]
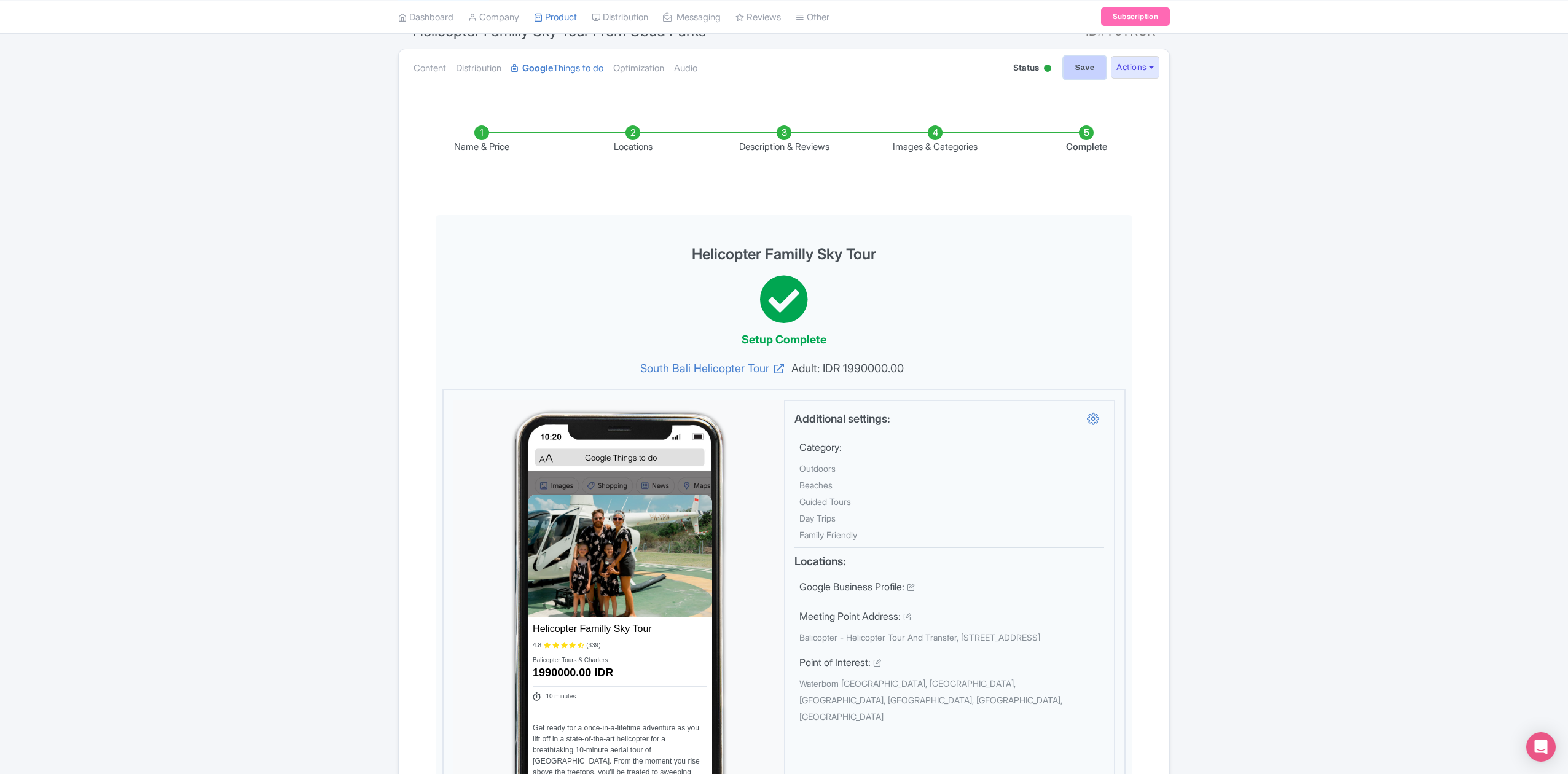
click at [1074, 80] on input "Save" at bounding box center [1084, 67] width 43 height 23
type input "Saving..."
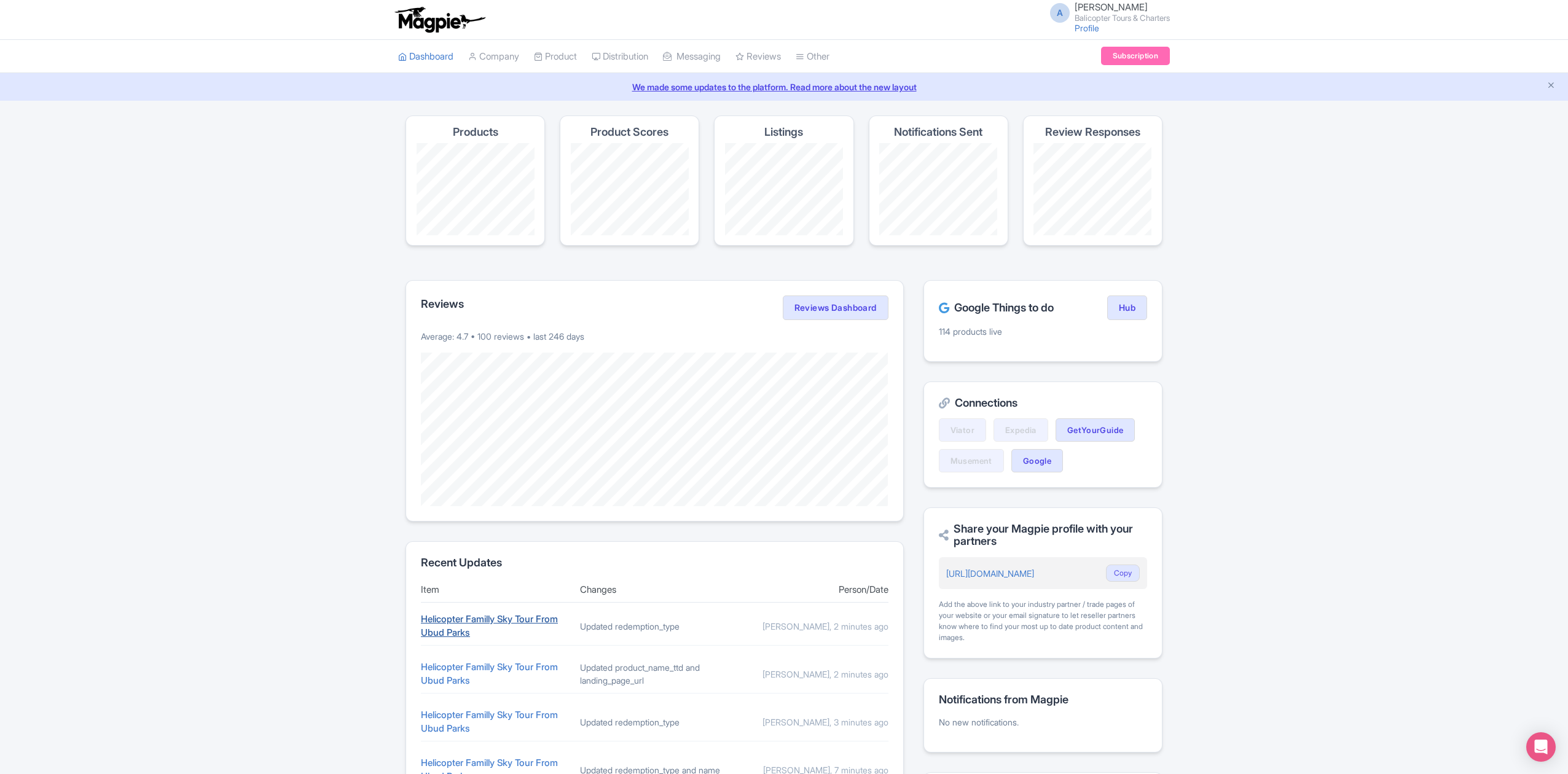
click at [508, 622] on link "Helicopter Familly Sky Tour From Ubud Parks" at bounding box center [489, 625] width 137 height 26
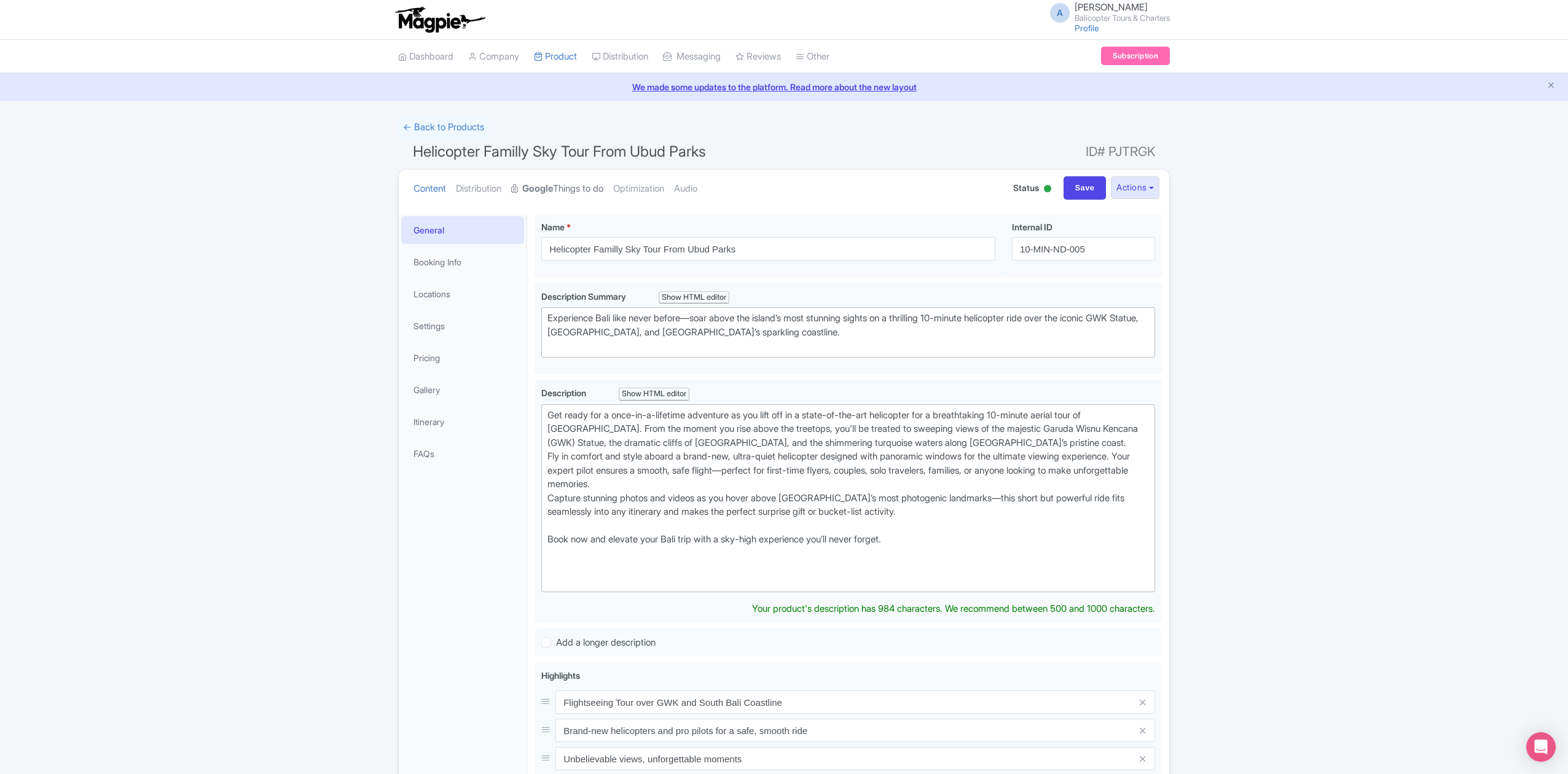
click at [589, 191] on link "Google Things to do" at bounding box center [557, 189] width 92 height 39
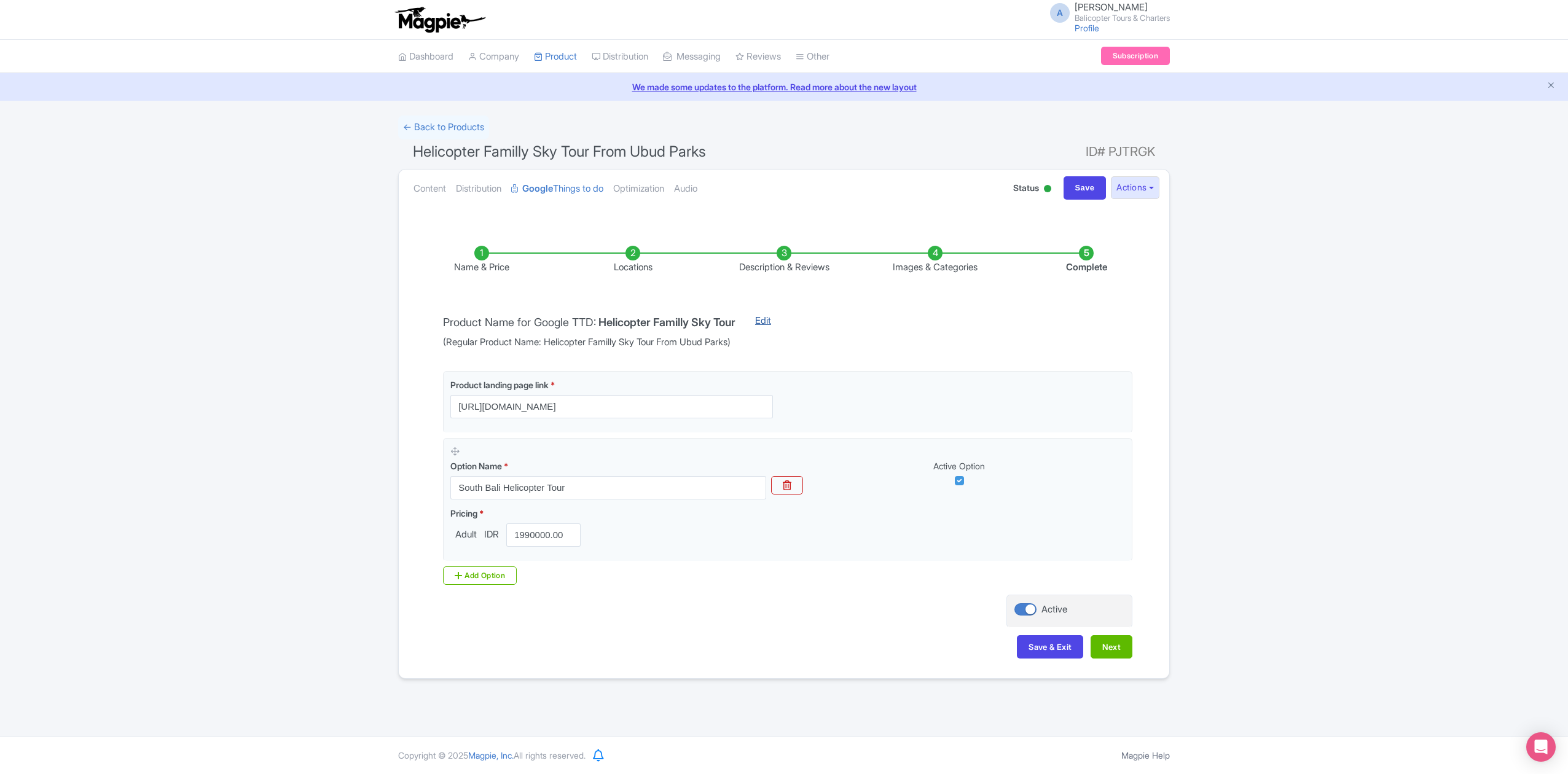
click at [772, 318] on link "Edit" at bounding box center [763, 331] width 41 height 35
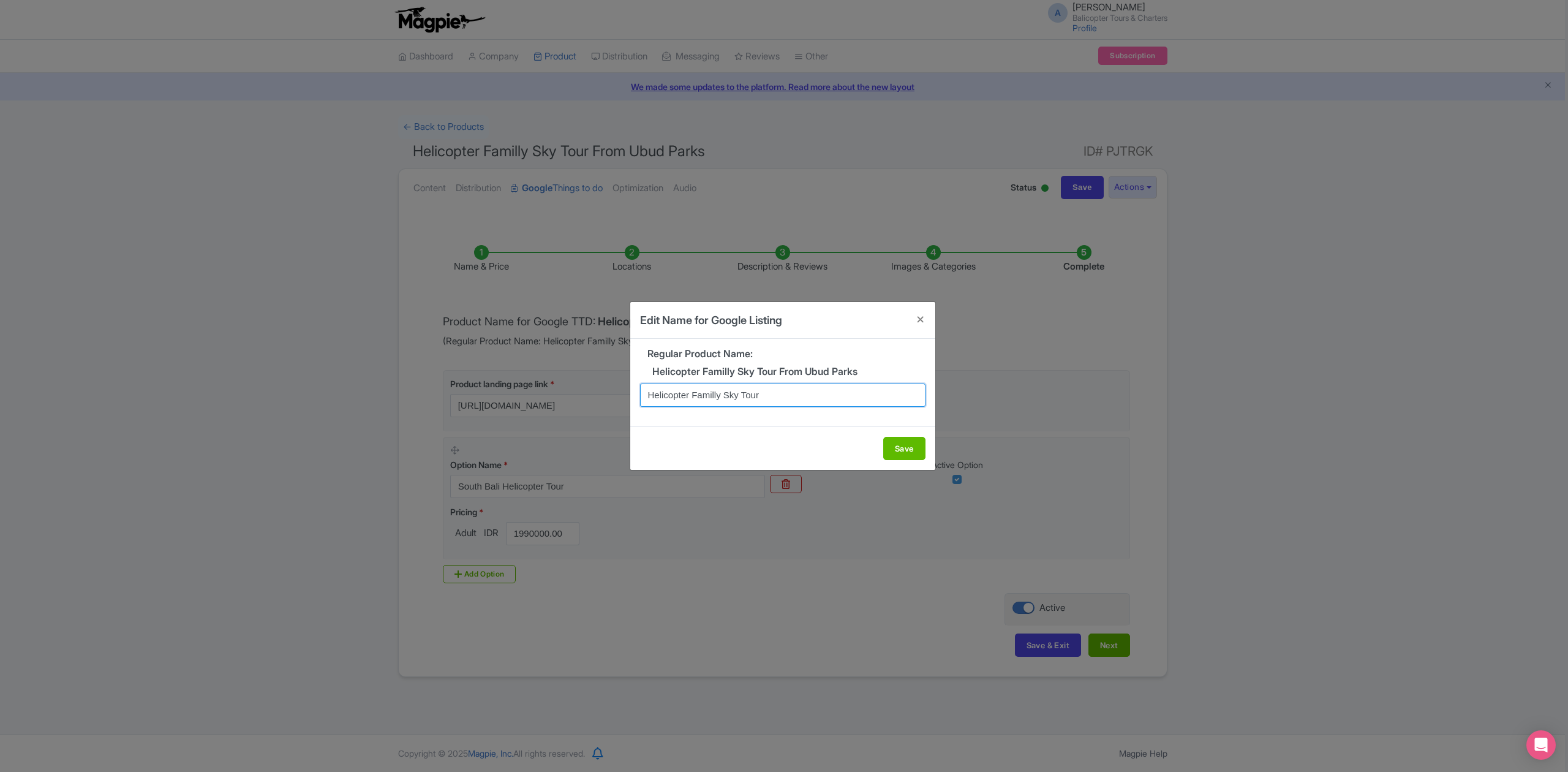
drag, startPoint x: 767, startPoint y: 391, endPoint x: 627, endPoint y: 402, distance: 140.4
click at [627, 402] on div "Edit Name for Google Listing Regular Product Name: Helicopter Familly Sky Tour …" at bounding box center [784, 386] width 1568 height 772
click at [914, 443] on button "Save" at bounding box center [905, 448] width 42 height 23
